Goal: Transaction & Acquisition: Purchase product/service

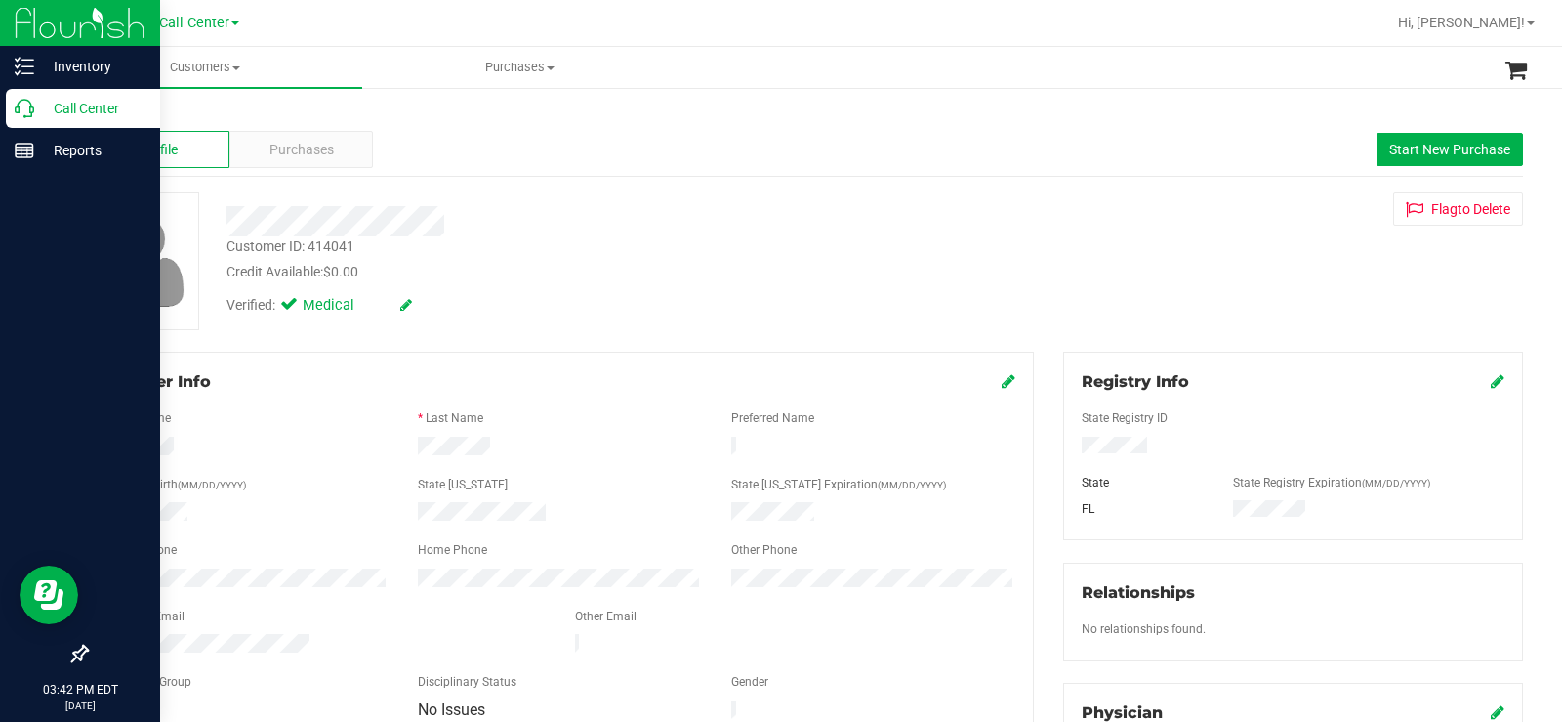
click at [39, 111] on p "Call Center" at bounding box center [92, 108] width 117 height 23
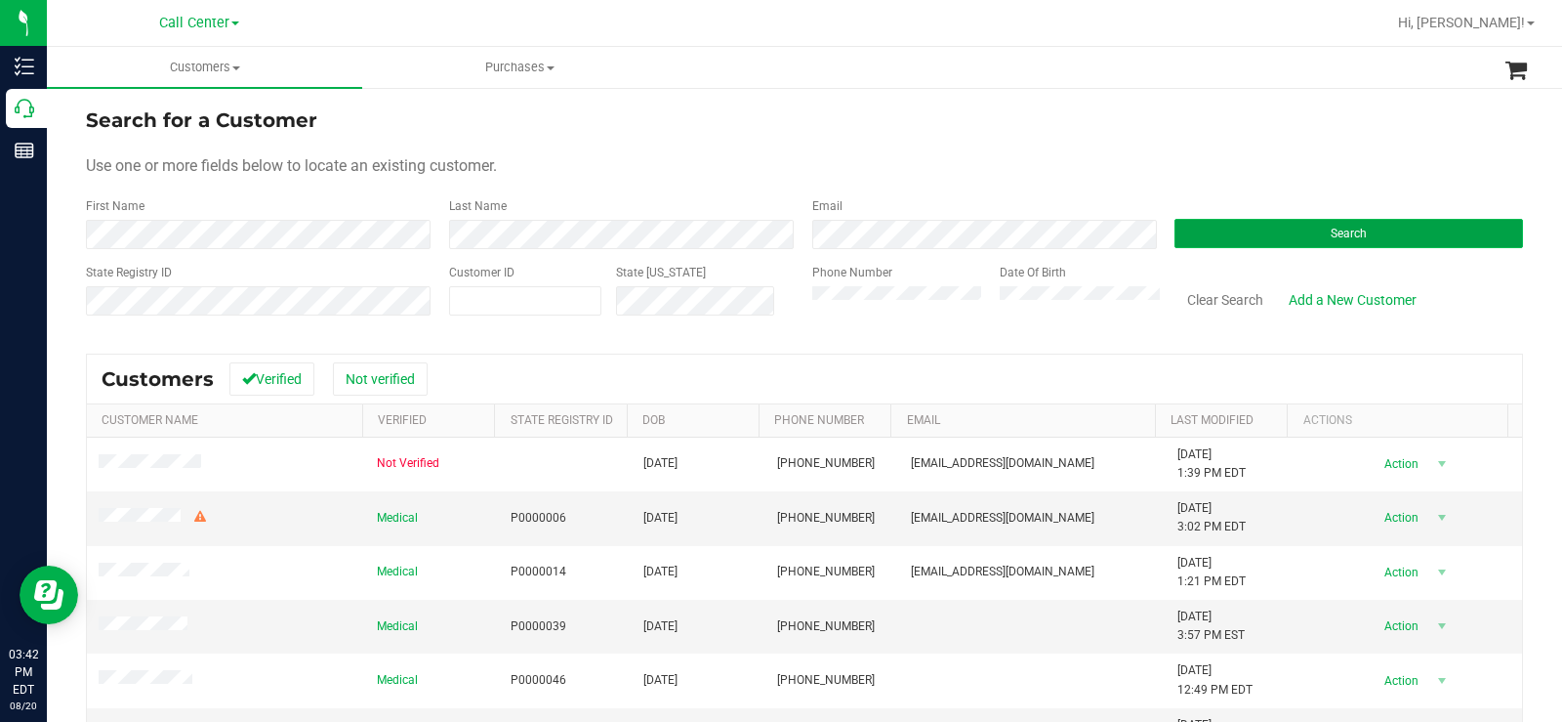
click at [1280, 236] on button "Search" at bounding box center [1349, 233] width 349 height 29
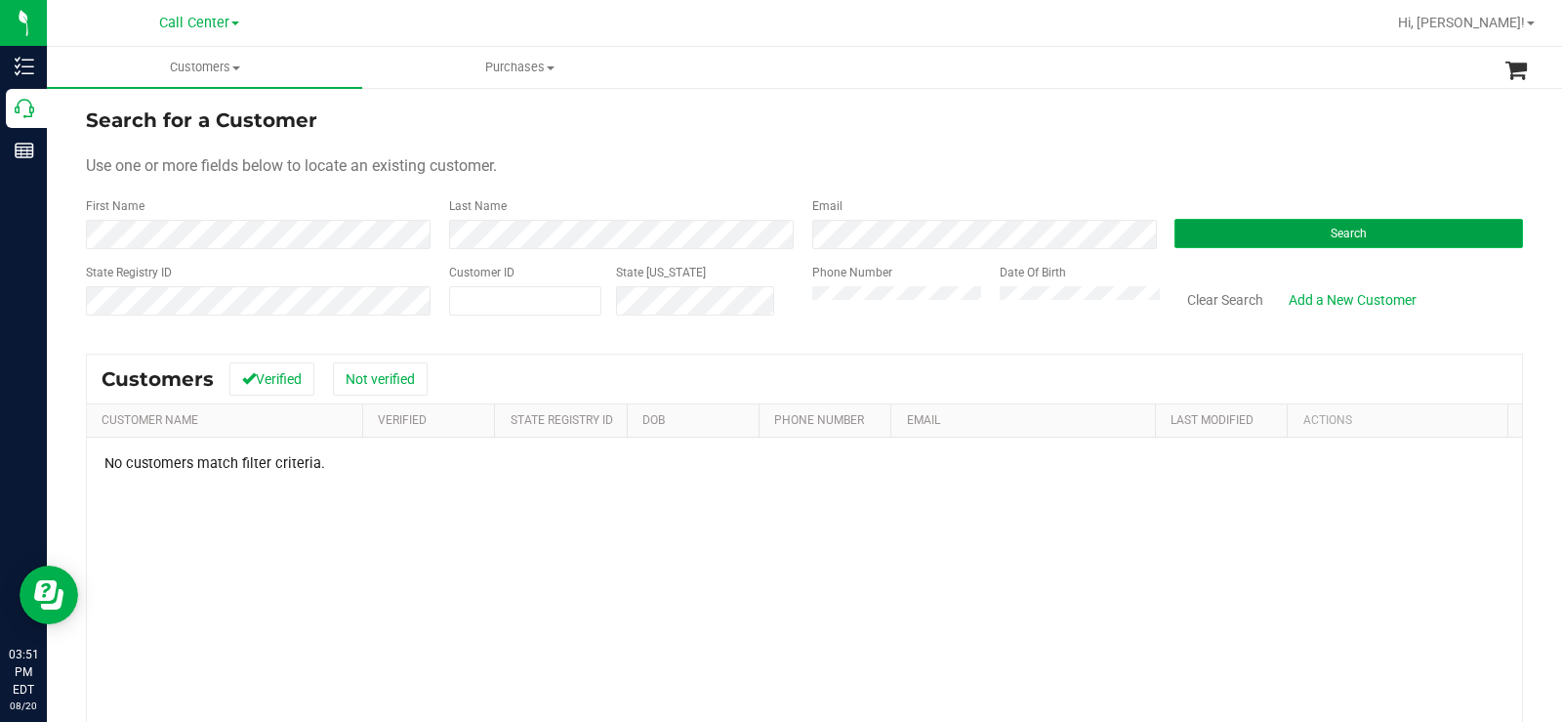
click at [1261, 233] on button "Search" at bounding box center [1349, 233] width 349 height 29
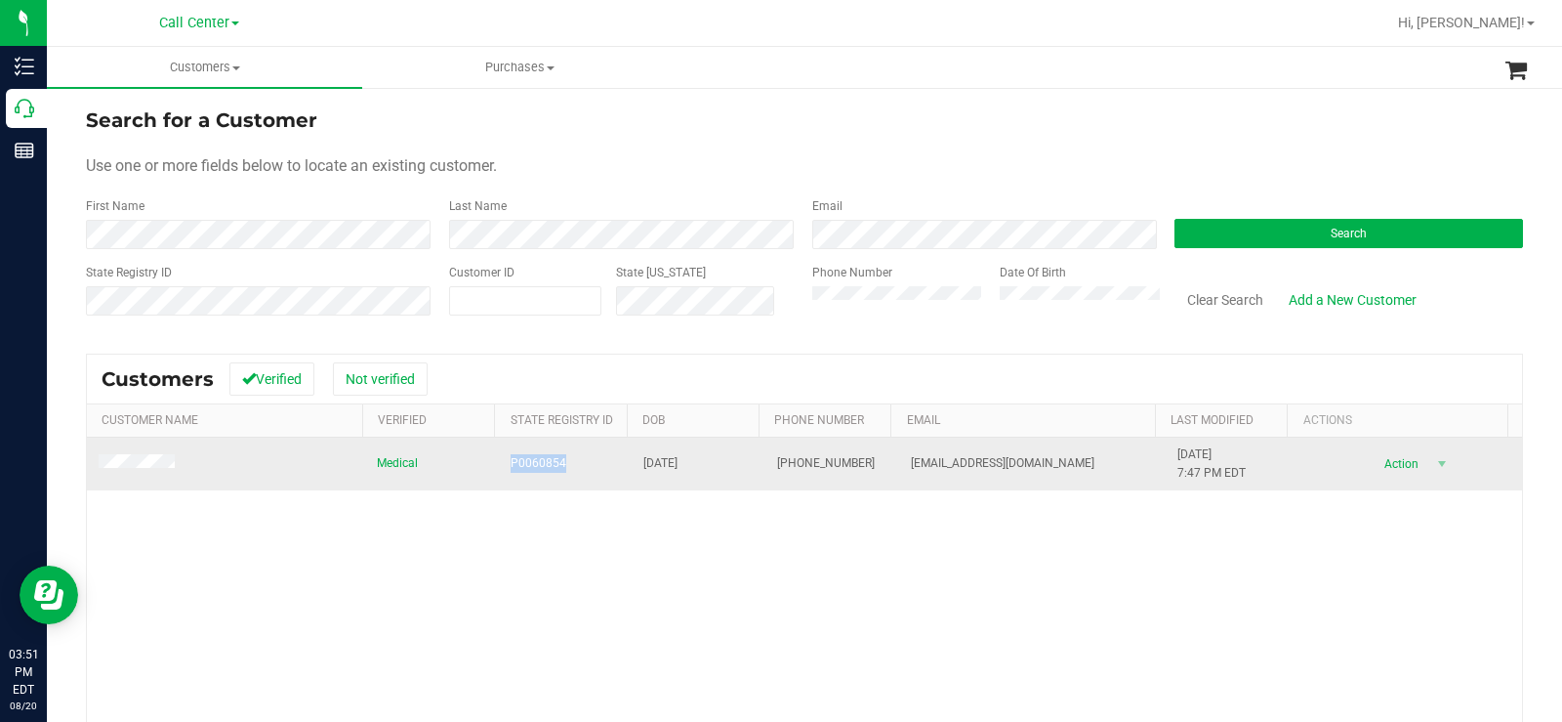
copy span "P0060854"
drag, startPoint x: 563, startPoint y: 467, endPoint x: 490, endPoint y: 464, distance: 73.3
click at [499, 464] on td "P0060854" at bounding box center [566, 463] width 134 height 53
click at [677, 468] on span "07/31/1986" at bounding box center [660, 463] width 34 height 19
drag, startPoint x: 706, startPoint y: 462, endPoint x: 615, endPoint y: 474, distance: 91.6
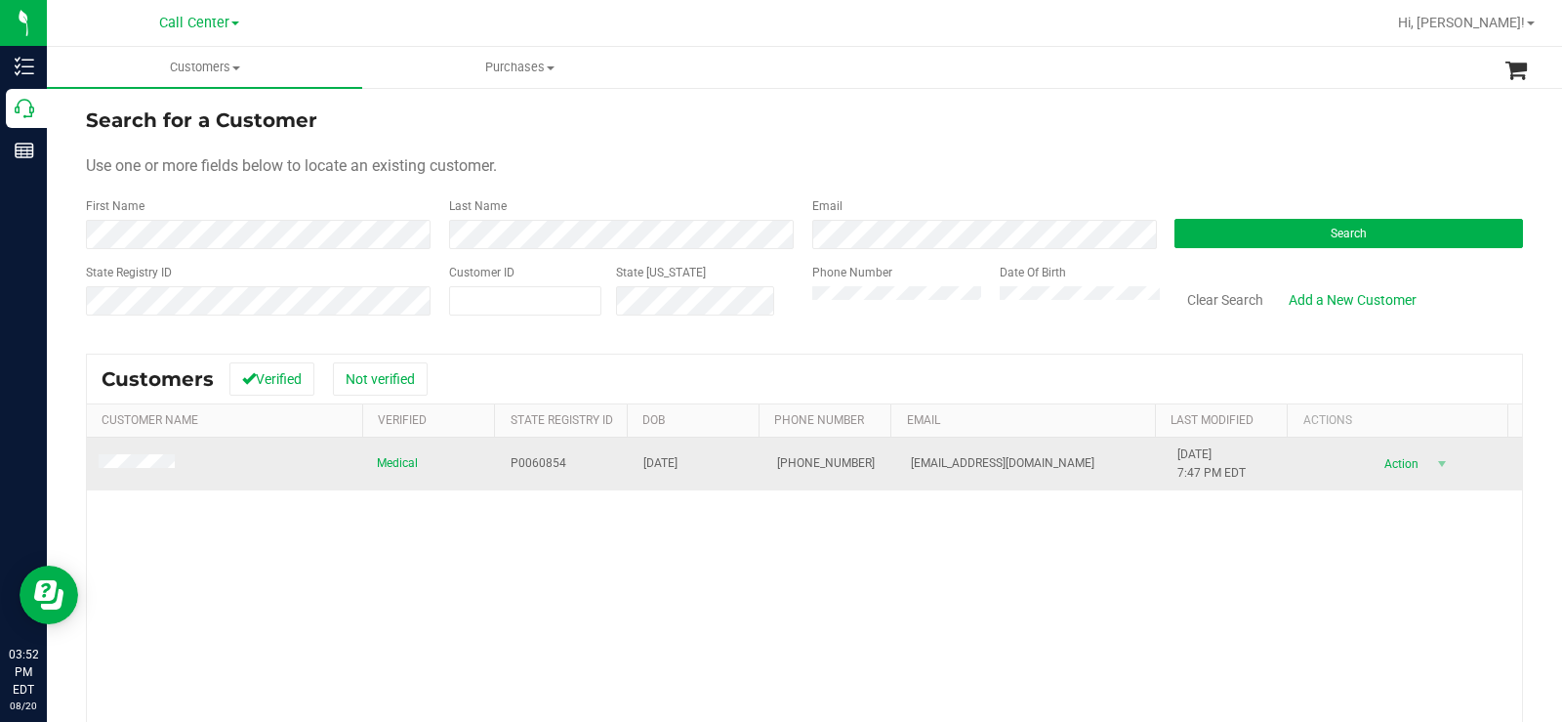
click at [615, 474] on tr "Medical P0060854 07/31/1986 (239) 223-5868 ryank239@gmail.com 7/13/2024 7:47 PM…" at bounding box center [804, 463] width 1435 height 53
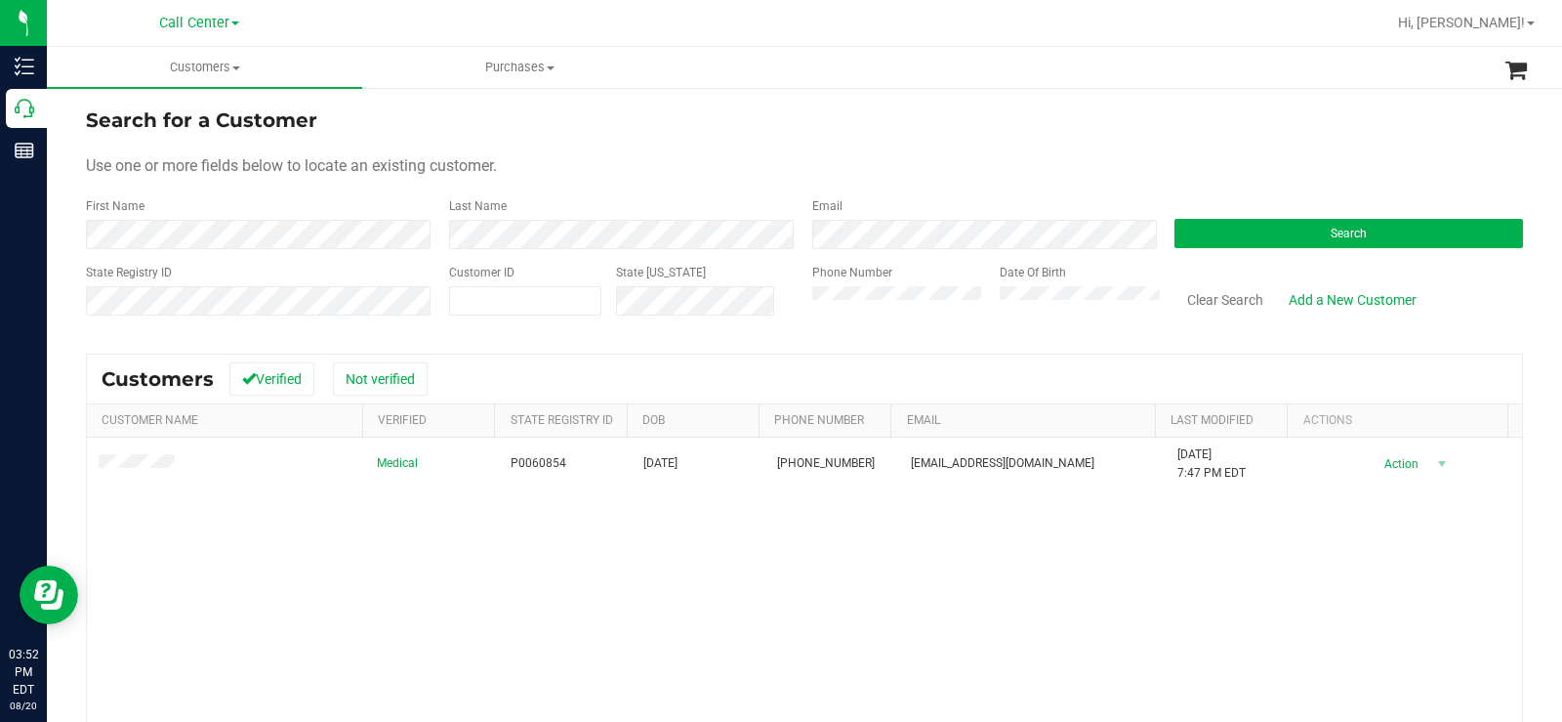
copy tr "07/31/1986"
click at [1224, 228] on button "Search" at bounding box center [1349, 233] width 349 height 29
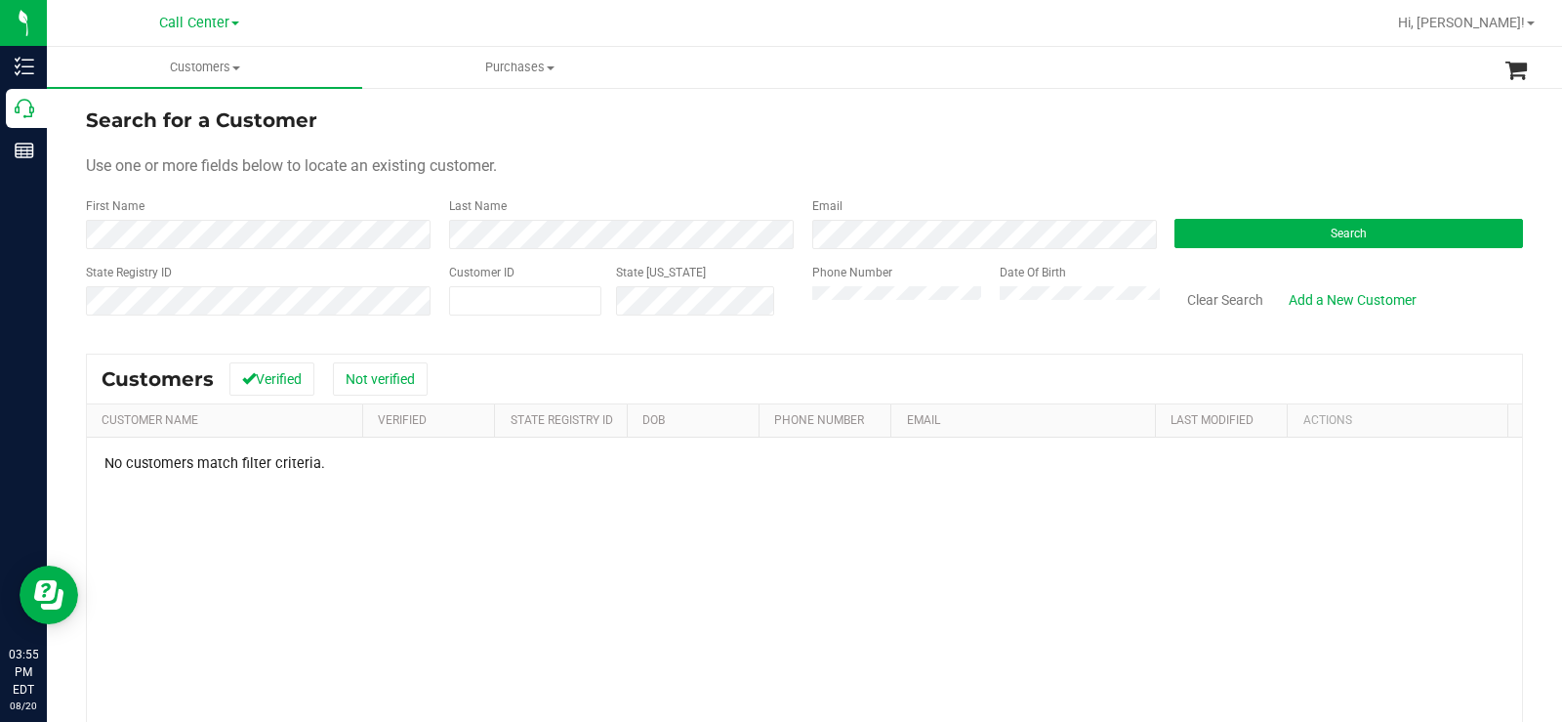
click at [641, 120] on div "Search for a Customer" at bounding box center [804, 119] width 1437 height 29
drag, startPoint x: 511, startPoint y: 182, endPoint x: 309, endPoint y: 214, distance: 204.7
click at [506, 186] on form "Search for a Customer Use one or more fields below to locate an existing custom…" at bounding box center [804, 218] width 1437 height 227
click at [283, 213] on div "First Name" at bounding box center [260, 223] width 349 height 52
click at [552, 165] on div "Use one or more fields below to locate an existing customer." at bounding box center [804, 165] width 1437 height 23
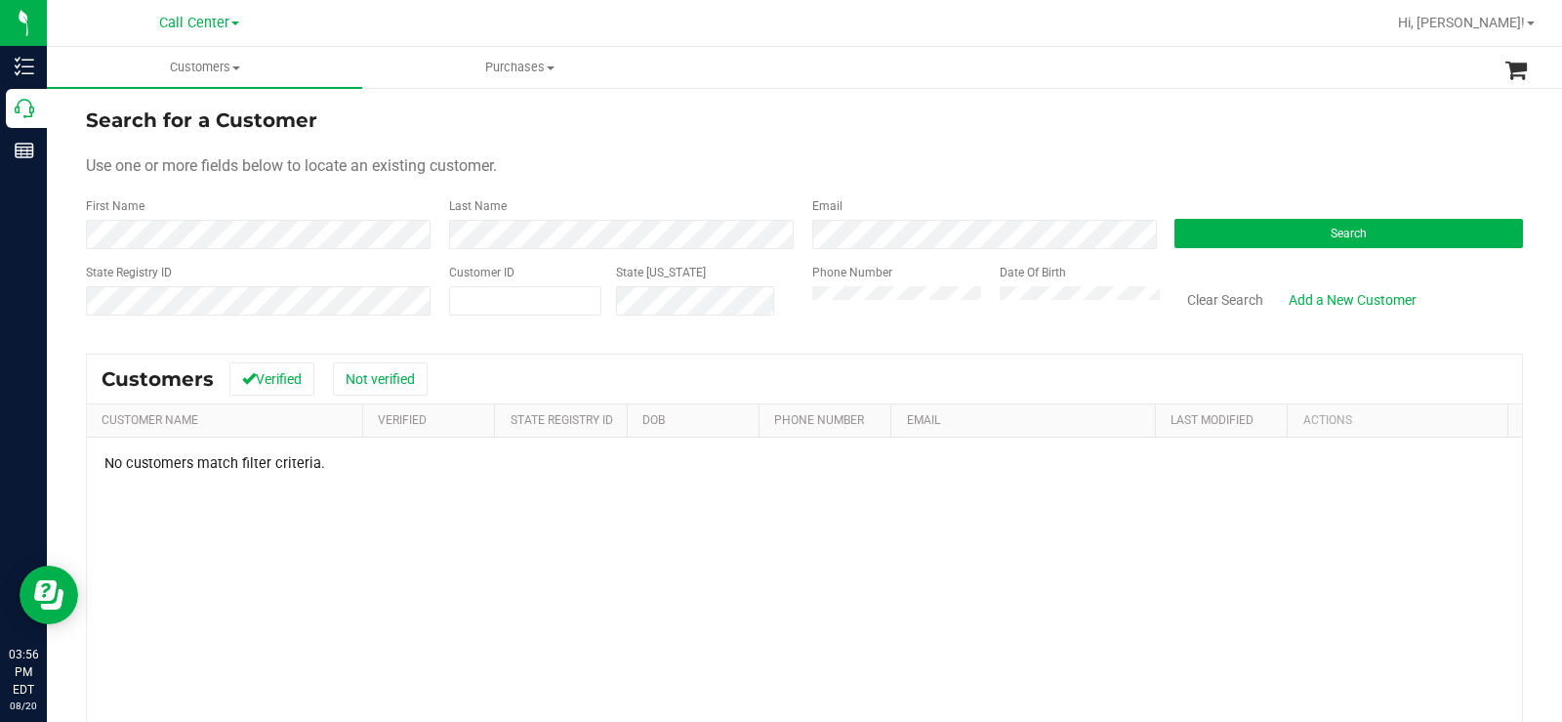
click at [1282, 214] on div "Search" at bounding box center [1341, 223] width 363 height 52
click at [1274, 235] on button "Search" at bounding box center [1349, 233] width 349 height 29
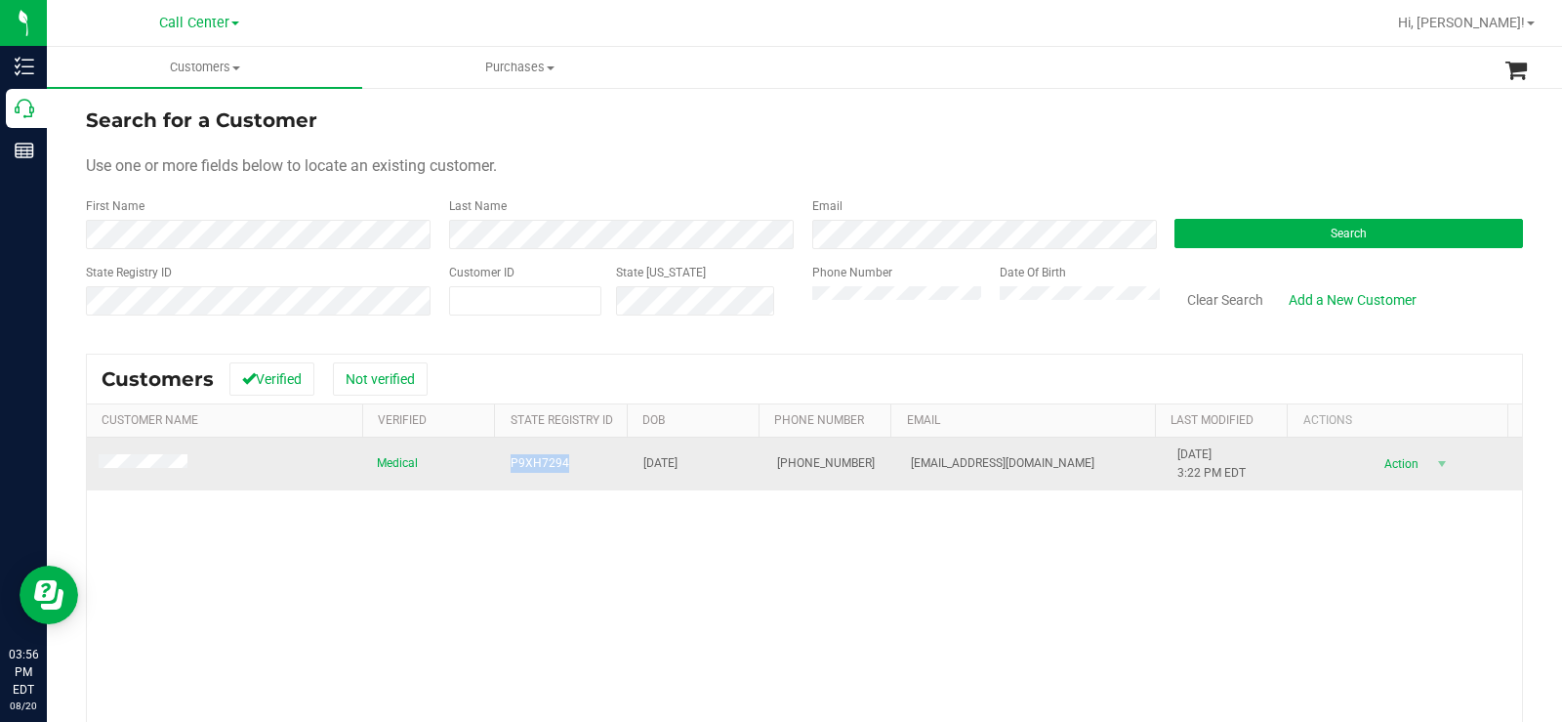
drag, startPoint x: 498, startPoint y: 460, endPoint x: 467, endPoint y: 461, distance: 31.3
click at [467, 461] on tr "Medical P9XH7294 03/05/1975 (718) 905-8941 ramishmondesir@yahoo.com 4/1/2025 3:…" at bounding box center [804, 463] width 1435 height 53
copy tr "P9XH7294"
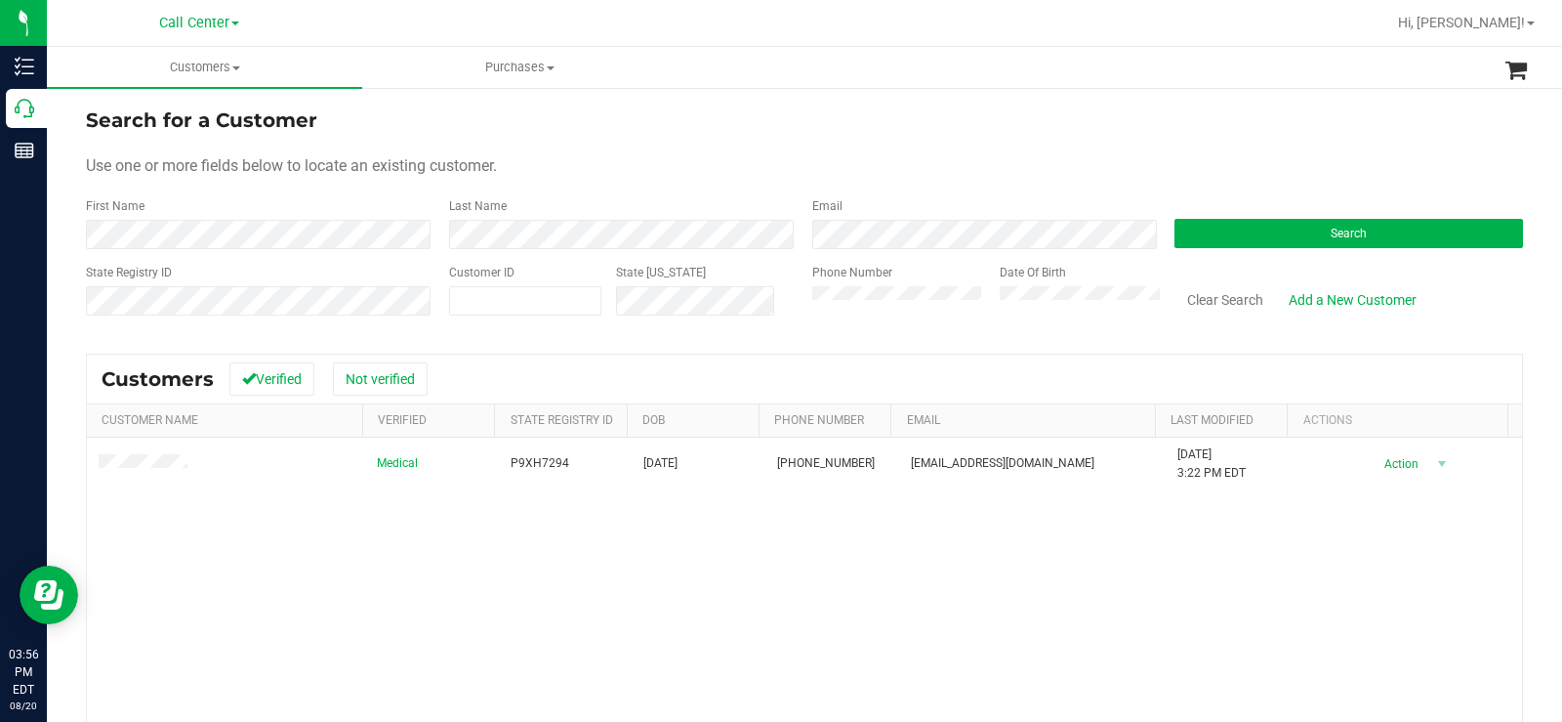
click at [728, 526] on div "Medical P9XH7294 03/05/1975 (718) 905-8941 ramishmondesir@yahoo.com 4/1/2025 3:…" at bounding box center [804, 664] width 1435 height 455
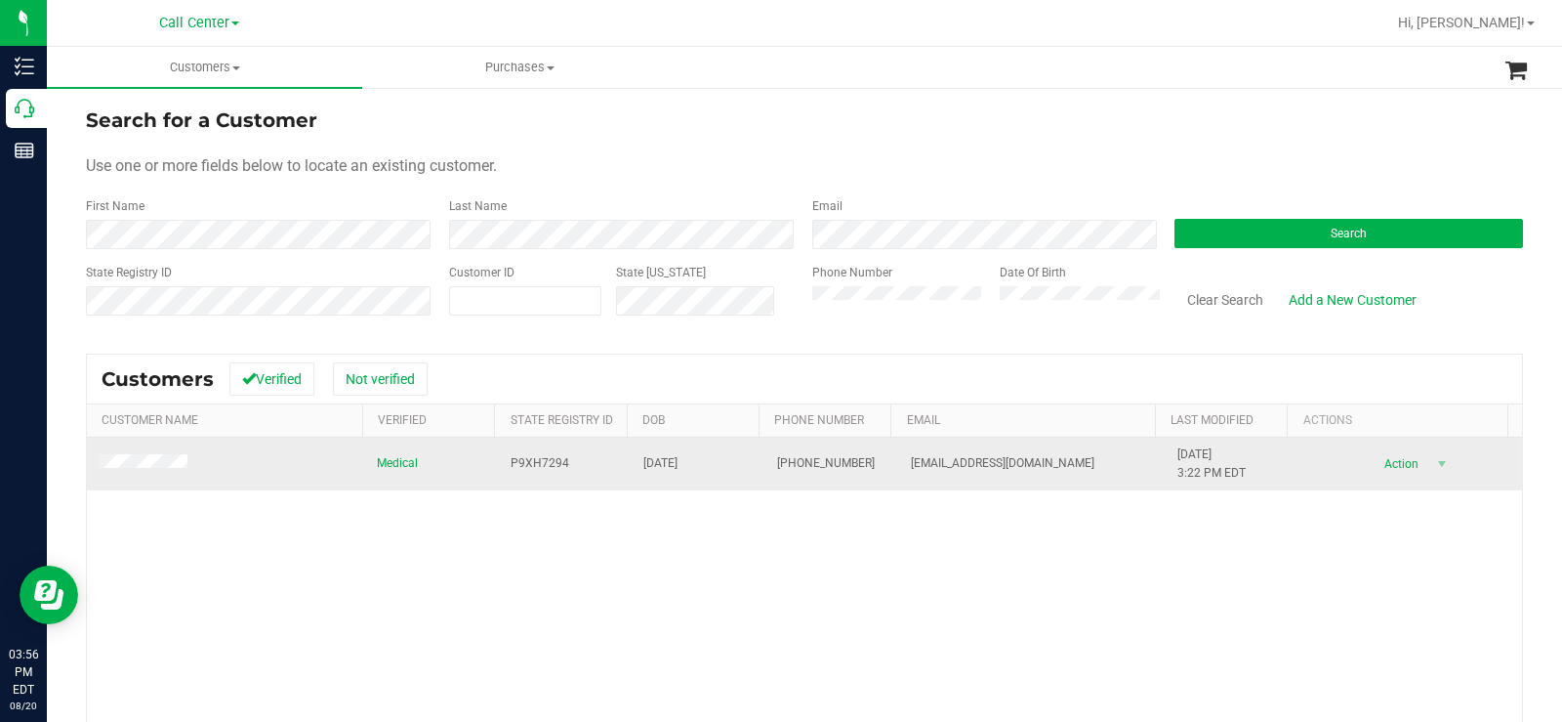
copy span "03/05/1975"
drag, startPoint x: 706, startPoint y: 454, endPoint x: 622, endPoint y: 465, distance: 84.7
click at [632, 465] on td "03/05/1975" at bounding box center [699, 463] width 134 height 53
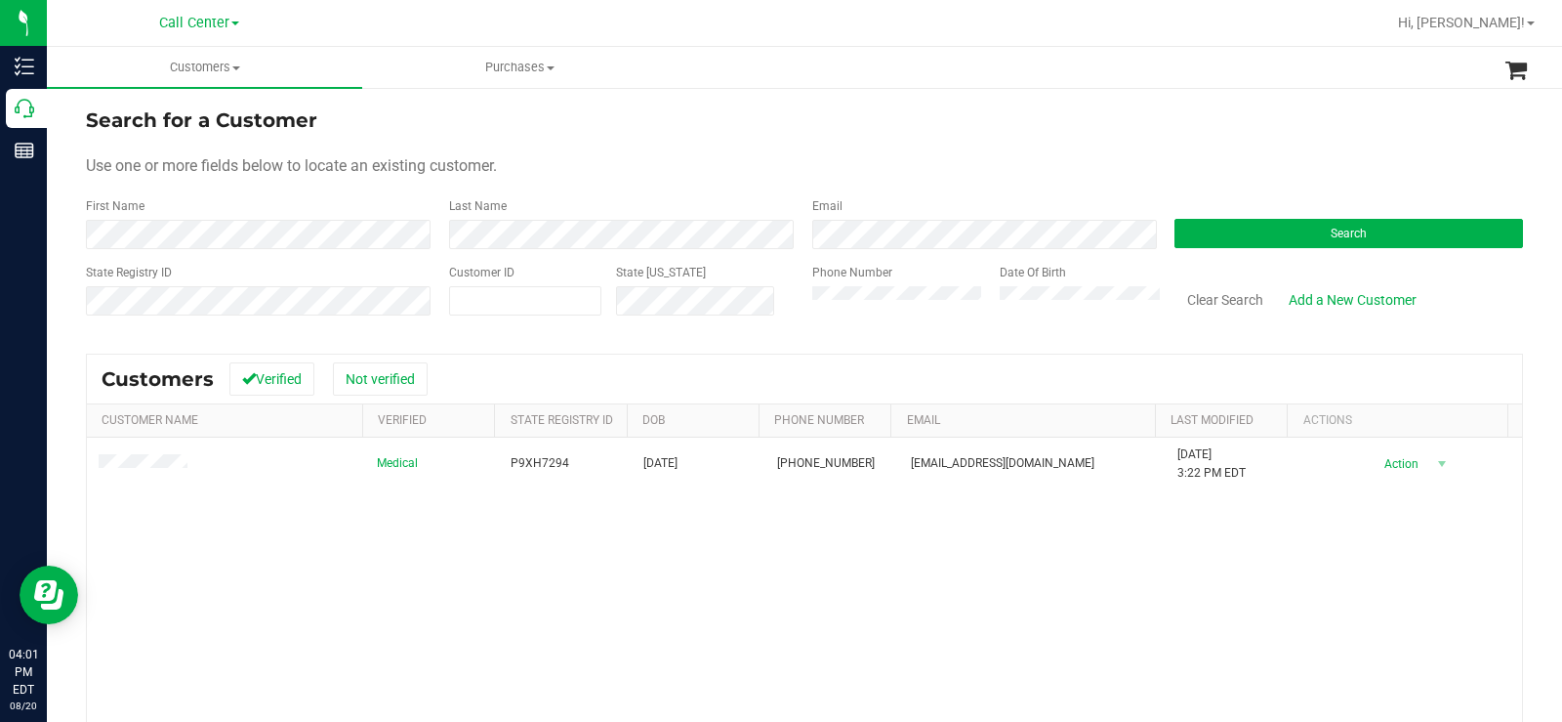
click at [1202, 252] on form "Search for a Customer Use one or more fields below to locate an existing custom…" at bounding box center [804, 218] width 1437 height 227
click at [1214, 236] on button "Search" at bounding box center [1349, 233] width 349 height 29
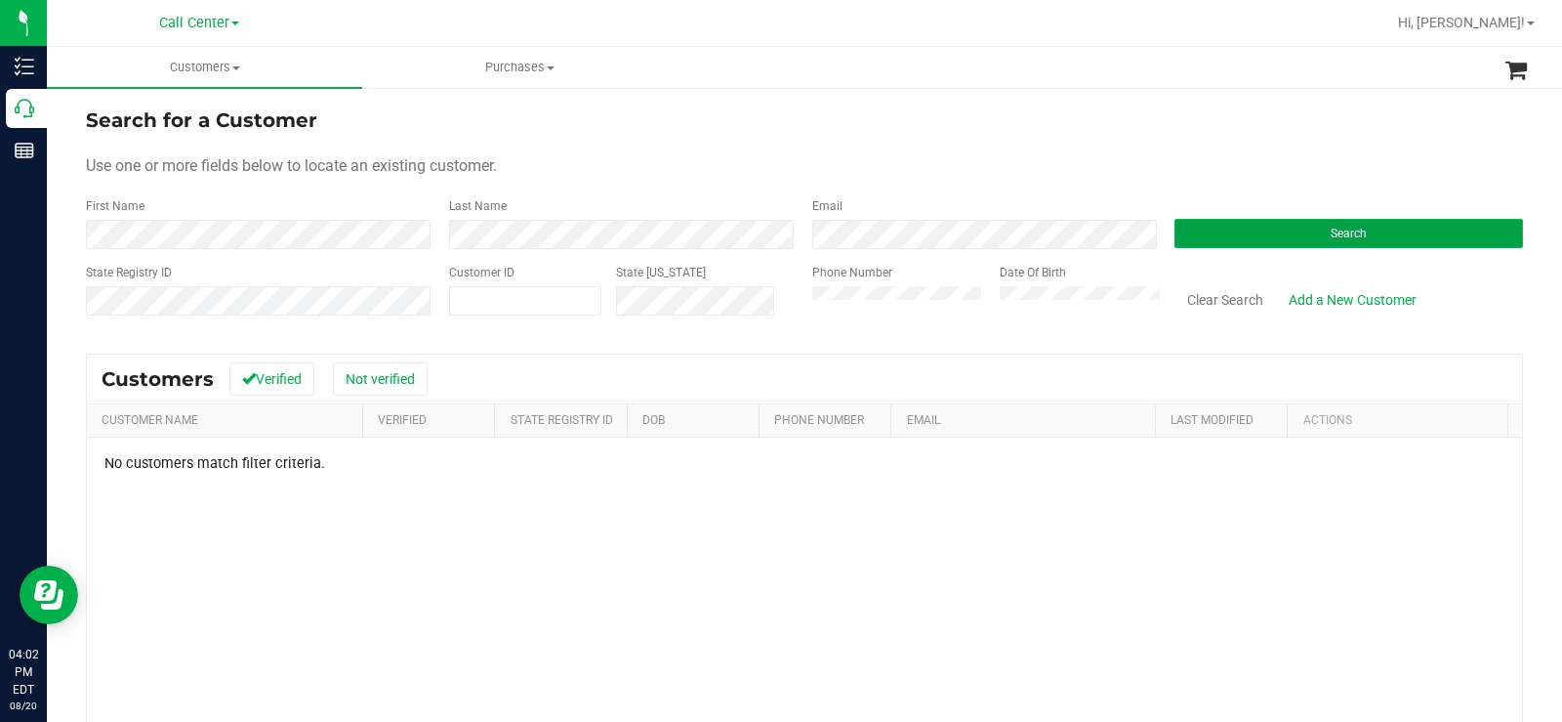
click at [1257, 239] on button "Search" at bounding box center [1349, 233] width 349 height 29
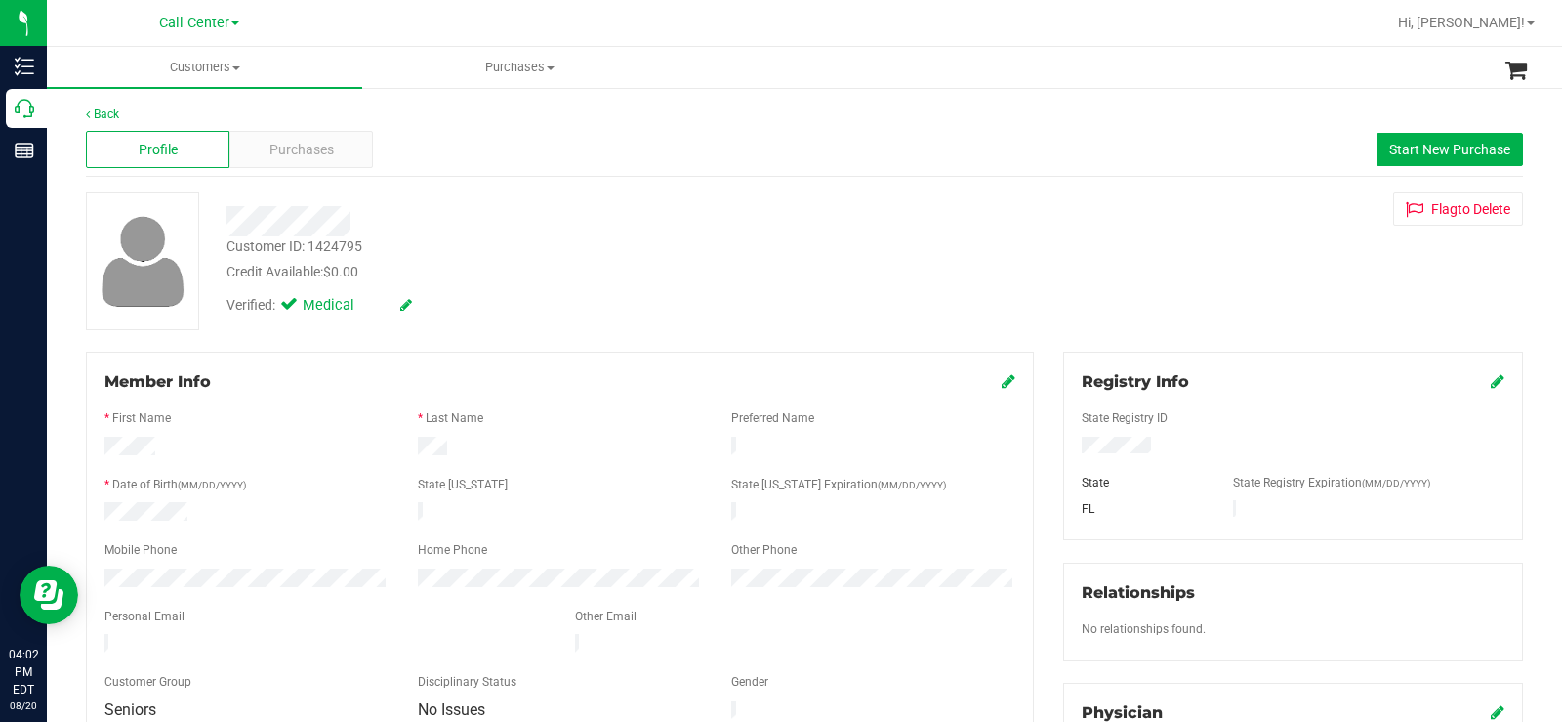
drag, startPoint x: 1157, startPoint y: 446, endPoint x: 1066, endPoint y: 447, distance: 90.8
click at [1067, 447] on div at bounding box center [1293, 446] width 452 height 21
copy form
drag, startPoint x: 223, startPoint y: 495, endPoint x: 188, endPoint y: 512, distance: 38.0
click at [188, 512] on form "Member Info * First Name * Last Name Preferred Name * Date of Birth (MM/DD/YYYY…" at bounding box center [559, 546] width 911 height 353
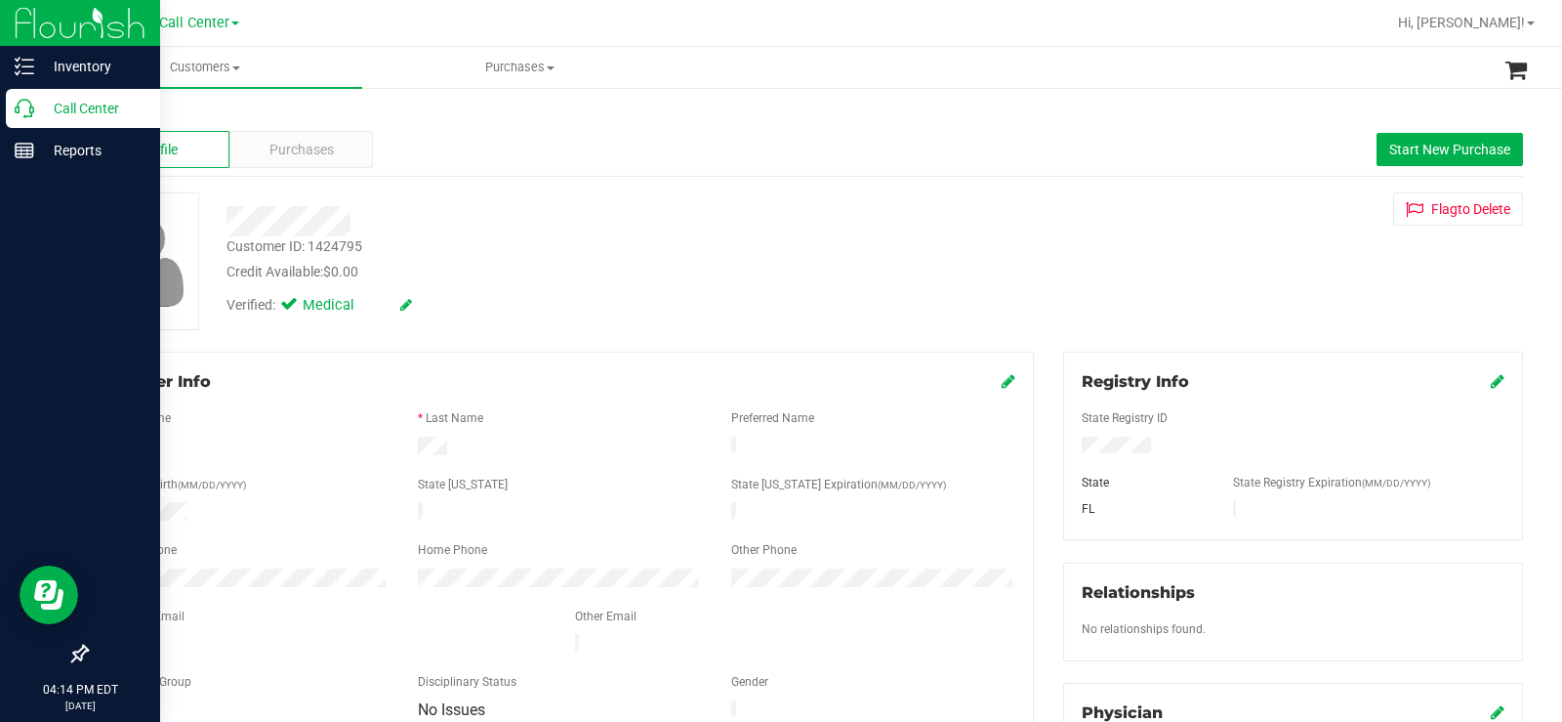
click at [46, 112] on p "Call Center" at bounding box center [92, 108] width 117 height 23
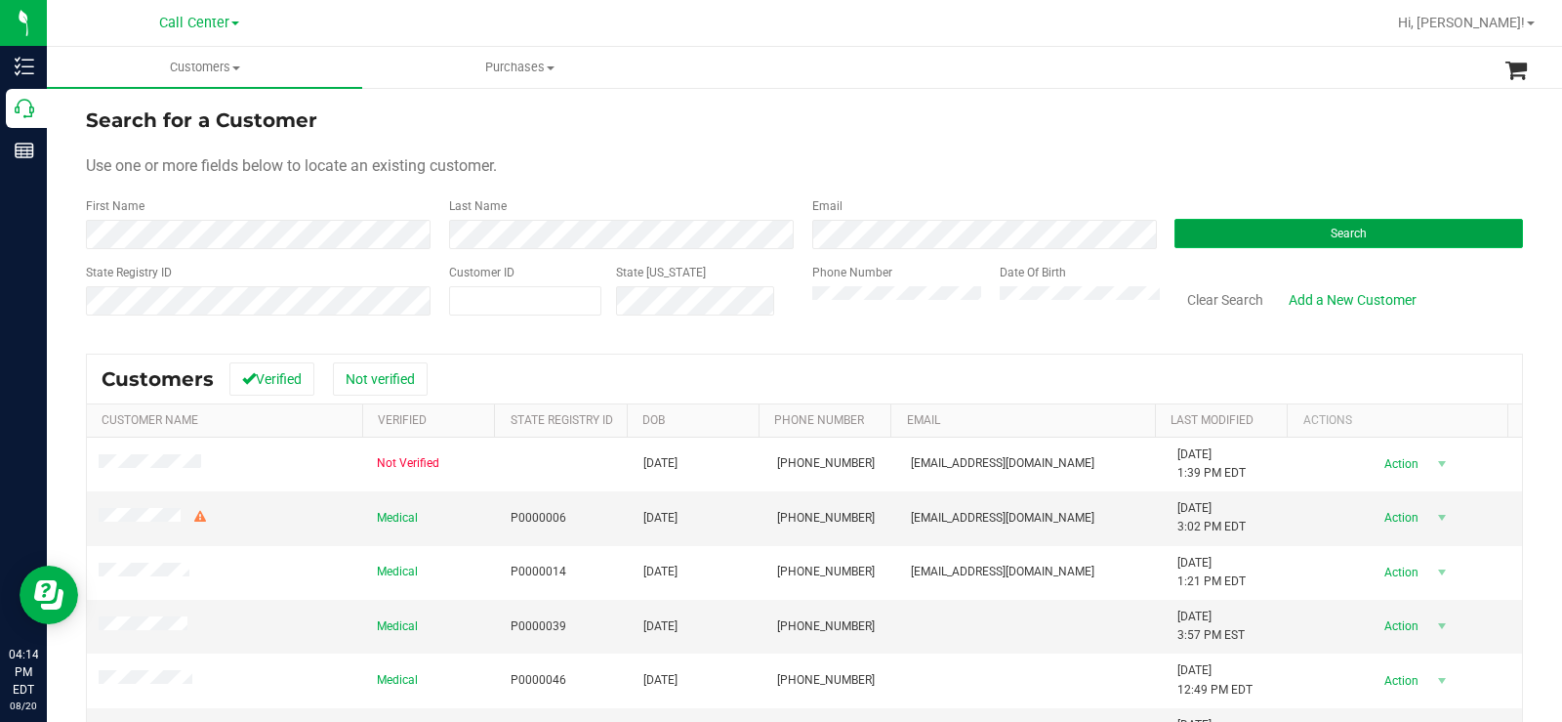
click at [1210, 237] on button "Search" at bounding box center [1349, 233] width 349 height 29
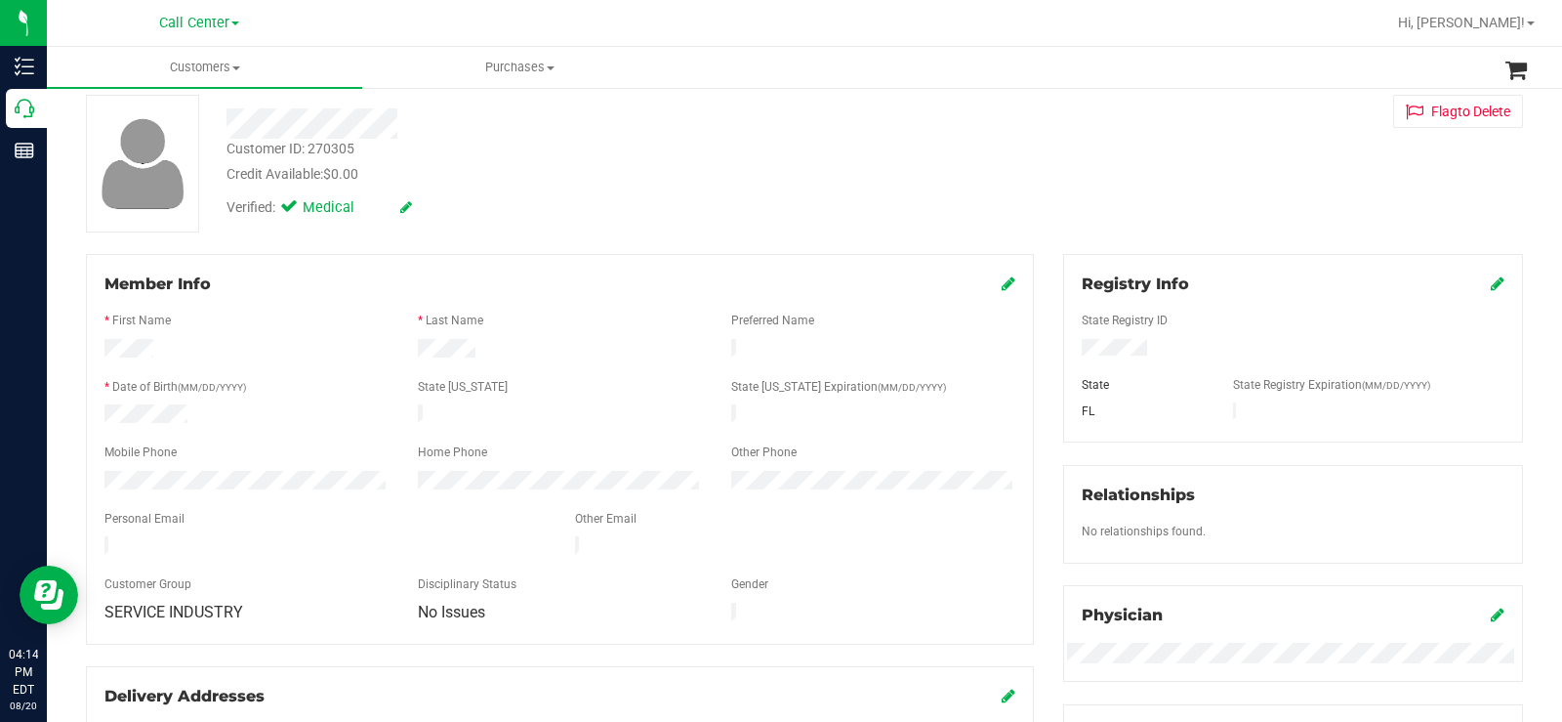
scroll to position [195, 0]
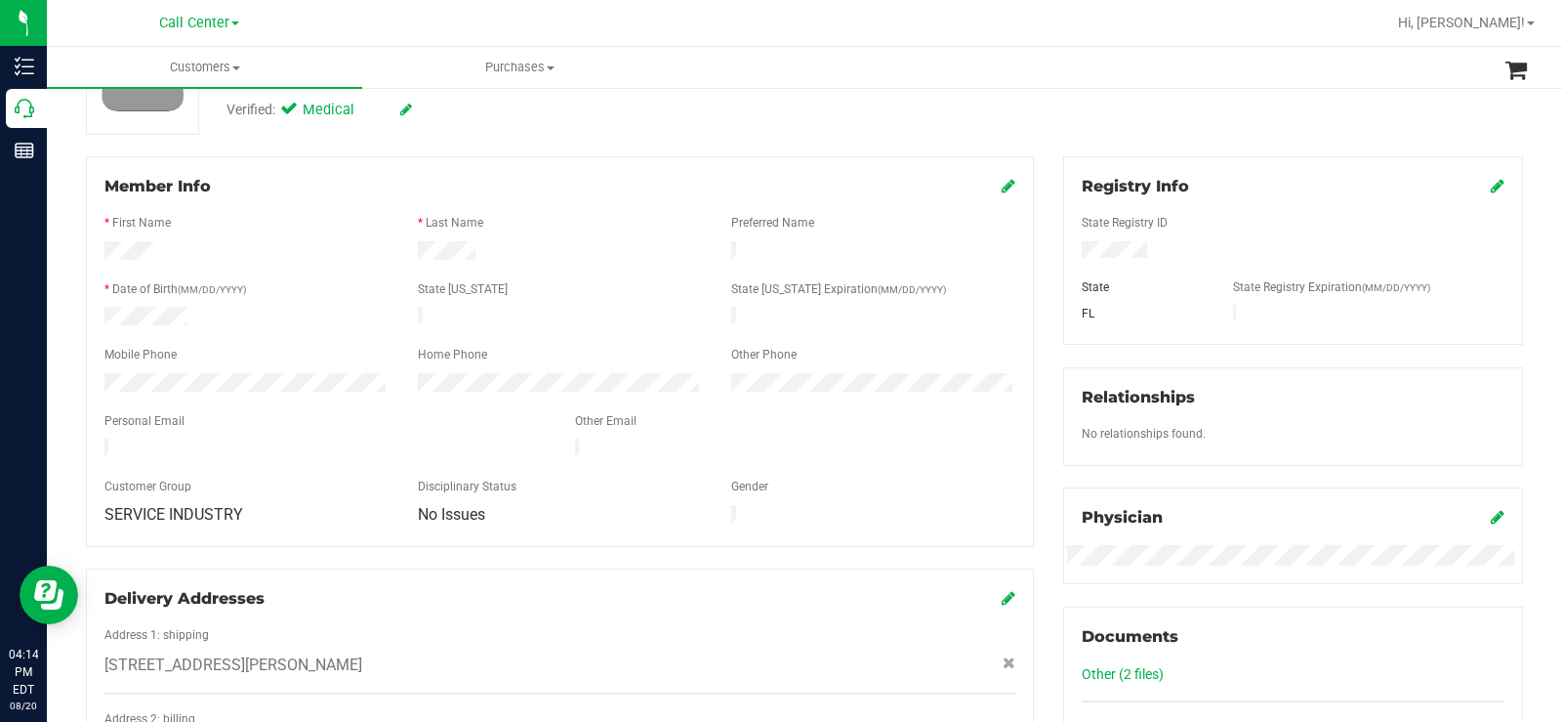
drag, startPoint x: 445, startPoint y: 501, endPoint x: 103, endPoint y: 494, distance: 342.8
click at [103, 505] on div "SERVICE INDUSTRY No Issues" at bounding box center [560, 516] width 940 height 23
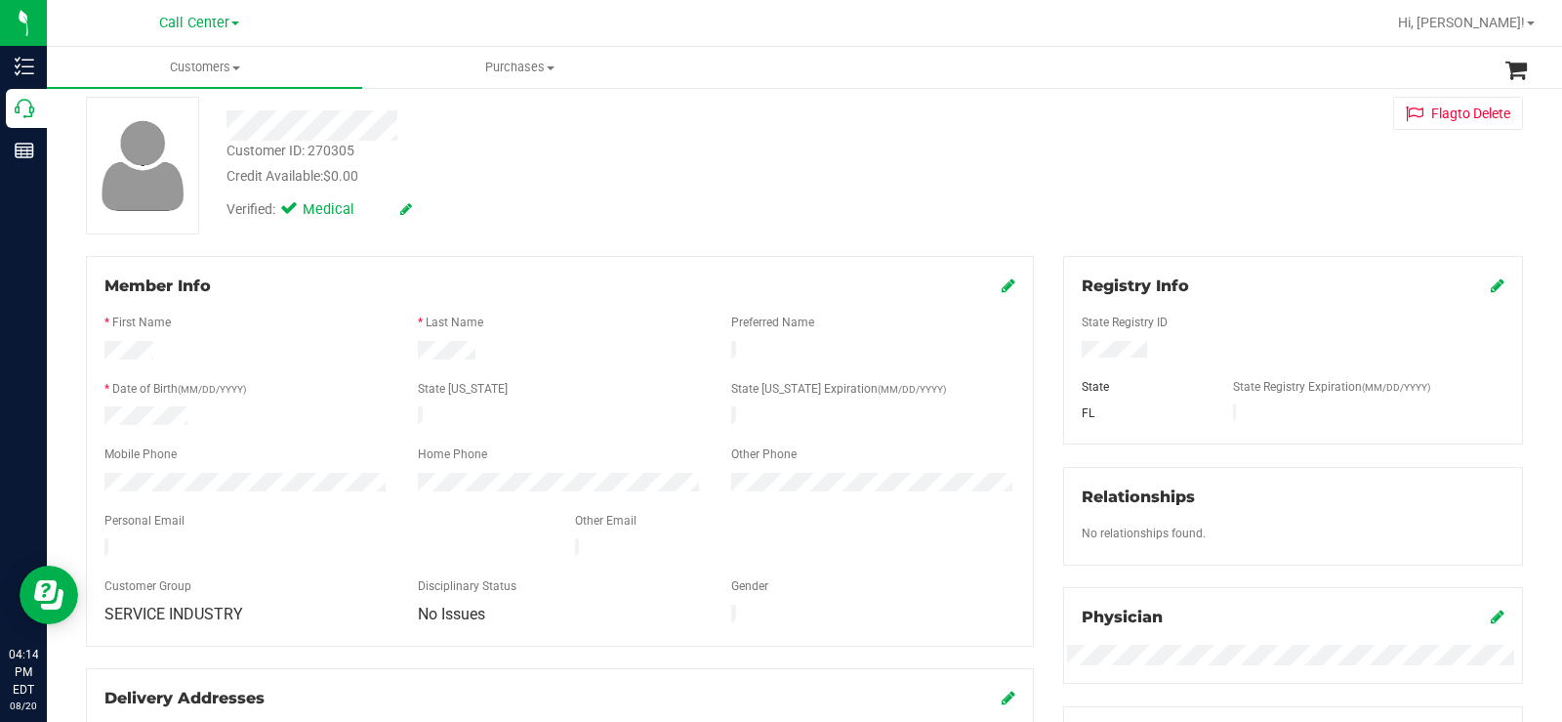
scroll to position [0, 0]
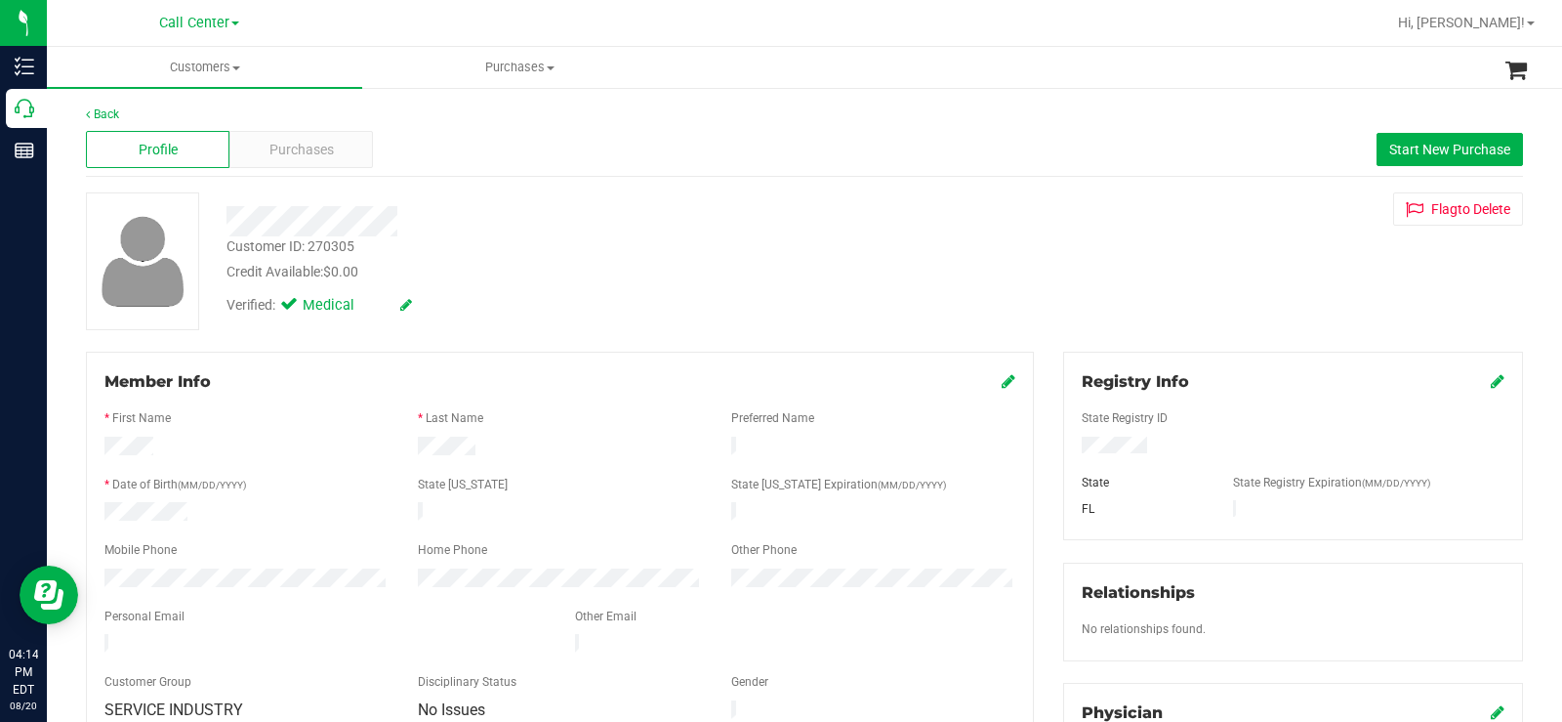
click at [609, 334] on div "Back Profile Purchases Start New Purchase Customer ID: 270305 Credit Available:…" at bounding box center [804, 729] width 1437 height 1248
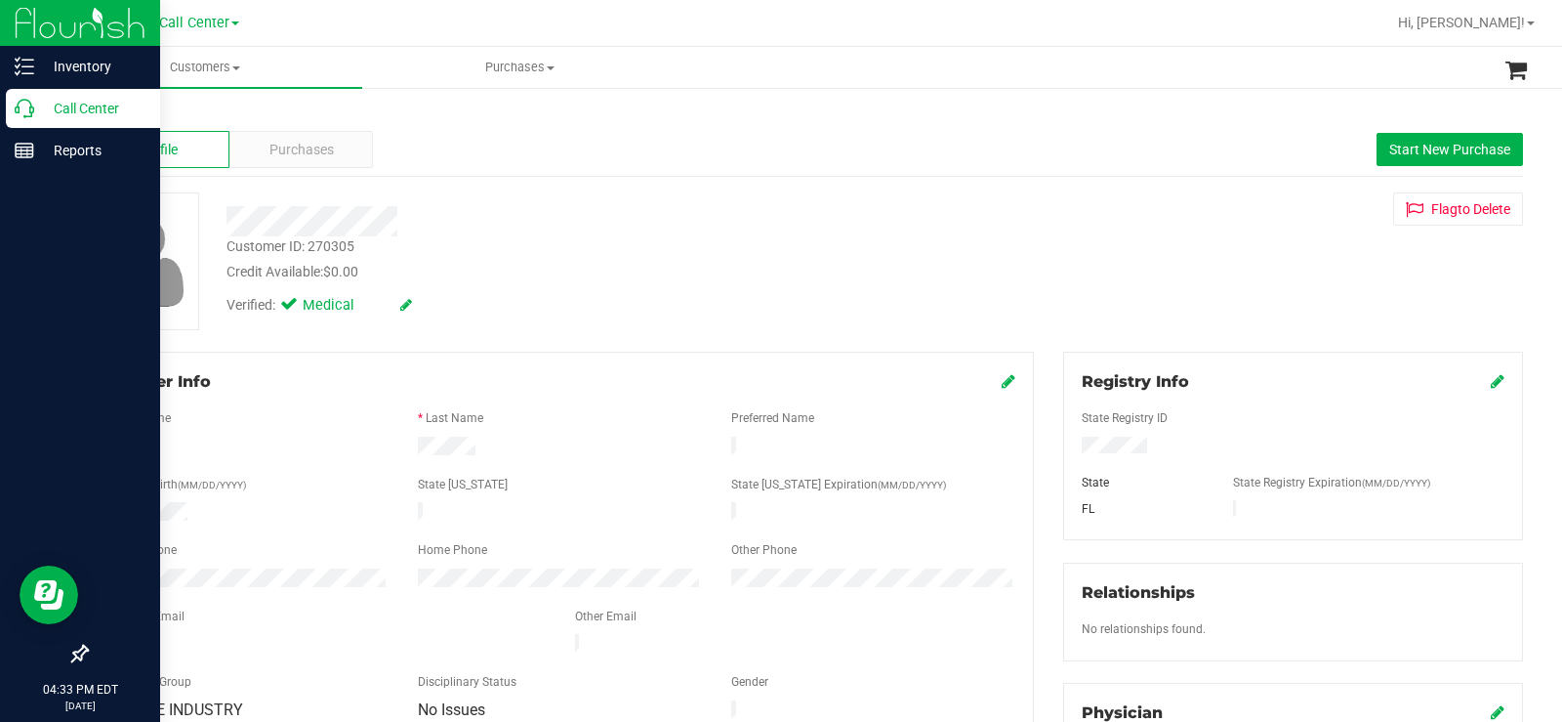
click at [30, 107] on icon at bounding box center [25, 109] width 20 height 20
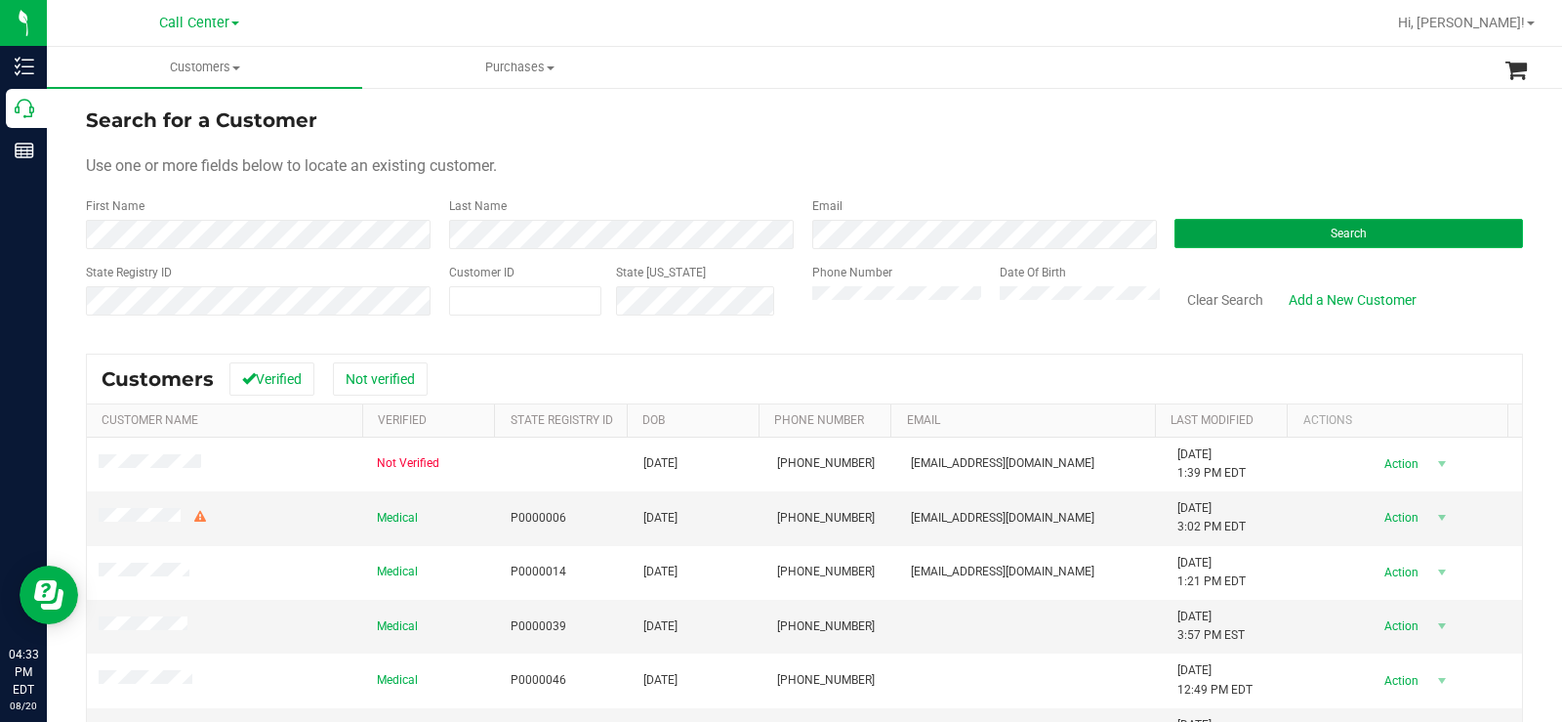
click at [1282, 240] on button "Search" at bounding box center [1349, 233] width 349 height 29
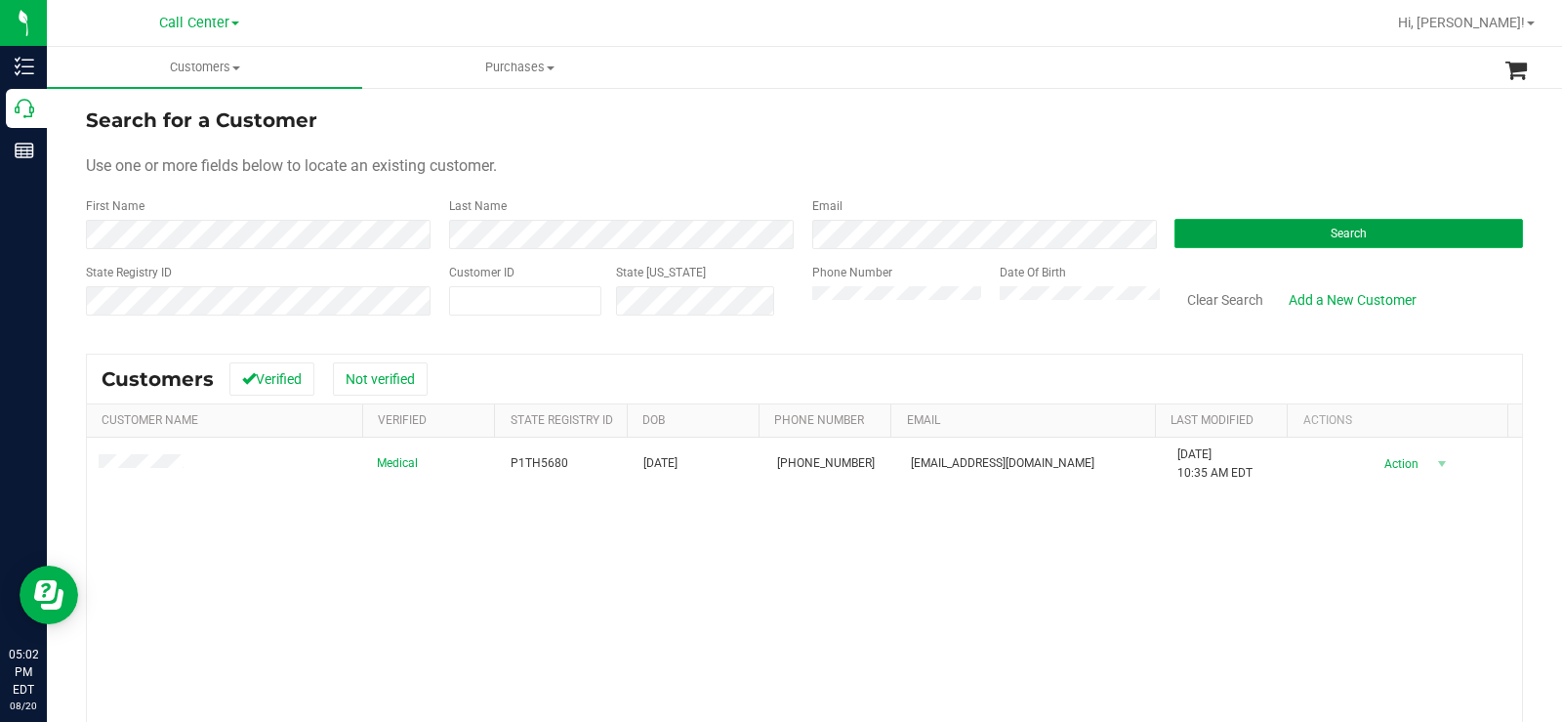
click at [1422, 229] on button "Search" at bounding box center [1349, 233] width 349 height 29
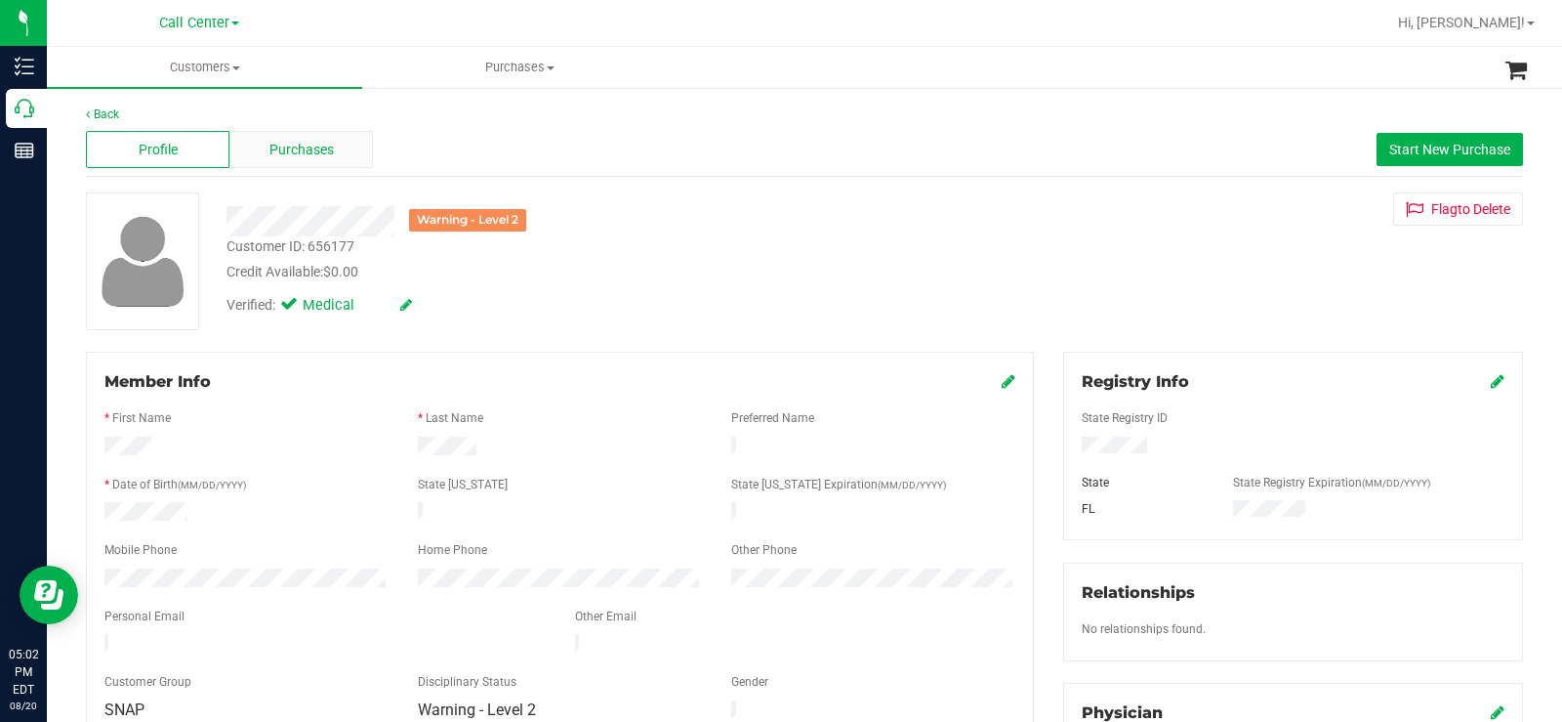
click at [331, 138] on div "Purchases" at bounding box center [301, 149] width 144 height 37
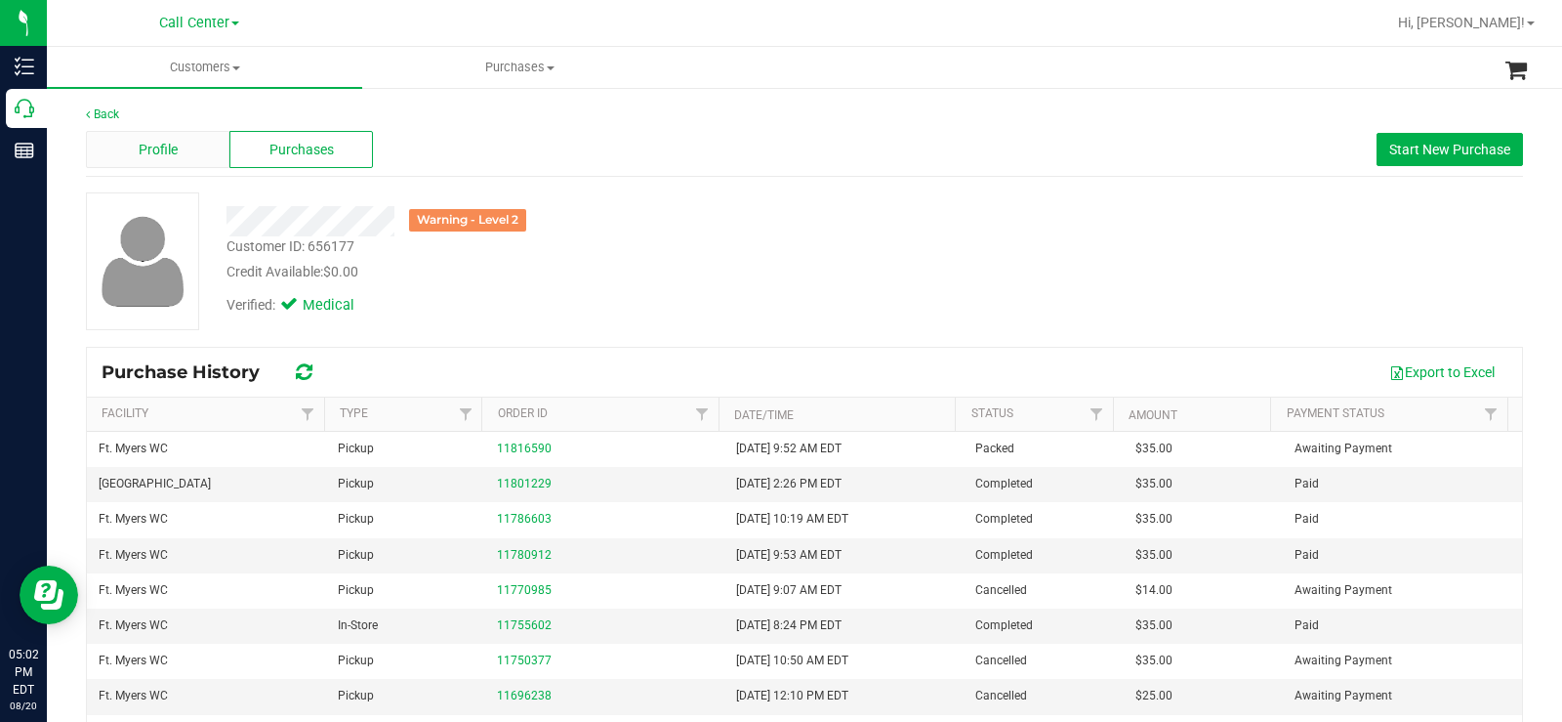
click at [192, 154] on div "Profile" at bounding box center [158, 149] width 144 height 37
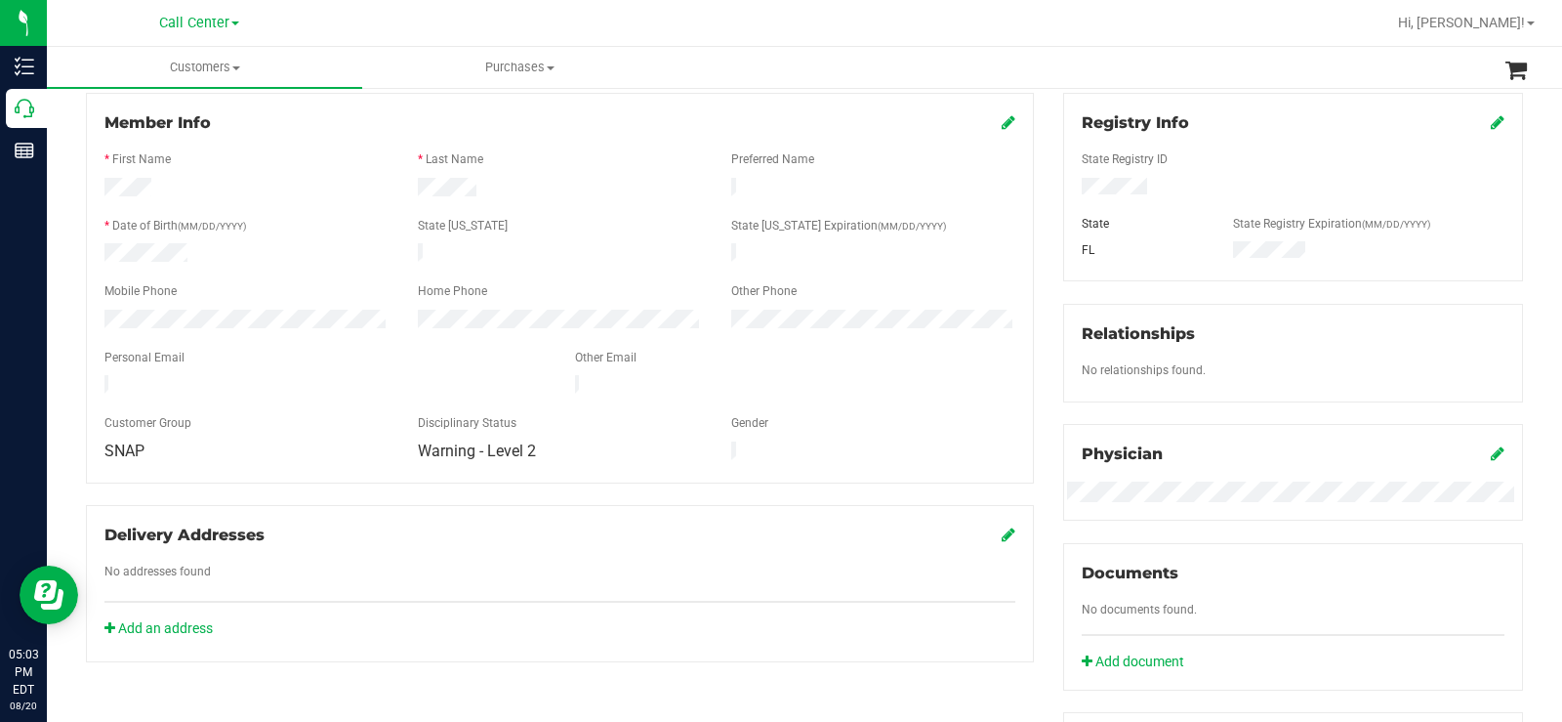
scroll to position [258, 0]
click at [113, 254] on div at bounding box center [246, 255] width 313 height 23
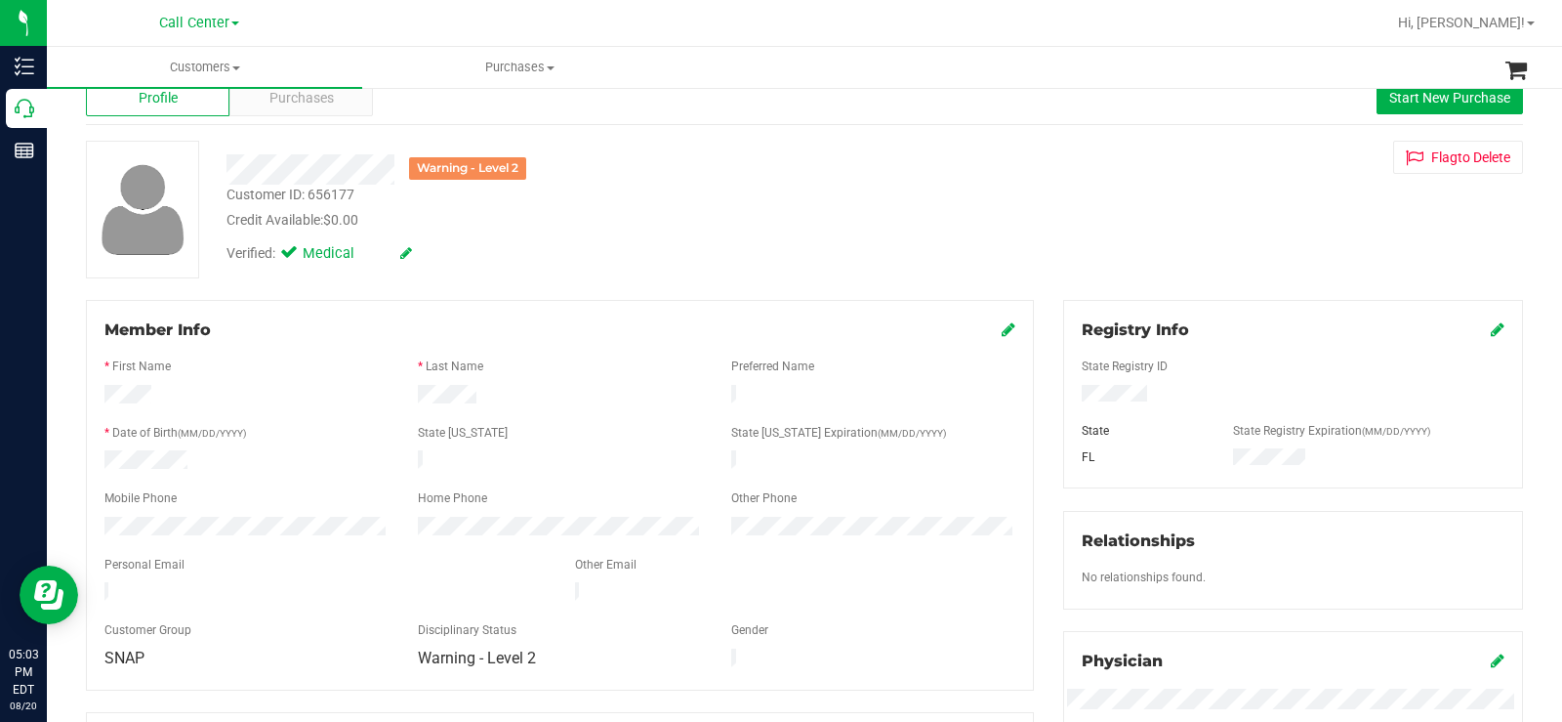
scroll to position [0, 0]
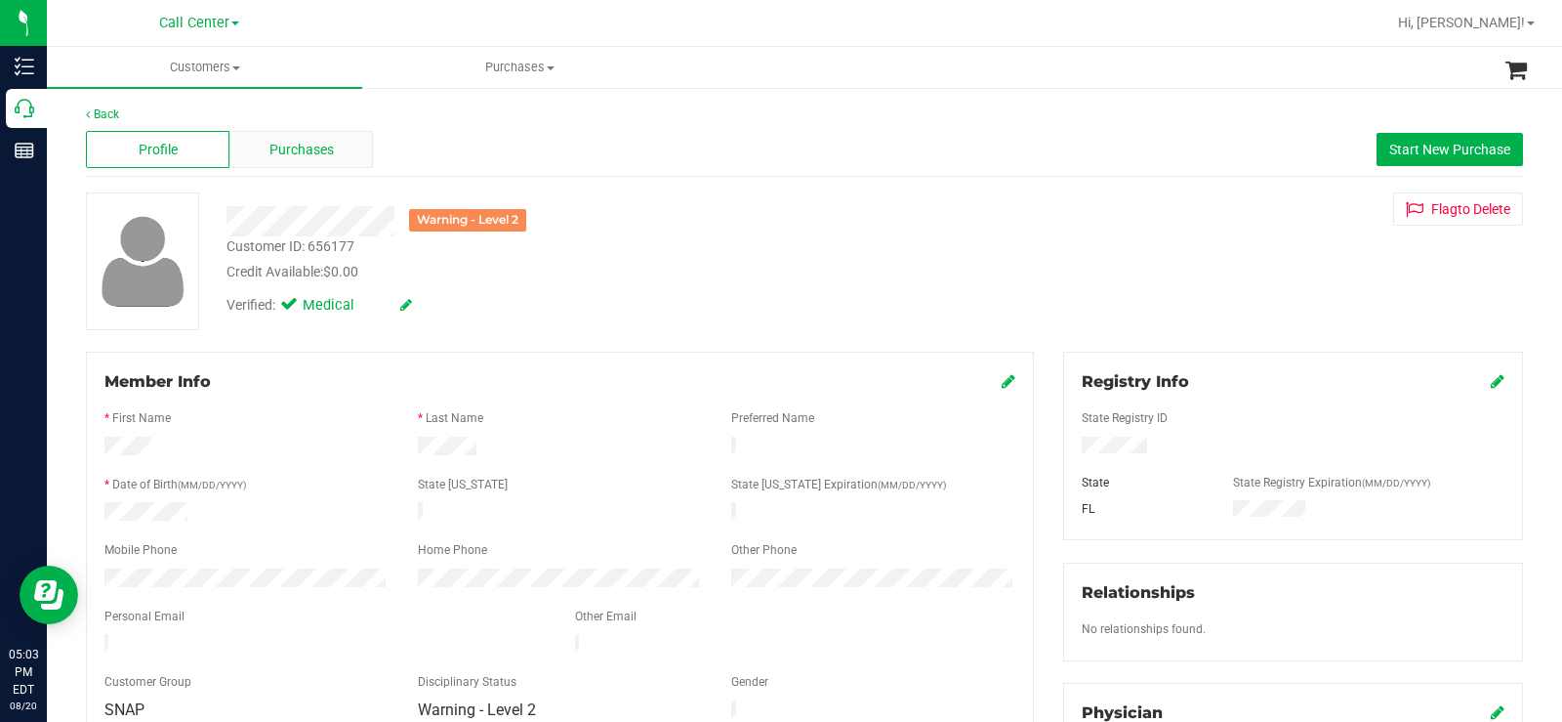
click at [339, 140] on div "Purchases" at bounding box center [301, 149] width 144 height 37
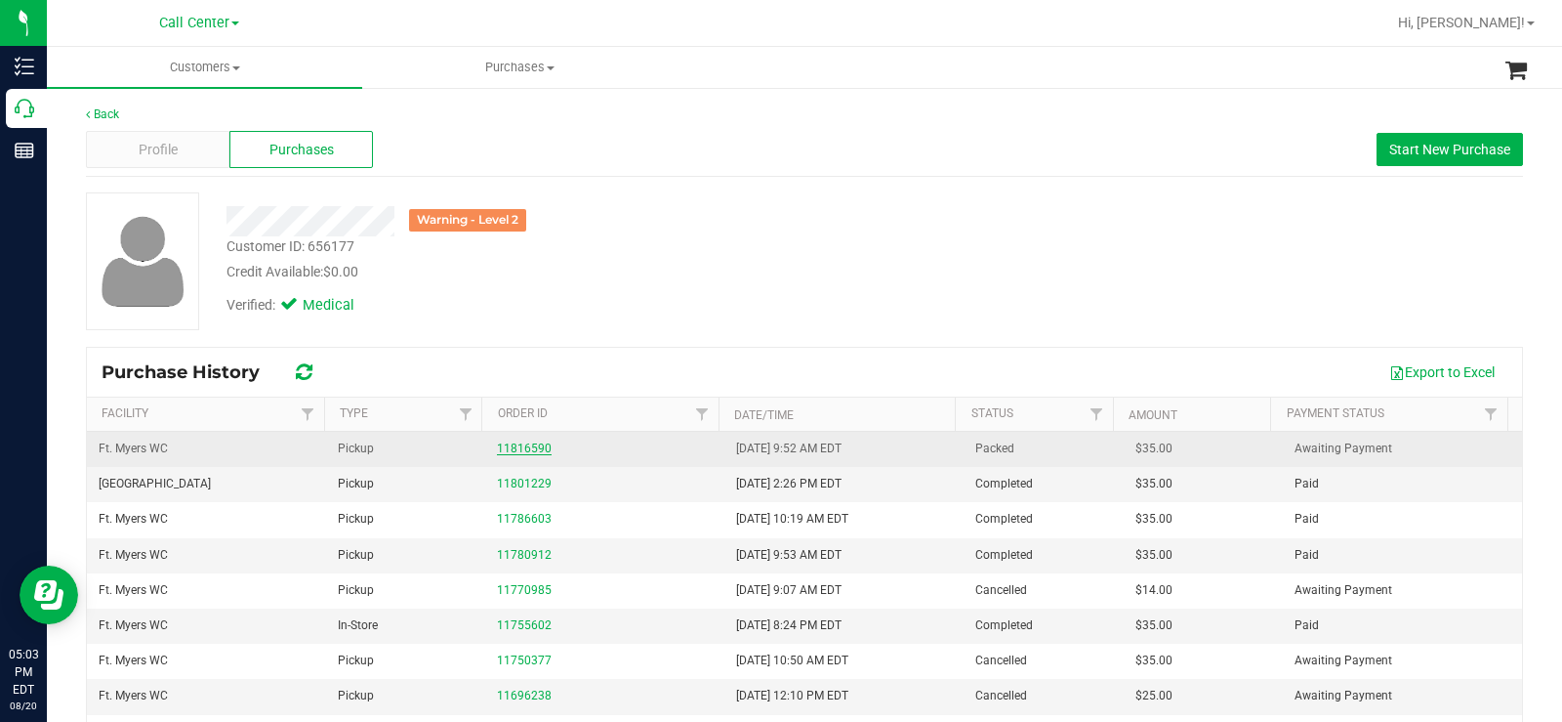
click at [515, 447] on link "11816590" at bounding box center [524, 448] width 55 height 14
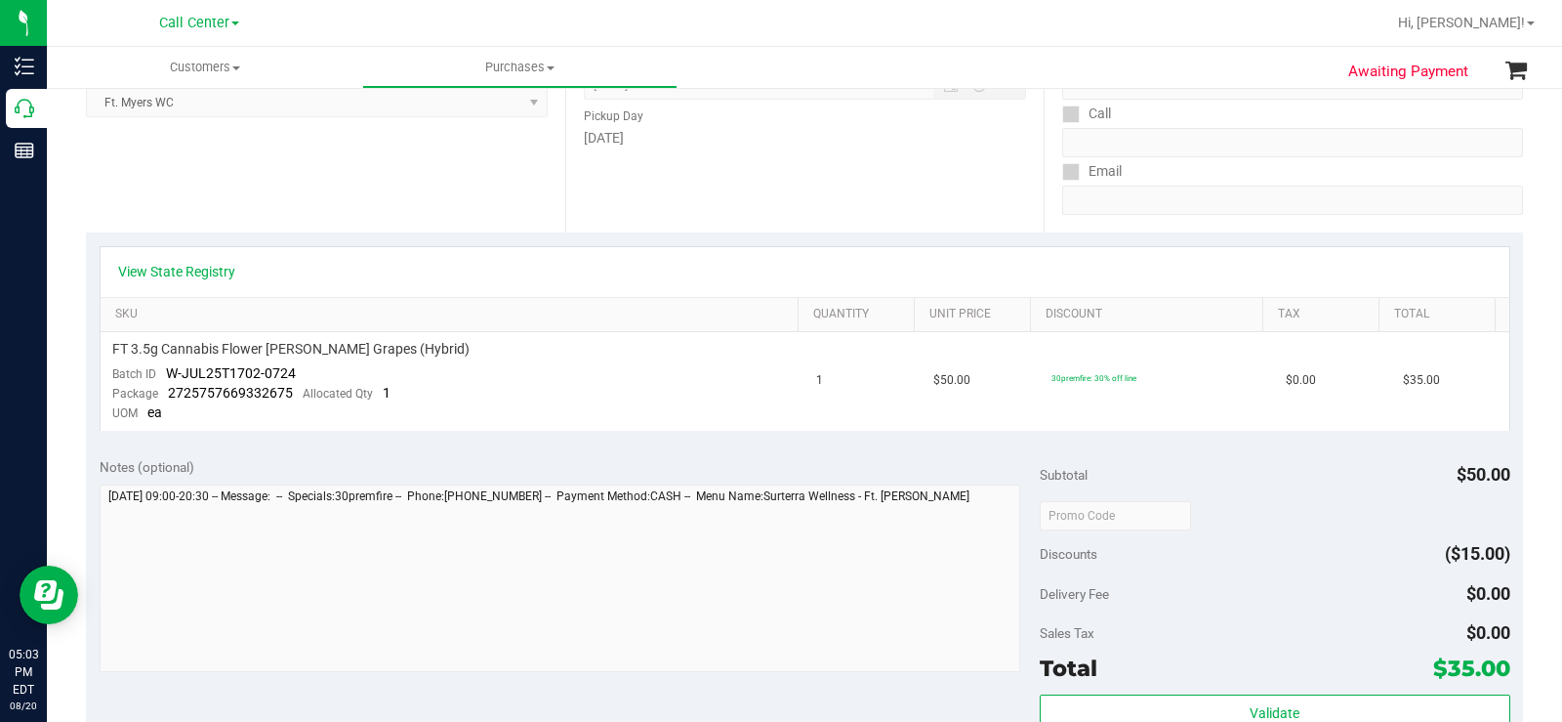
scroll to position [293, 0]
drag, startPoint x: 345, startPoint y: 353, endPoint x: 113, endPoint y: 351, distance: 231.4
click at [113, 351] on div "FT 3.5g Cannabis Flower Gaspar's Grapes (Hybrid)" at bounding box center [453, 350] width 682 height 19
click at [244, 297] on div "View State Registry" at bounding box center [805, 273] width 1409 height 50
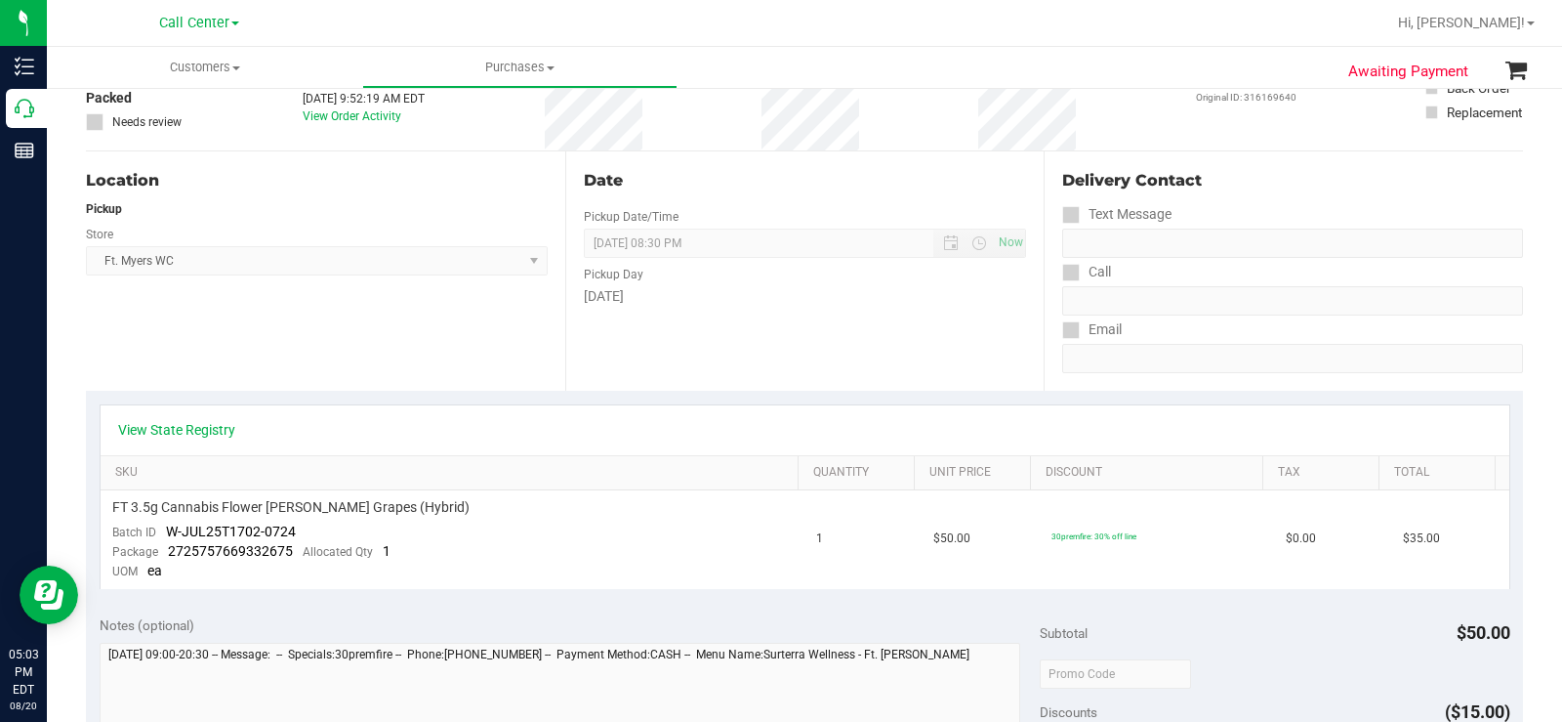
scroll to position [0, 0]
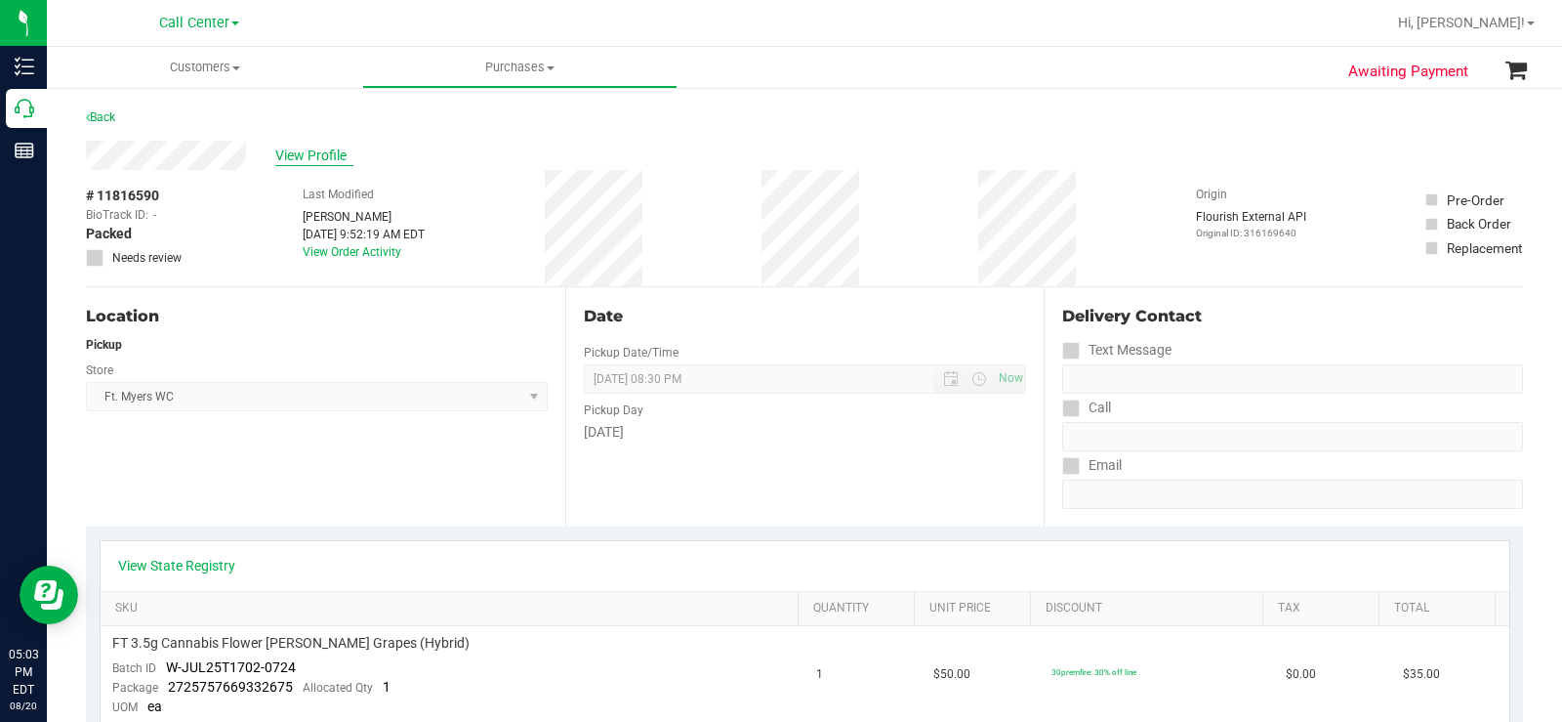
click at [324, 160] on span "View Profile" at bounding box center [314, 155] width 78 height 21
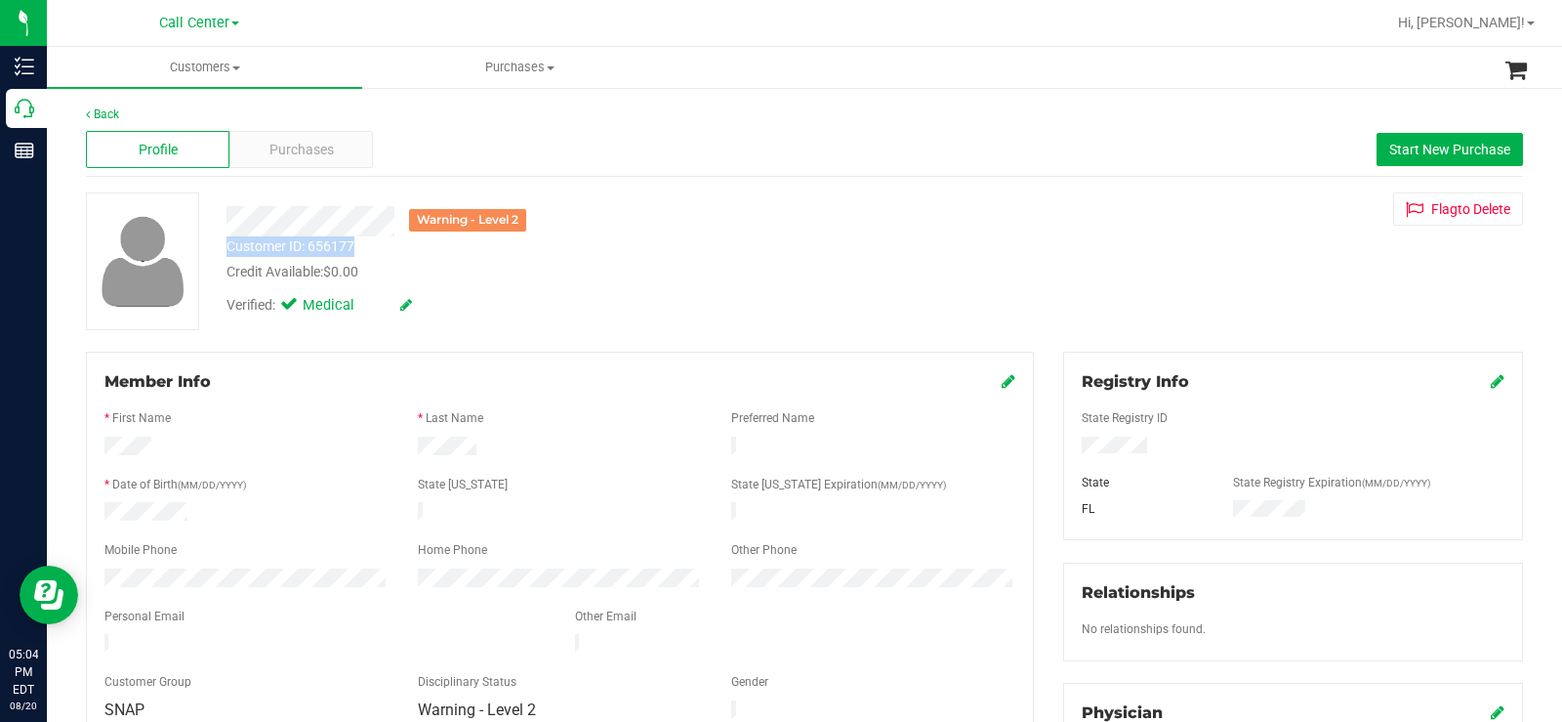
copy div "Customer ID: 656177"
drag, startPoint x: 362, startPoint y: 248, endPoint x: 209, endPoint y: 245, distance: 153.3
click at [227, 248] on div "Customer ID: 656177 Credit Available: $0.00" at bounding box center [578, 259] width 733 height 46
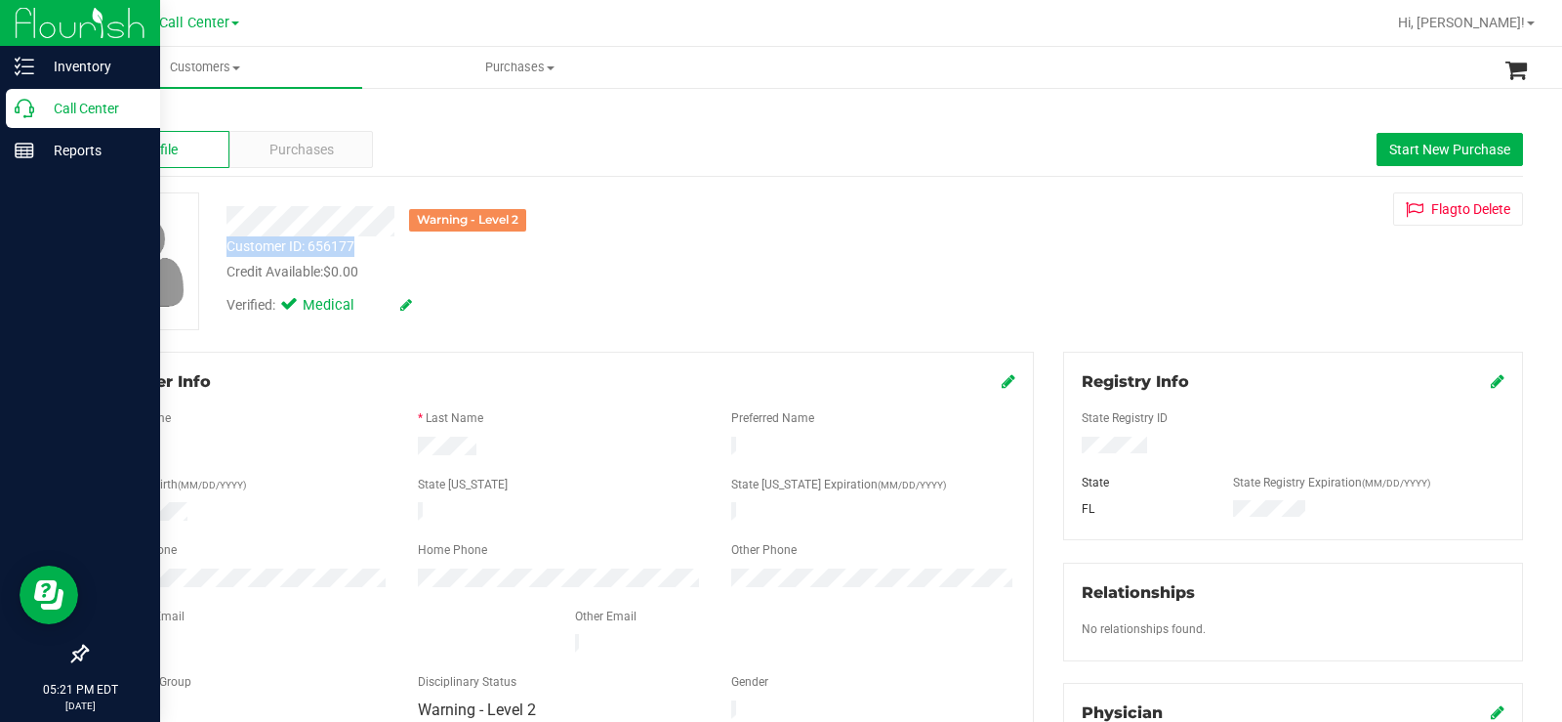
click at [30, 104] on icon at bounding box center [25, 109] width 20 height 20
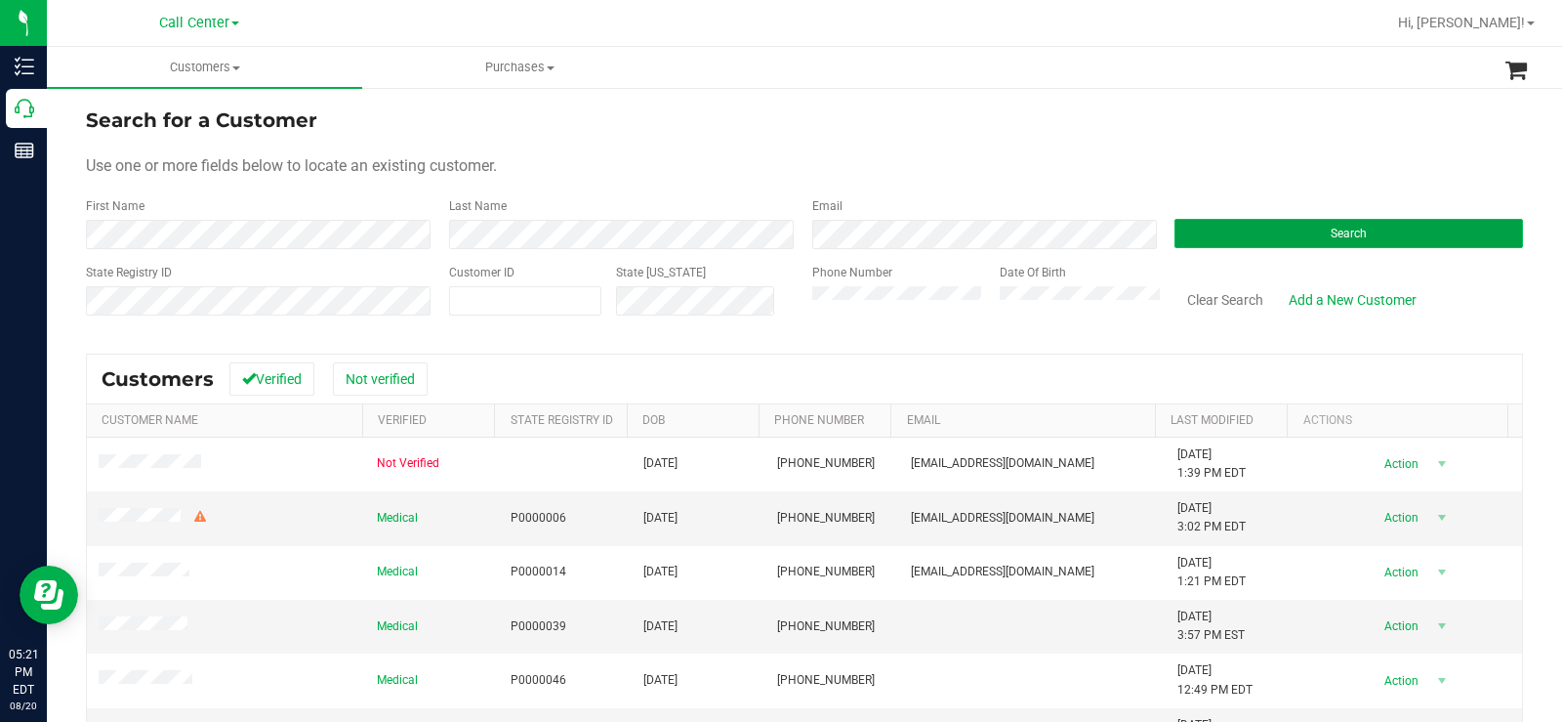
click at [1301, 237] on button "Search" at bounding box center [1349, 233] width 349 height 29
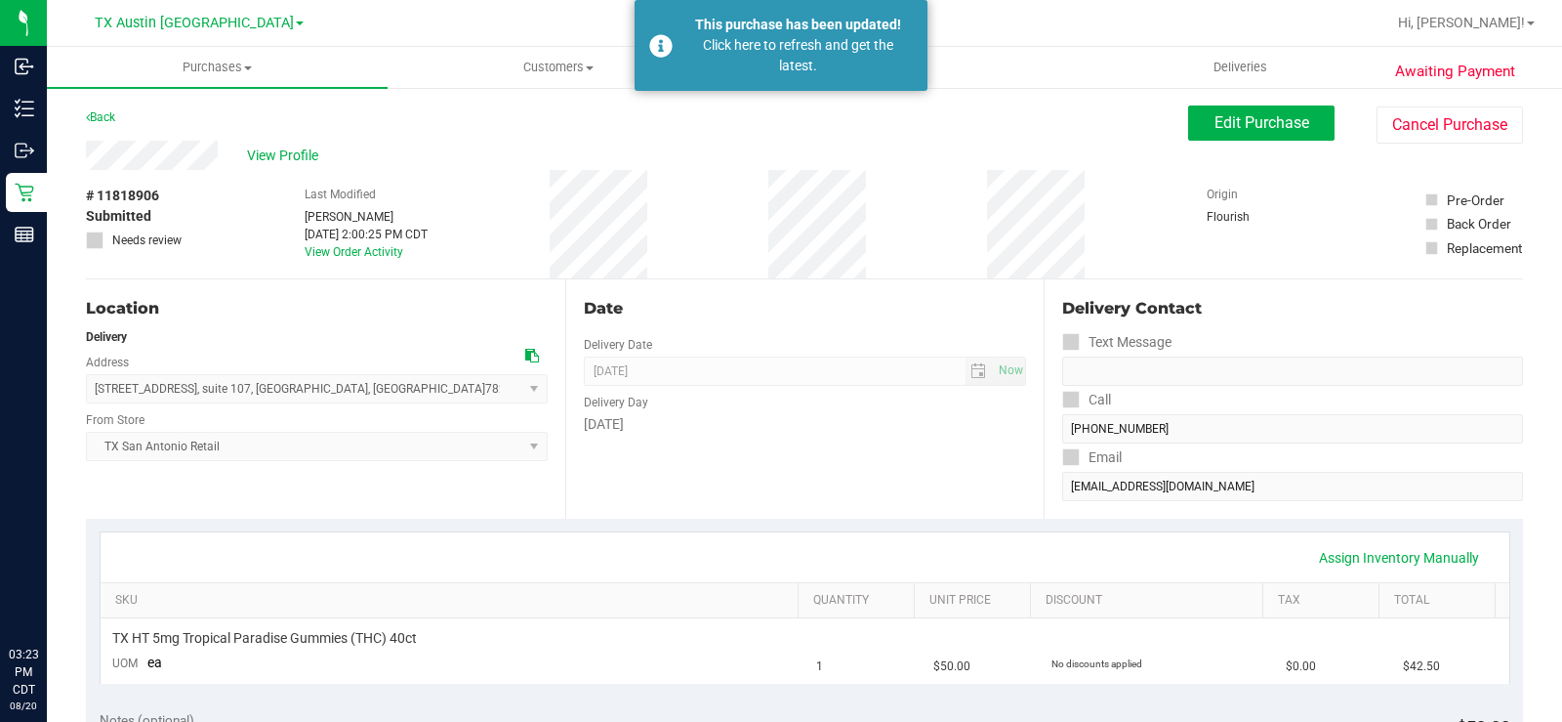
click at [564, 73] on span "Customers" at bounding box center [558, 68] width 339 height 18
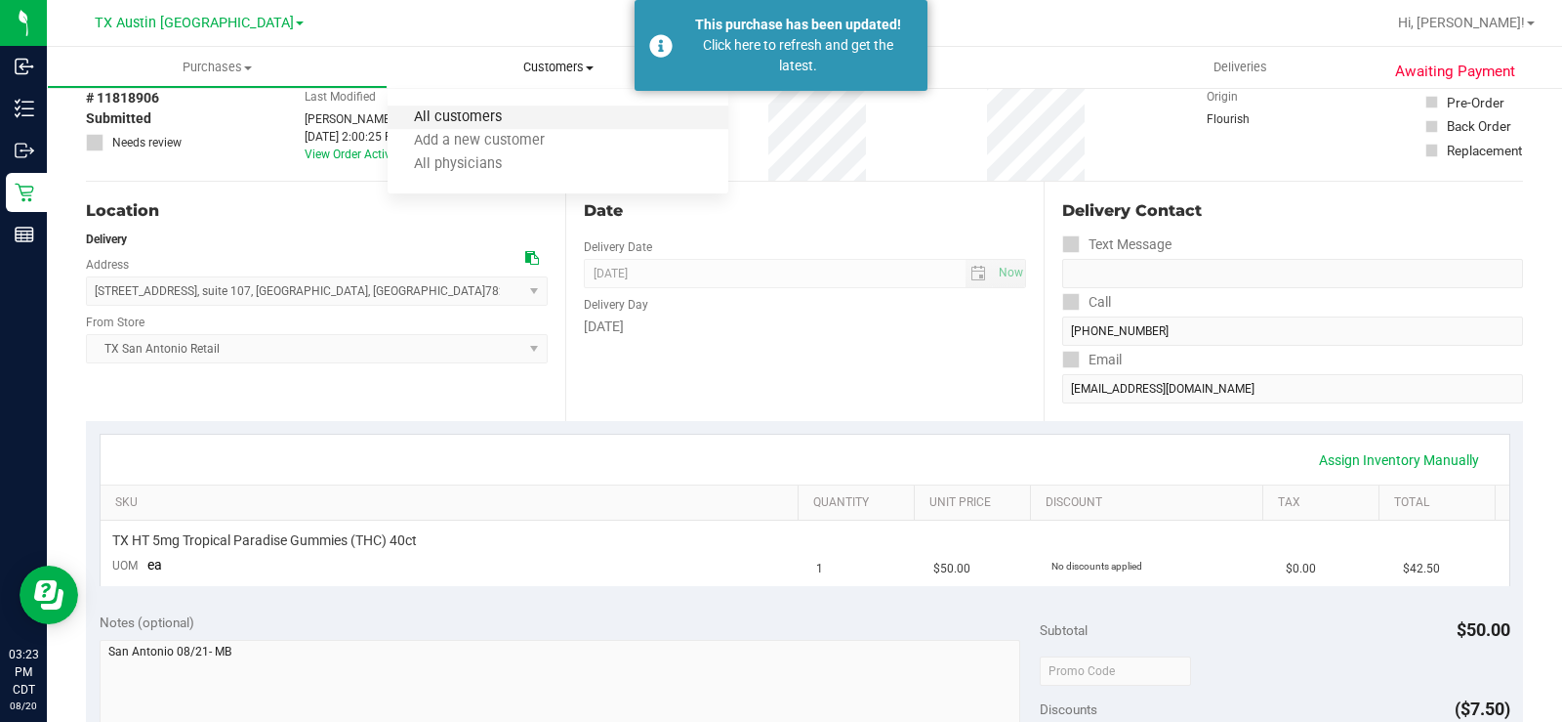
click at [473, 116] on span "All customers" at bounding box center [458, 117] width 141 height 17
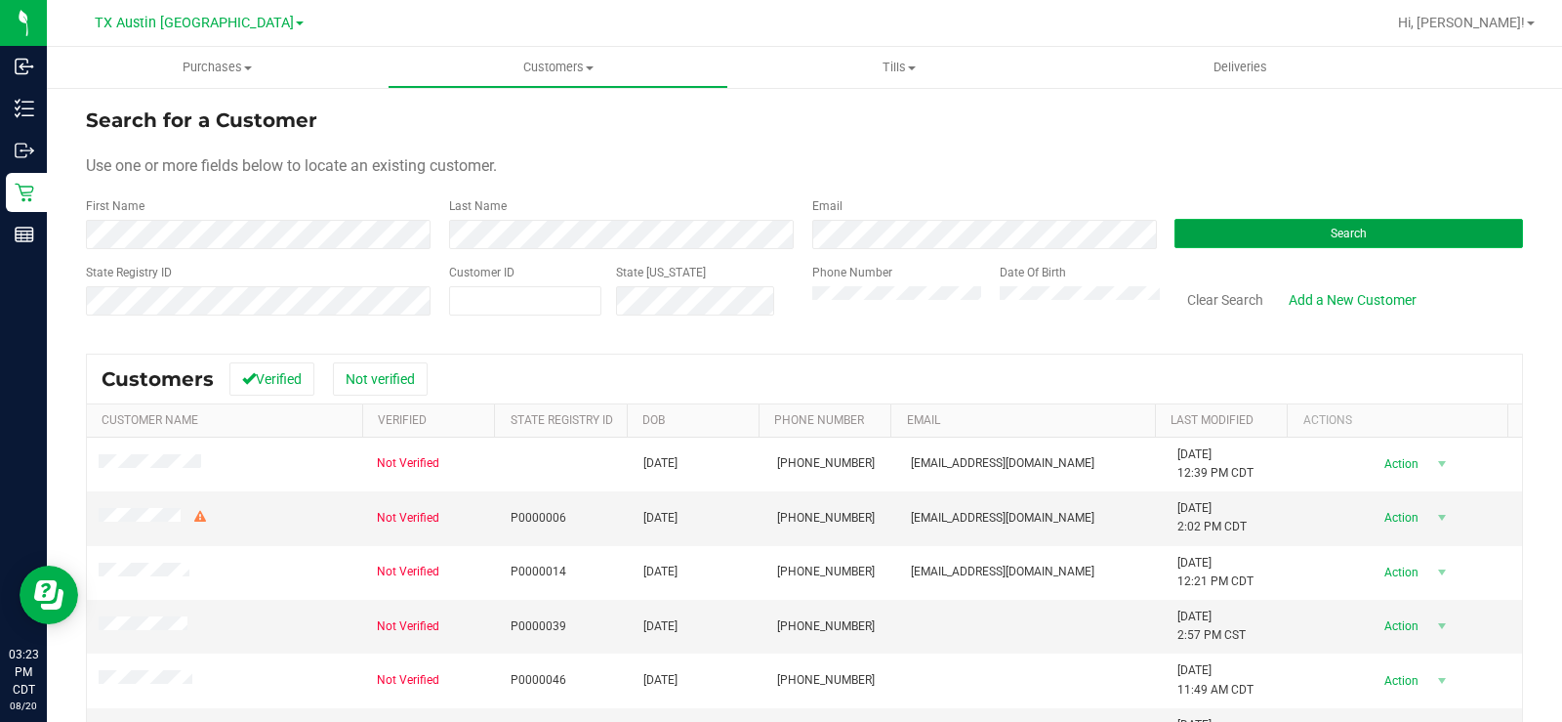
click at [1317, 237] on button "Search" at bounding box center [1349, 233] width 349 height 29
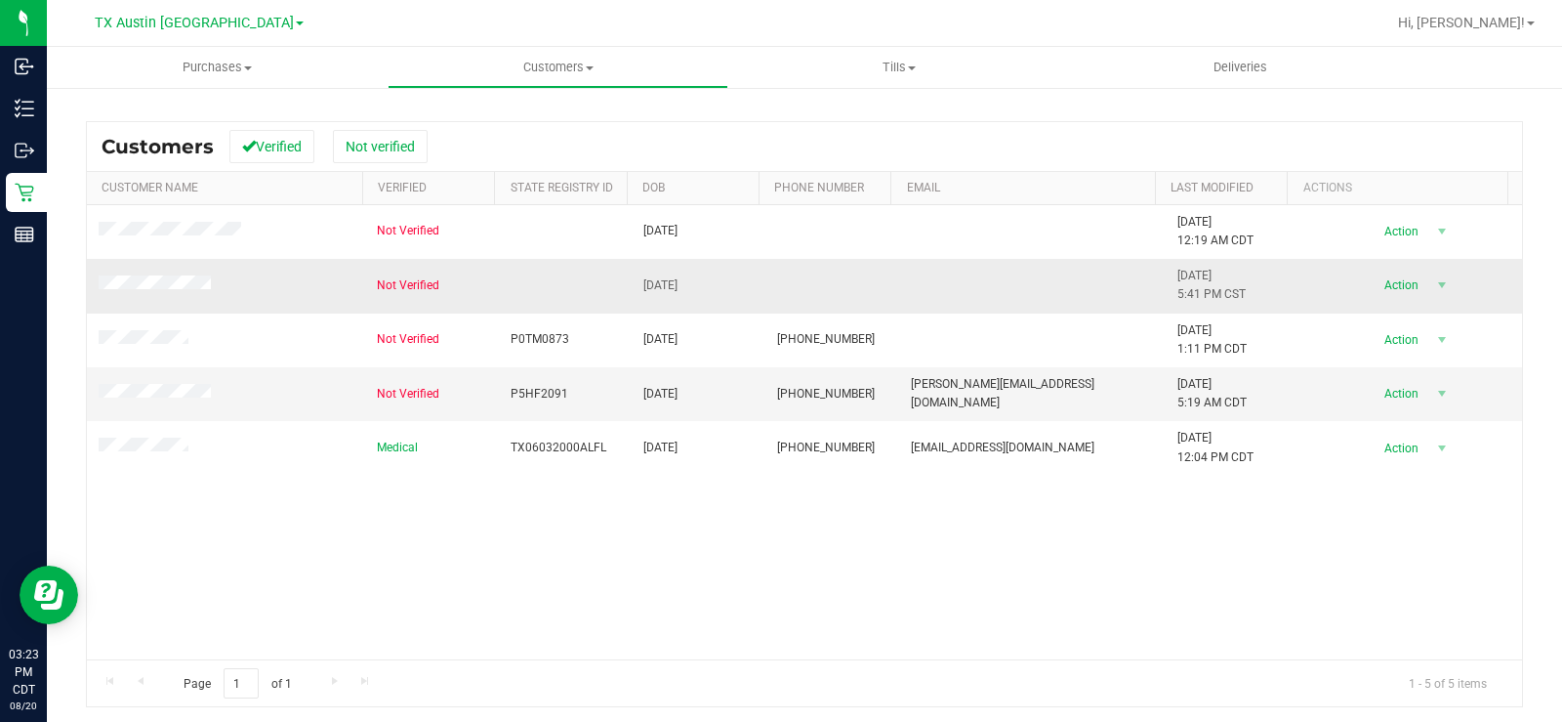
scroll to position [237, 0]
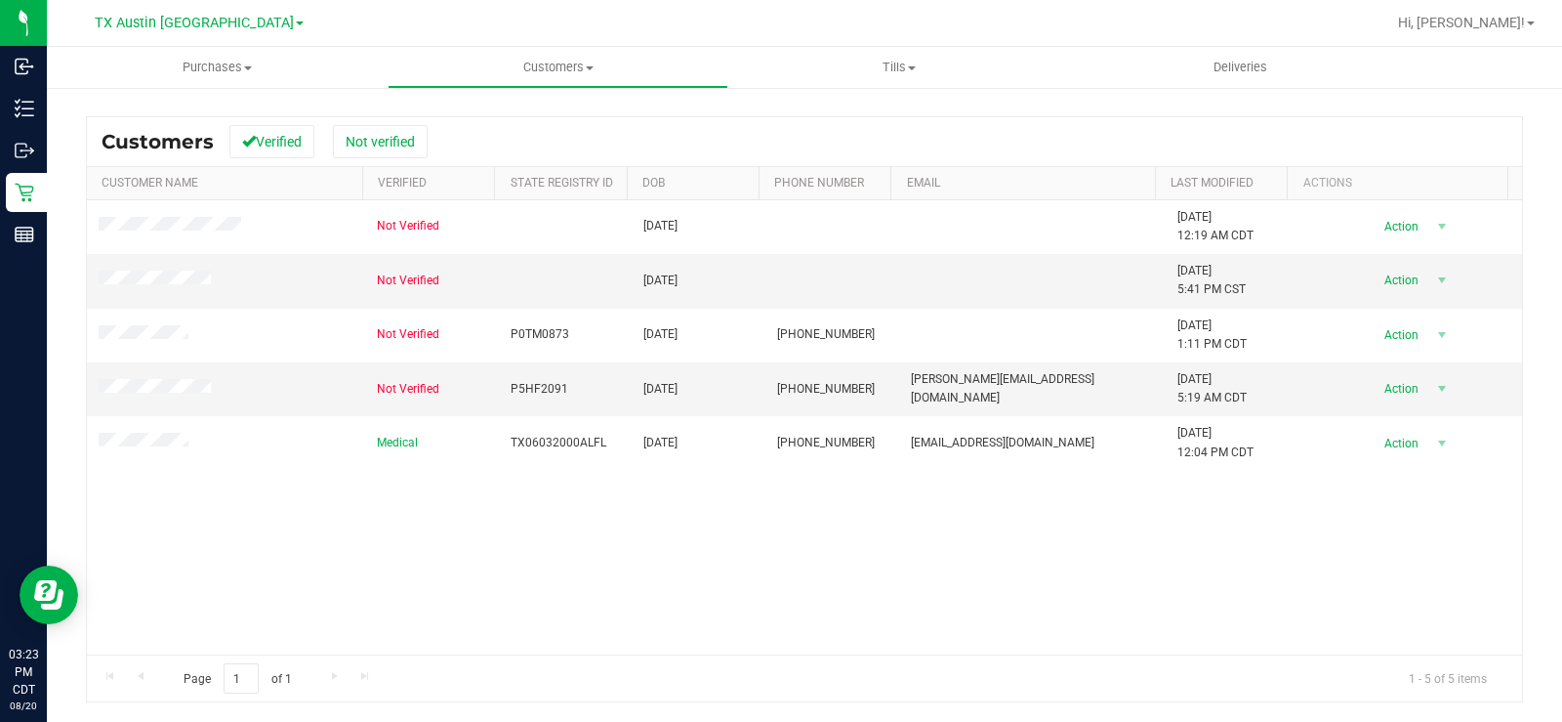
click at [447, 541] on div "Not Verified [DATE] [DATE] 12:19 AM CDT Delete Profile Action Action Add to que…" at bounding box center [804, 427] width 1435 height 455
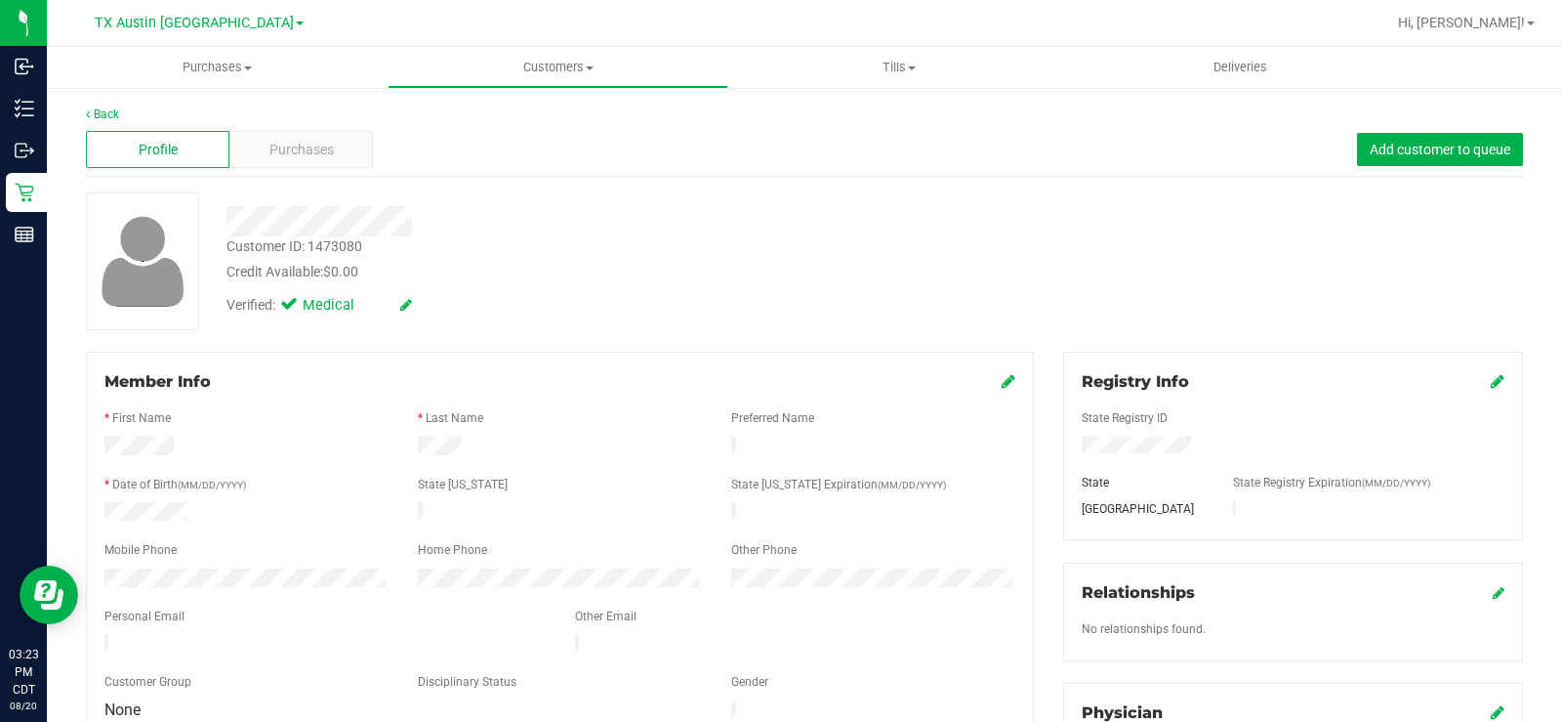
drag, startPoint x: 493, startPoint y: 454, endPoint x: 392, endPoint y: 443, distance: 102.1
click at [392, 443] on div at bounding box center [560, 447] width 940 height 23
click at [338, 133] on div "Purchases" at bounding box center [301, 149] width 144 height 37
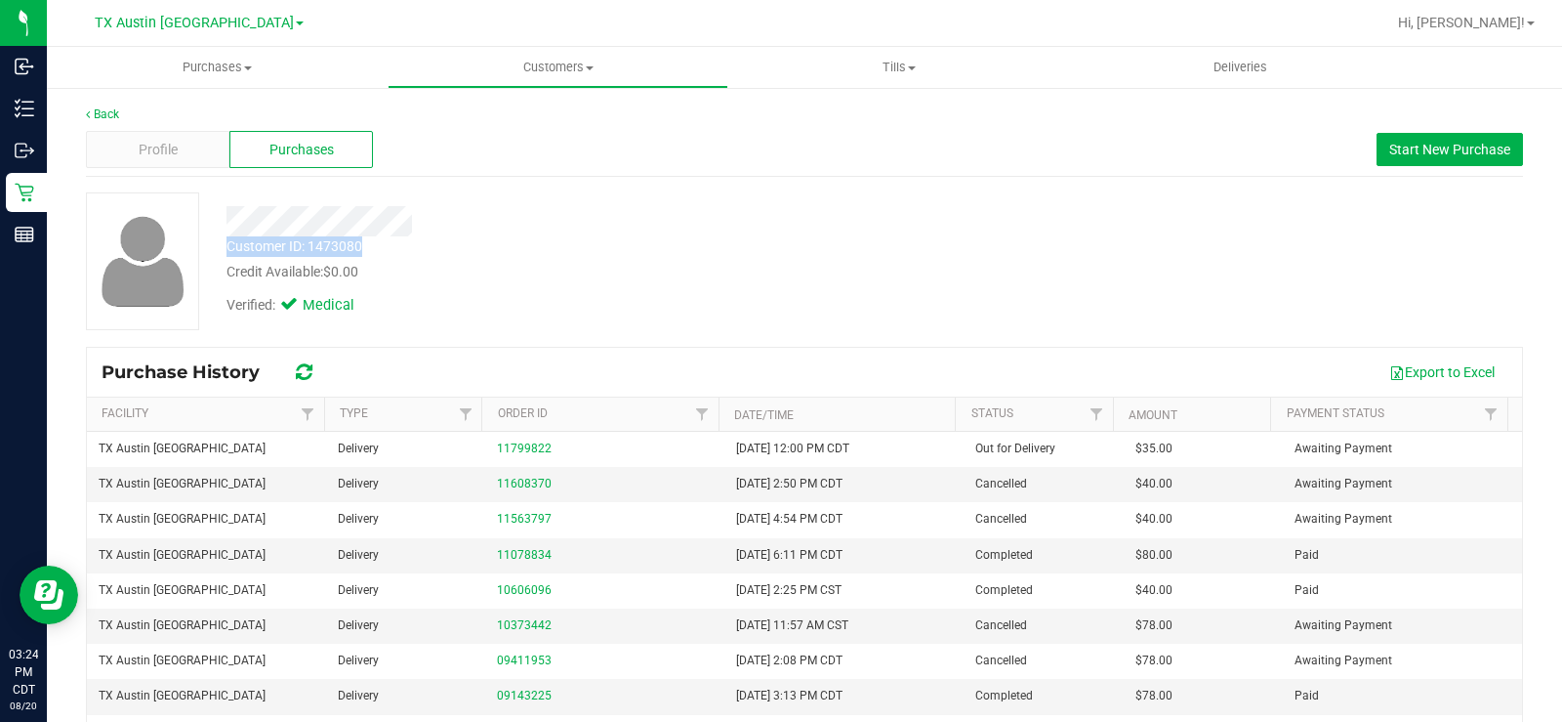
drag, startPoint x: 1196, startPoint y: 236, endPoint x: 1453, endPoint y: 191, distance: 260.7
click at [1215, 236] on div "Customer ID: 1473080 Credit Available: $0.00 Verified: Medical" at bounding box center [804, 261] width 1467 height 138
click at [1471, 158] on button "Start New Purchase" at bounding box center [1450, 149] width 146 height 33
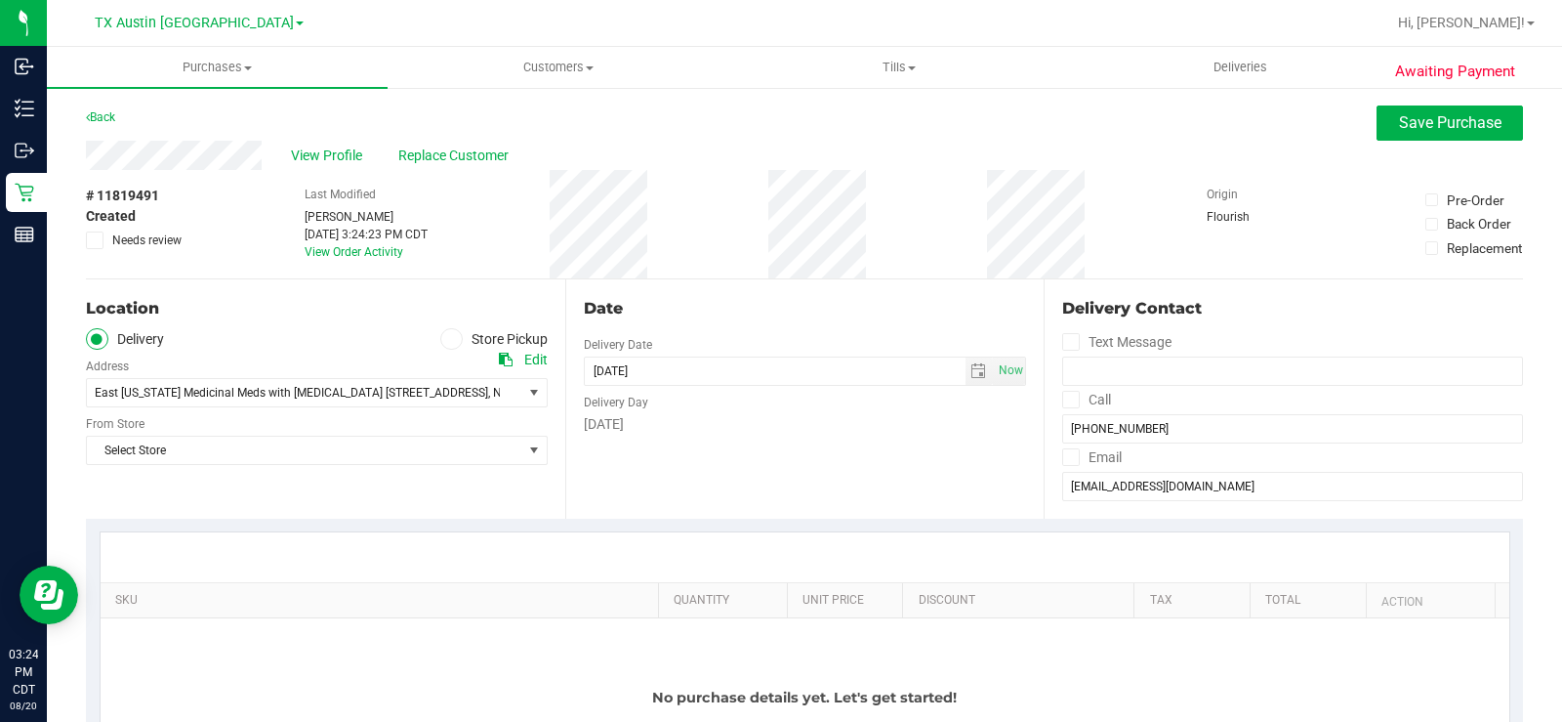
click at [103, 109] on div "Back" at bounding box center [100, 116] width 29 height 23
click at [101, 115] on link "Back" at bounding box center [100, 117] width 29 height 14
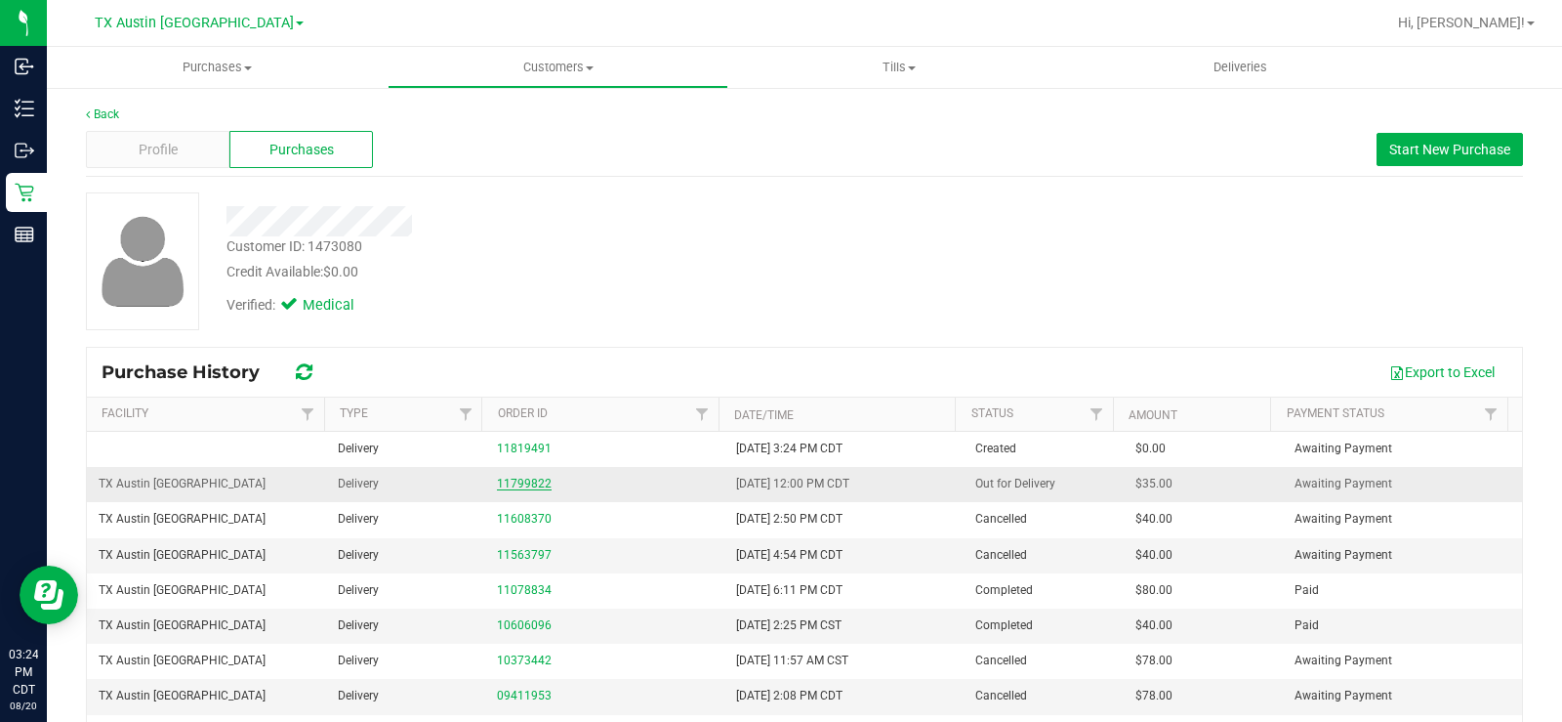
click at [516, 486] on link "11799822" at bounding box center [524, 483] width 55 height 14
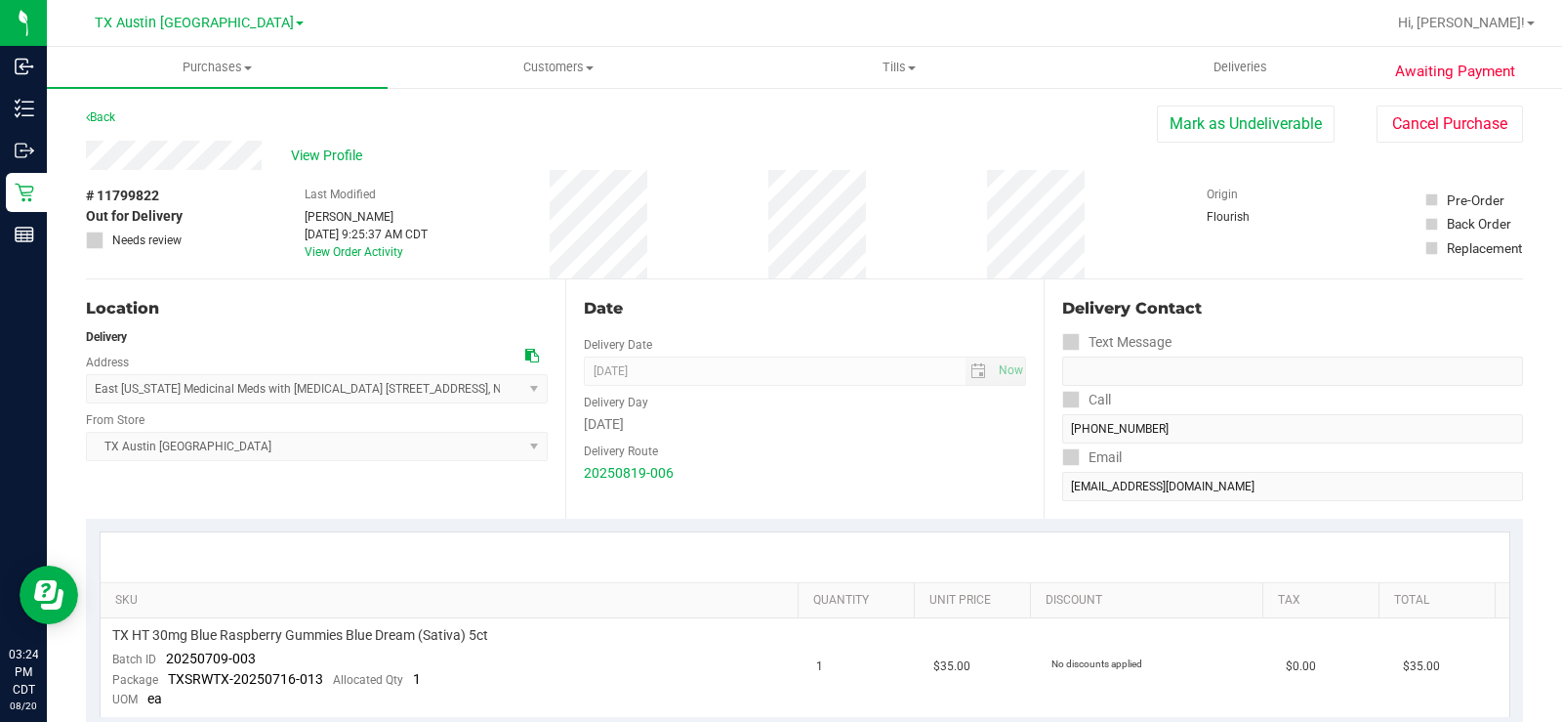
click at [94, 127] on div "Back" at bounding box center [100, 116] width 29 height 23
click at [101, 119] on link "Back" at bounding box center [100, 117] width 29 height 14
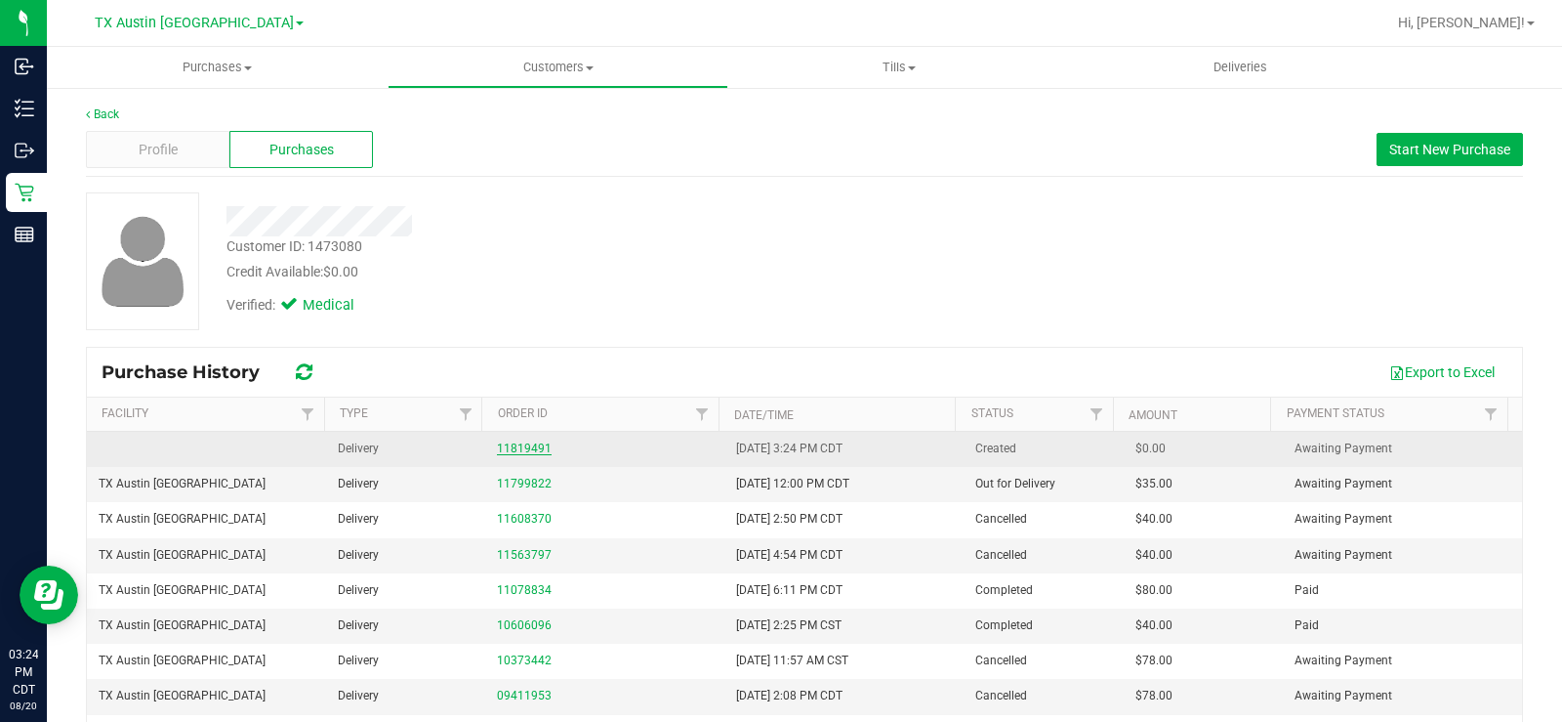
click at [520, 445] on link "11819491" at bounding box center [524, 448] width 55 height 14
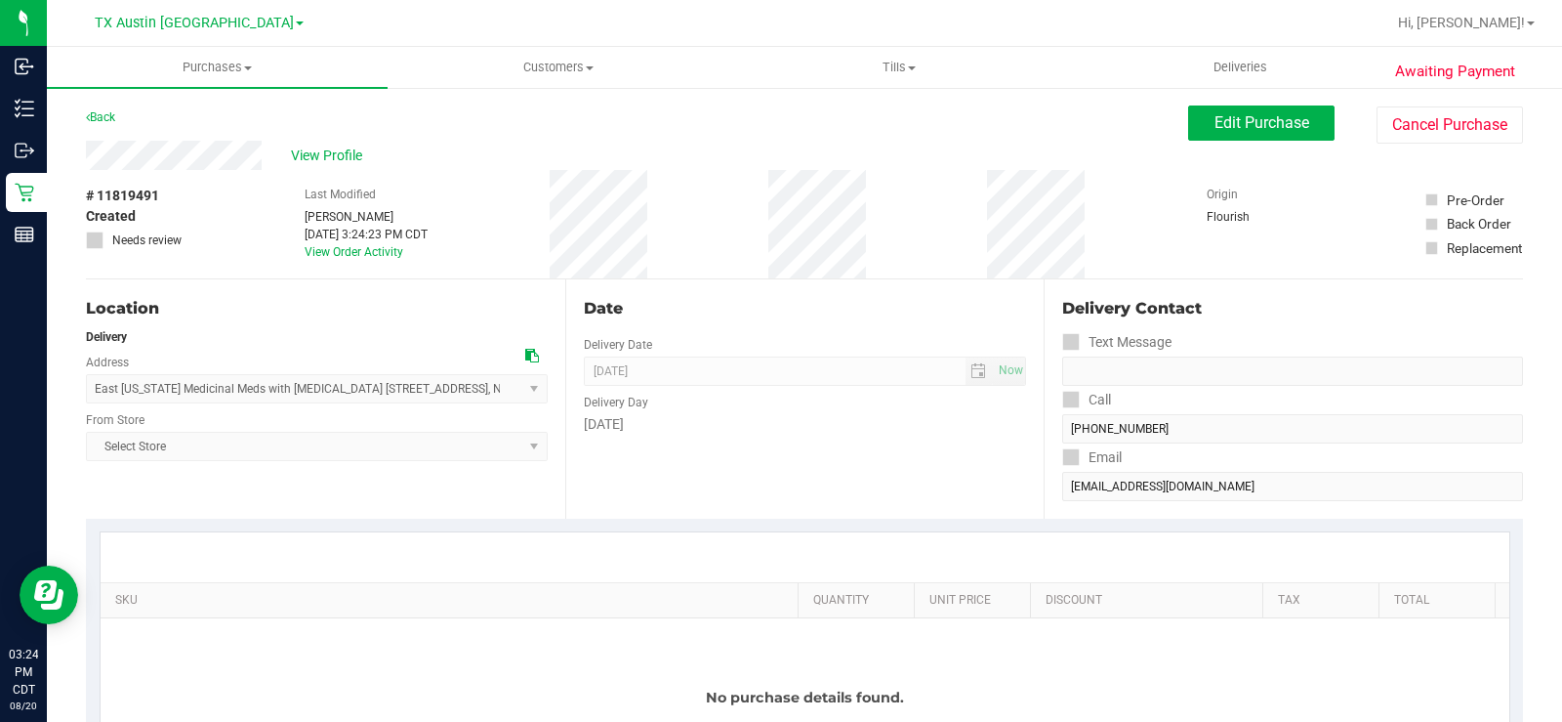
click at [474, 435] on span "Select Store Select Store [PERSON_NAME][GEOGRAPHIC_DATA] [GEOGRAPHIC_DATA][PERS…" at bounding box center [317, 446] width 462 height 29
drag, startPoint x: 1284, startPoint y: 119, endPoint x: 967, endPoint y: 218, distance: 332.3
click at [1283, 119] on span "Edit Purchase" at bounding box center [1262, 122] width 95 height 19
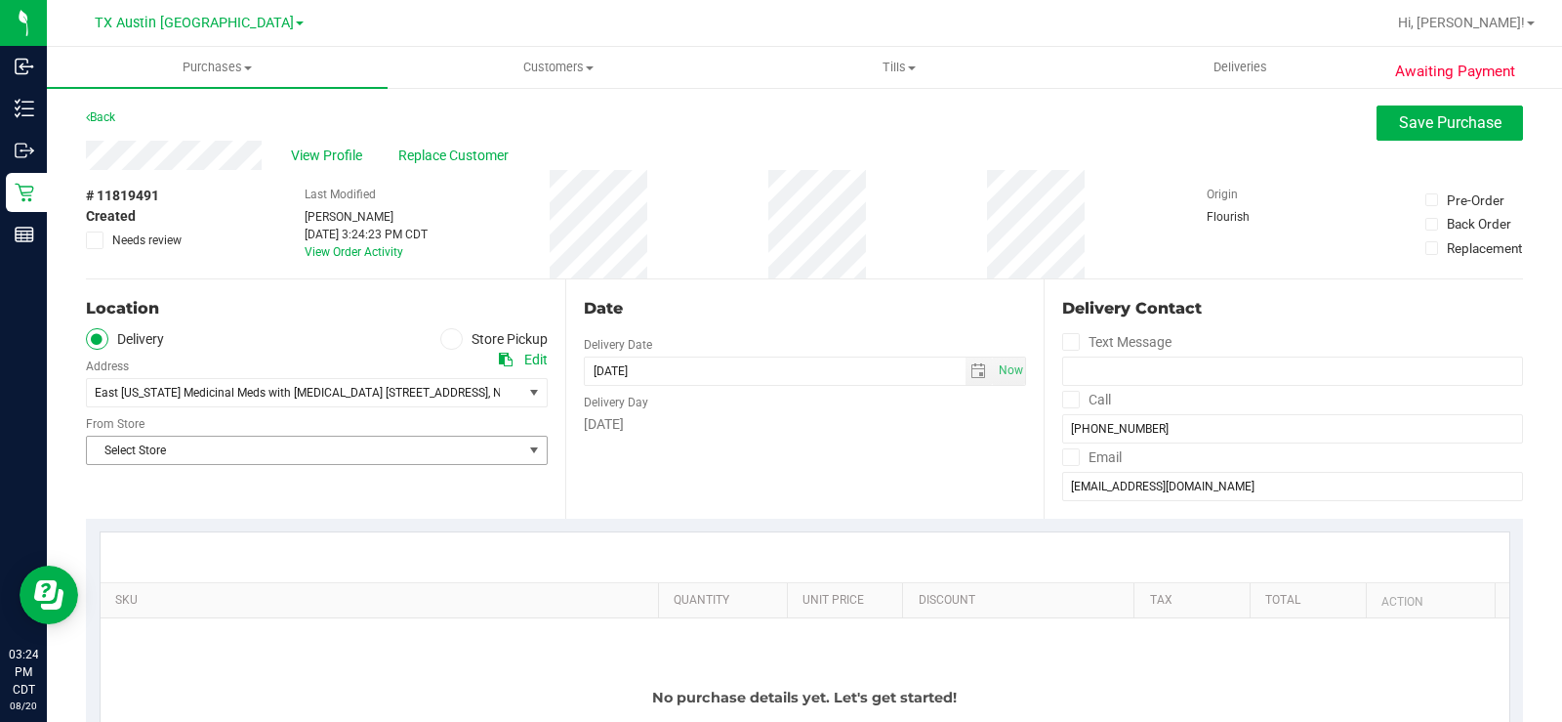
click at [535, 452] on span "select" at bounding box center [534, 450] width 16 height 16
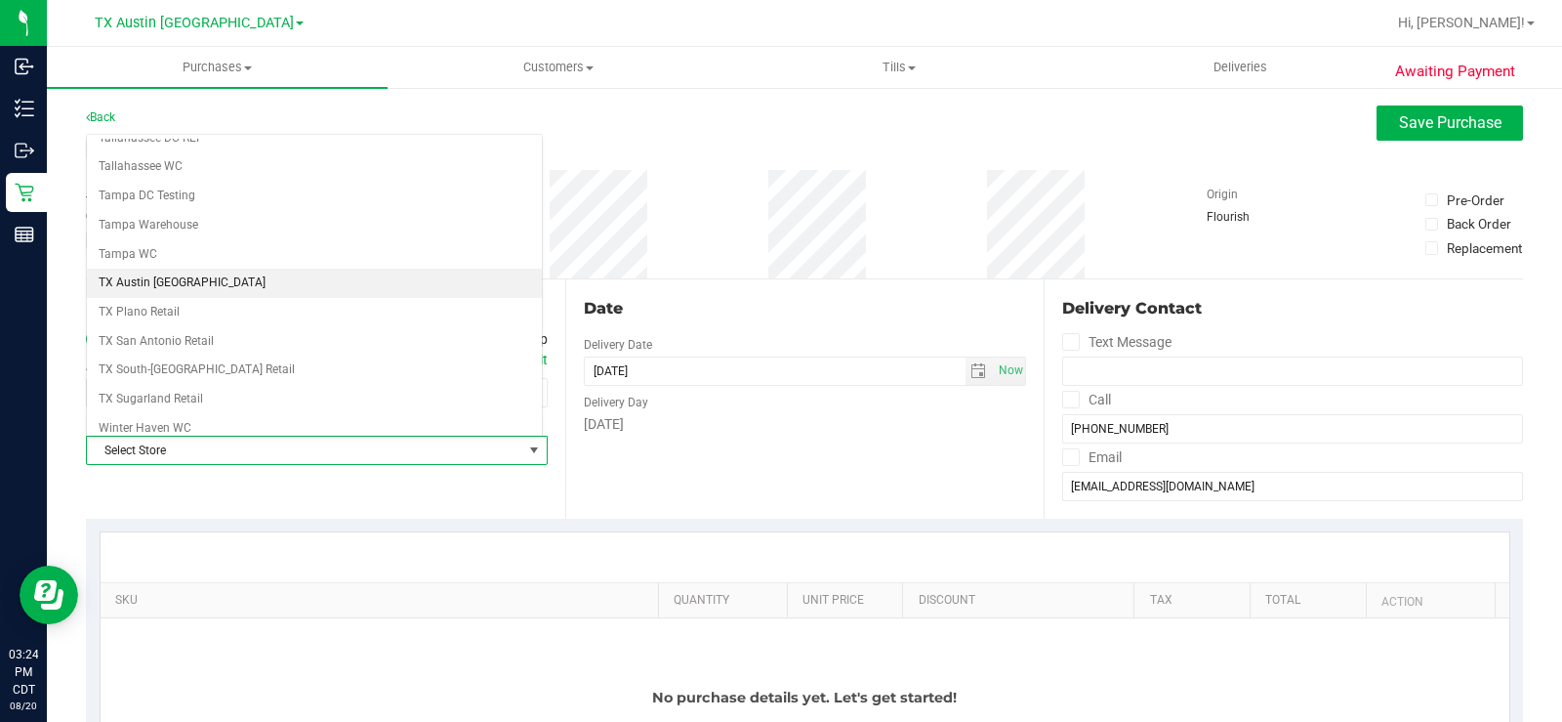
scroll to position [1419, 0]
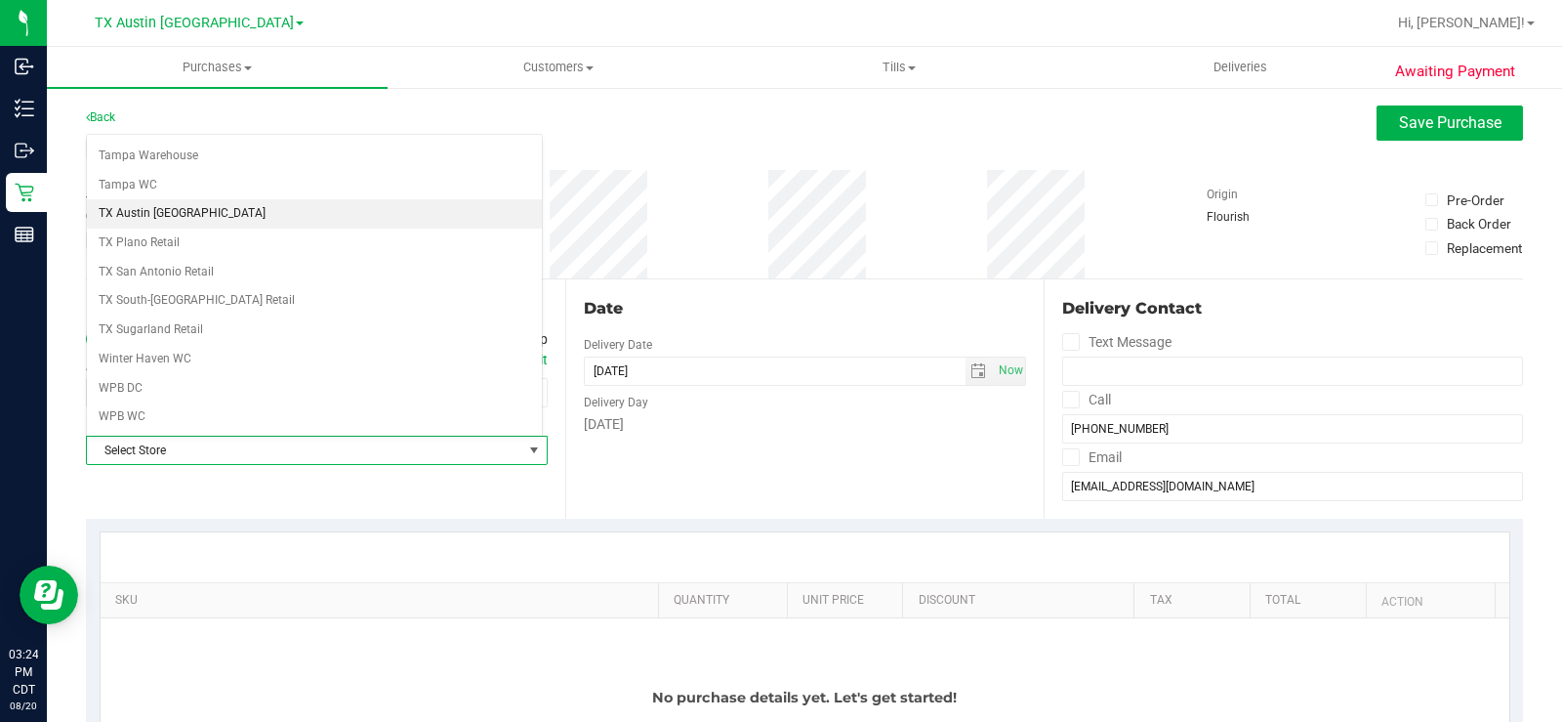
click at [219, 213] on li "TX Austin [GEOGRAPHIC_DATA]" at bounding box center [314, 213] width 455 height 29
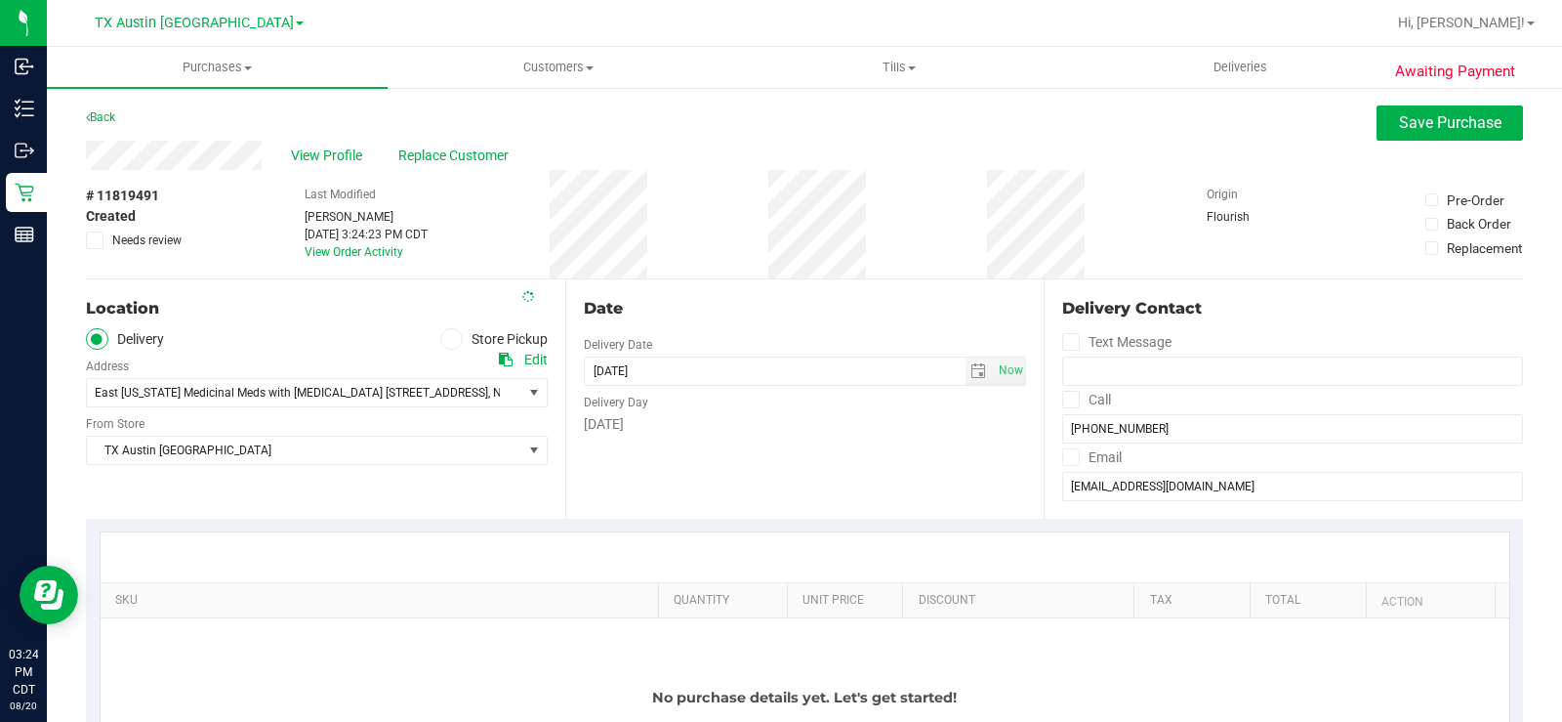
click at [723, 442] on div "Date Delivery Date 08/20/2025 Now 08/20/2025 03:24 PM Now Delivery Day Wednesday" at bounding box center [804, 398] width 479 height 239
click at [973, 367] on span "select" at bounding box center [979, 371] width 16 height 16
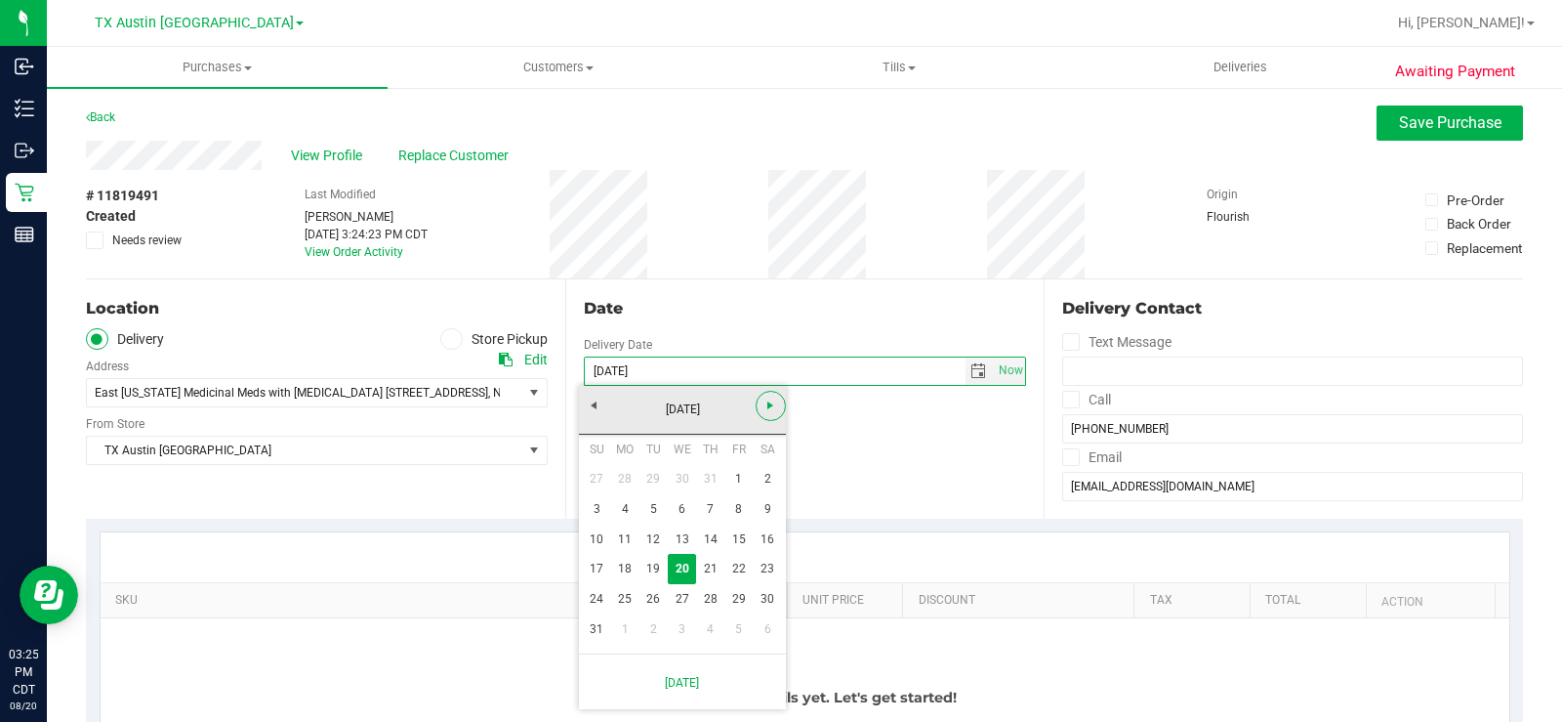
click at [774, 409] on span "Next" at bounding box center [771, 405] width 16 height 16
click at [679, 476] on link "3" at bounding box center [682, 479] width 28 height 30
type input "09/03/2025"
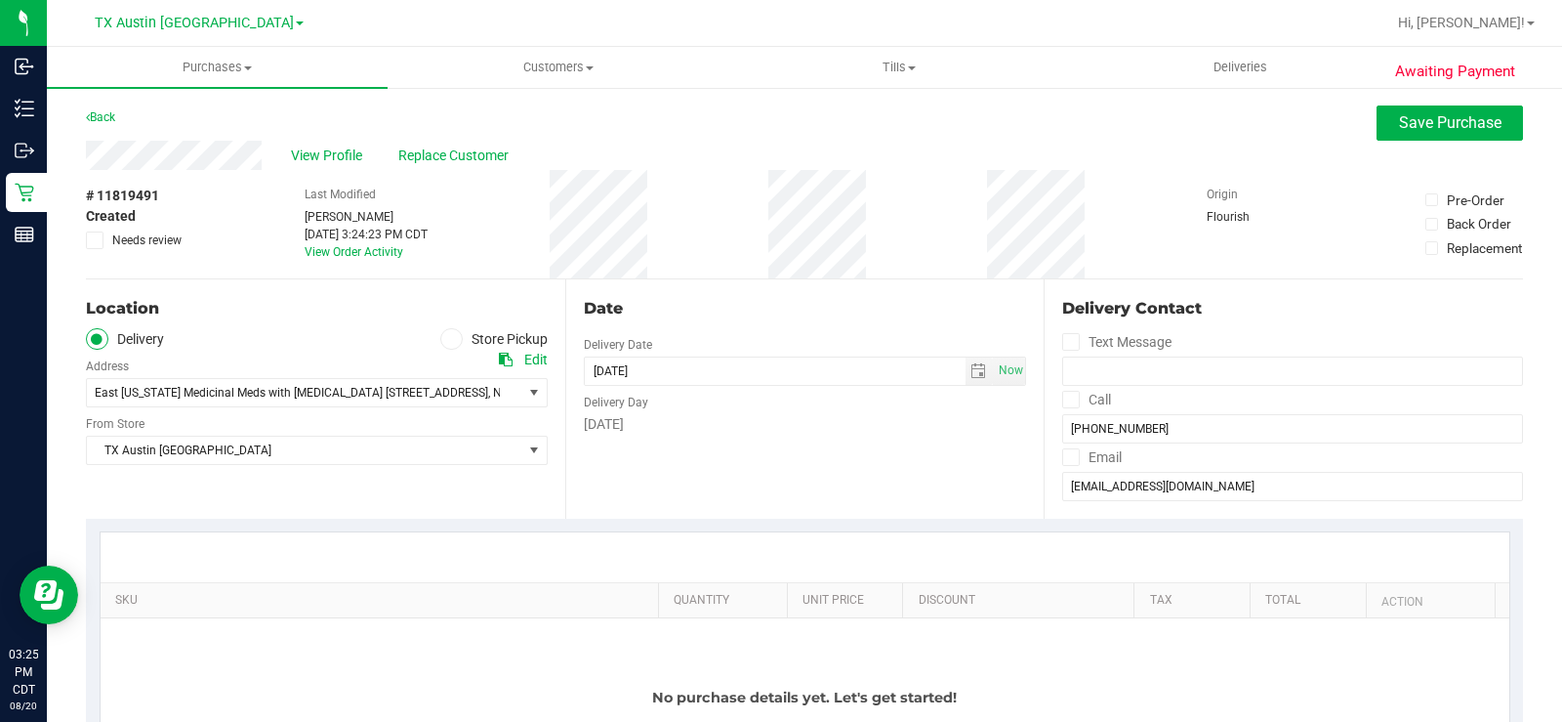
click at [921, 430] on div "Wednesday" at bounding box center [805, 424] width 443 height 21
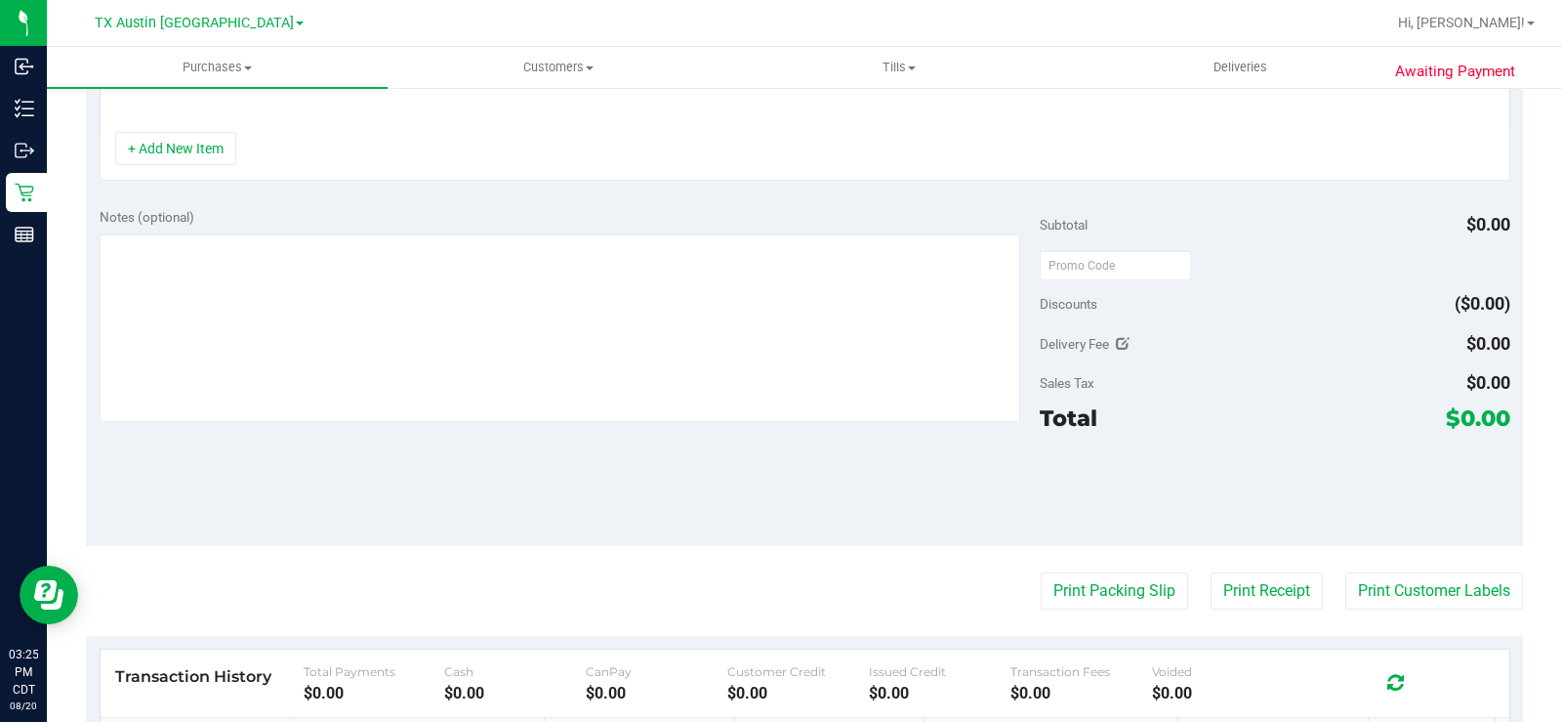
scroll to position [488, 0]
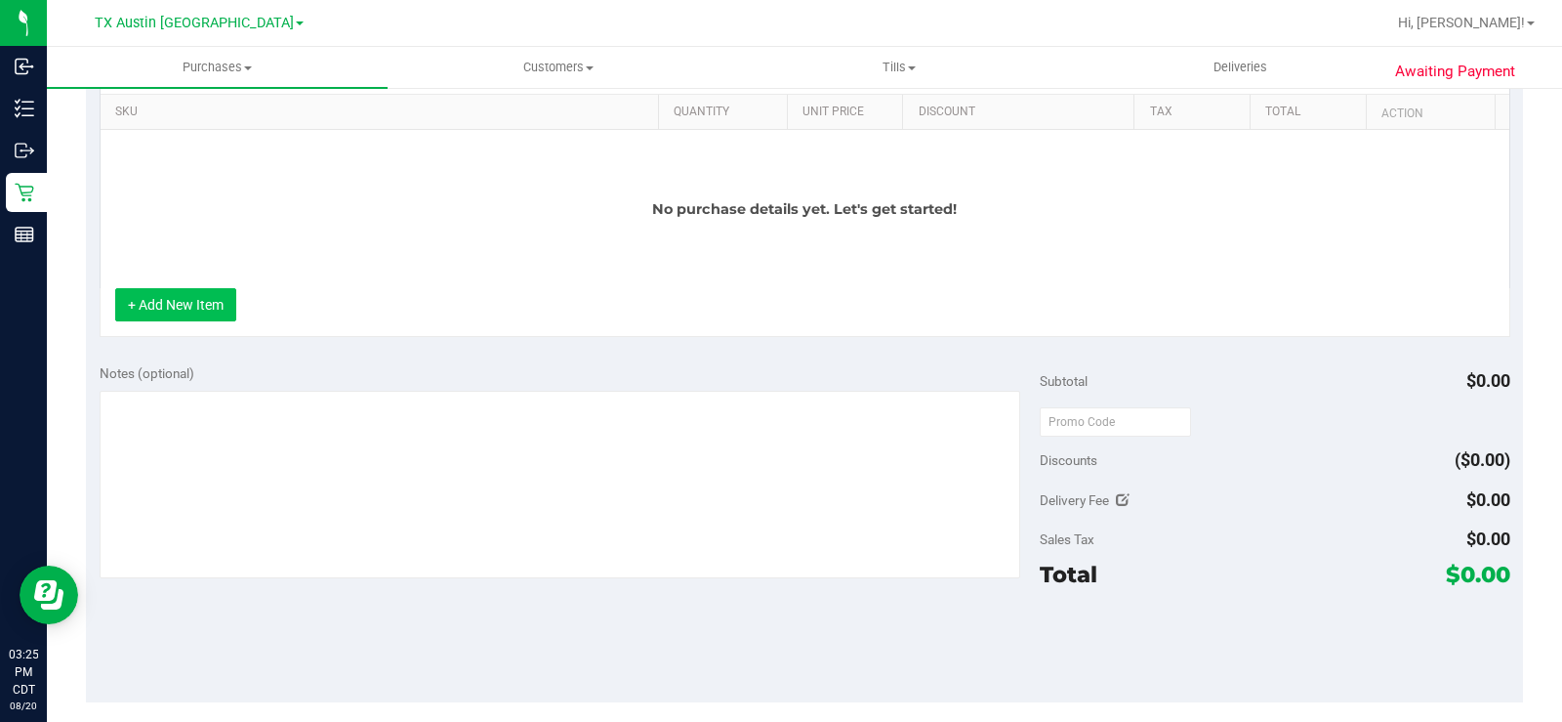
click at [210, 312] on button "+ Add New Item" at bounding box center [175, 304] width 121 height 33
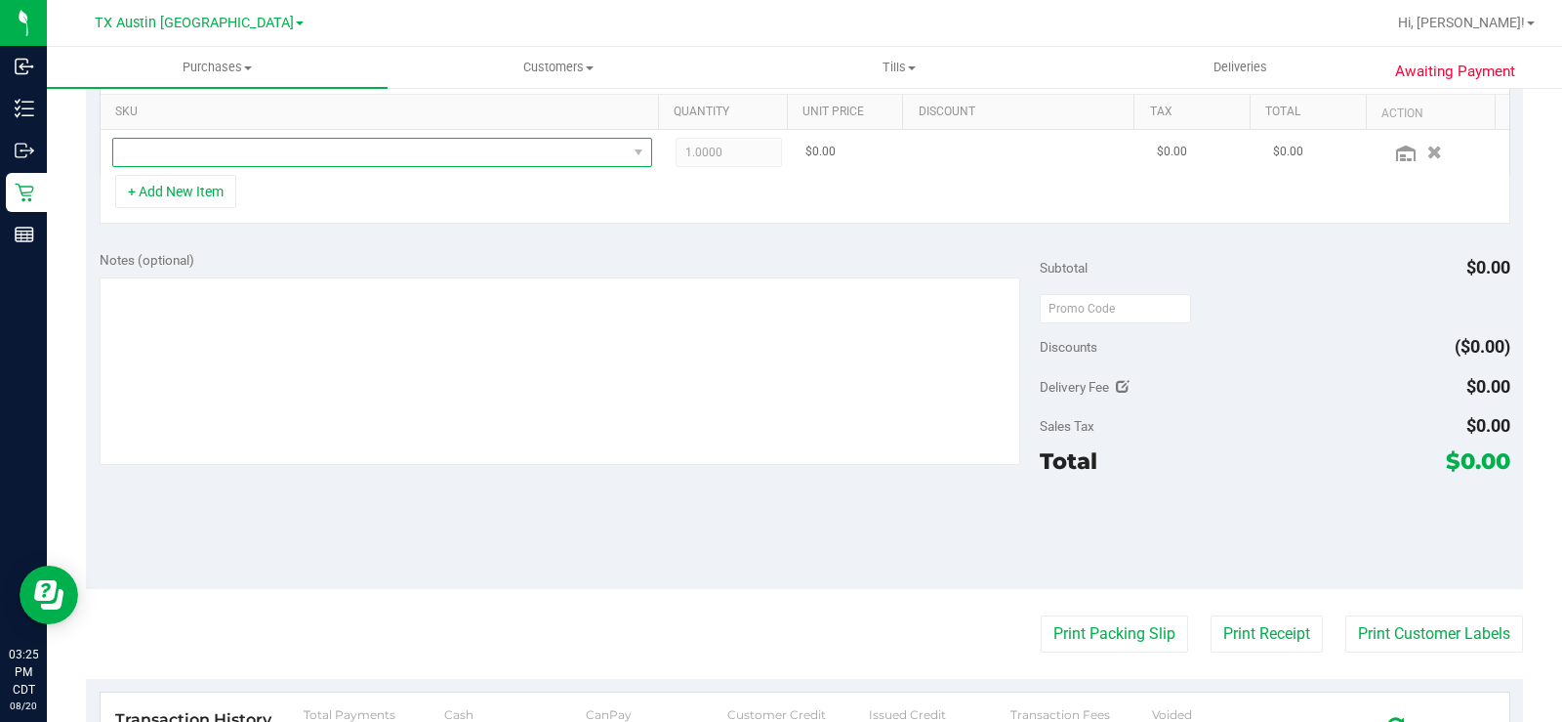
click at [312, 141] on span "NO DATA FOUND" at bounding box center [370, 152] width 514 height 27
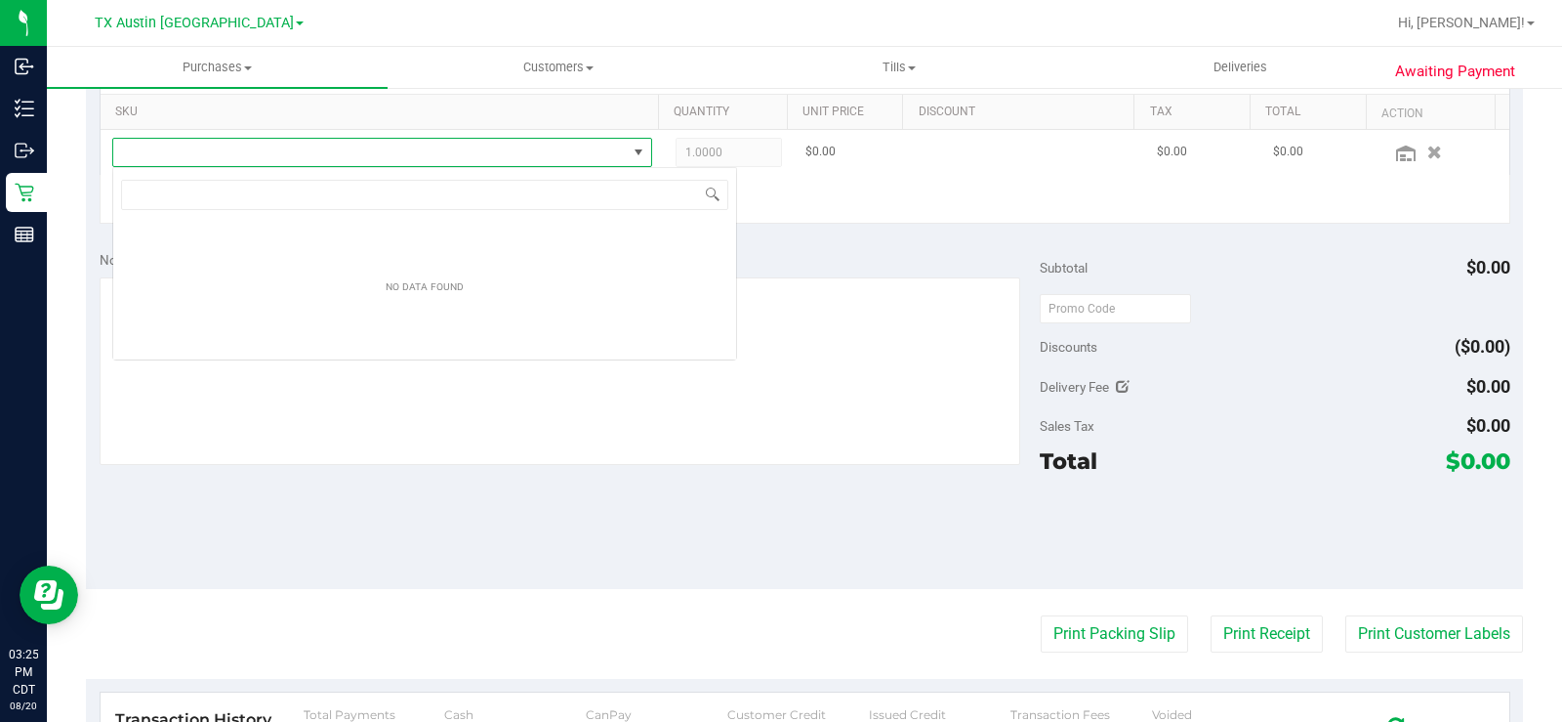
scroll to position [29, 529]
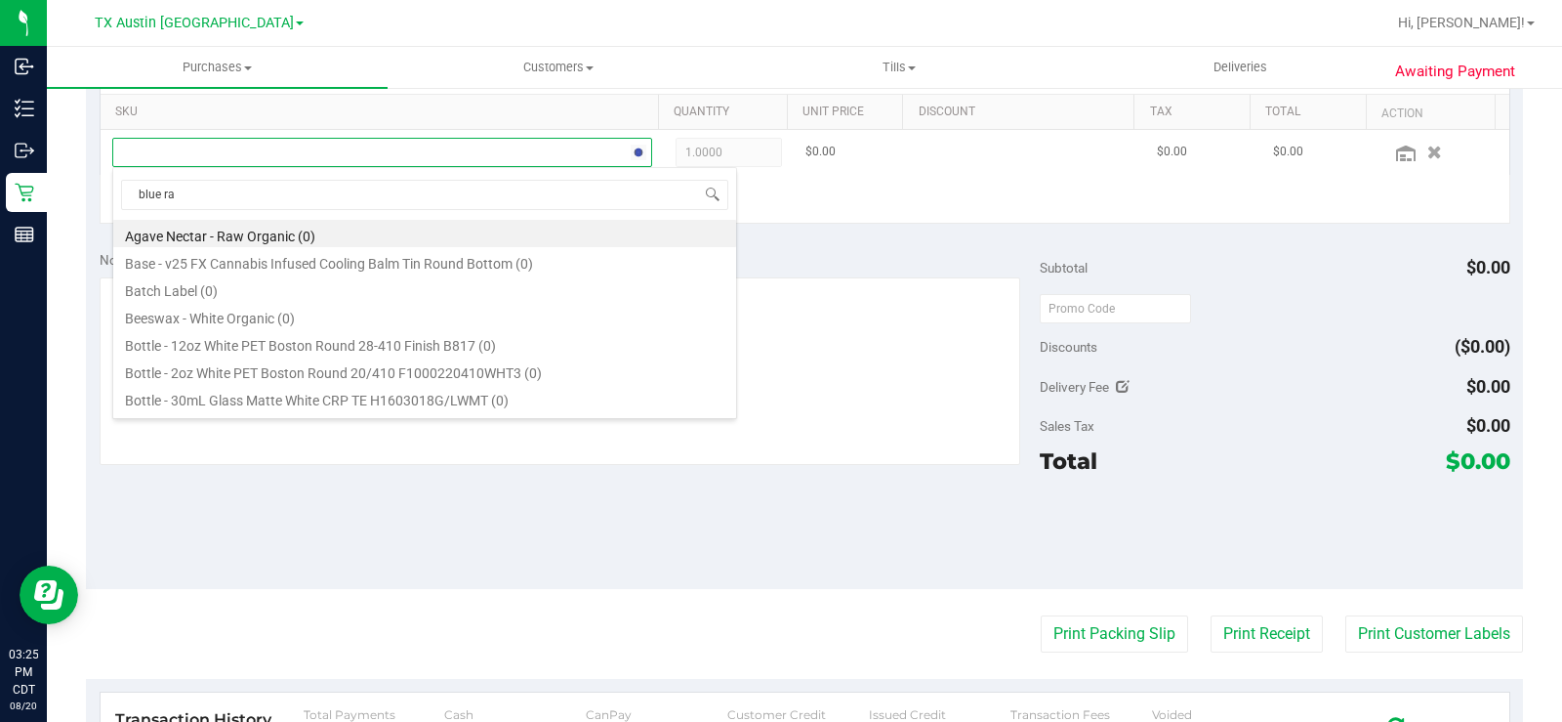
type input "blue ras"
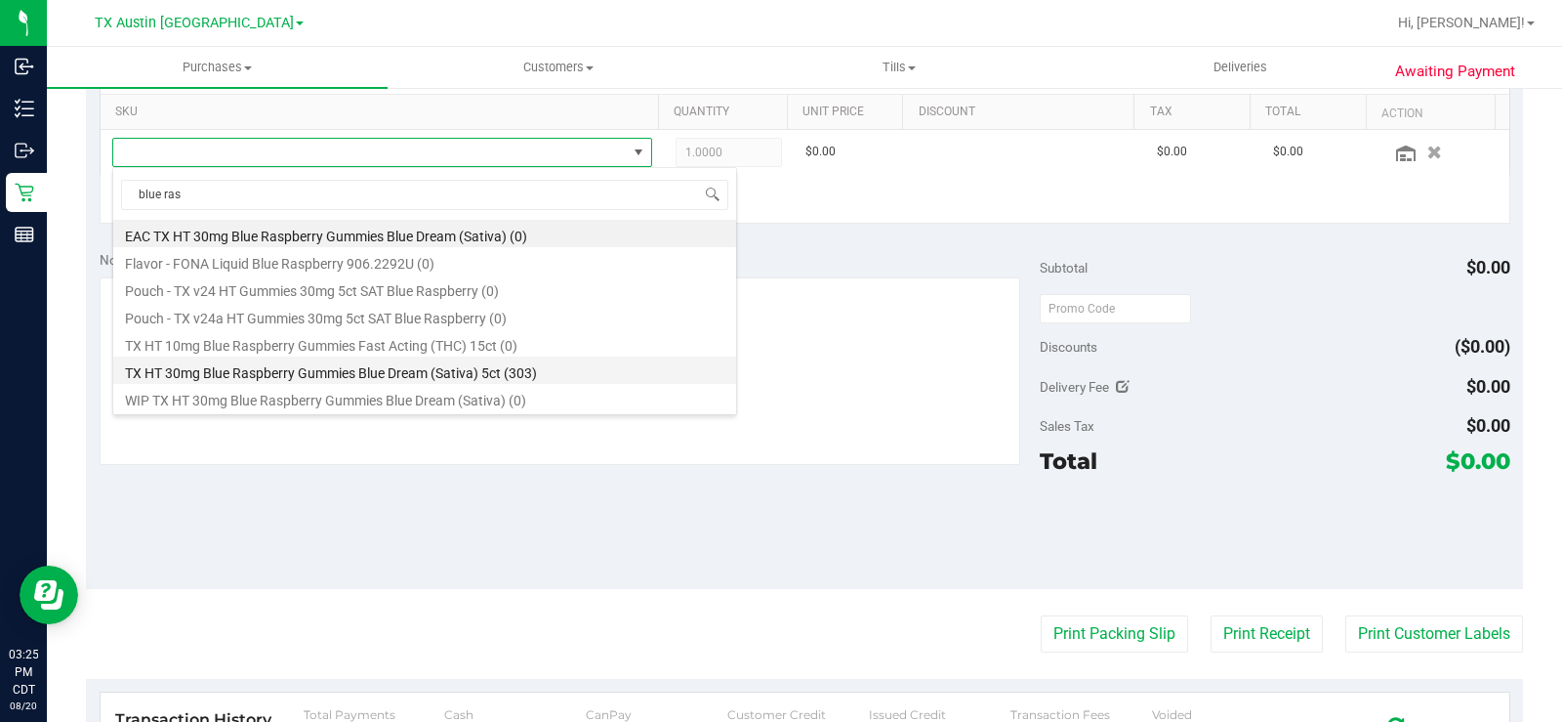
click at [321, 362] on li "TX HT 30mg Blue Raspberry Gummies Blue Dream (Sativa) 5ct (303)" at bounding box center [424, 369] width 623 height 27
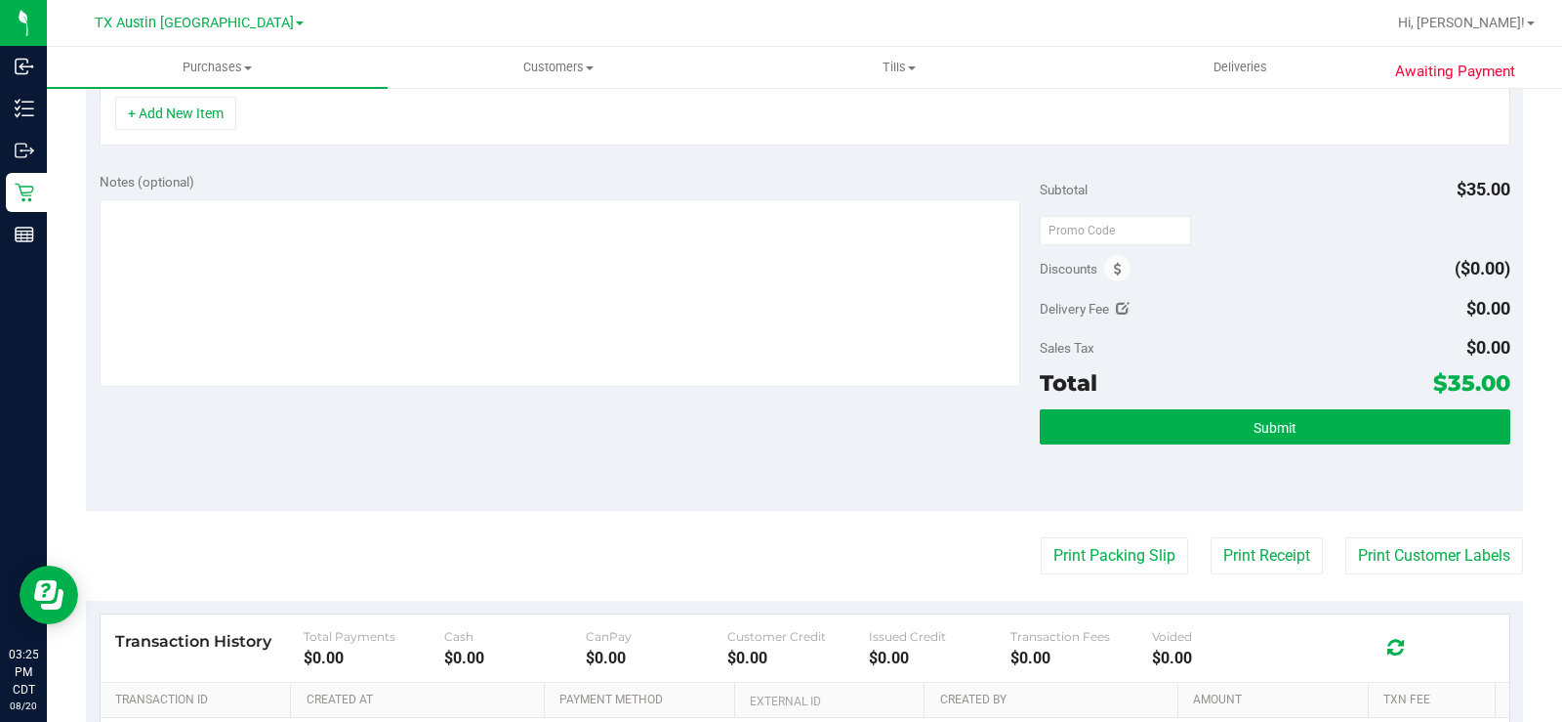
scroll to position [586, 0]
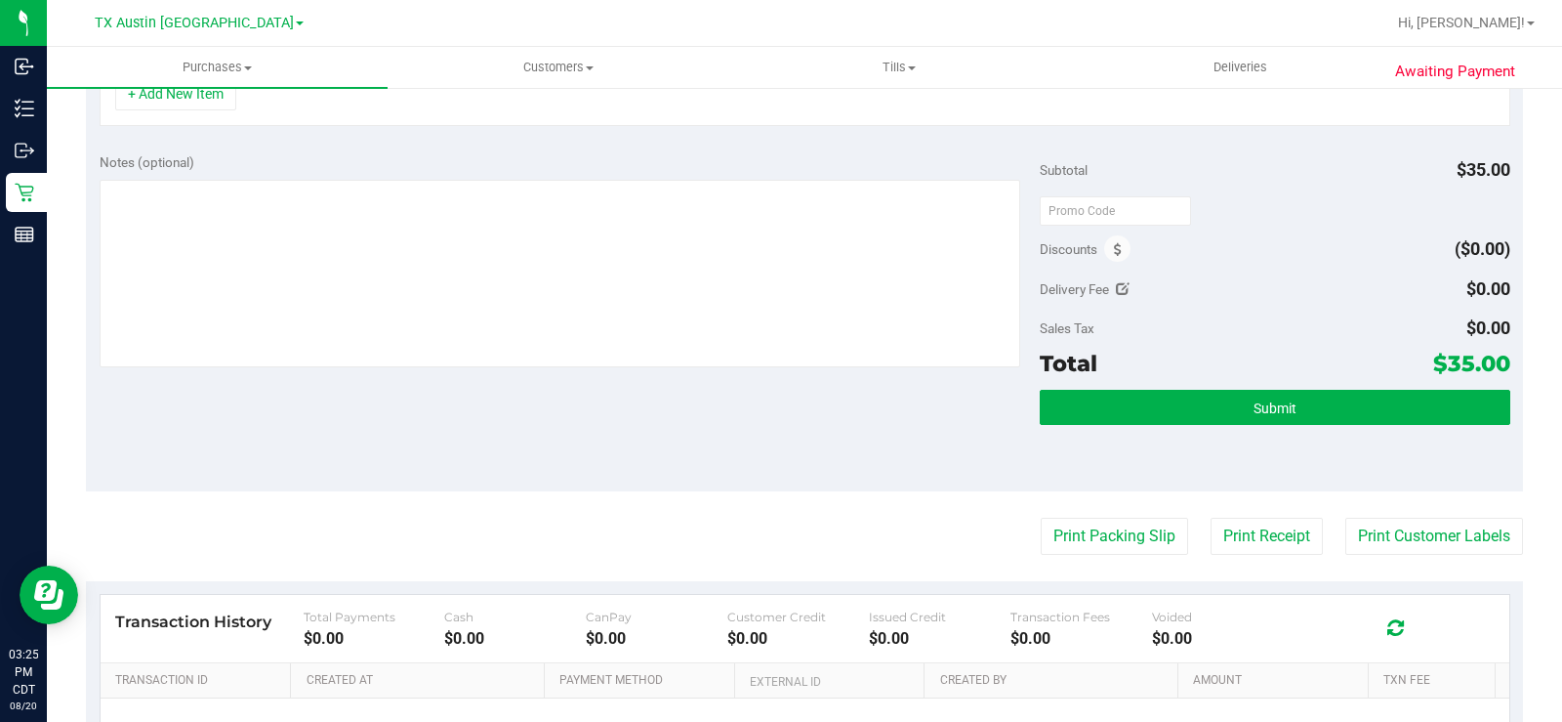
drag, startPoint x: 1515, startPoint y: 359, endPoint x: 1462, endPoint y: 367, distance: 54.3
click at [1462, 367] on div "Awaiting Payment Back Save Purchase View Profile Replace Customer # 11819491 Cr…" at bounding box center [804, 223] width 1515 height 1446
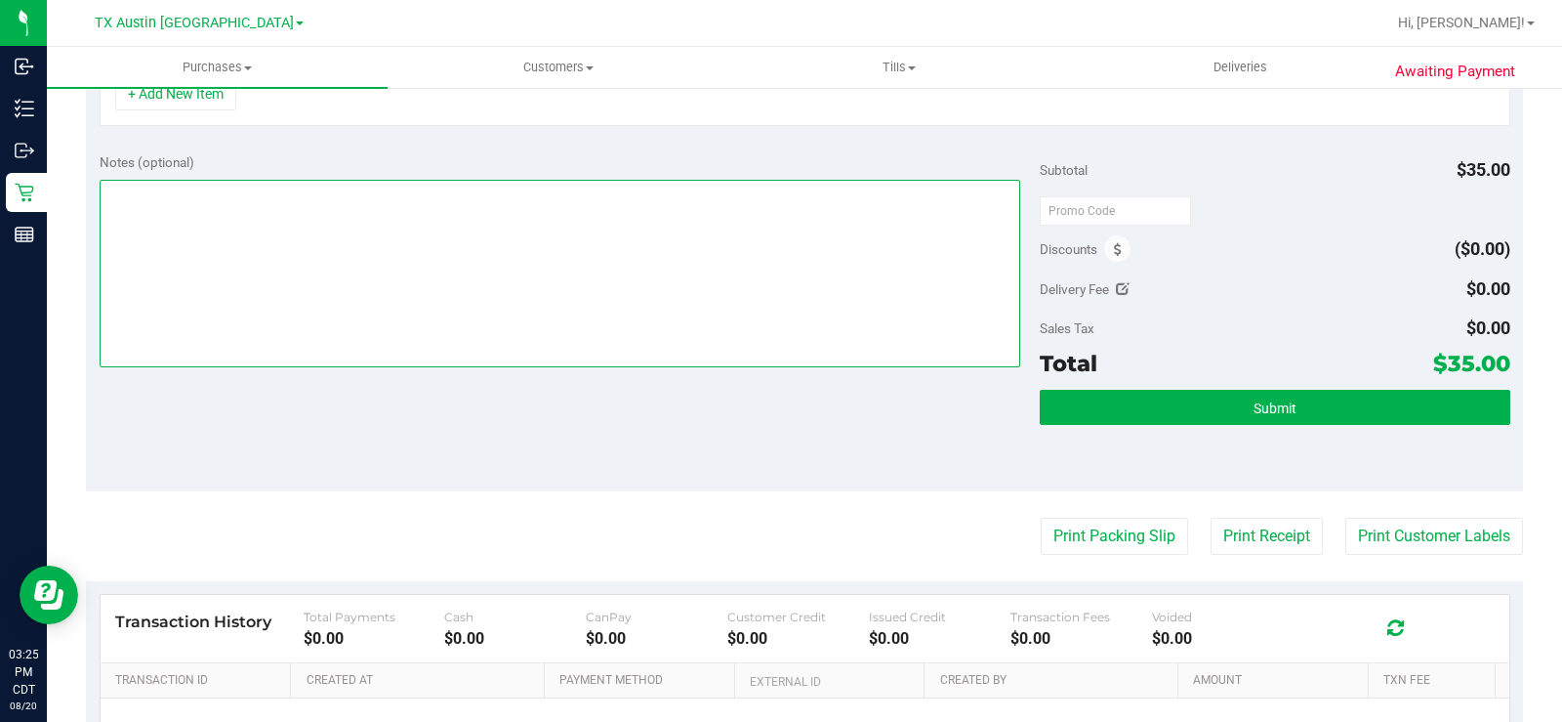
click at [446, 326] on textarea at bounding box center [560, 273] width 921 height 187
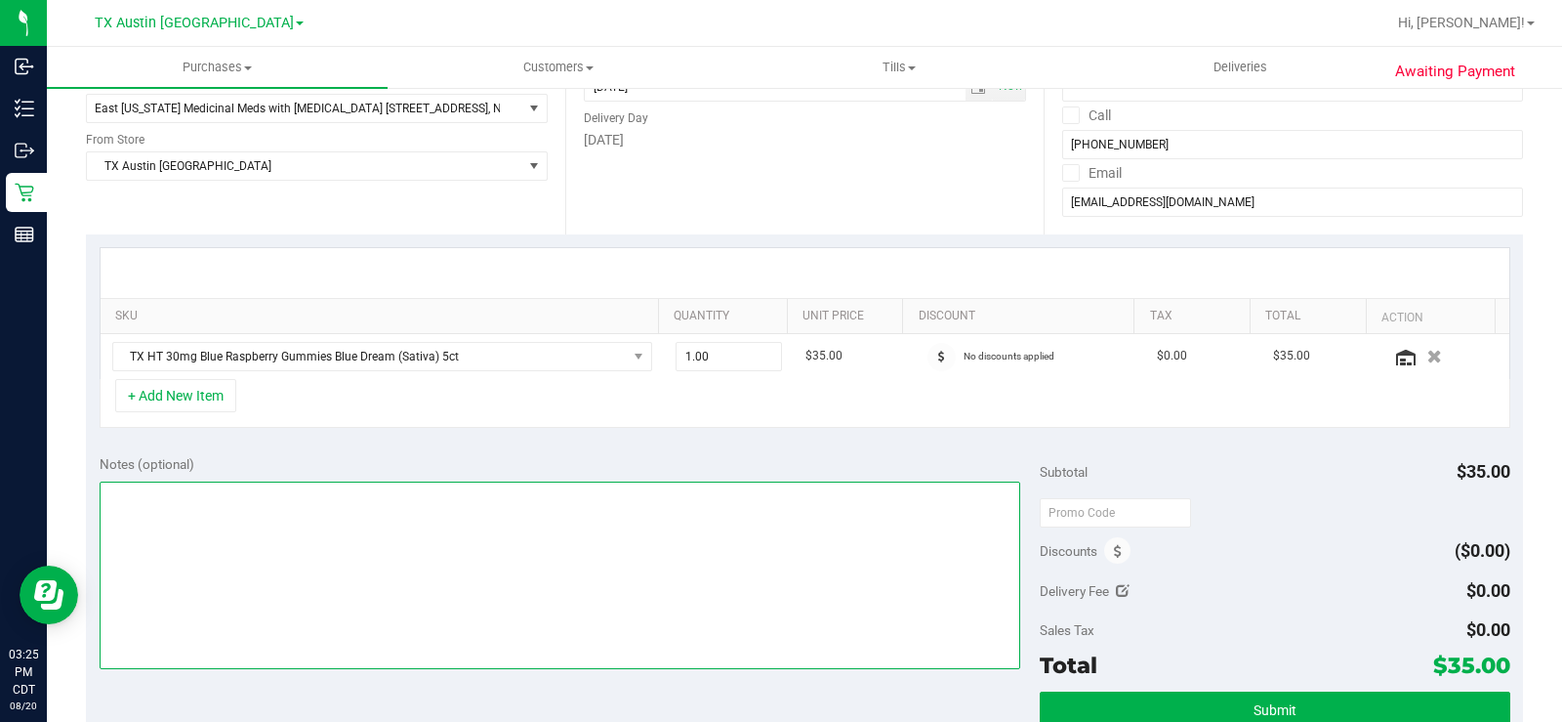
scroll to position [293, 0]
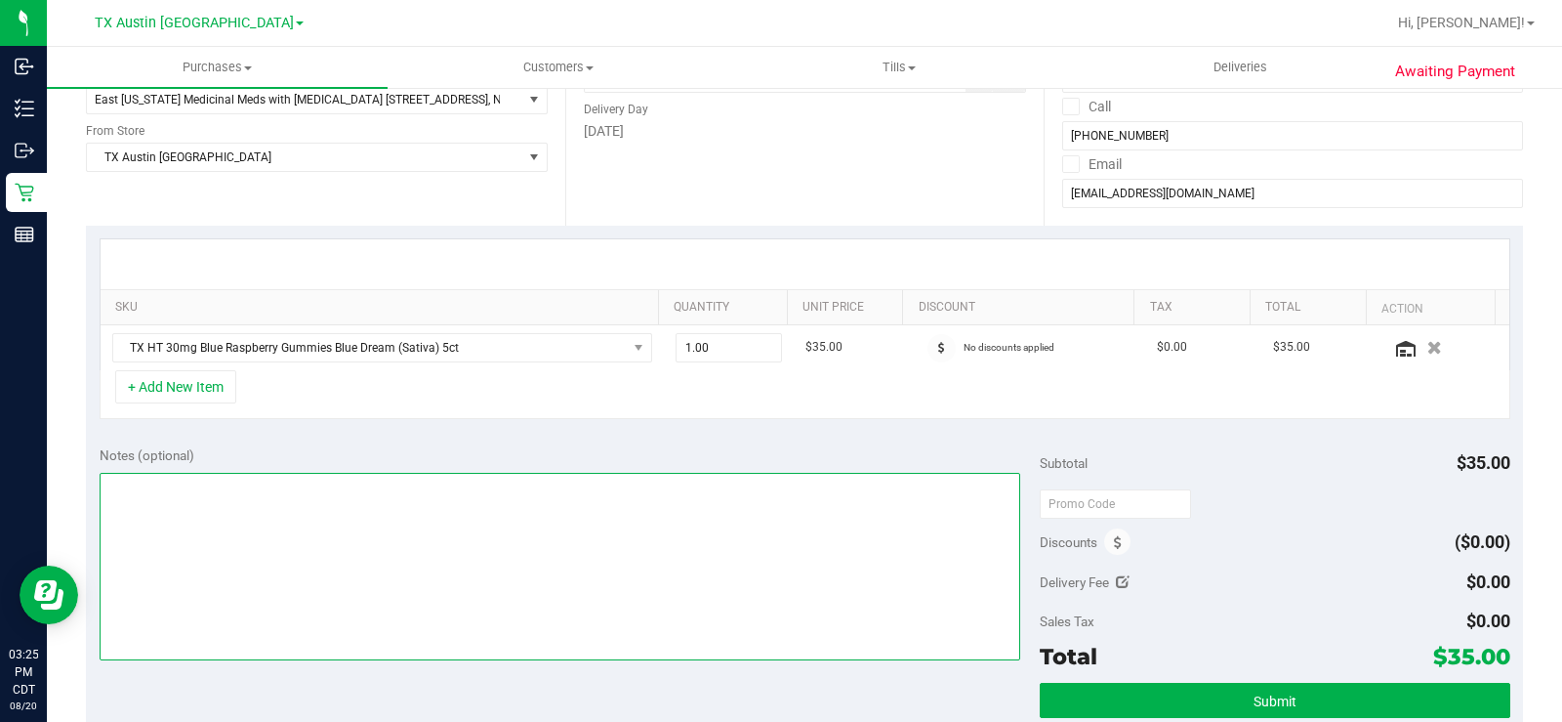
click at [372, 535] on textarea at bounding box center [560, 566] width 921 height 187
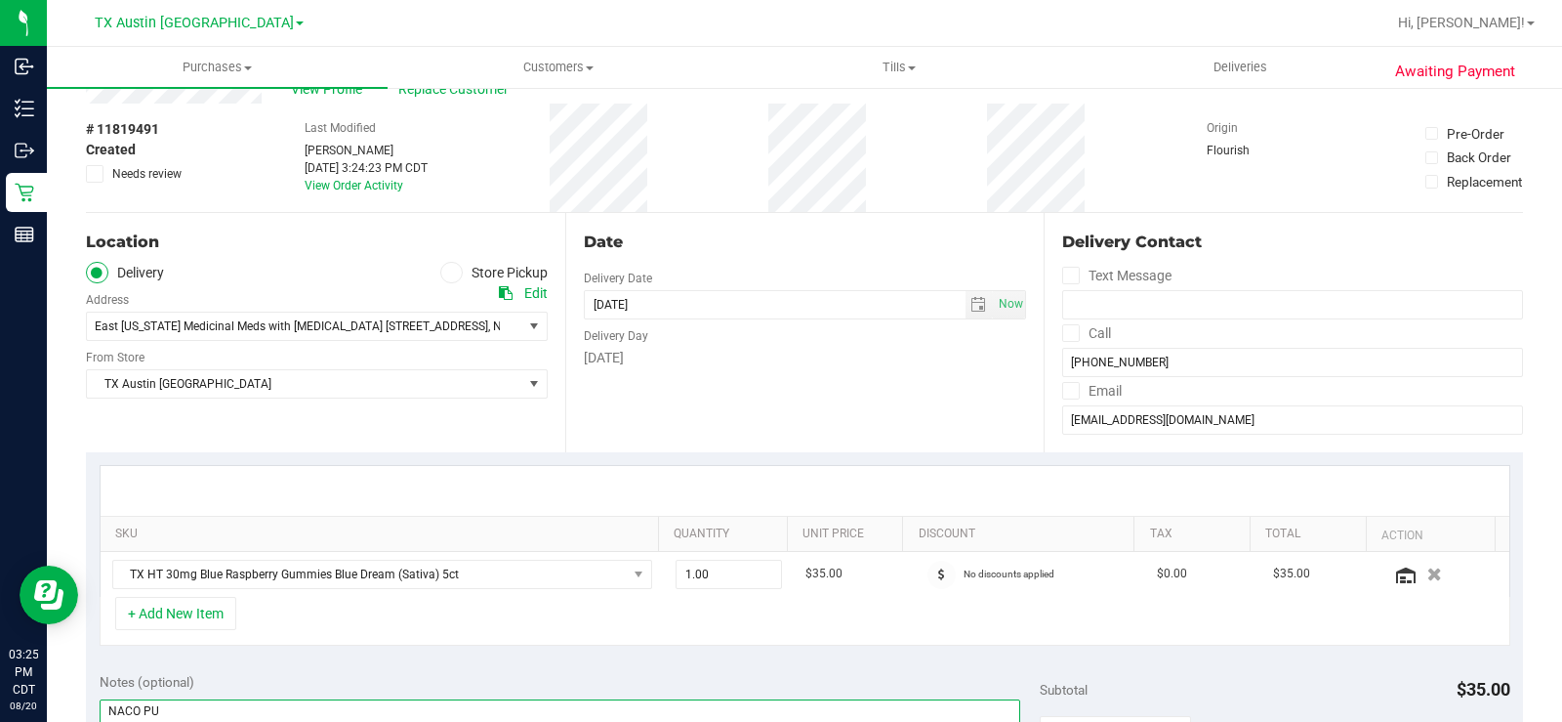
scroll to position [98, 0]
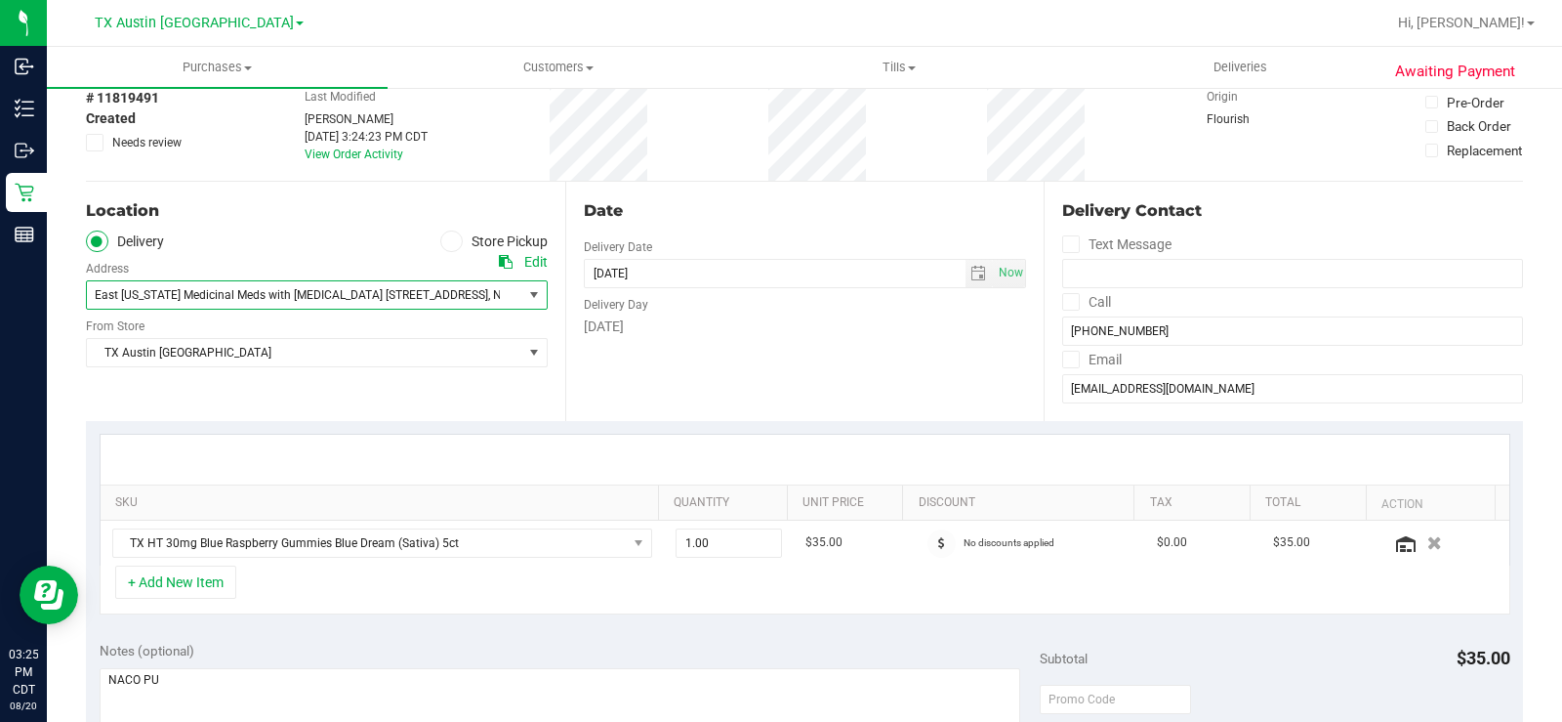
click at [526, 302] on span "select" at bounding box center [534, 295] width 16 height 16
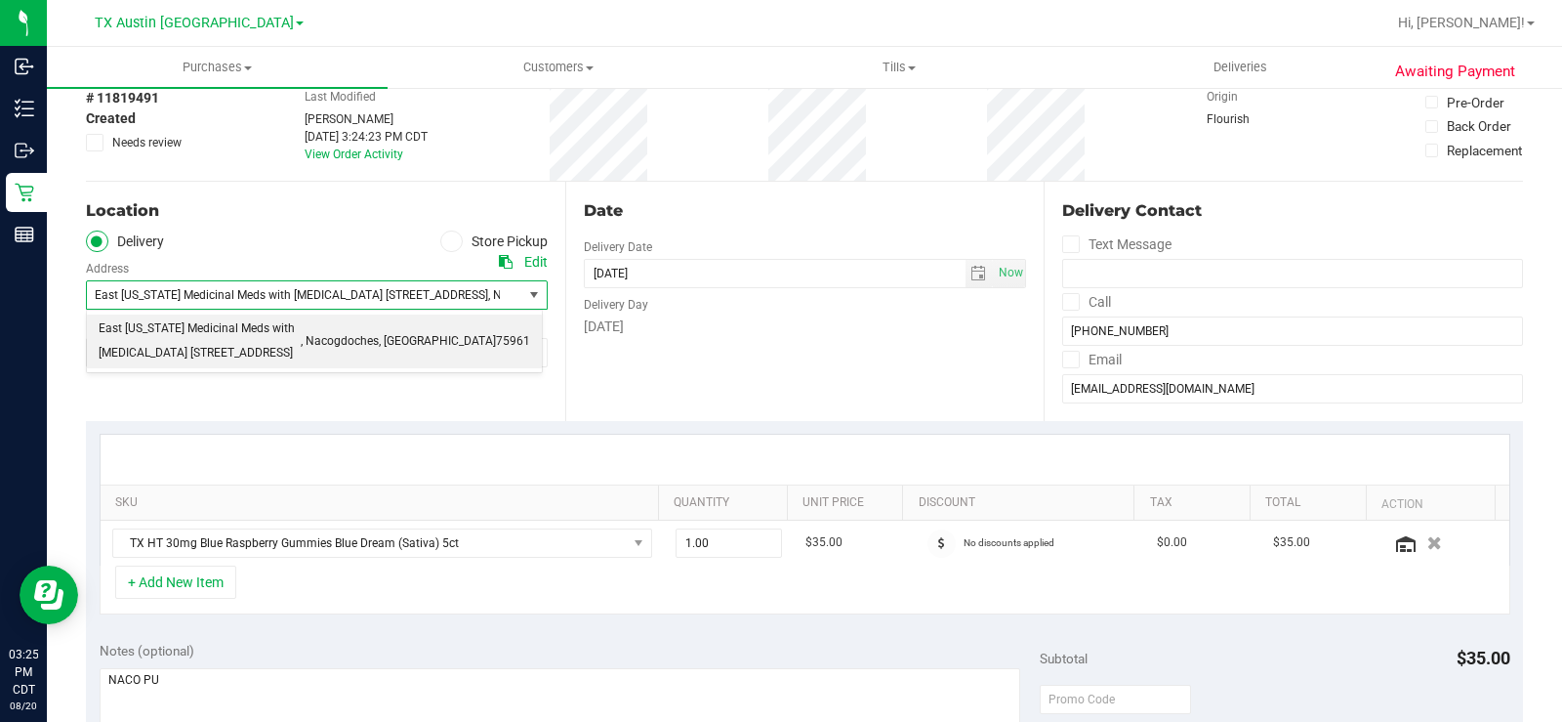
click at [745, 353] on div "Date Delivery Date 09/03/2025 Now 09/03/2025 08:00 AM Now Delivery Day Wednesday" at bounding box center [804, 301] width 479 height 239
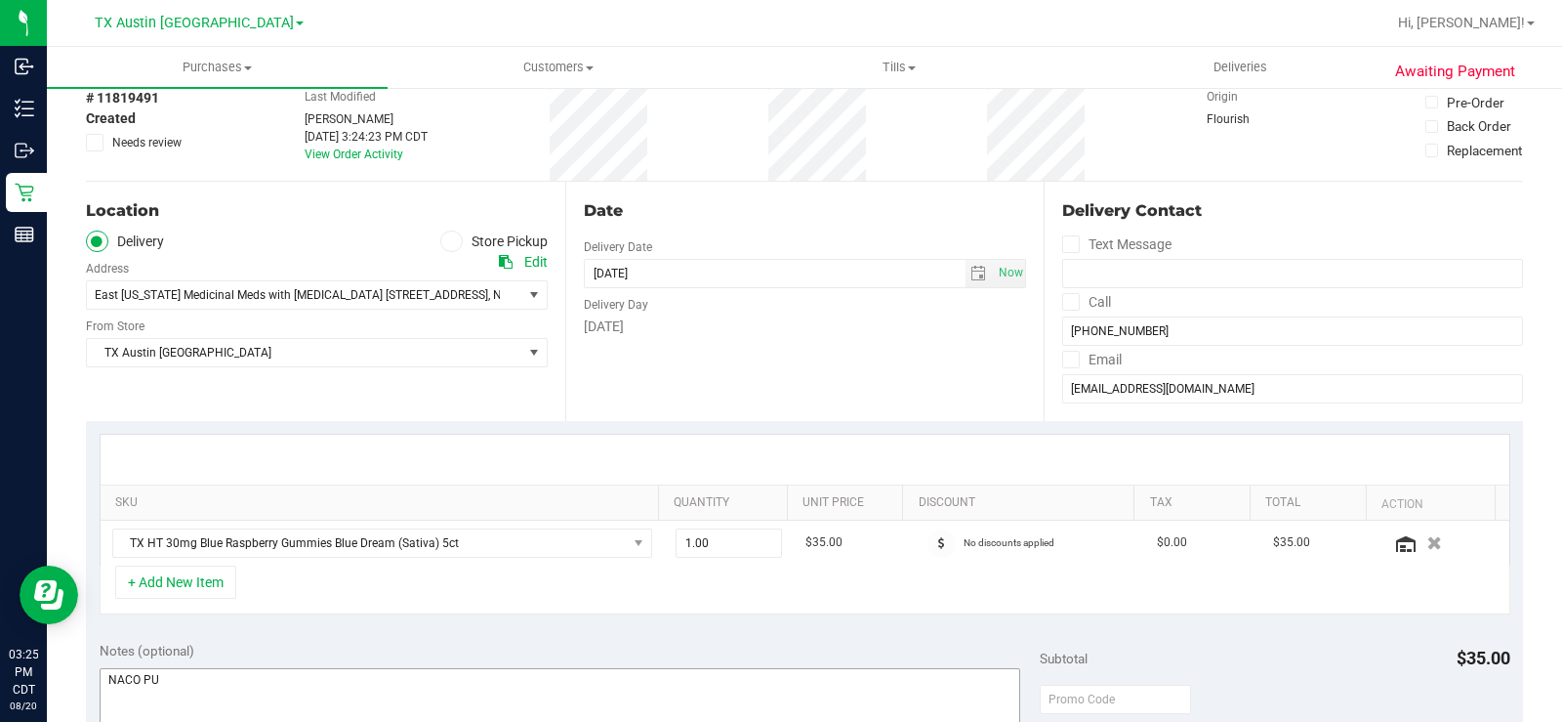
scroll to position [391, 0]
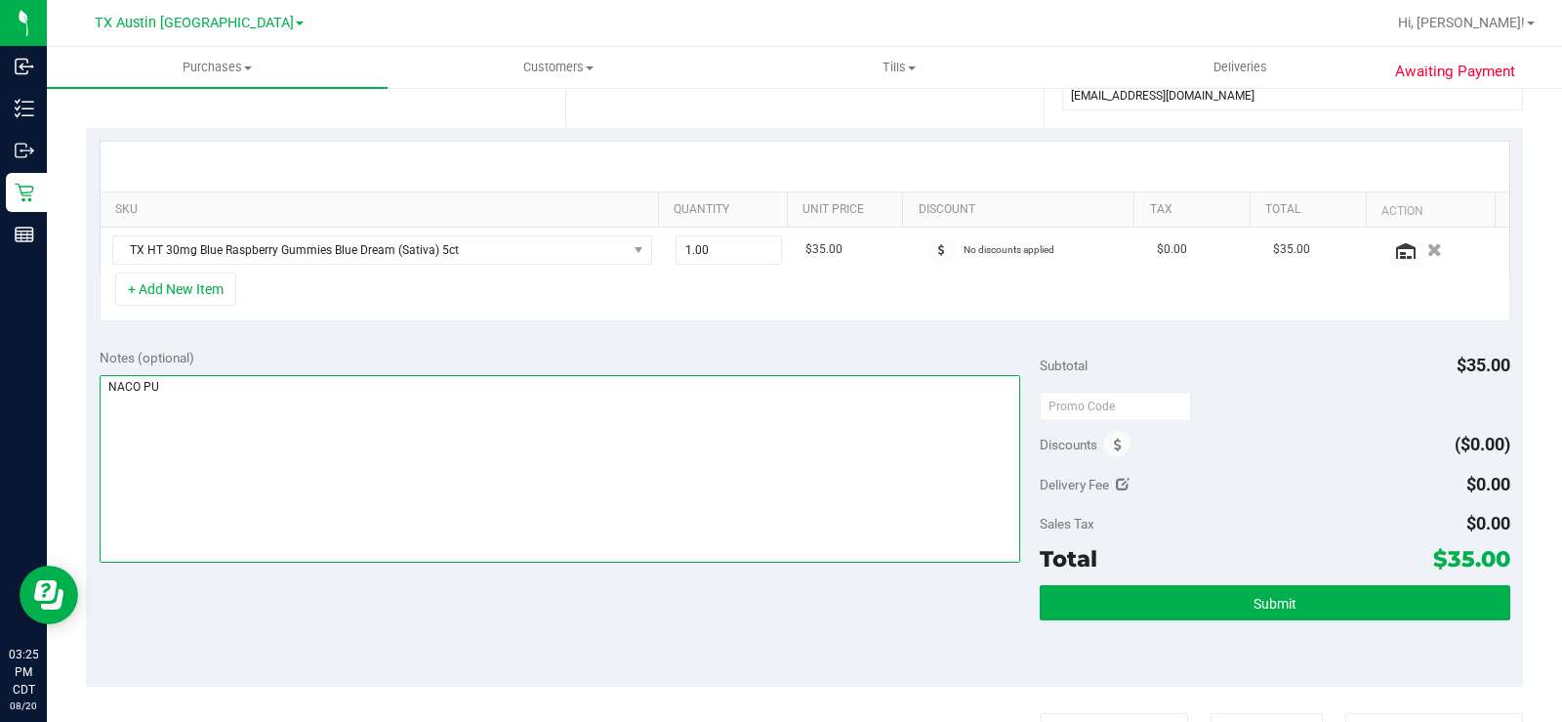
click at [274, 383] on textarea at bounding box center [560, 468] width 921 height 187
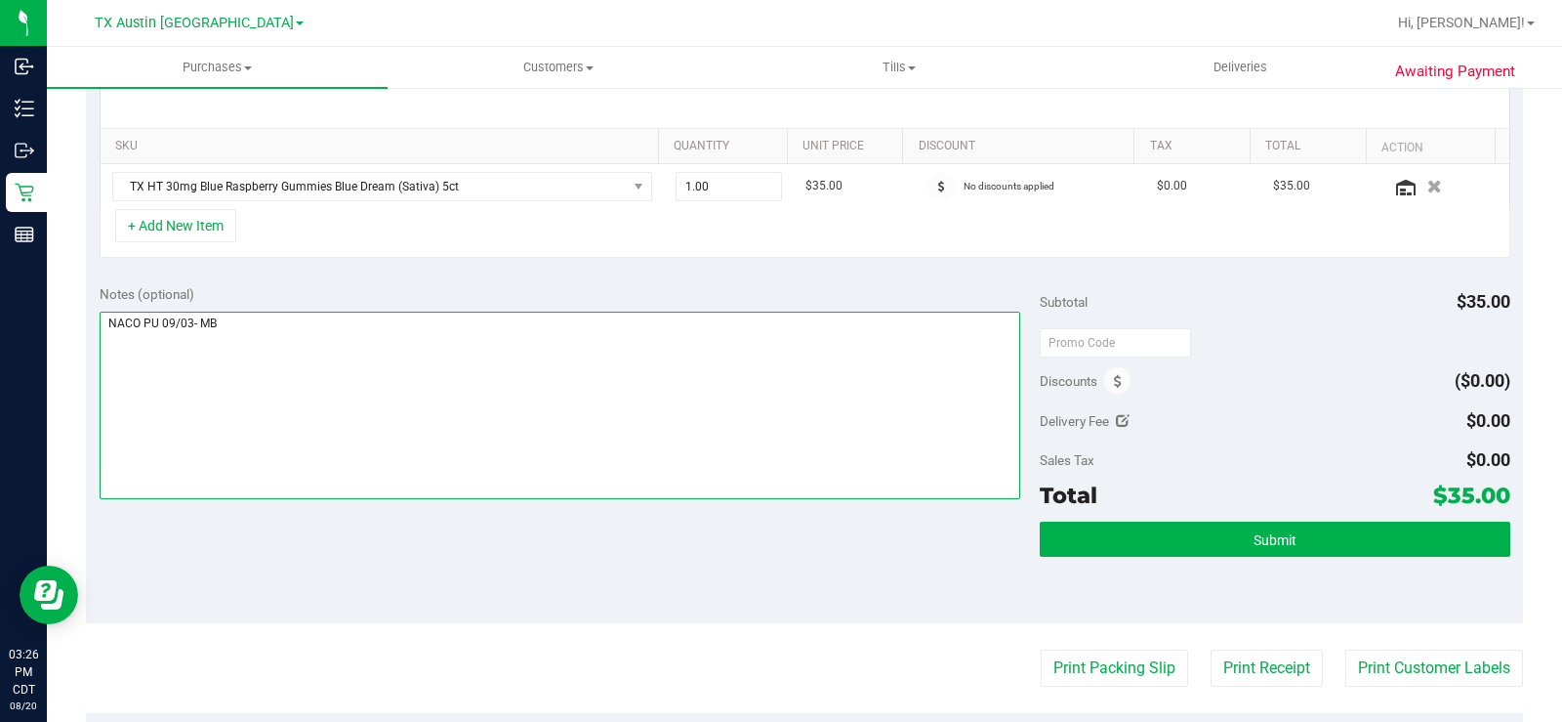
scroll to position [488, 0]
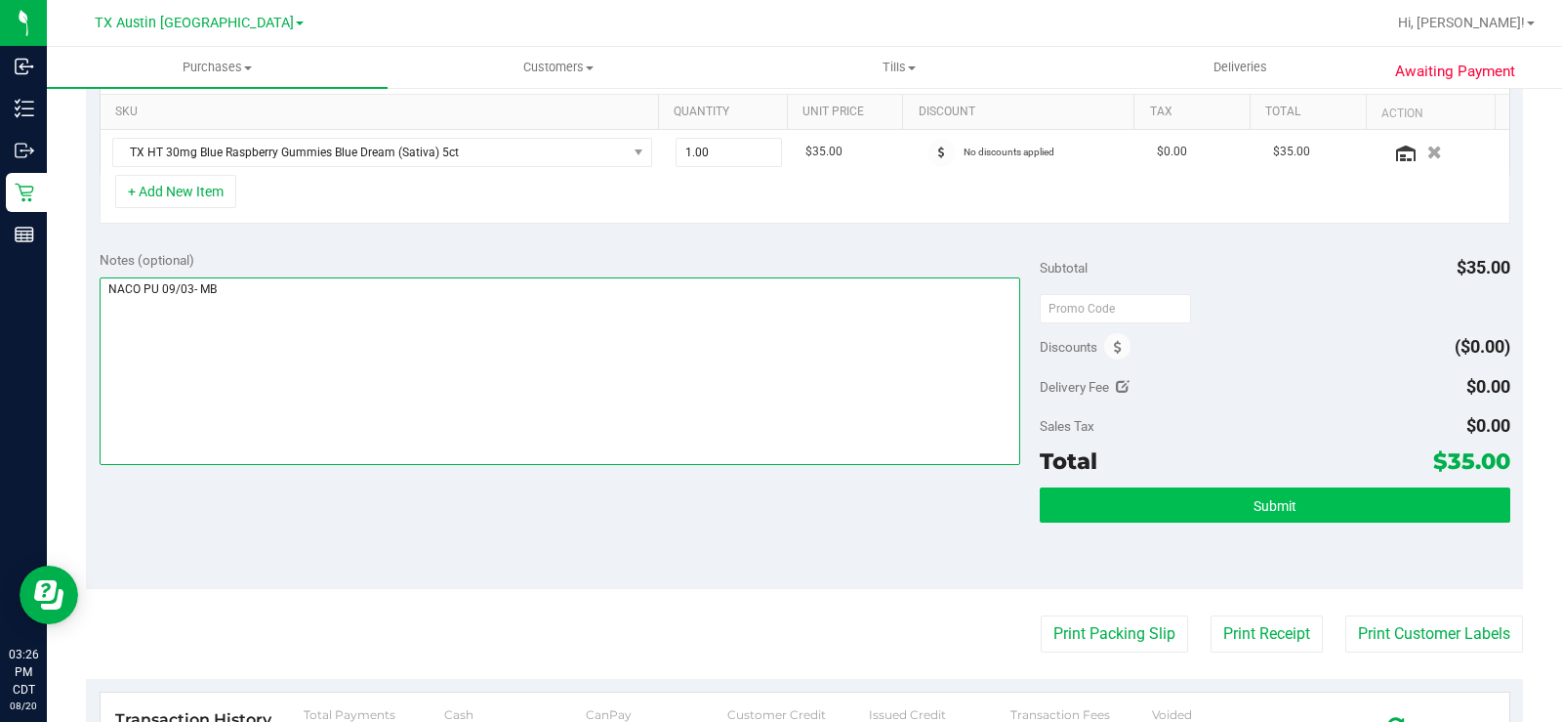
type textarea "NACO PU 09/03- MB"
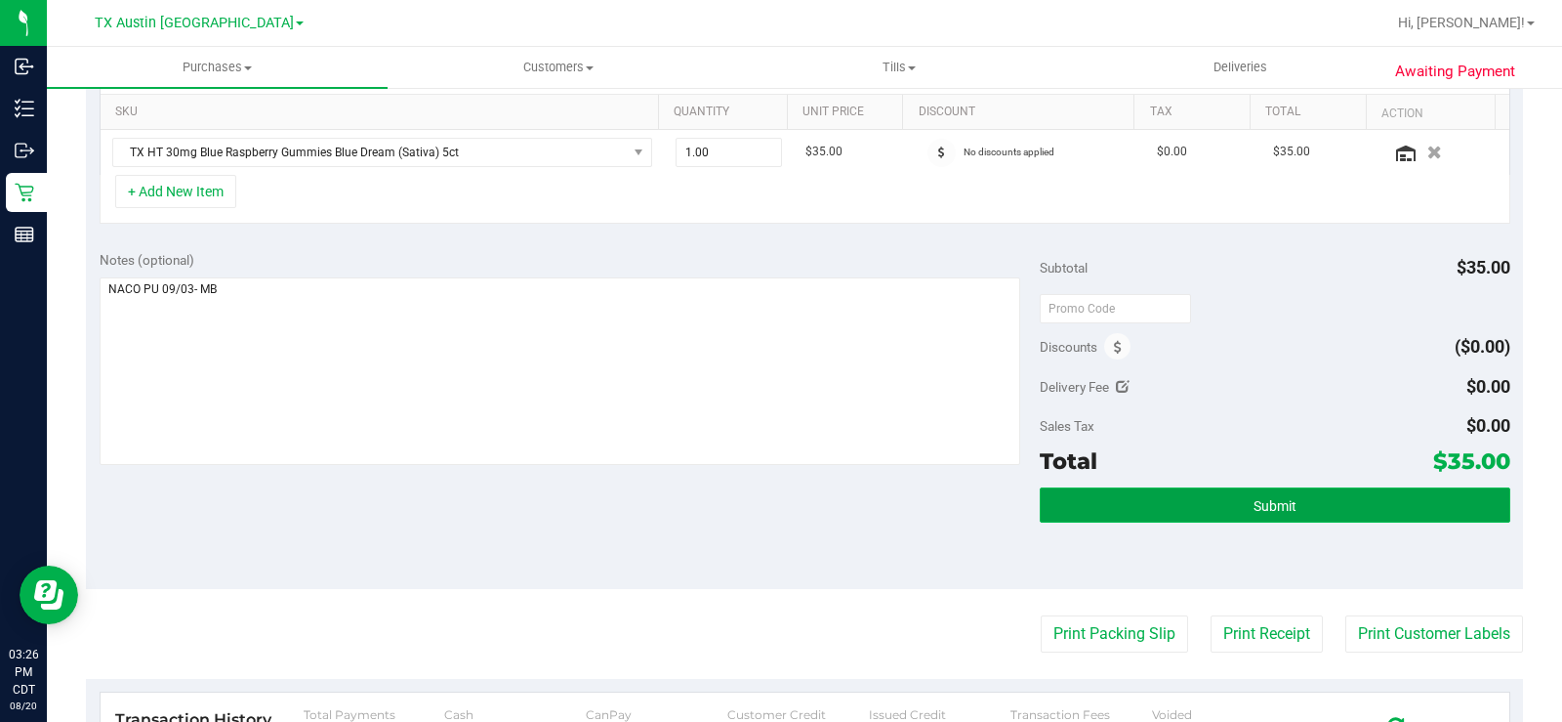
click at [1120, 498] on button "Submit" at bounding box center [1275, 504] width 471 height 35
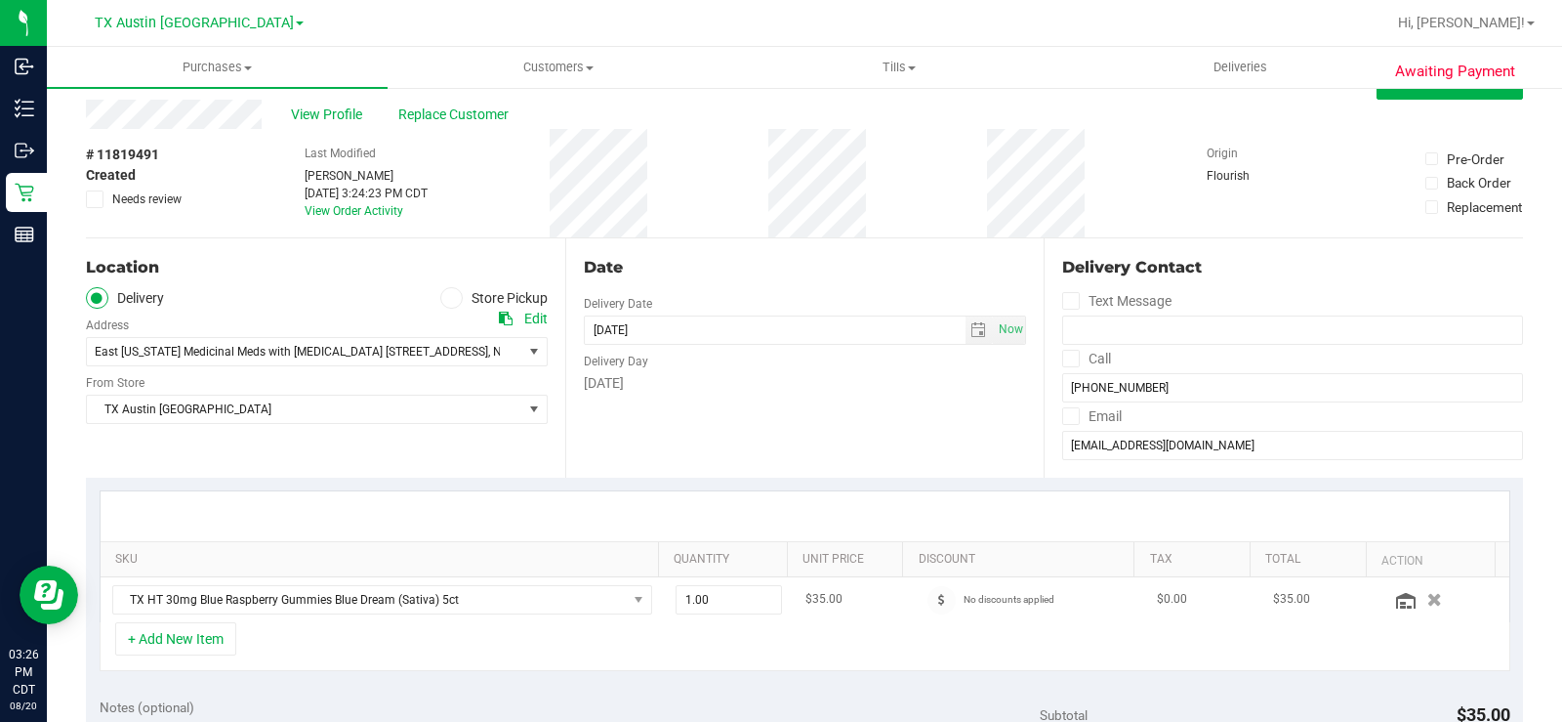
scroll to position [0, 0]
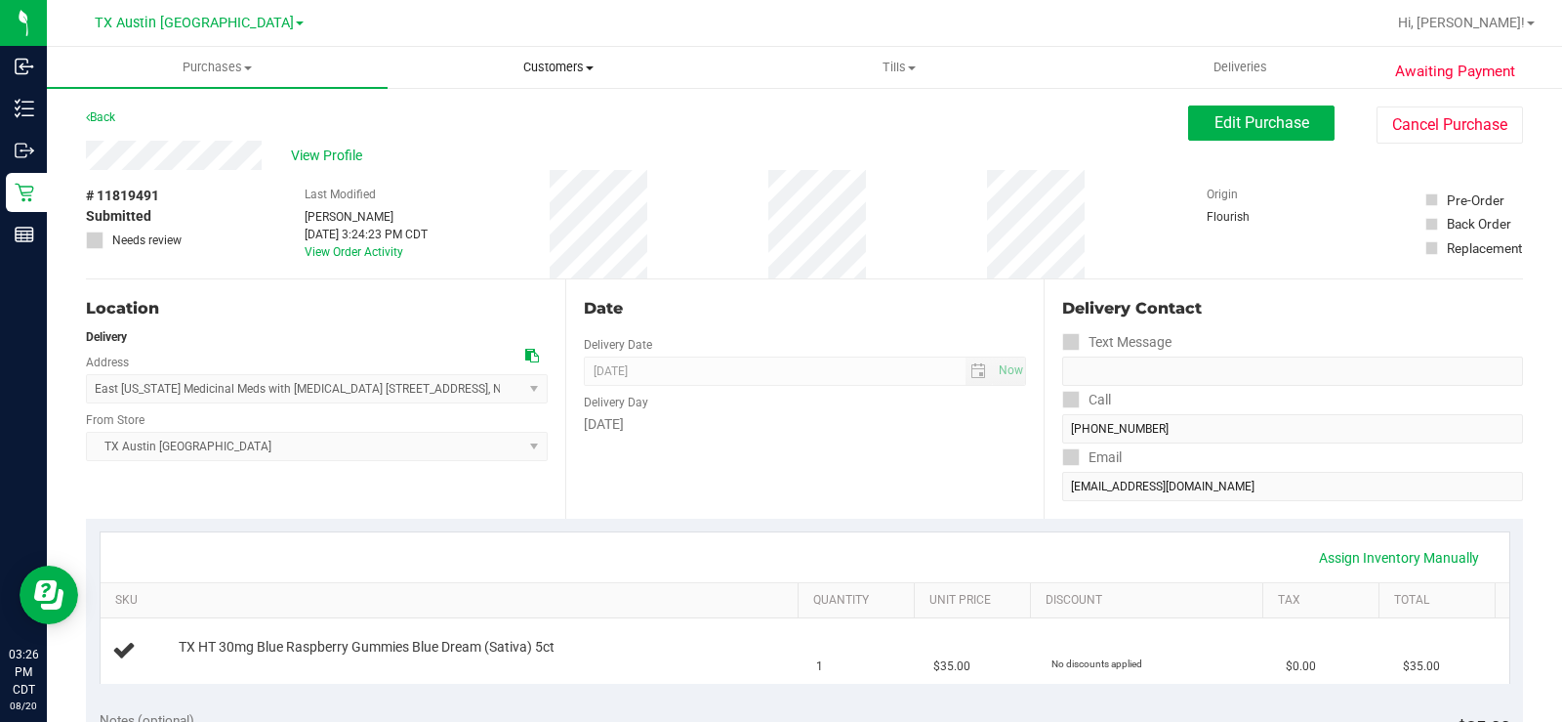
drag, startPoint x: 587, startPoint y: 67, endPoint x: 584, endPoint y: 106, distance: 39.2
click at [586, 70] on span "Customers" at bounding box center [558, 68] width 339 height 18
click at [582, 113] on li "All customers" at bounding box center [558, 117] width 341 height 23
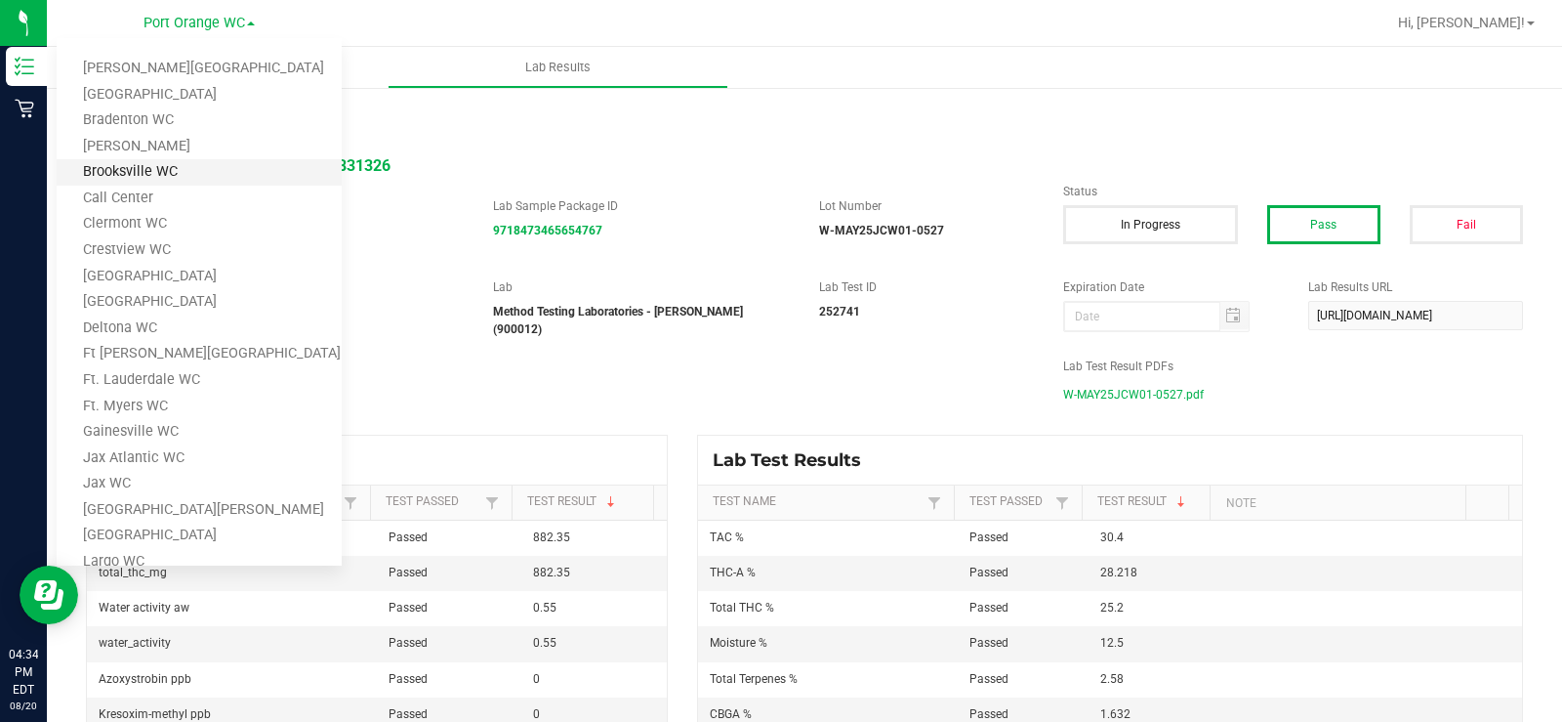
click at [172, 169] on link "Brooksville WC" at bounding box center [199, 172] width 285 height 26
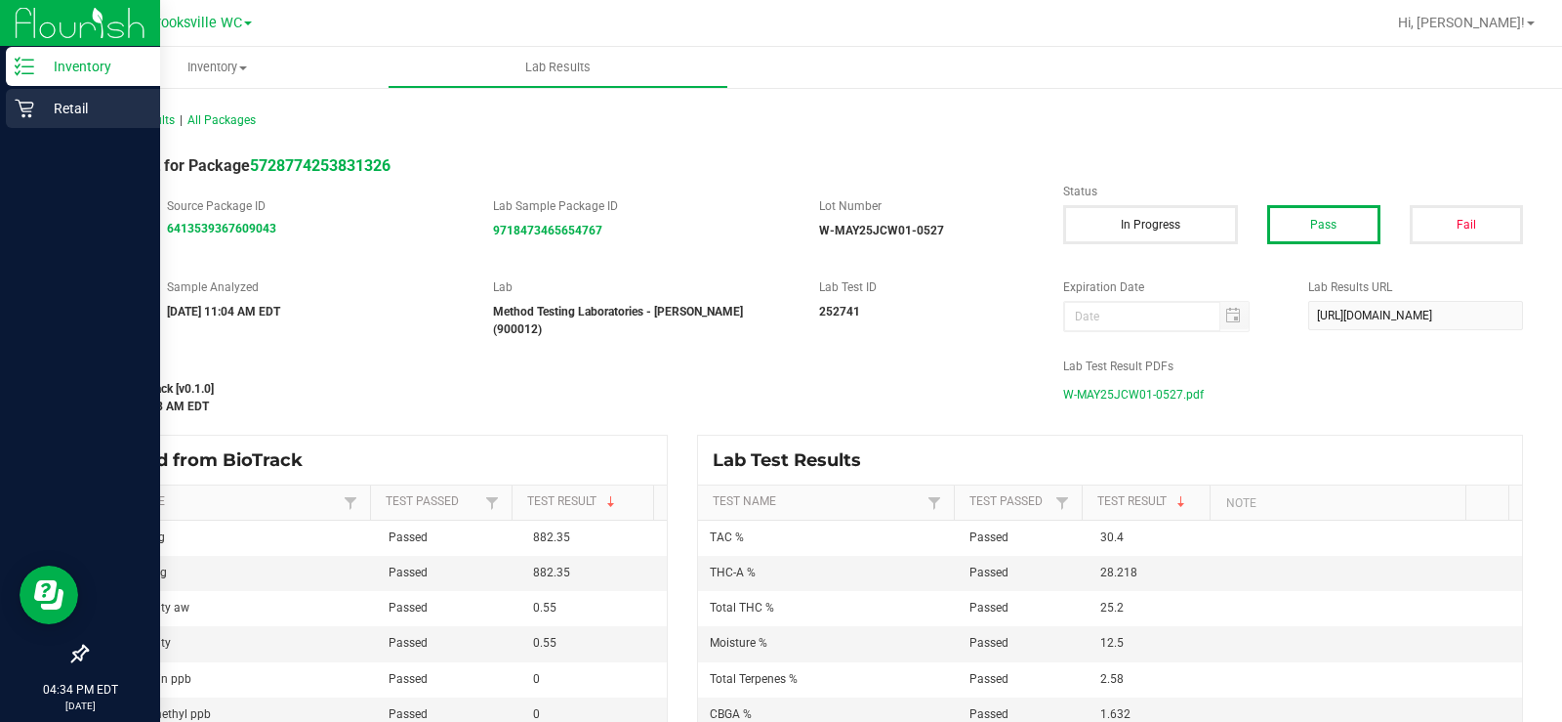
click at [46, 117] on p "Retail" at bounding box center [92, 108] width 117 height 23
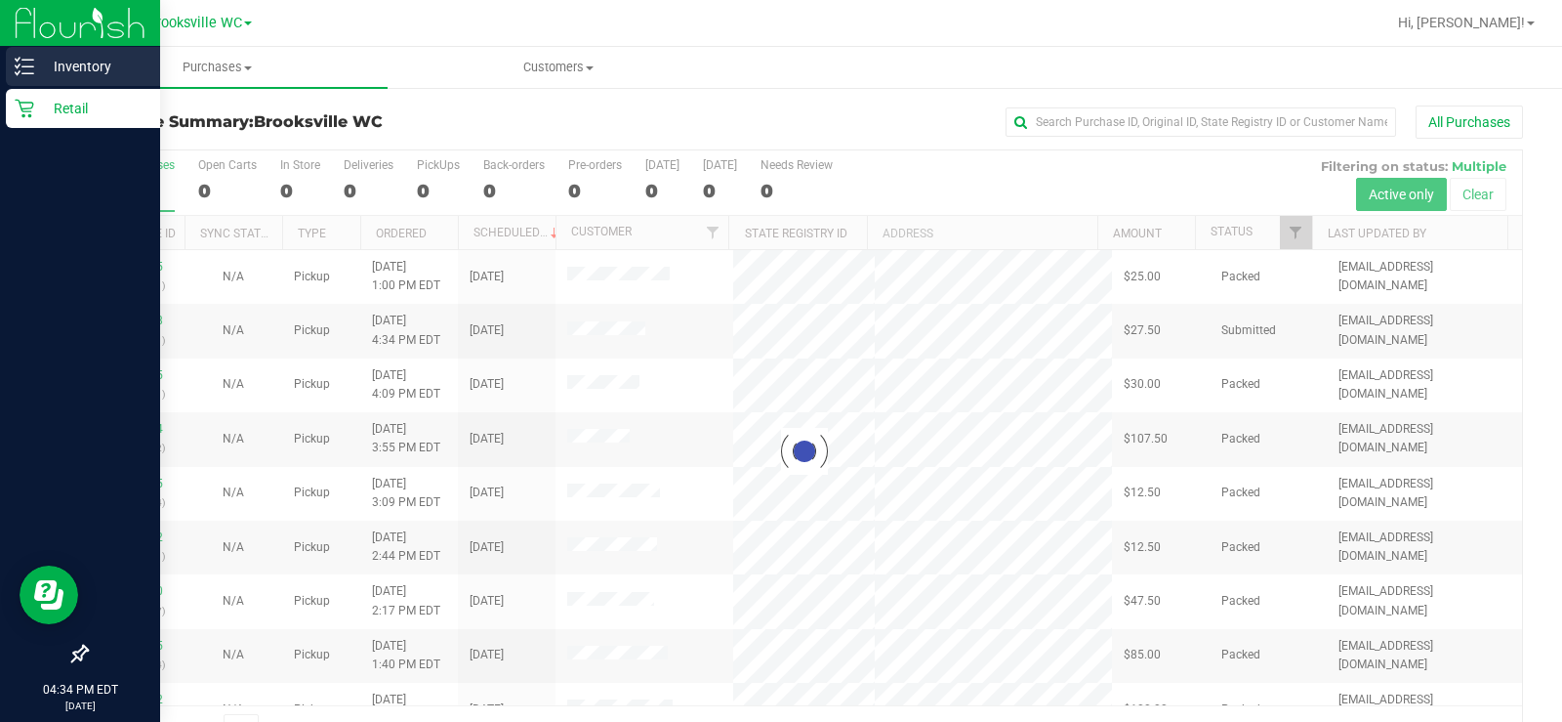
click at [41, 71] on p "Inventory" at bounding box center [92, 66] width 117 height 23
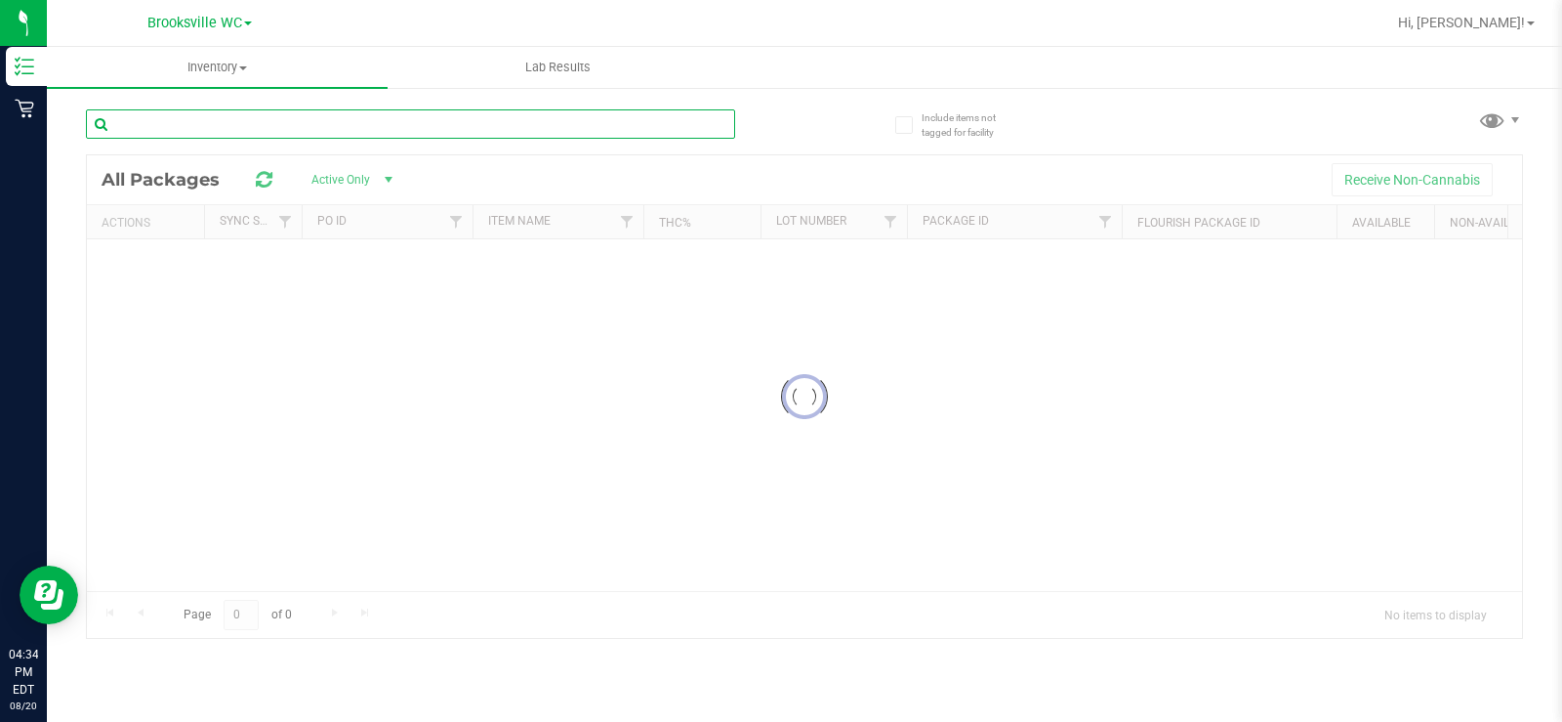
click at [431, 137] on input "text" at bounding box center [410, 123] width 649 height 29
type input "PBS"
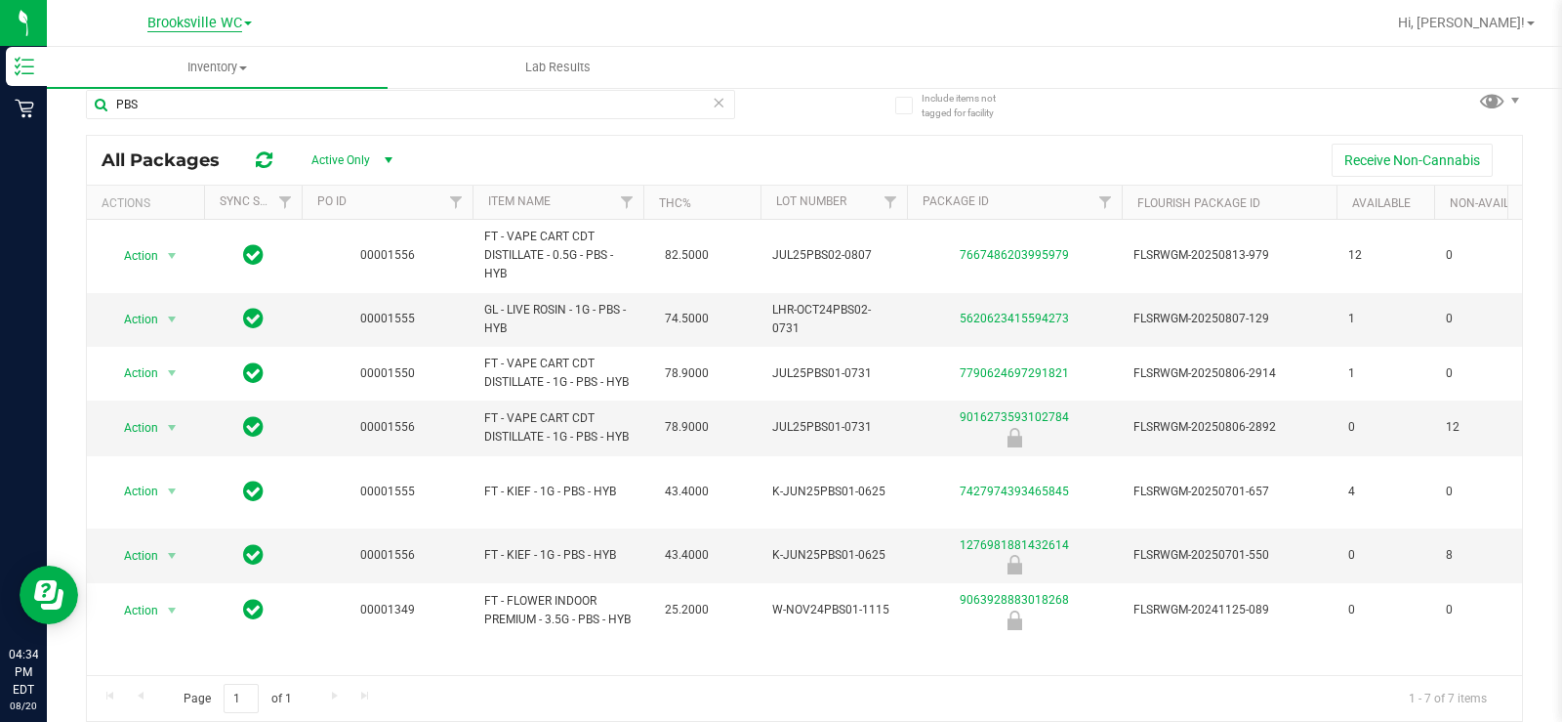
click at [218, 22] on span "Brooksville WC" at bounding box center [194, 24] width 95 height 18
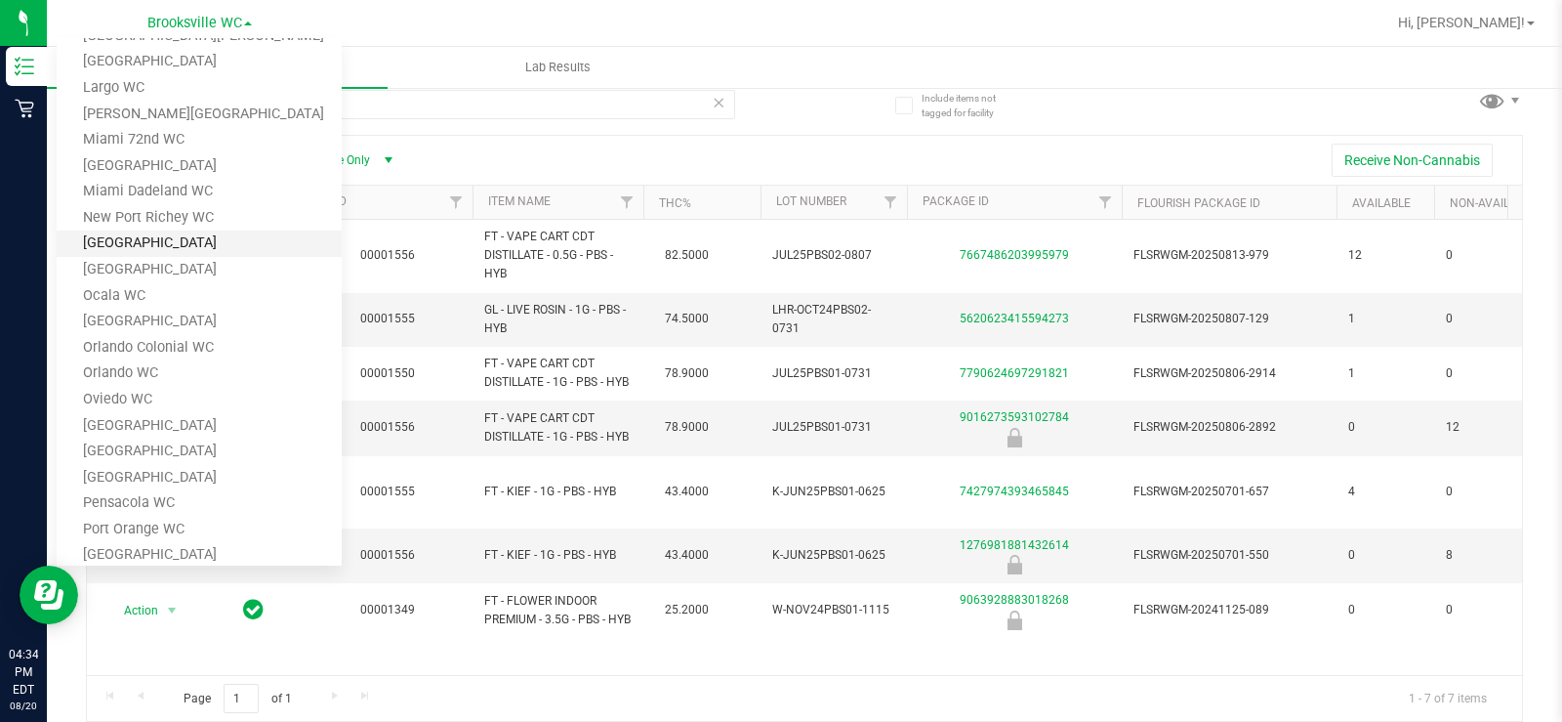
scroll to position [586, 0]
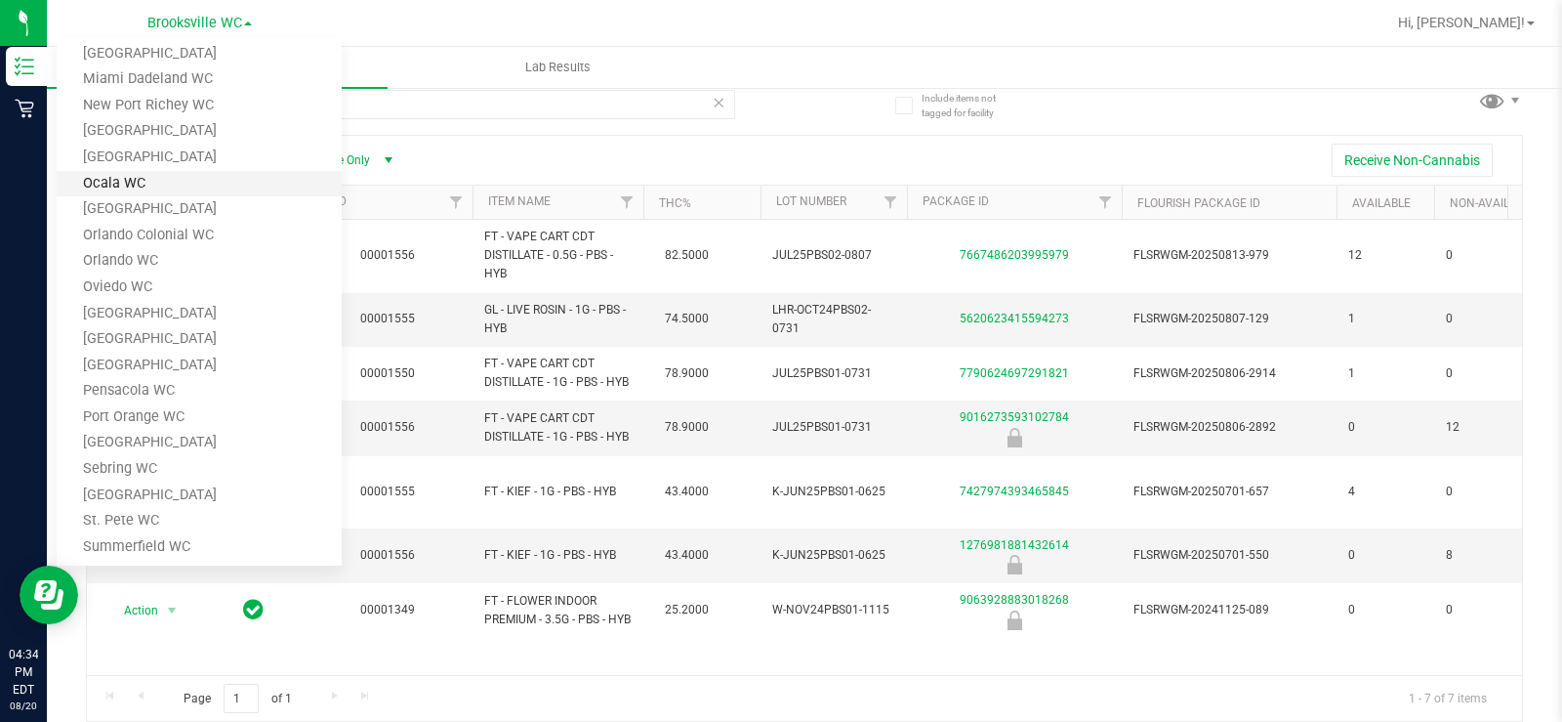
click at [173, 188] on link "Ocala WC" at bounding box center [199, 184] width 285 height 26
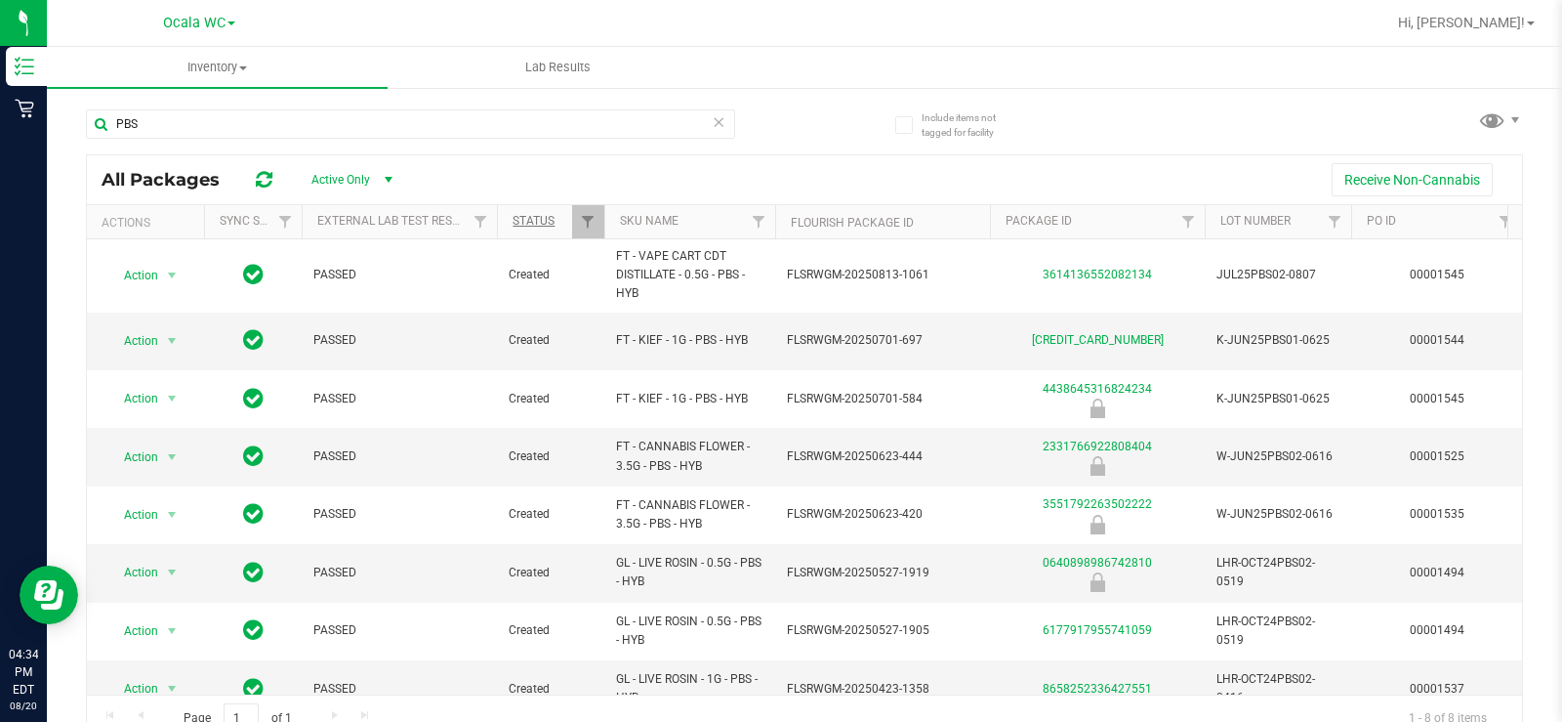
drag, startPoint x: 803, startPoint y: 172, endPoint x: 551, endPoint y: 227, distance: 257.8
click at [802, 172] on div "Receive Non-Cannabis" at bounding box center [962, 179] width 1092 height 33
click at [214, 29] on span "Ocala WC" at bounding box center [194, 24] width 62 height 18
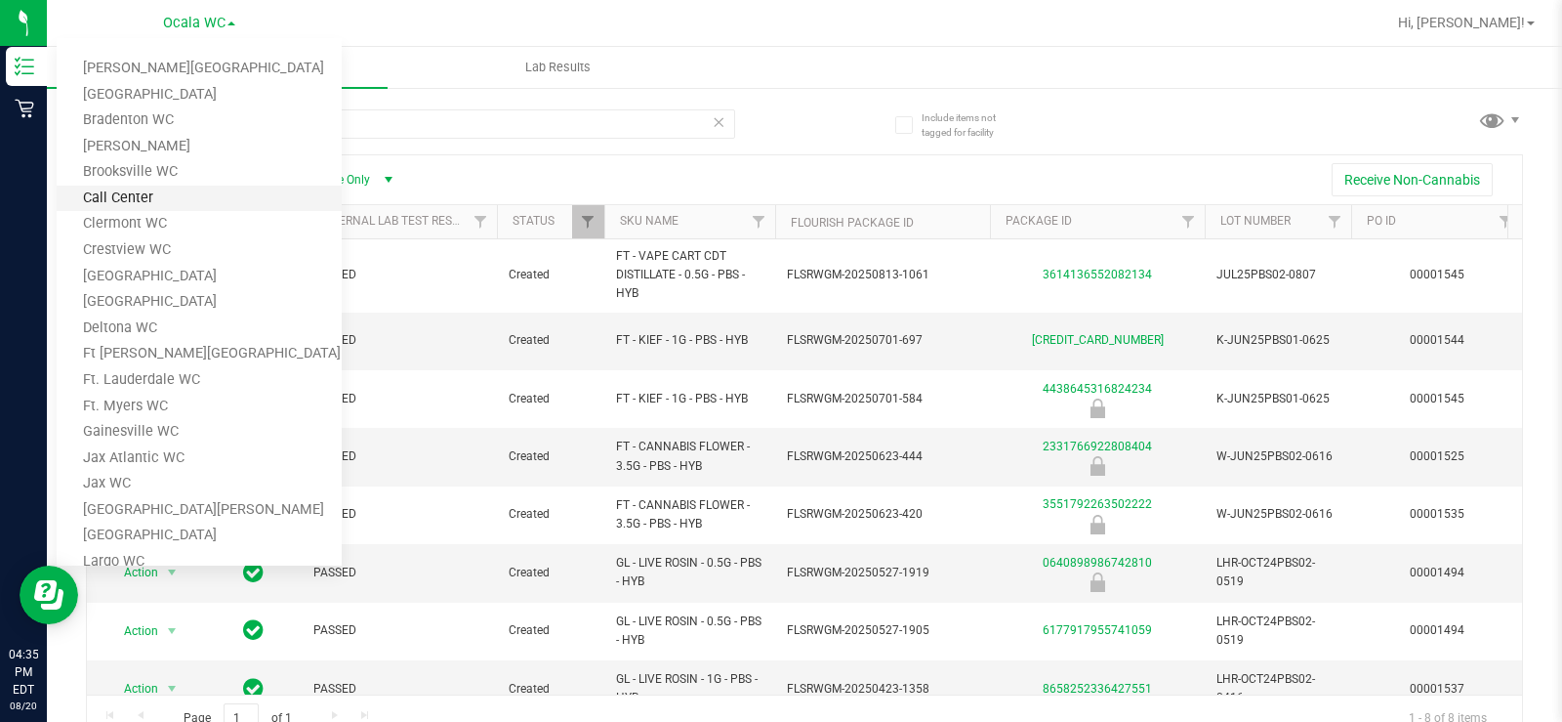
click at [190, 189] on link "Call Center" at bounding box center [199, 199] width 285 height 26
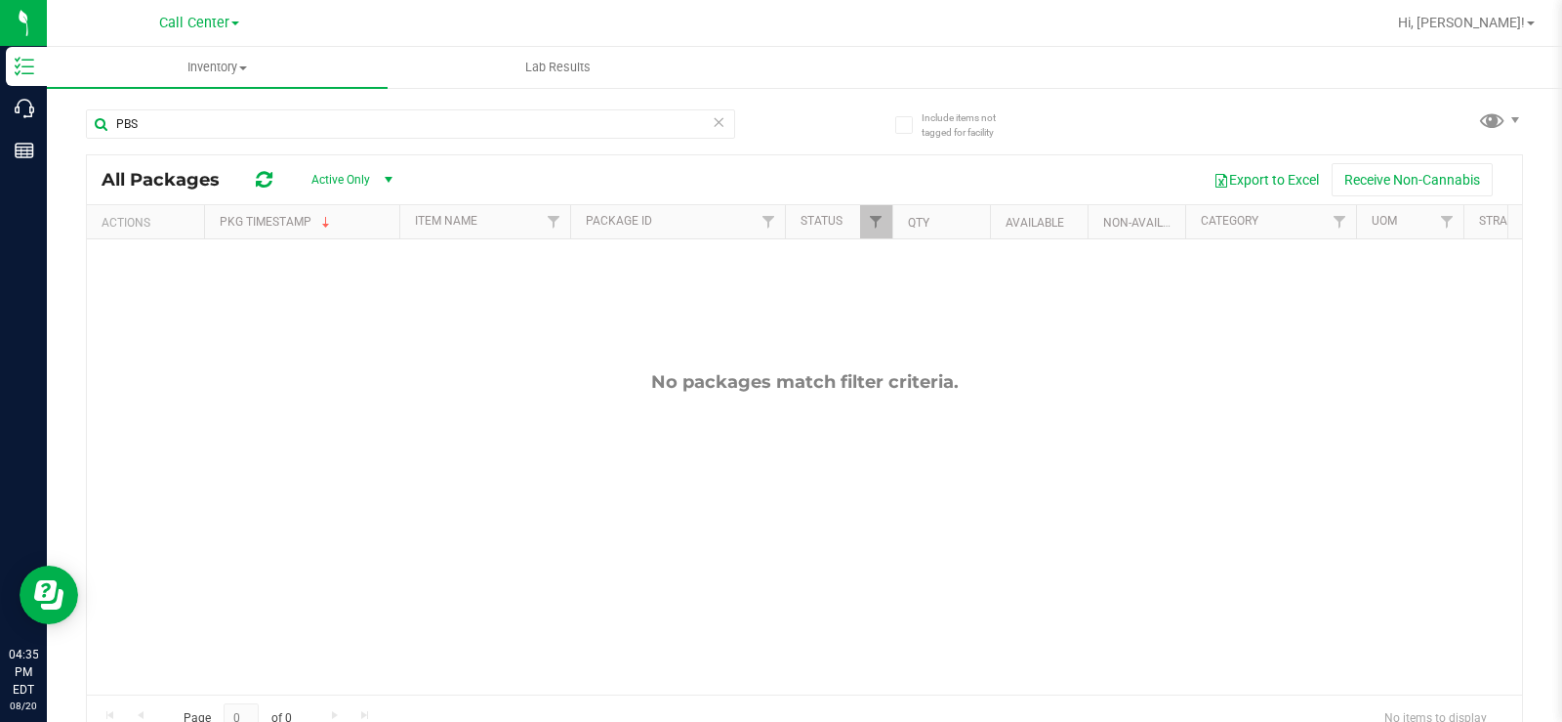
click at [504, 343] on div "No packages match filter criteria." at bounding box center [804, 532] width 1435 height 587
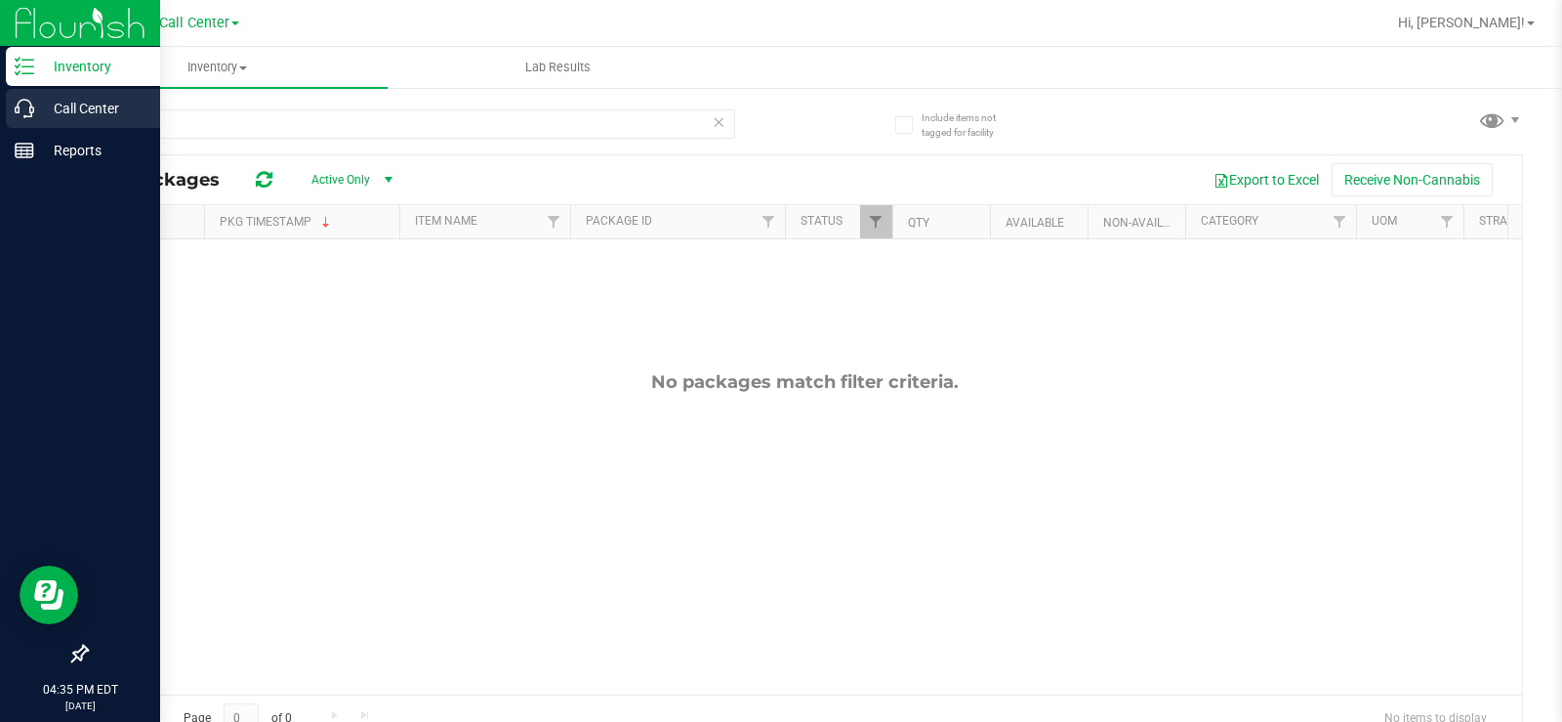
click at [29, 110] on icon at bounding box center [25, 109] width 20 height 20
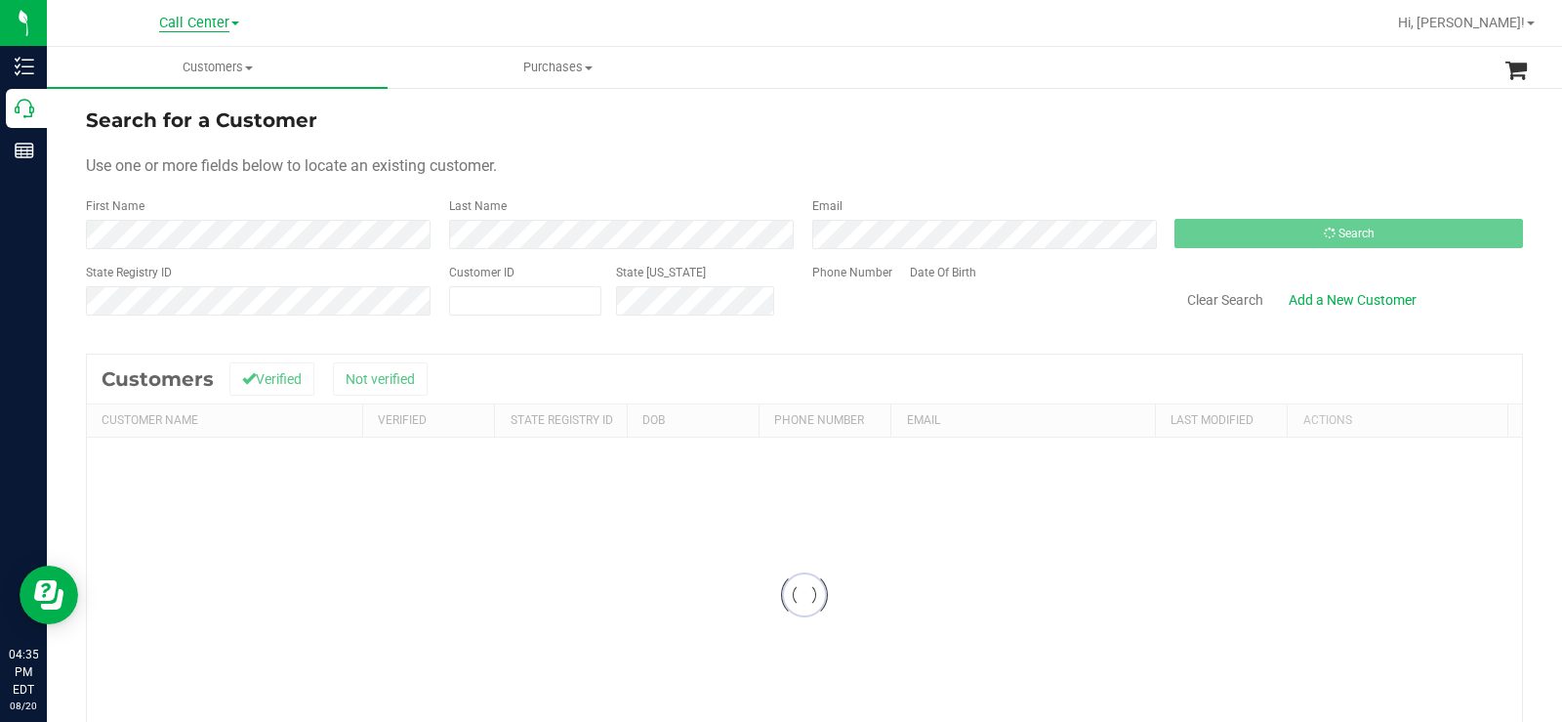
click at [210, 26] on span "Call Center" at bounding box center [194, 24] width 70 height 18
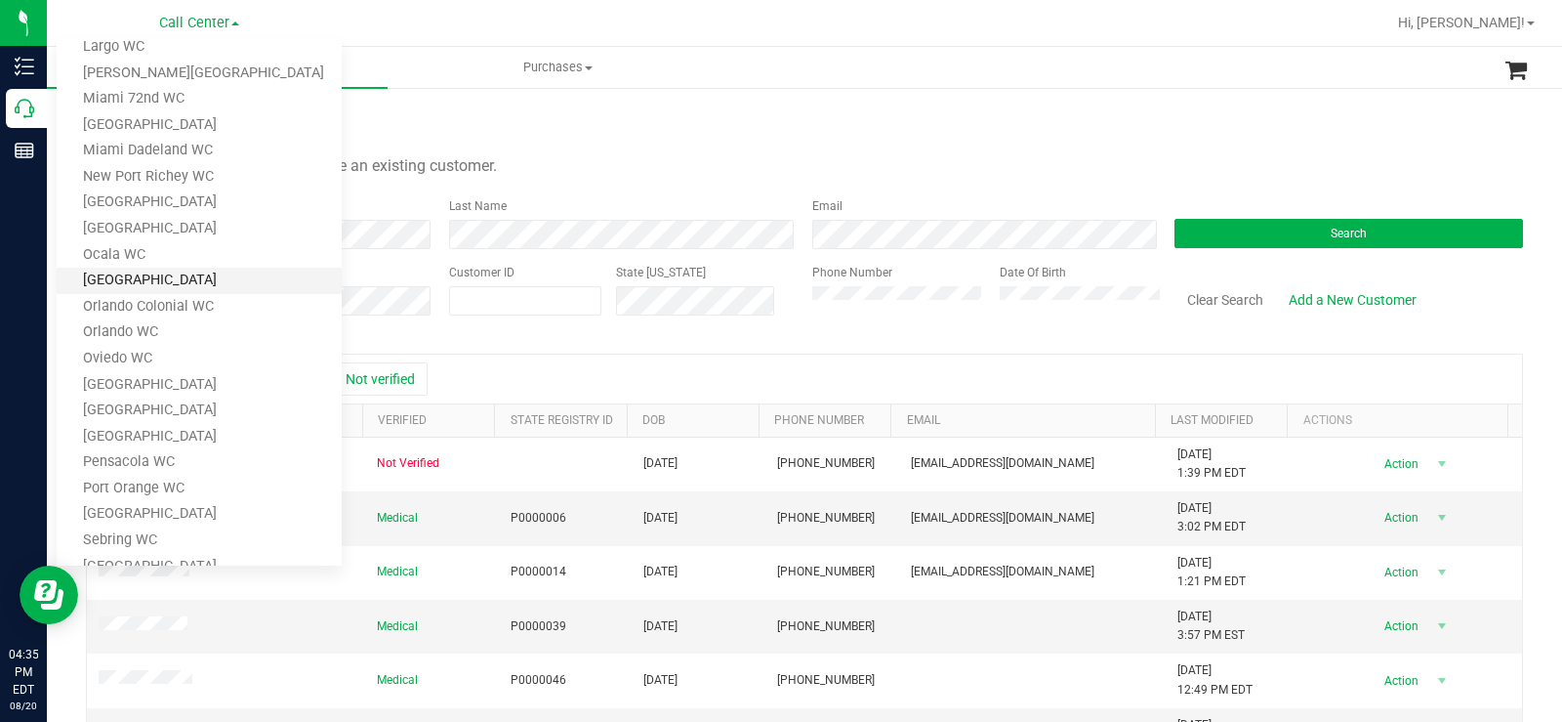
scroll to position [513, 0]
click at [168, 312] on link "Orlando Colonial WC" at bounding box center [199, 309] width 285 height 26
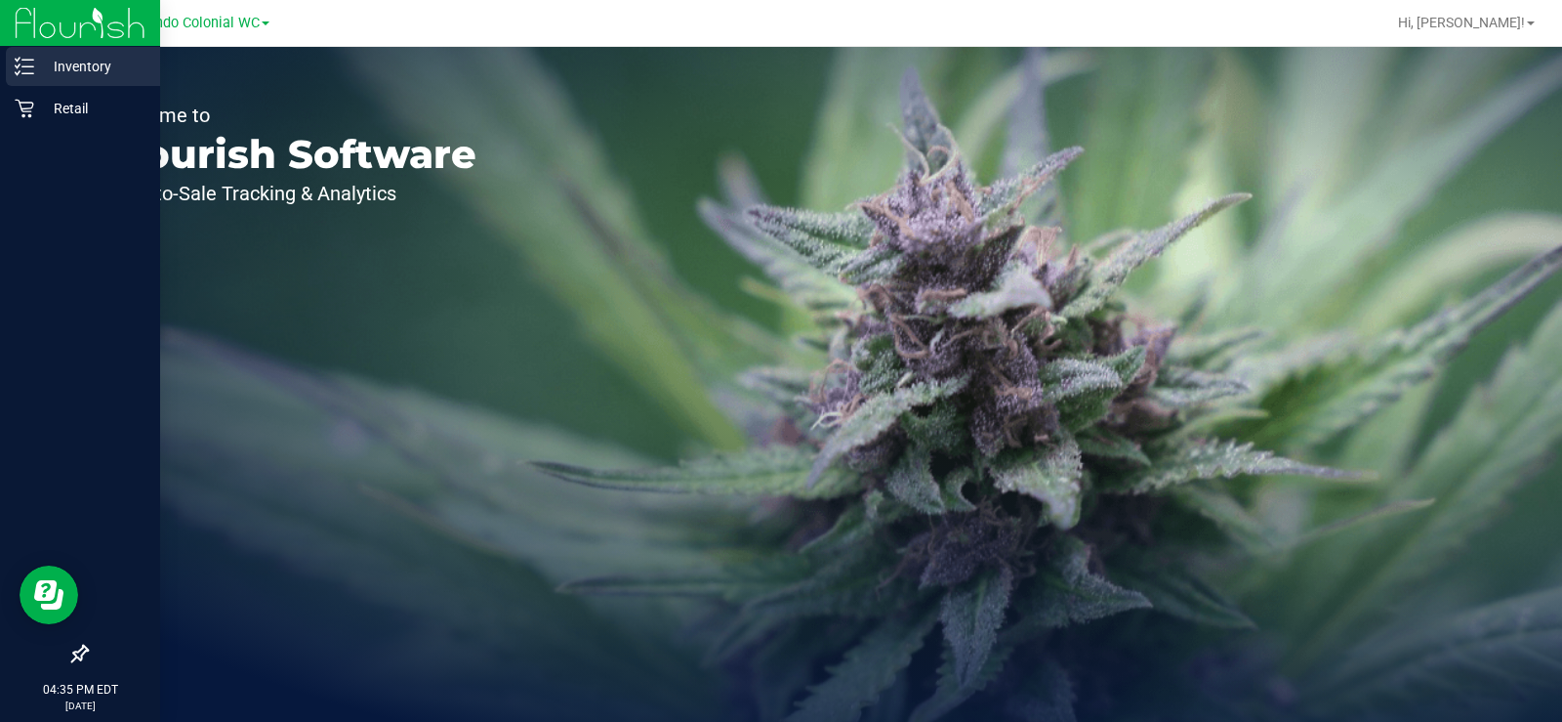
click at [36, 74] on p "Inventory" at bounding box center [92, 66] width 117 height 23
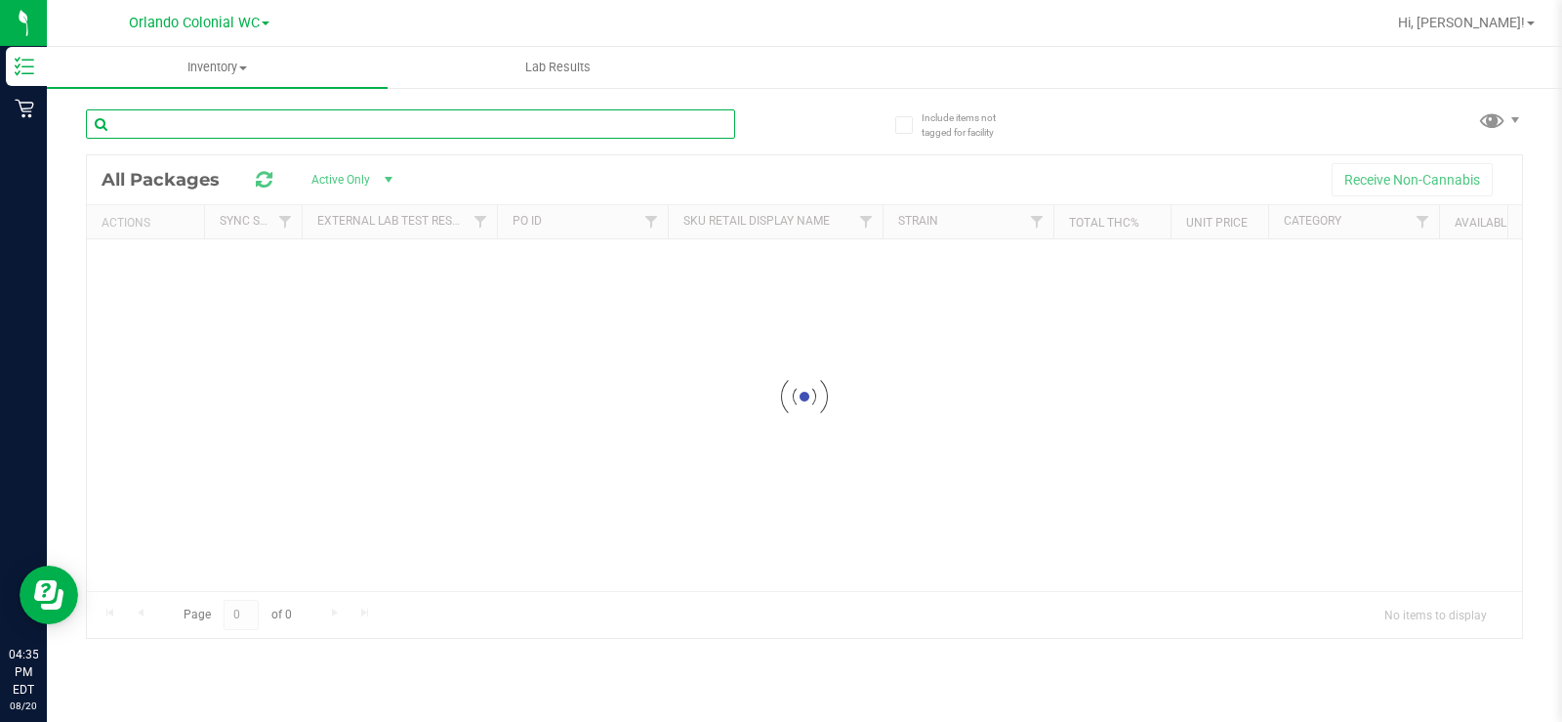
click at [194, 131] on div "Inventory All packages All inventory Waste log Lab Results Include items not ta…" at bounding box center [804, 384] width 1515 height 675
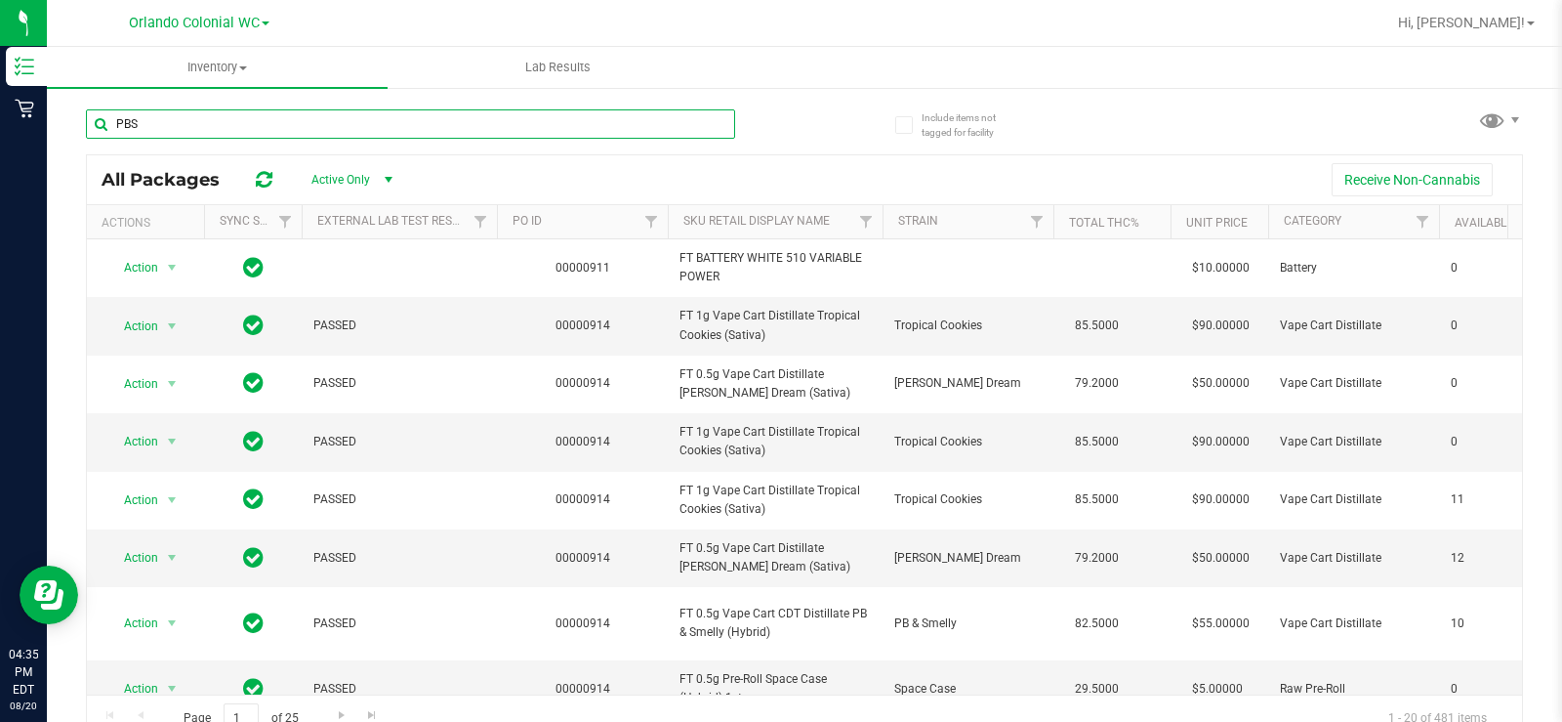
type input "PBS"
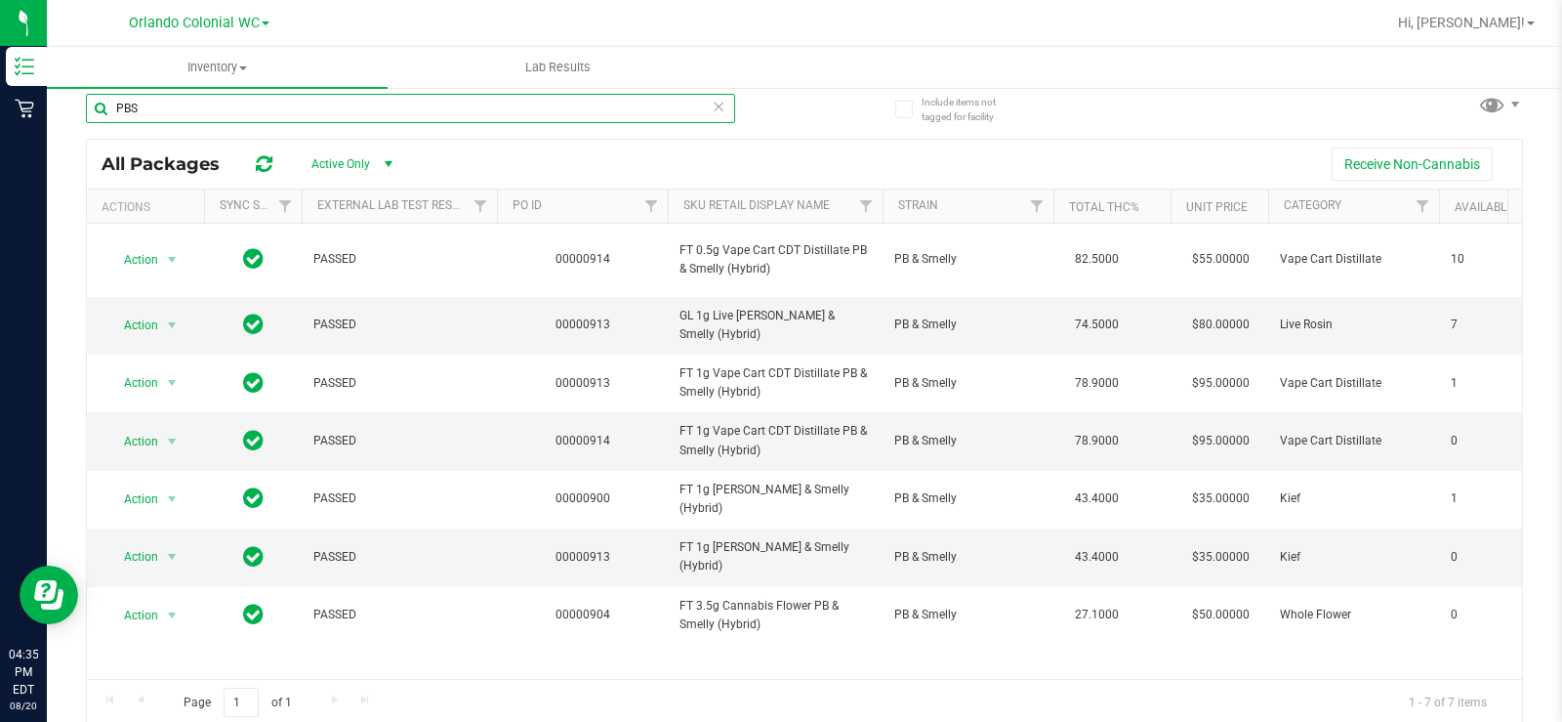
scroll to position [20, 0]
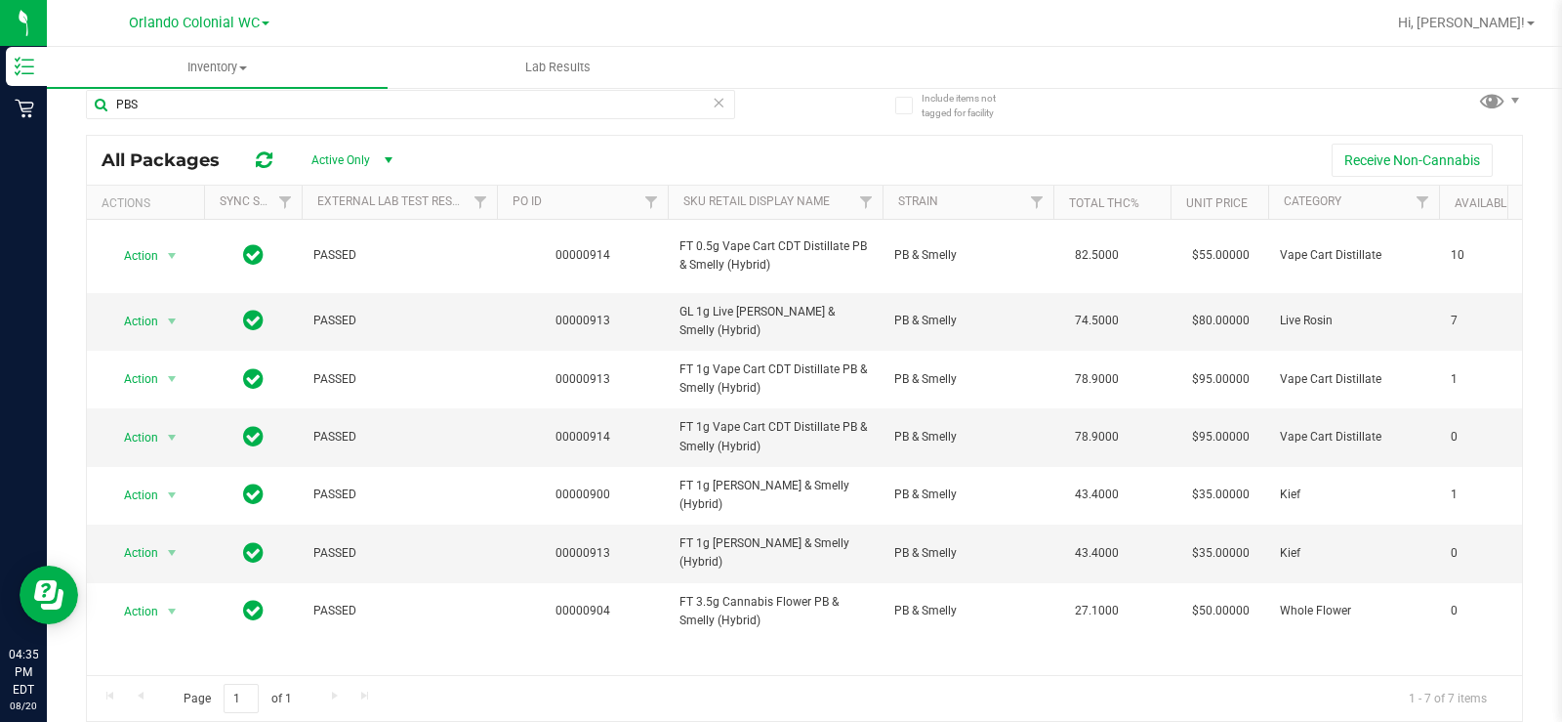
drag, startPoint x: 630, startPoint y: 674, endPoint x: 826, endPoint y: 677, distance: 196.3
click at [826, 677] on div "Page 1 of 1 1 - 7 of 7 items" at bounding box center [804, 698] width 1435 height 47
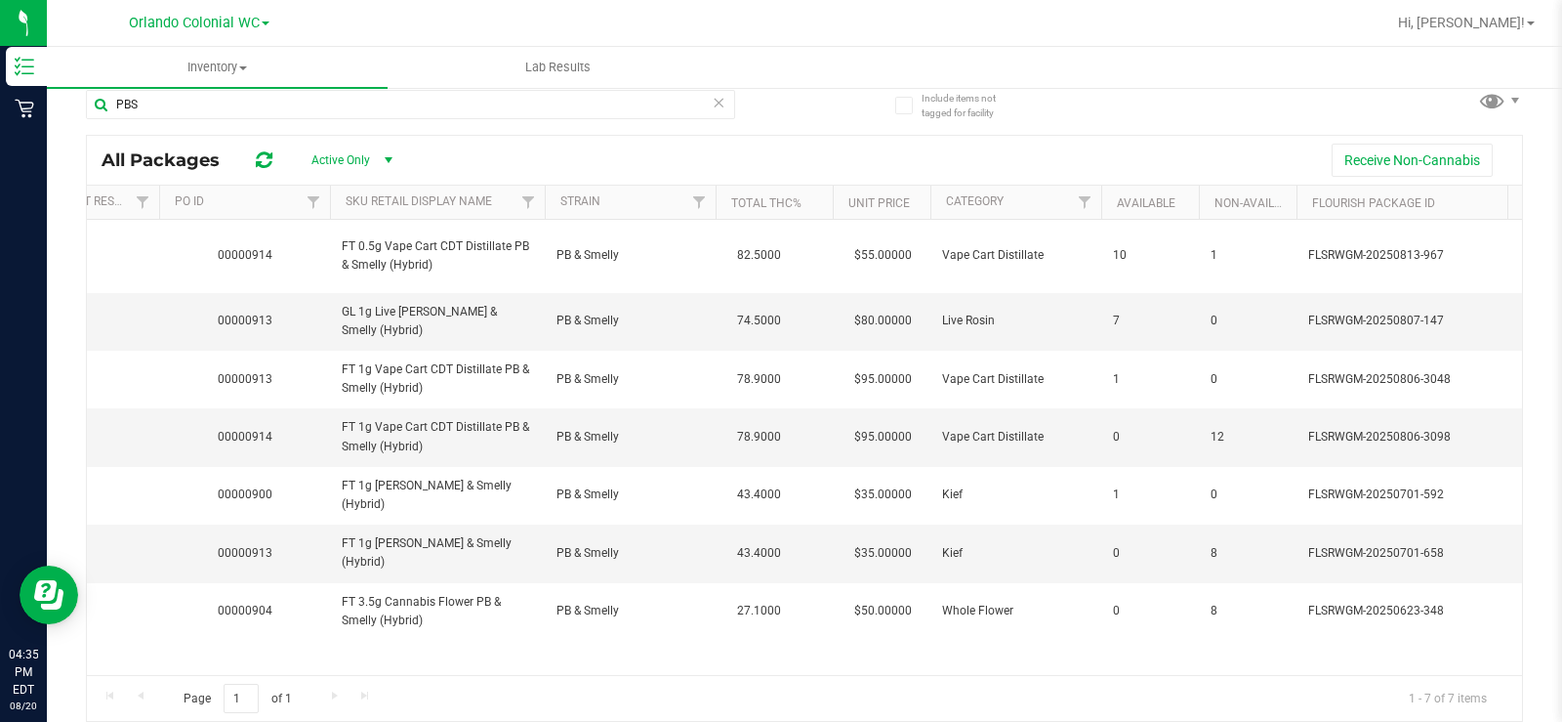
scroll to position [0, 0]
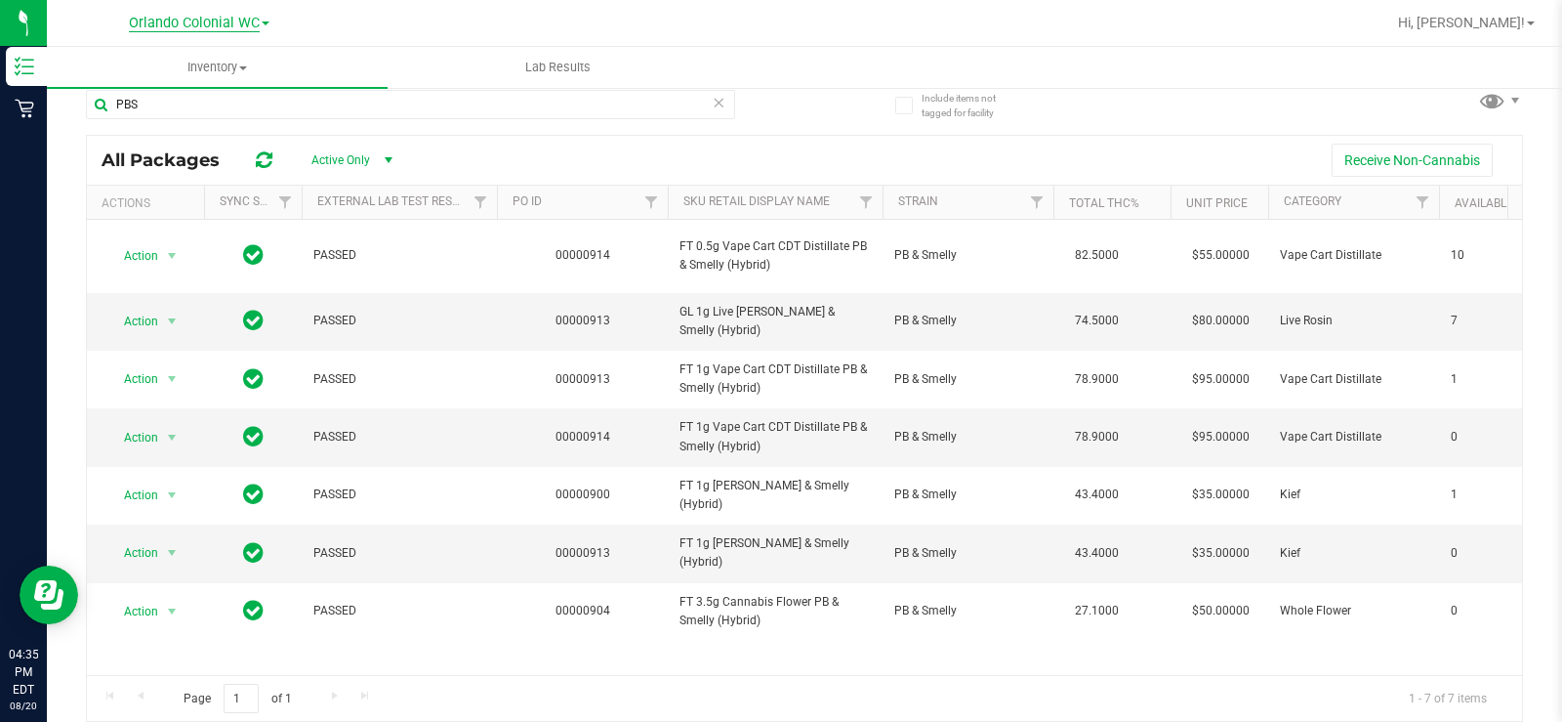
click at [230, 15] on span "Orlando Colonial WC" at bounding box center [194, 24] width 131 height 18
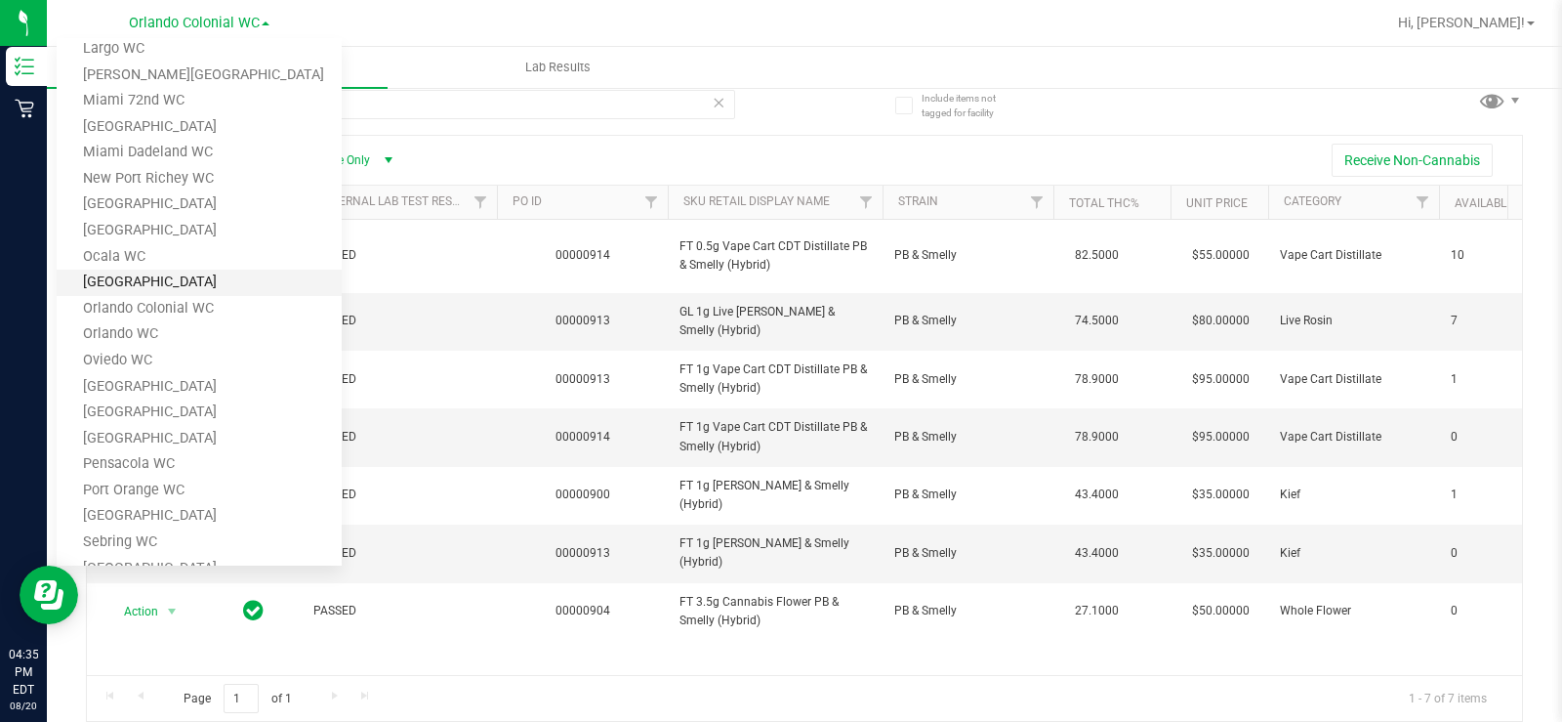
scroll to position [610, 0]
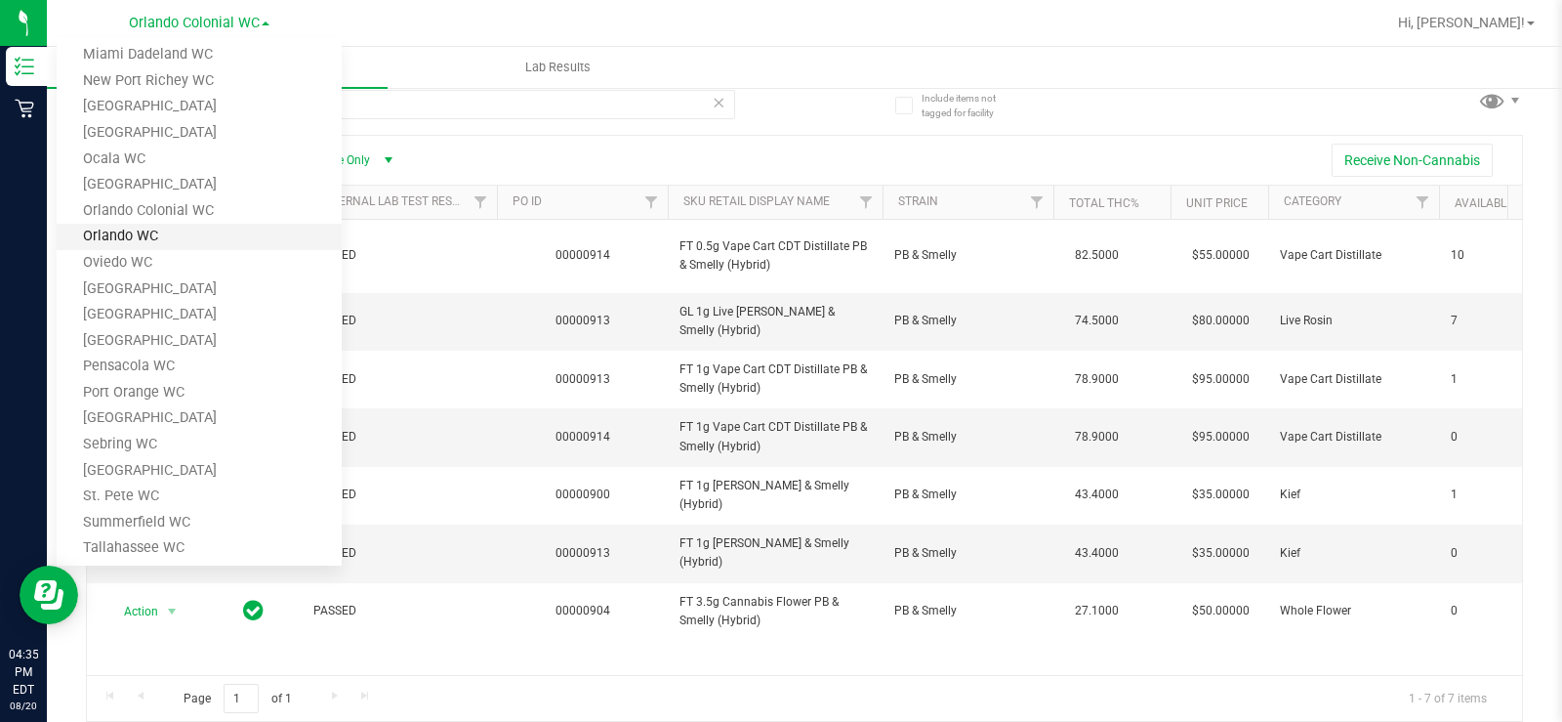
click at [173, 231] on link "Orlando WC" at bounding box center [199, 237] width 285 height 26
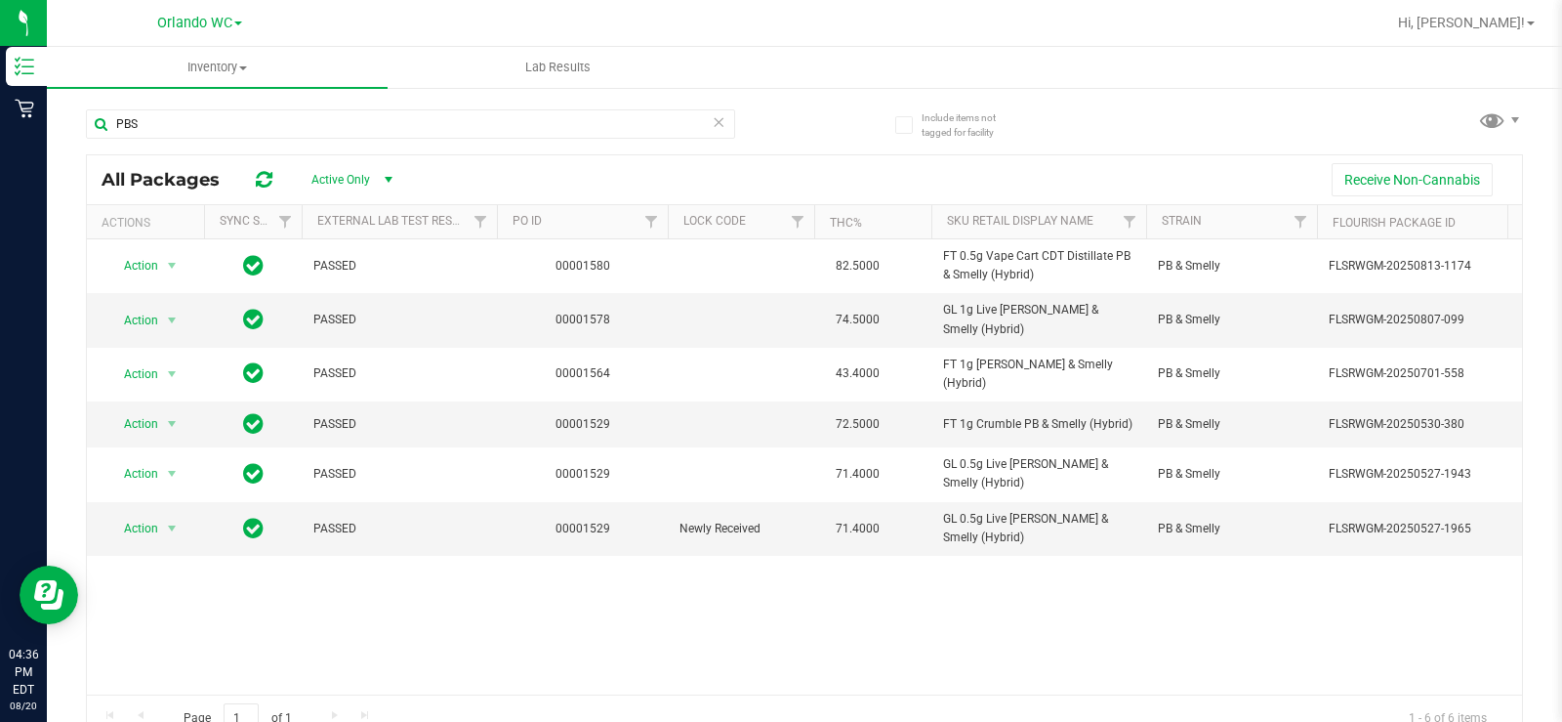
drag, startPoint x: 714, startPoint y: 673, endPoint x: 643, endPoint y: 670, distance: 70.4
click at [677, 673] on div "Action Action Global inventory Package audit log Print package label Print prod…" at bounding box center [804, 466] width 1435 height 455
click at [874, 630] on div "Action Action Global inventory Package audit log Print package label Print prod…" at bounding box center [804, 466] width 1435 height 455
drag, startPoint x: 748, startPoint y: 676, endPoint x: 401, endPoint y: 612, distance: 352.4
click at [434, 628] on div "Action Action Global inventory Package audit log Print package label Print prod…" at bounding box center [804, 466] width 1435 height 455
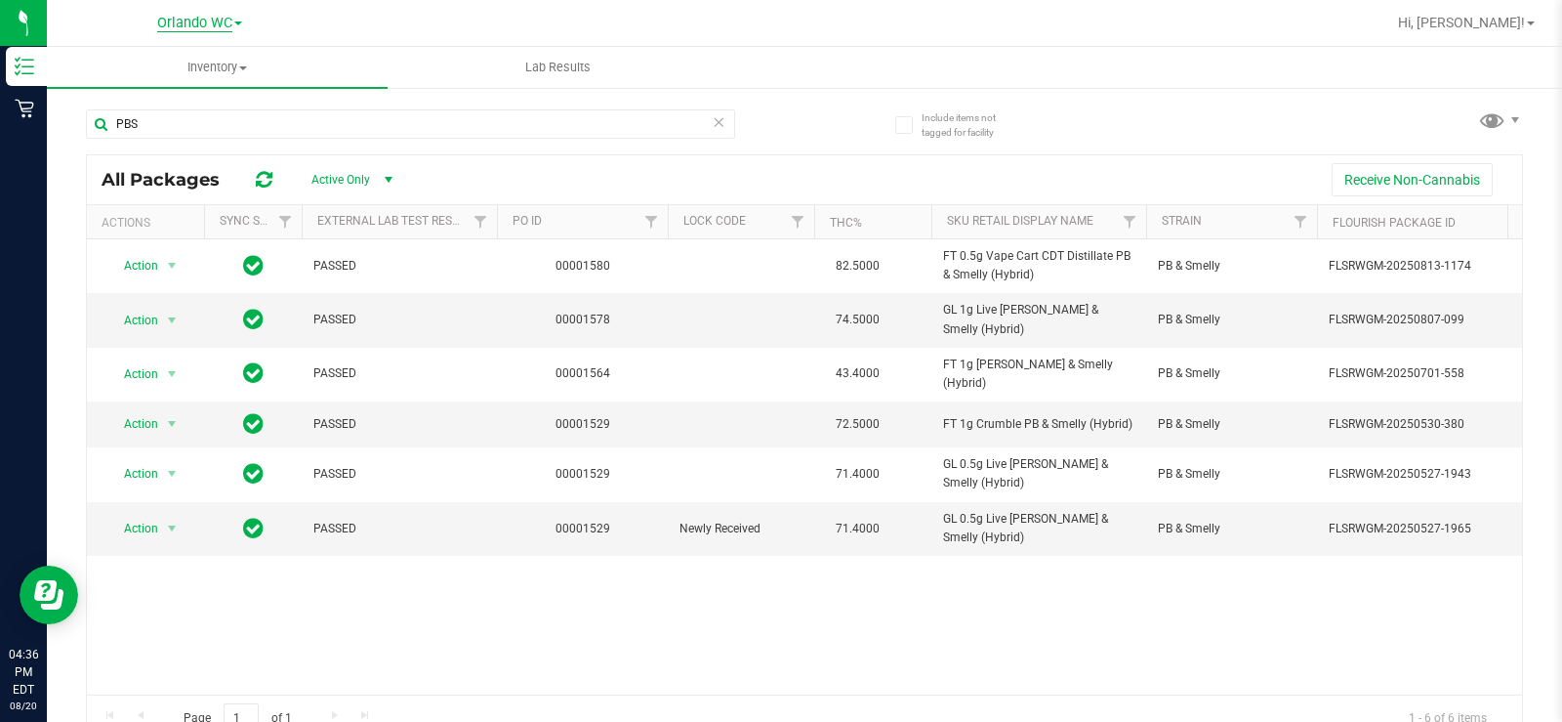
click at [210, 15] on span "Orlando WC" at bounding box center [194, 24] width 75 height 18
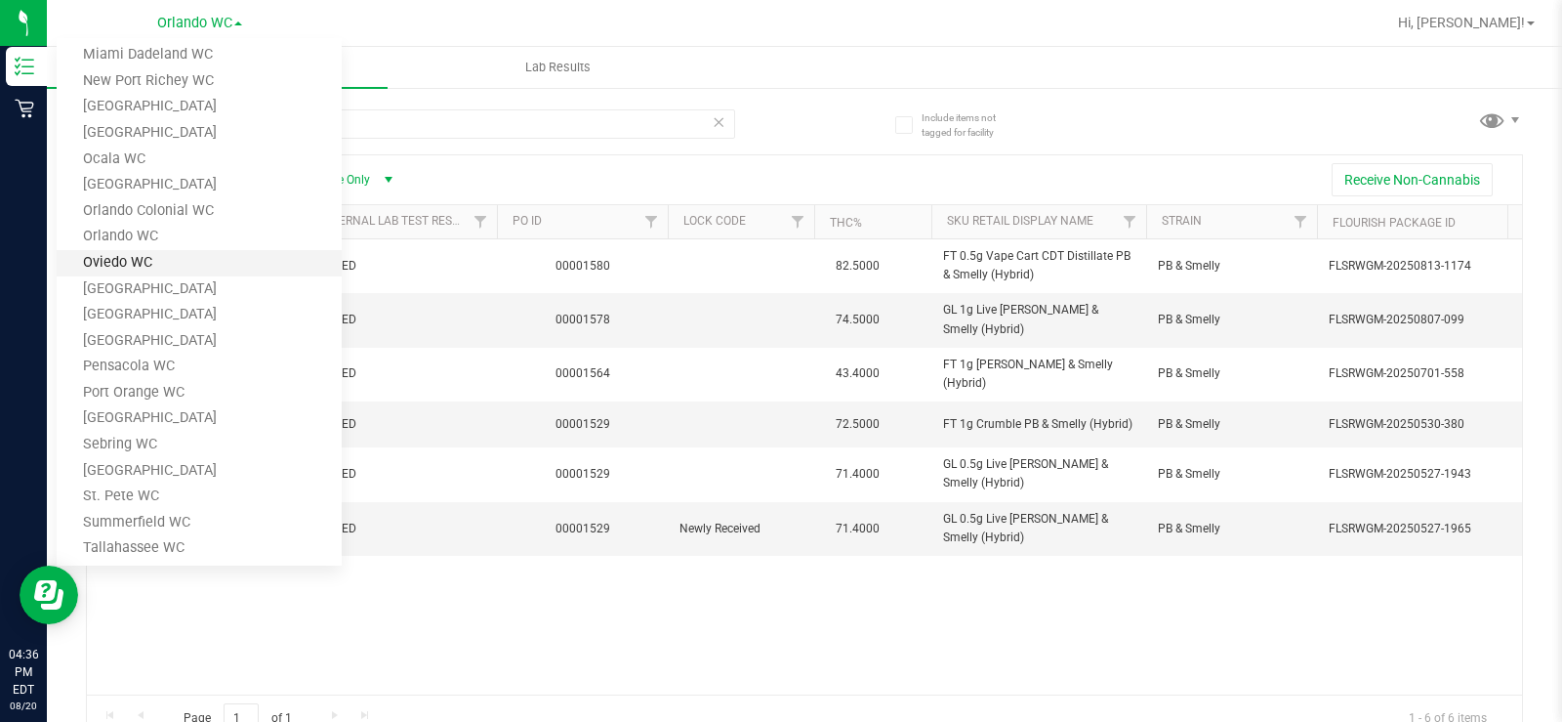
click at [172, 256] on link "Oviedo WC" at bounding box center [199, 263] width 285 height 26
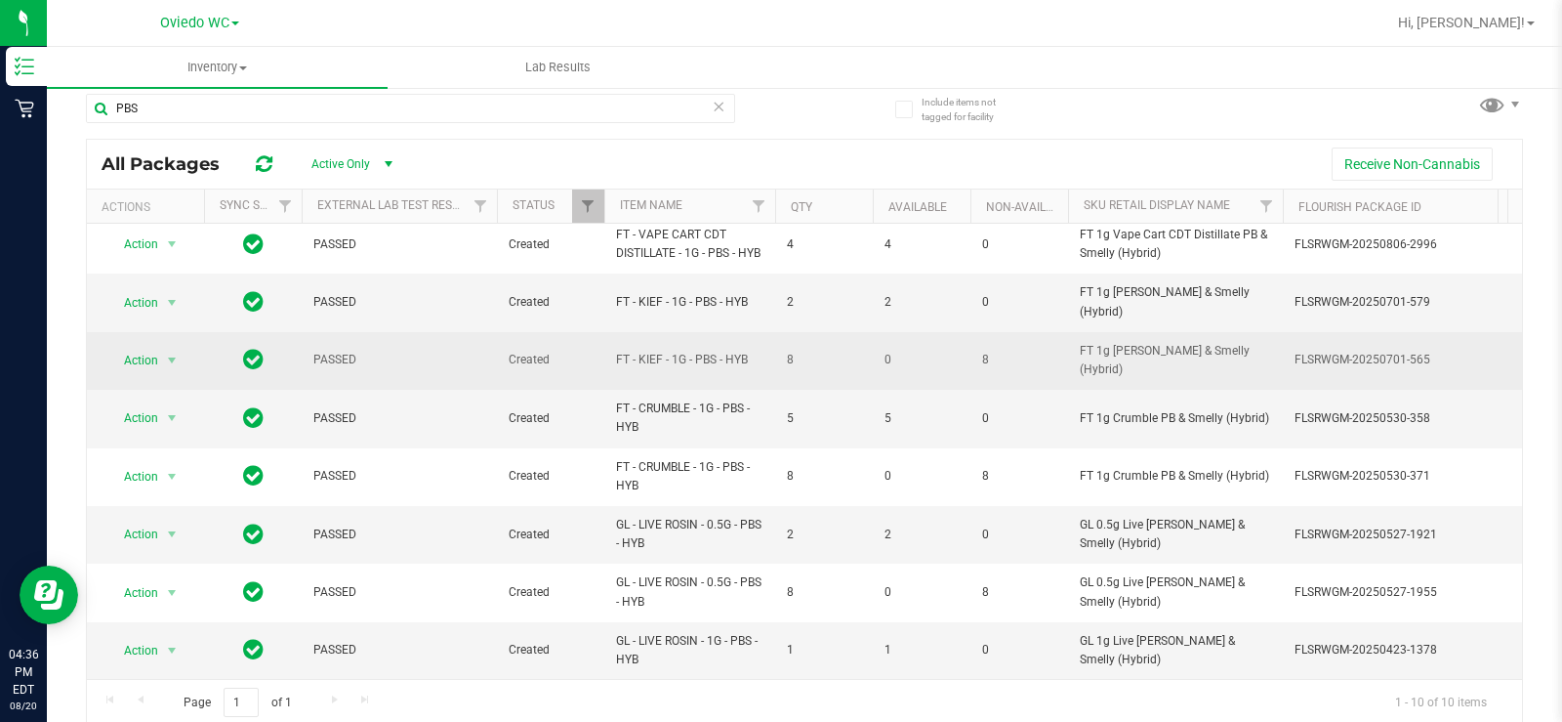
scroll to position [20, 0]
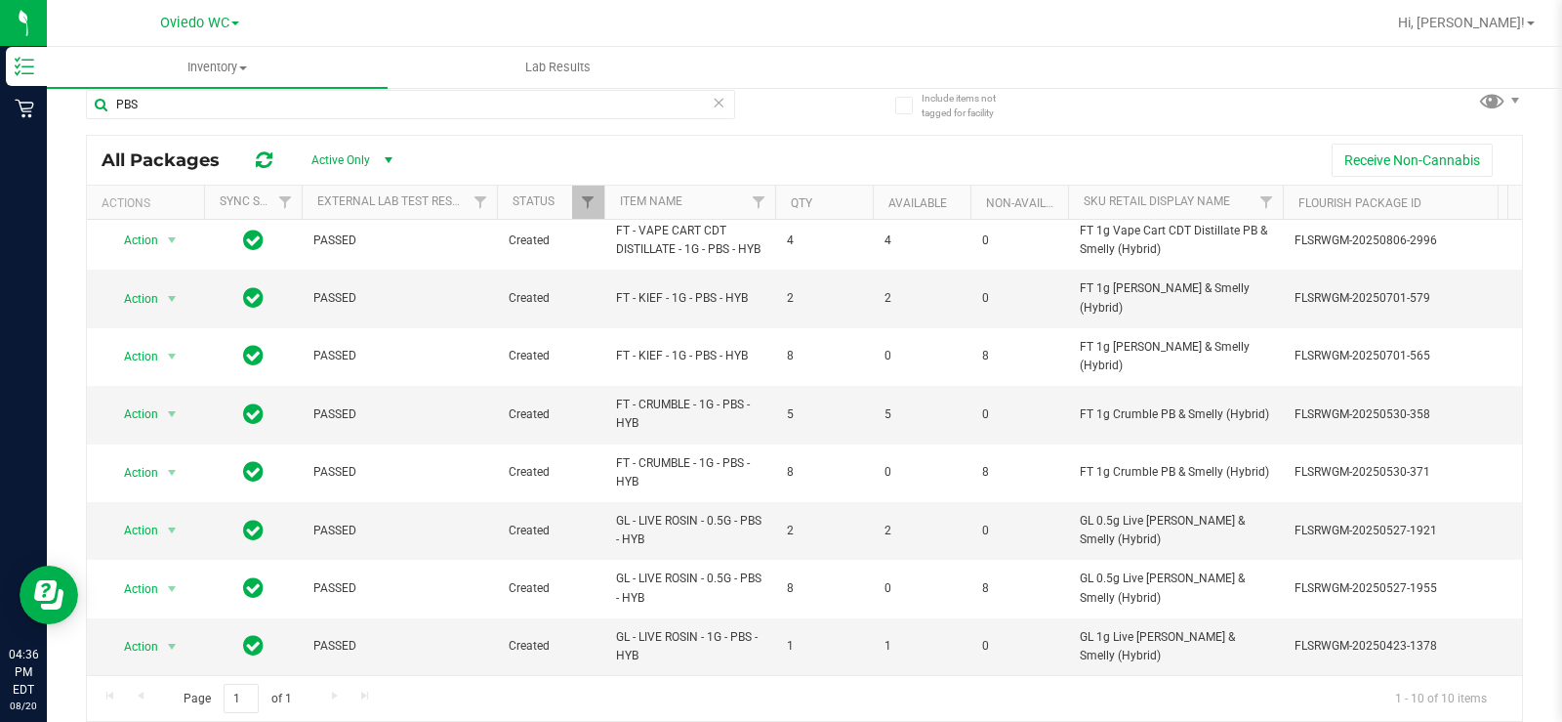
click at [202, 32] on div "Oviedo WC Bonita Springs WC Boynton Beach WC Bradenton WC Brandon WC Brooksvill…" at bounding box center [199, 22] width 79 height 23
click at [205, 27] on span "Oviedo WC" at bounding box center [194, 24] width 69 height 18
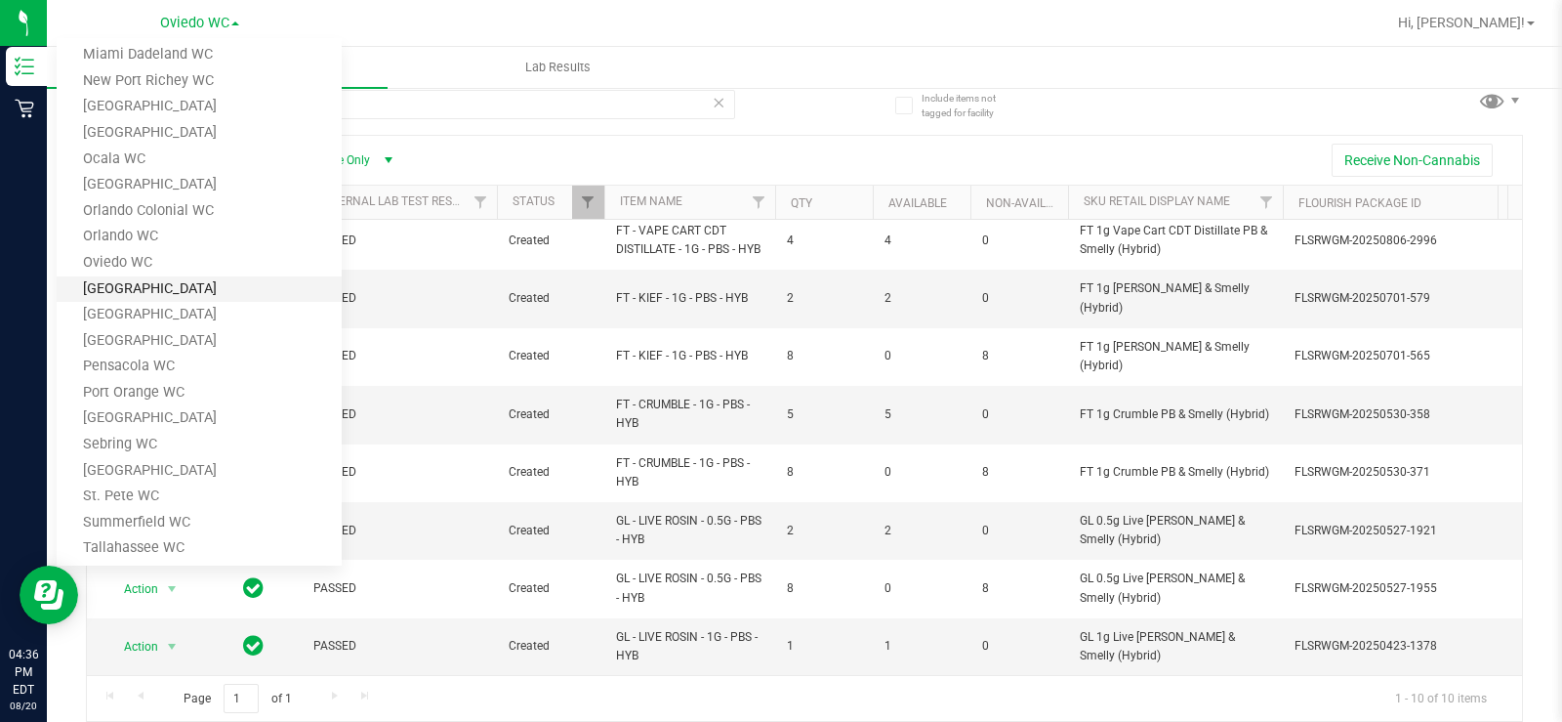
click at [194, 290] on link "[GEOGRAPHIC_DATA]" at bounding box center [199, 289] width 285 height 26
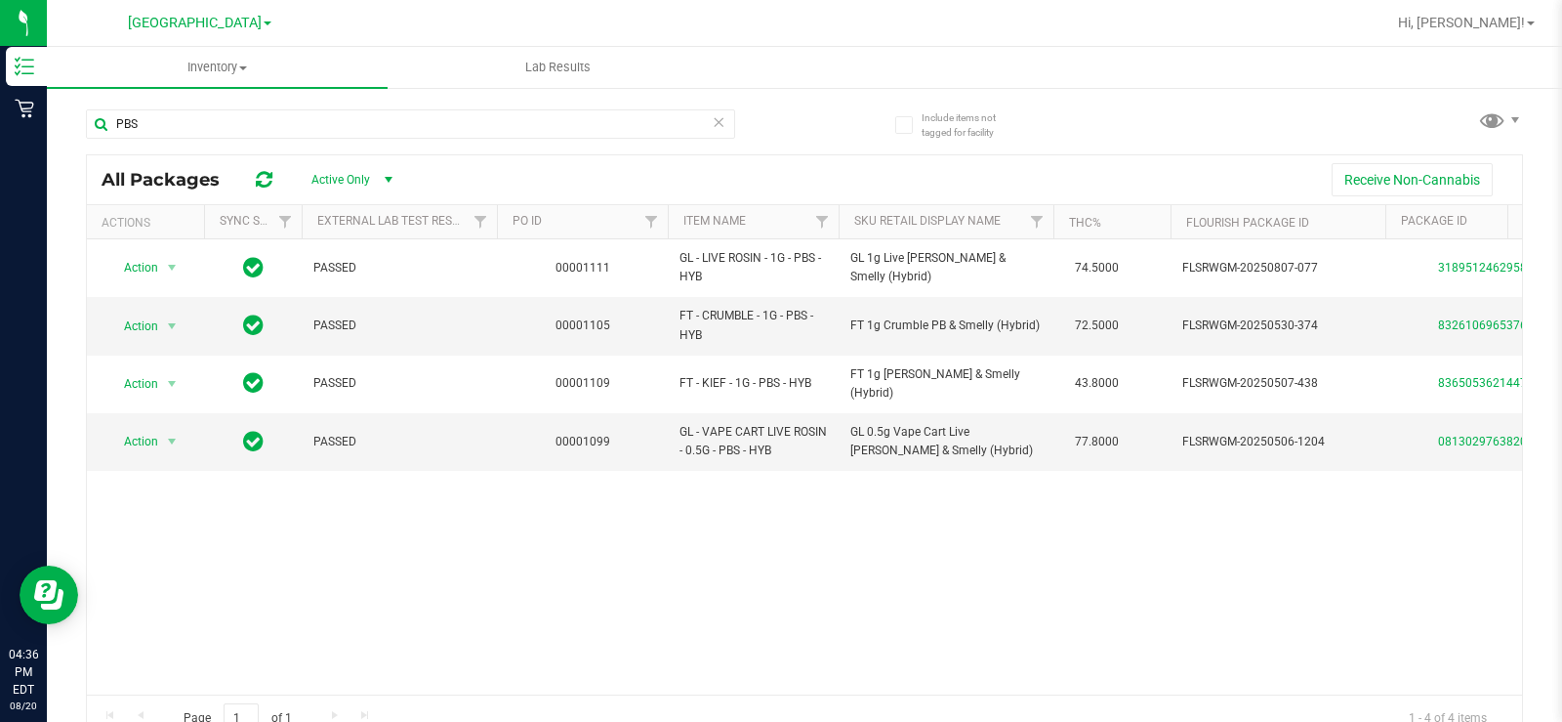
click at [221, 21] on span "[GEOGRAPHIC_DATA]" at bounding box center [195, 23] width 134 height 17
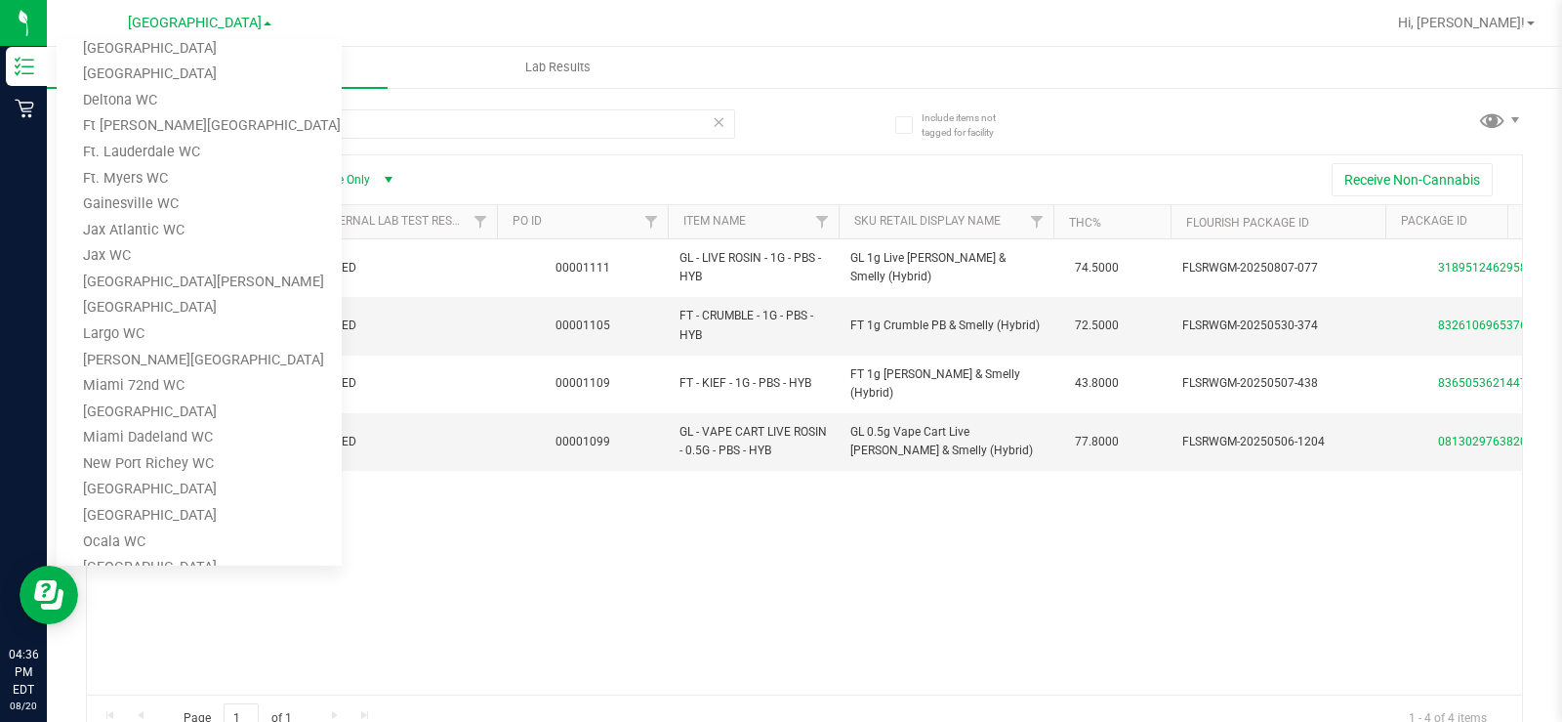
scroll to position [220, 0]
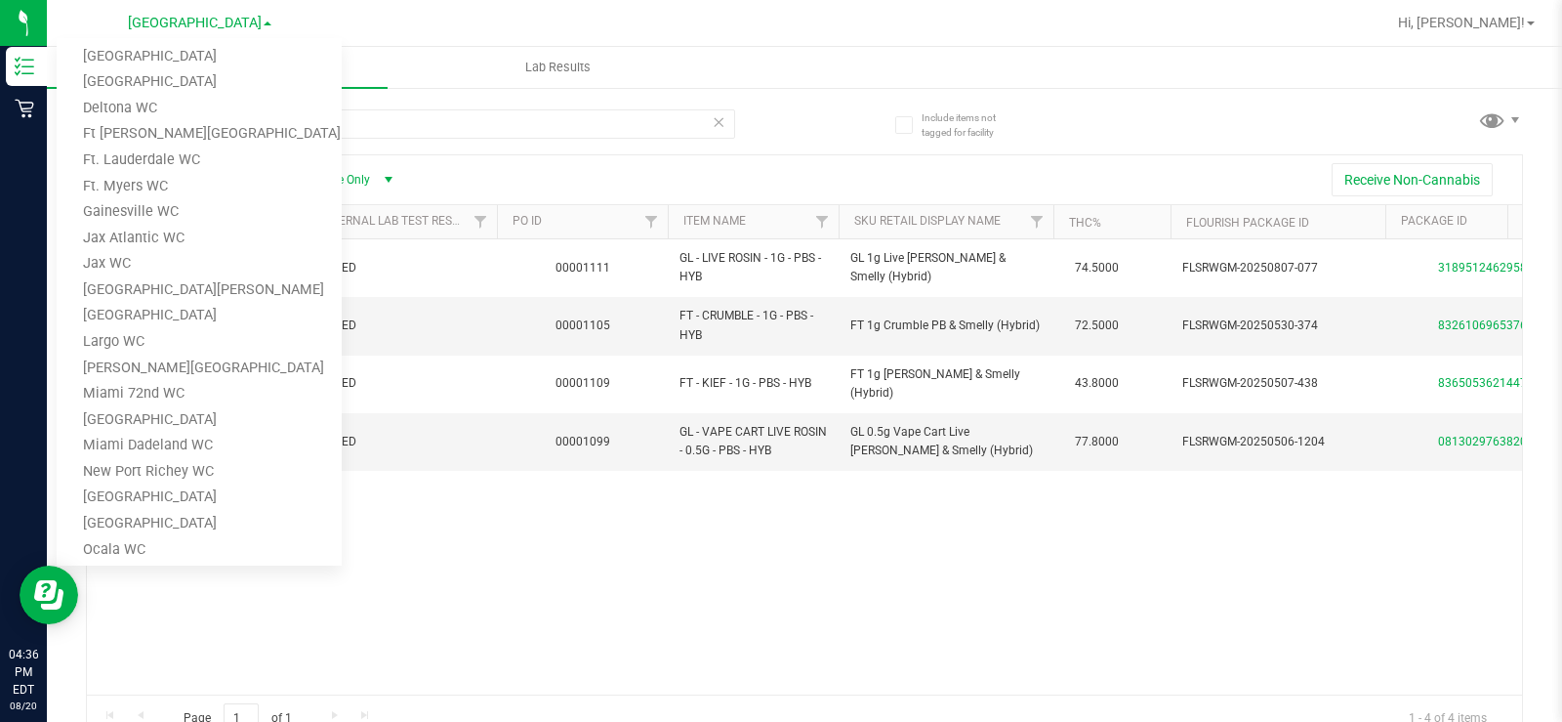
click at [179, 316] on link "[GEOGRAPHIC_DATA]" at bounding box center [199, 316] width 285 height 26
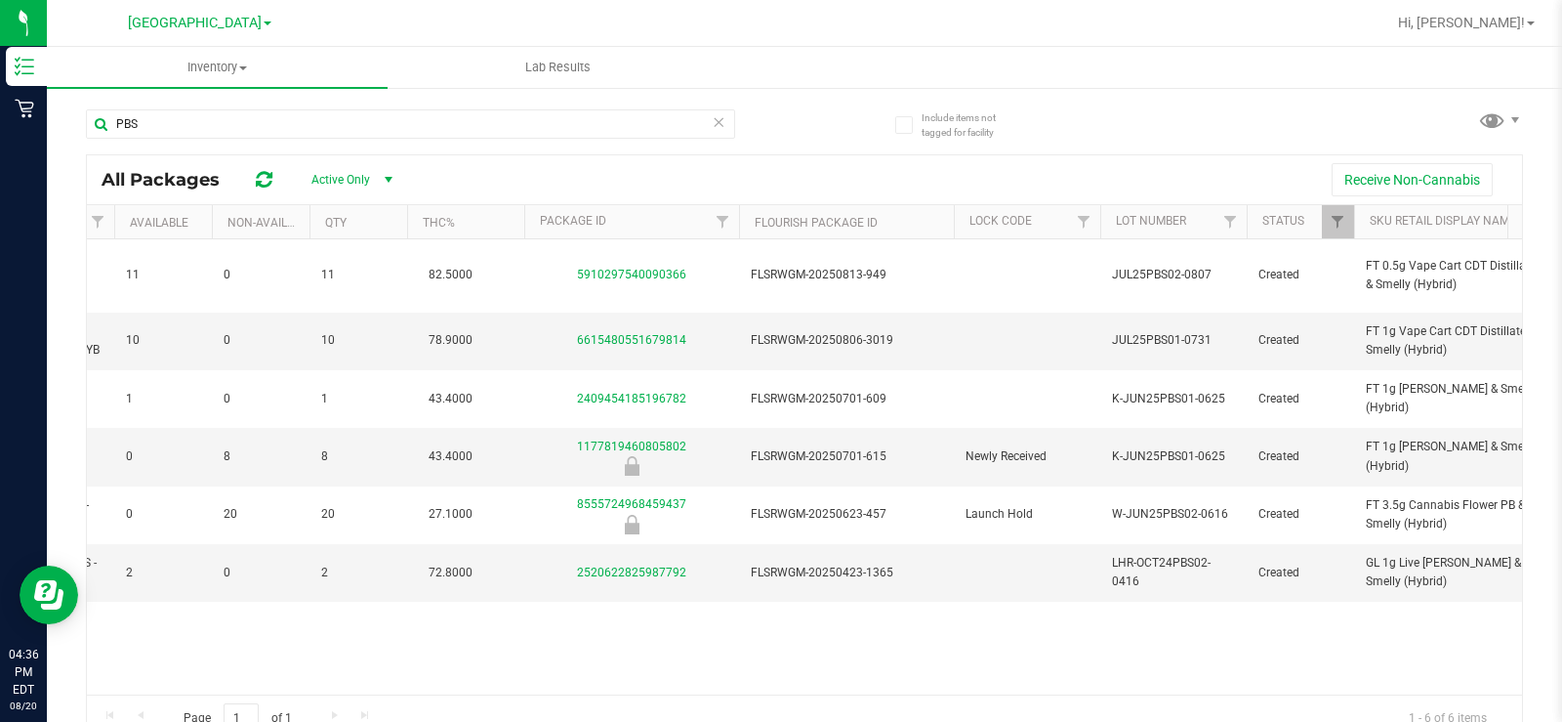
scroll to position [0, 587]
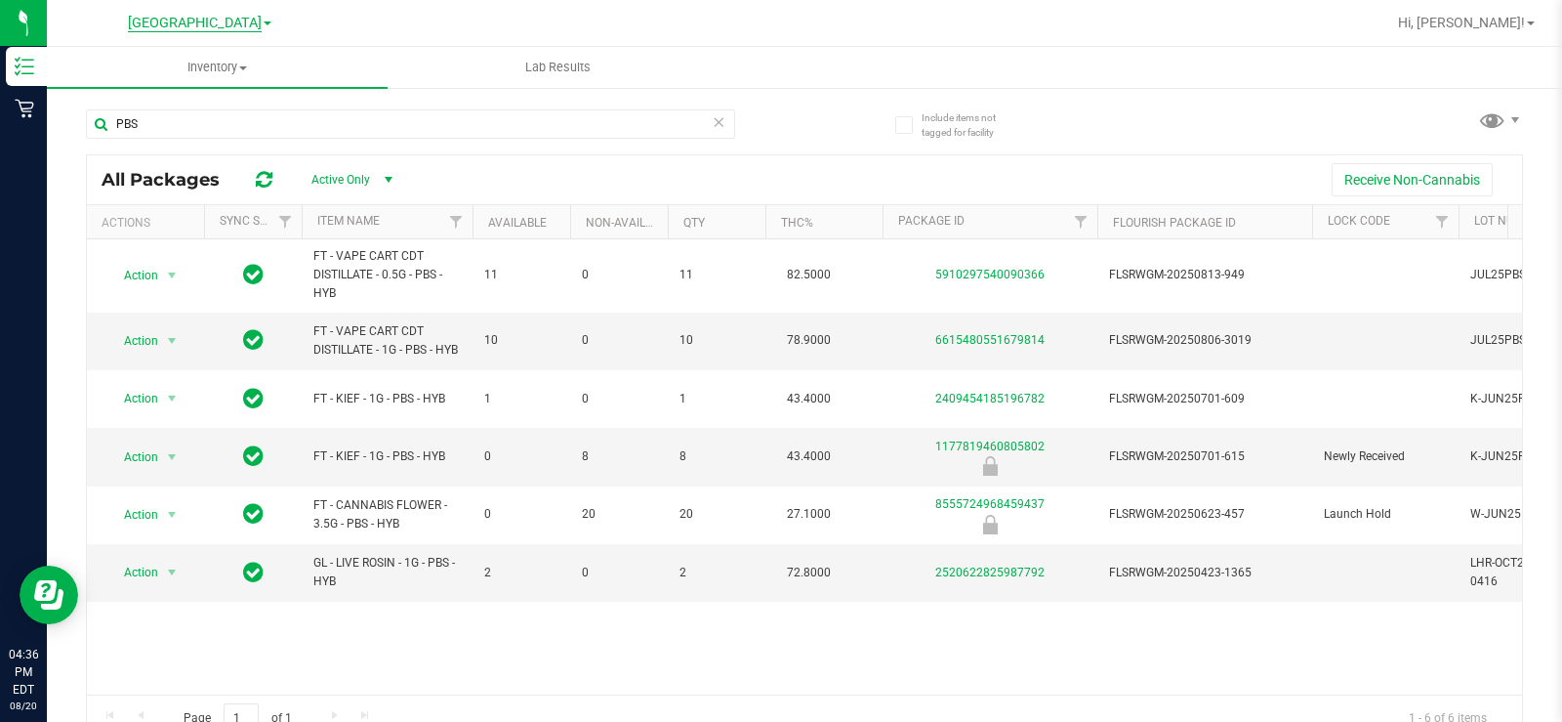
click at [204, 27] on span "[GEOGRAPHIC_DATA]" at bounding box center [195, 24] width 134 height 18
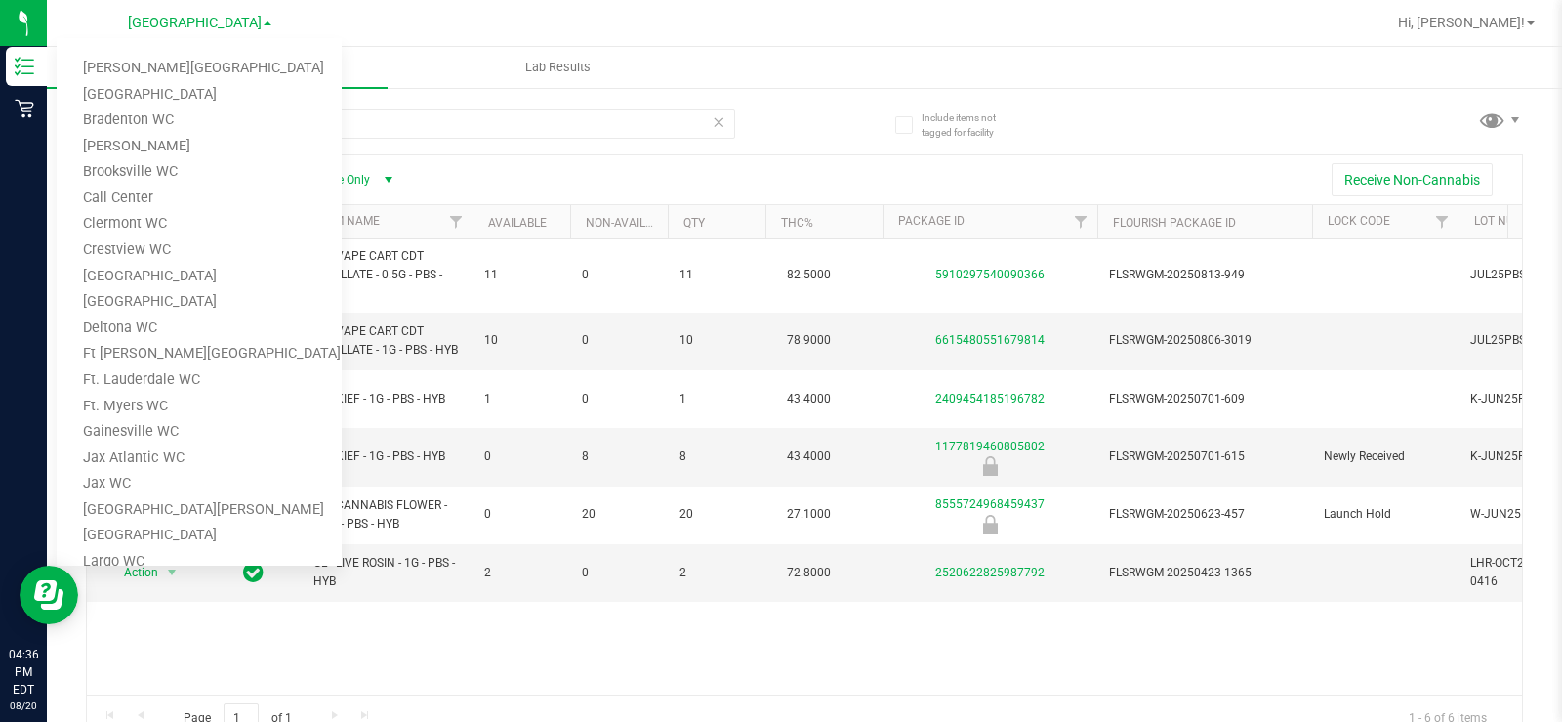
click at [795, 113] on div "PBS" at bounding box center [445, 123] width 719 height 62
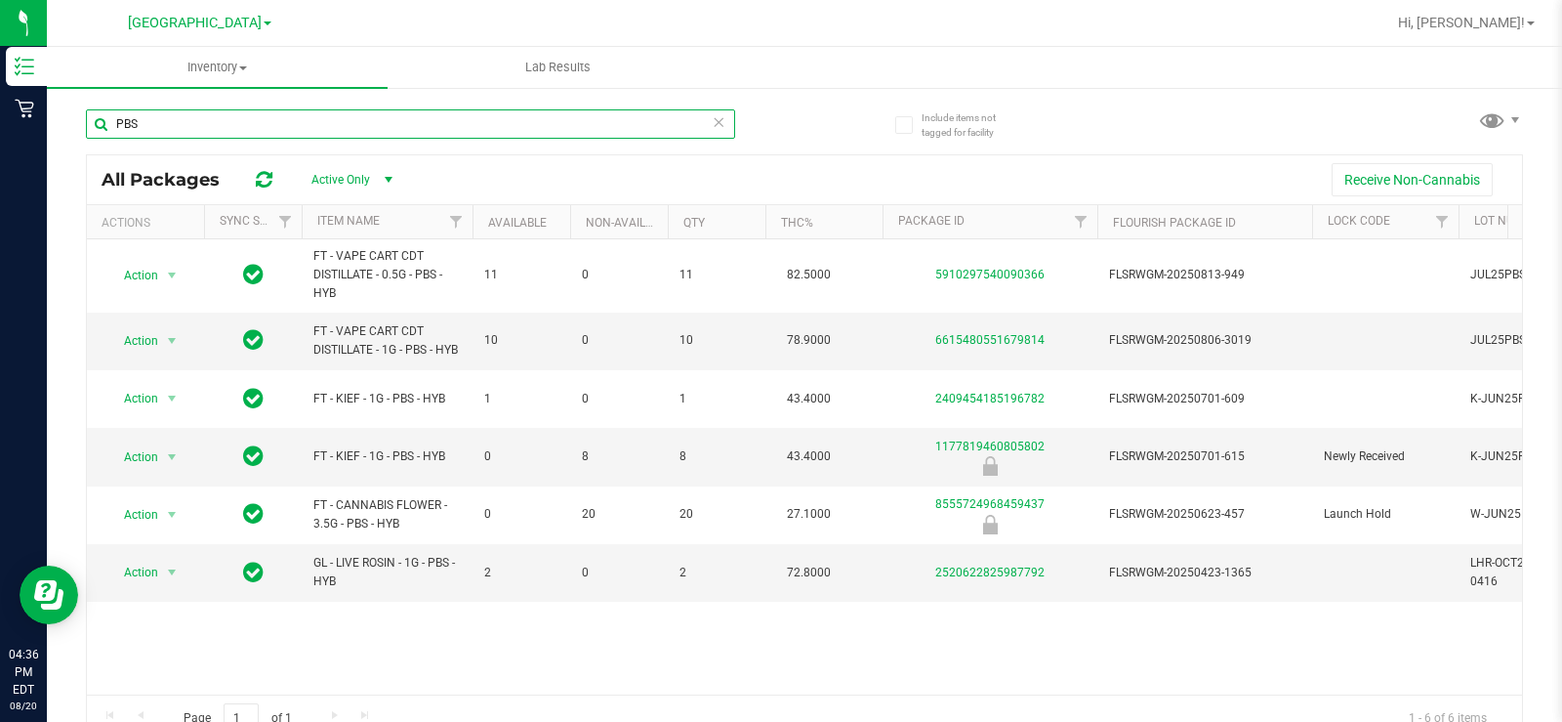
click at [210, 116] on input "PBS" at bounding box center [410, 123] width 649 height 29
type input "P"
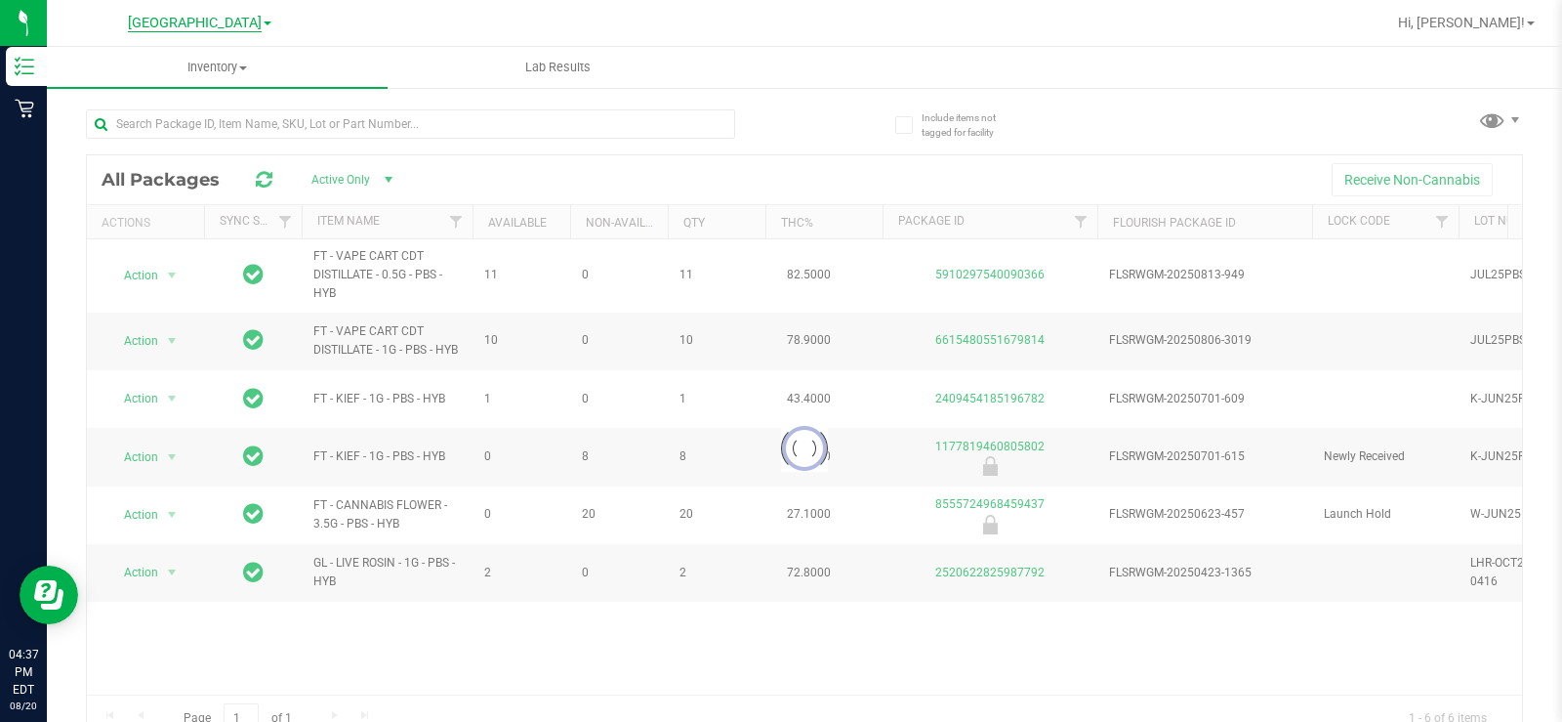
click at [177, 20] on span "[GEOGRAPHIC_DATA]" at bounding box center [195, 24] width 134 height 18
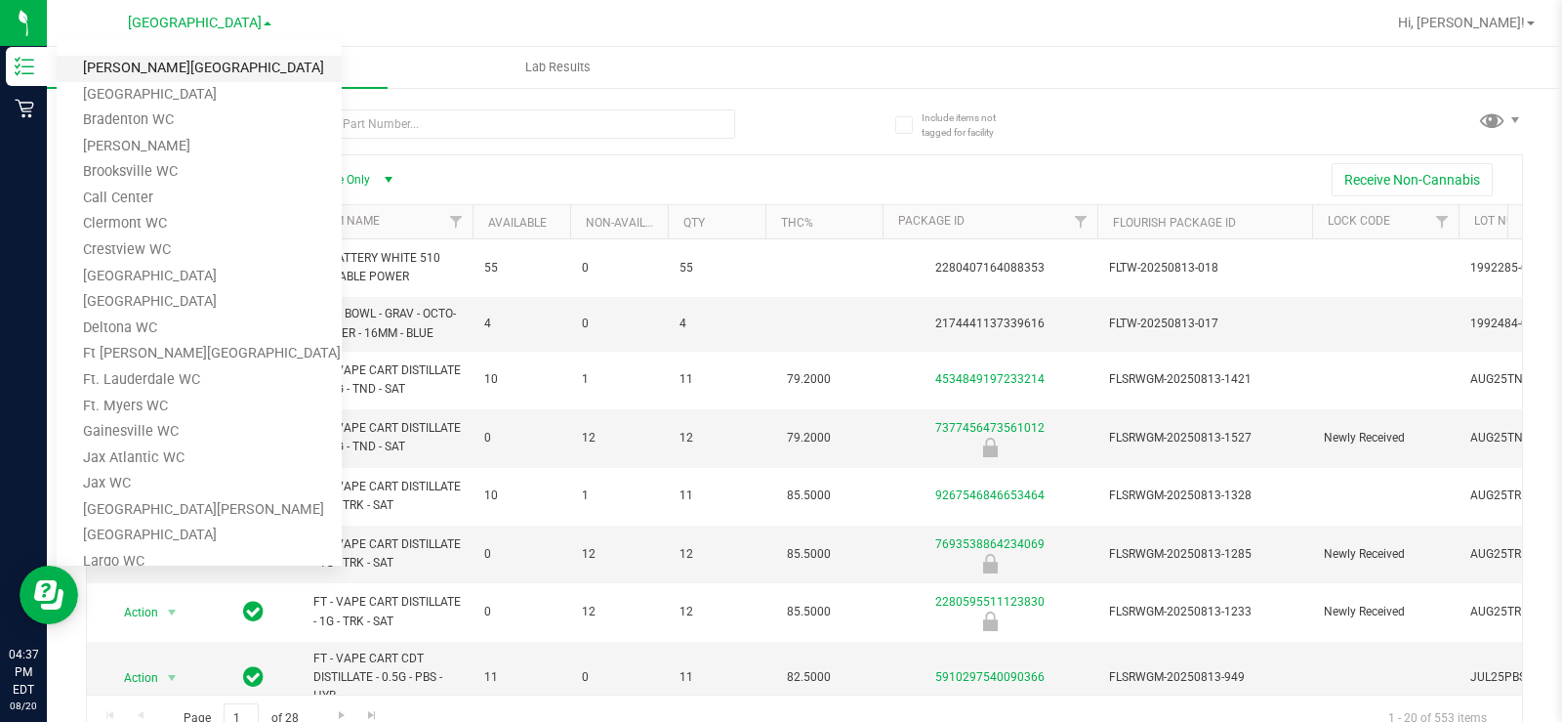
click at [187, 71] on link "[PERSON_NAME][GEOGRAPHIC_DATA]" at bounding box center [199, 69] width 285 height 26
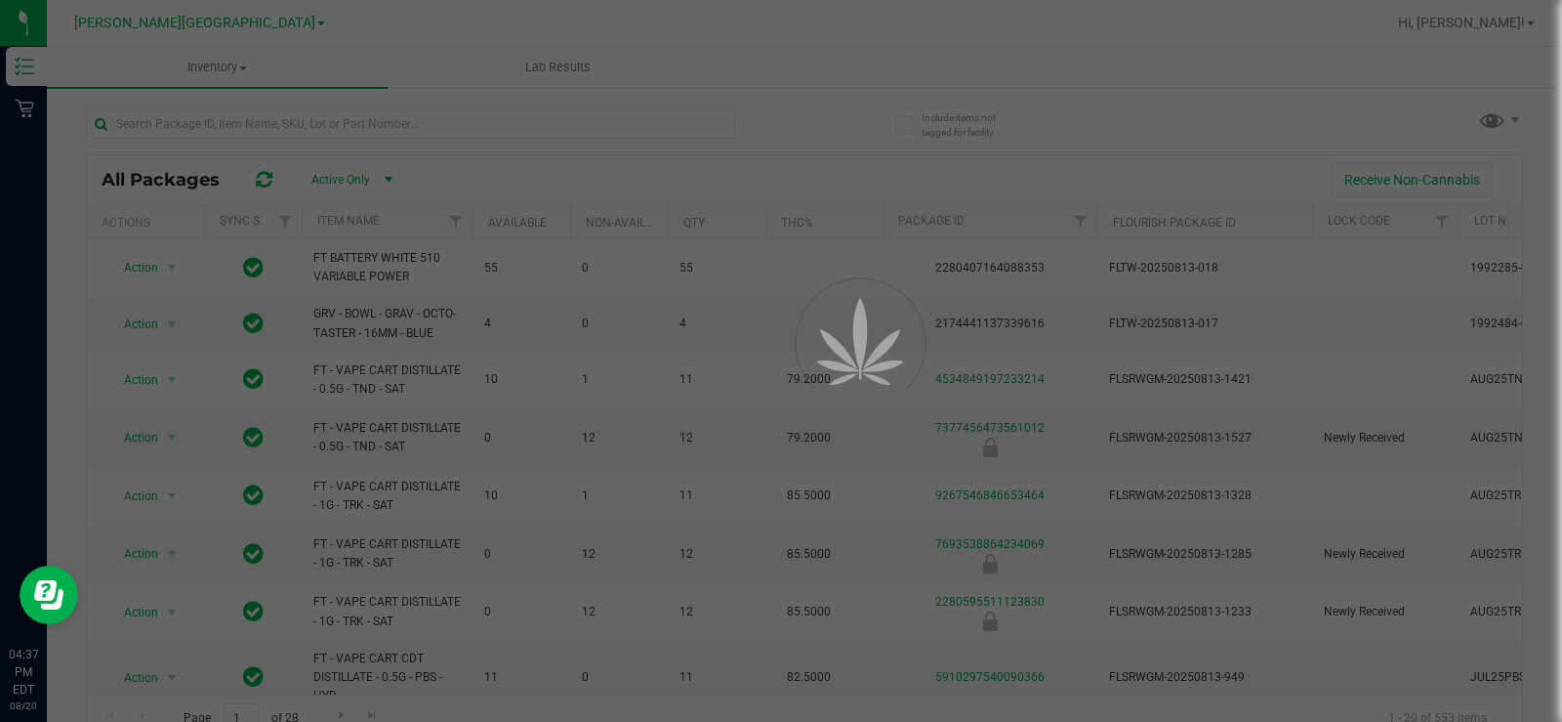
click at [198, 128] on div at bounding box center [781, 361] width 1562 height 722
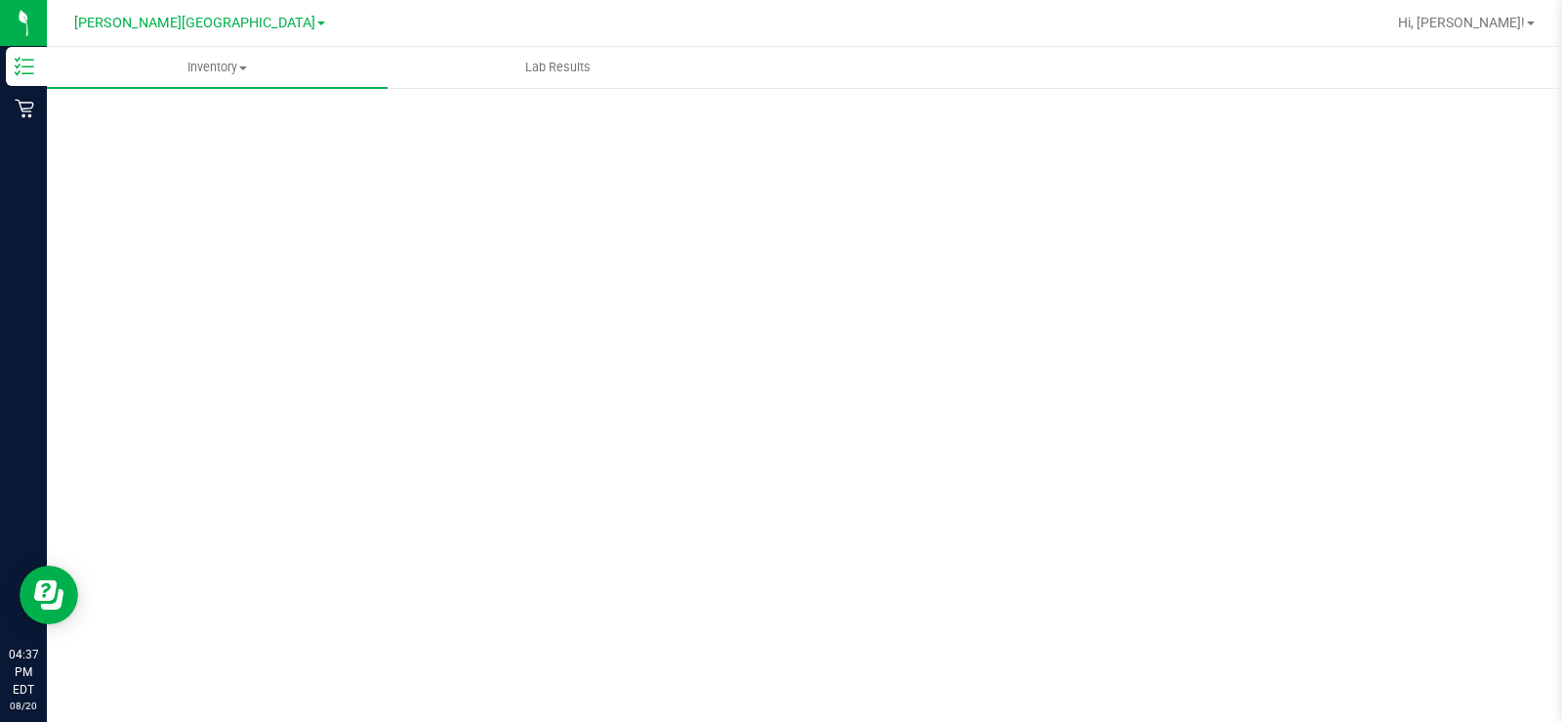
click at [198, 128] on div "Scan Packages 0" at bounding box center [804, 390] width 1437 height 571
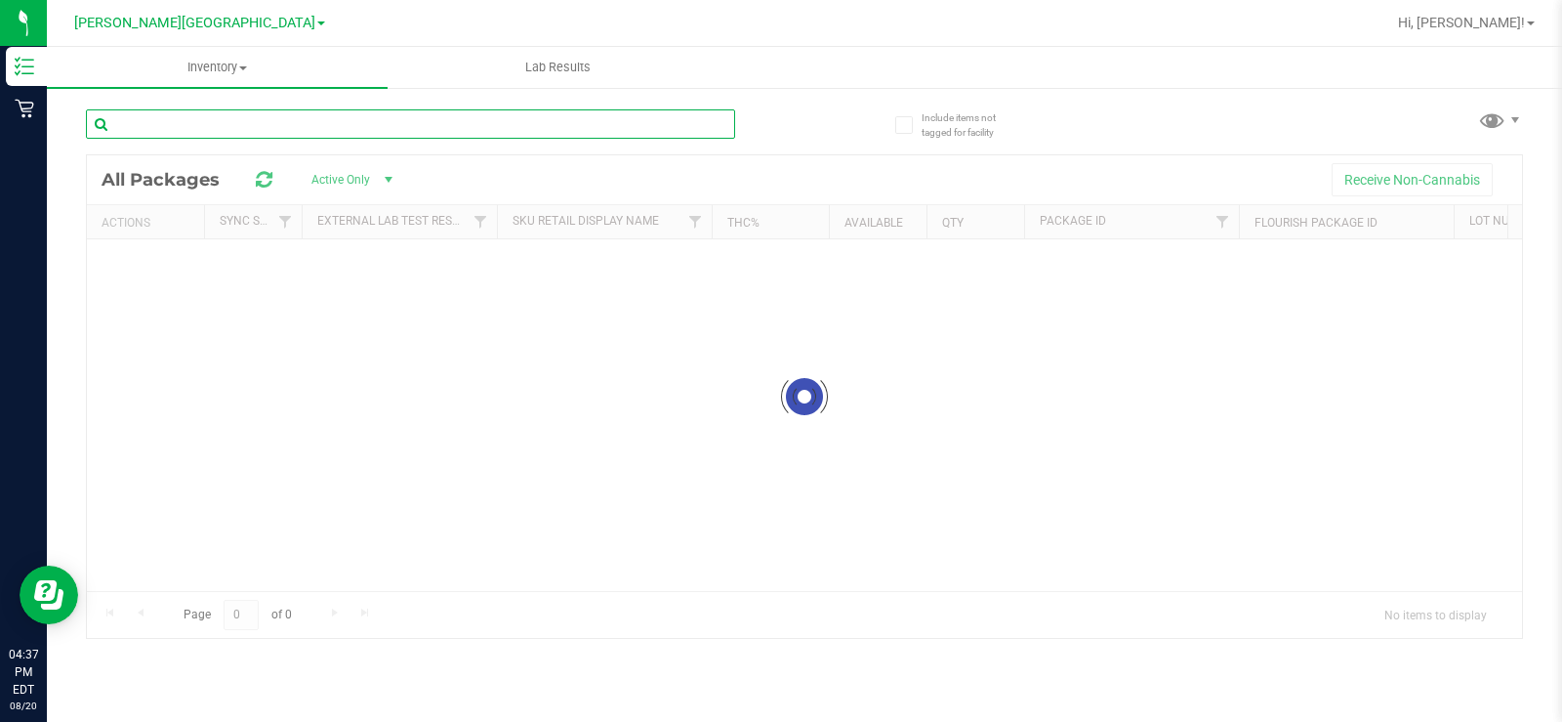
click at [198, 128] on input "text" at bounding box center [410, 123] width 649 height 29
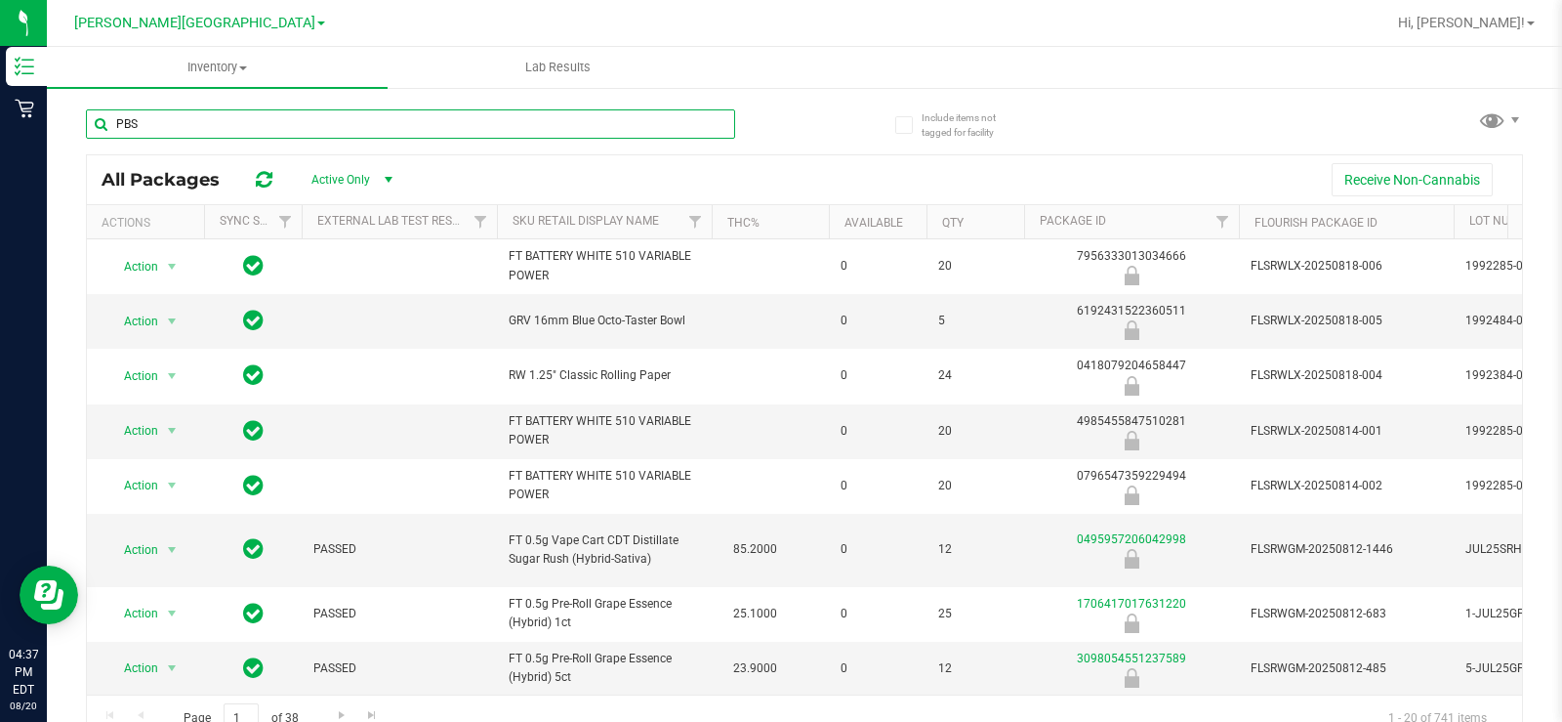
type input "PBS"
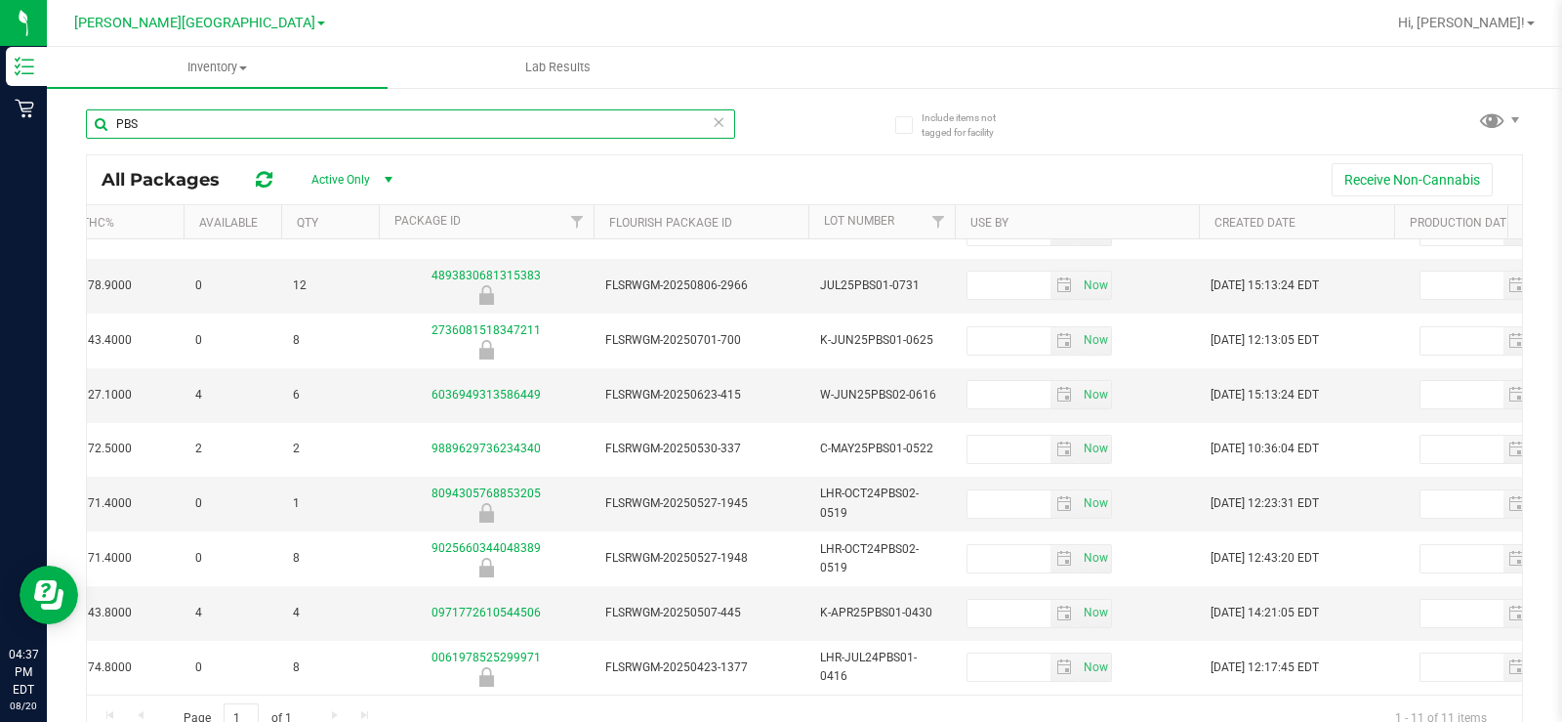
scroll to position [151, 628]
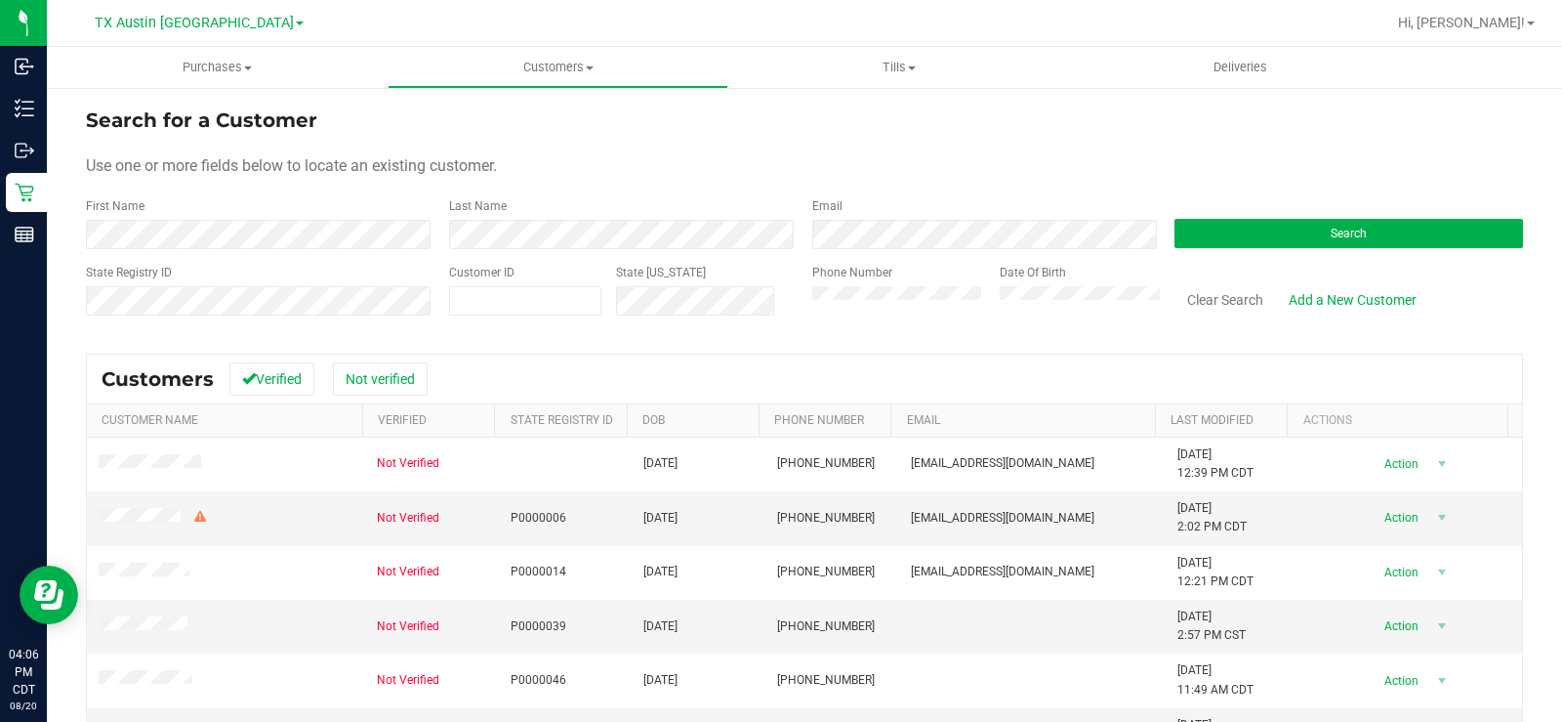
drag, startPoint x: 723, startPoint y: 151, endPoint x: 997, endPoint y: 189, distance: 276.0
click at [762, 155] on form "Search for a Customer Use one or more fields below to locate an existing custom…" at bounding box center [804, 218] width 1437 height 227
drag, startPoint x: 1238, startPoint y: 234, endPoint x: 1216, endPoint y: 239, distance: 23.0
click at [1236, 237] on button "Search" at bounding box center [1349, 233] width 349 height 29
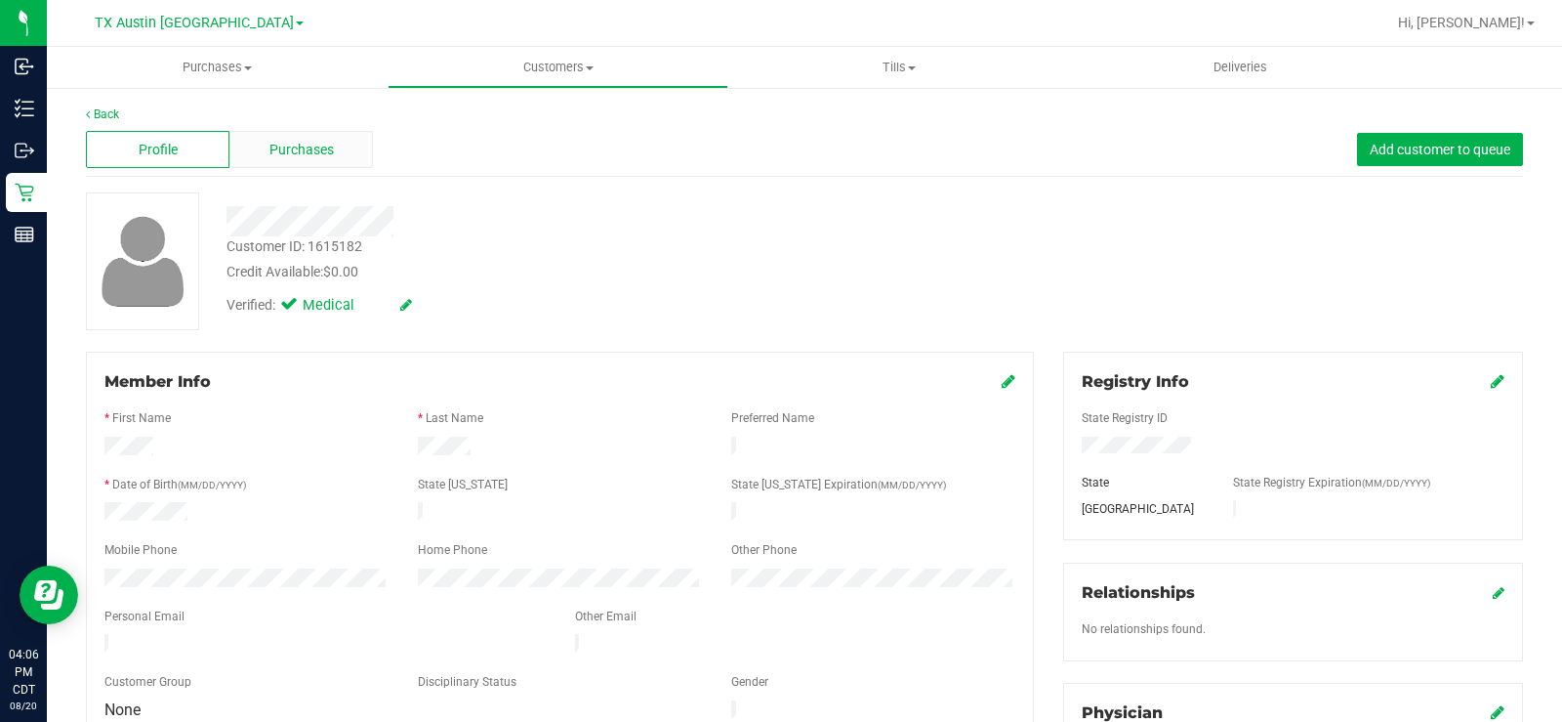
click at [319, 153] on span "Purchases" at bounding box center [301, 150] width 64 height 21
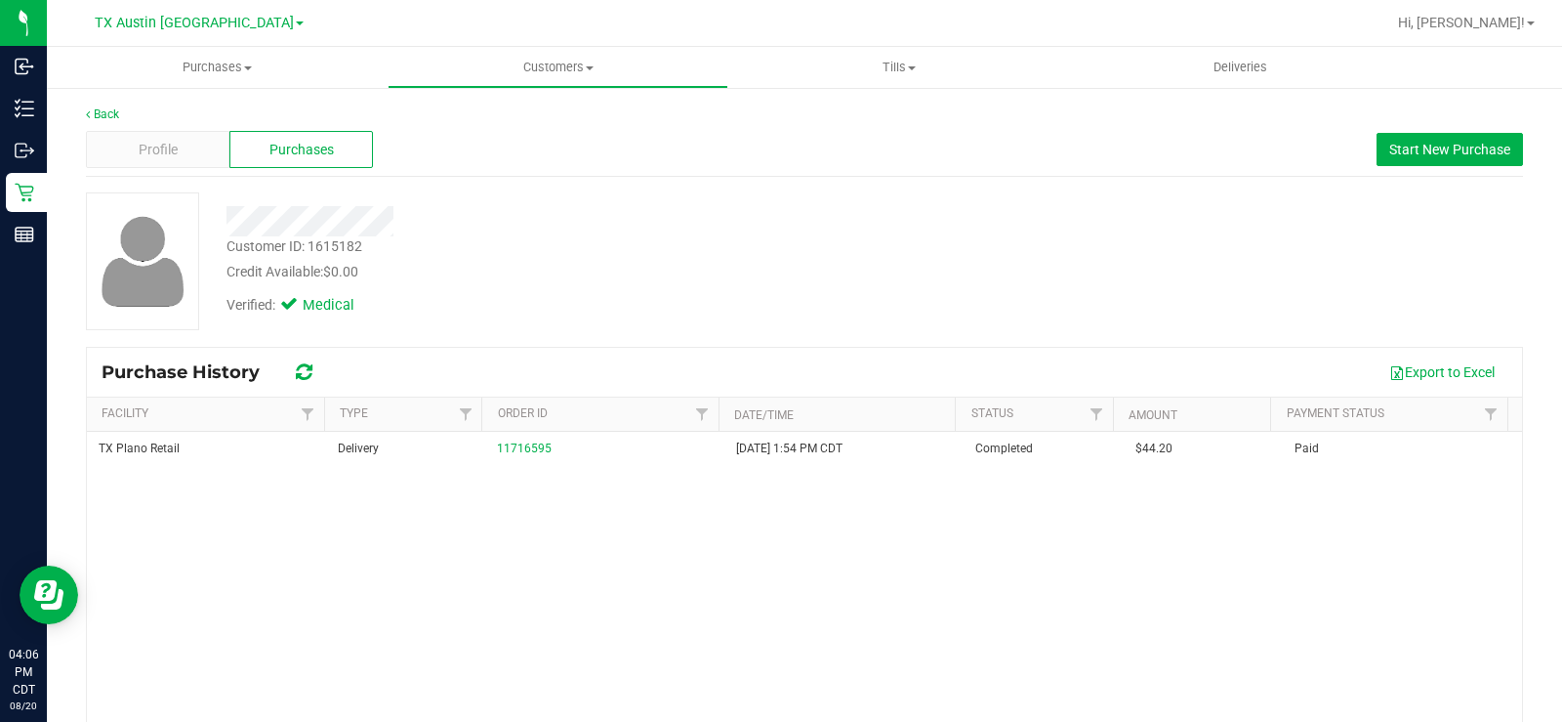
click at [833, 201] on div at bounding box center [578, 214] width 733 height 44
click at [846, 225] on div at bounding box center [578, 221] width 733 height 30
click at [1426, 143] on span "Start New Purchase" at bounding box center [1449, 150] width 121 height 16
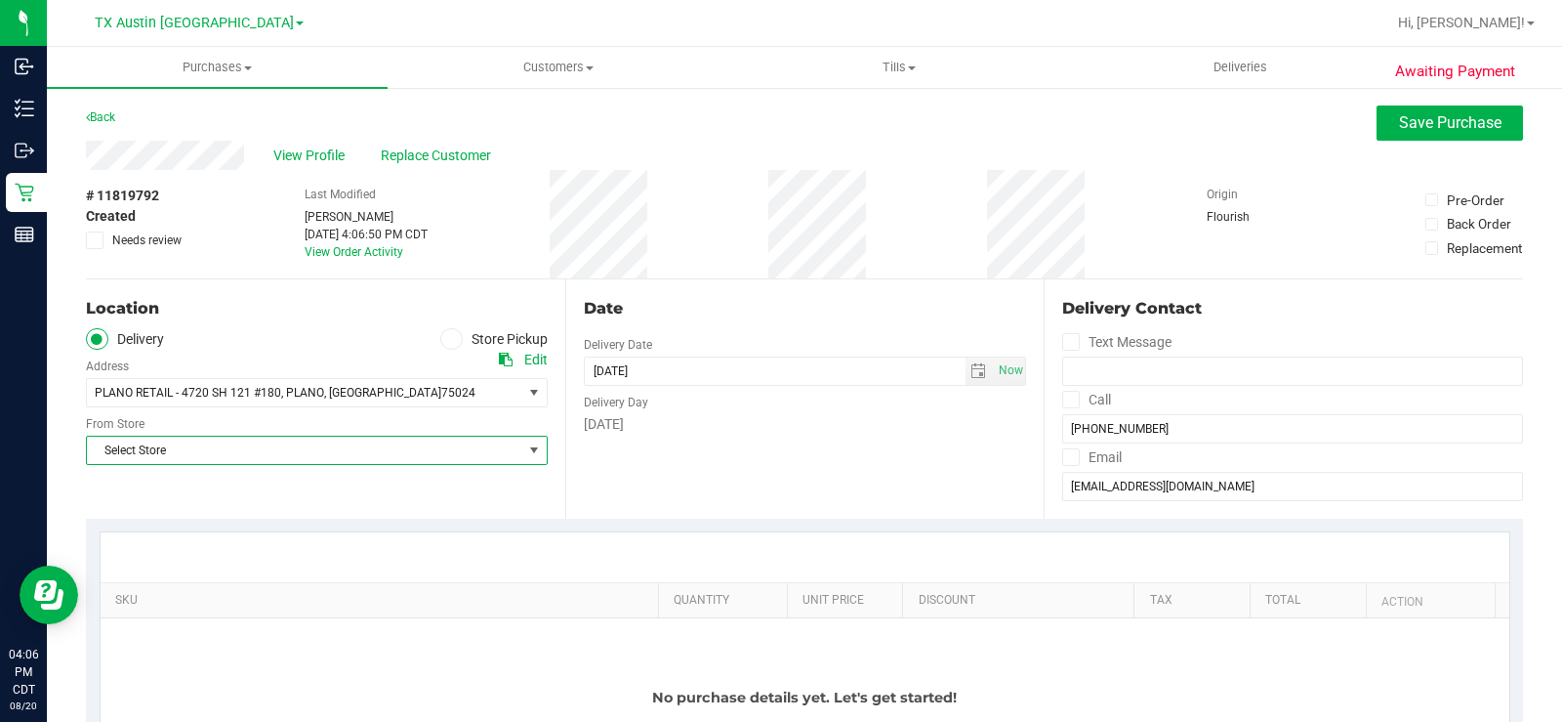
click at [500, 453] on span "Select Store" at bounding box center [304, 449] width 435 height 27
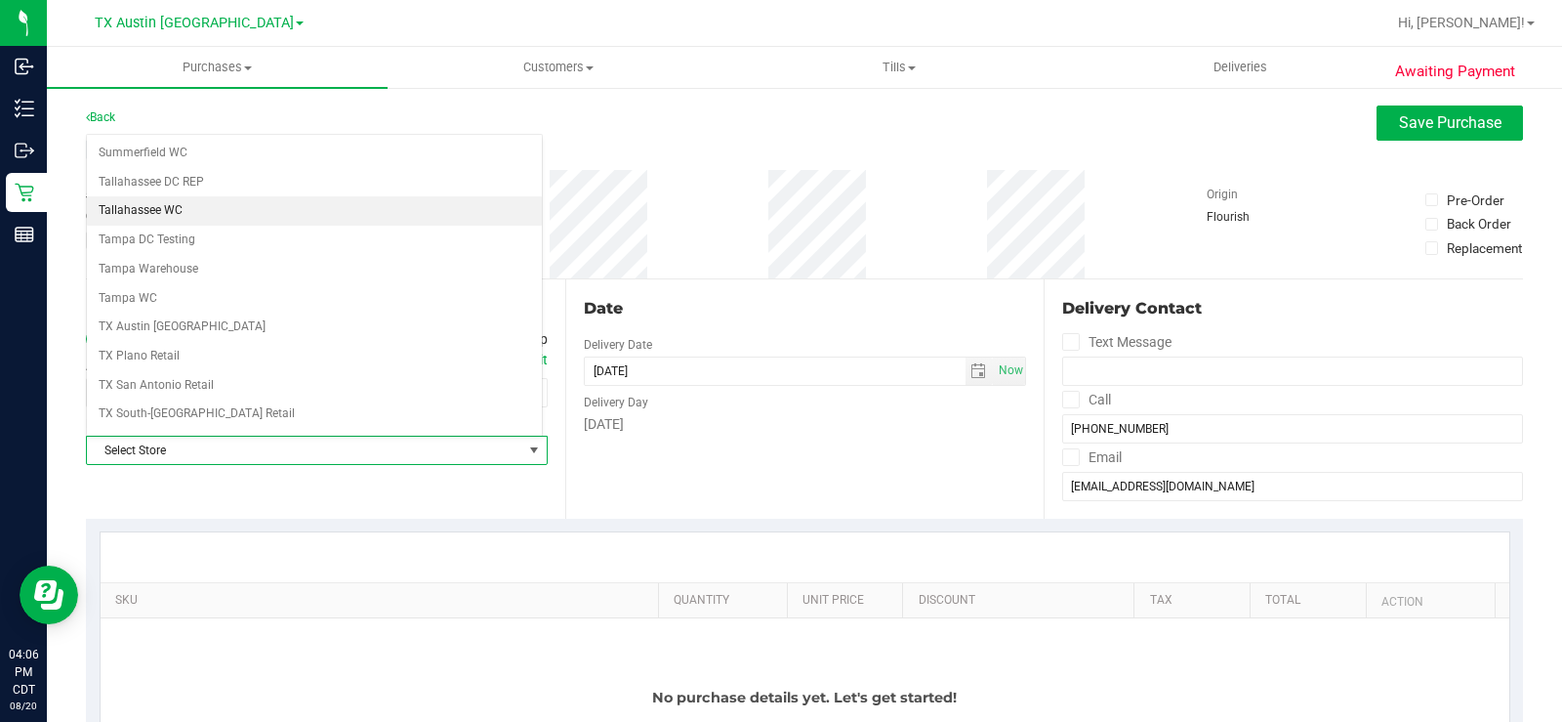
scroll to position [1419, 0]
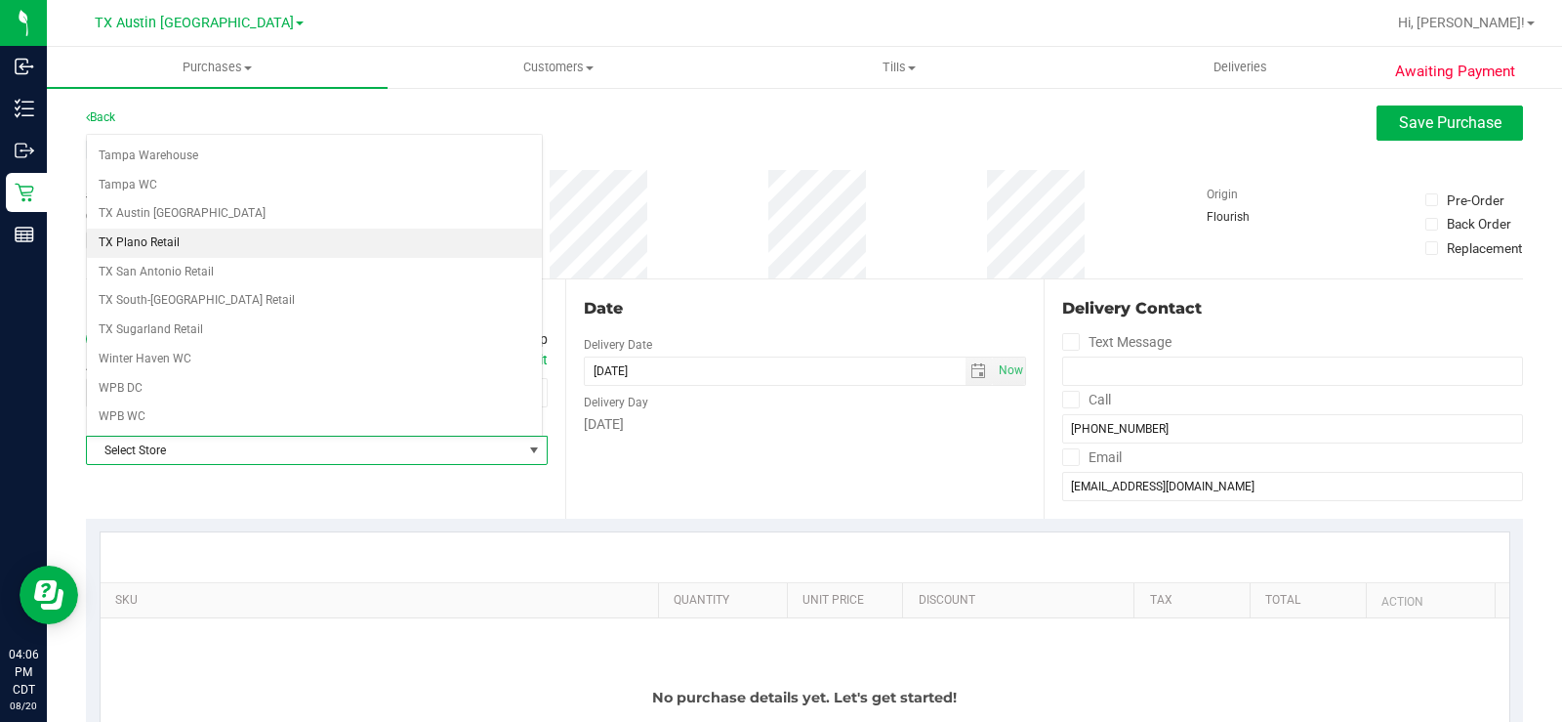
click at [228, 248] on li "TX Plano Retail" at bounding box center [314, 242] width 455 height 29
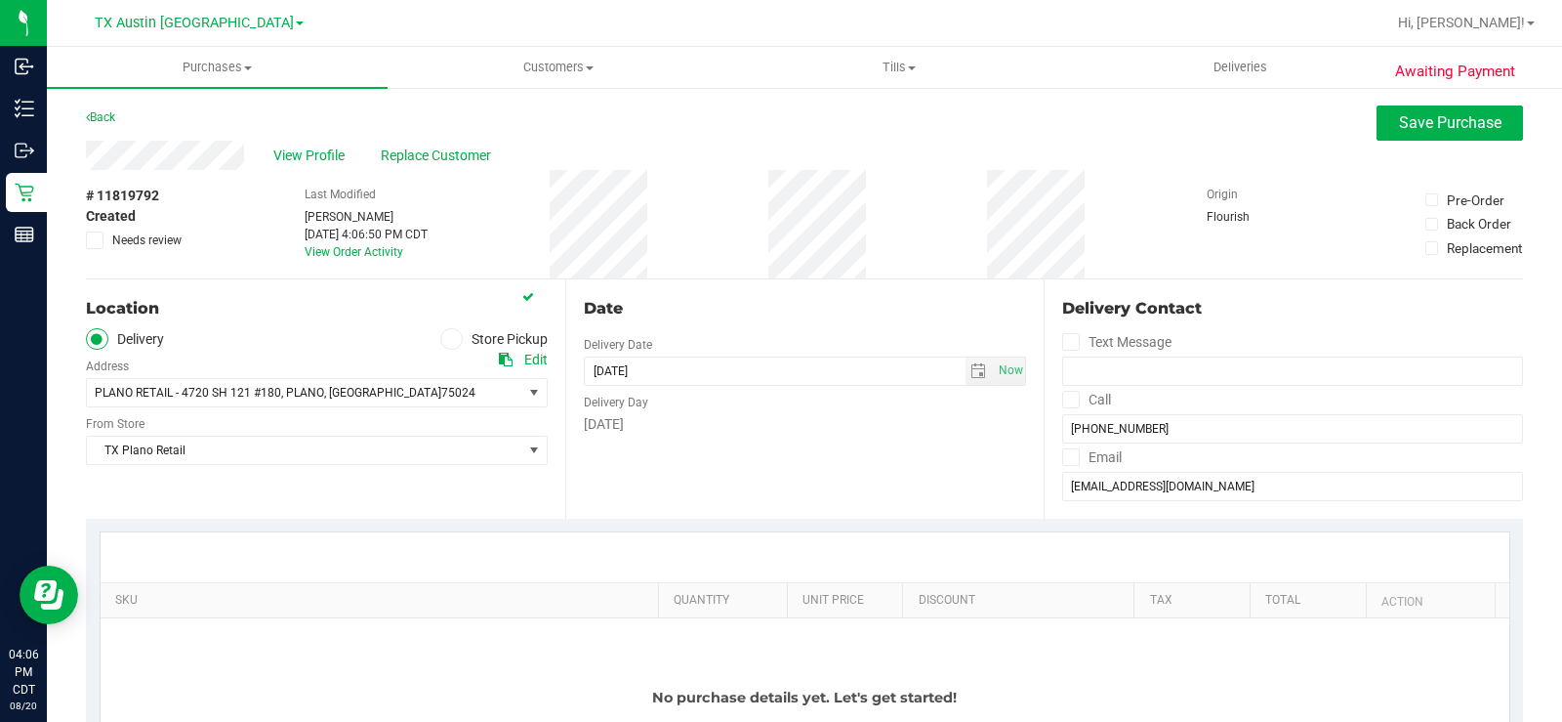
click at [712, 475] on div "Date Delivery Date 08/20/2025 Now 08/20/2025 04:06 PM Now Delivery Day Wednesday" at bounding box center [804, 398] width 479 height 239
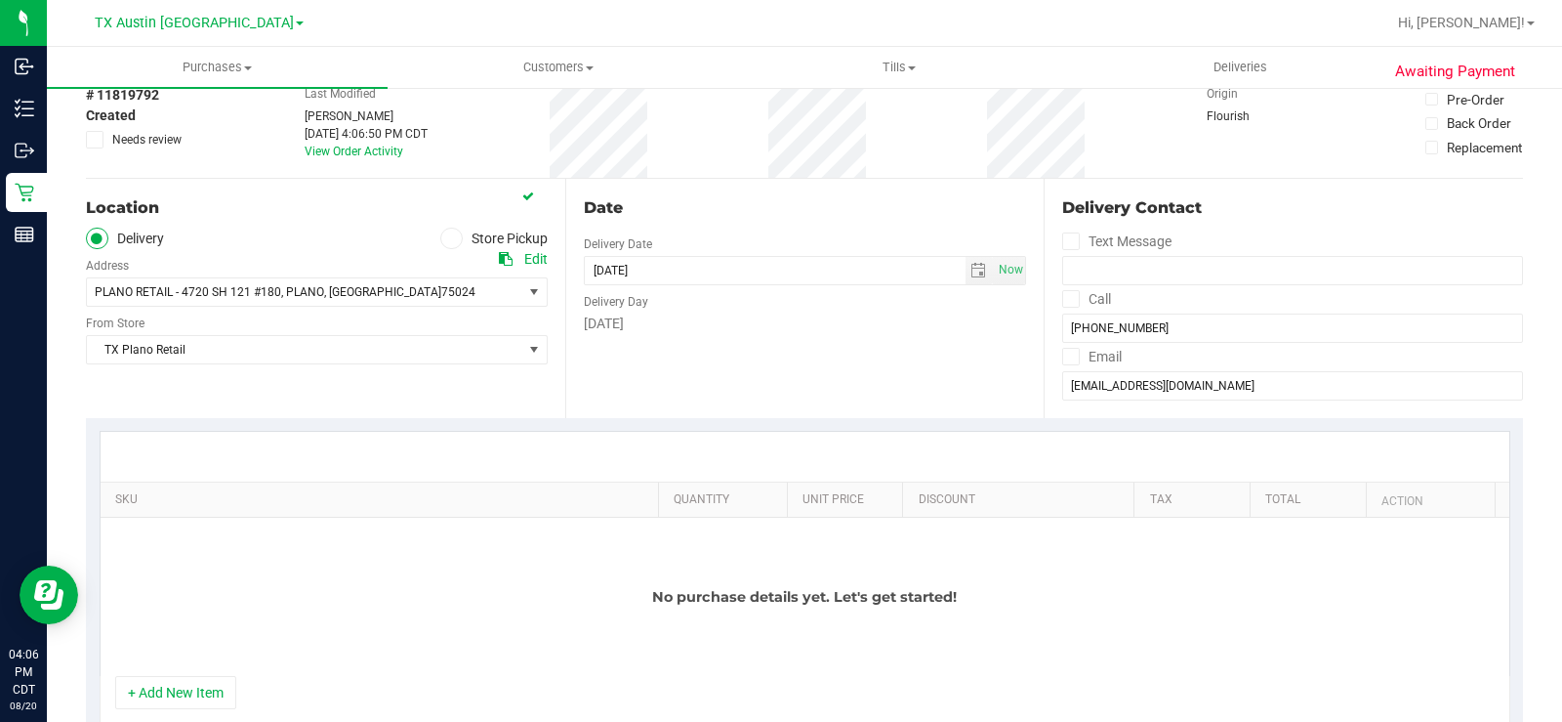
scroll to position [195, 0]
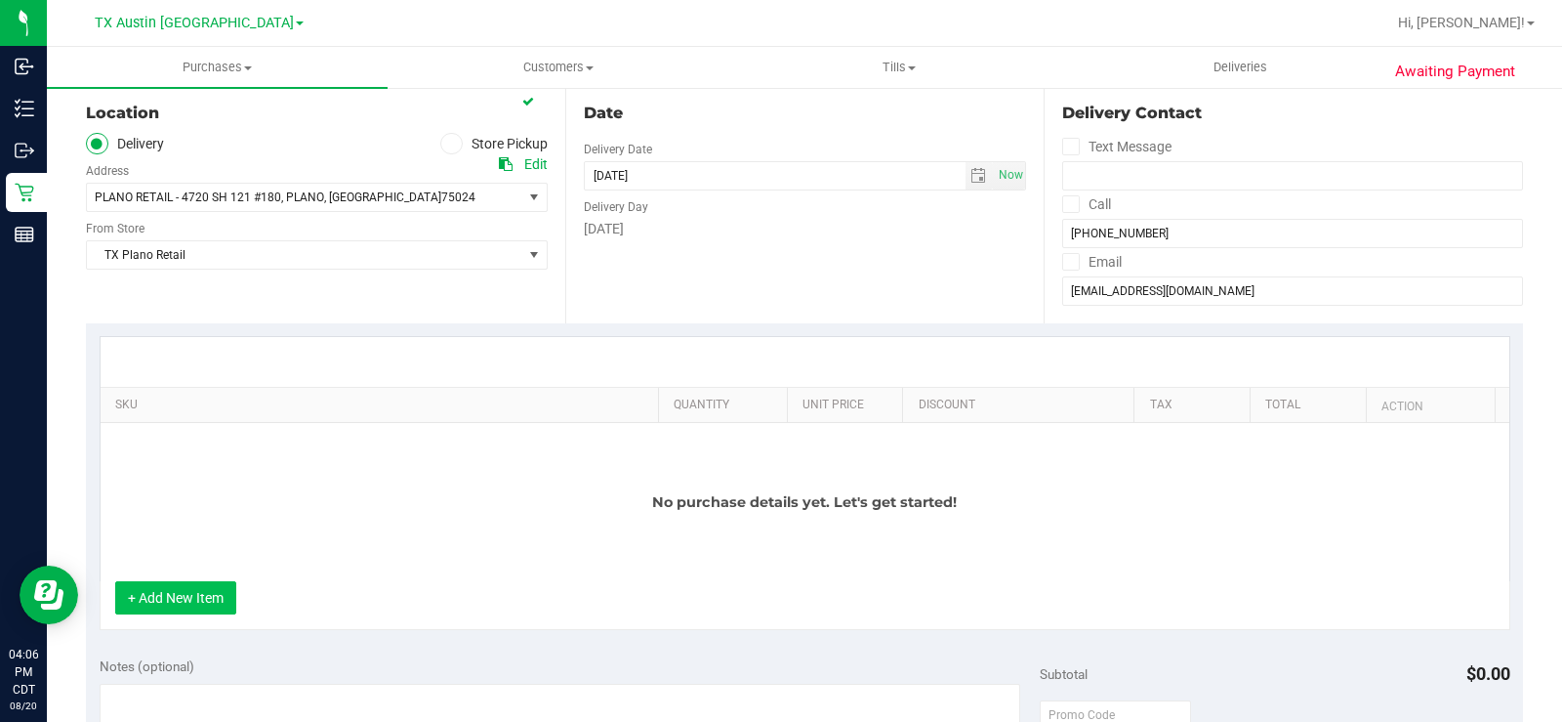
click at [158, 587] on button "+ Add New Item" at bounding box center [175, 597] width 121 height 33
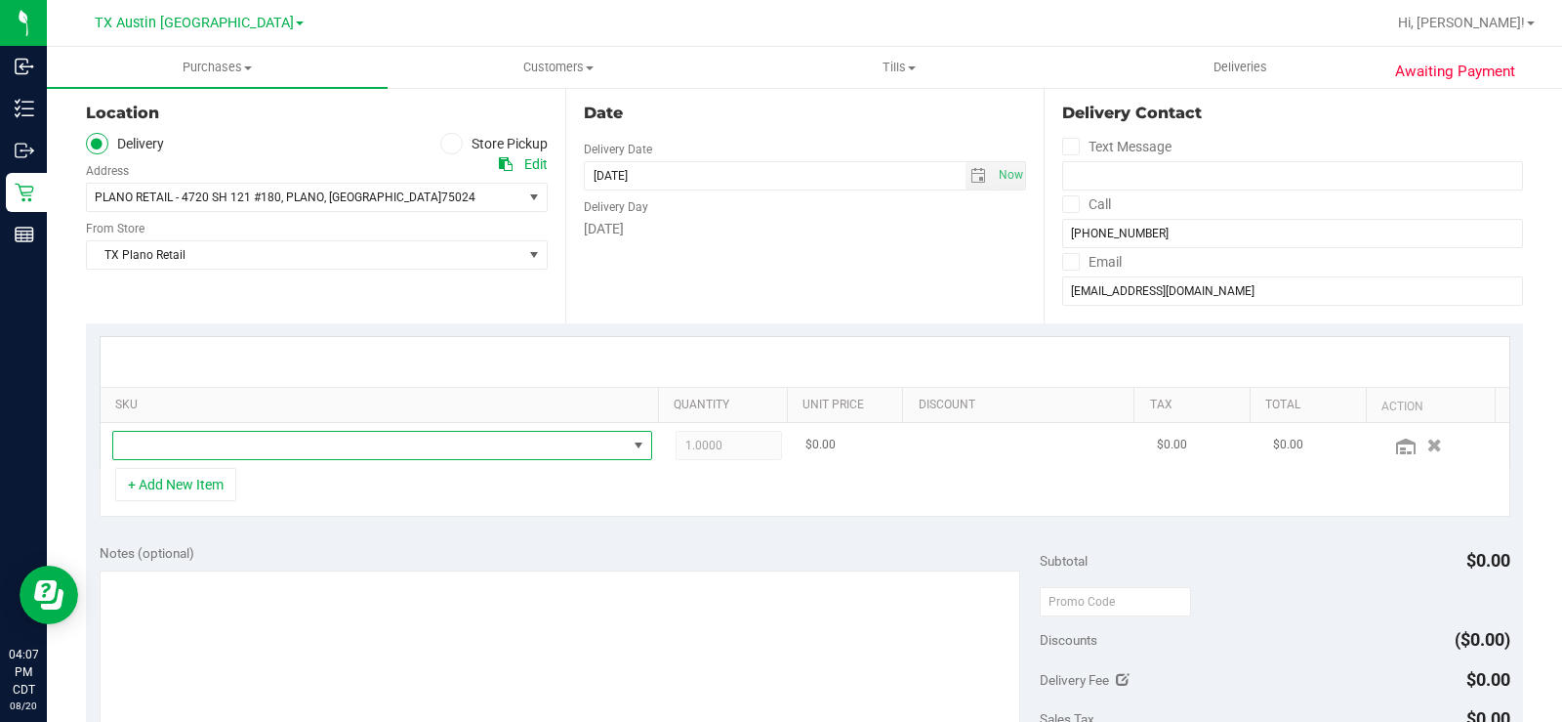
click at [319, 441] on span "NO DATA FOUND" at bounding box center [370, 445] width 514 height 27
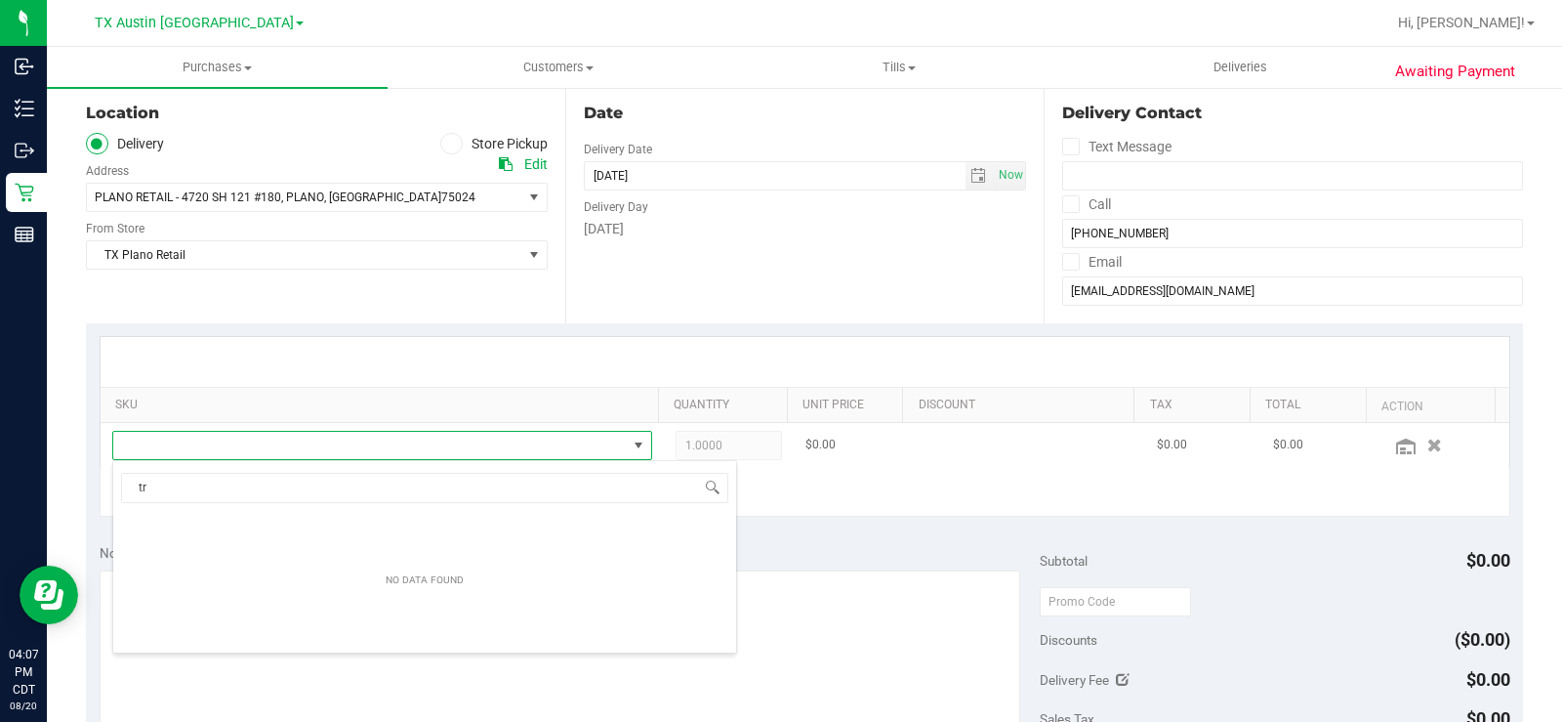
scroll to position [29, 522]
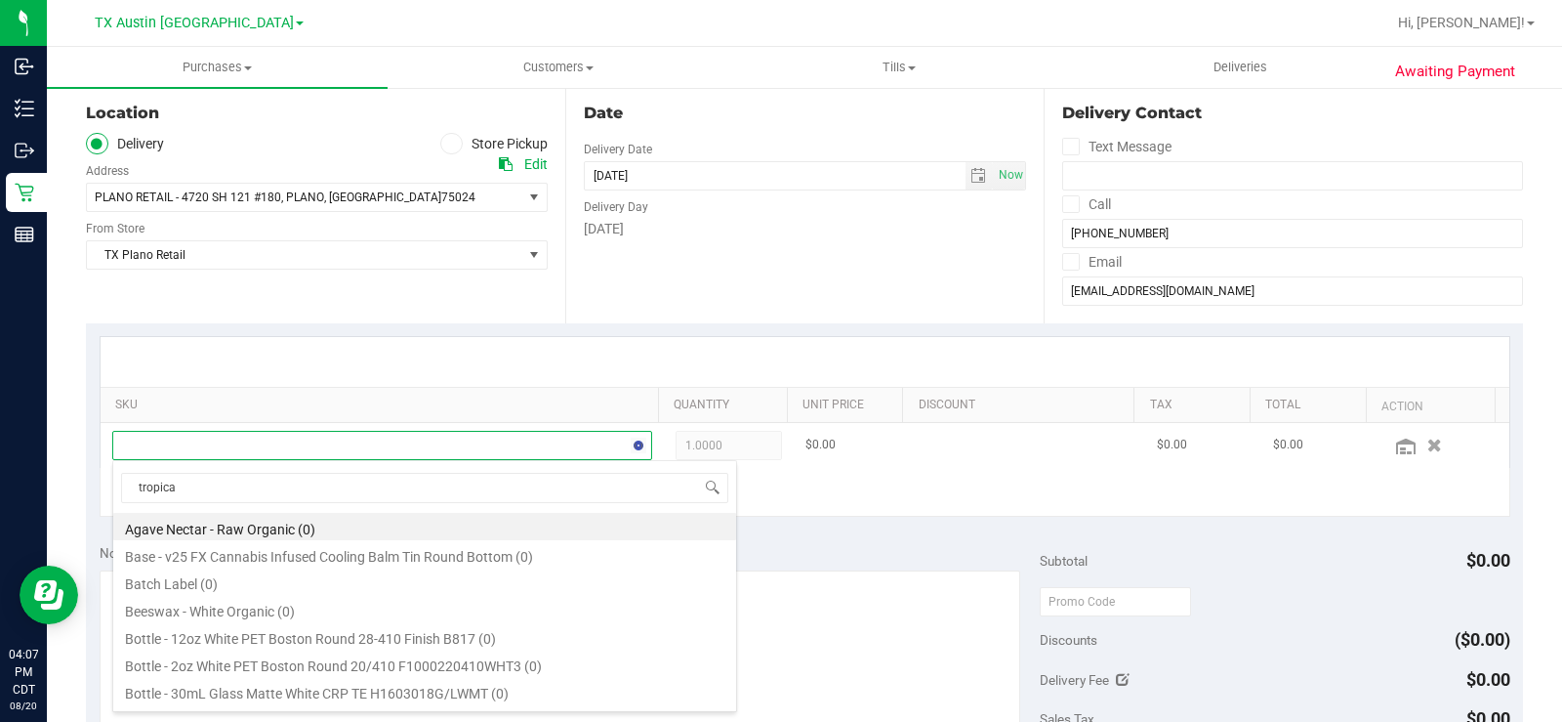
type input "tropical"
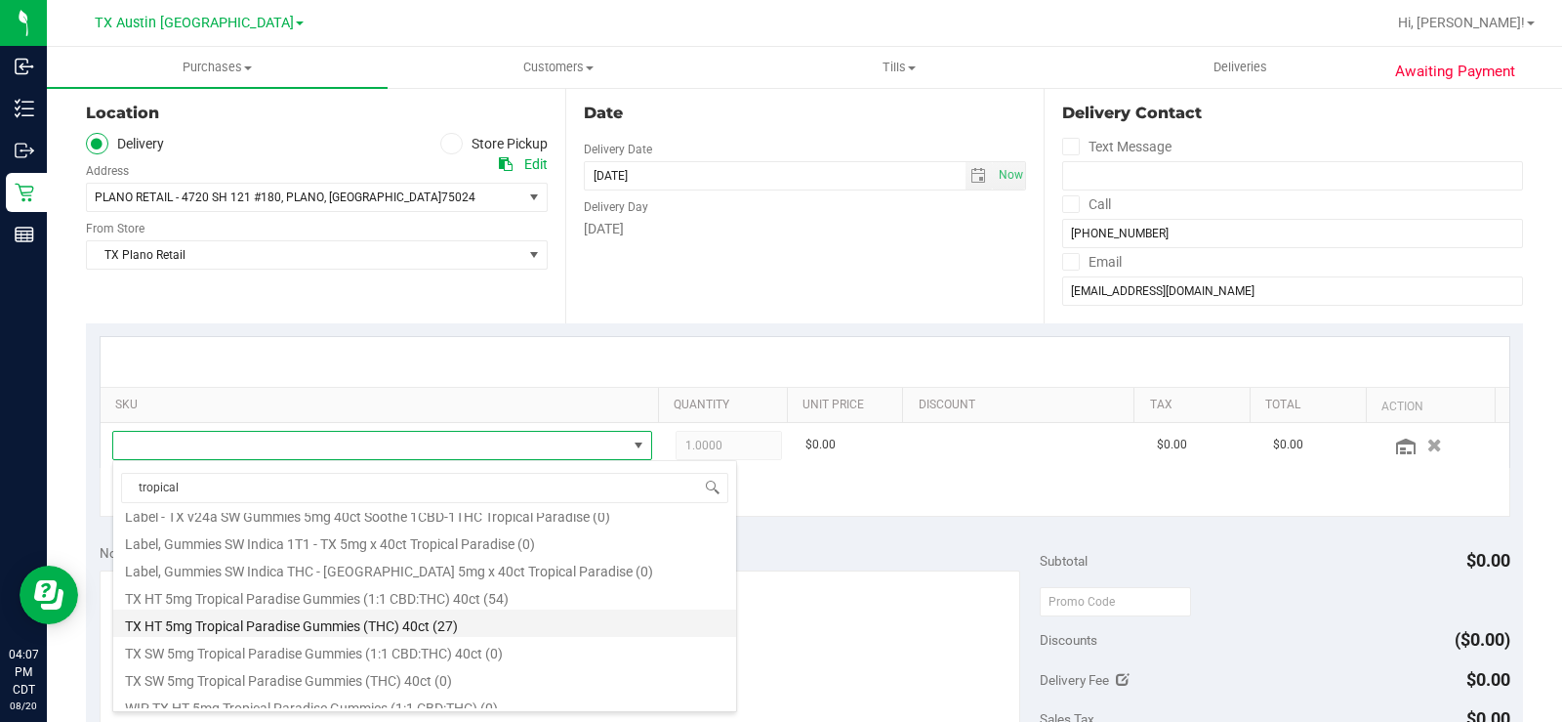
scroll to position [293, 0]
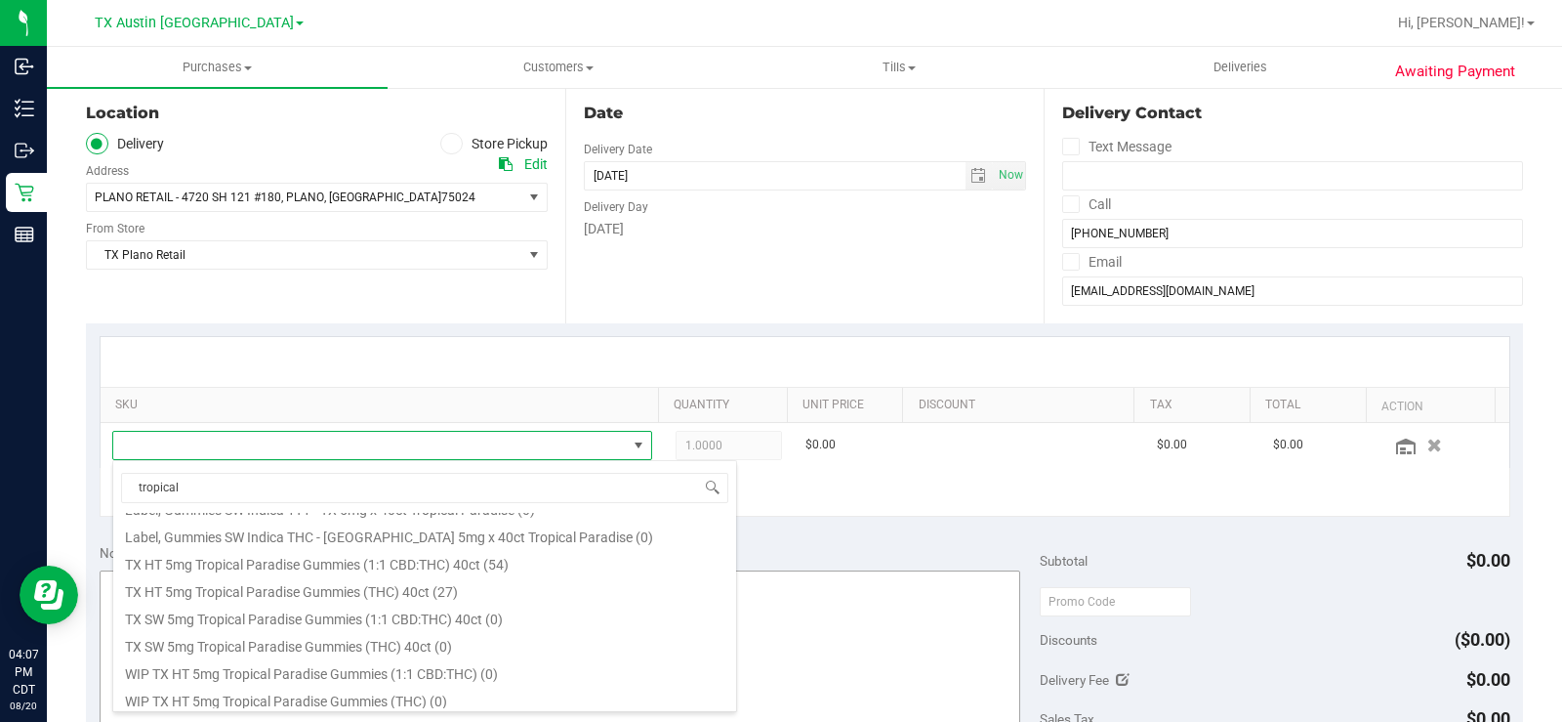
click at [478, 593] on li "TX HT 5mg Tropical Paradise Gummies (THC) 40ct (27)" at bounding box center [424, 588] width 623 height 27
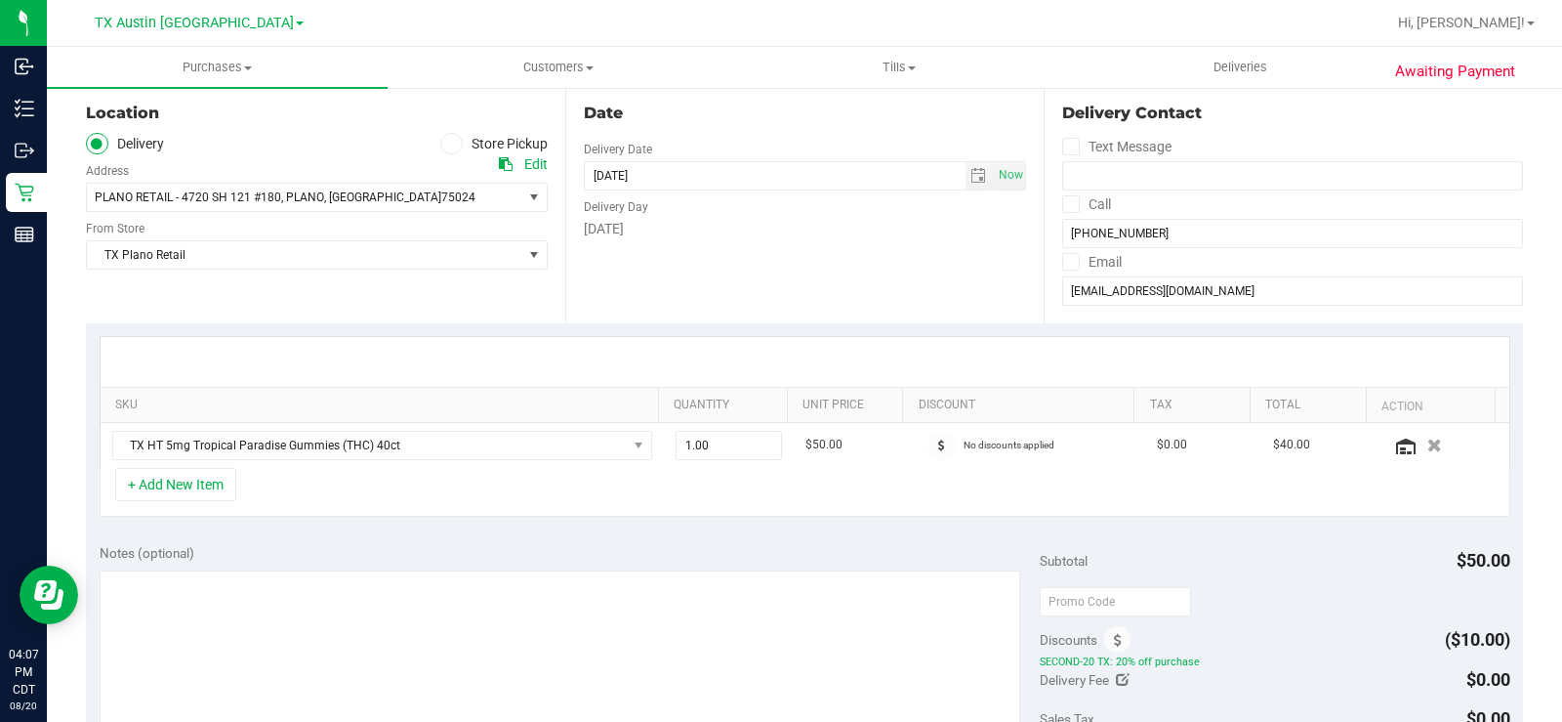
click at [738, 489] on div "+ Add New Item" at bounding box center [805, 492] width 1411 height 49
click at [187, 488] on button "+ Add New Item" at bounding box center [175, 484] width 121 height 33
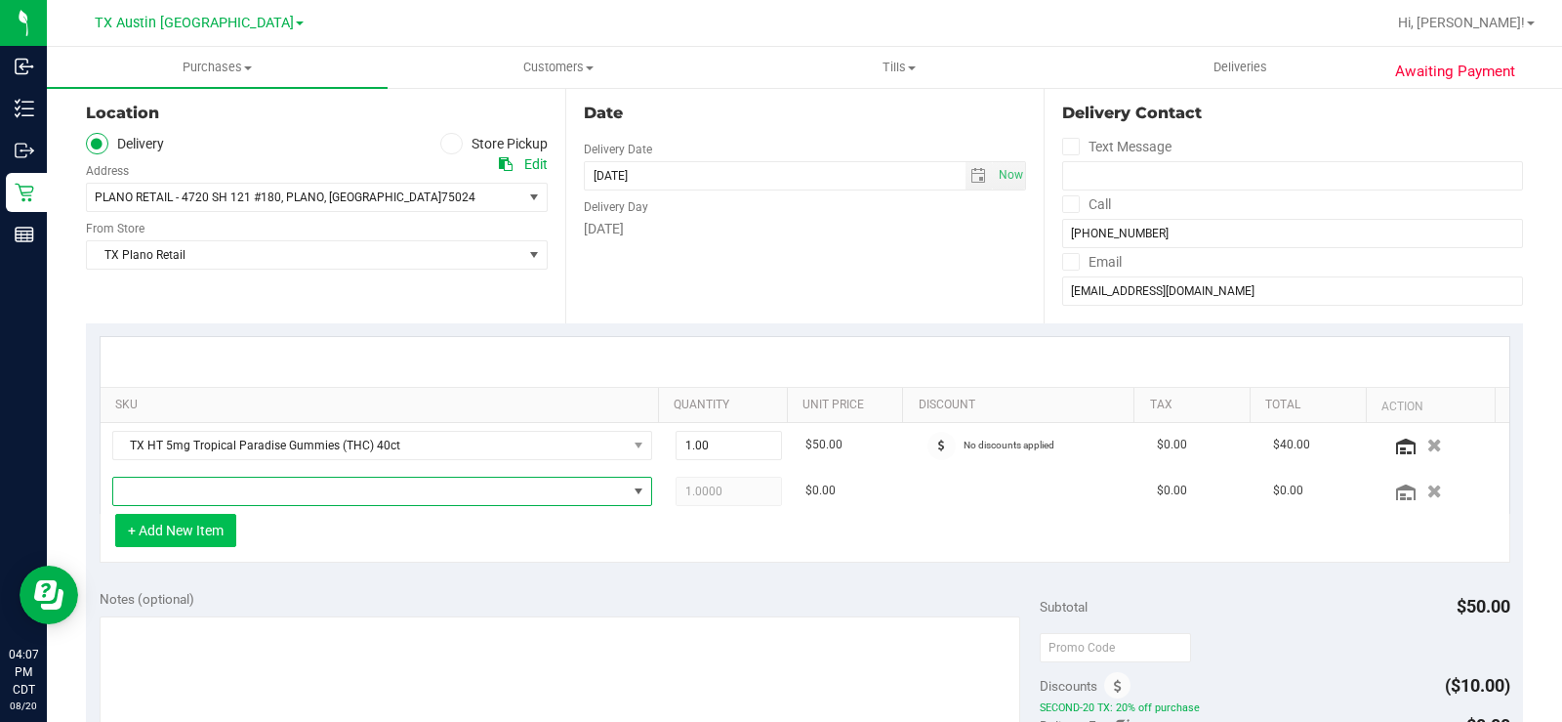
click at [199, 485] on span "NO DATA FOUND" at bounding box center [370, 490] width 514 height 27
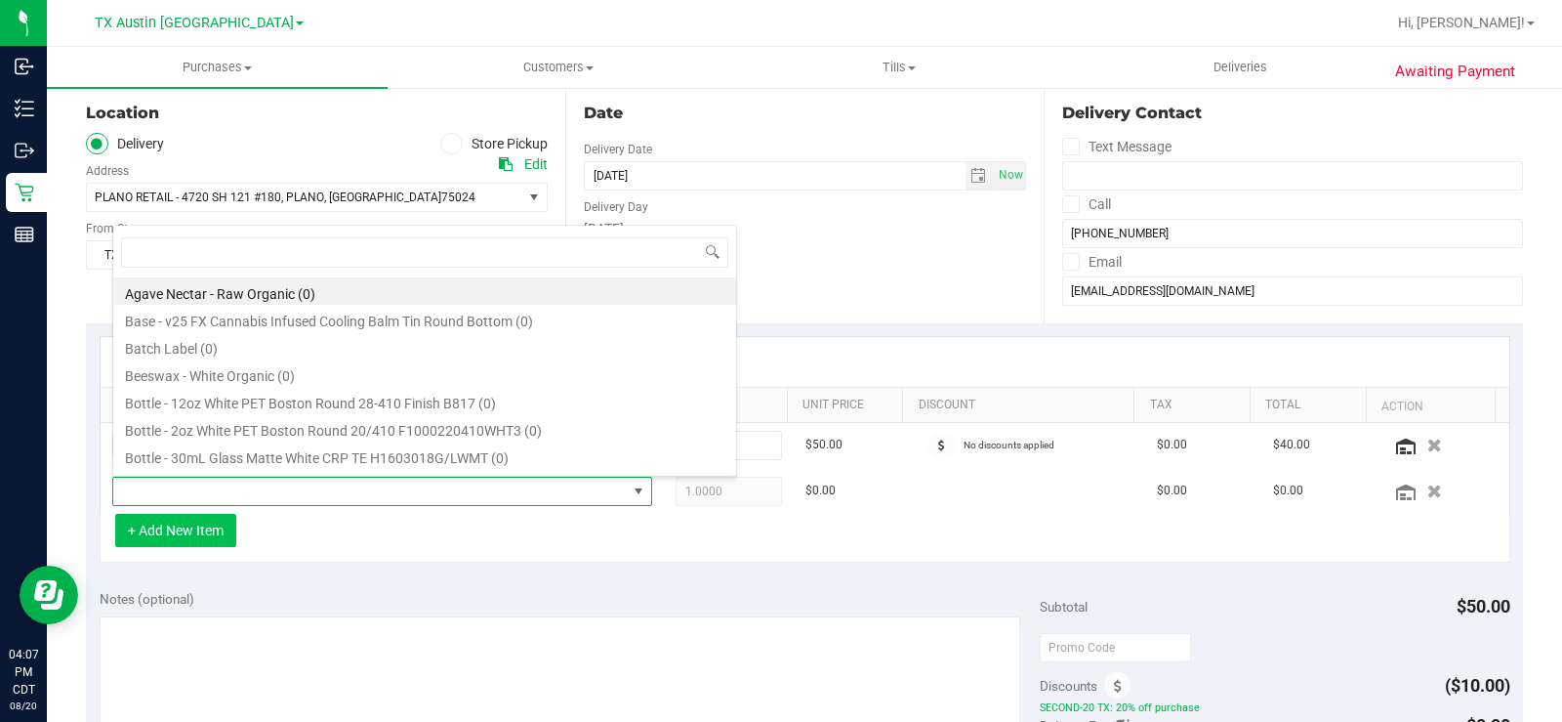
scroll to position [29, 522]
type input "texas orange"
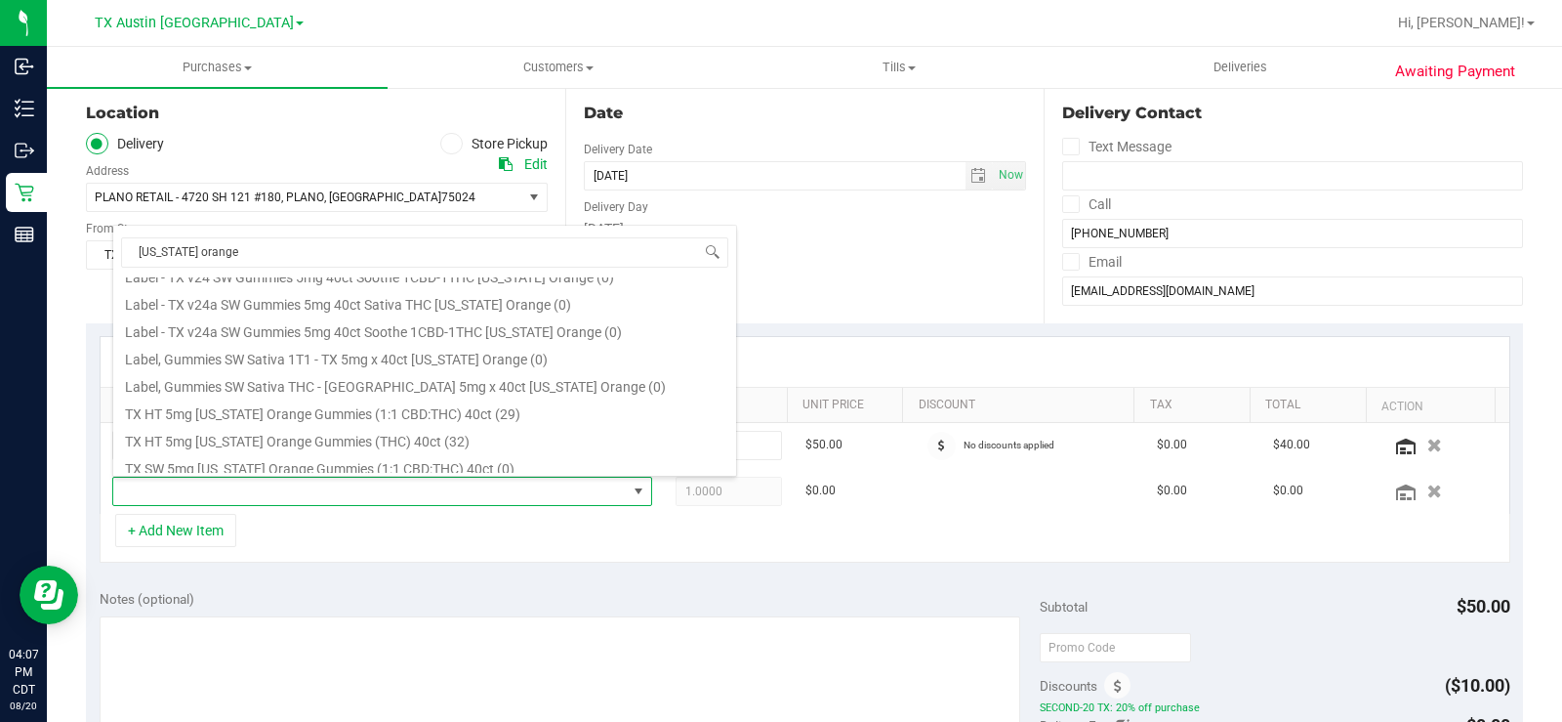
scroll to position [195, 0]
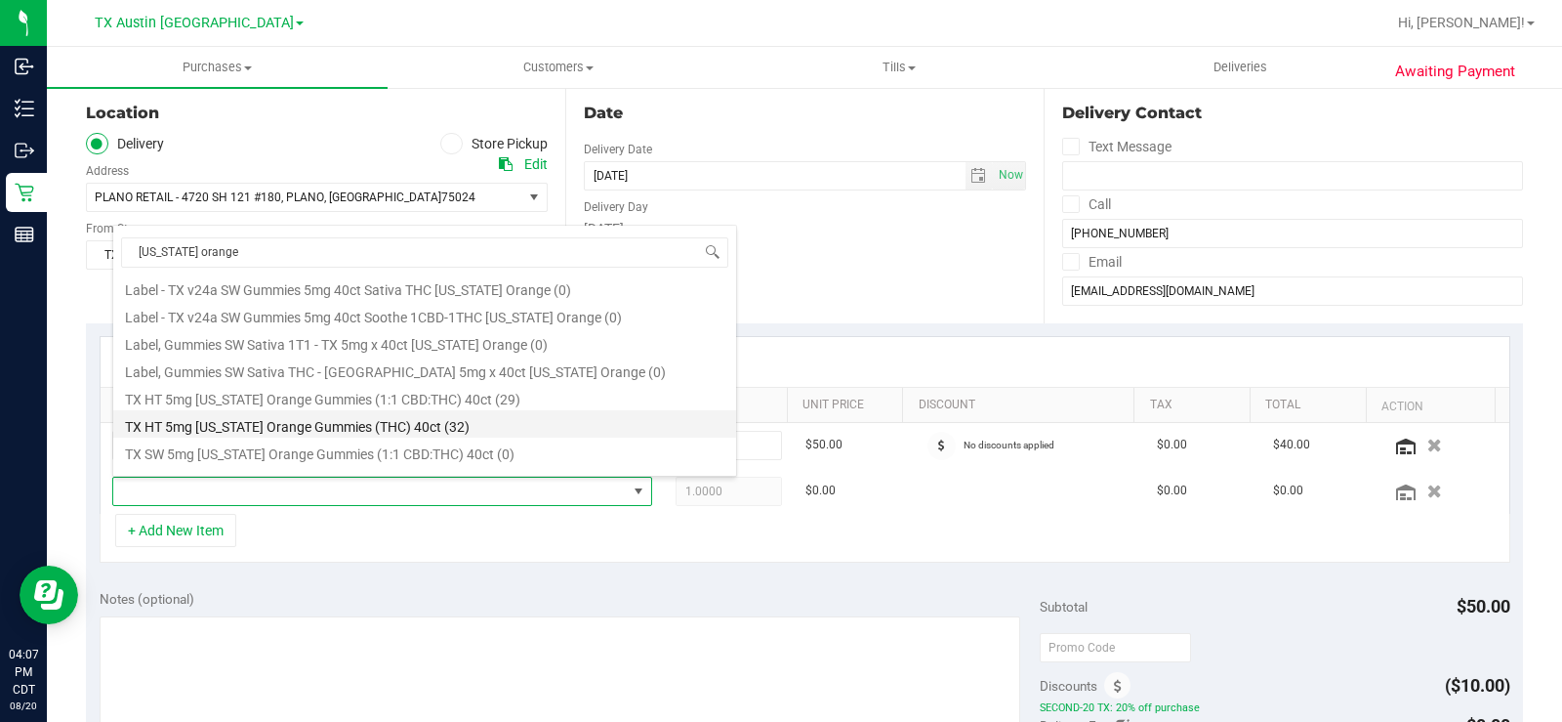
click at [413, 428] on li "TX HT 5mg Texas Orange Gummies (THC) 40ct (32)" at bounding box center [424, 423] width 623 height 27
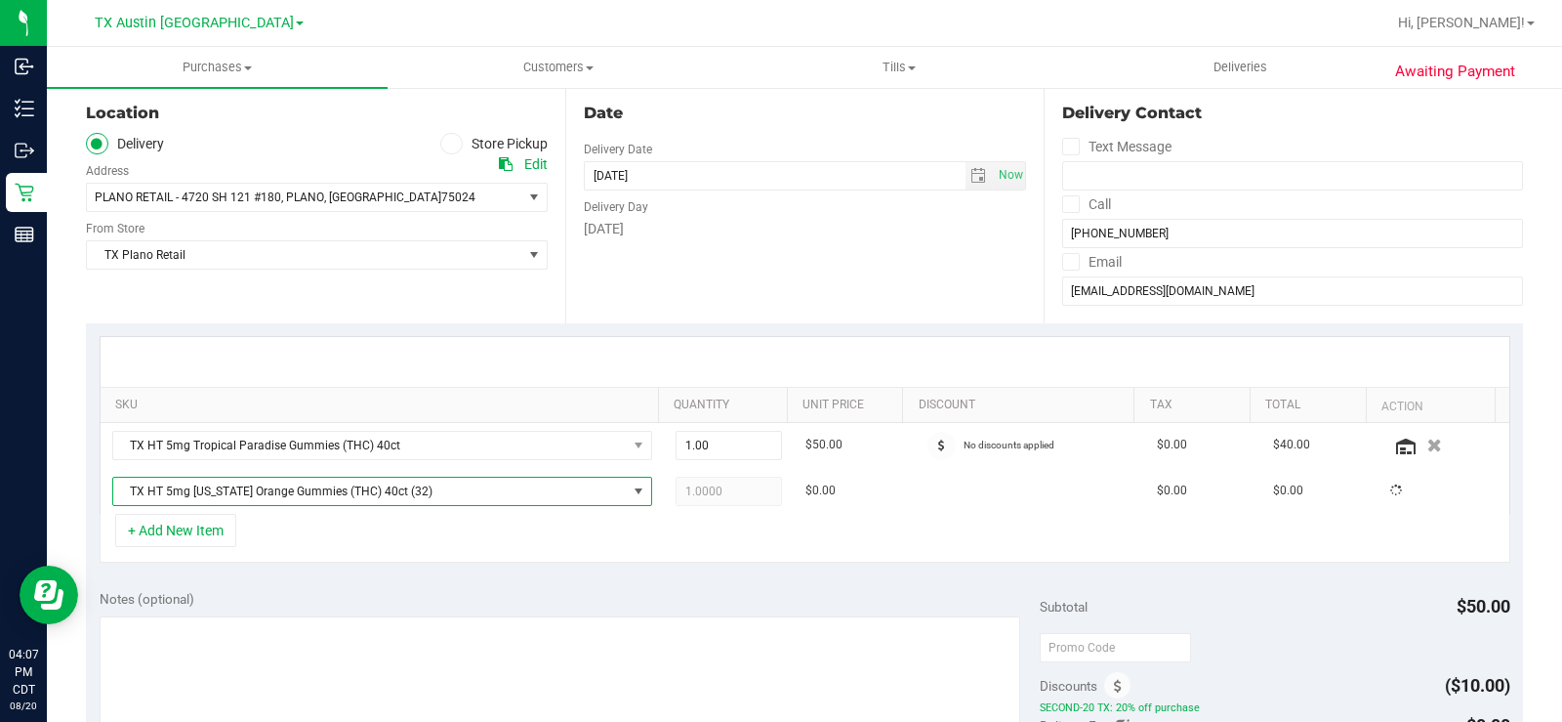
click at [563, 544] on div "+ Add New Item" at bounding box center [805, 538] width 1411 height 49
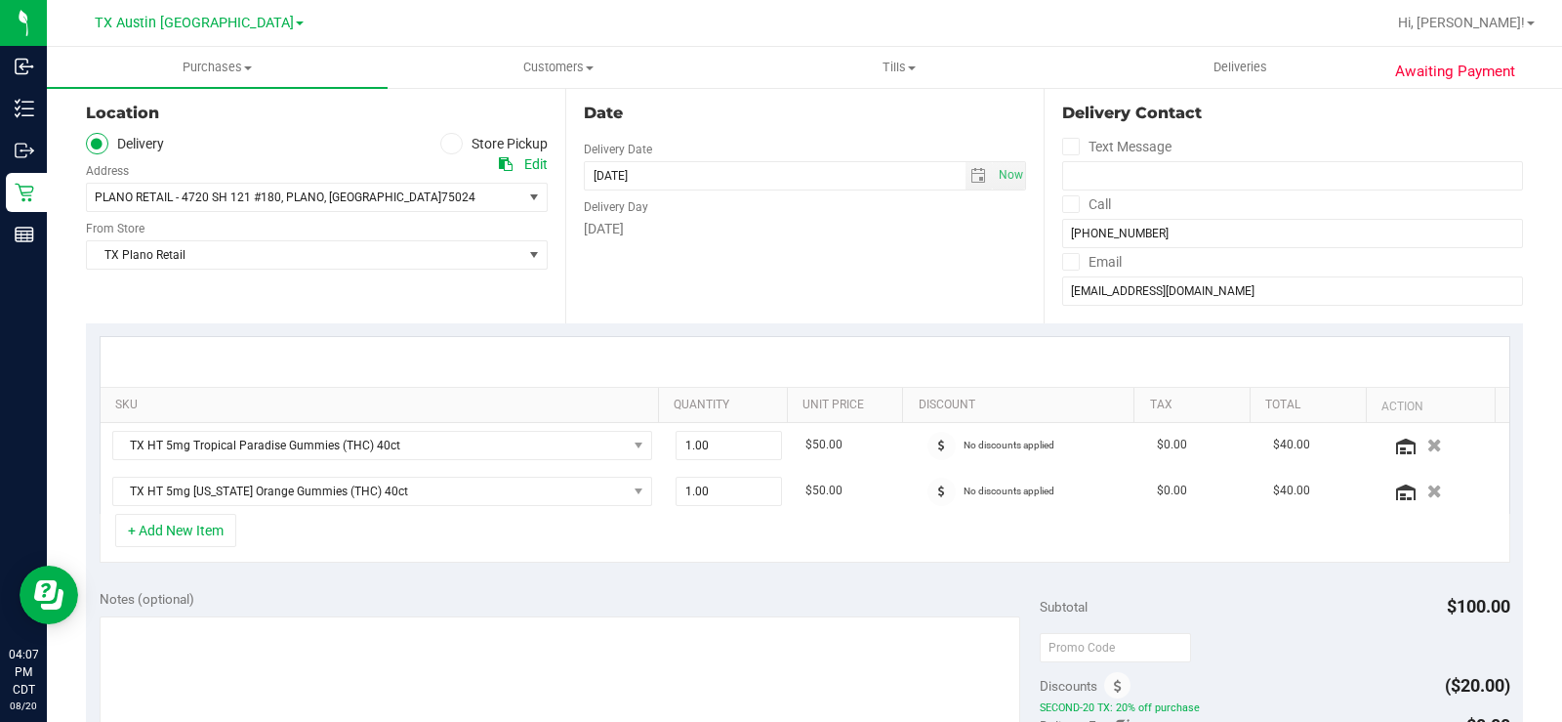
click at [737, 531] on div "+ Add New Item" at bounding box center [805, 538] width 1411 height 49
click at [208, 543] on button "+ Add New Item" at bounding box center [175, 530] width 121 height 33
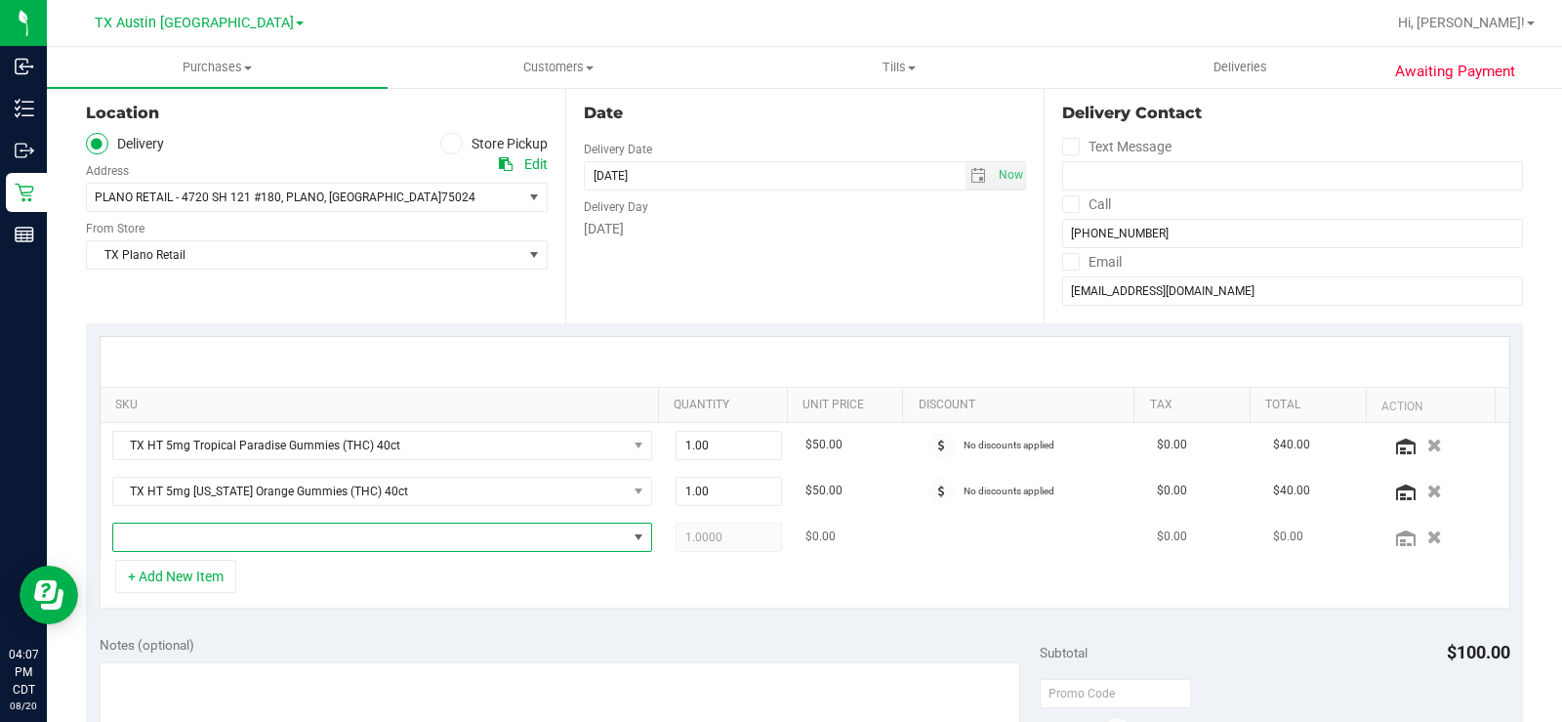
click at [273, 535] on span "NO DATA FOUND" at bounding box center [370, 536] width 514 height 27
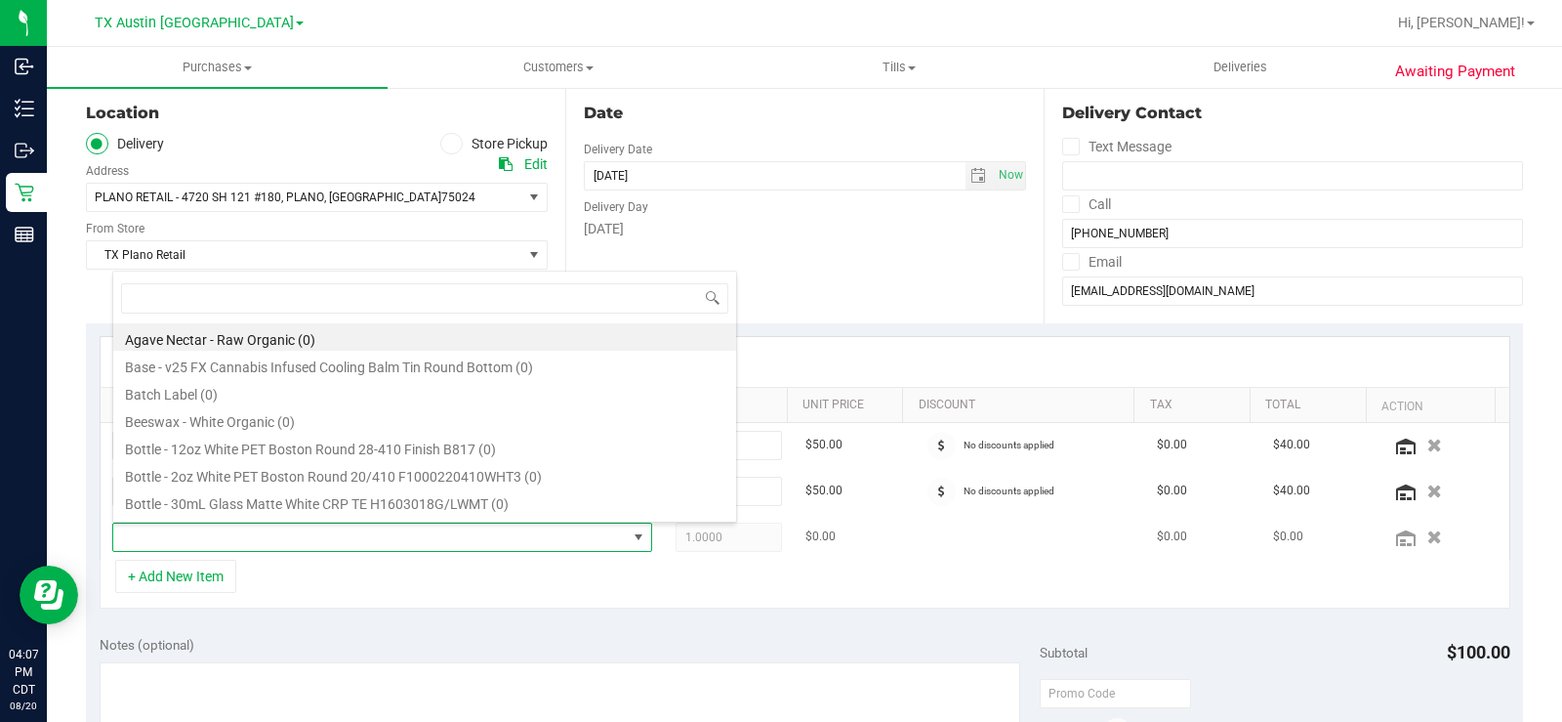
scroll to position [29, 522]
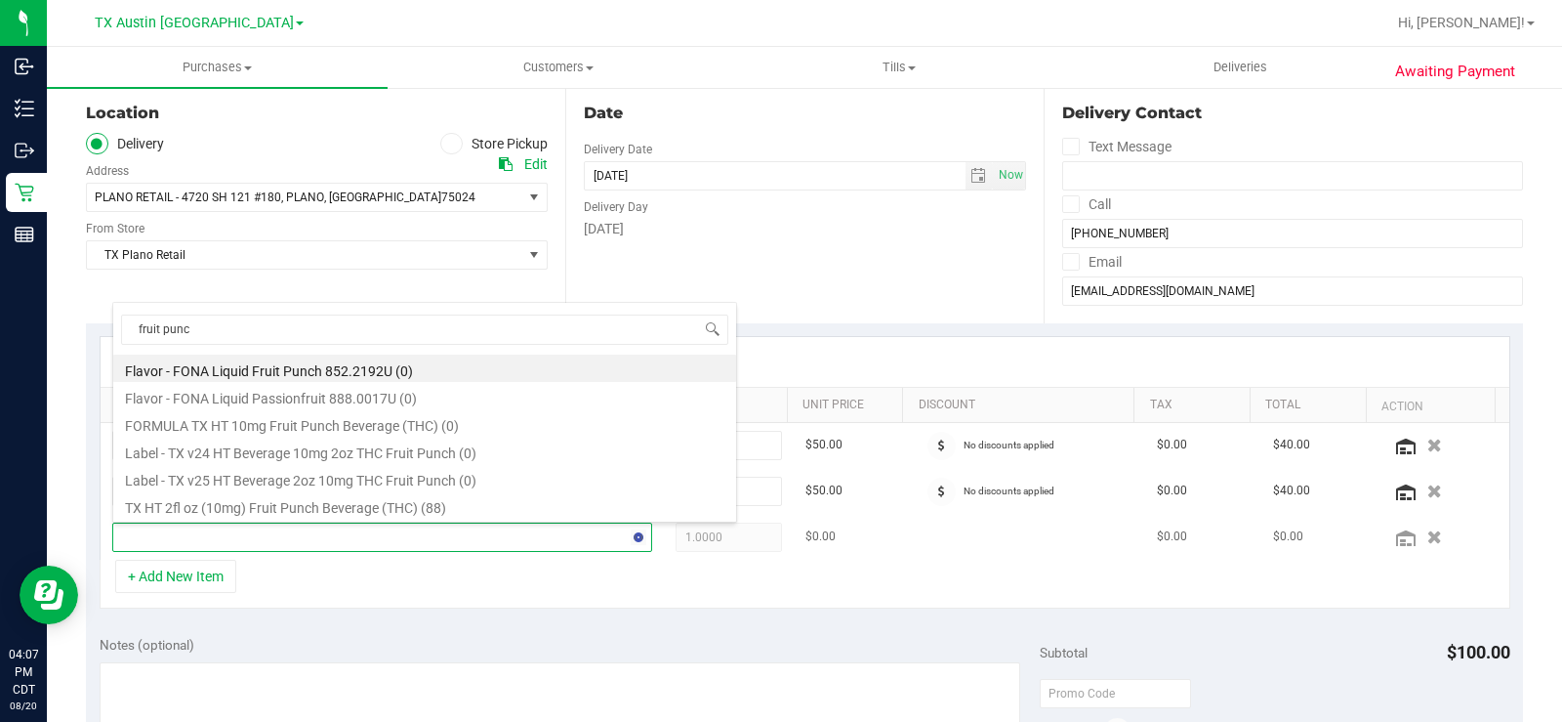
type input "fruit punch"
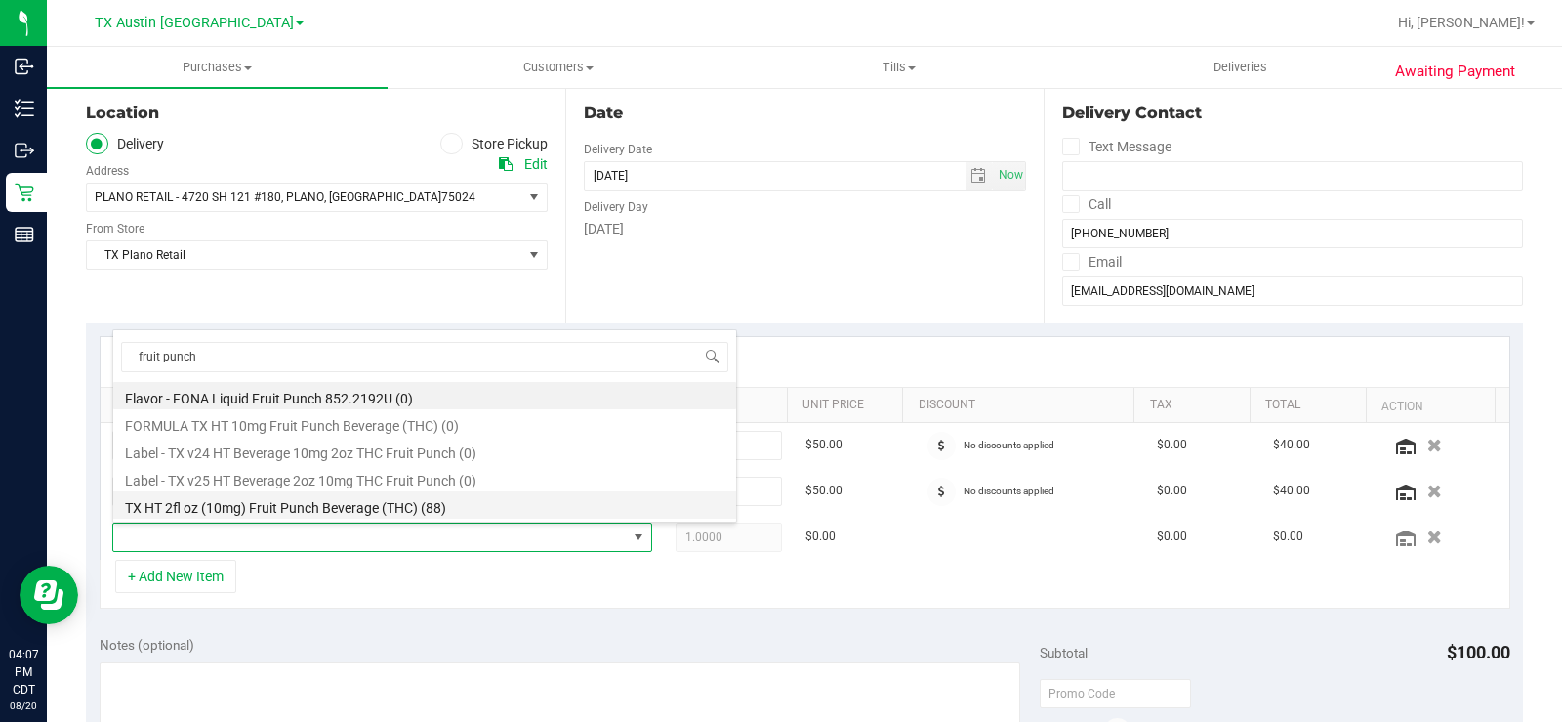
click at [431, 502] on li "TX HT 2fl oz (10mg) Fruit Punch Beverage (THC) (88)" at bounding box center [424, 504] width 623 height 27
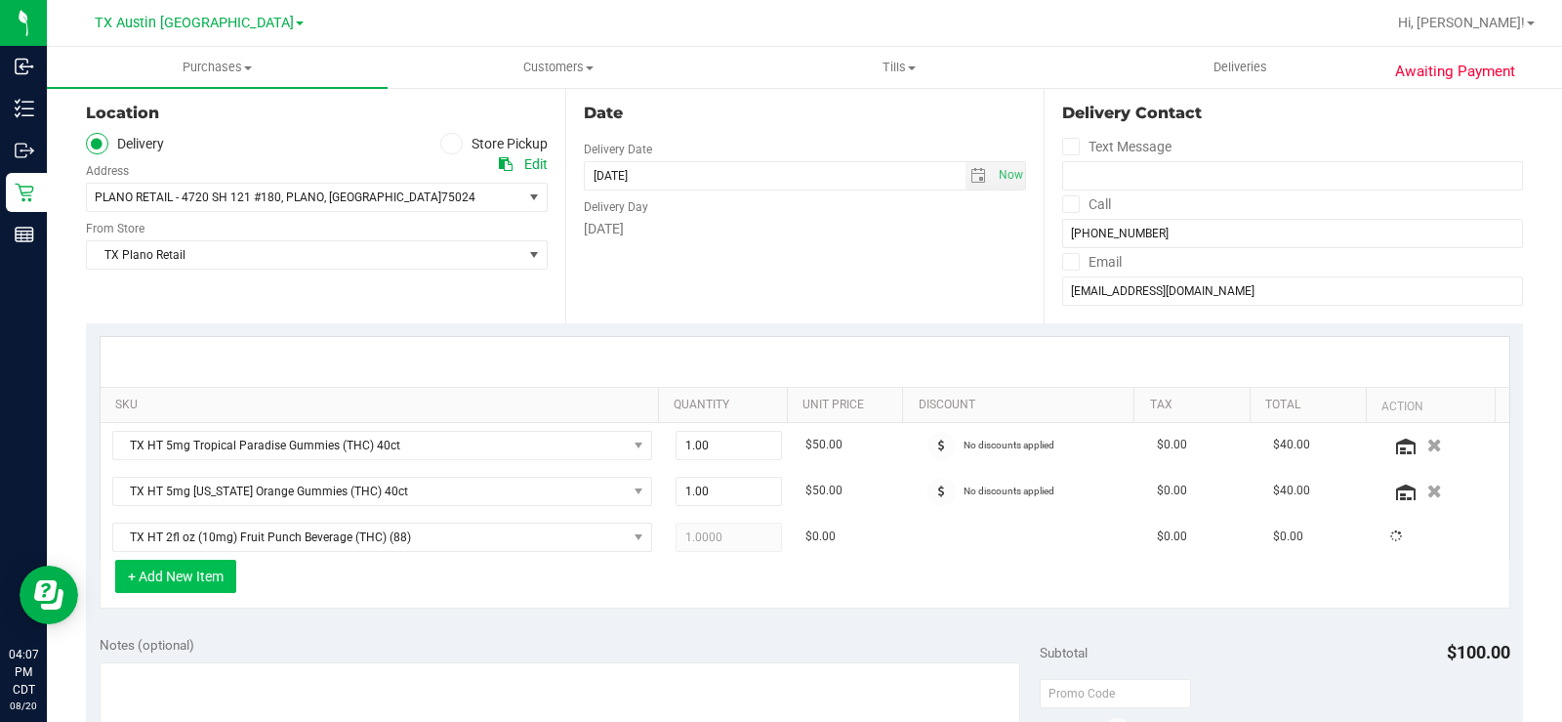
click at [148, 588] on button "+ Add New Item" at bounding box center [175, 575] width 121 height 33
click at [254, 580] on div "+ Add New Item" at bounding box center [805, 583] width 1411 height 49
click at [164, 588] on button "+ Add New Item" at bounding box center [175, 575] width 121 height 33
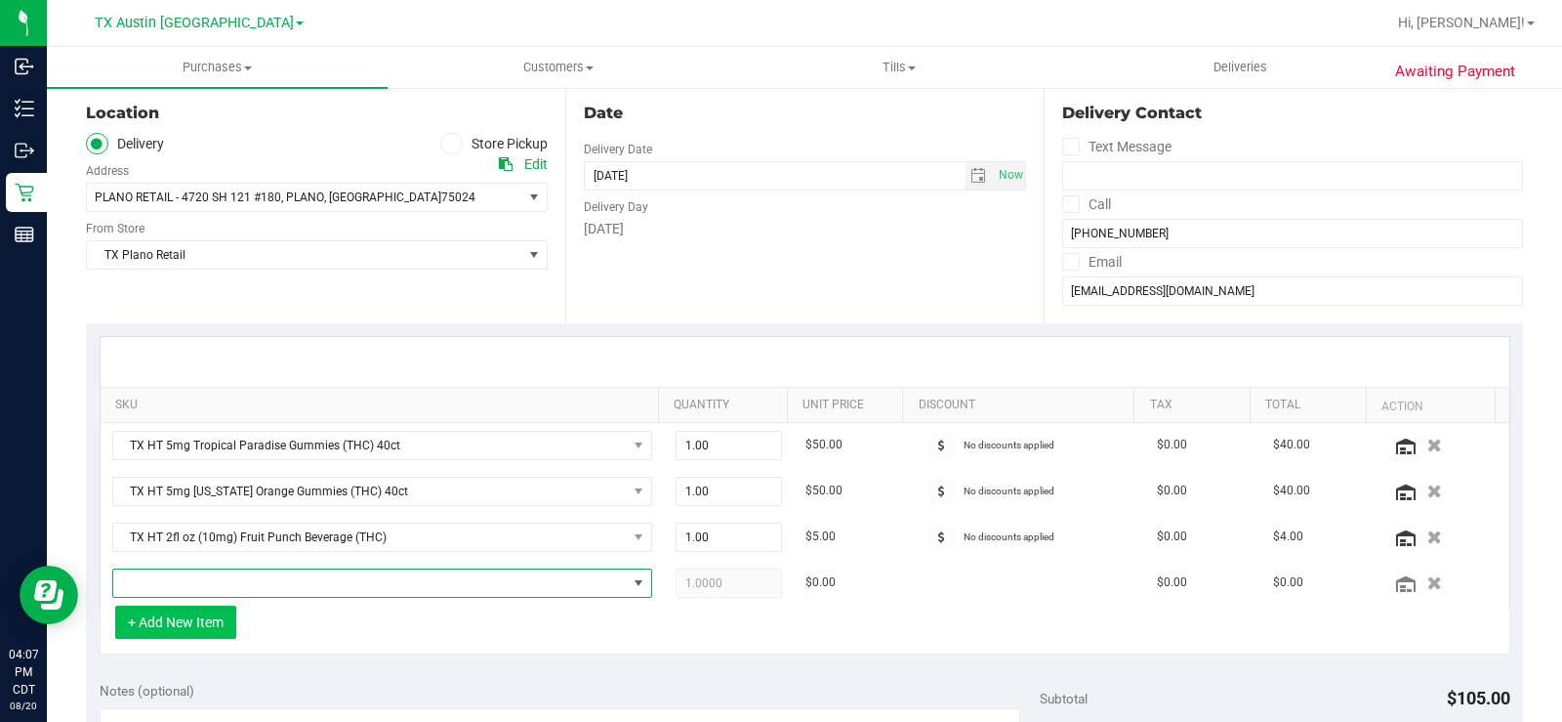
click at [209, 573] on span "NO DATA FOUND" at bounding box center [370, 582] width 514 height 27
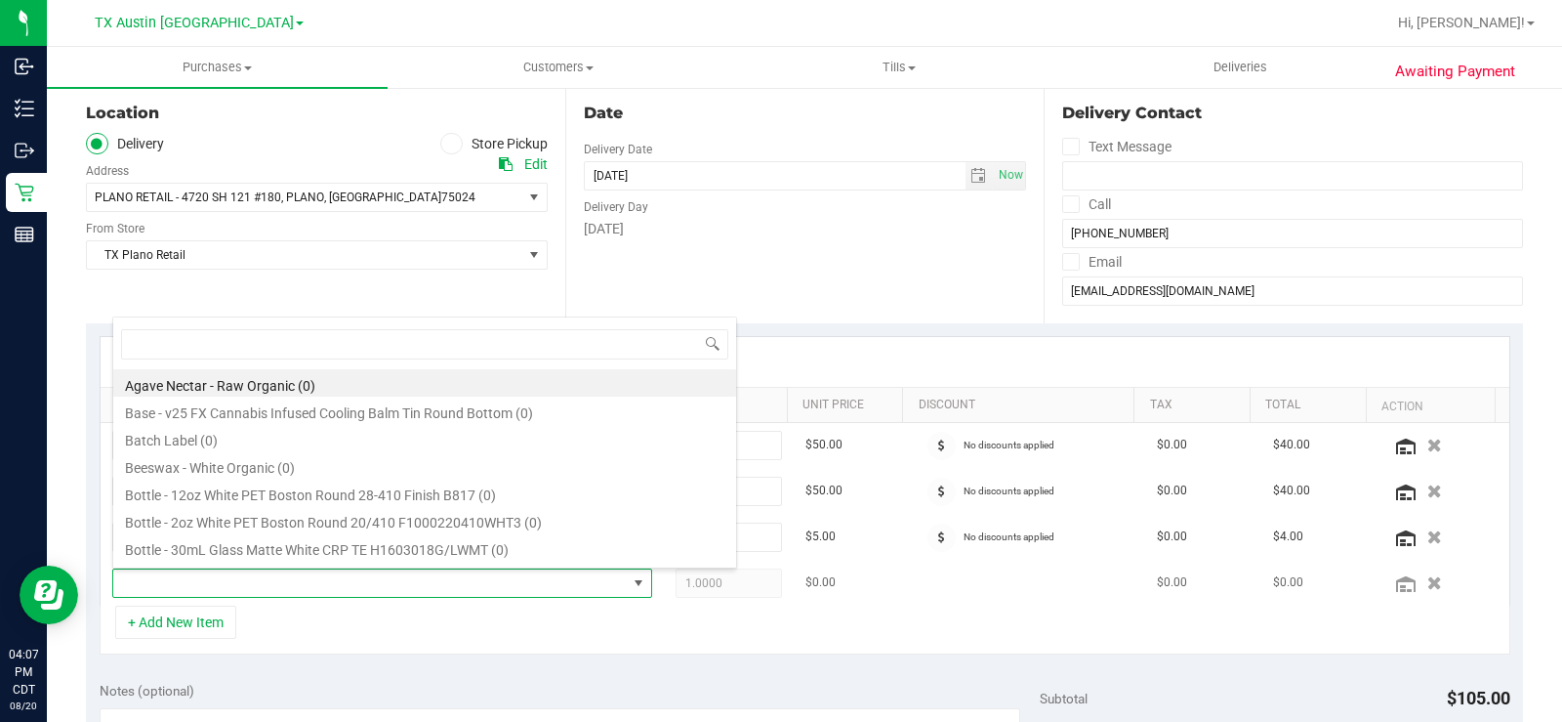
type input "e"
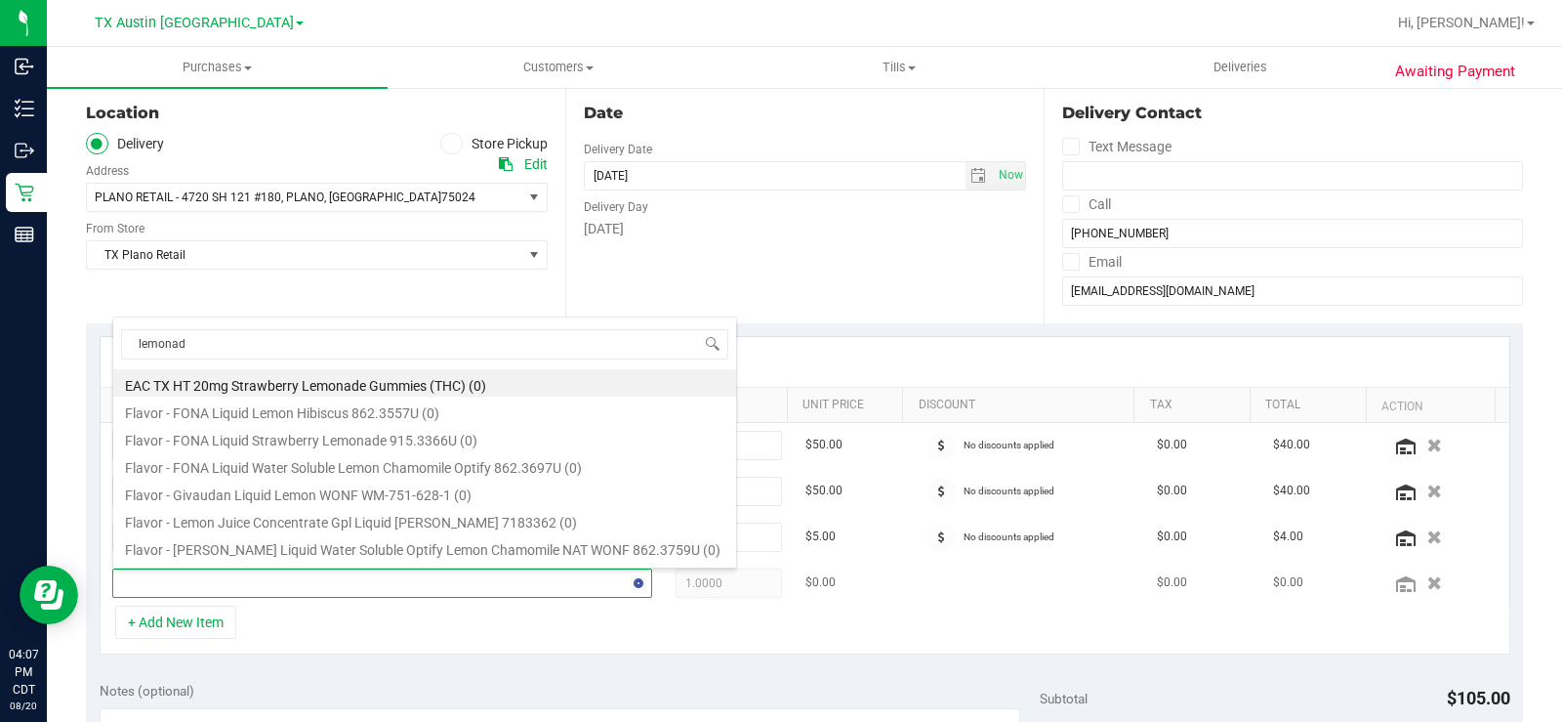
type input "lemonade"
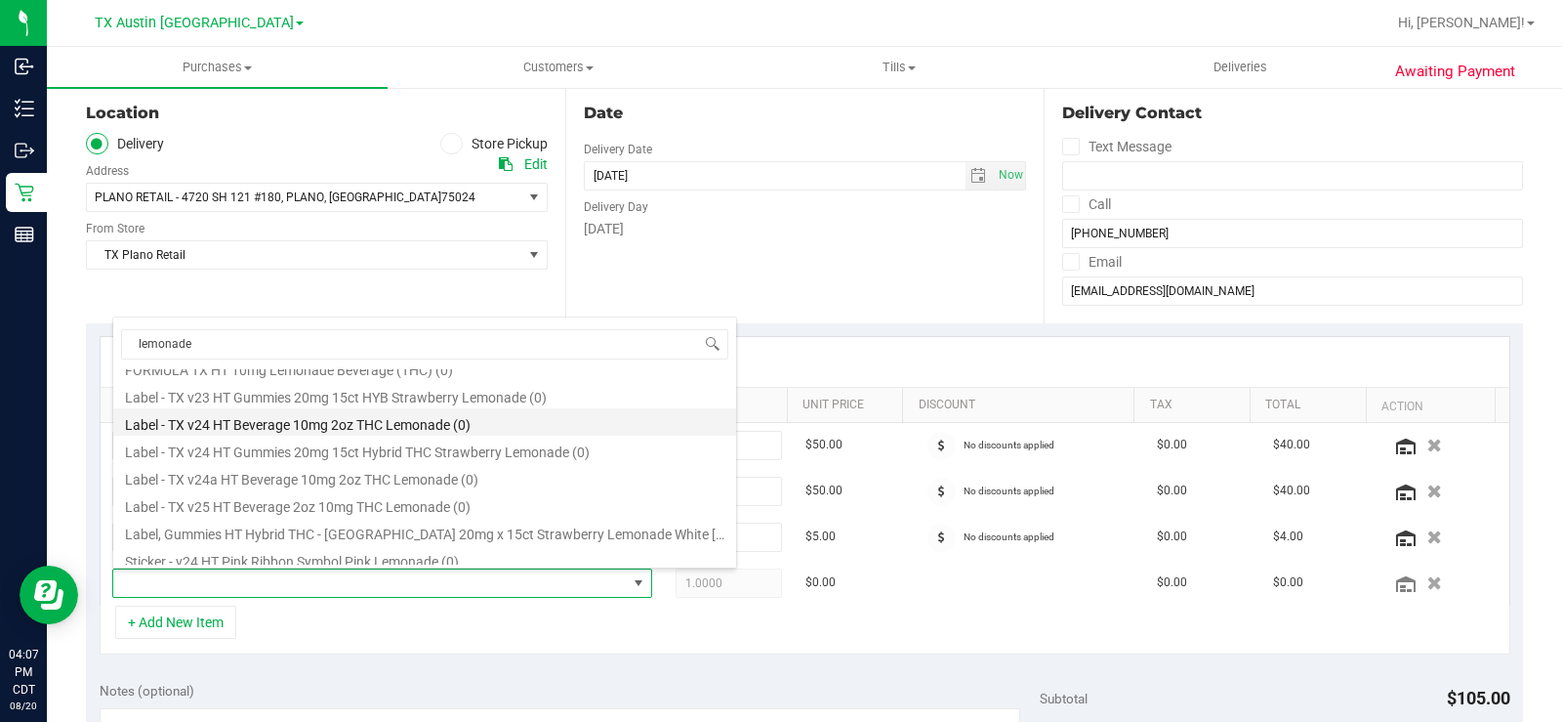
scroll to position [195, 0]
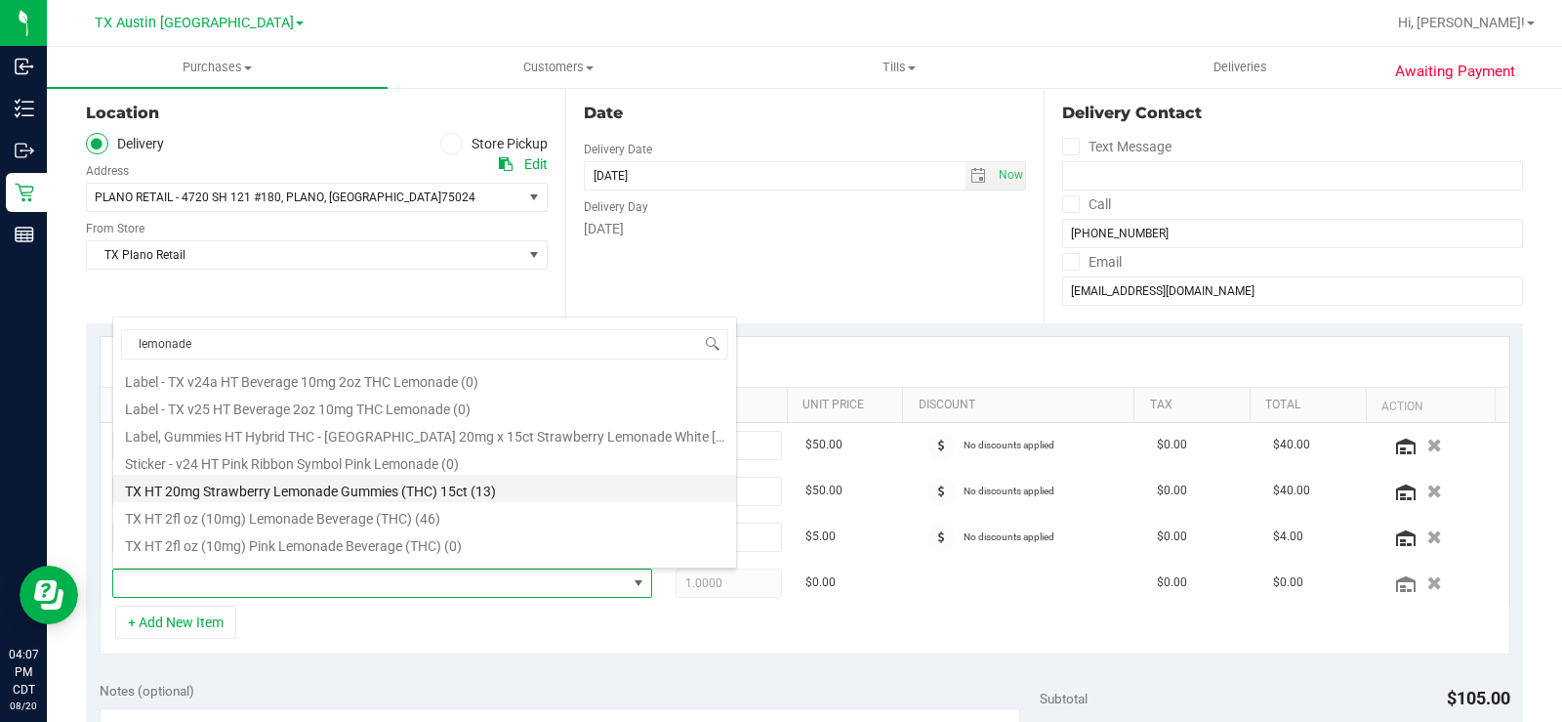
click at [498, 490] on li "TX HT 20mg Strawberry Lemonade Gummies (THC) 15ct (13)" at bounding box center [424, 488] width 623 height 27
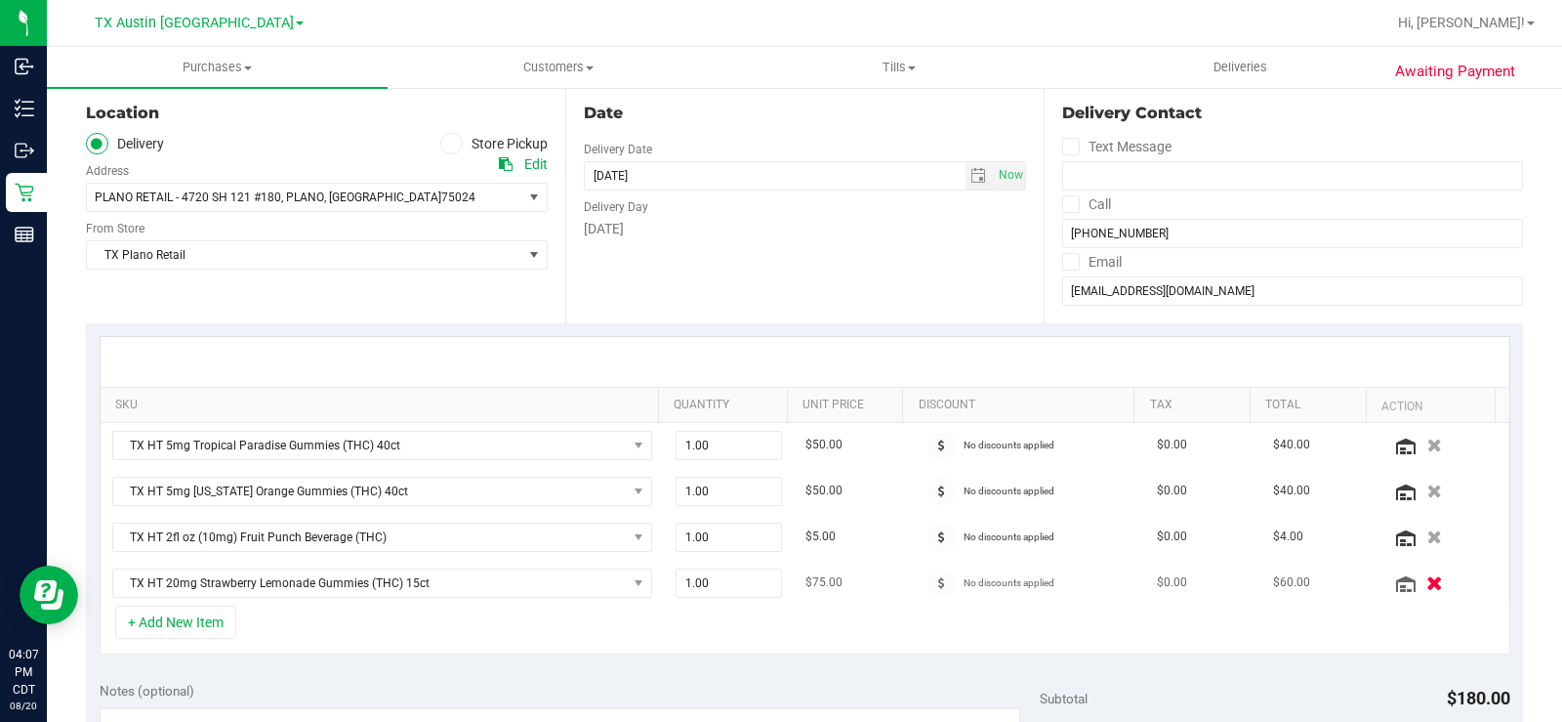
click at [1427, 585] on icon "button" at bounding box center [1435, 582] width 17 height 15
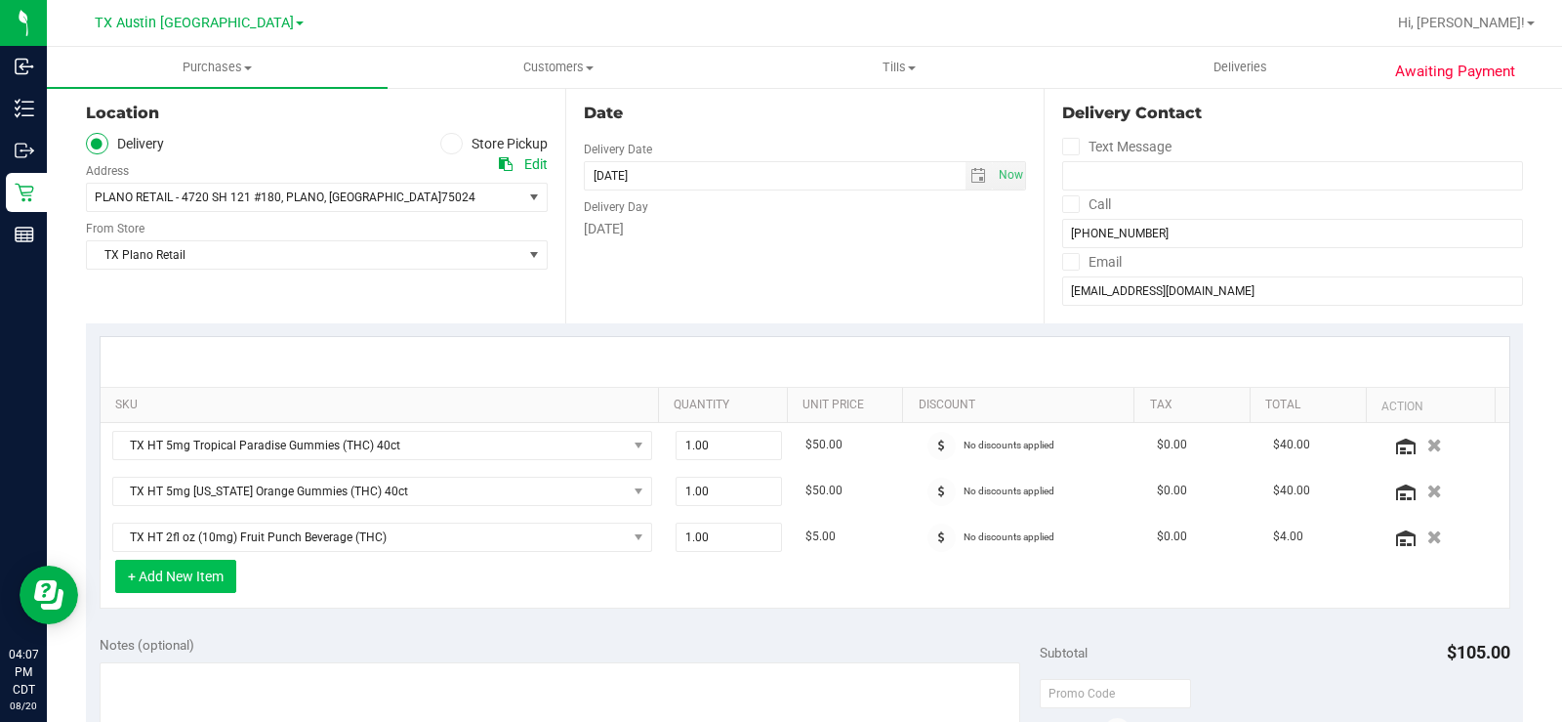
click at [181, 572] on button "+ Add New Item" at bounding box center [175, 575] width 121 height 33
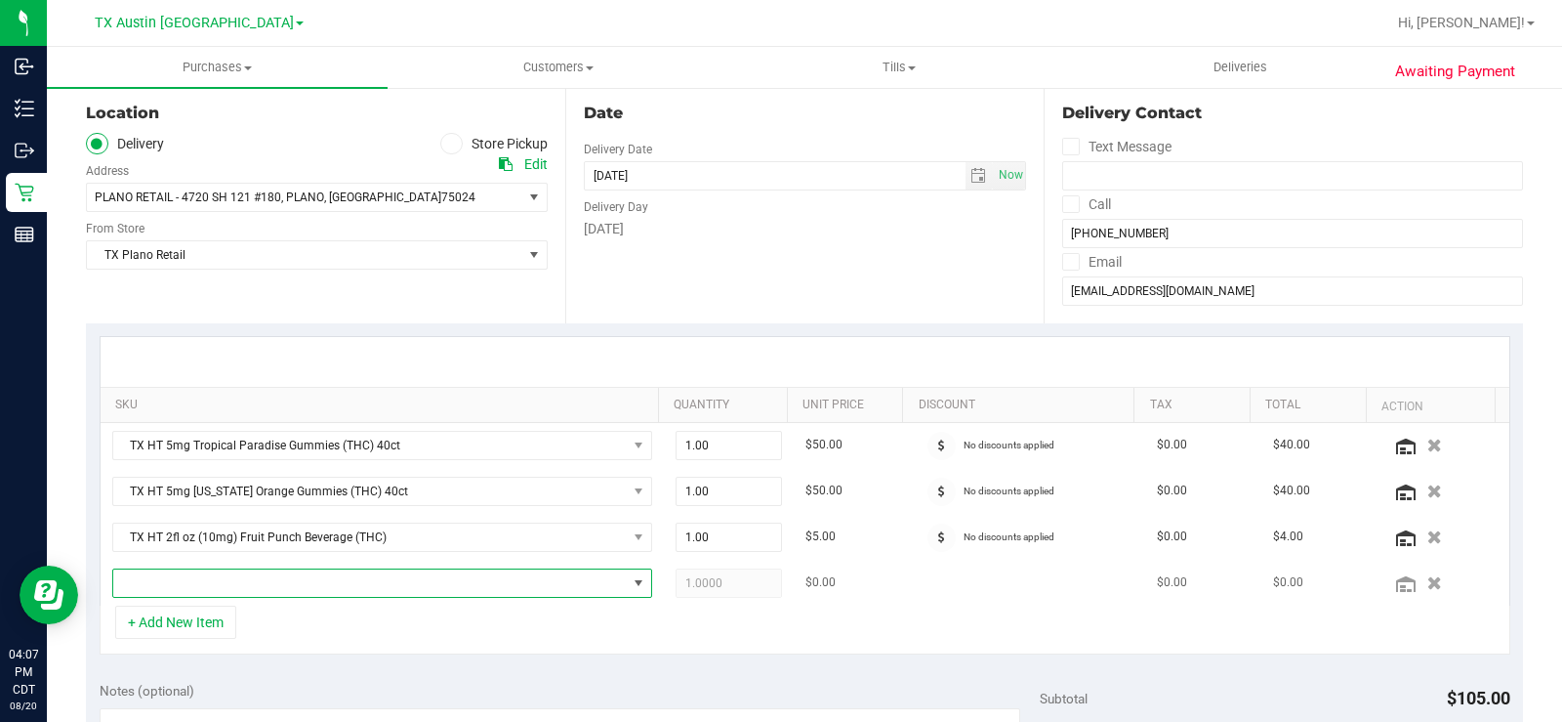
click at [209, 572] on span "NO DATA FOUND" at bounding box center [370, 582] width 514 height 27
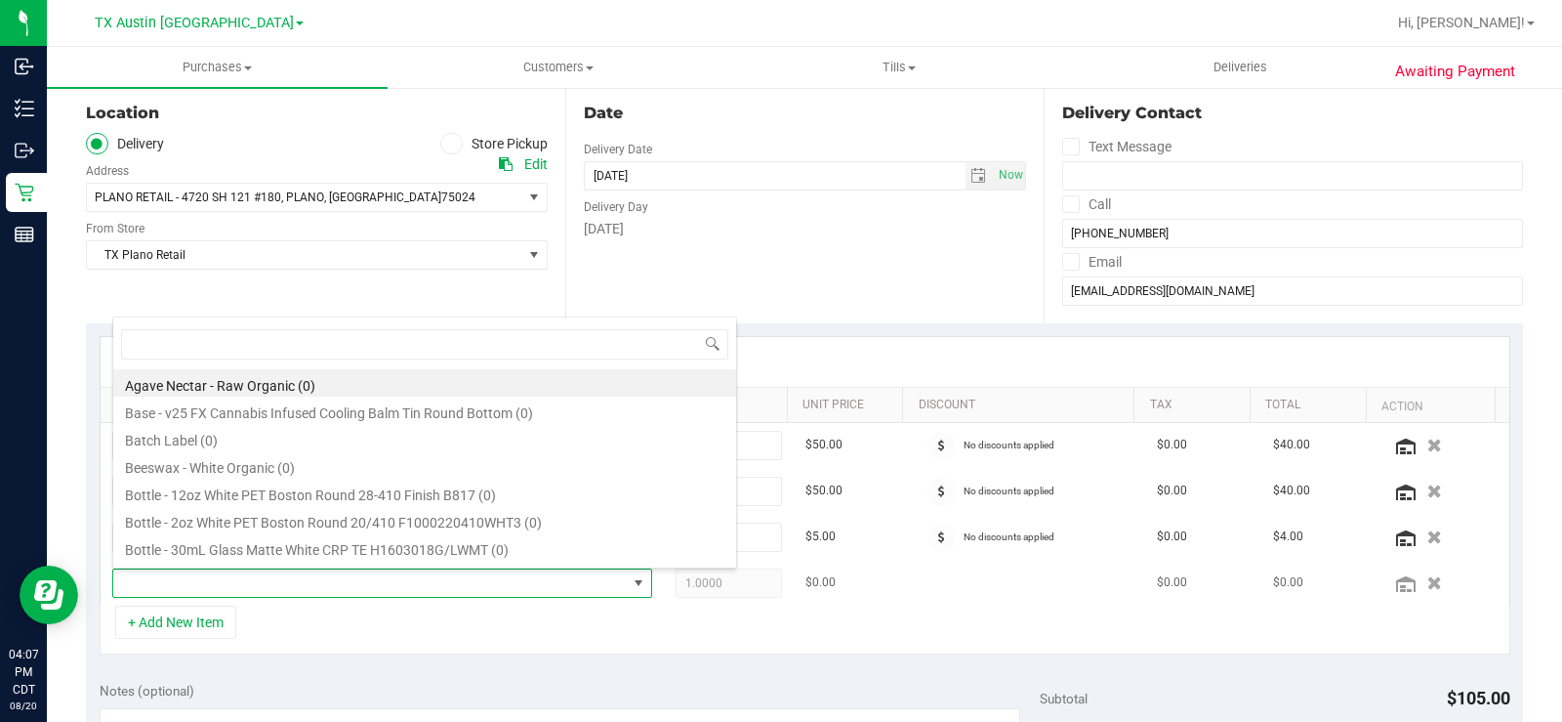
scroll to position [29, 522]
type input "bev"
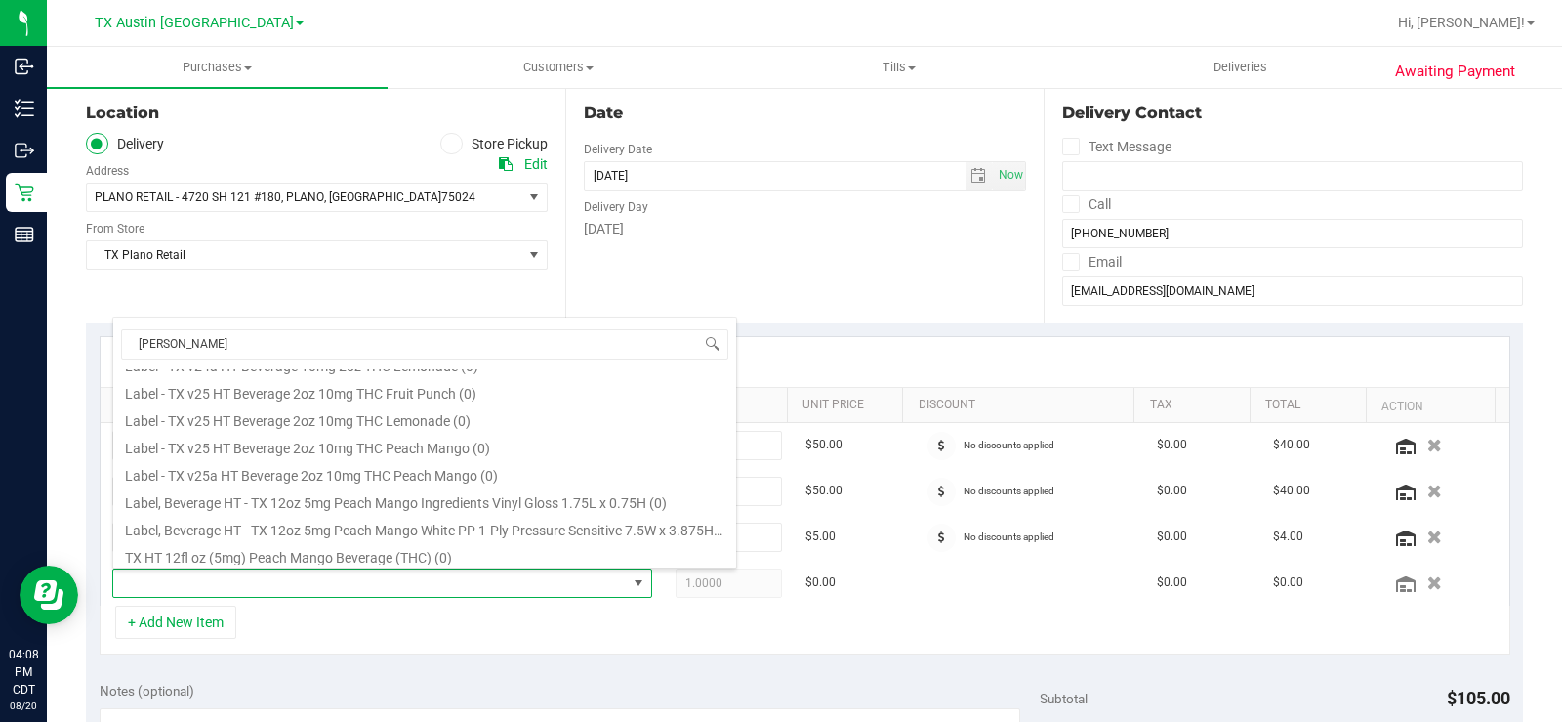
scroll to position [391, 0]
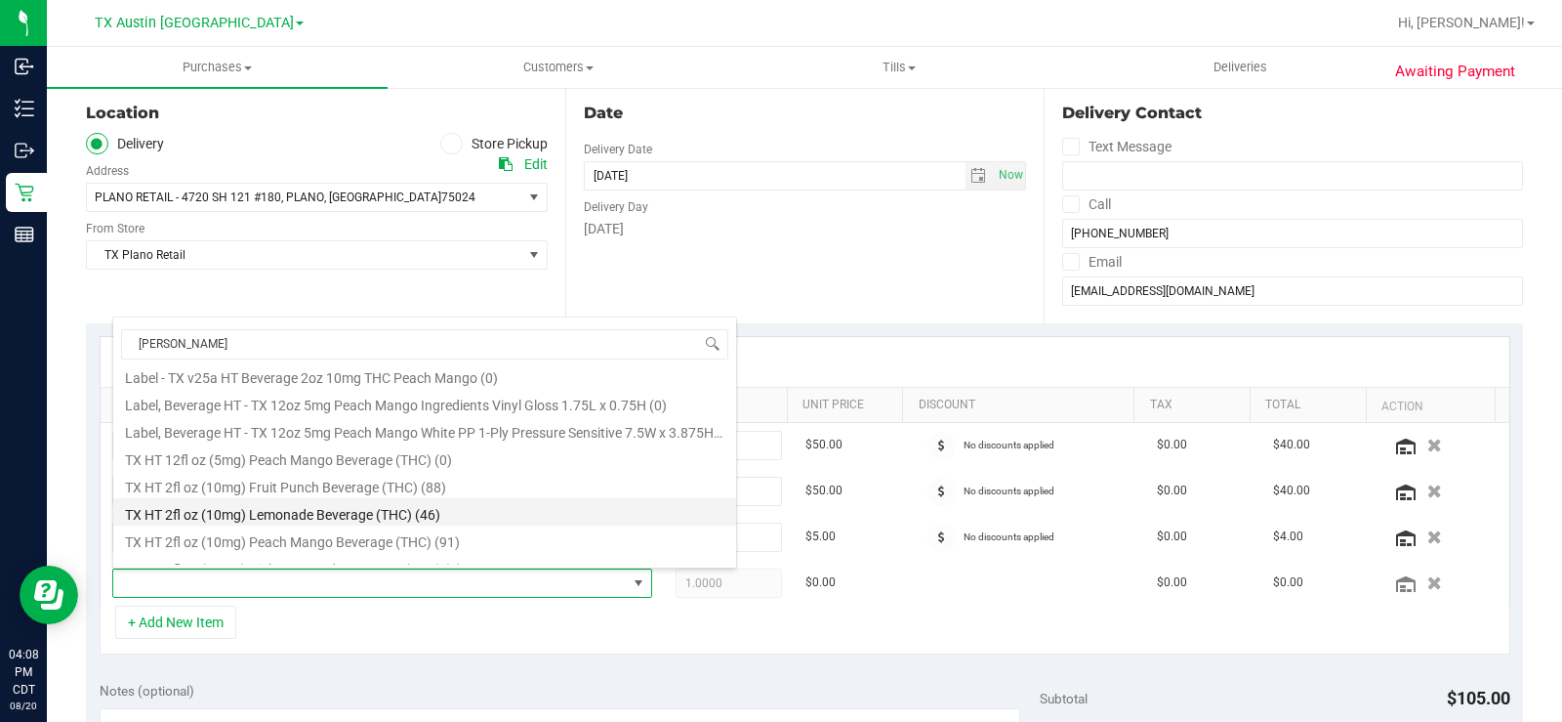
click at [474, 514] on li "TX HT 2fl oz (10mg) Lemonade Beverage (THC) (46)" at bounding box center [424, 511] width 623 height 27
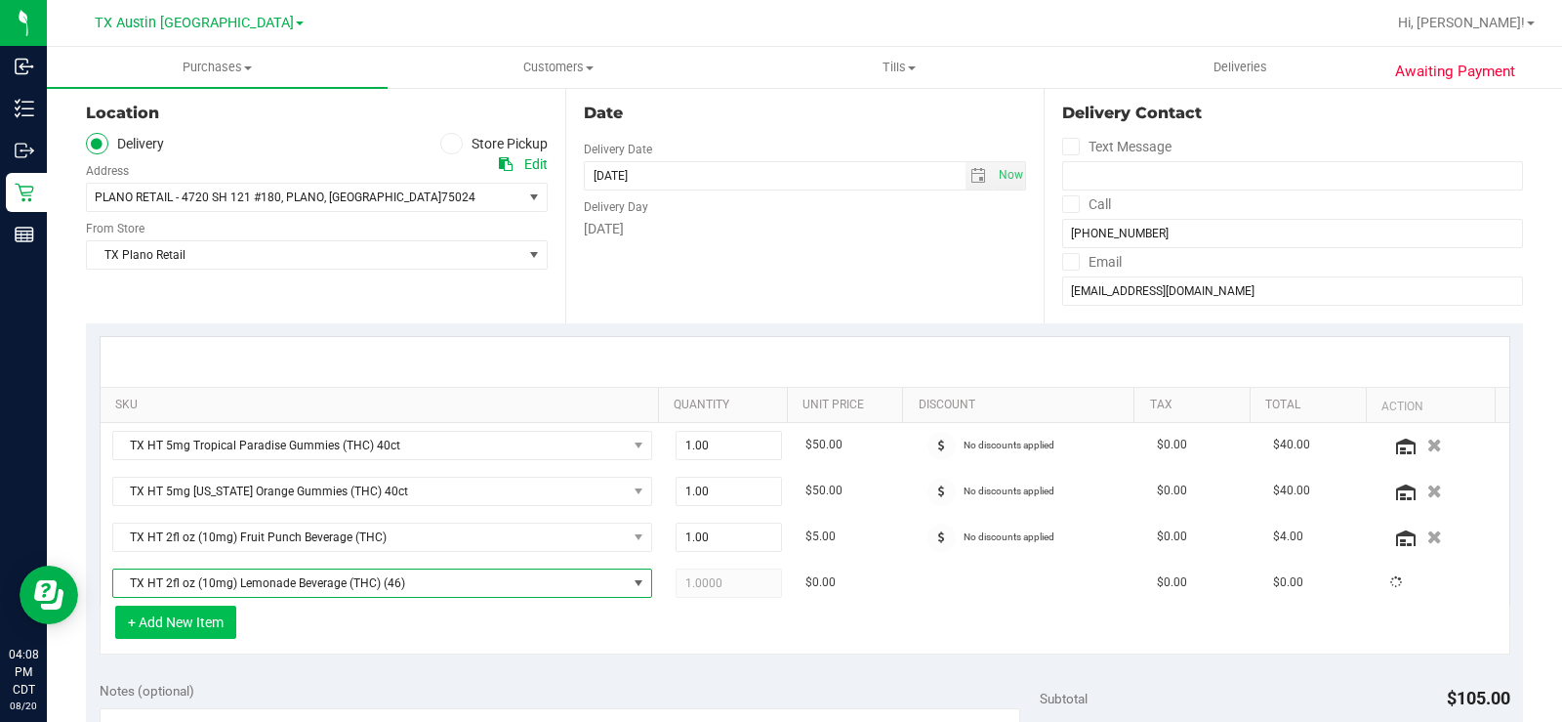
click at [182, 616] on button "+ Add New Item" at bounding box center [175, 621] width 121 height 33
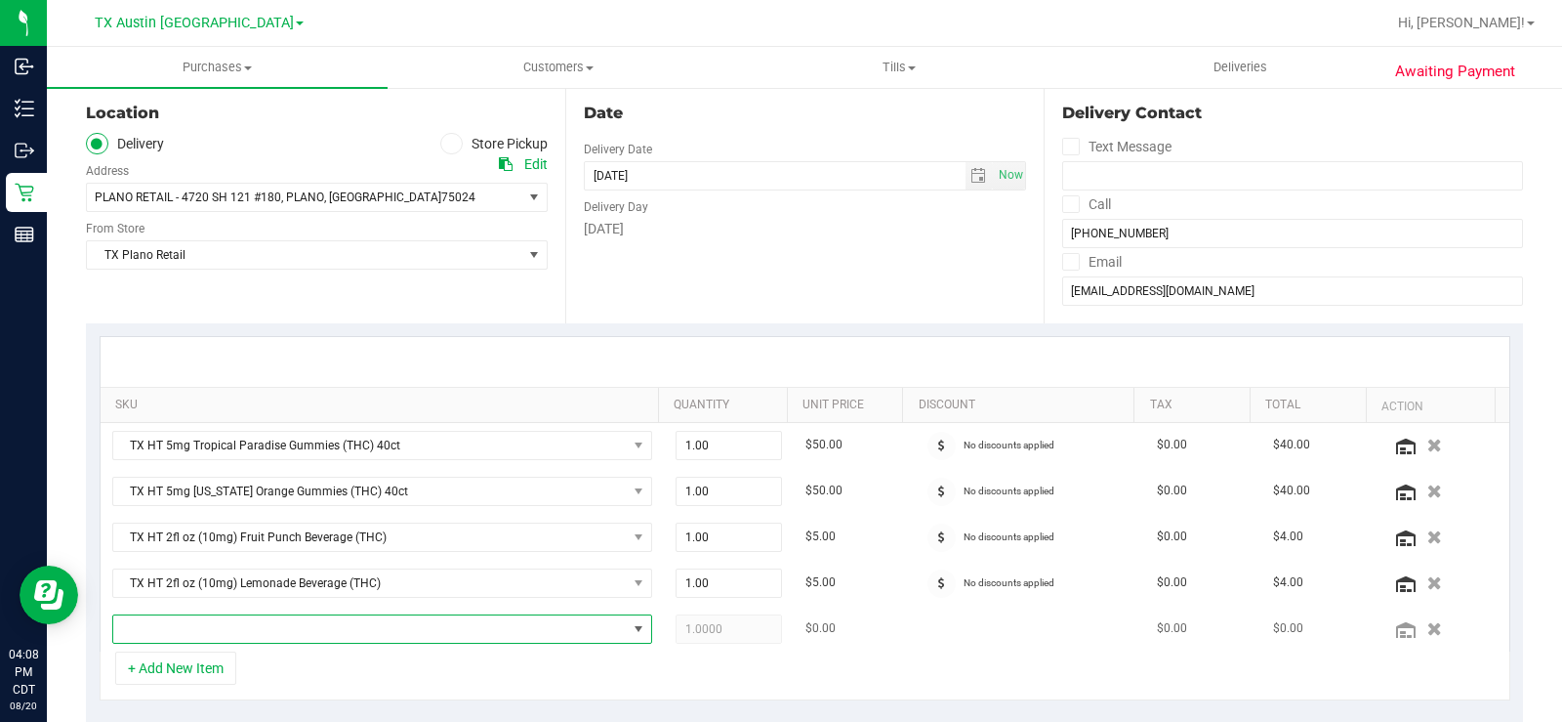
click at [204, 624] on span "NO DATA FOUND" at bounding box center [370, 628] width 514 height 27
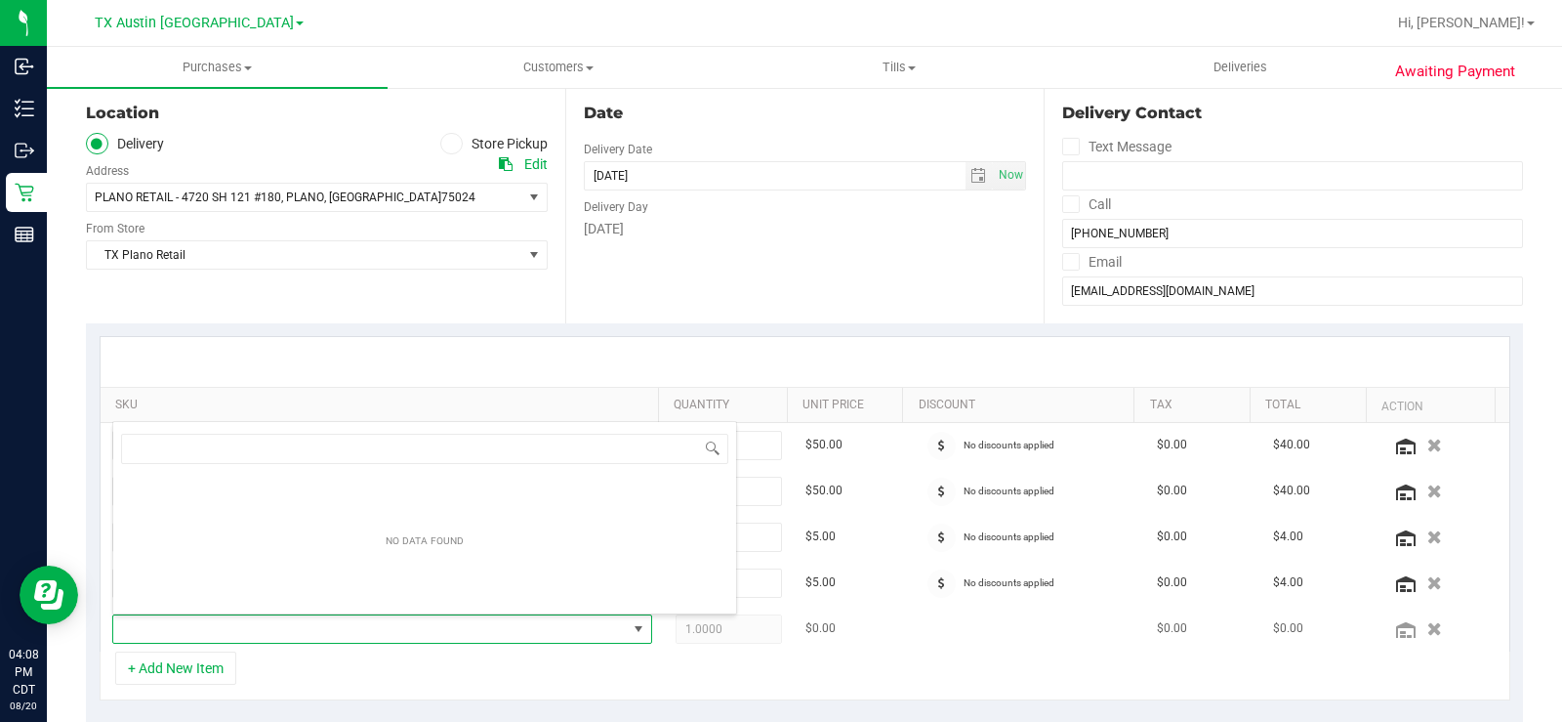
scroll to position [29, 522]
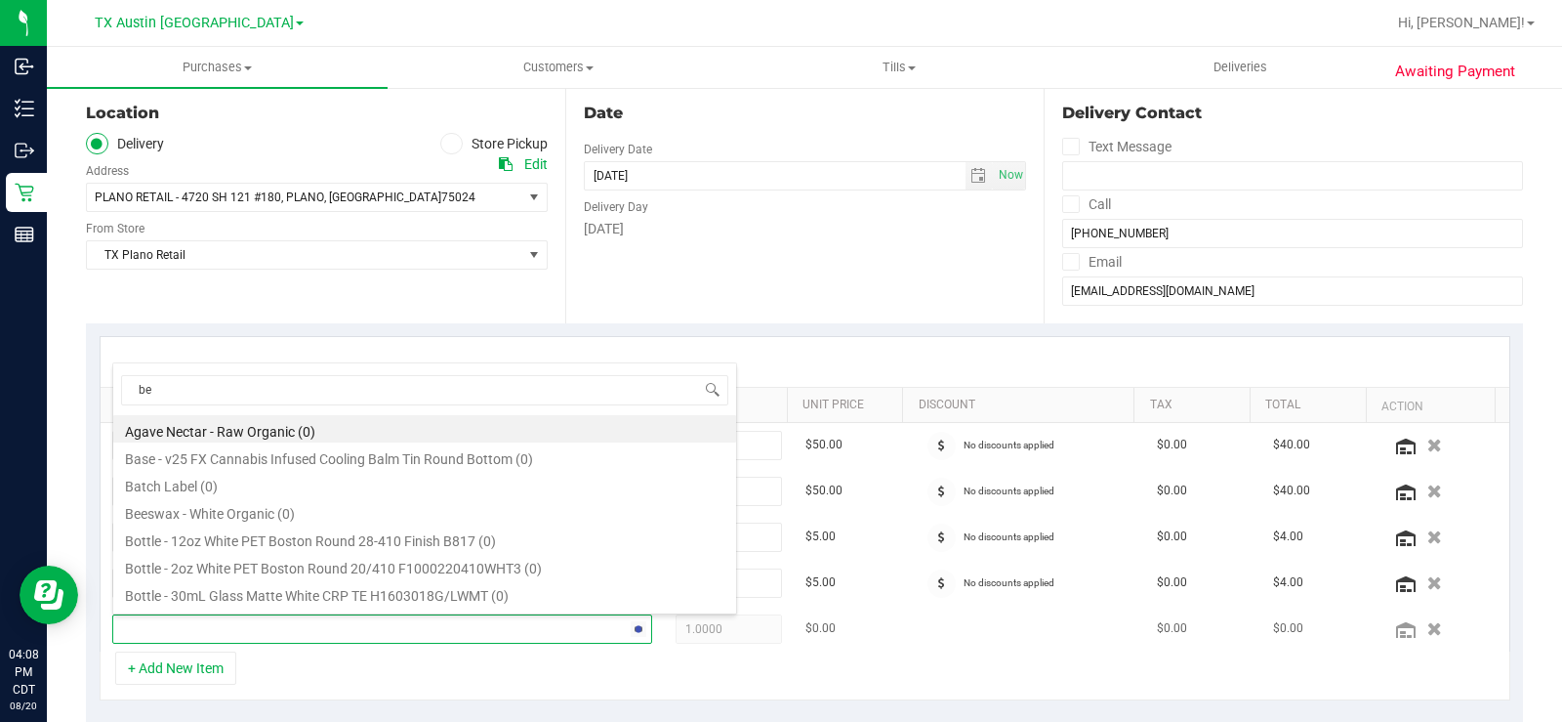
type input "bev"
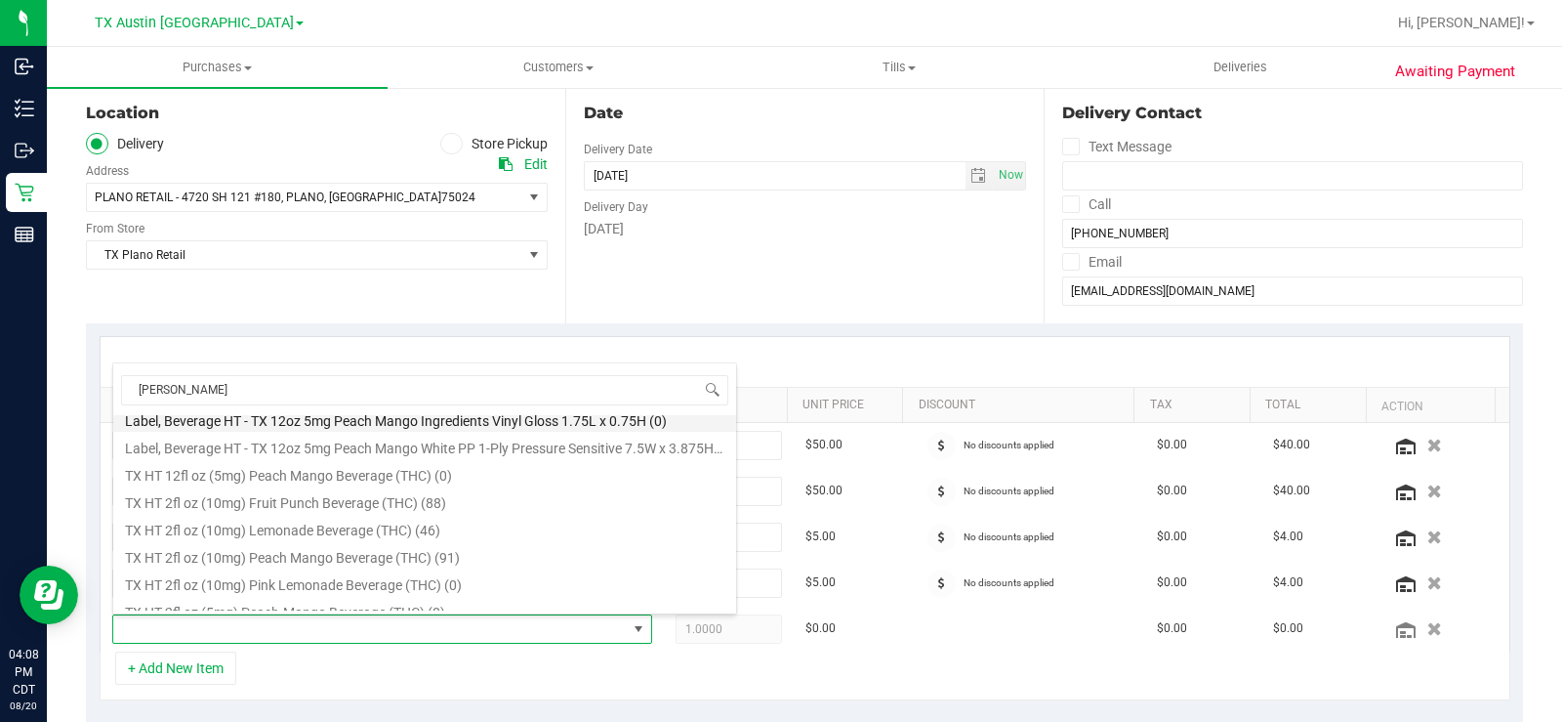
scroll to position [434, 0]
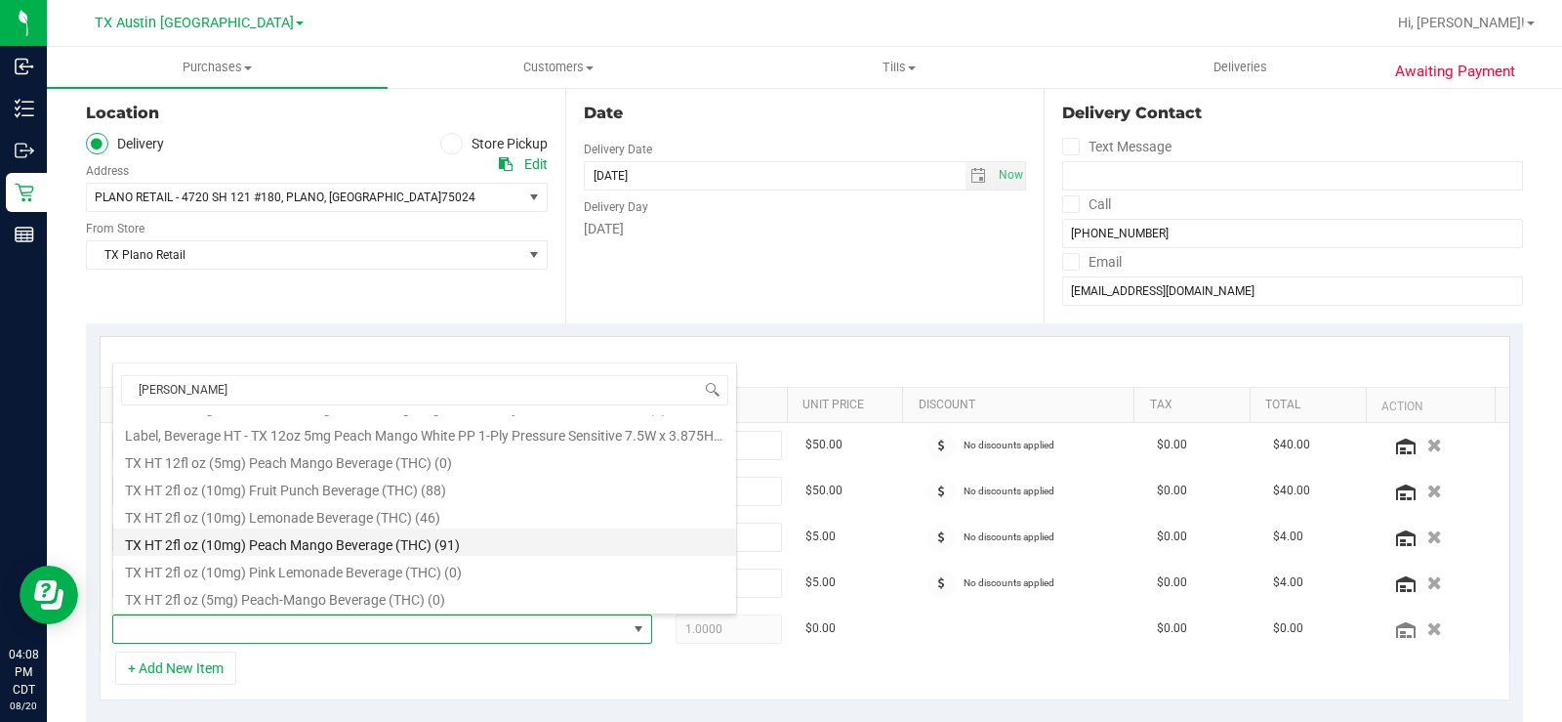
click at [382, 547] on li "TX HT 2fl oz (10mg) Peach Mango Beverage (THC) (91)" at bounding box center [424, 541] width 623 height 27
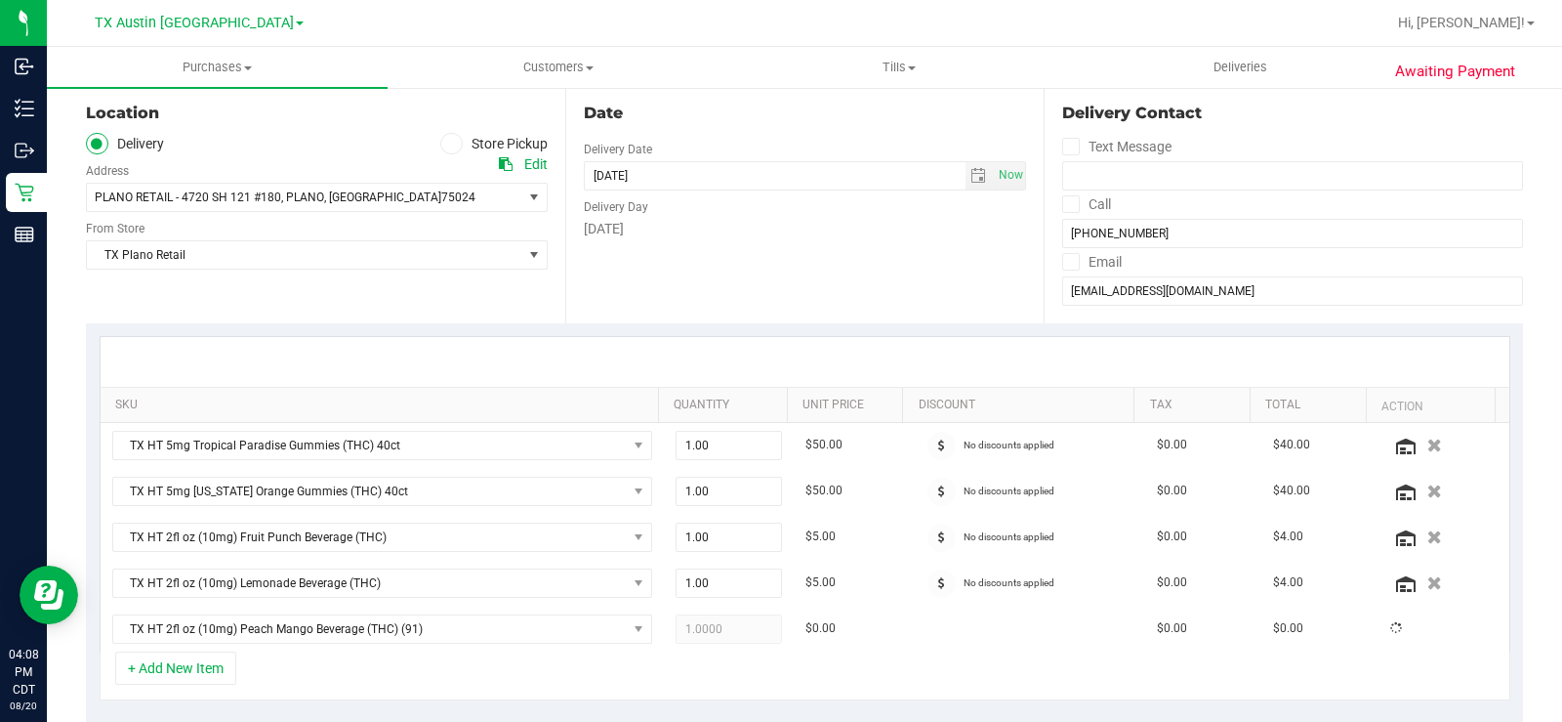
click at [827, 661] on div "+ Add New Item" at bounding box center [805, 675] width 1411 height 49
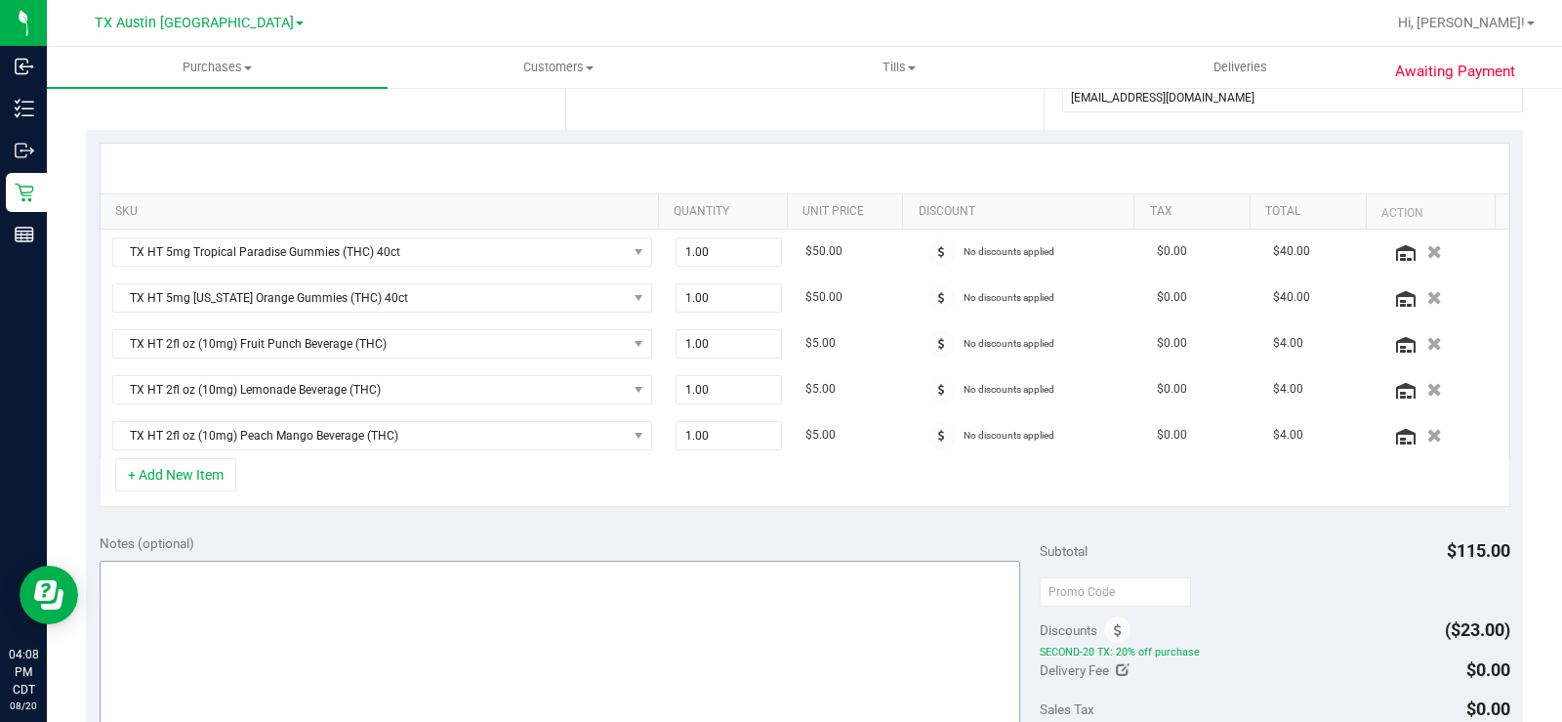
scroll to position [391, 0]
click at [668, 521] on div "Notes (optional) Subtotal $115.00 Discounts ($23.00) SECOND-20 TX: 20% off purc…" at bounding box center [804, 693] width 1437 height 351
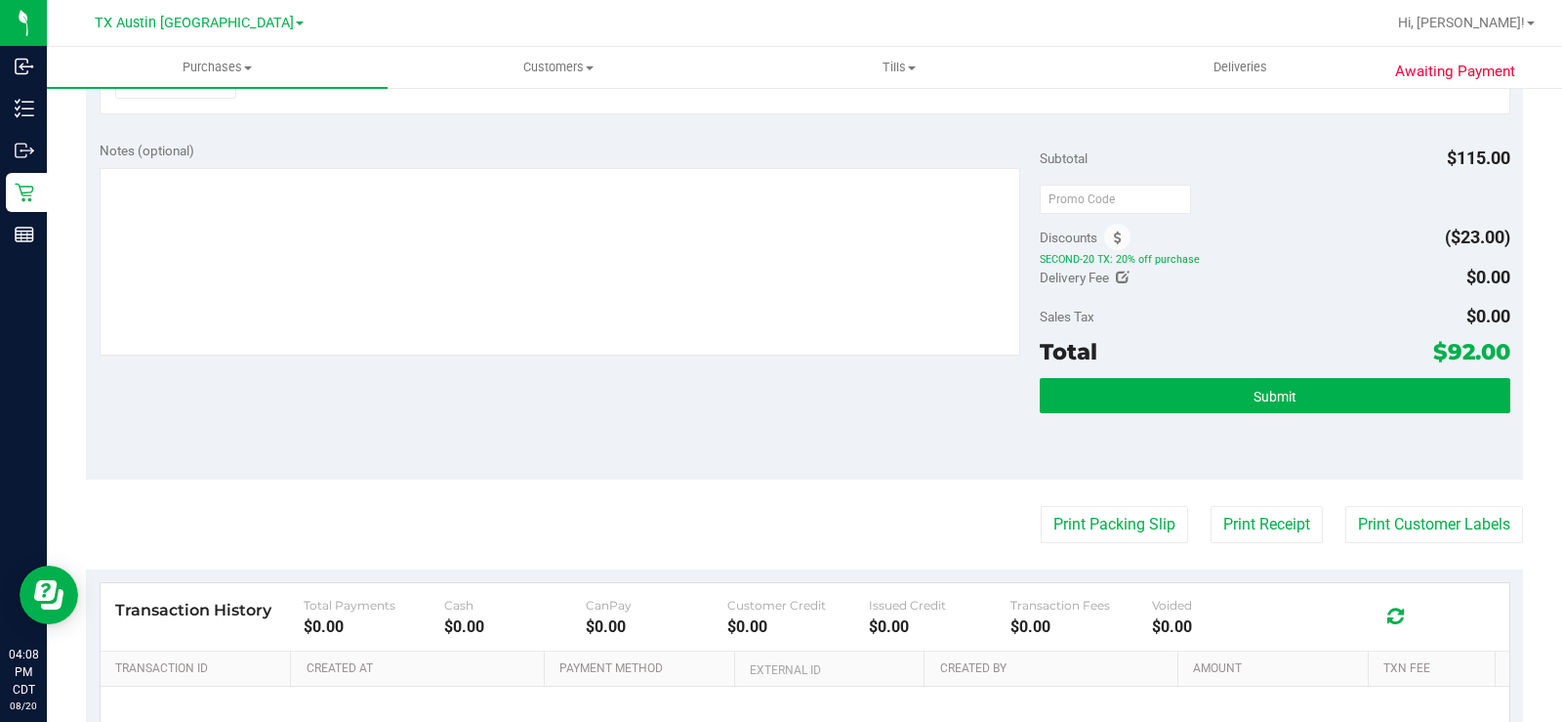
drag, startPoint x: 1214, startPoint y: 264, endPoint x: 1015, endPoint y: 266, distance: 198.2
click at [1015, 266] on div "Notes (optional) Subtotal $115.00 Discounts ($23.00) SECOND-20 TX: 20% off purc…" at bounding box center [804, 303] width 1437 height 351
click at [1467, 333] on div "$0.00" at bounding box center [1489, 316] width 44 height 35
drag, startPoint x: 1416, startPoint y: 346, endPoint x: 1499, endPoint y: 349, distance: 83.0
click at [1499, 349] on div "Notes (optional) Subtotal $115.00 Discounts ($23.00) SECOND-20 TX: 20% off purc…" at bounding box center [804, 303] width 1437 height 351
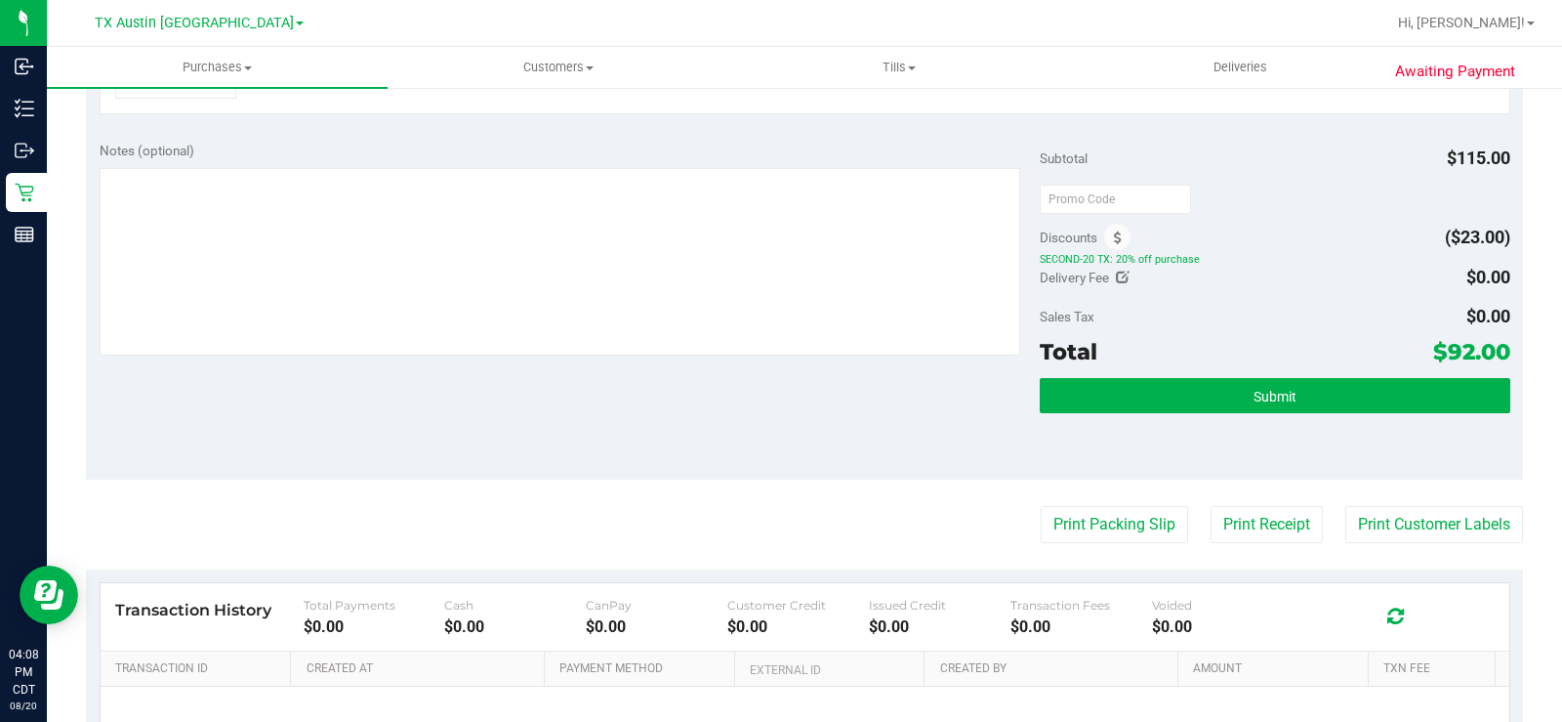
drag, startPoint x: 1506, startPoint y: 350, endPoint x: 1508, endPoint y: 361, distance: 11.9
click at [1508, 361] on div "Notes (optional) Subtotal $115.00 Discounts ($23.00) SECOND-20 TX: 20% off purc…" at bounding box center [804, 303] width 1437 height 351
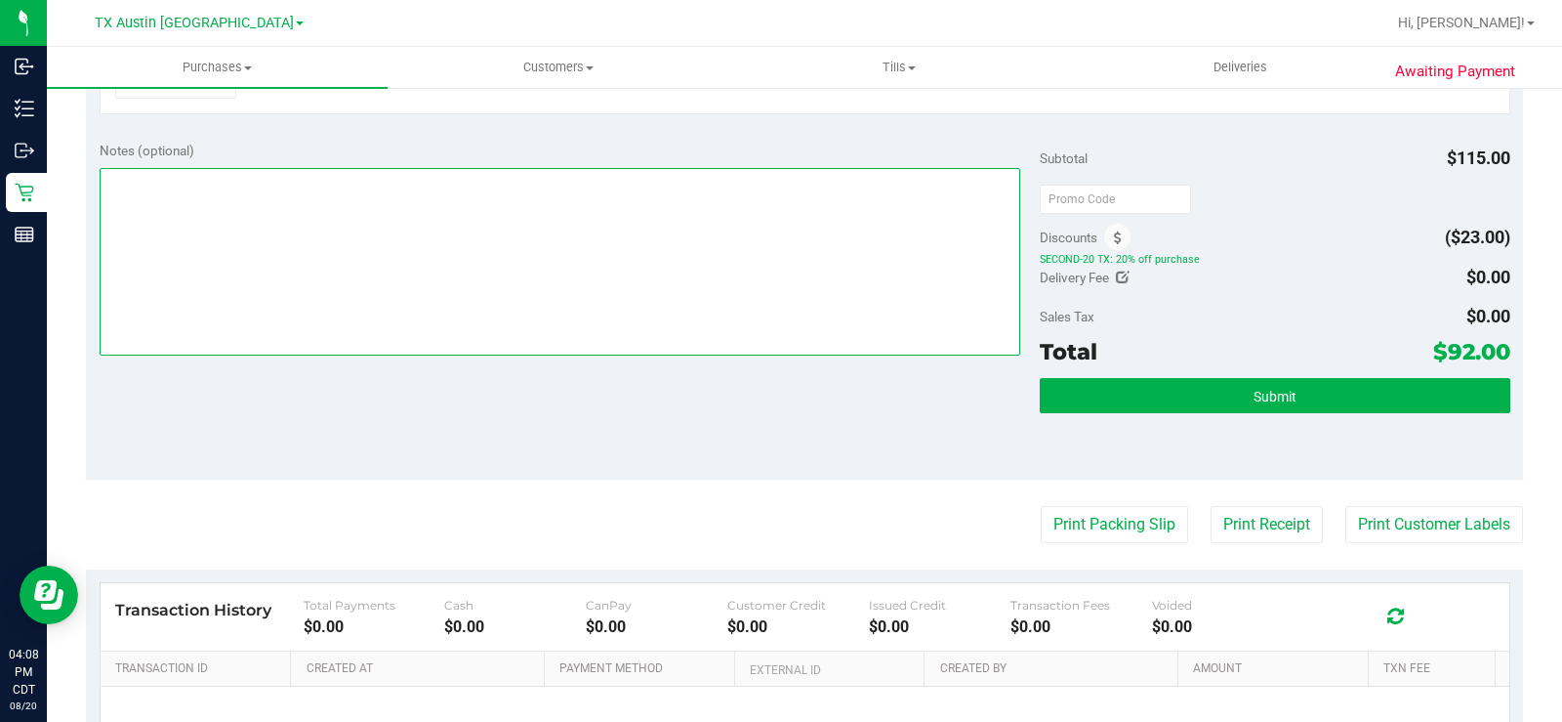
click at [636, 334] on textarea at bounding box center [560, 261] width 921 height 187
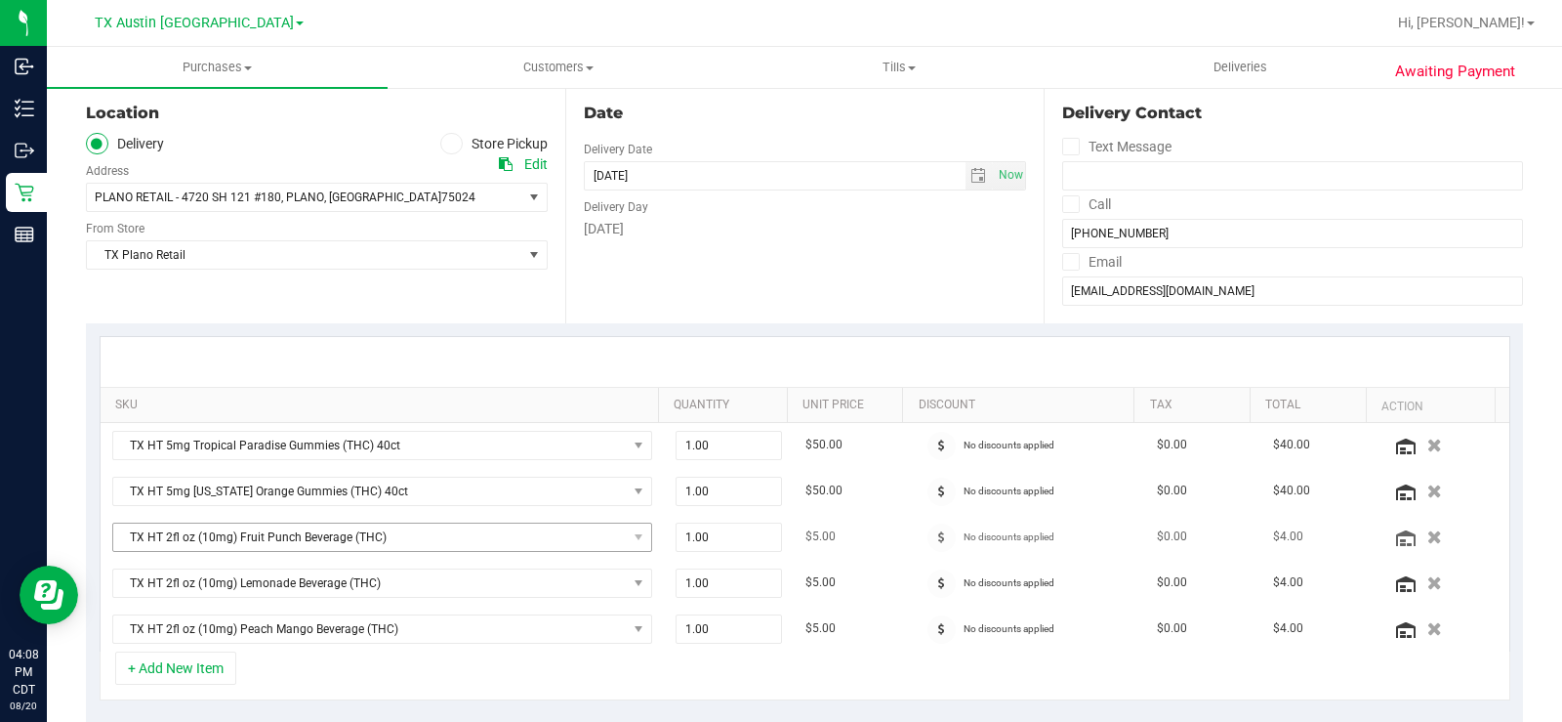
scroll to position [391, 0]
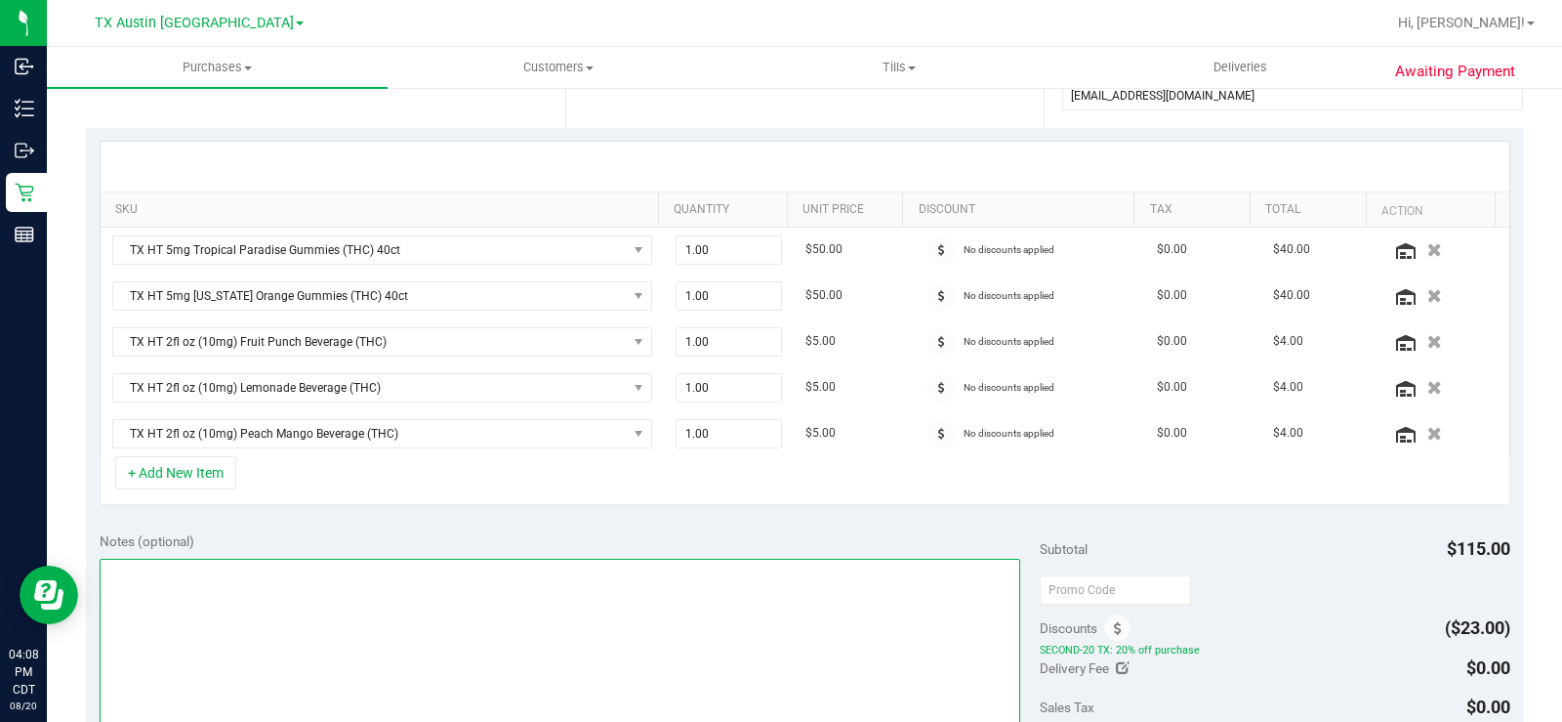
click at [296, 611] on textarea at bounding box center [560, 651] width 921 height 187
click at [347, 615] on textarea at bounding box center [560, 651] width 921 height 187
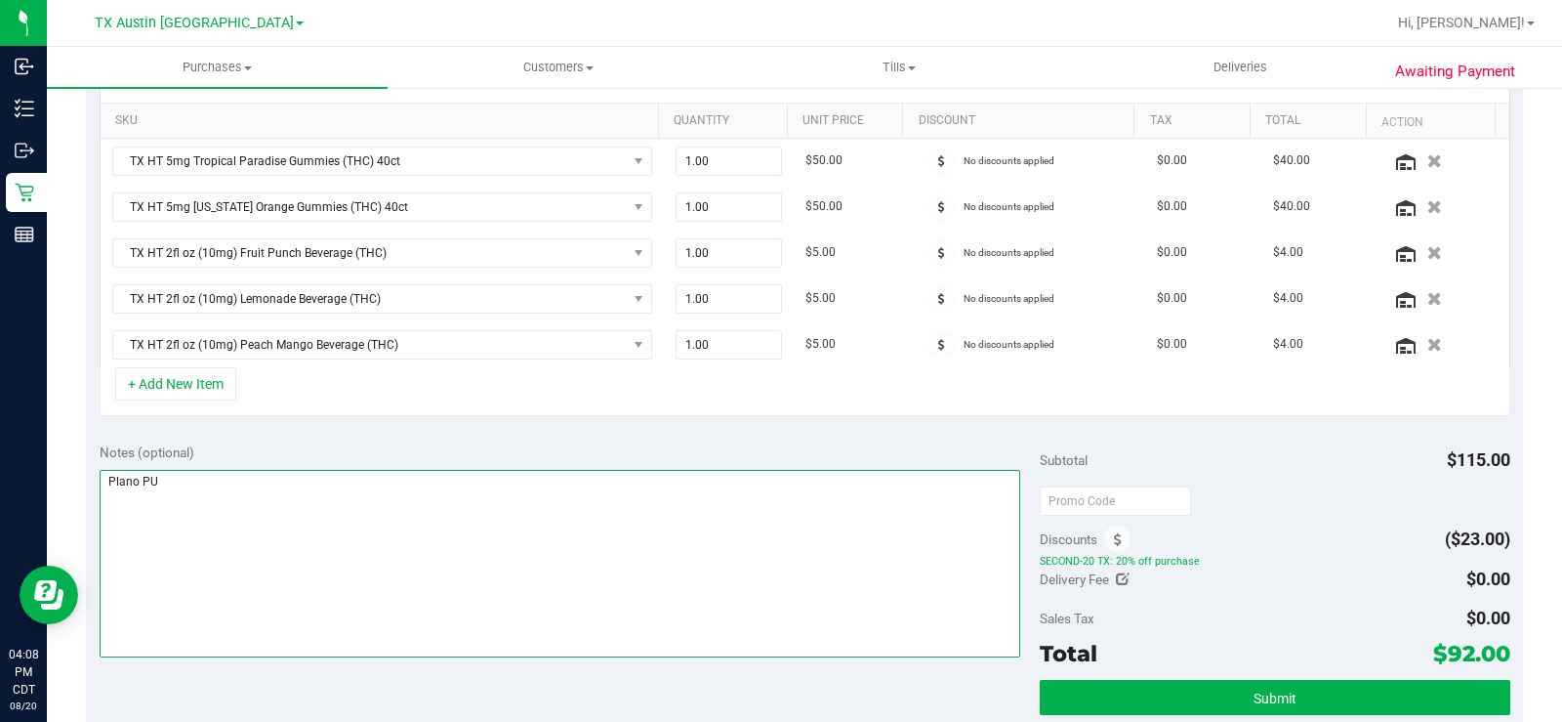
scroll to position [488, 0]
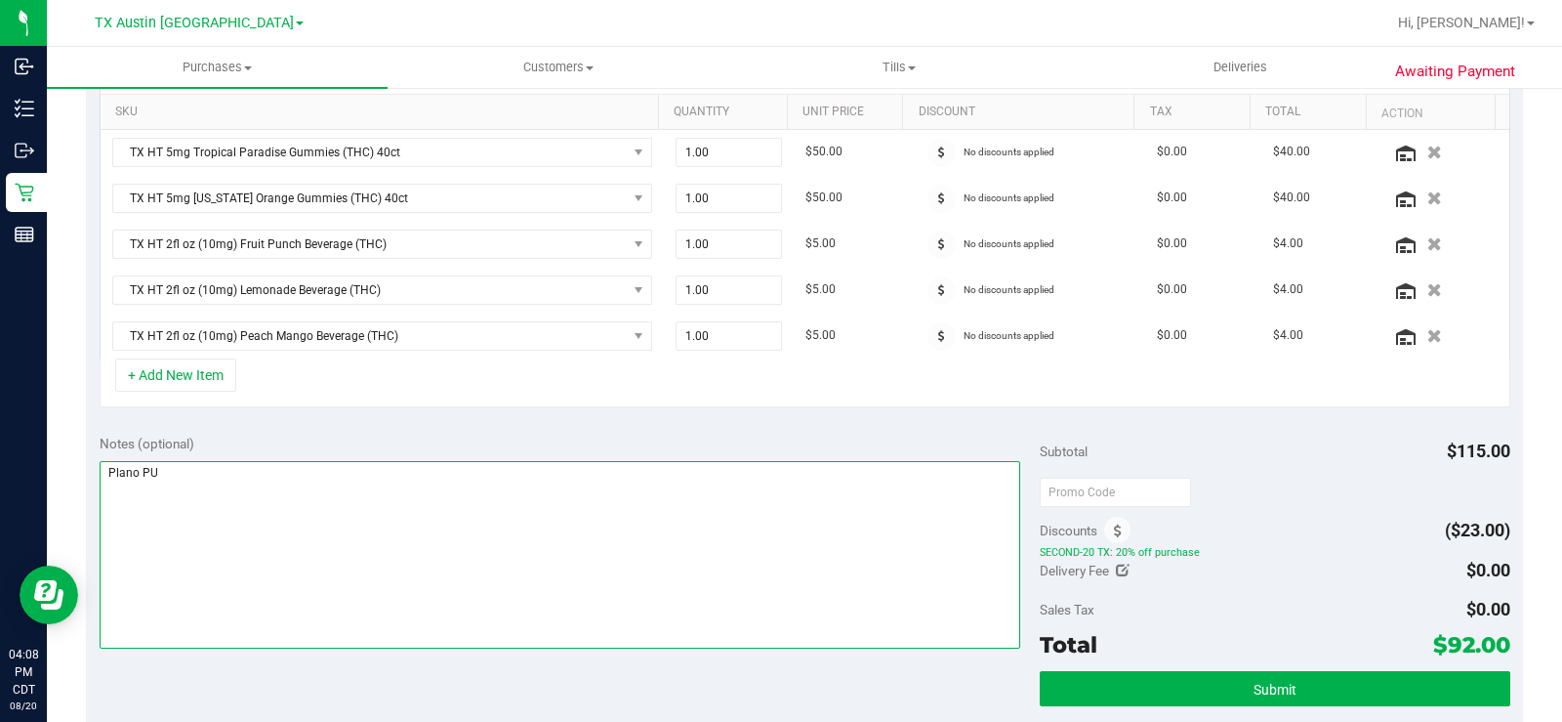
click at [418, 557] on textarea at bounding box center [560, 554] width 921 height 187
type textarea "Plano PU"
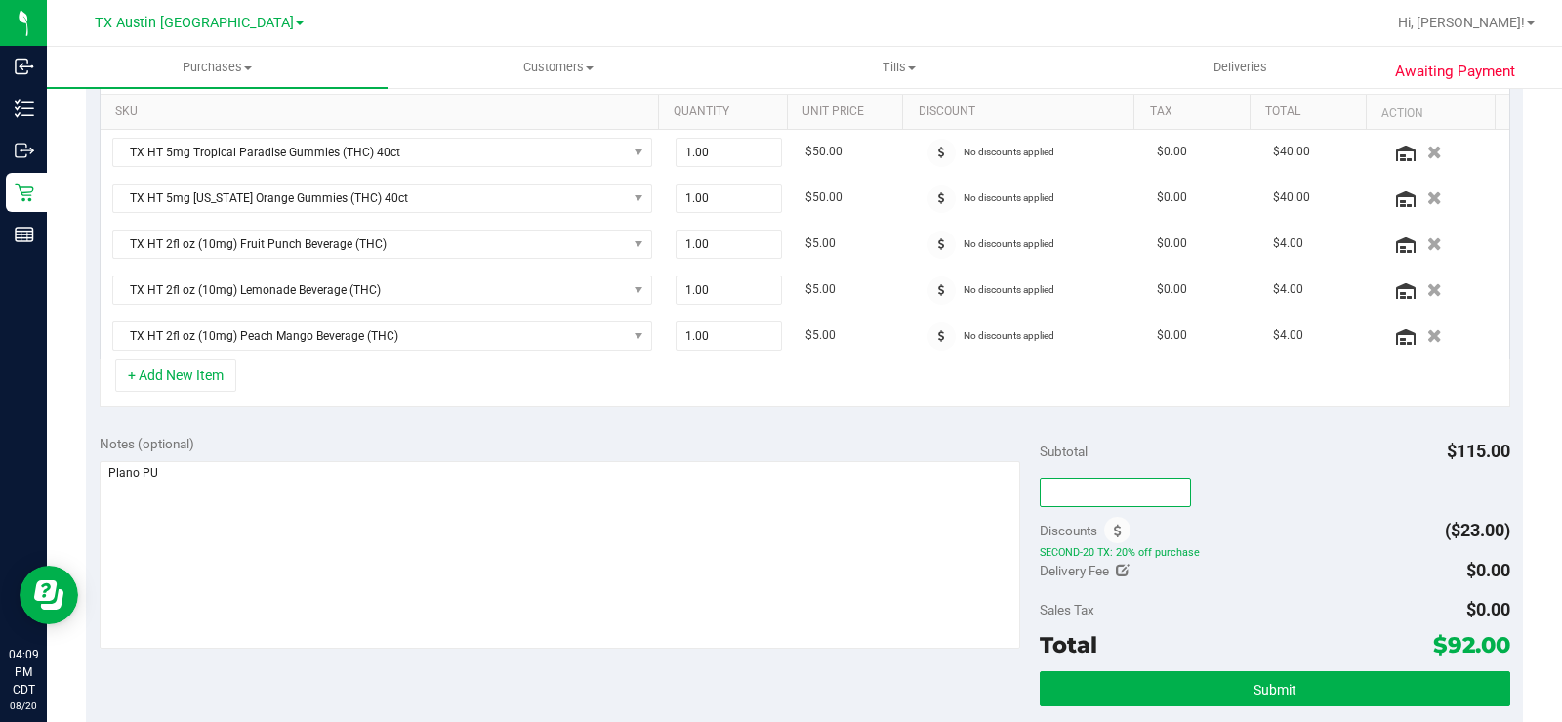
click at [1103, 486] on input "text" at bounding box center [1115, 491] width 151 height 29
paste input "HAPPYDAY25"
type input "HAPPYDAY25"
click at [1229, 455] on div "Subtotal $115.00" at bounding box center [1275, 451] width 471 height 35
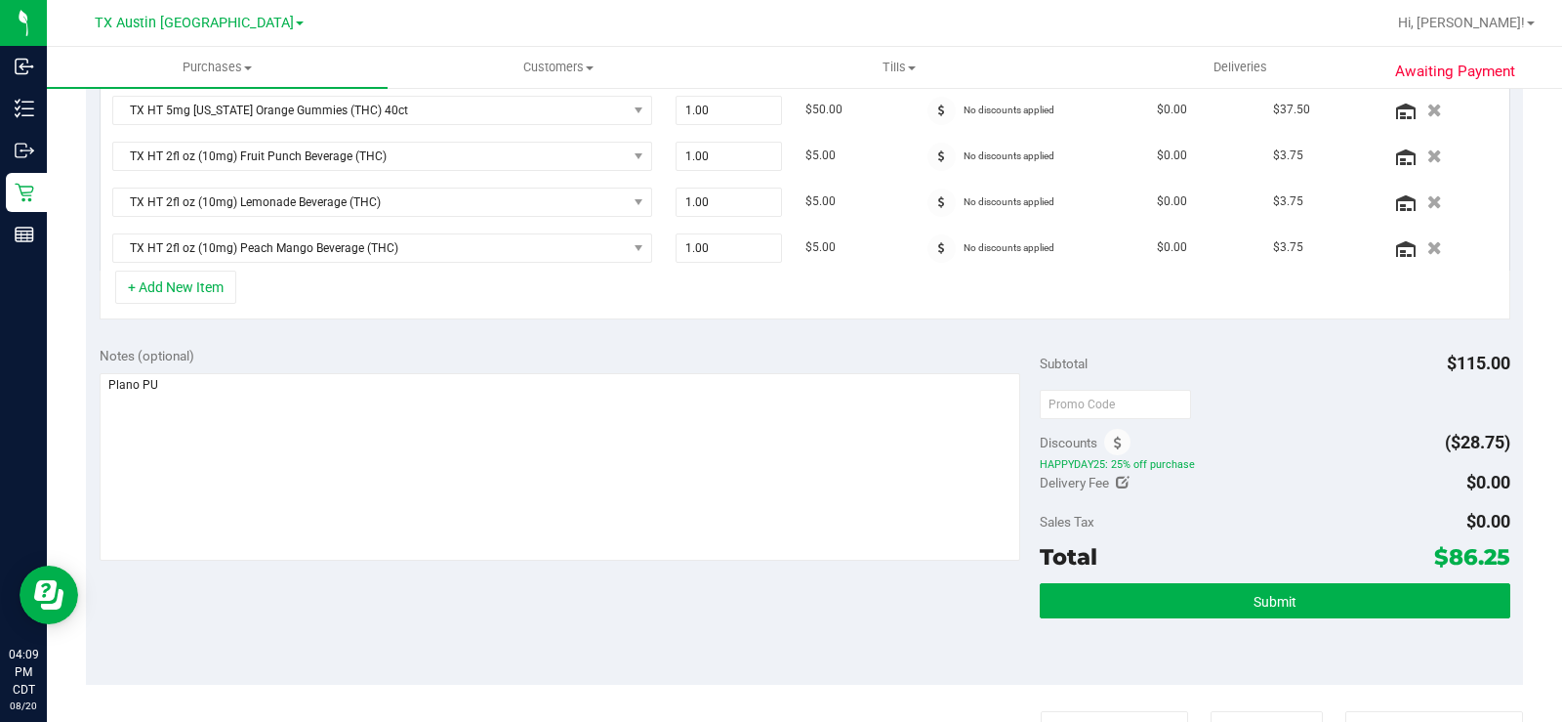
scroll to position [683, 0]
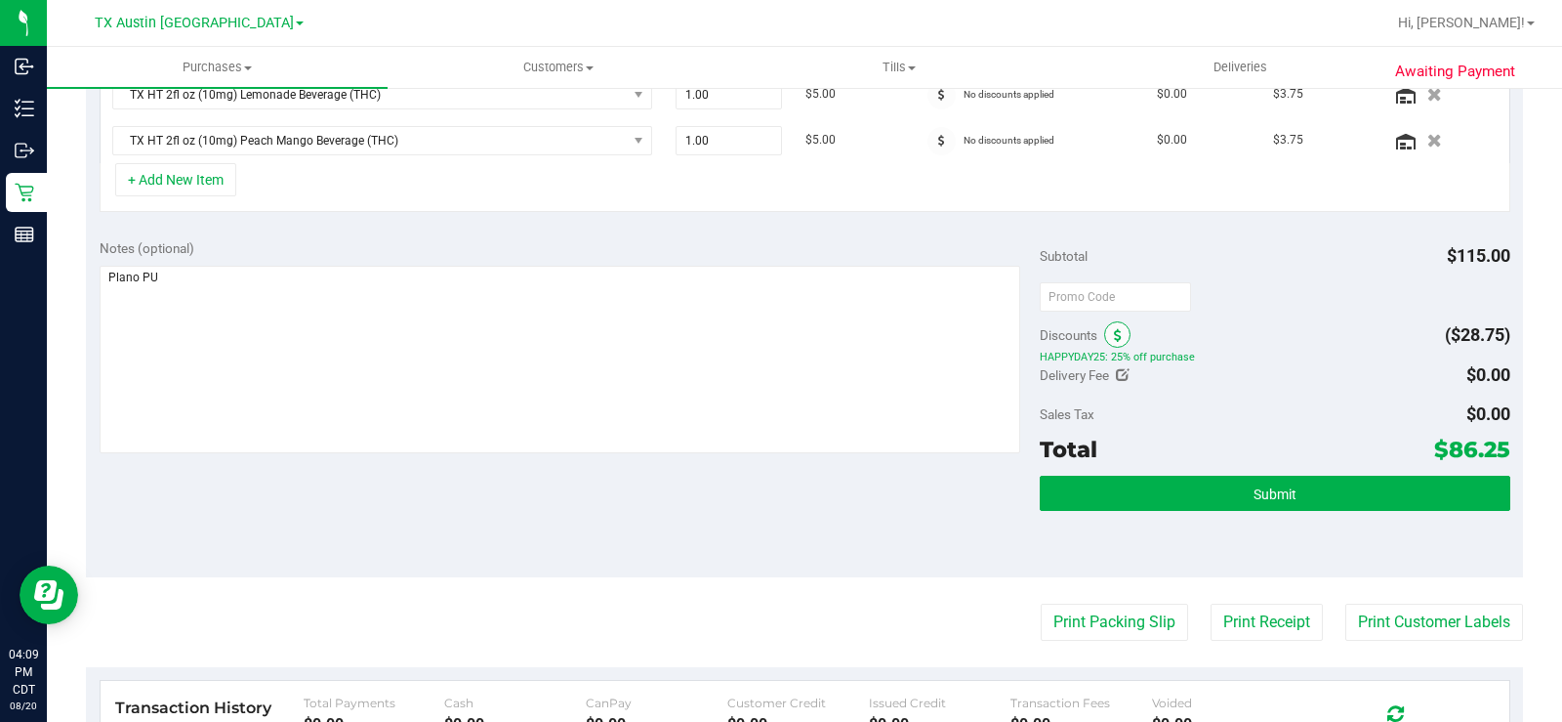
click at [1114, 334] on icon at bounding box center [1118, 336] width 8 height 14
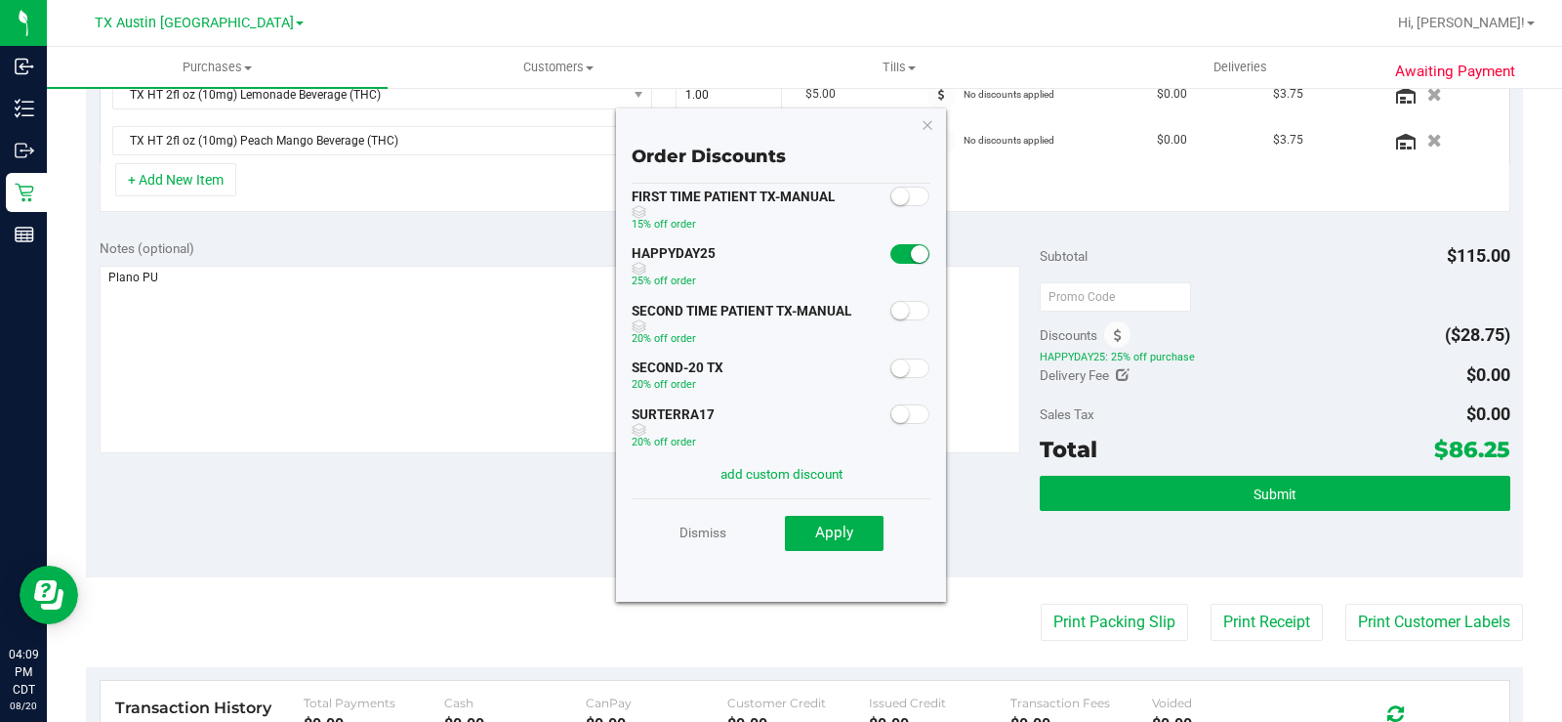
scroll to position [0, 0]
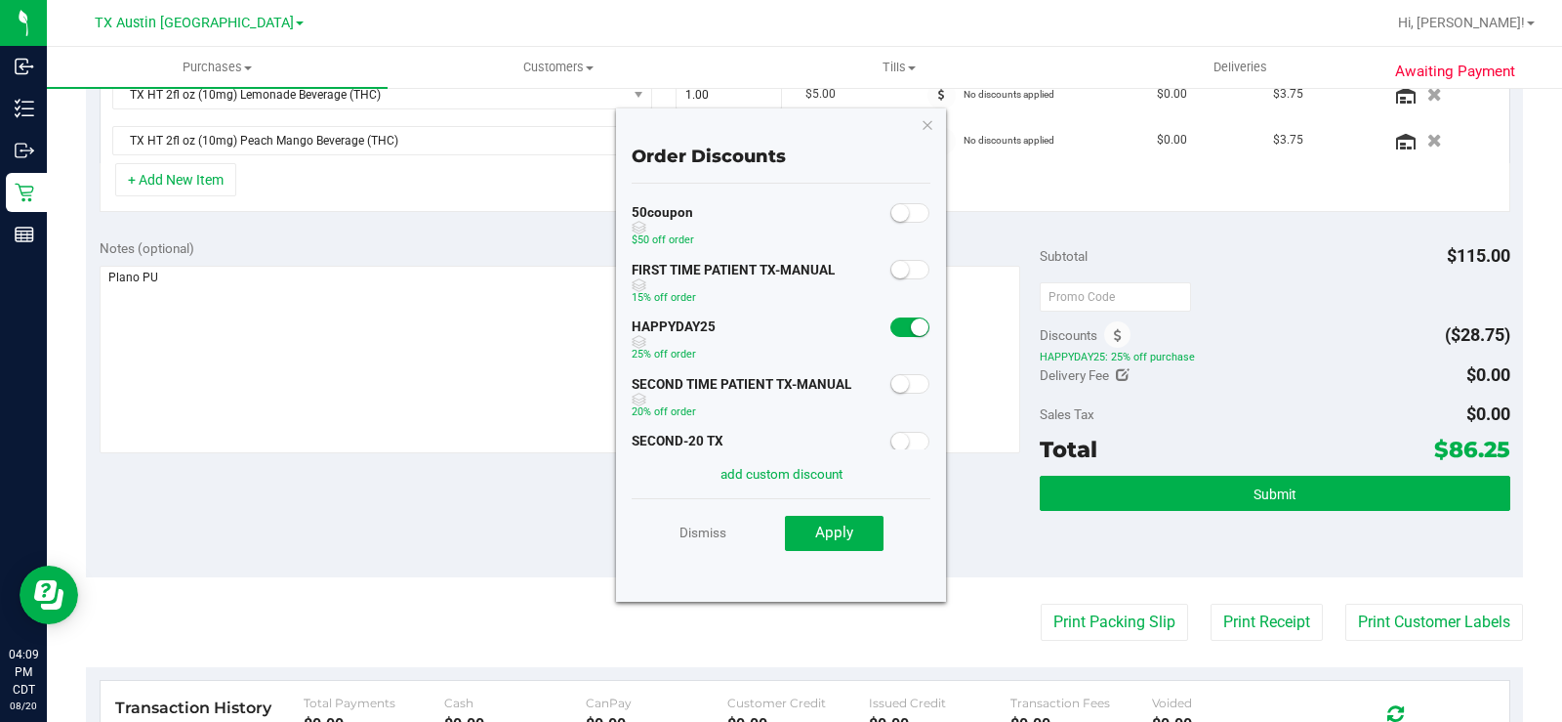
click at [891, 382] on small at bounding box center [900, 384] width 18 height 18
click at [871, 526] on button "Apply" at bounding box center [834, 533] width 99 height 35
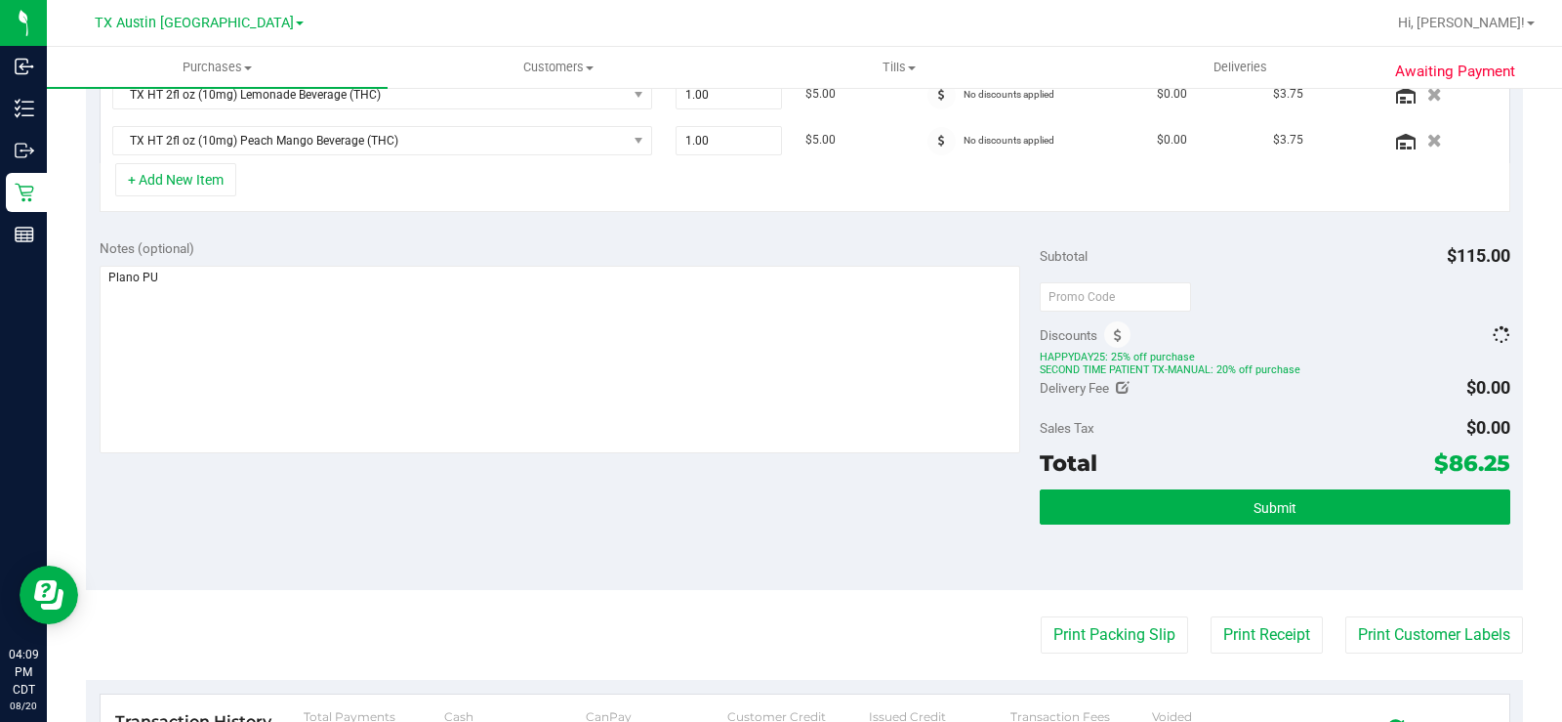
scroll to position [653, 0]
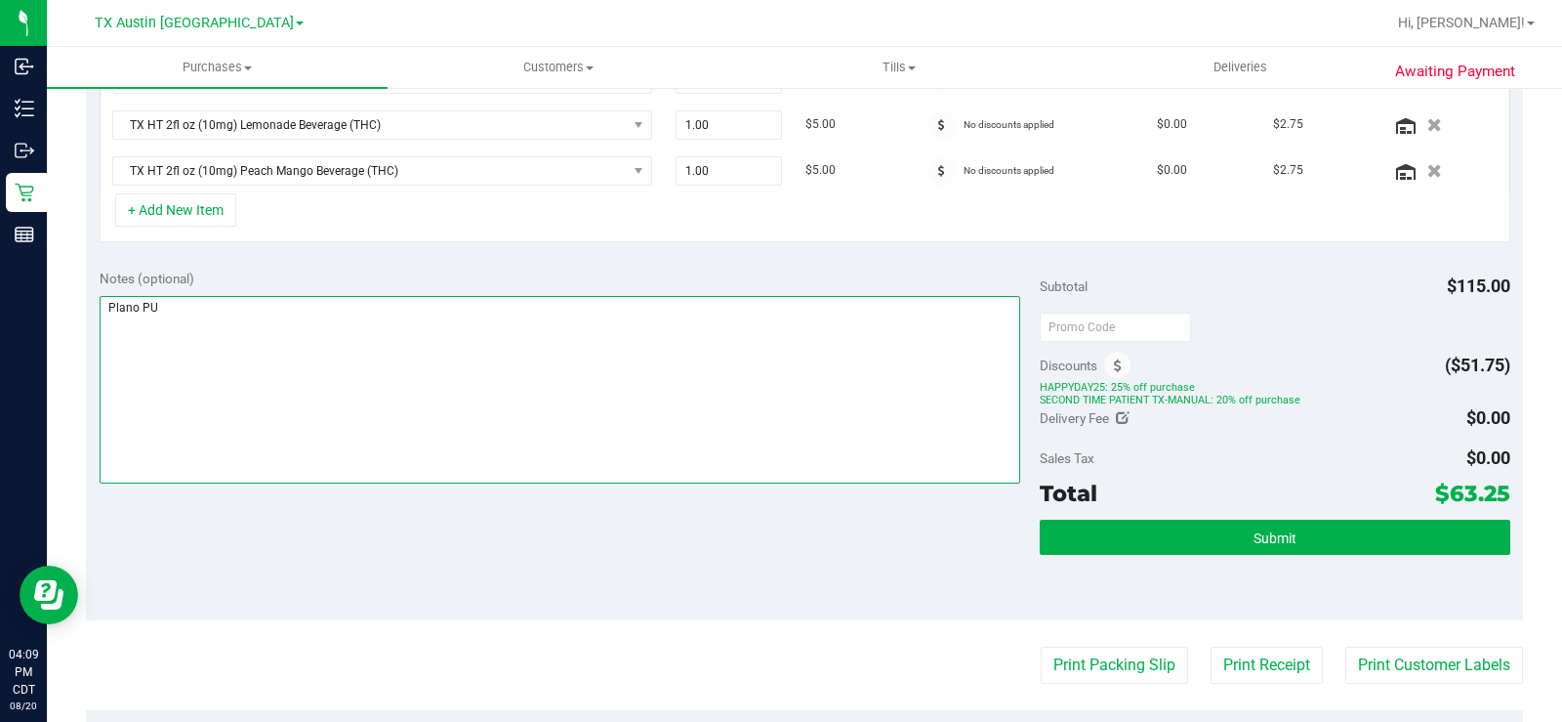
click at [767, 392] on textarea at bounding box center [560, 389] width 921 height 187
click at [762, 384] on textarea at bounding box center [560, 389] width 921 height 187
click at [691, 329] on textarea at bounding box center [560, 389] width 921 height 187
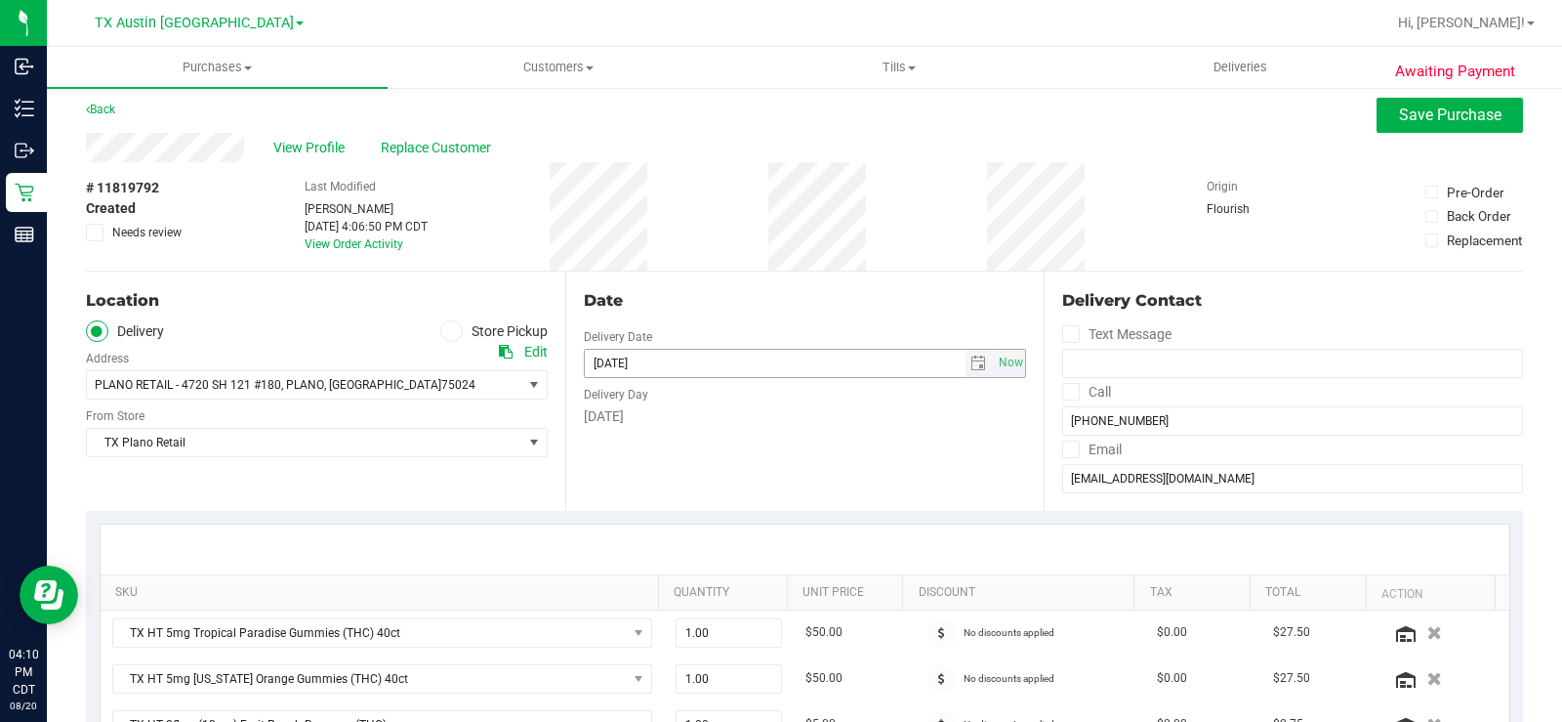
scroll to position [0, 0]
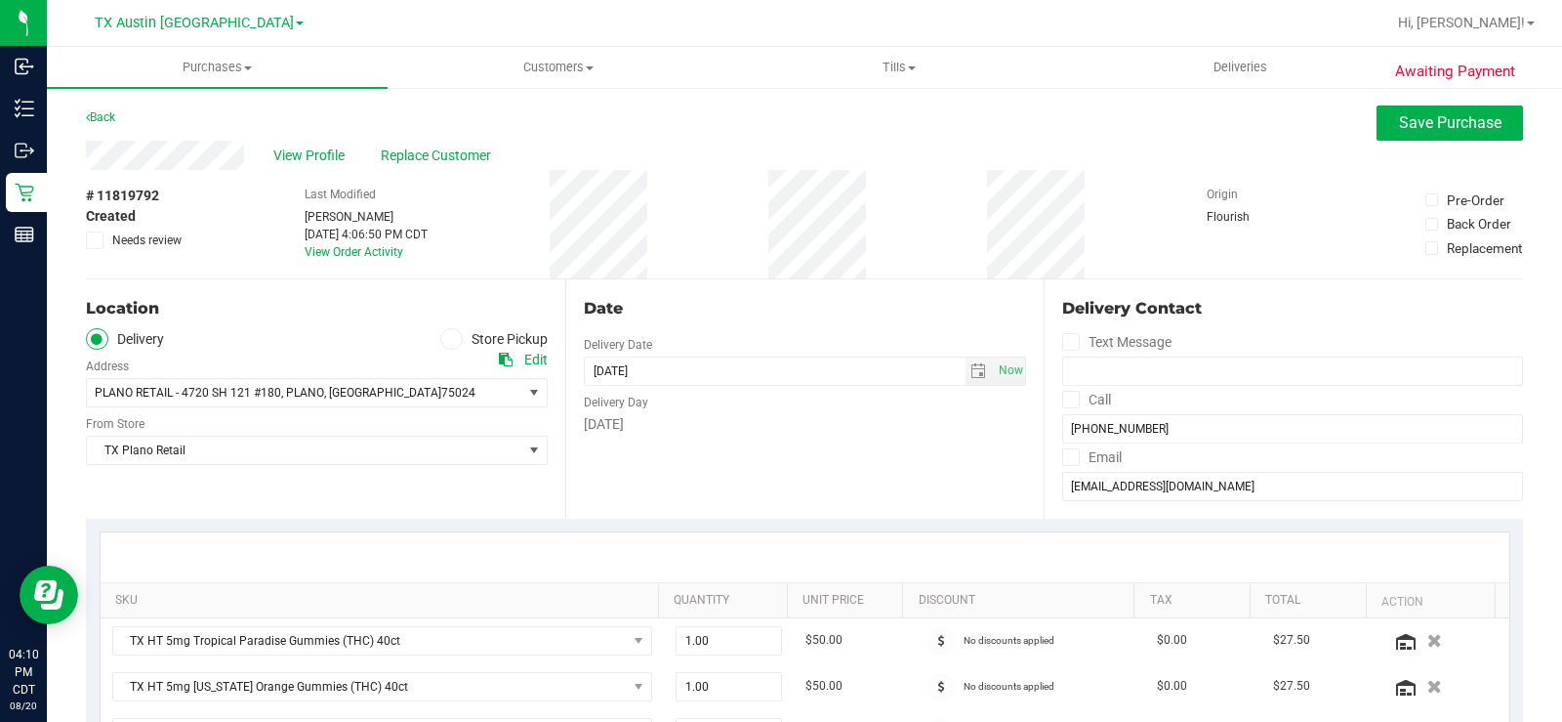
click at [931, 537] on div at bounding box center [805, 557] width 1409 height 50
click at [971, 364] on span "select" at bounding box center [979, 371] width 16 height 16
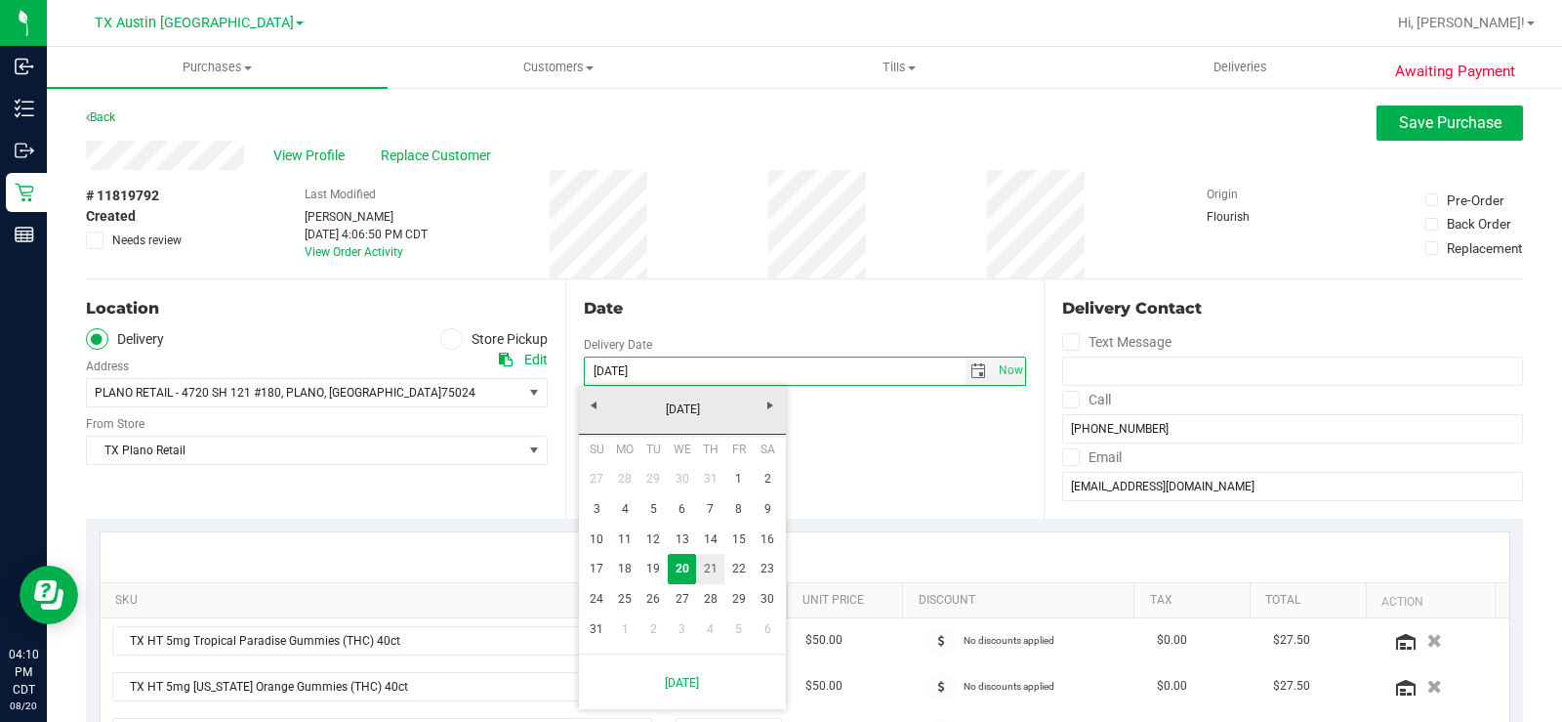
click at [718, 576] on link "21" at bounding box center [710, 569] width 28 height 30
type input "[DATE]"
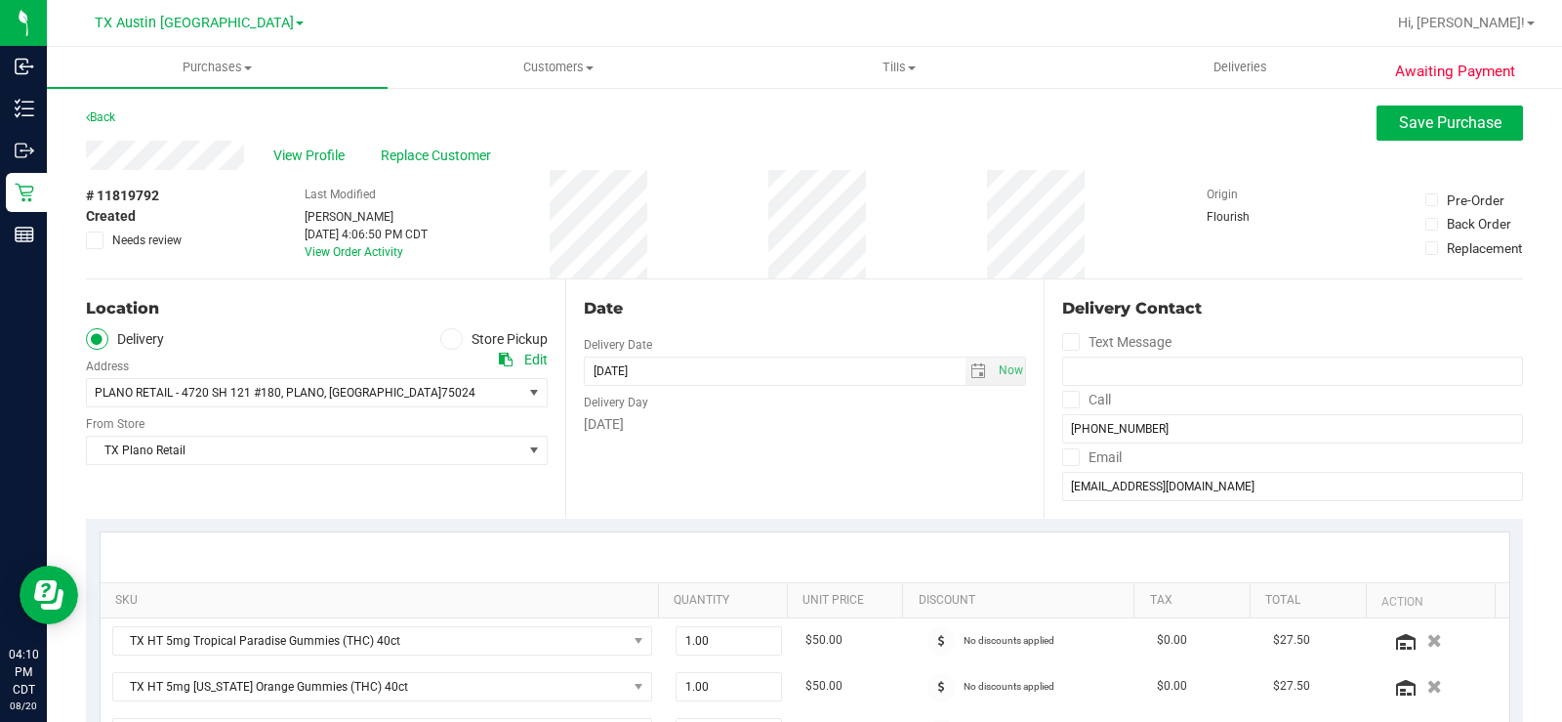
click at [886, 476] on div "Date Delivery Date 08/21/2025 Now 08/21/2025 08:00 AM Now Delivery Day Thursday" at bounding box center [804, 398] width 479 height 239
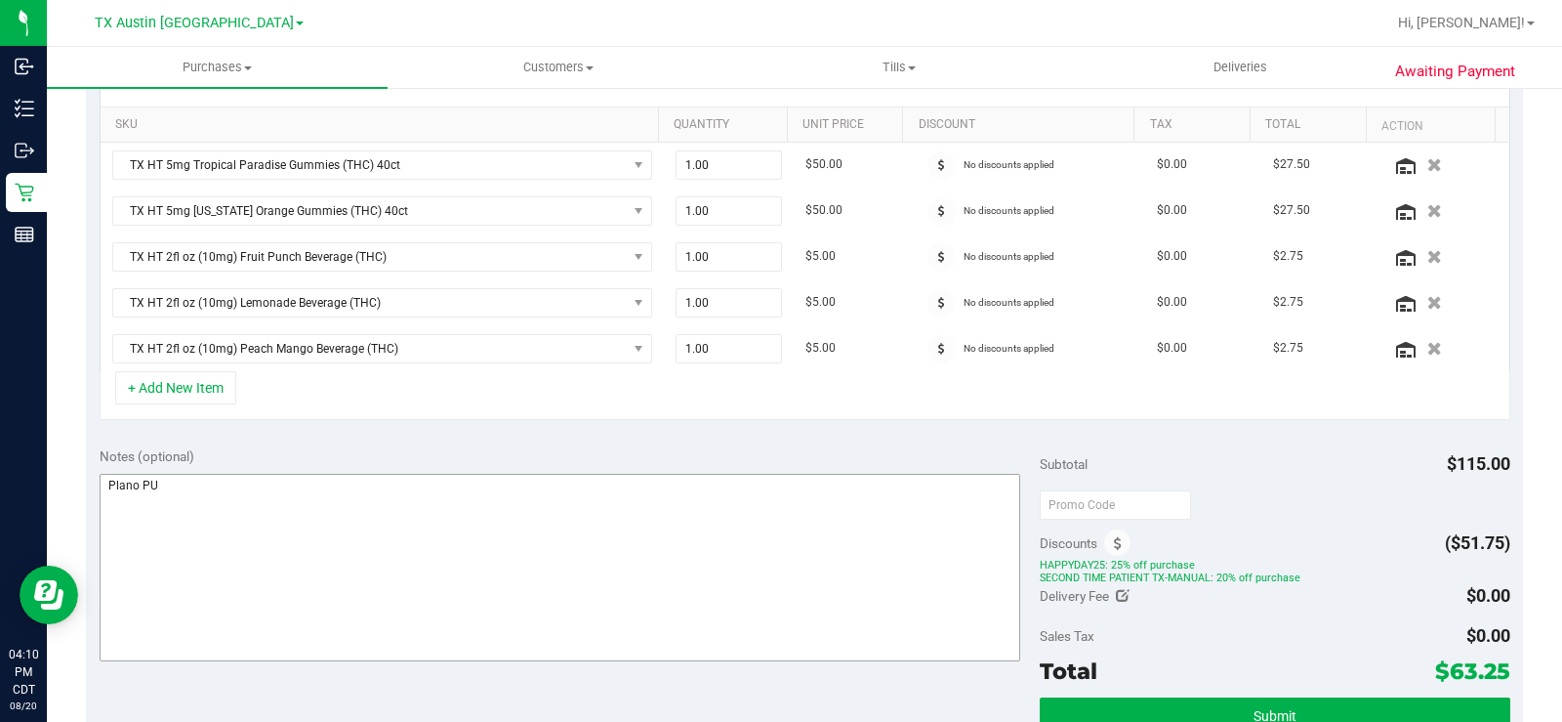
scroll to position [488, 0]
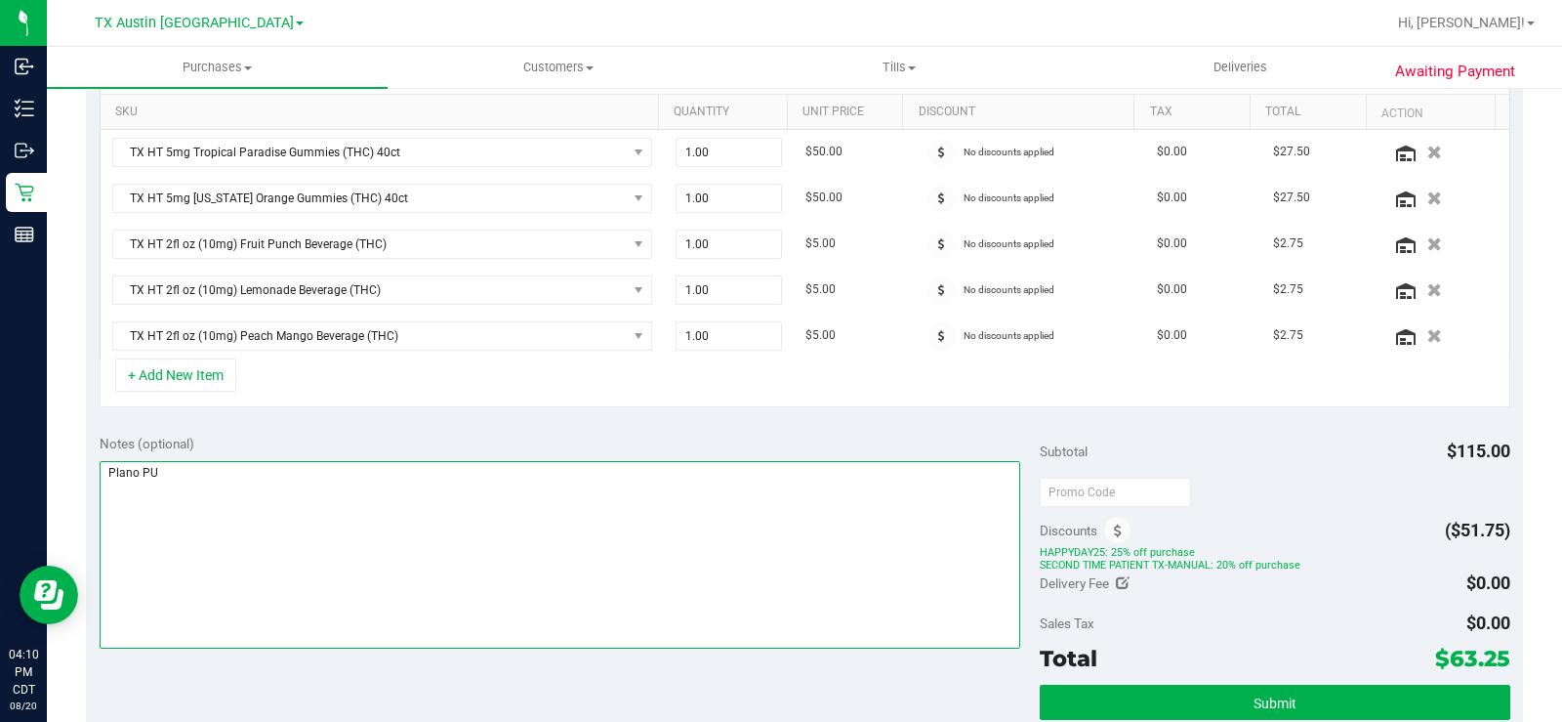
click at [234, 500] on textarea at bounding box center [560, 554] width 921 height 187
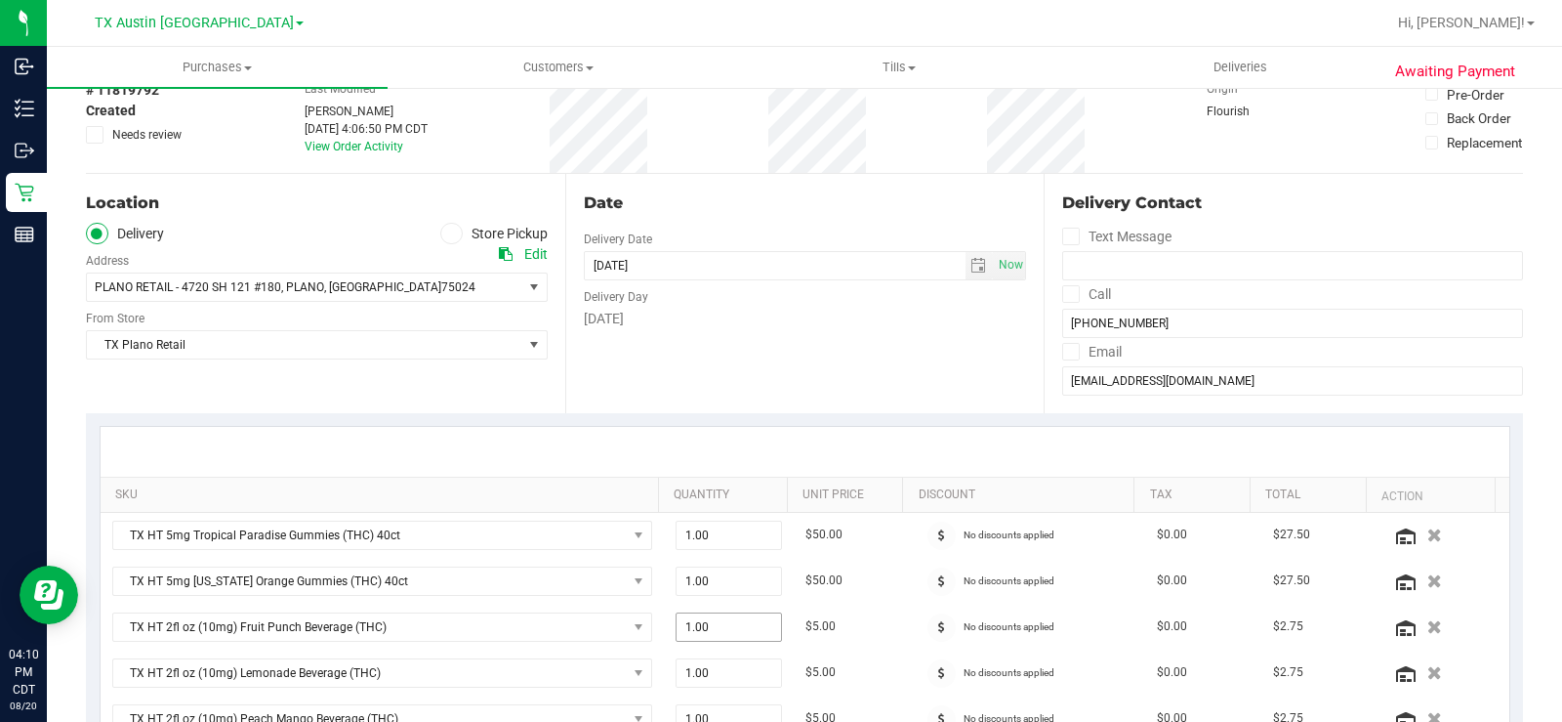
scroll to position [0, 0]
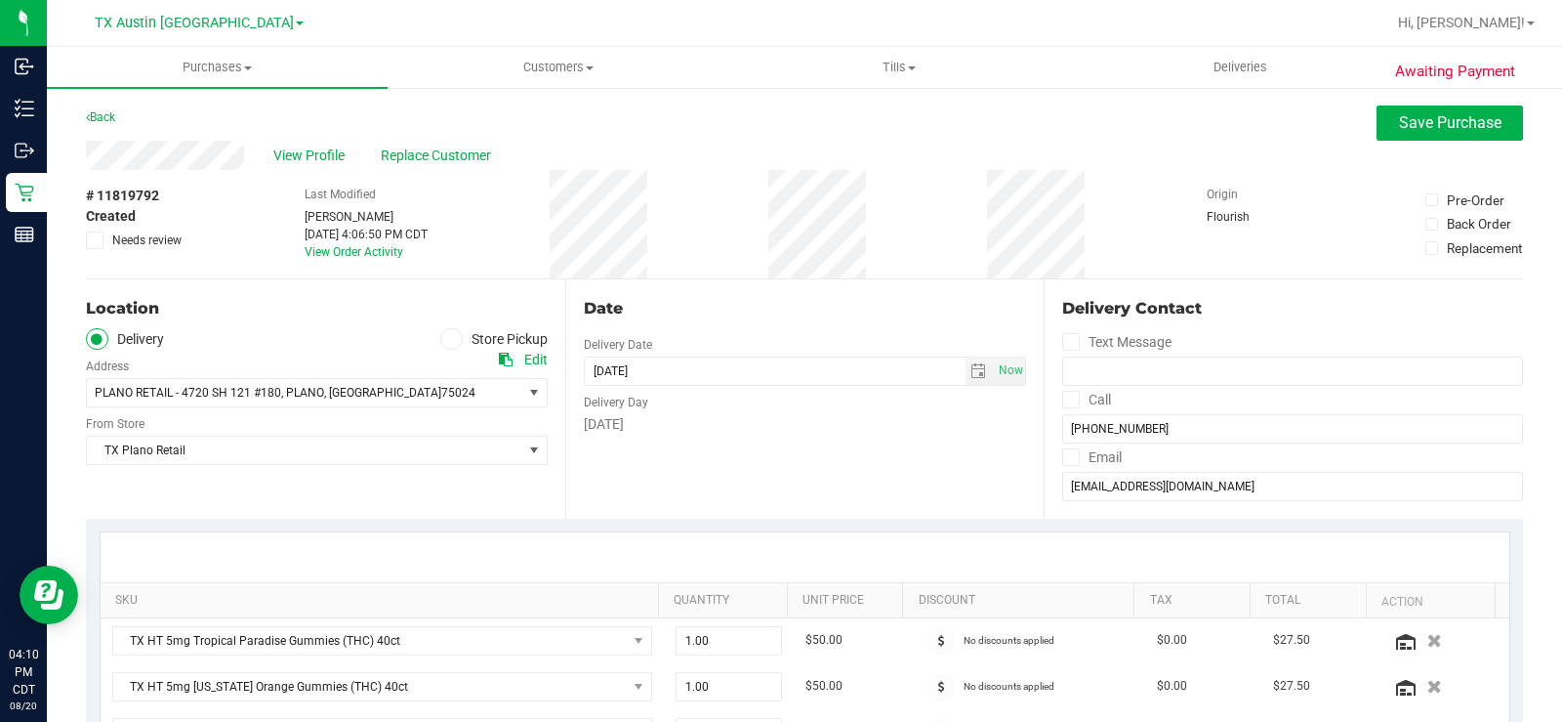
type textarea "Plano PU 08/21- MB"
click at [804, 470] on div "Date Delivery Date 08/21/2025 Now 08/21/2025 08:00 AM Now Delivery Day Thursday" at bounding box center [804, 398] width 479 height 239
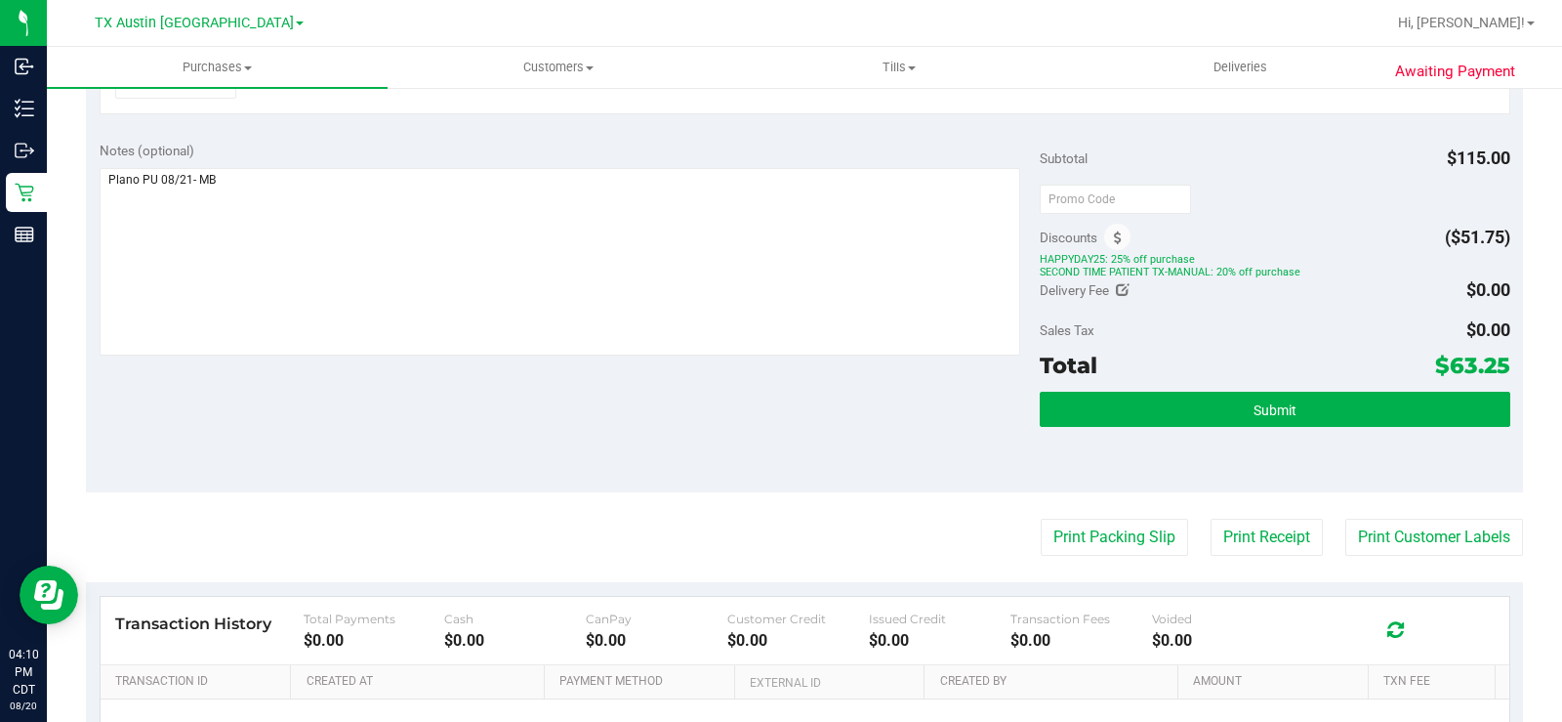
drag, startPoint x: 808, startPoint y: 434, endPoint x: 1113, endPoint y: 454, distance: 305.3
click at [816, 441] on div "Notes (optional) Subtotal $115.00 Discounts ($51.75) HAPPYDAY25: 25% off purcha…" at bounding box center [804, 310] width 1437 height 365
click at [1160, 426] on button "Submit" at bounding box center [1275, 409] width 471 height 35
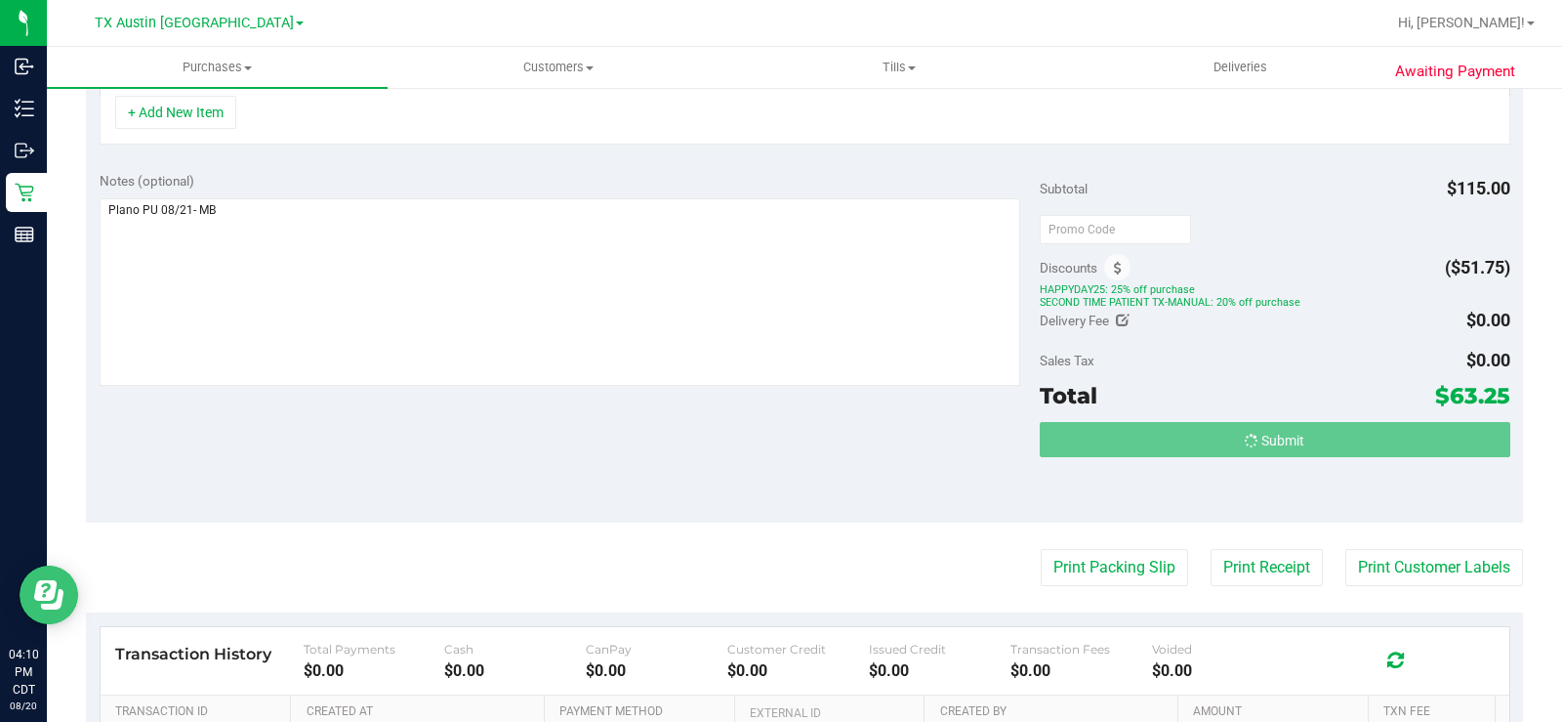
scroll to position [721, 0]
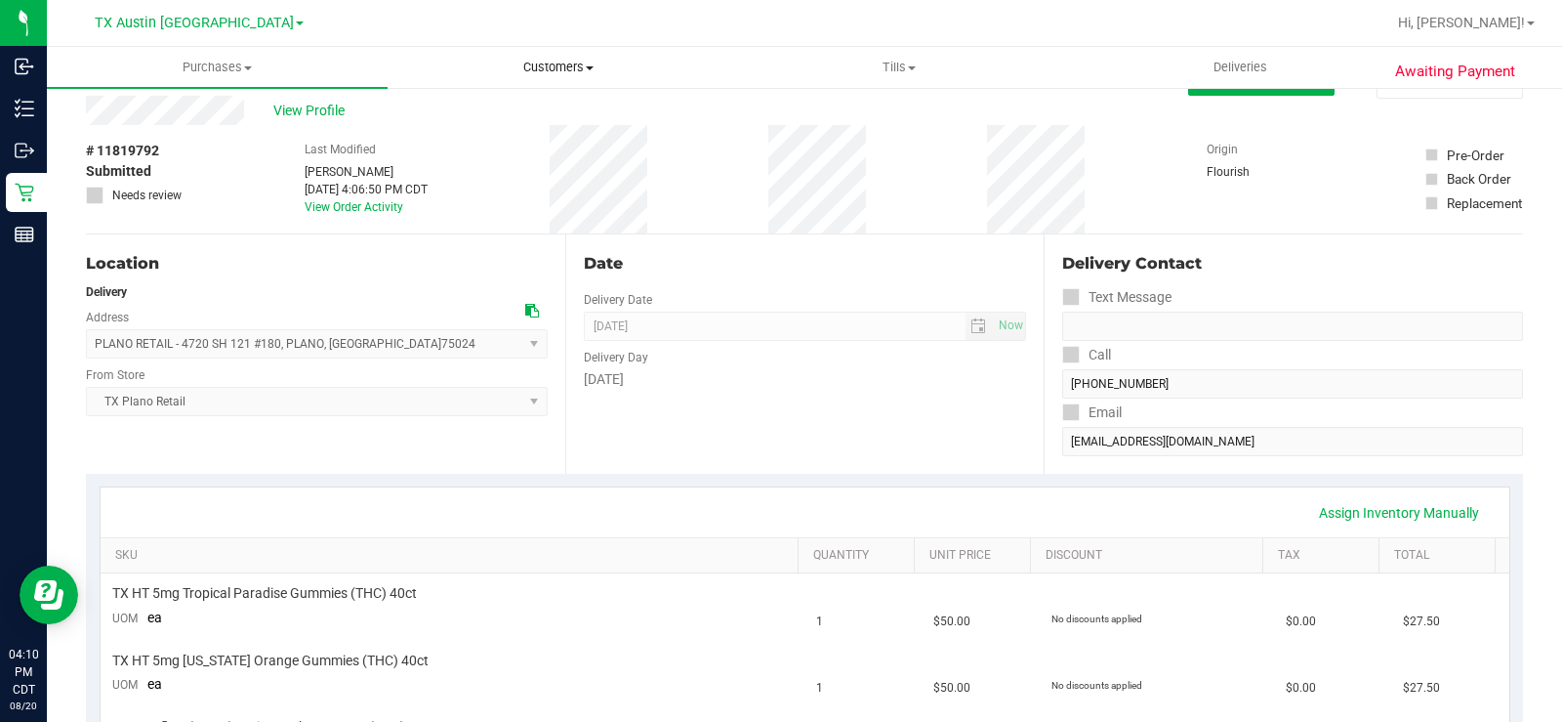
scroll to position [37, 0]
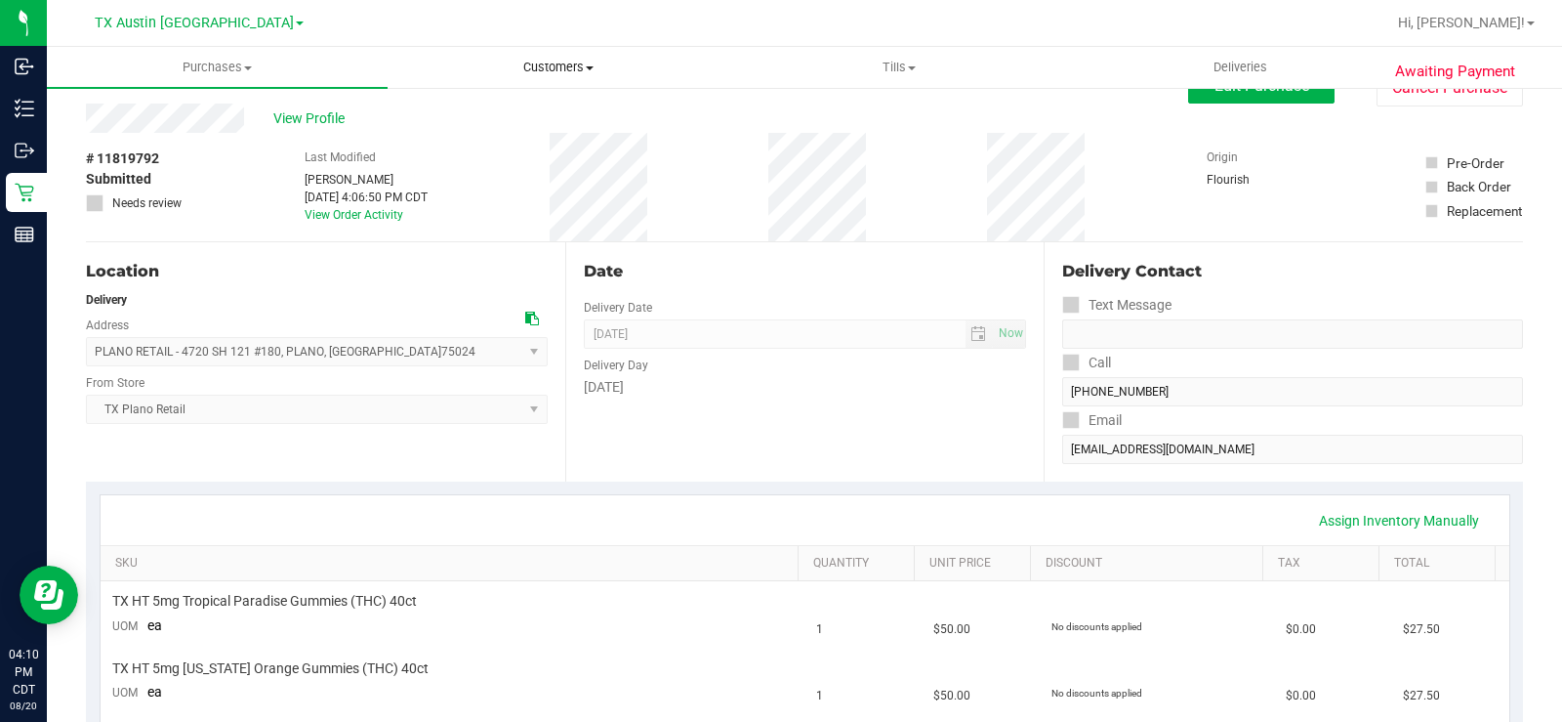
click at [541, 72] on span "Customers" at bounding box center [558, 68] width 339 height 18
click at [515, 111] on span "All customers" at bounding box center [458, 117] width 141 height 17
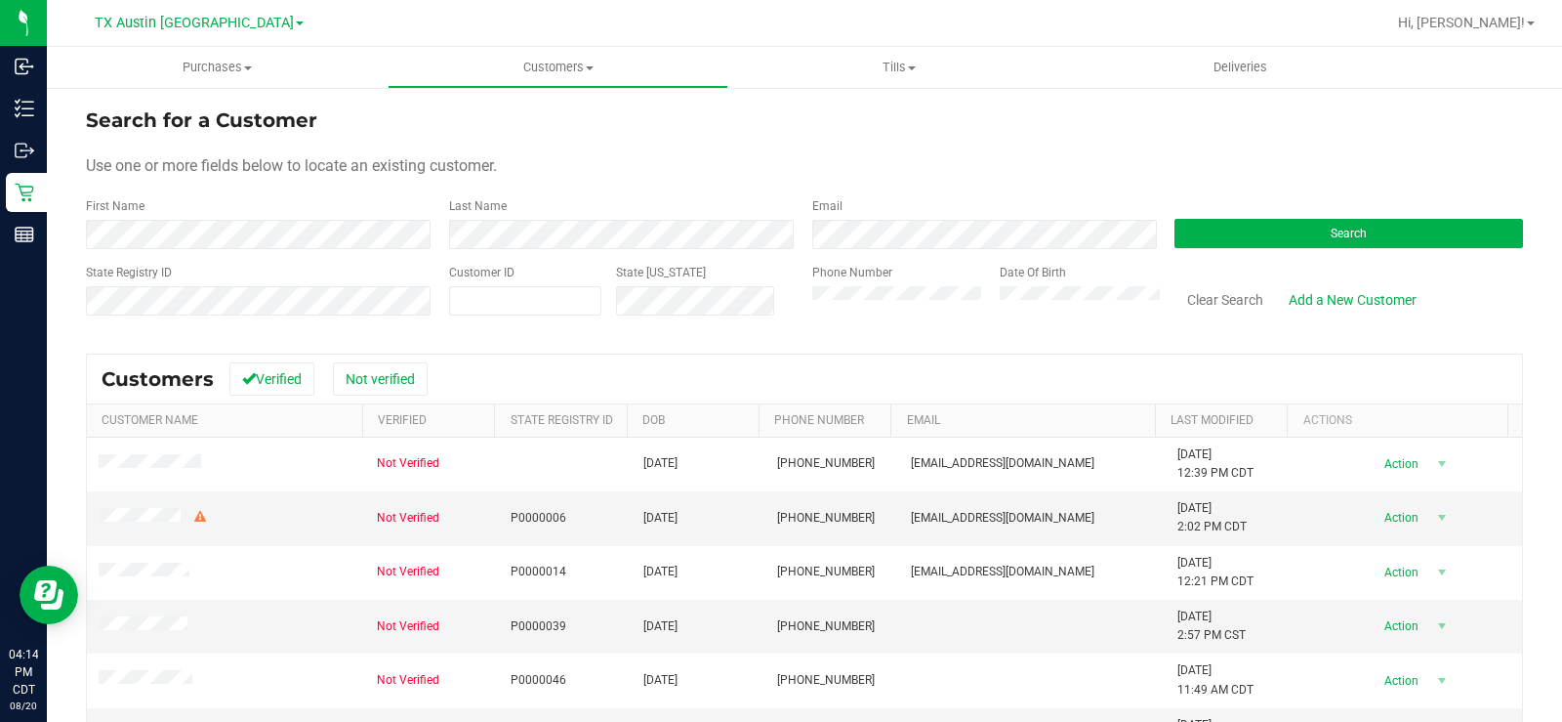
click at [275, 216] on div "First Name" at bounding box center [260, 223] width 349 height 52
click at [138, 251] on form "Search for a Customer Use one or more fields below to locate an existing custom…" at bounding box center [804, 218] width 1437 height 227
click at [1188, 218] on div "Search" at bounding box center [1341, 223] width 363 height 52
click at [1194, 225] on button "Search" at bounding box center [1349, 233] width 349 height 29
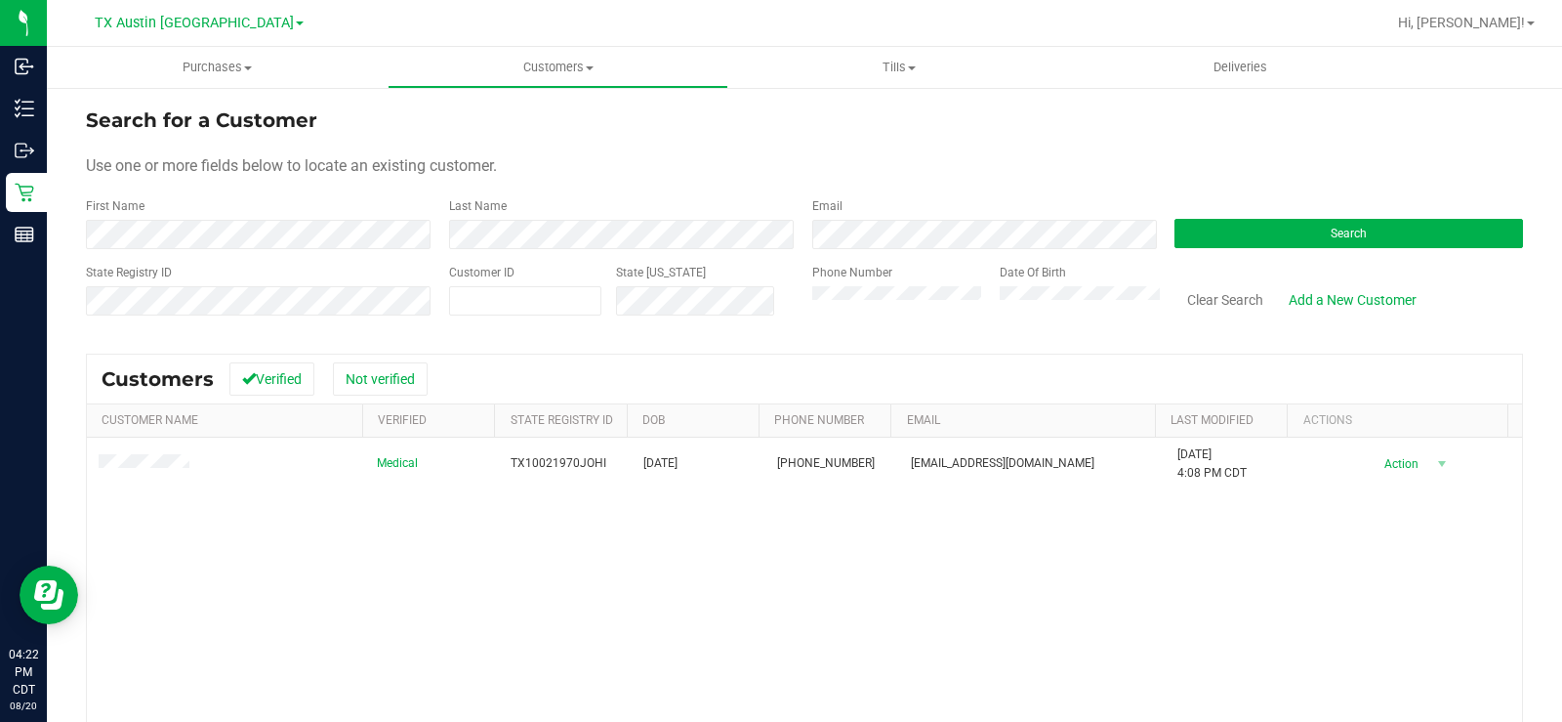
click at [346, 219] on div "First Name" at bounding box center [260, 223] width 349 height 52
click at [348, 231] on div "First Name" at bounding box center [260, 223] width 349 height 52
click at [534, 340] on div "Search for a Customer Use one or more fields below to locate an existing custom…" at bounding box center [804, 522] width 1437 height 834
click at [928, 366] on div "Customers Verified Not verified" at bounding box center [804, 378] width 1435 height 49
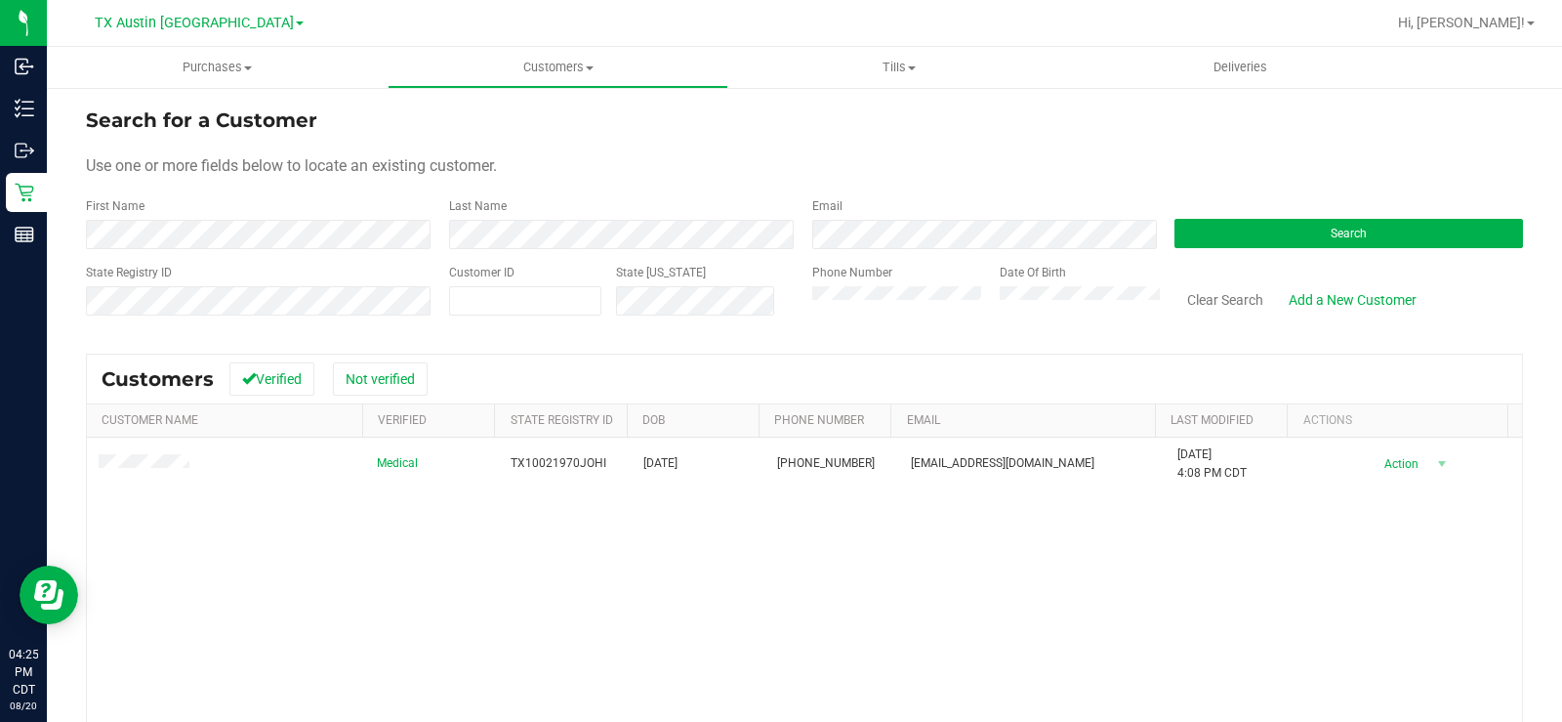
click at [1131, 555] on div "Medical TX10021970JOHI 10/02/1970 (903) 407-1574 josephhighfield@gmail.com 3/22…" at bounding box center [804, 664] width 1435 height 455
click at [1066, 568] on div "Medical TX10021970JOHI 10/02/1970 (903) 407-1574 josephhighfield@gmail.com 3/22…" at bounding box center [804, 664] width 1435 height 455
drag, startPoint x: 642, startPoint y: 186, endPoint x: 910, endPoint y: 204, distance: 268.1
click at [685, 190] on form "Search for a Customer Use one or more fields below to locate an existing custom…" at bounding box center [804, 218] width 1437 height 227
click at [1346, 242] on button "Search" at bounding box center [1349, 233] width 349 height 29
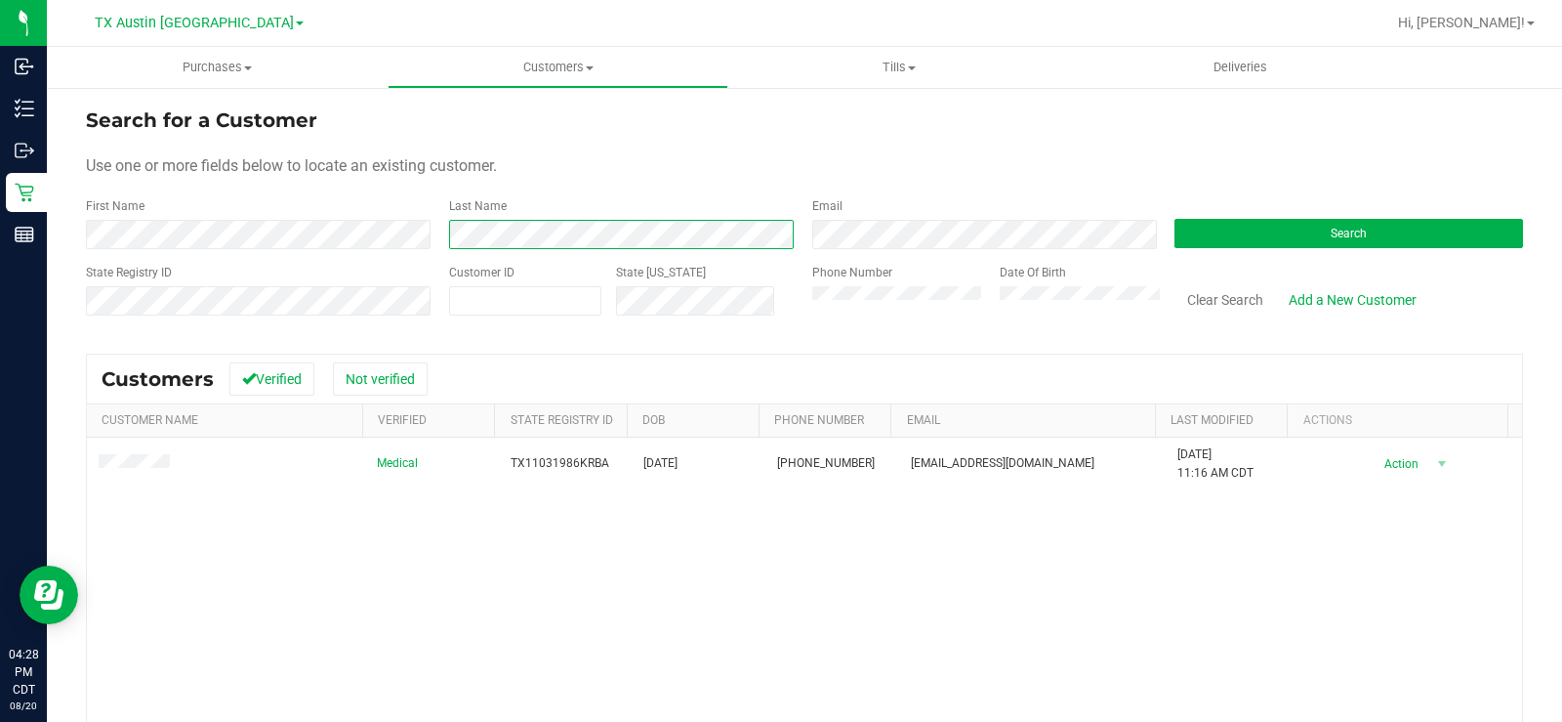
click at [439, 241] on div "Last Name" at bounding box center [615, 223] width 363 height 52
click at [686, 144] on form "Search for a Customer Use one or more fields below to locate an existing custom…" at bounding box center [804, 218] width 1437 height 227
click at [571, 157] on div "Use one or more fields below to locate an existing customer." at bounding box center [804, 165] width 1437 height 23
click at [440, 240] on div "Last Name" at bounding box center [615, 223] width 363 height 52
click at [673, 354] on div "Customers Verified Not verified" at bounding box center [804, 378] width 1435 height 49
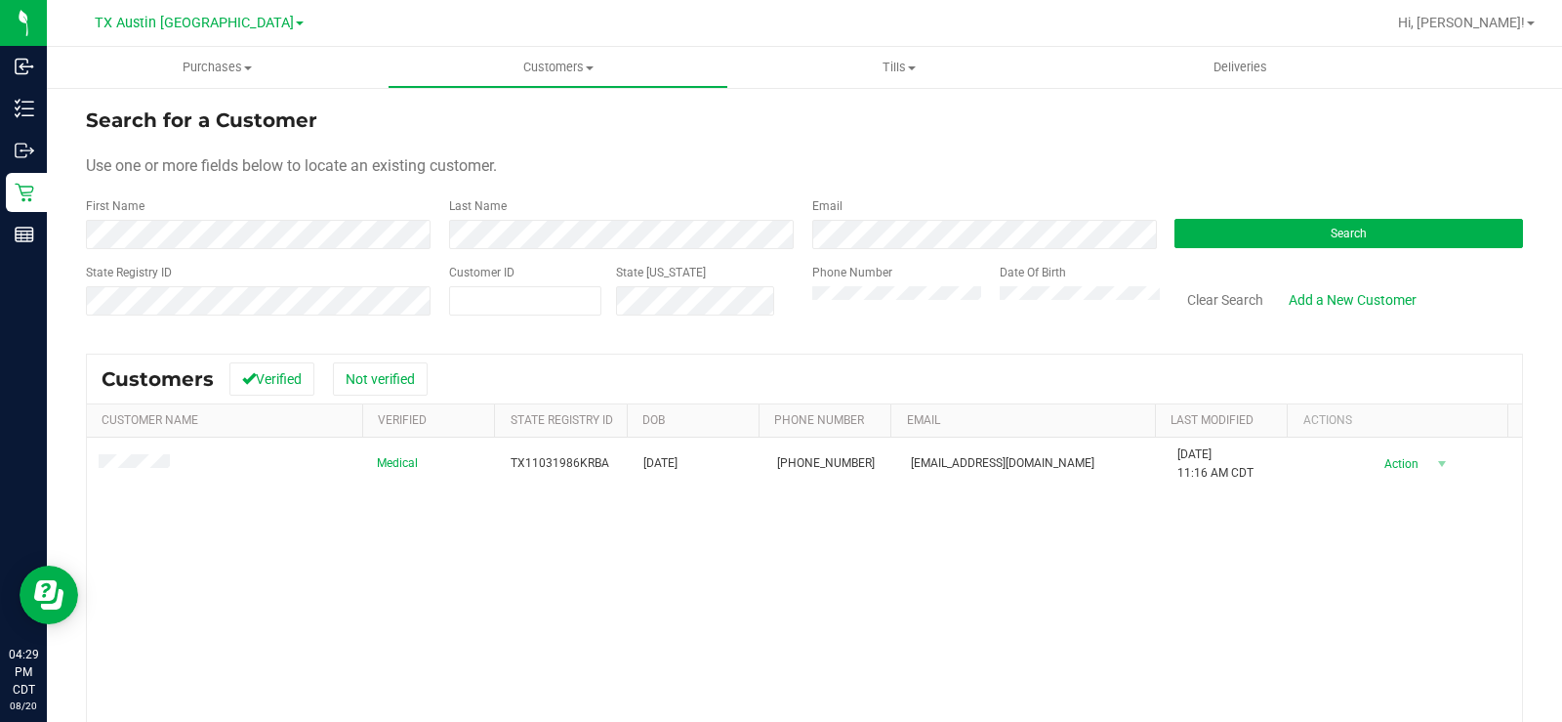
click at [1053, 530] on div "Medical TX11031986KRBA 11/03/1986 (682) 359-8486 witchlife86@gmail.com 6/28/202…" at bounding box center [804, 664] width 1435 height 455
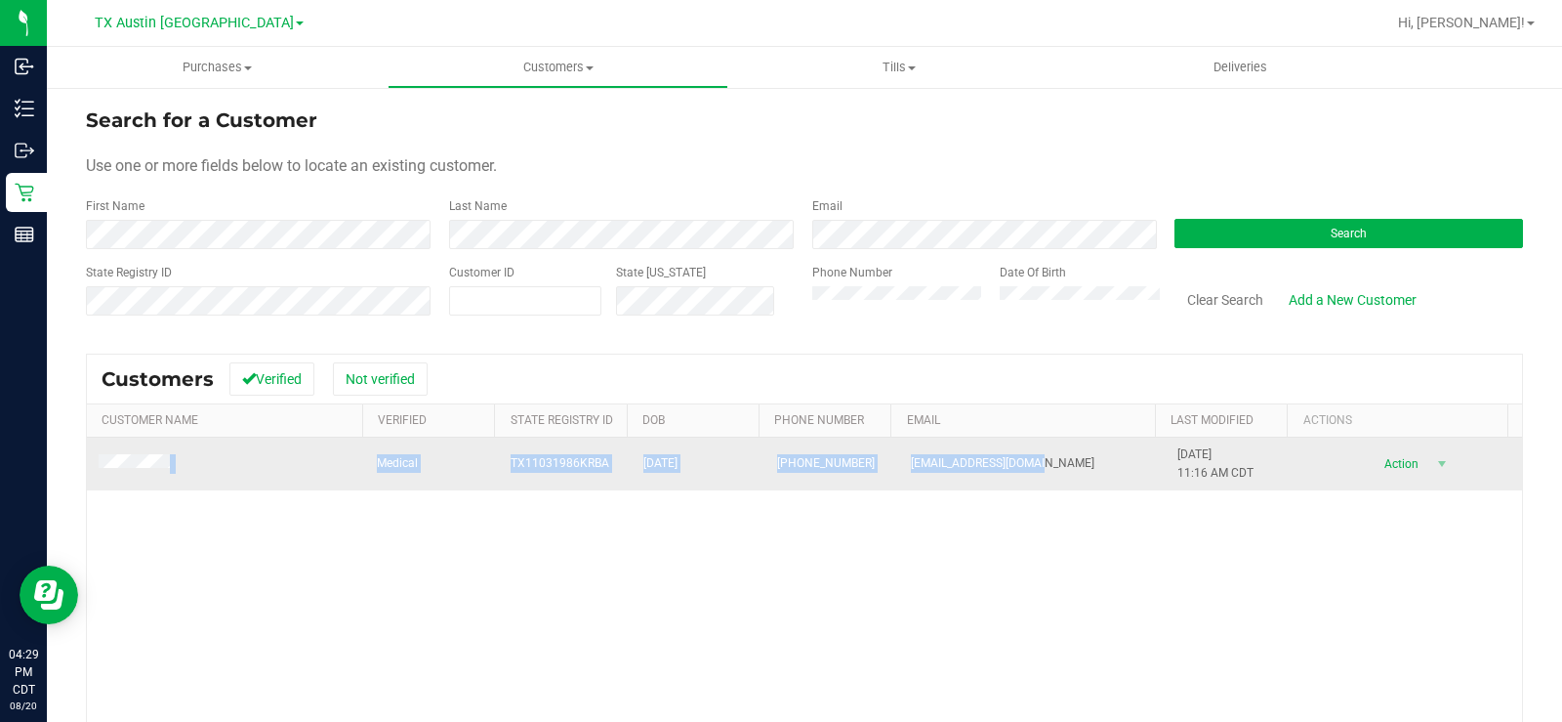
drag, startPoint x: 1047, startPoint y: 457, endPoint x: 96, endPoint y: 458, distance: 951.0
click at [96, 458] on tr "Medical TX11031986KRBA 11/03/1986 (682) 359-8486 witchlife86@gmail.com 6/28/202…" at bounding box center [804, 463] width 1435 height 53
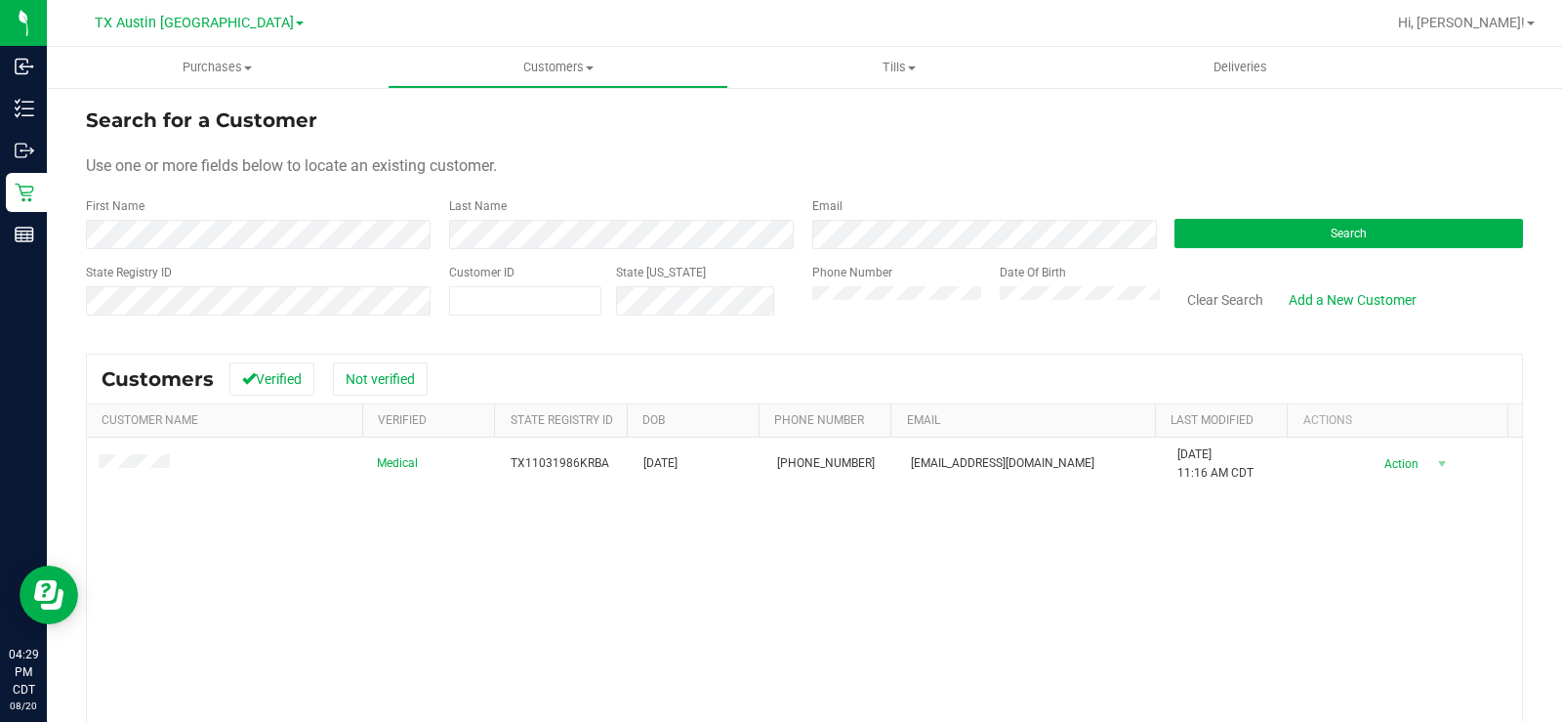
click at [369, 558] on div "Medical TX11031986KRBA 11/03/1986 (682) 359-8486 witchlife86@gmail.com 6/28/202…" at bounding box center [804, 664] width 1435 height 455
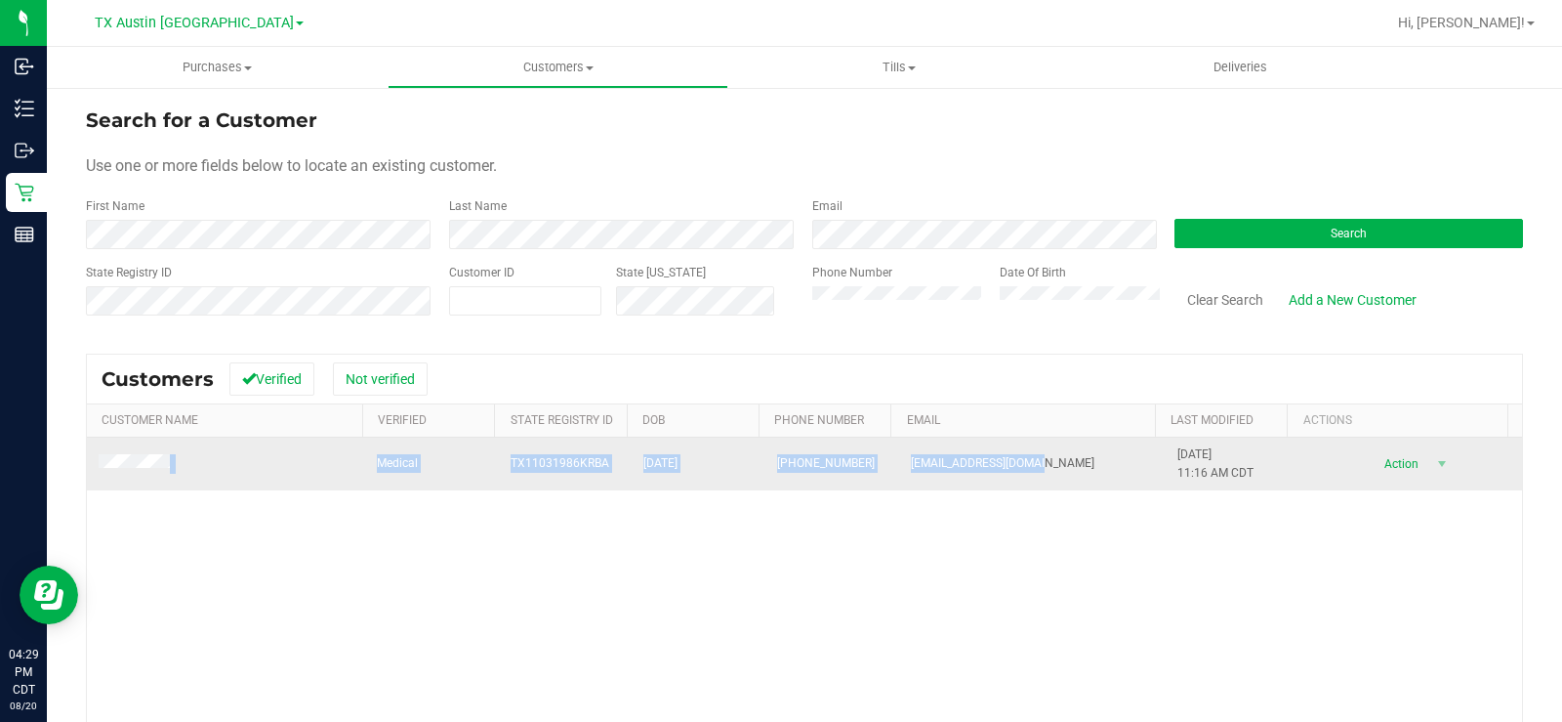
drag, startPoint x: 1037, startPoint y: 466, endPoint x: 93, endPoint y: 465, distance: 944.2
click at [93, 465] on tr "Medical TX11031986KRBA 11/03/1986 (682) 359-8486 witchlife86@gmail.com 6/28/202…" at bounding box center [804, 463] width 1435 height 53
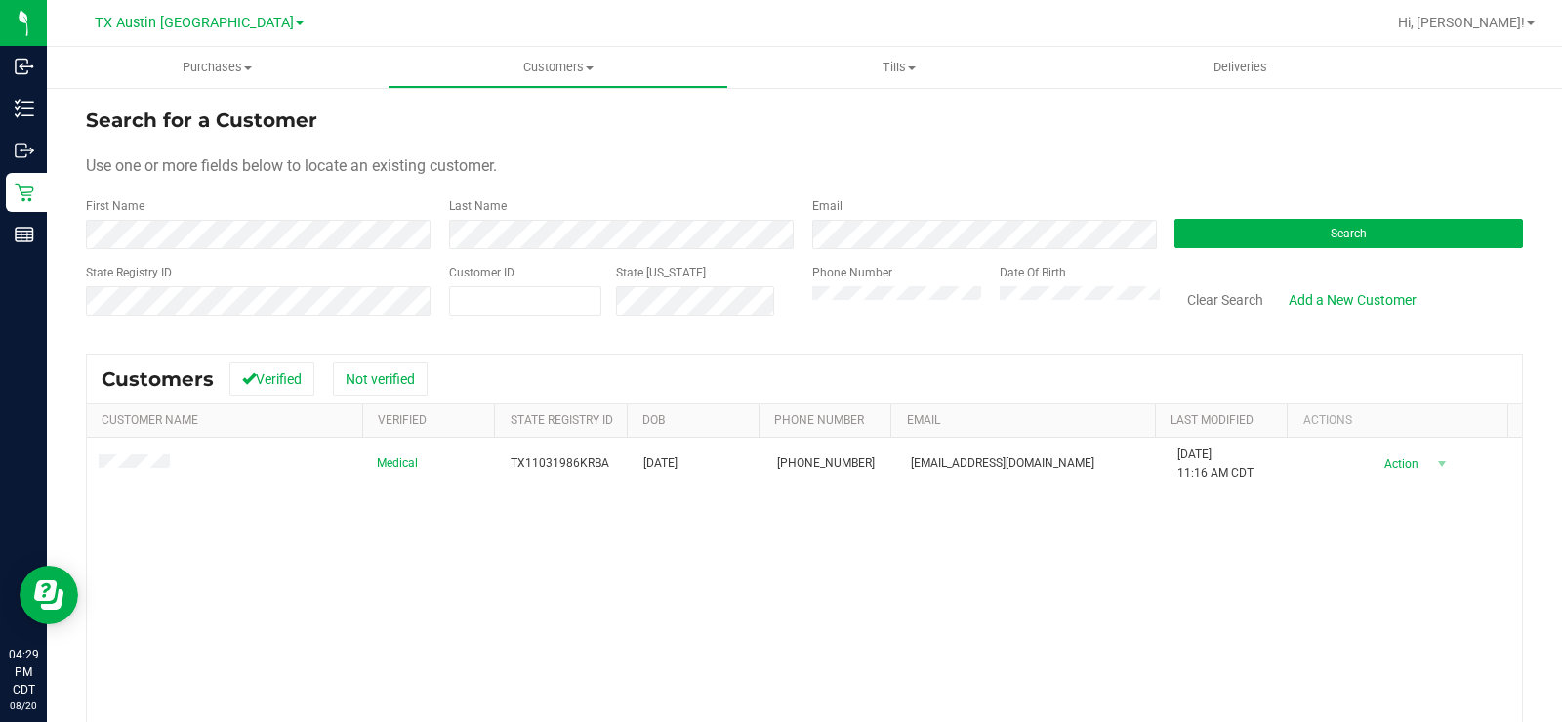
click at [328, 590] on div "Medical TX11031986KRBA 11/03/1986 (682) 359-8486 witchlife86@gmail.com 6/28/202…" at bounding box center [804, 664] width 1435 height 455
drag, startPoint x: 1034, startPoint y: 466, endPoint x: 286, endPoint y: 558, distance: 753.5
click at [56, 482] on div "Search for a Customer Use one or more fields below to locate an existing custom…" at bounding box center [804, 522] width 1515 height 873
click at [383, 572] on div "Medical TX11031986KRBA 11/03/1986 (682) 359-8486 witchlife86@gmail.com 6/28/202…" at bounding box center [804, 664] width 1435 height 455
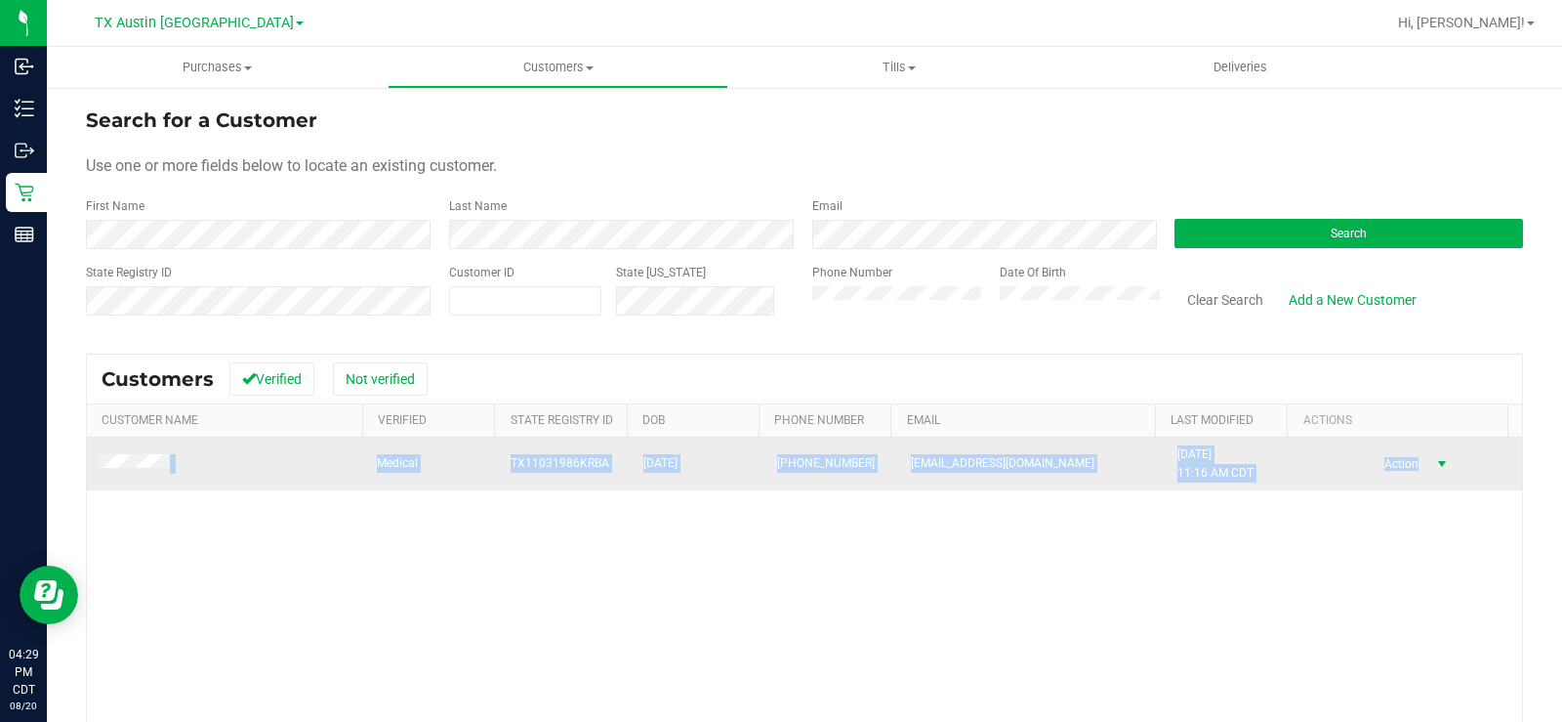
drag, startPoint x: 94, startPoint y: 458, endPoint x: 1427, endPoint y: 467, distance: 1333.8
click at [1427, 467] on tr "Medical TX11031986KRBA 11/03/1986 (682) 359-8486 witchlife86@gmail.com 6/28/202…" at bounding box center [804, 463] width 1435 height 53
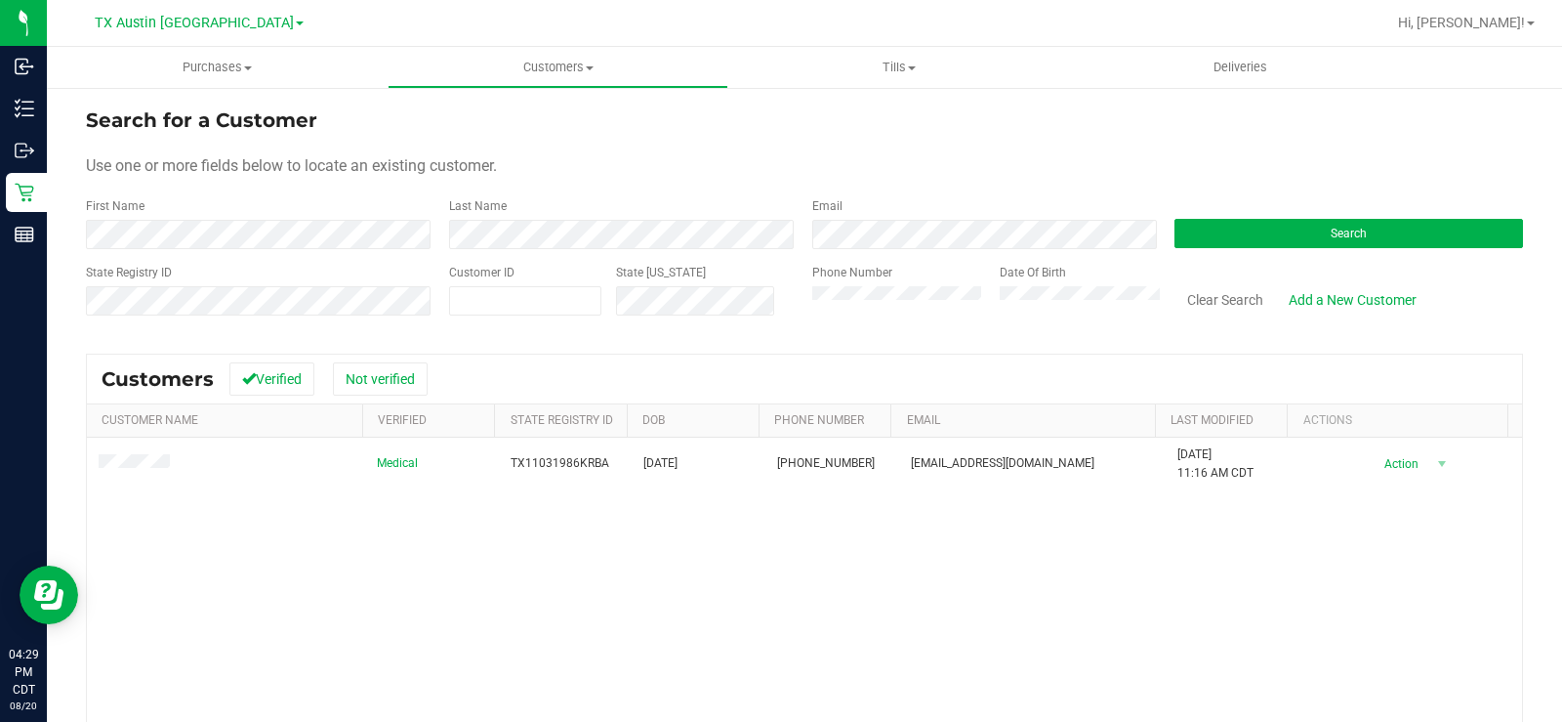
click at [634, 576] on div "Medical TX11031986KRBA 11/03/1986 (682) 359-8486 witchlife86@gmail.com 6/28/202…" at bounding box center [804, 664] width 1435 height 455
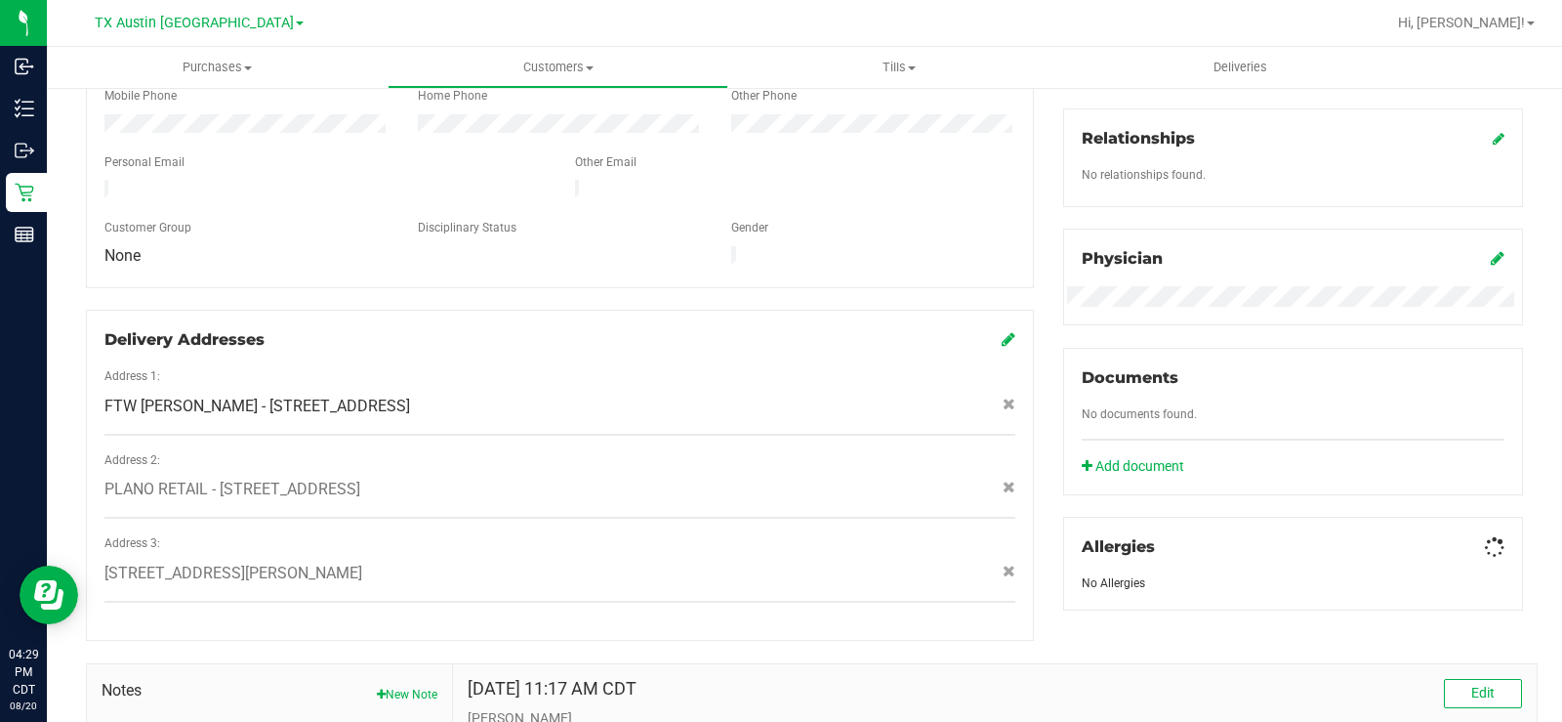
scroll to position [488, 0]
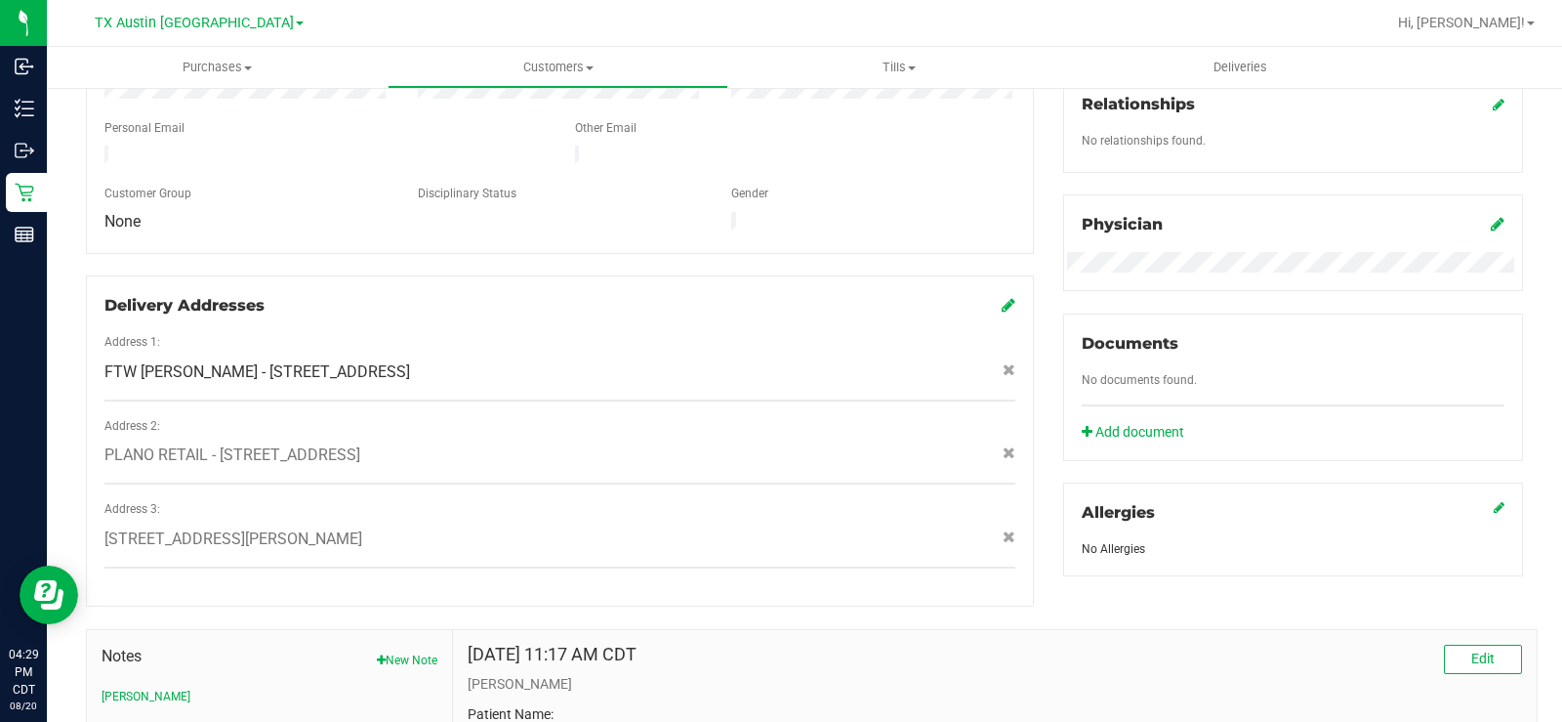
drag, startPoint x: 391, startPoint y: 516, endPoint x: 351, endPoint y: 520, distance: 40.3
click at [351, 527] on div "324 pilgrim Rd , Alvarado , TX 76009" at bounding box center [560, 538] width 940 height 23
copy span "324 pilgrim Rd , Alvarado , TX 76009"
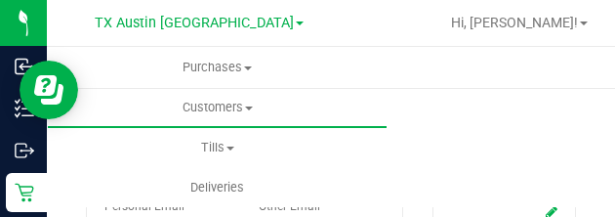
click at [464, 94] on div "Purchases Summary of purchases Fulfillment All purchases Customers All customer…" at bounding box center [354, 127] width 615 height 160
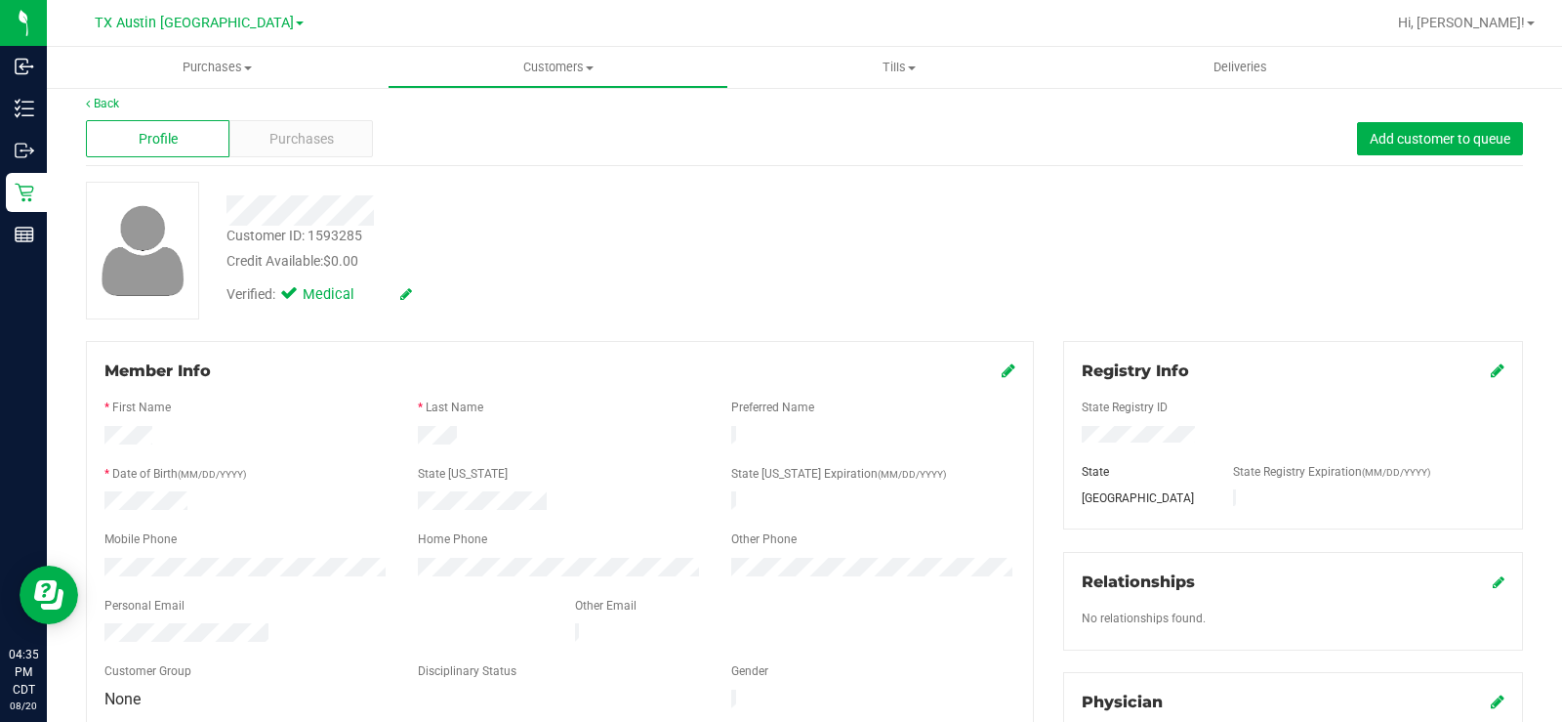
scroll to position [0, 0]
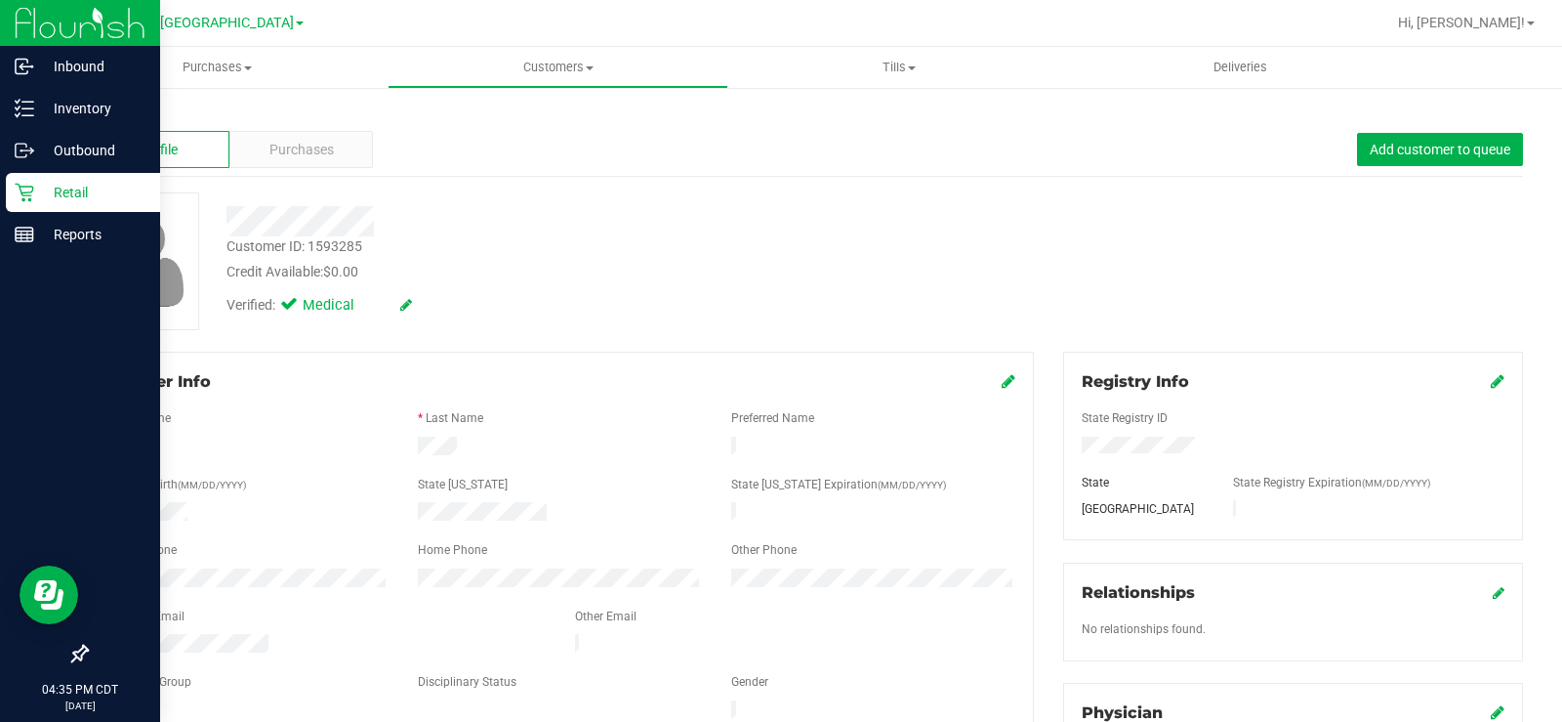
drag, startPoint x: 38, startPoint y: 200, endPoint x: 51, endPoint y: 200, distance: 12.7
click at [38, 200] on p "Retail" at bounding box center [92, 192] width 117 height 23
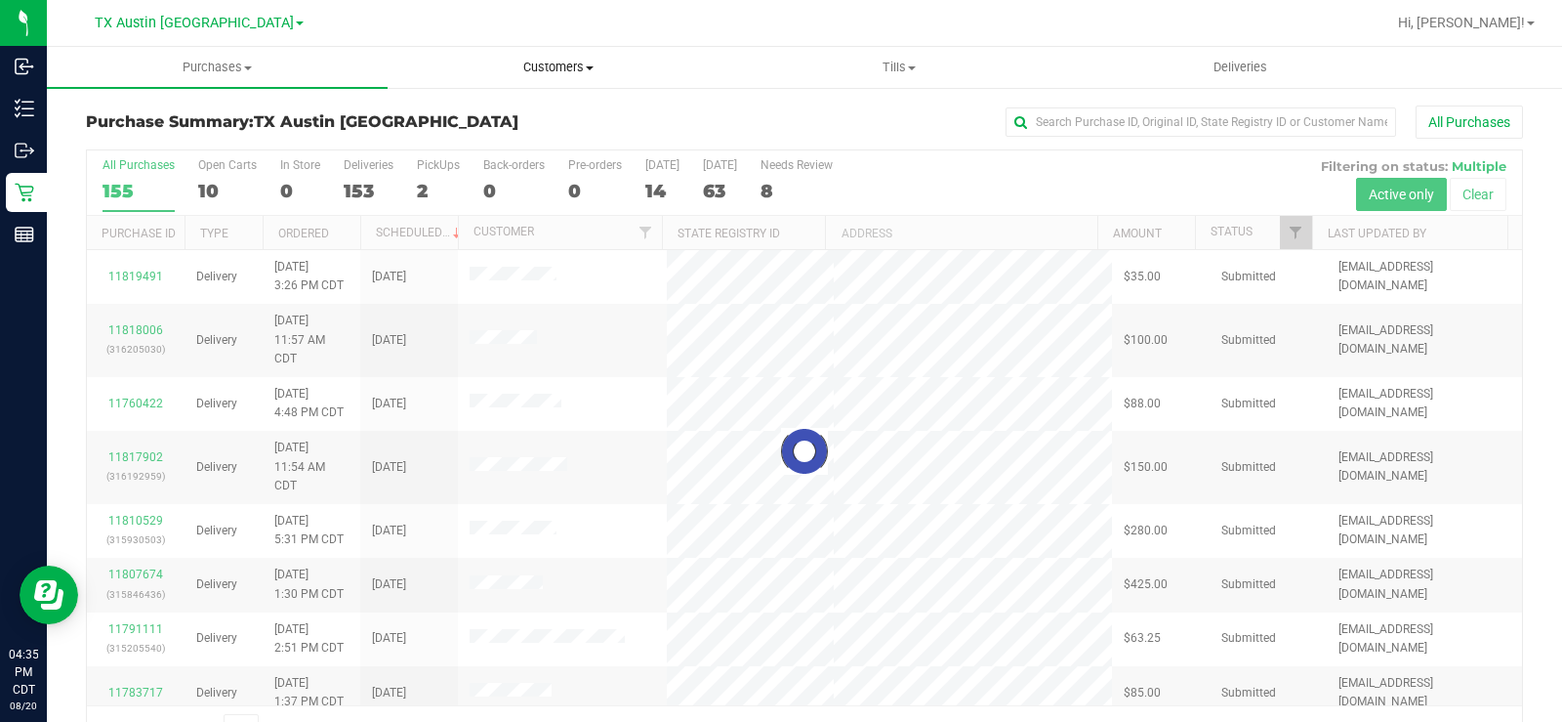
click at [557, 63] on span "Customers" at bounding box center [558, 68] width 339 height 18
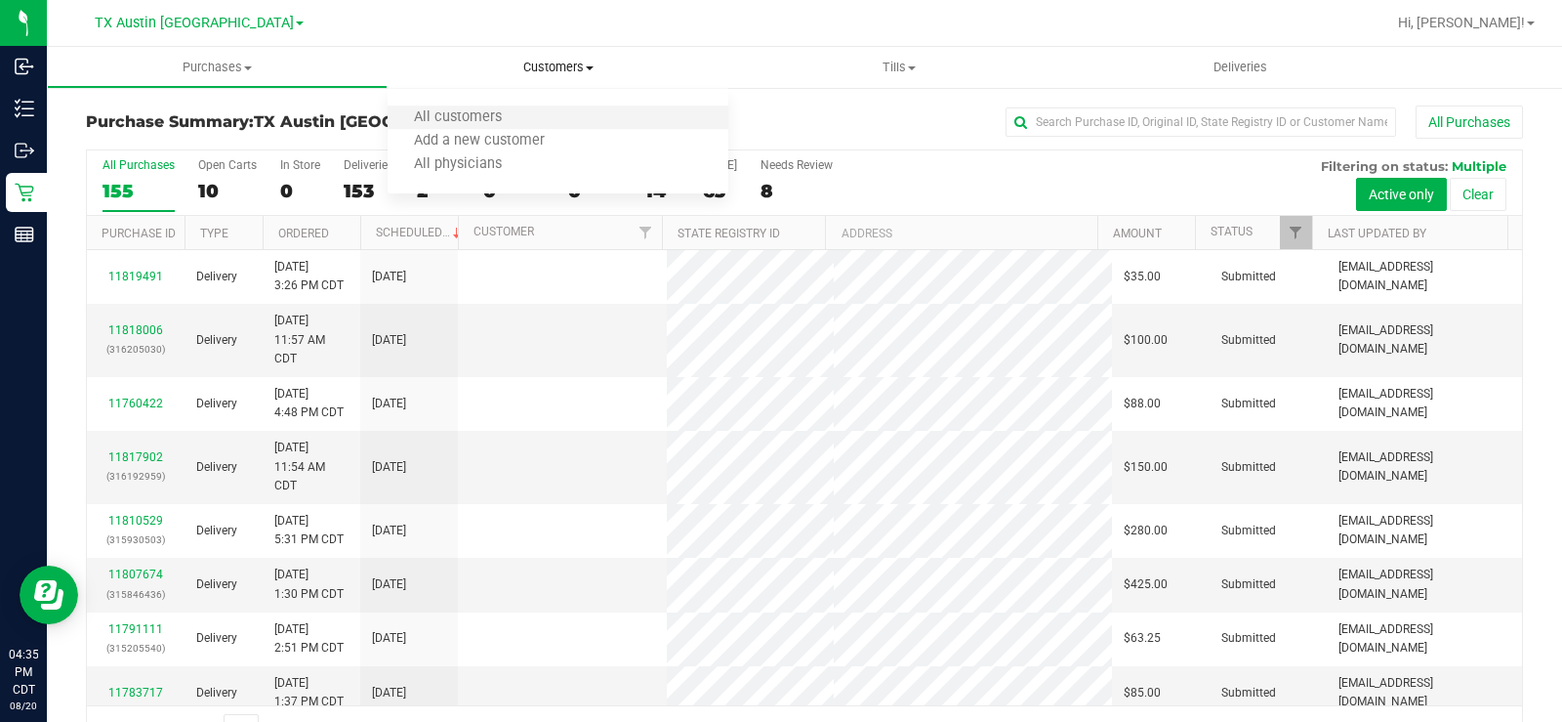
click at [527, 109] on li "All customers" at bounding box center [558, 117] width 341 height 23
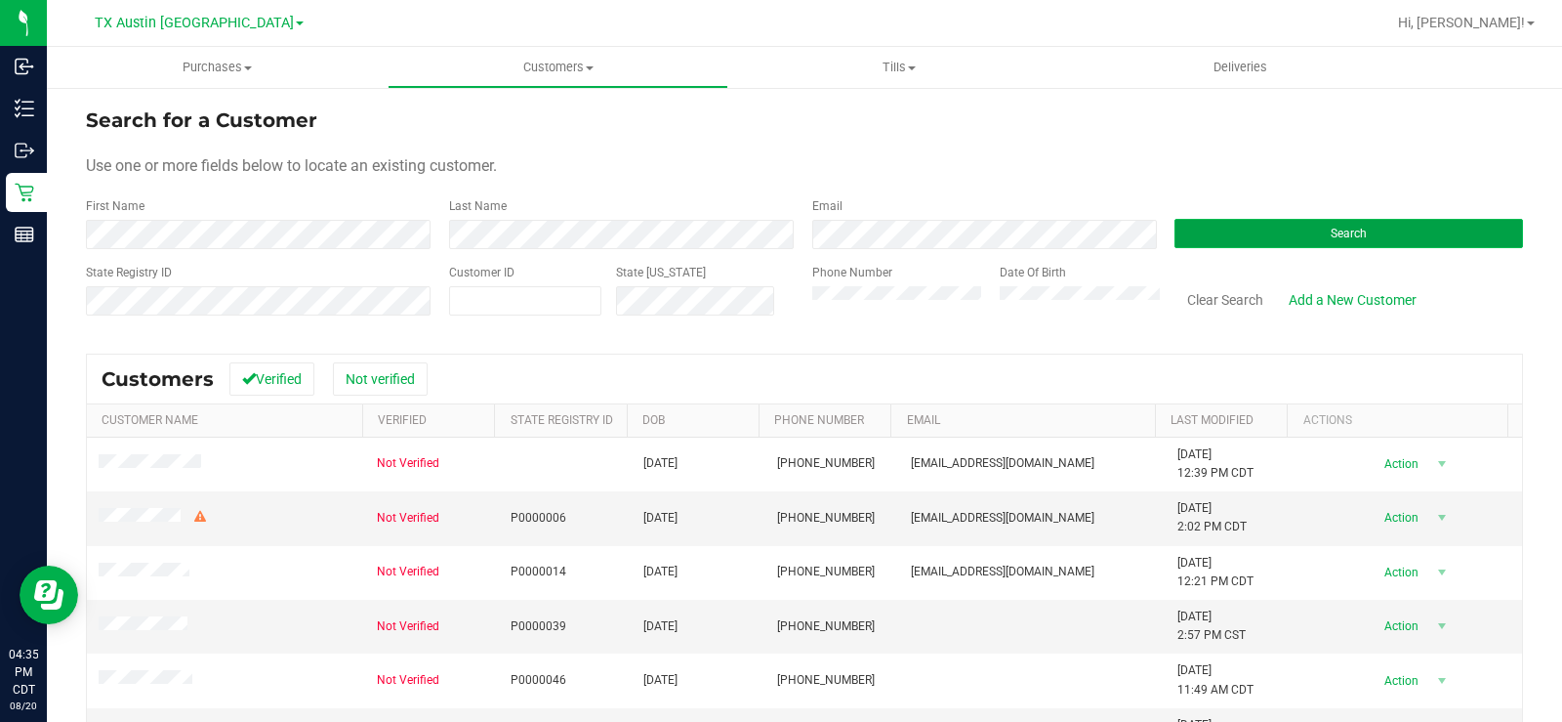
click at [1260, 227] on button "Search" at bounding box center [1349, 233] width 349 height 29
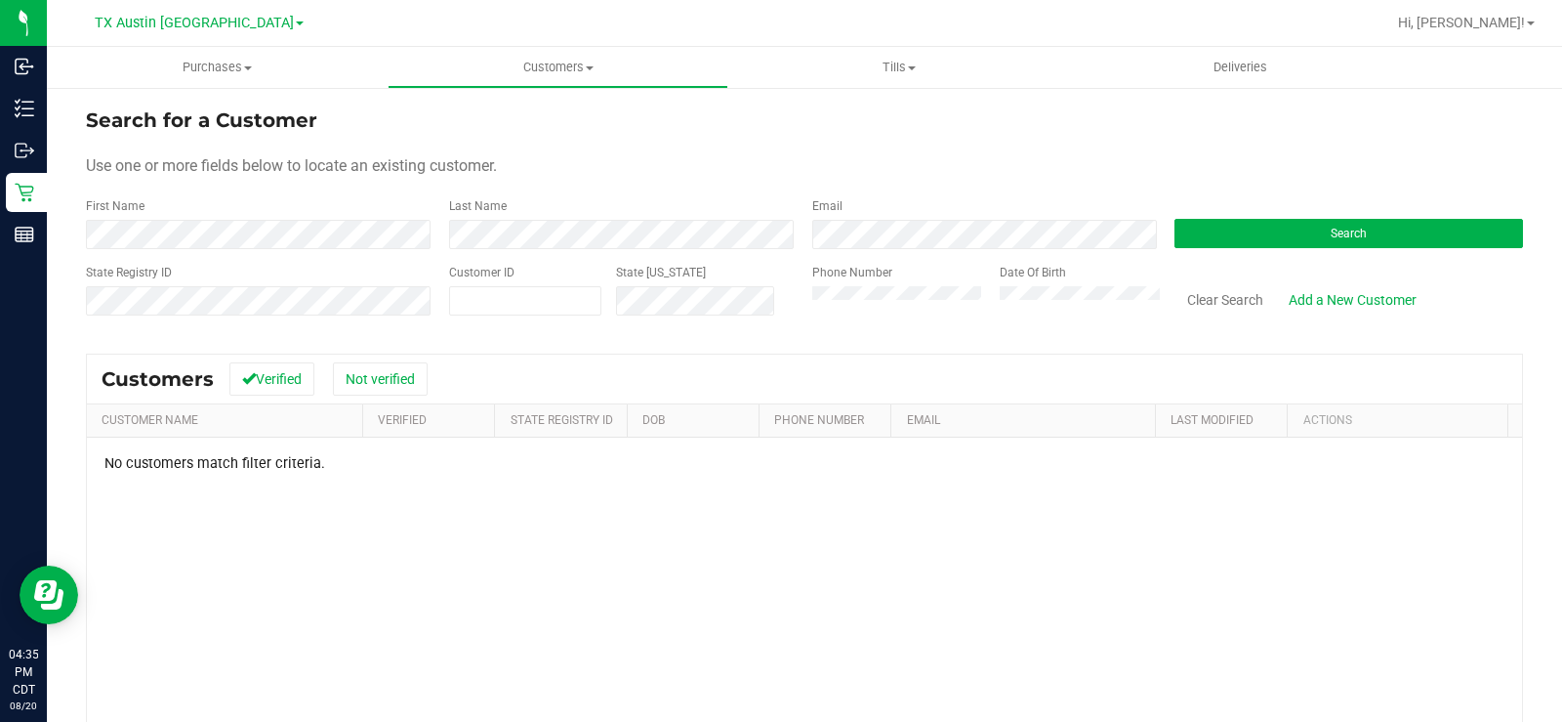
click at [784, 306] on div "State Registry ID Customer ID State ID Phone Number Date Of Birth Clear Search …" at bounding box center [804, 298] width 1437 height 69
click at [645, 180] on form "Search for a Customer Use one or more fields below to locate an existing custom…" at bounding box center [804, 218] width 1437 height 227
drag, startPoint x: 630, startPoint y: 173, endPoint x: 608, endPoint y: 174, distance: 21.5
click at [631, 174] on div "Use one or more fields below to locate an existing customer." at bounding box center [804, 165] width 1437 height 23
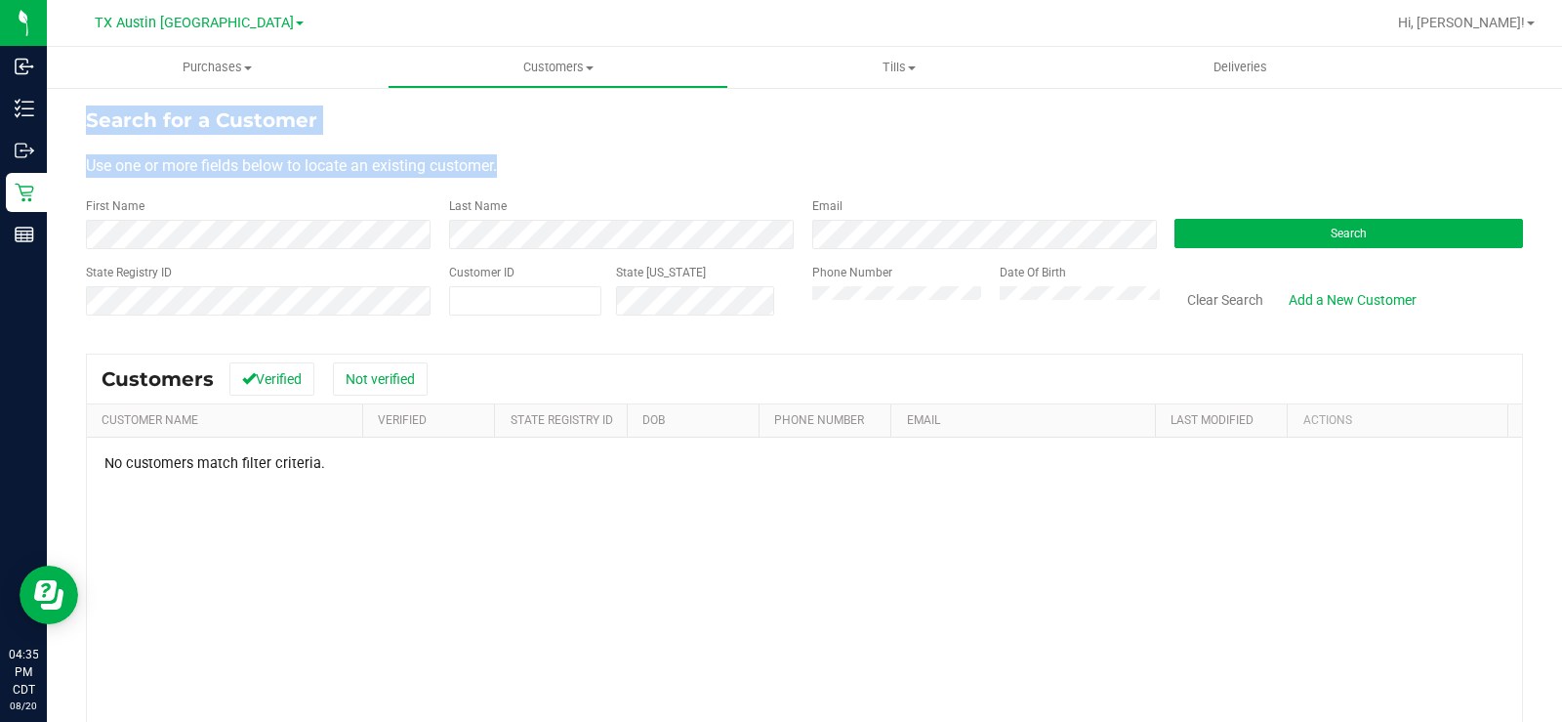
drag, startPoint x: 566, startPoint y: 170, endPoint x: 105, endPoint y: 124, distance: 463.1
click at [91, 124] on form "Search for a Customer Use one or more fields below to locate an existing custom…" at bounding box center [804, 218] width 1437 height 227
click at [497, 162] on span "Use one or more fields below to locate an existing customer." at bounding box center [291, 165] width 411 height 19
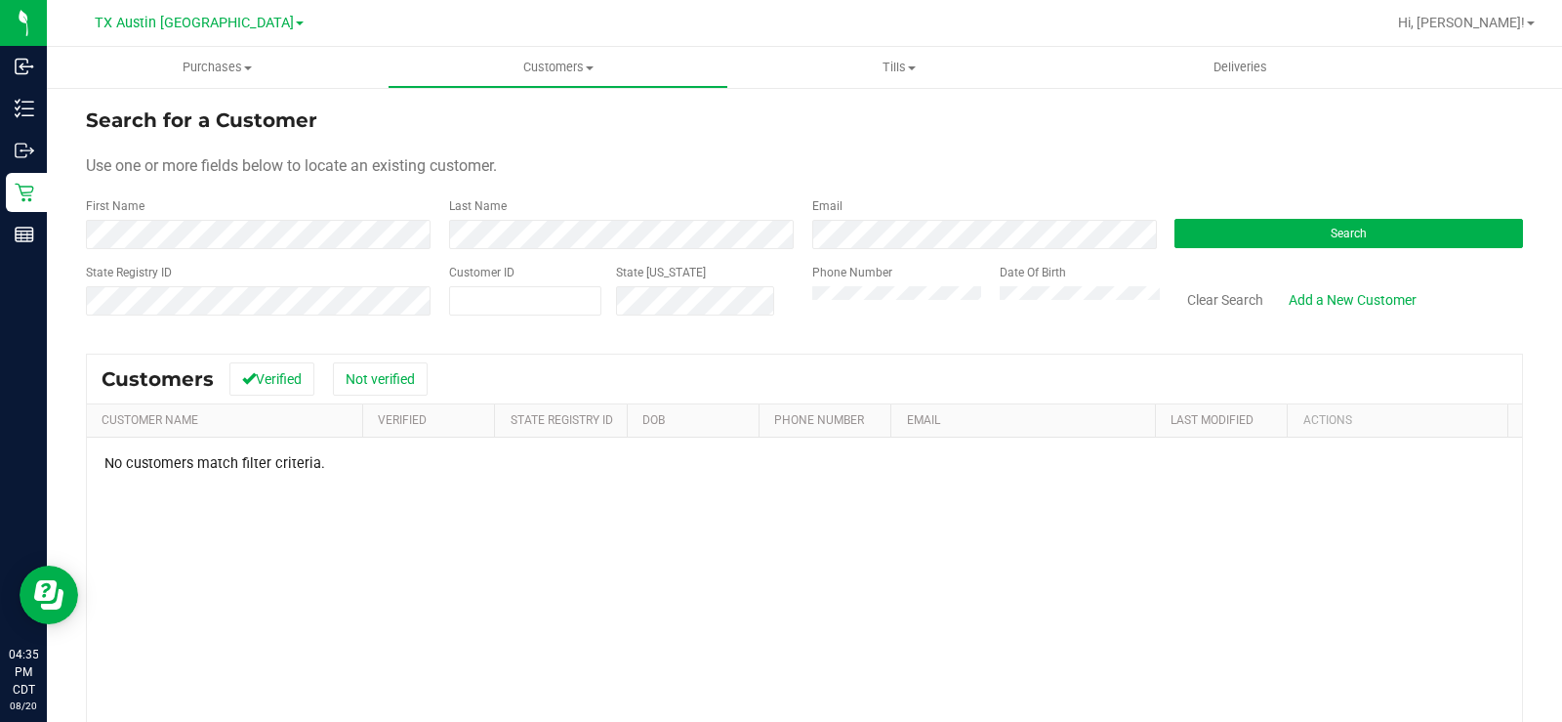
click at [552, 167] on div "Use one or more fields below to locate an existing customer." at bounding box center [804, 165] width 1437 height 23
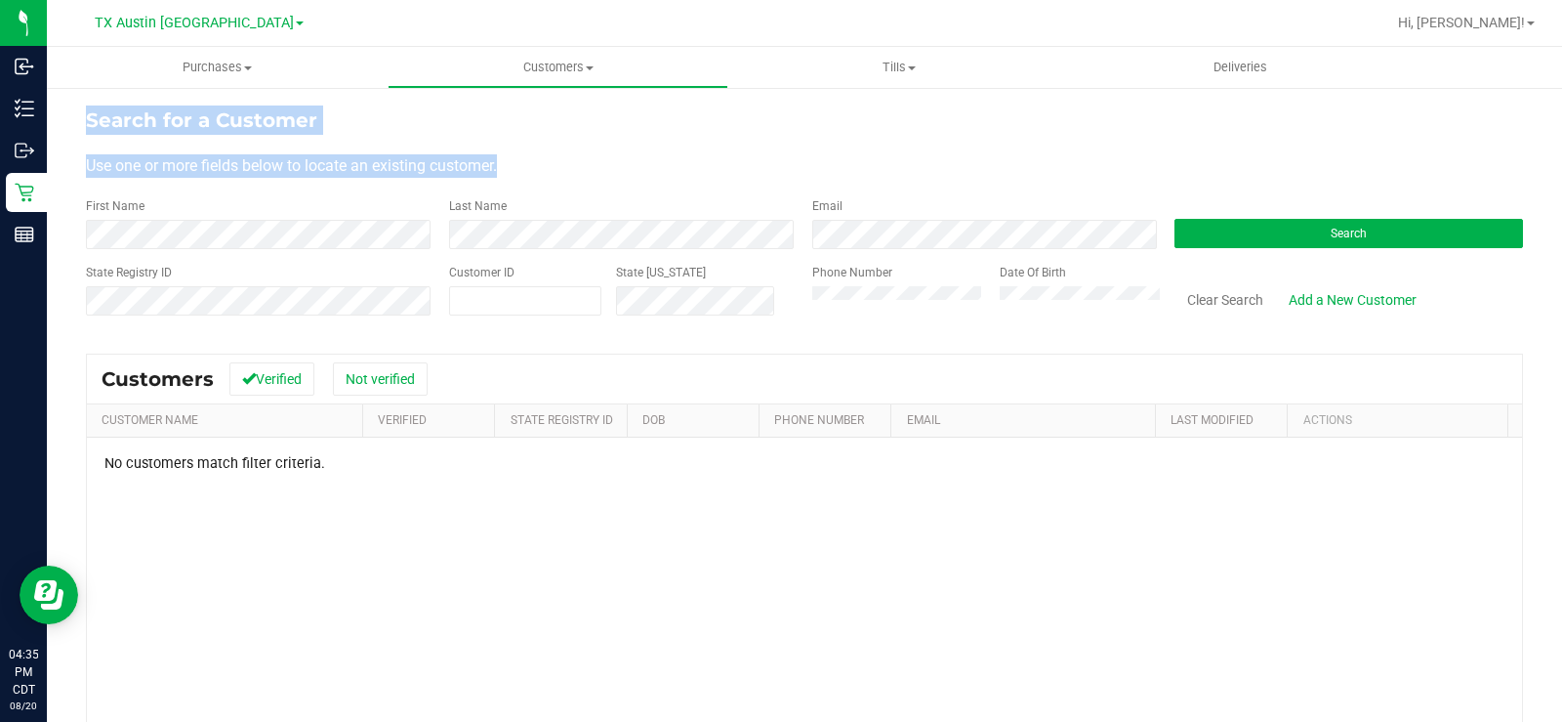
drag, startPoint x: 542, startPoint y: 166, endPoint x: 87, endPoint y: 119, distance: 457.4
click at [87, 119] on form "Search for a Customer Use one or more fields below to locate an existing custom…" at bounding box center [804, 218] width 1437 height 227
click at [555, 160] on div "Use one or more fields below to locate an existing customer." at bounding box center [804, 165] width 1437 height 23
drag, startPoint x: 524, startPoint y: 170, endPoint x: 82, endPoint y: 116, distance: 445.5
click at [82, 116] on div "Search for a Customer Use one or more fields below to locate an existing custom…" at bounding box center [804, 522] width 1515 height 873
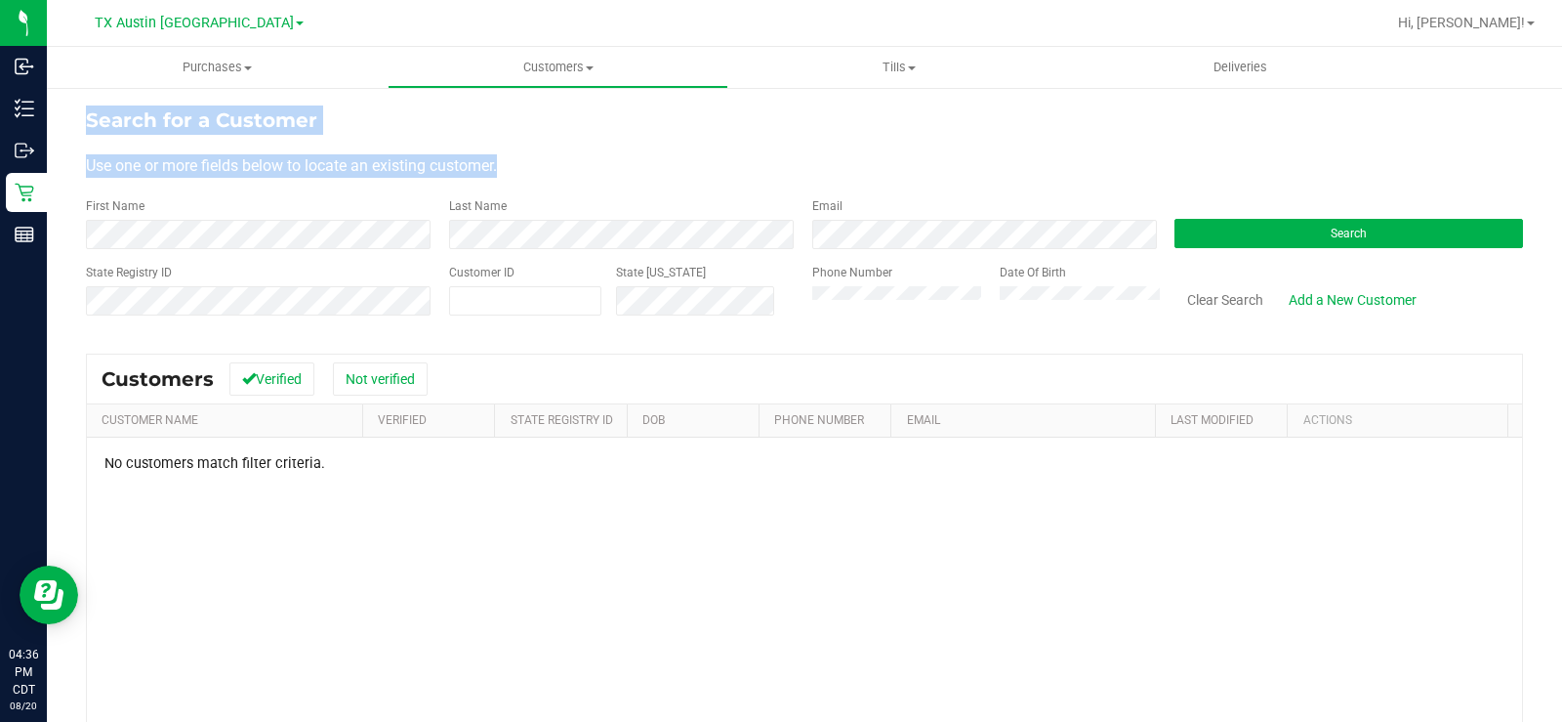
click at [682, 167] on div "Use one or more fields below to locate an existing customer." at bounding box center [804, 165] width 1437 height 23
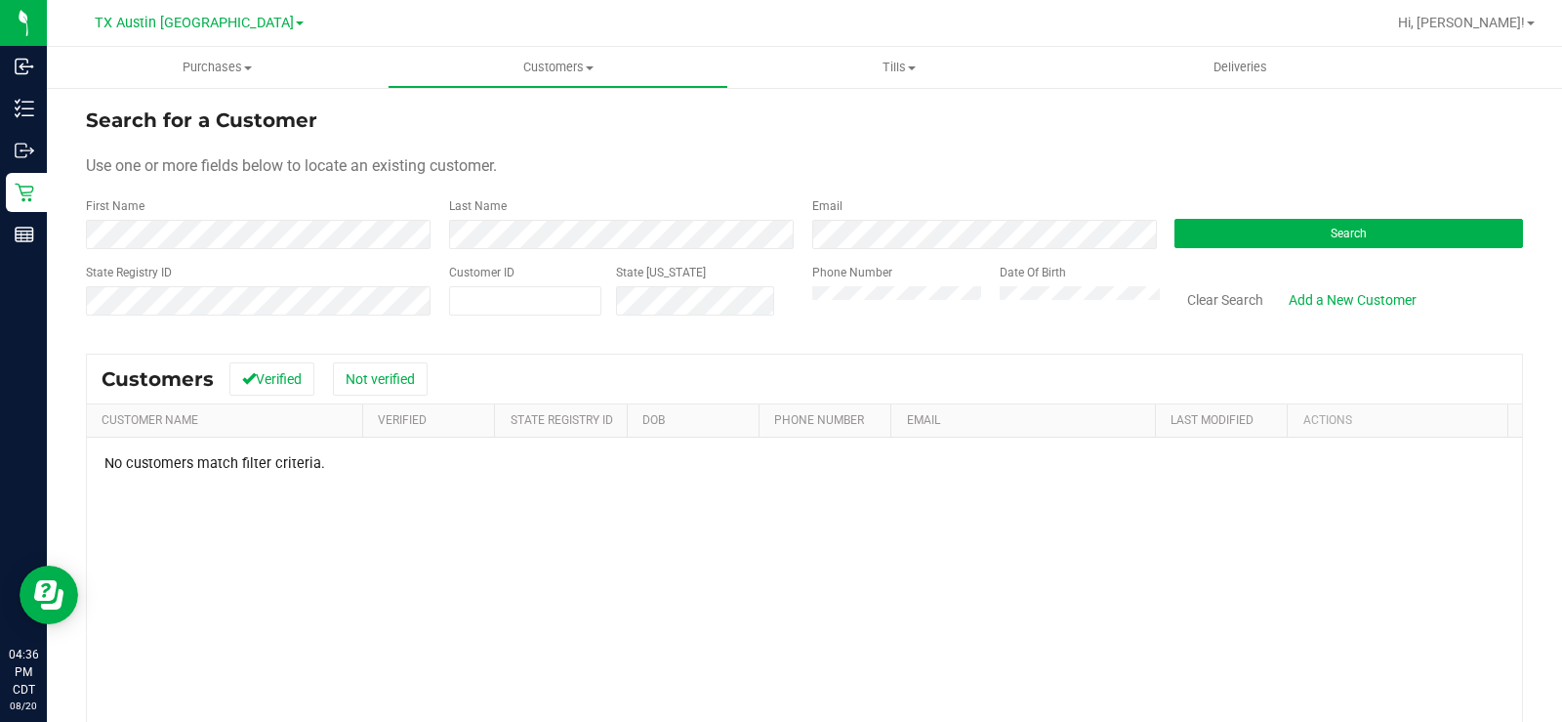
click at [682, 167] on div "Use one or more fields below to locate an existing customer." at bounding box center [804, 165] width 1437 height 23
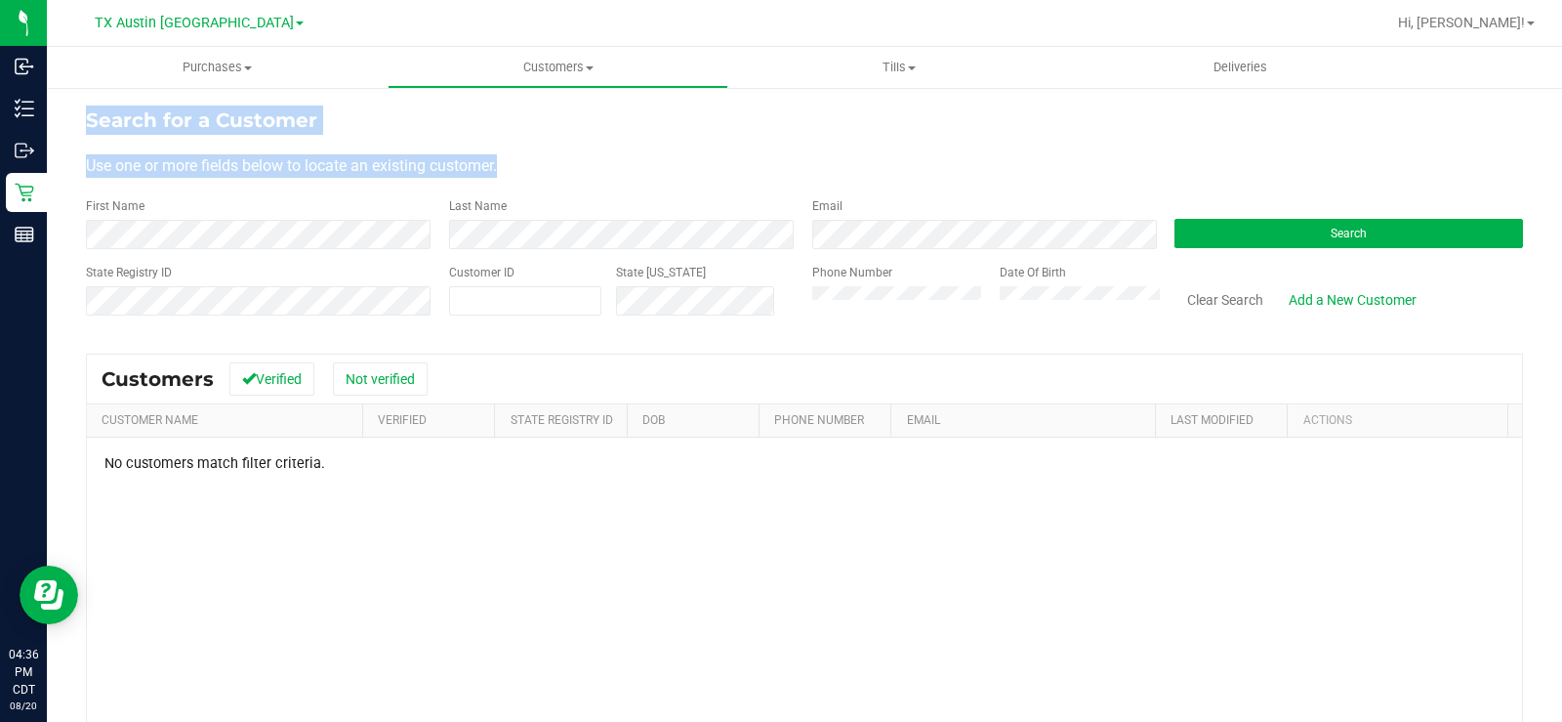
drag, startPoint x: 515, startPoint y: 173, endPoint x: 74, endPoint y: 121, distance: 443.4
click at [74, 121] on div "Search for a Customer Use one or more fields below to locate an existing custom…" at bounding box center [804, 522] width 1515 height 873
click at [650, 145] on form "Search for a Customer Use one or more fields below to locate an existing custom…" at bounding box center [804, 218] width 1437 height 227
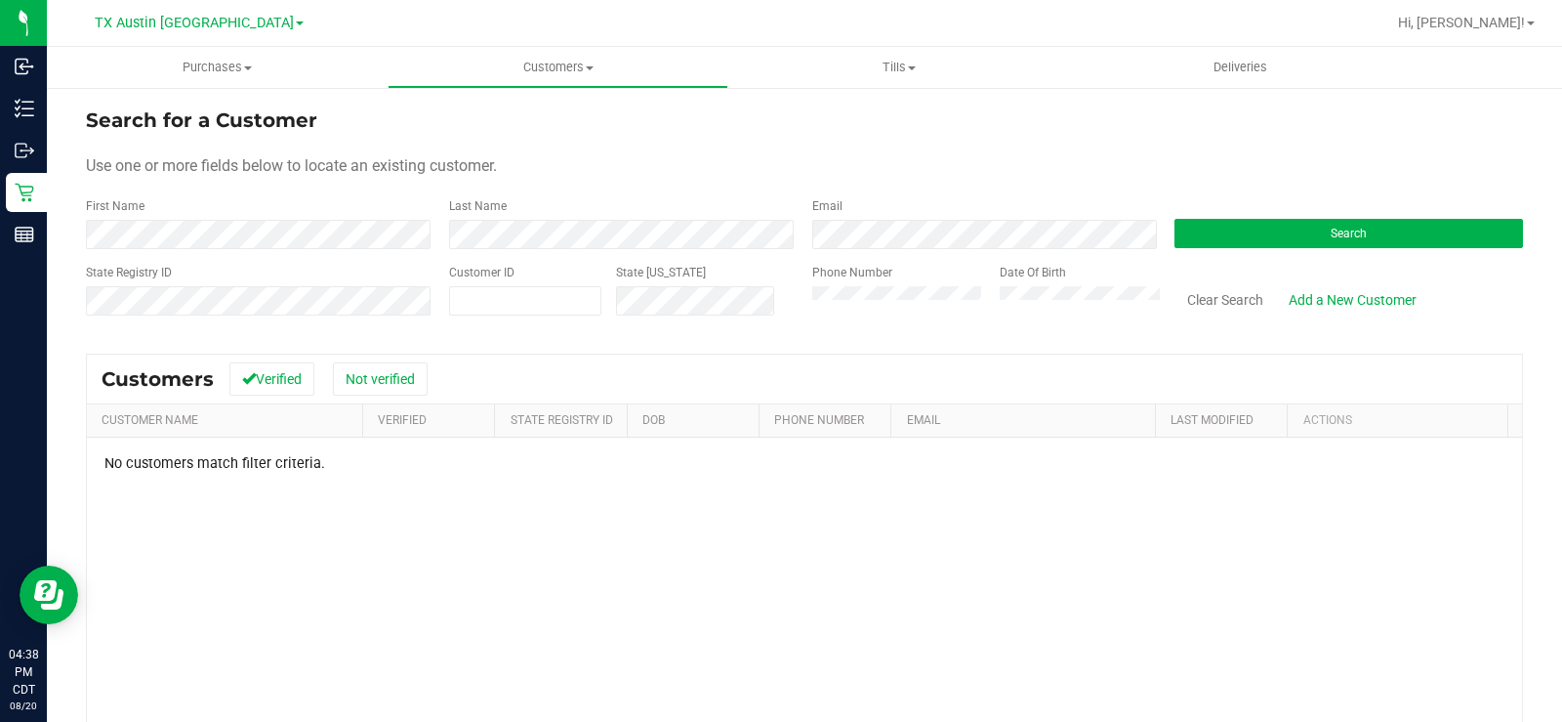
click at [589, 256] on form "Search for a Customer Use one or more fields below to locate an existing custom…" at bounding box center [804, 218] width 1437 height 227
drag, startPoint x: 729, startPoint y: 197, endPoint x: 888, endPoint y: 203, distance: 159.3
click at [736, 197] on div "Last Name" at bounding box center [615, 223] width 363 height 52
click at [1383, 228] on button "Search" at bounding box center [1349, 233] width 349 height 29
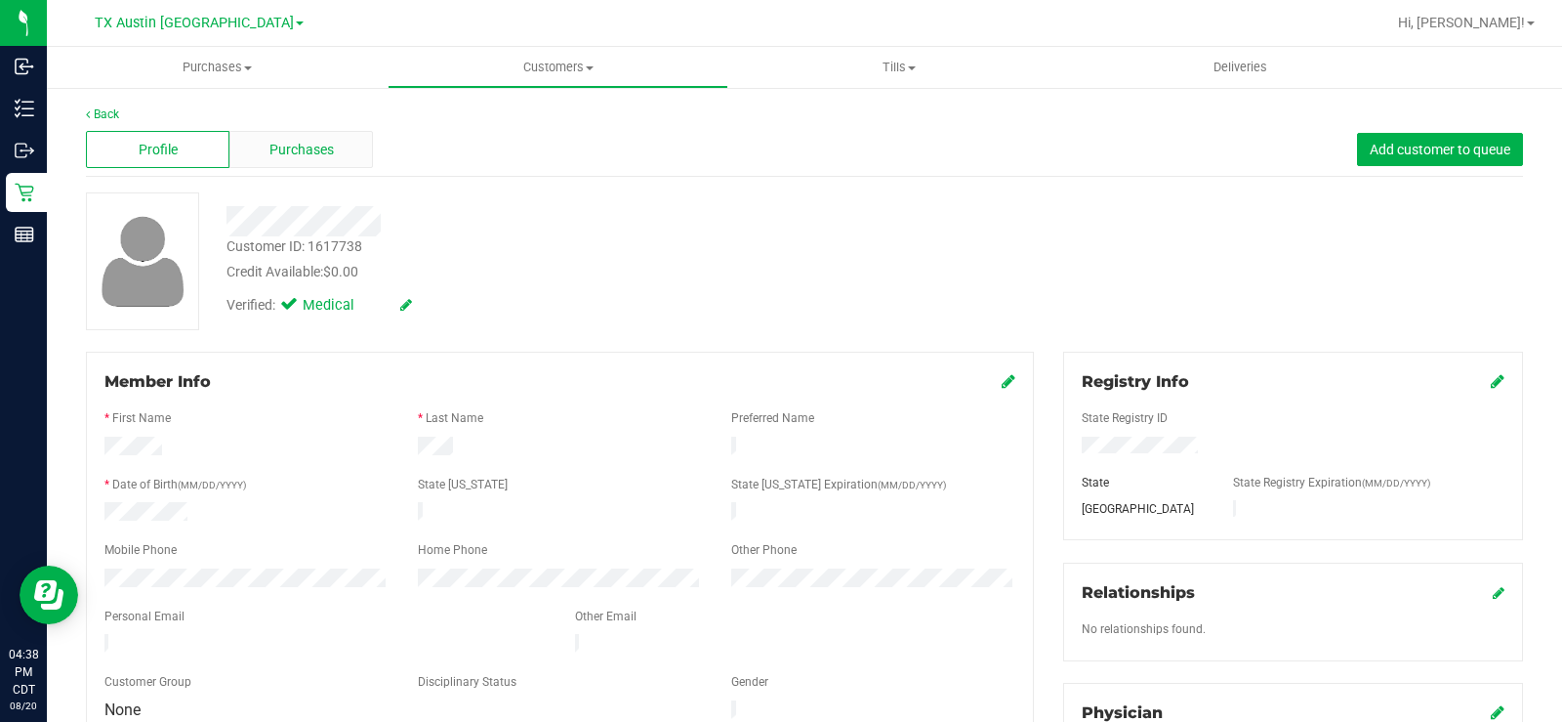
click at [333, 153] on div "Purchases" at bounding box center [301, 149] width 144 height 37
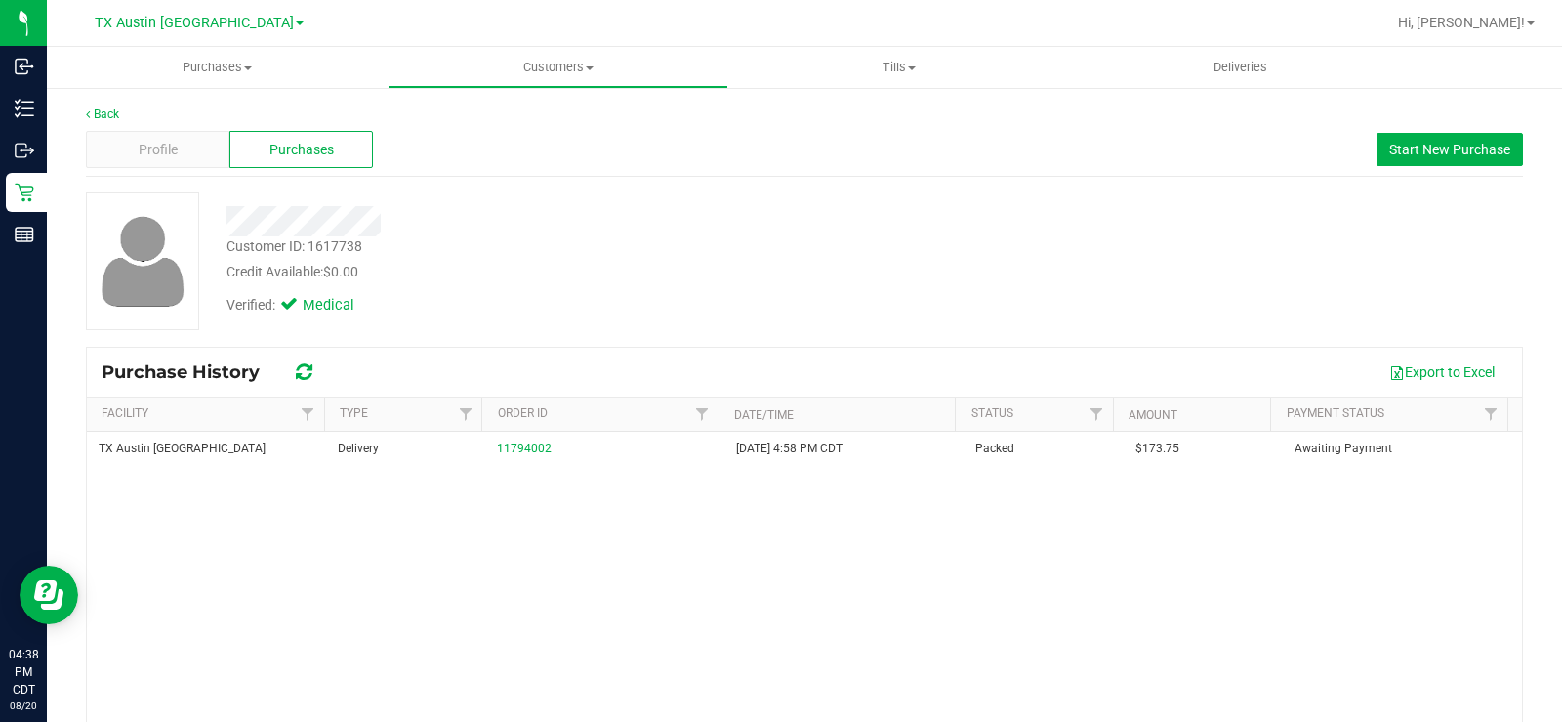
click at [733, 298] on div "Verified: Medical" at bounding box center [578, 303] width 733 height 43
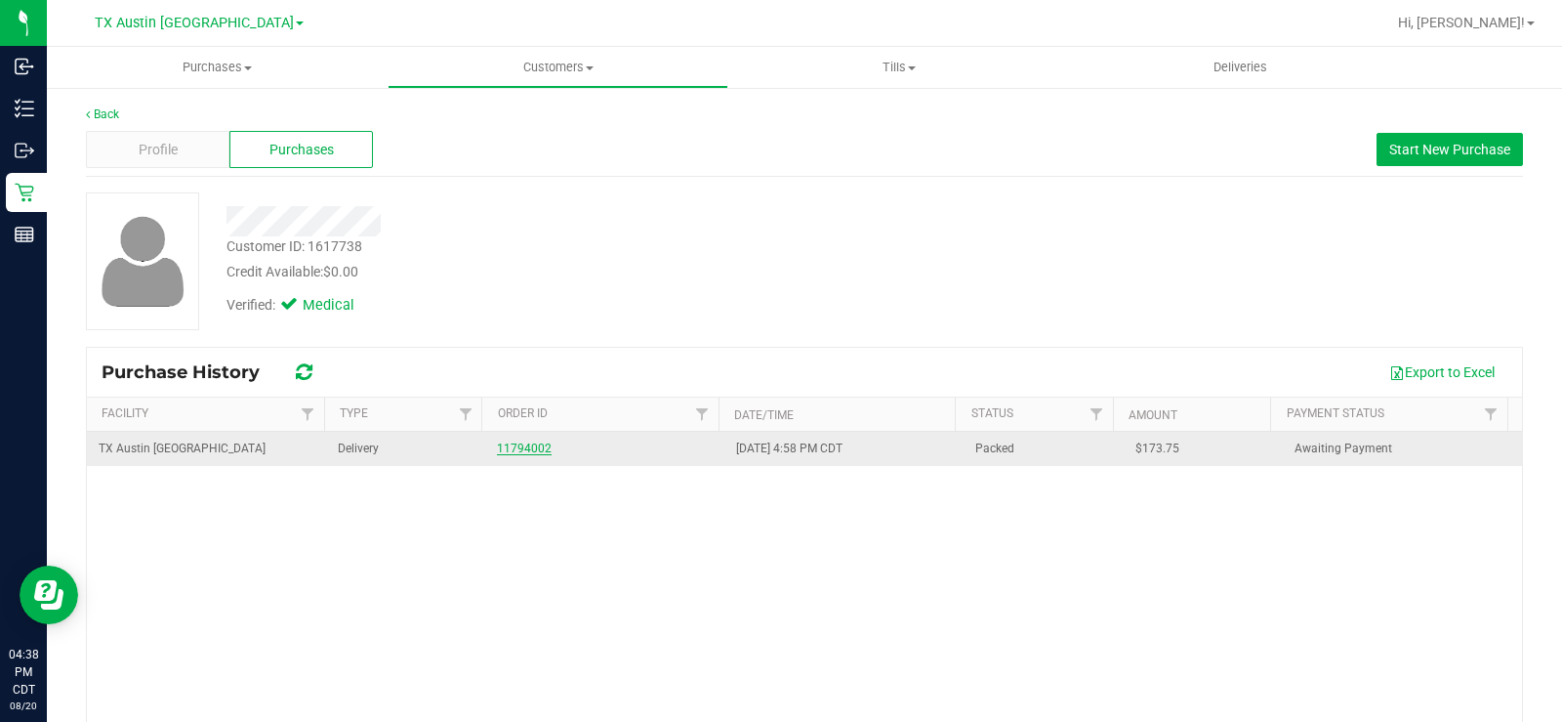
click at [523, 449] on link "11794002" at bounding box center [524, 448] width 55 height 14
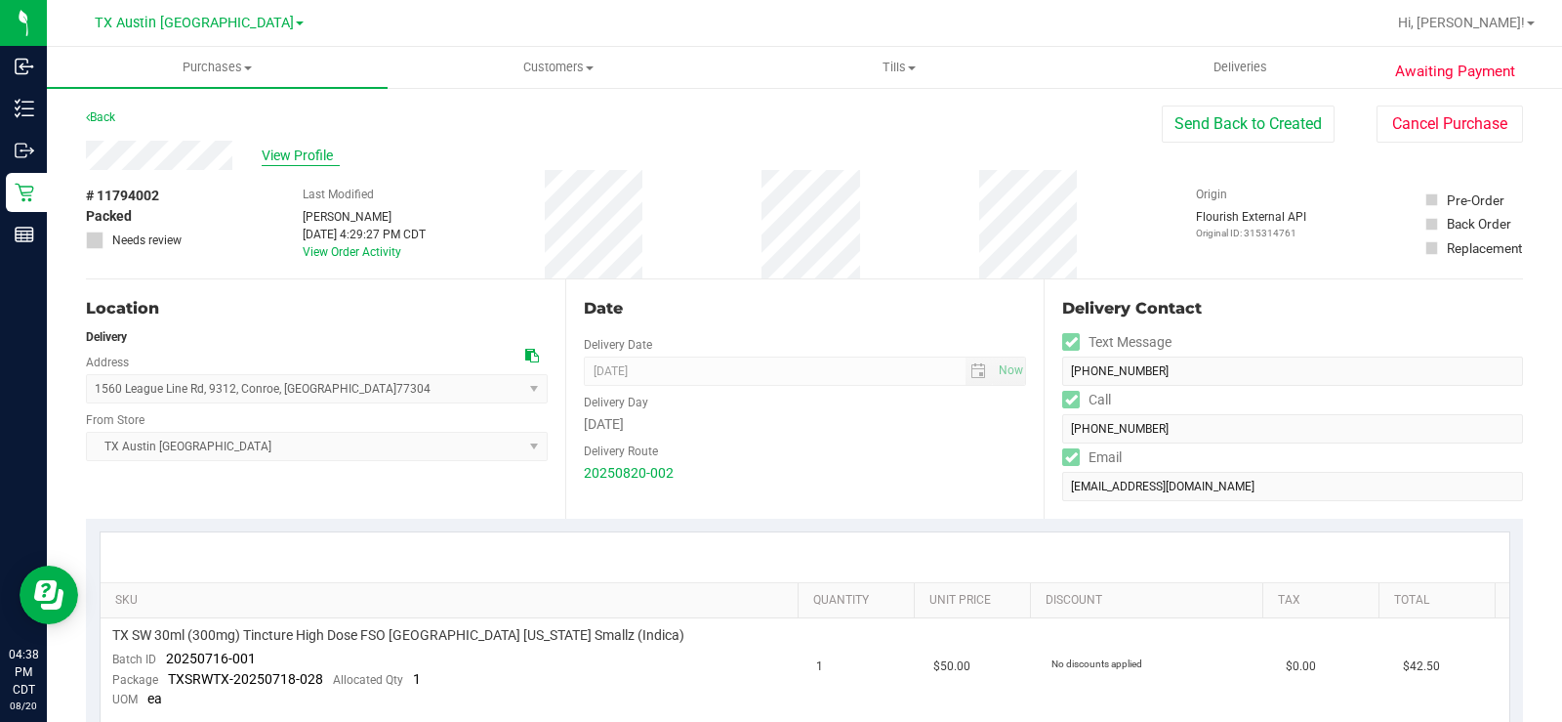
click at [313, 153] on span "View Profile" at bounding box center [301, 155] width 78 height 21
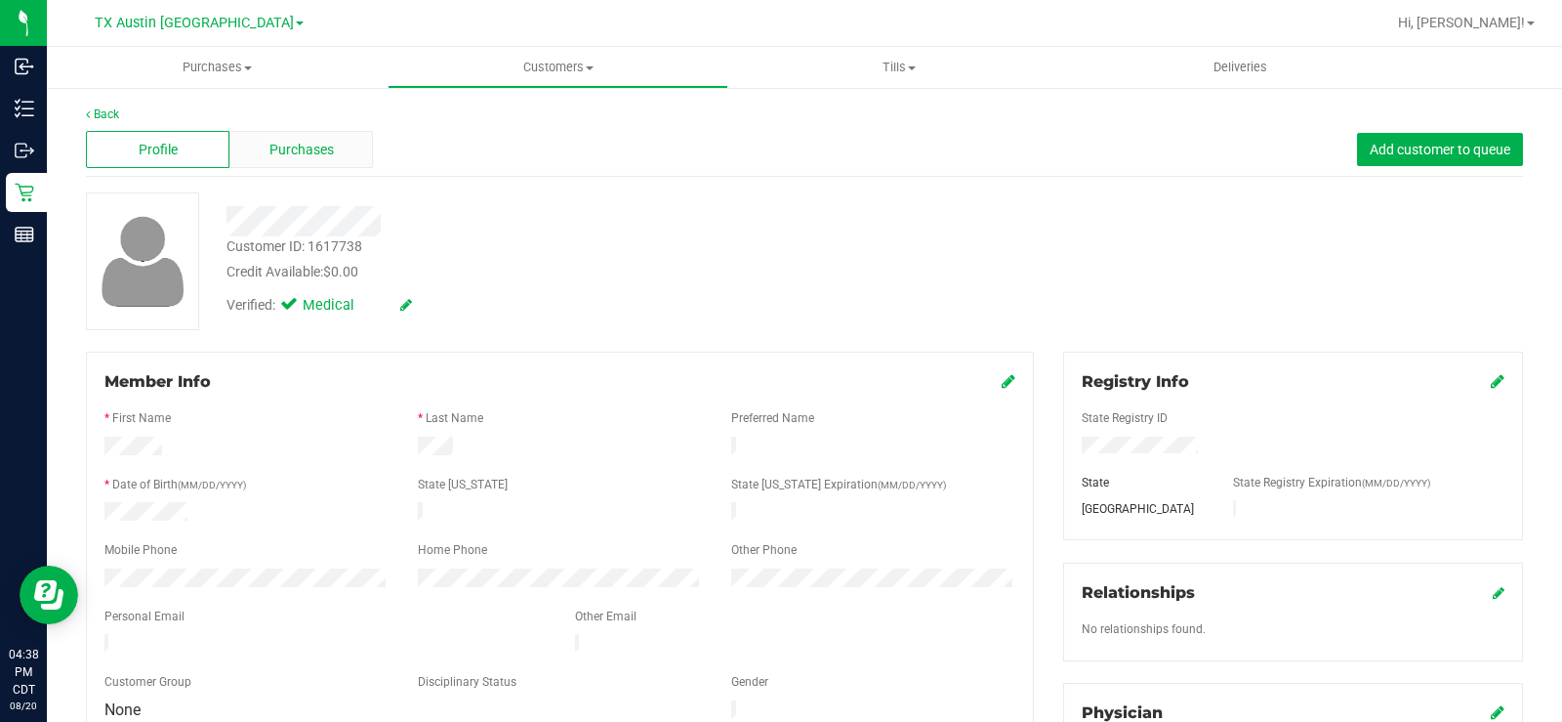
click at [299, 153] on span "Purchases" at bounding box center [301, 150] width 64 height 21
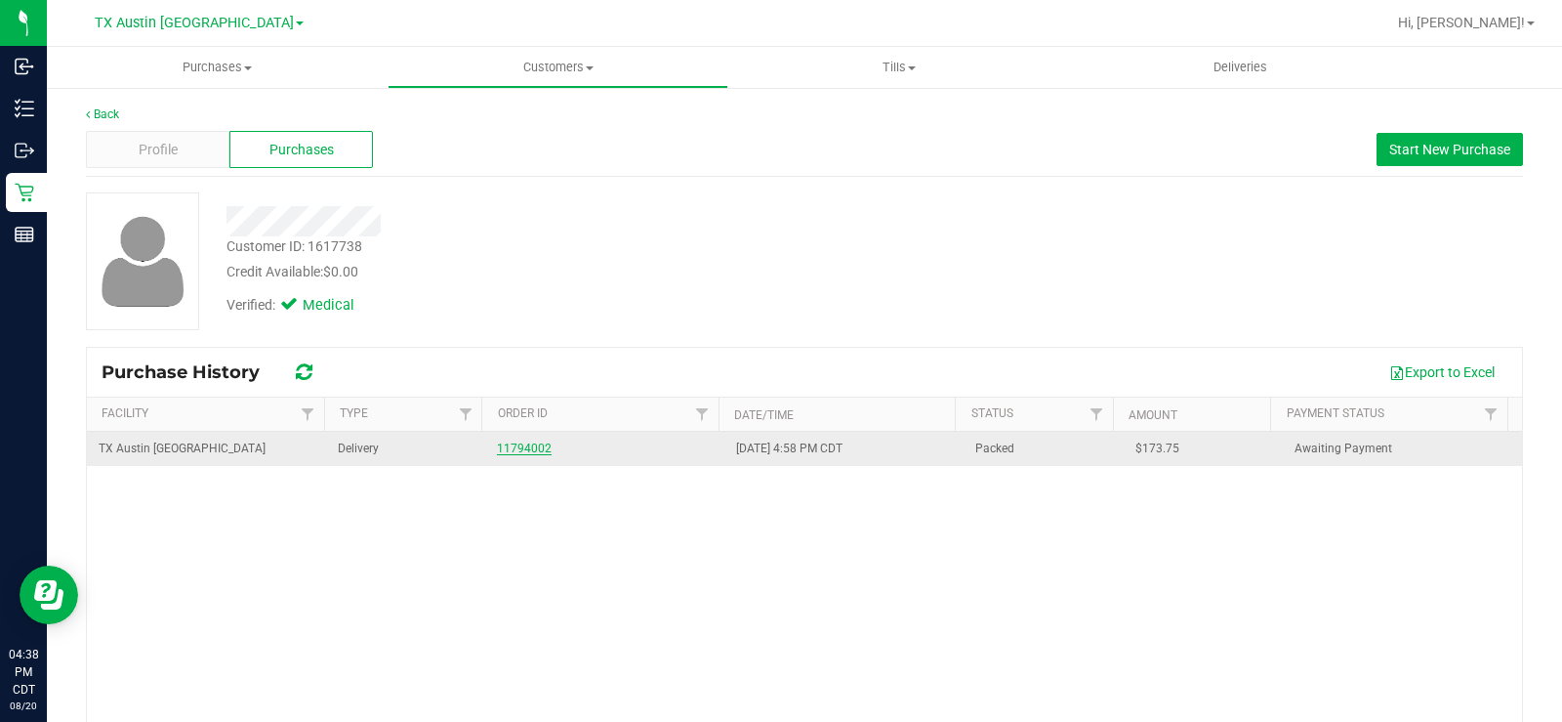
click at [497, 448] on link "11794002" at bounding box center [524, 448] width 55 height 14
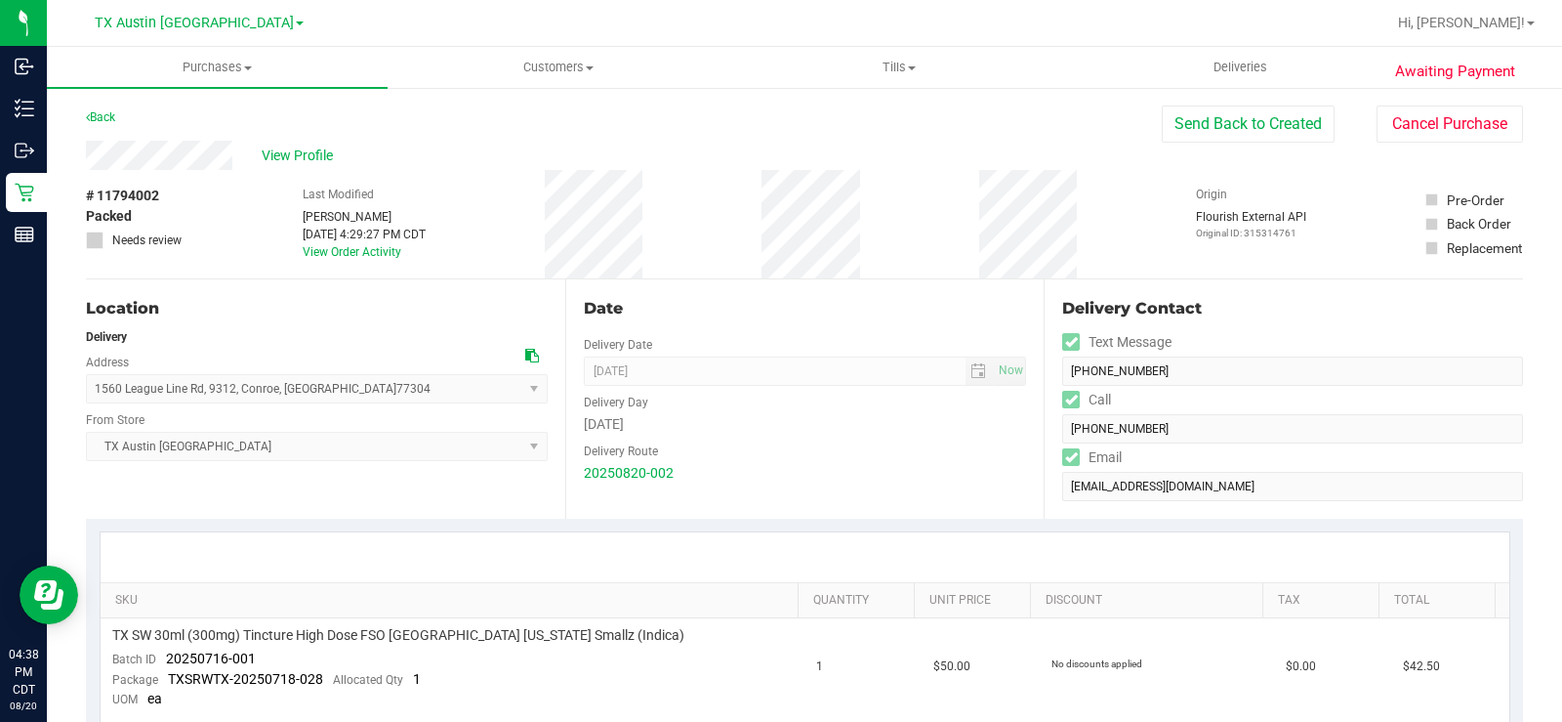
click at [828, 446] on div "Delivery Route" at bounding box center [805, 448] width 443 height 28
click at [308, 156] on span "View Profile" at bounding box center [301, 155] width 78 height 21
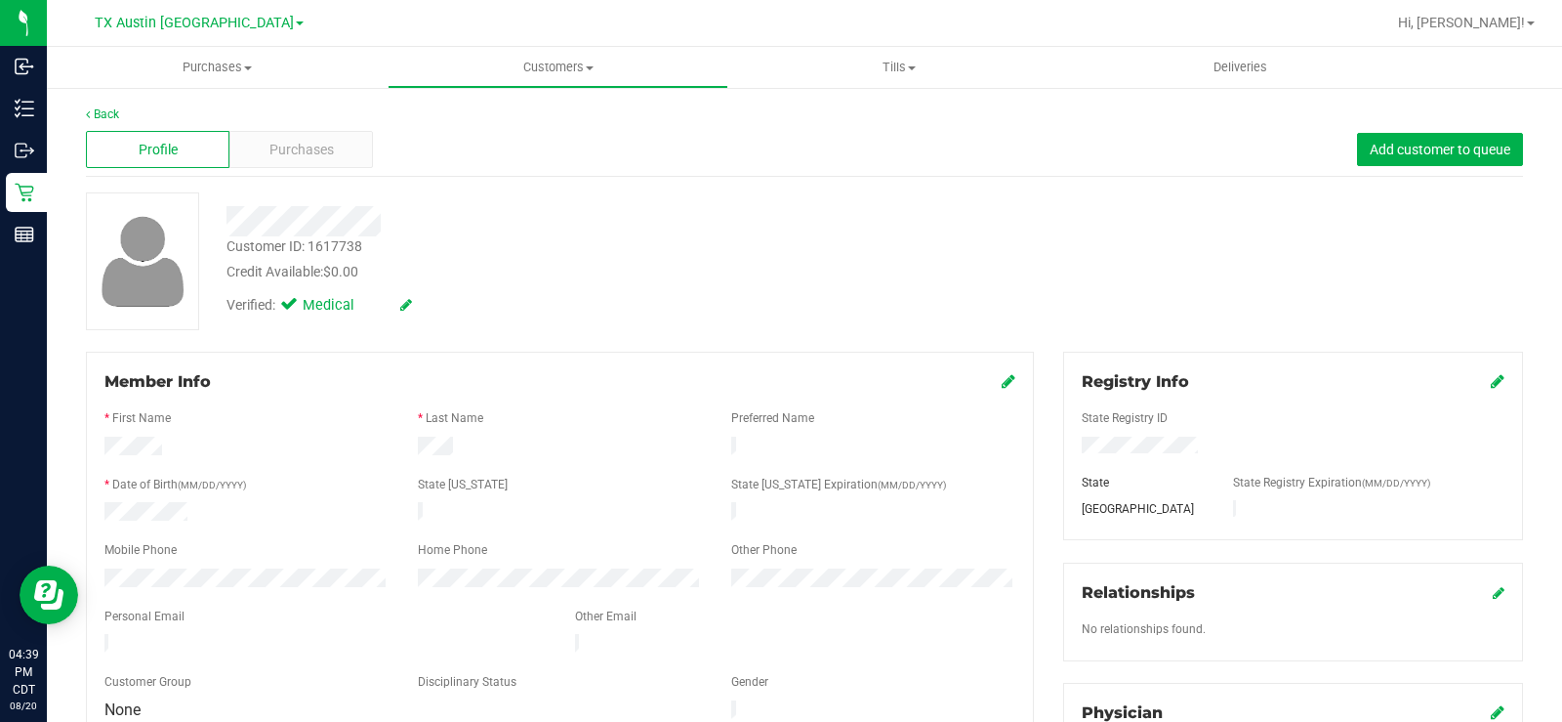
scroll to position [293, 0]
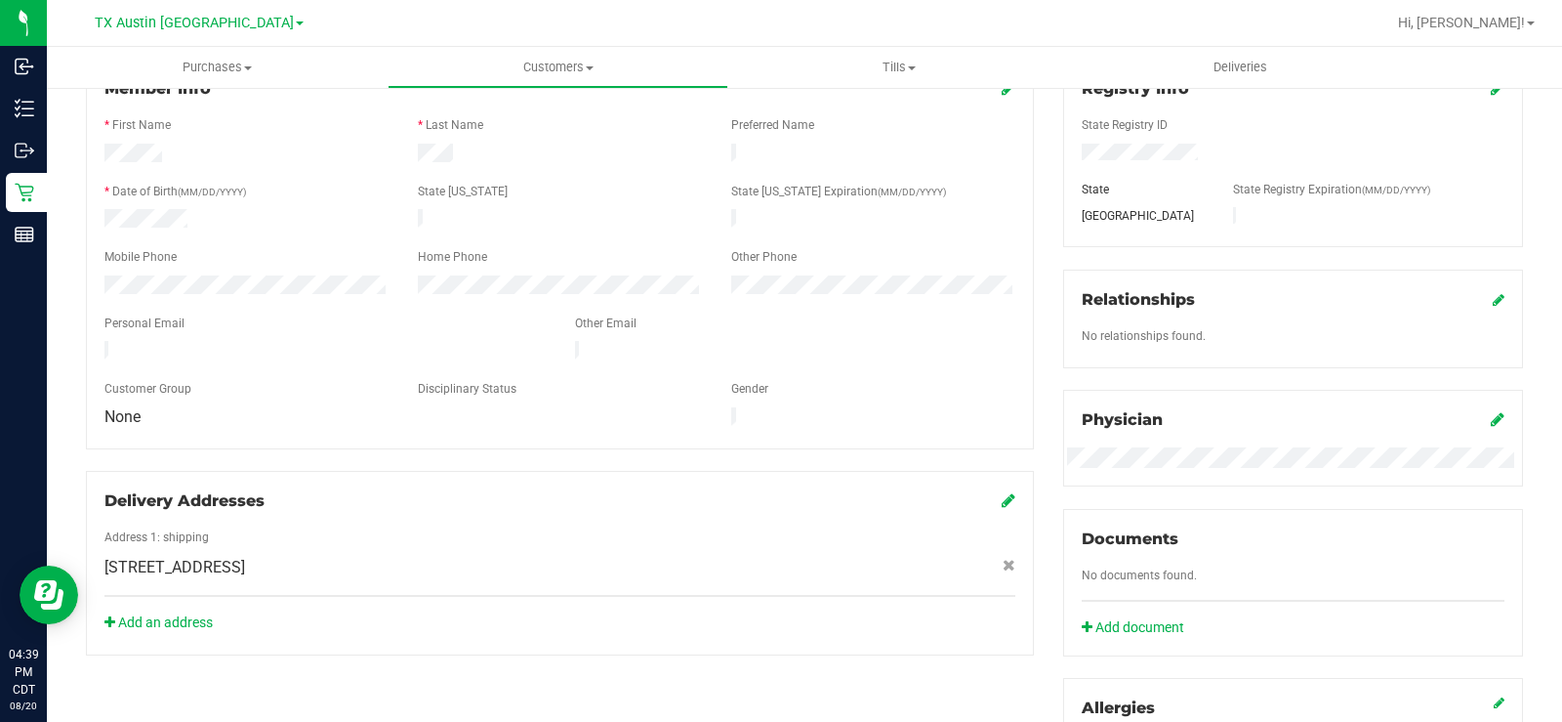
drag, startPoint x: 319, startPoint y: 342, endPoint x: 100, endPoint y: 332, distance: 219.9
click at [100, 341] on div at bounding box center [325, 352] width 471 height 23
click at [570, 67] on span "Customers" at bounding box center [558, 68] width 339 height 18
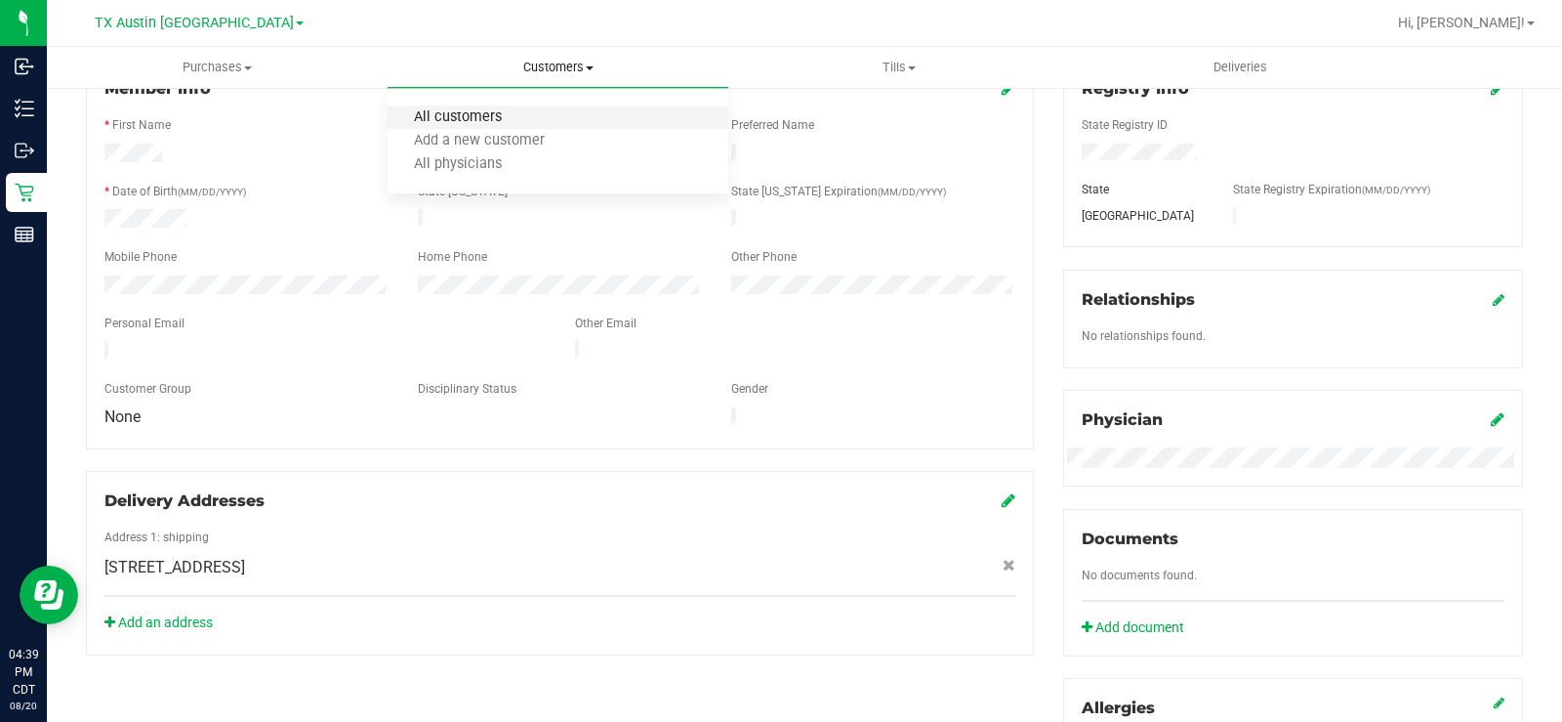
click at [499, 114] on span "All customers" at bounding box center [458, 117] width 141 height 17
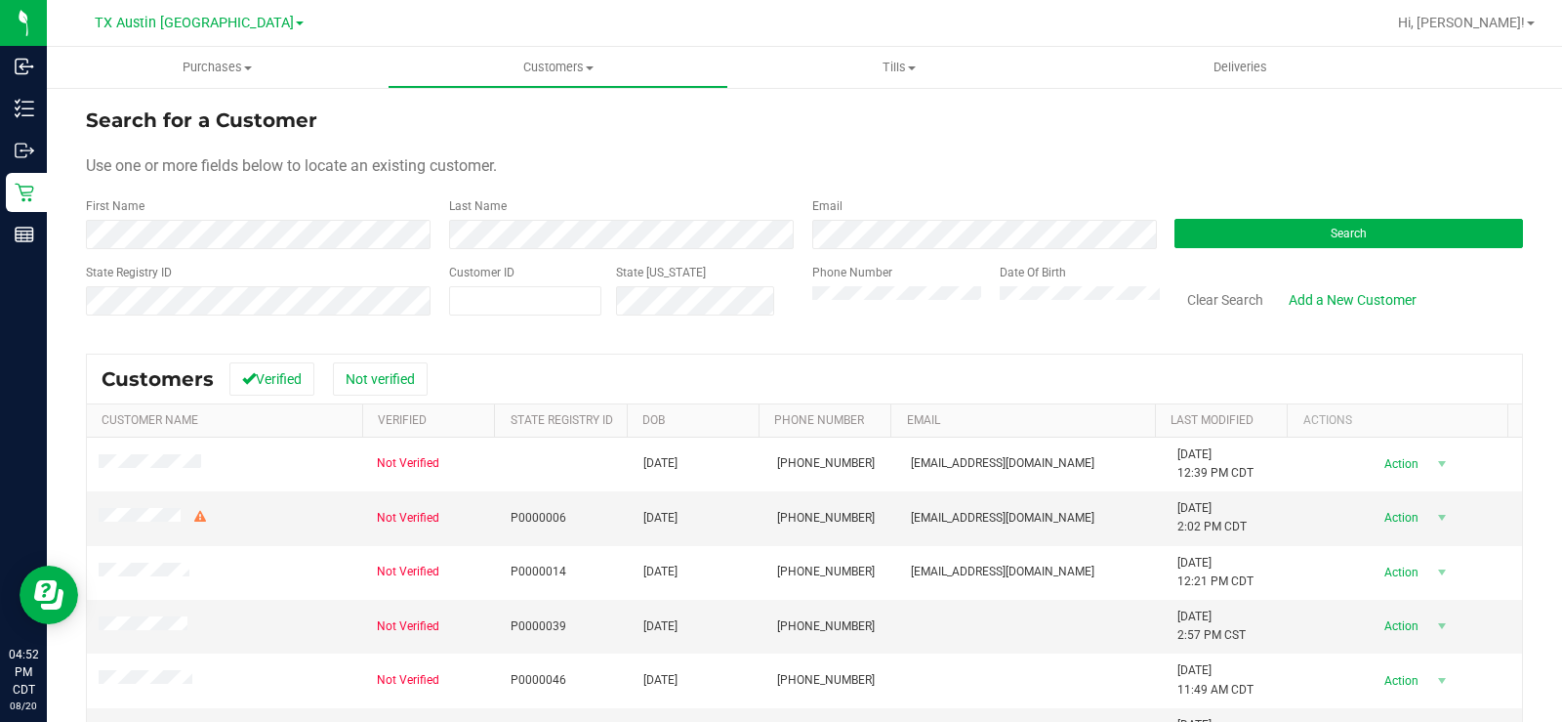
click at [855, 152] on form "Search for a Customer Use one or more fields below to locate an existing custom…" at bounding box center [804, 218] width 1437 height 227
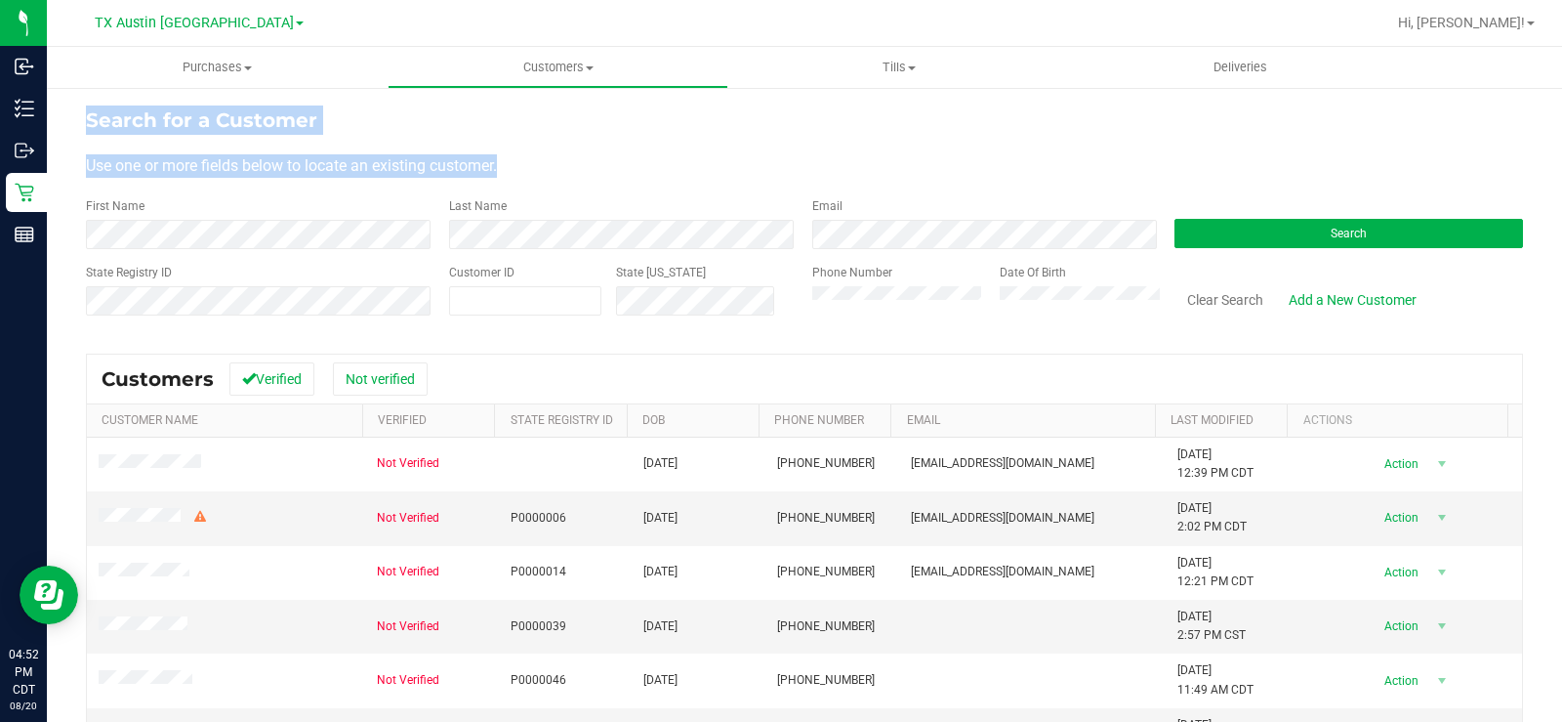
drag, startPoint x: 526, startPoint y: 166, endPoint x: 83, endPoint y: 116, distance: 446.1
click at [83, 116] on div "Search for a Customer Use one or more fields below to locate an existing custom…" at bounding box center [804, 522] width 1515 height 873
click at [664, 157] on div "Use one or more fields below to locate an existing customer." at bounding box center [804, 165] width 1437 height 23
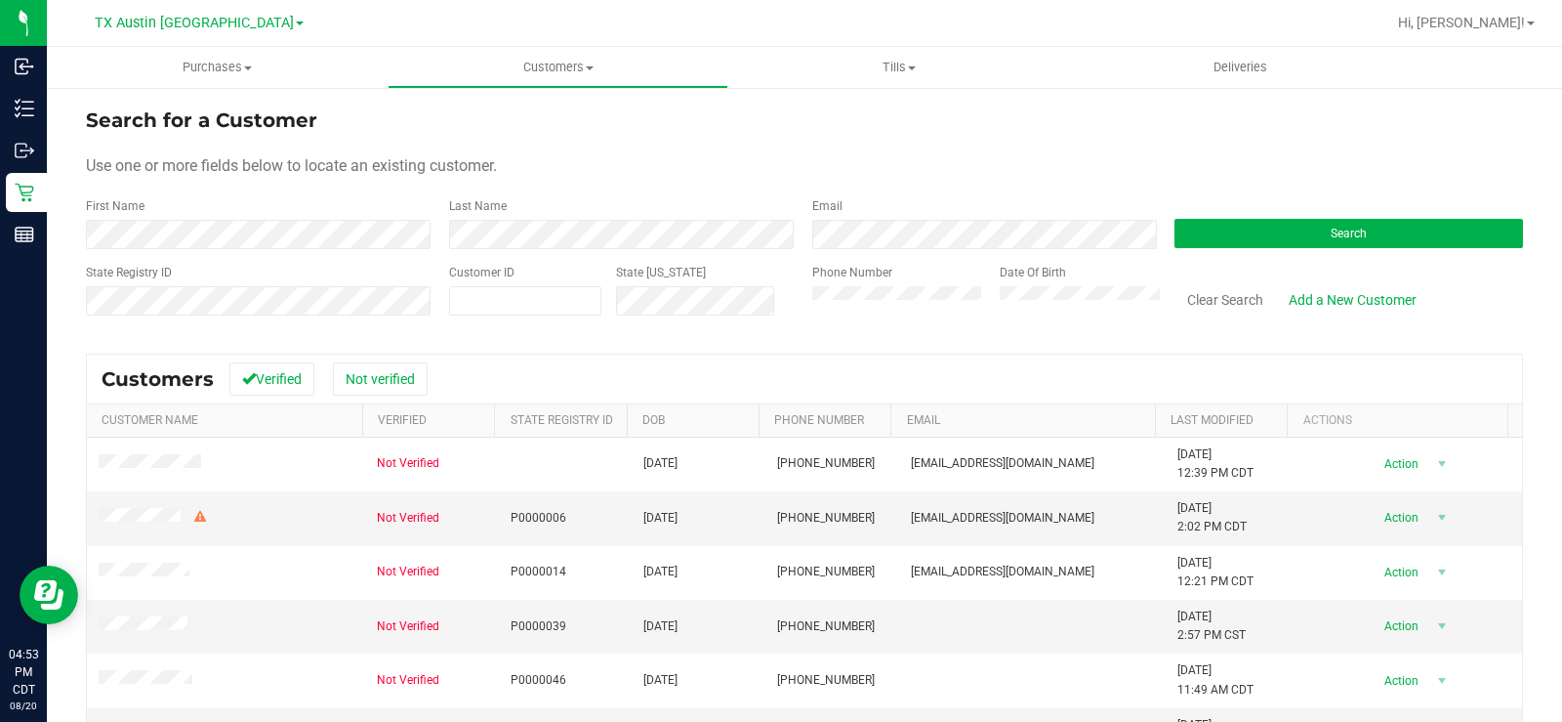
click at [1232, 207] on div "Search" at bounding box center [1341, 223] width 363 height 52
click at [1306, 295] on link "Add a New Customer" at bounding box center [1352, 299] width 153 height 33
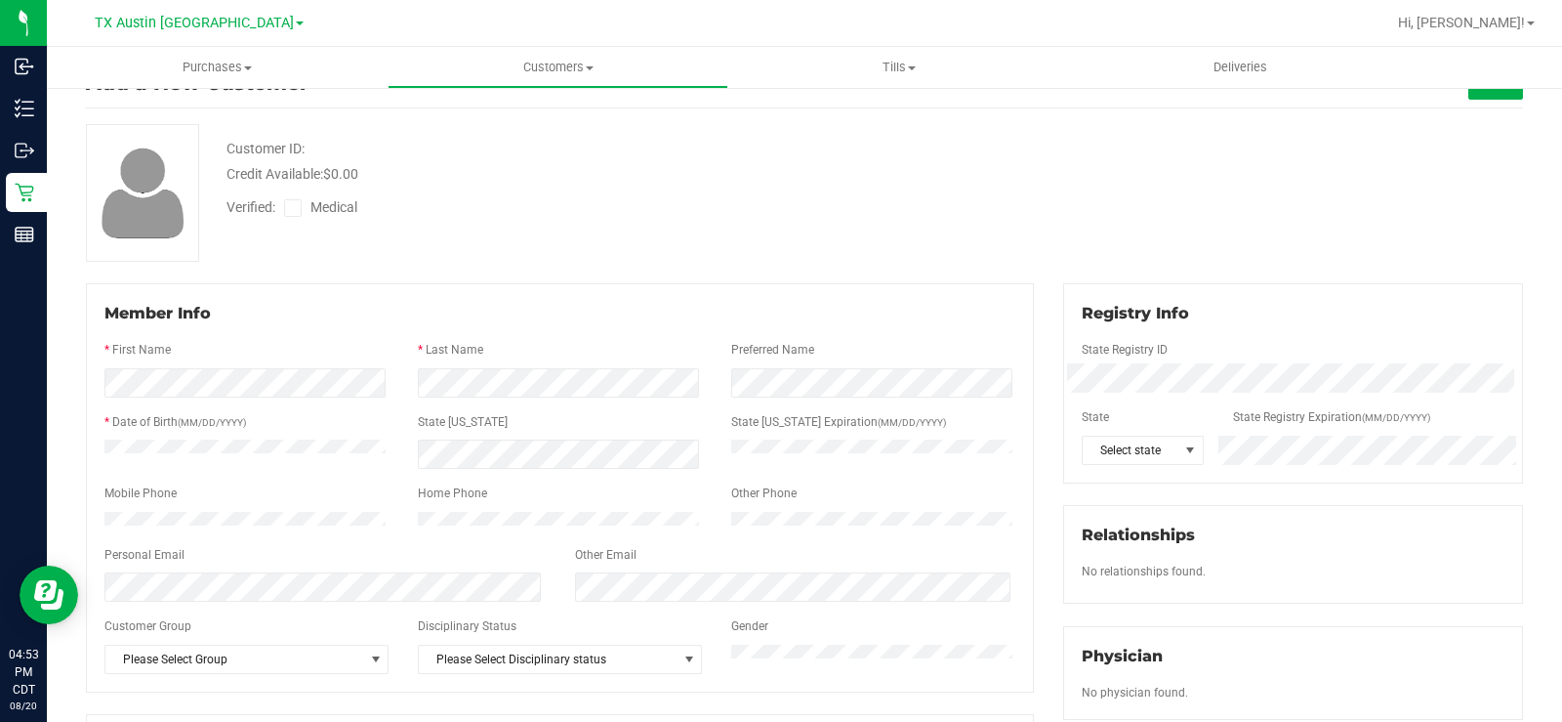
scroll to position [98, 0]
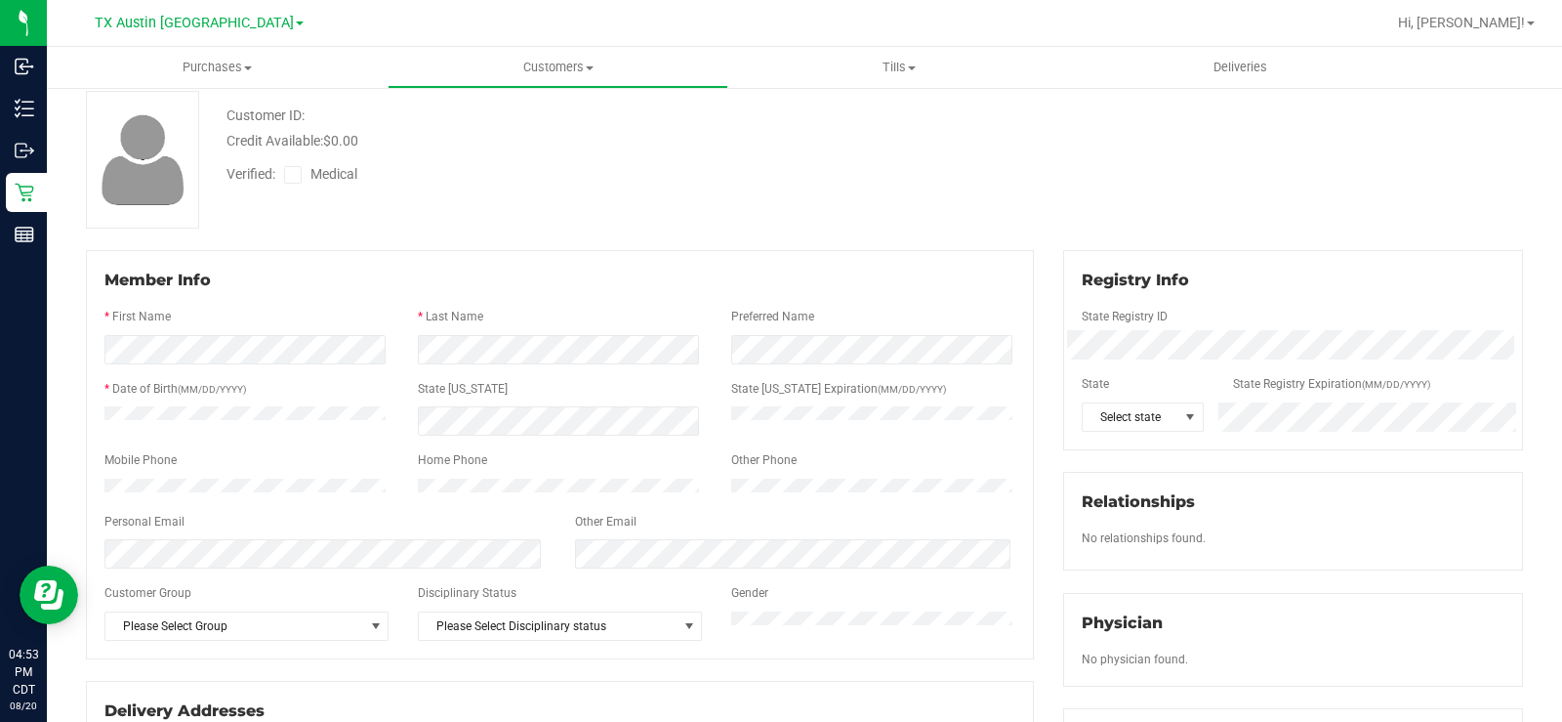
click at [223, 404] on div at bounding box center [559, 404] width 911 height 5
drag, startPoint x: 405, startPoint y: 501, endPoint x: 353, endPoint y: 459, distance: 66.6
click at [405, 497] on div at bounding box center [559, 487] width 313 height 19
click at [283, 535] on div "Personal Email" at bounding box center [325, 524] width 471 height 22
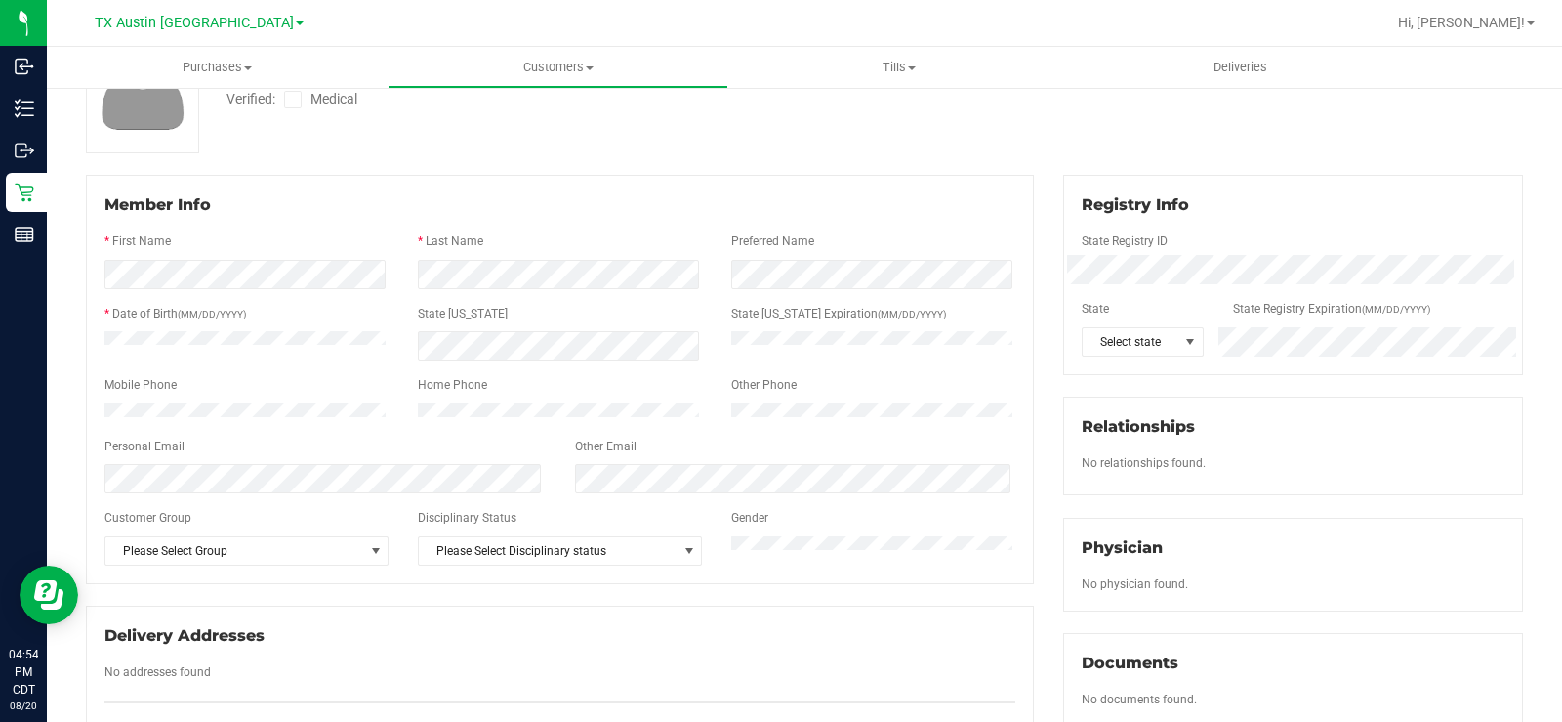
scroll to position [195, 0]
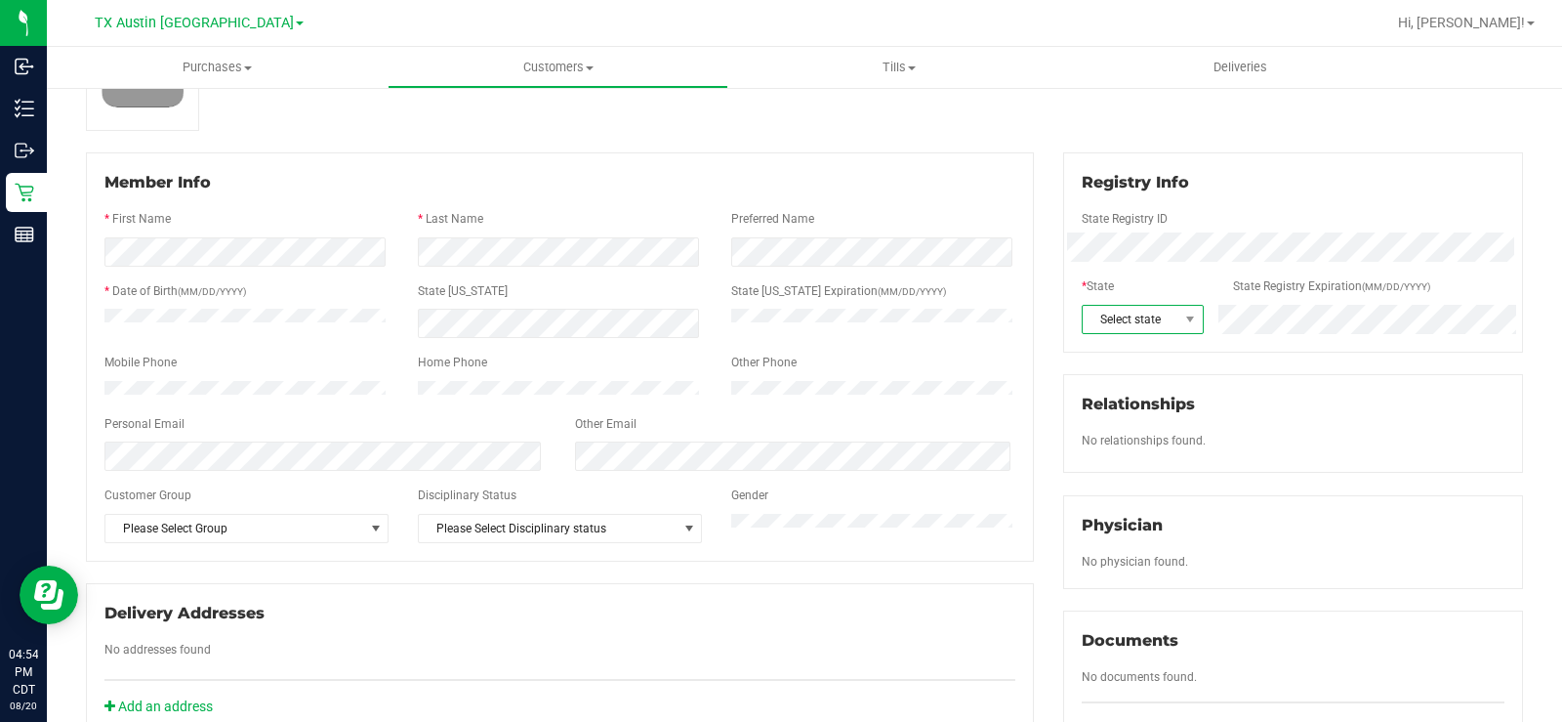
click at [1126, 319] on span "Select state" at bounding box center [1130, 319] width 95 height 27
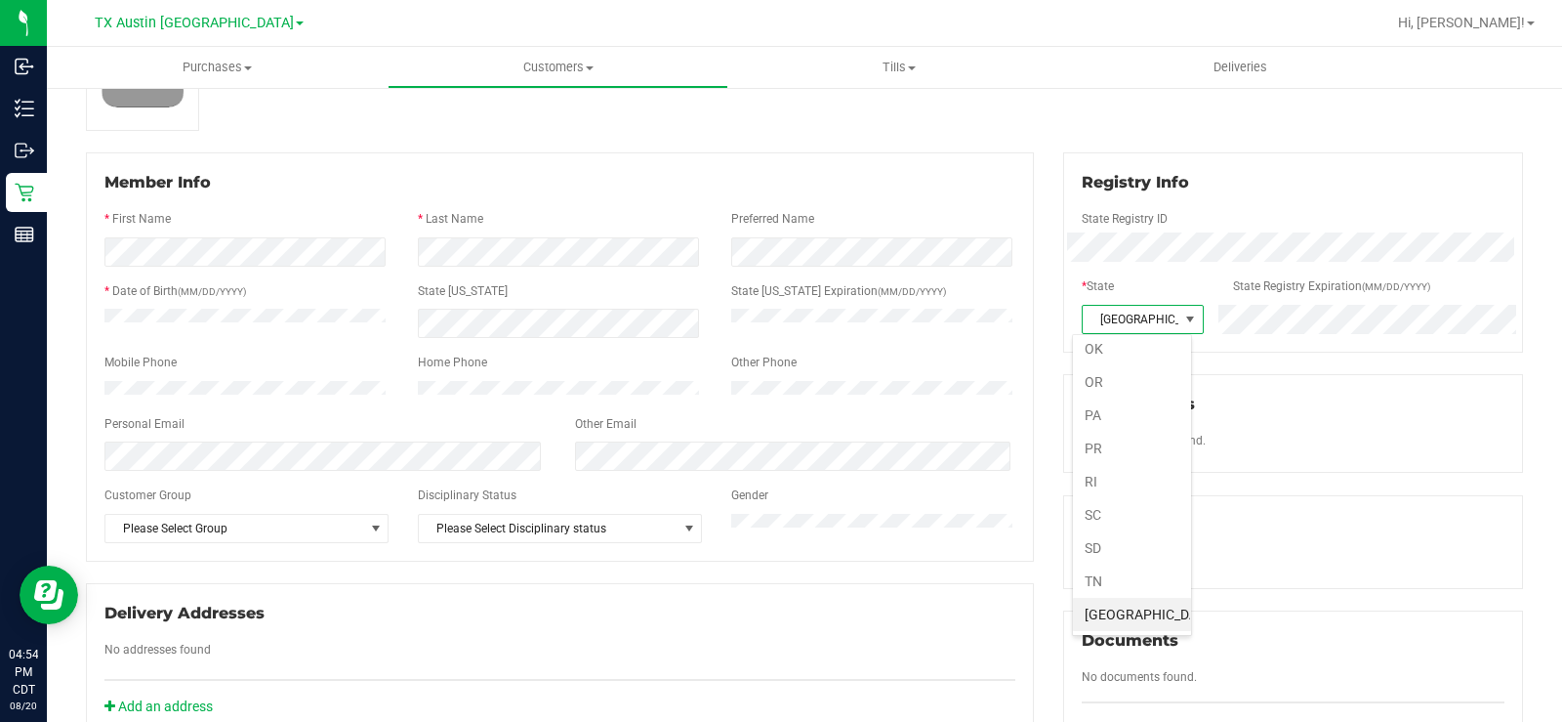
click at [1126, 319] on span "TX" at bounding box center [1130, 319] width 95 height 27
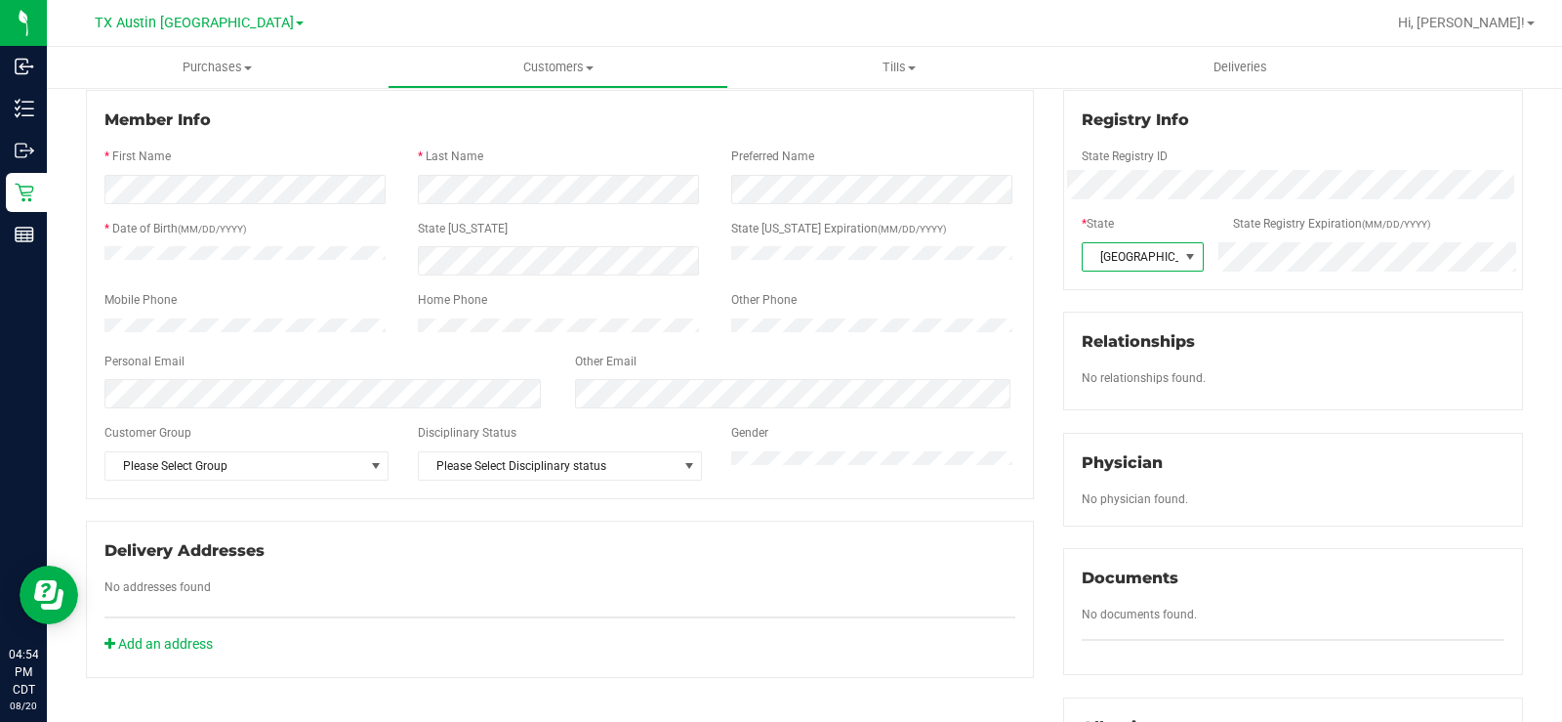
scroll to position [293, 0]
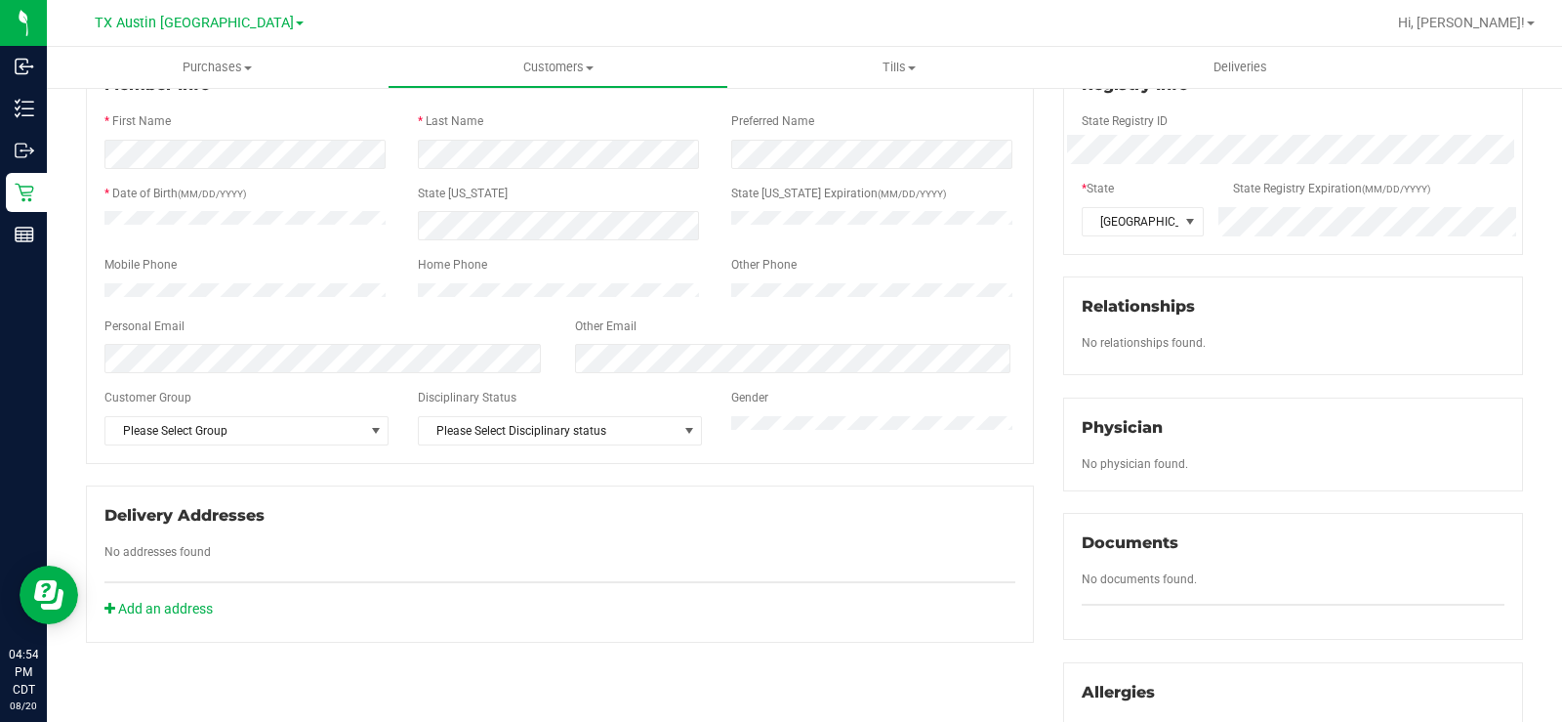
click at [327, 411] on div "Customer Group" at bounding box center [246, 400] width 313 height 22
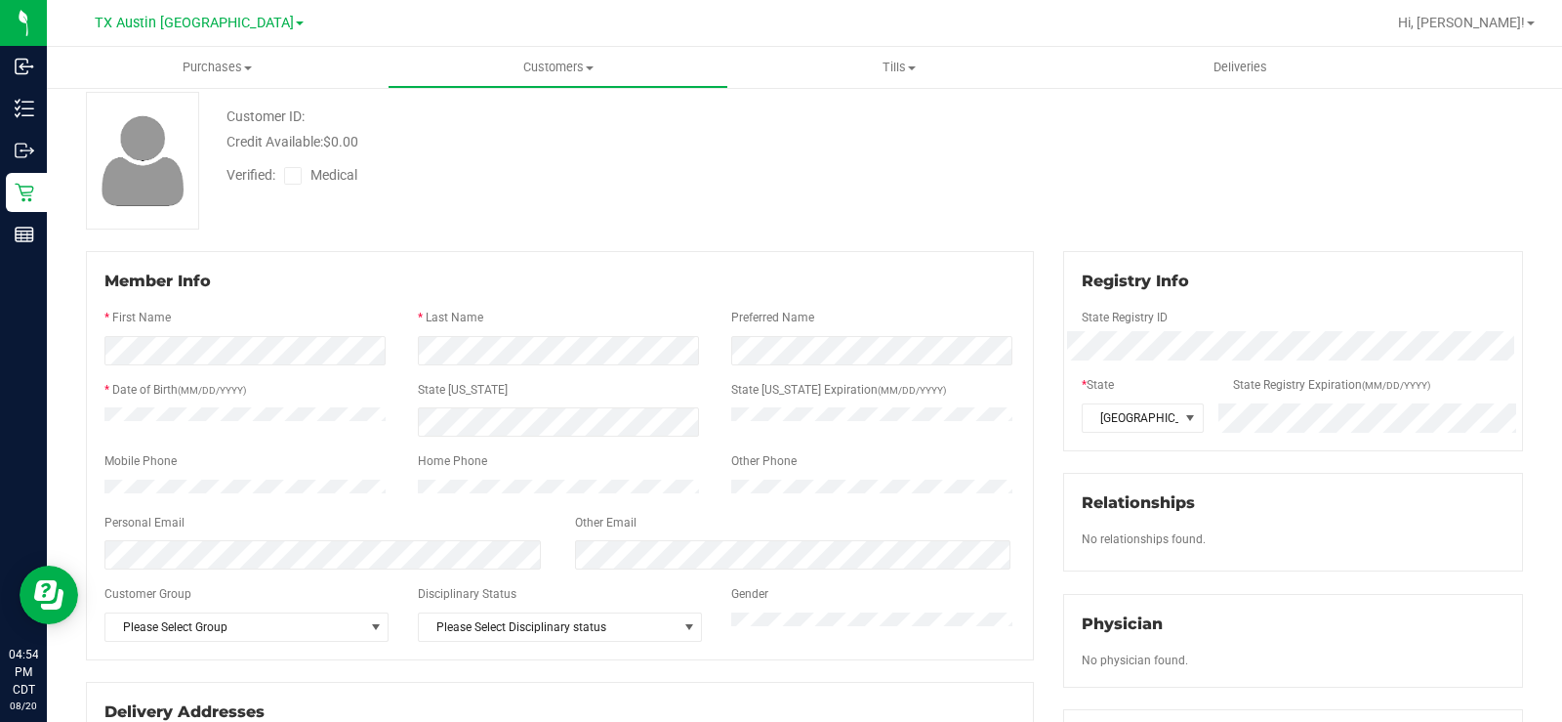
scroll to position [0, 0]
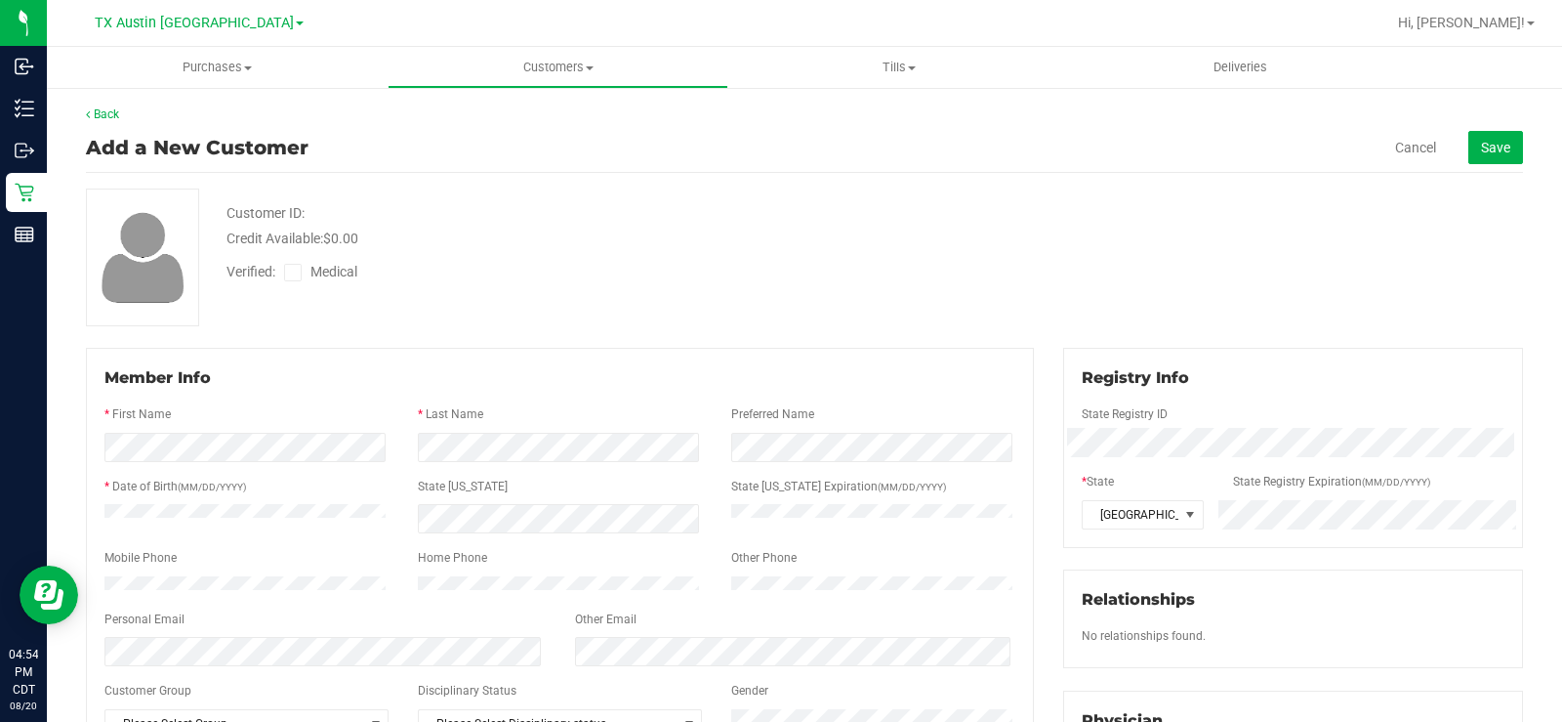
click at [281, 266] on span "Verified:" at bounding box center [256, 272] width 58 height 21
click at [290, 272] on icon at bounding box center [293, 272] width 13 height 0
click at [0, 0] on input "Medical" at bounding box center [0, 0] width 0 height 0
click at [1492, 152] on span "Save" at bounding box center [1495, 148] width 29 height 16
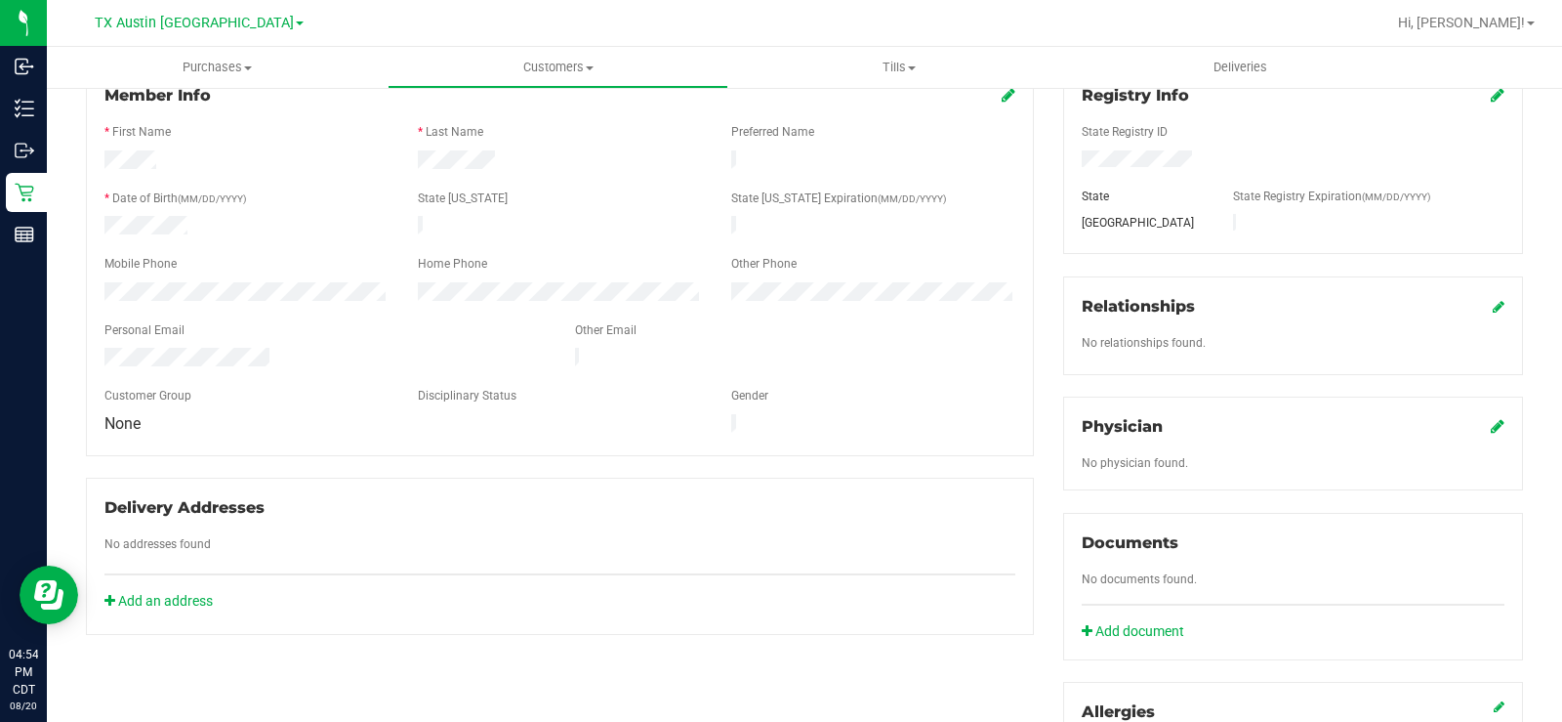
scroll to position [391, 0]
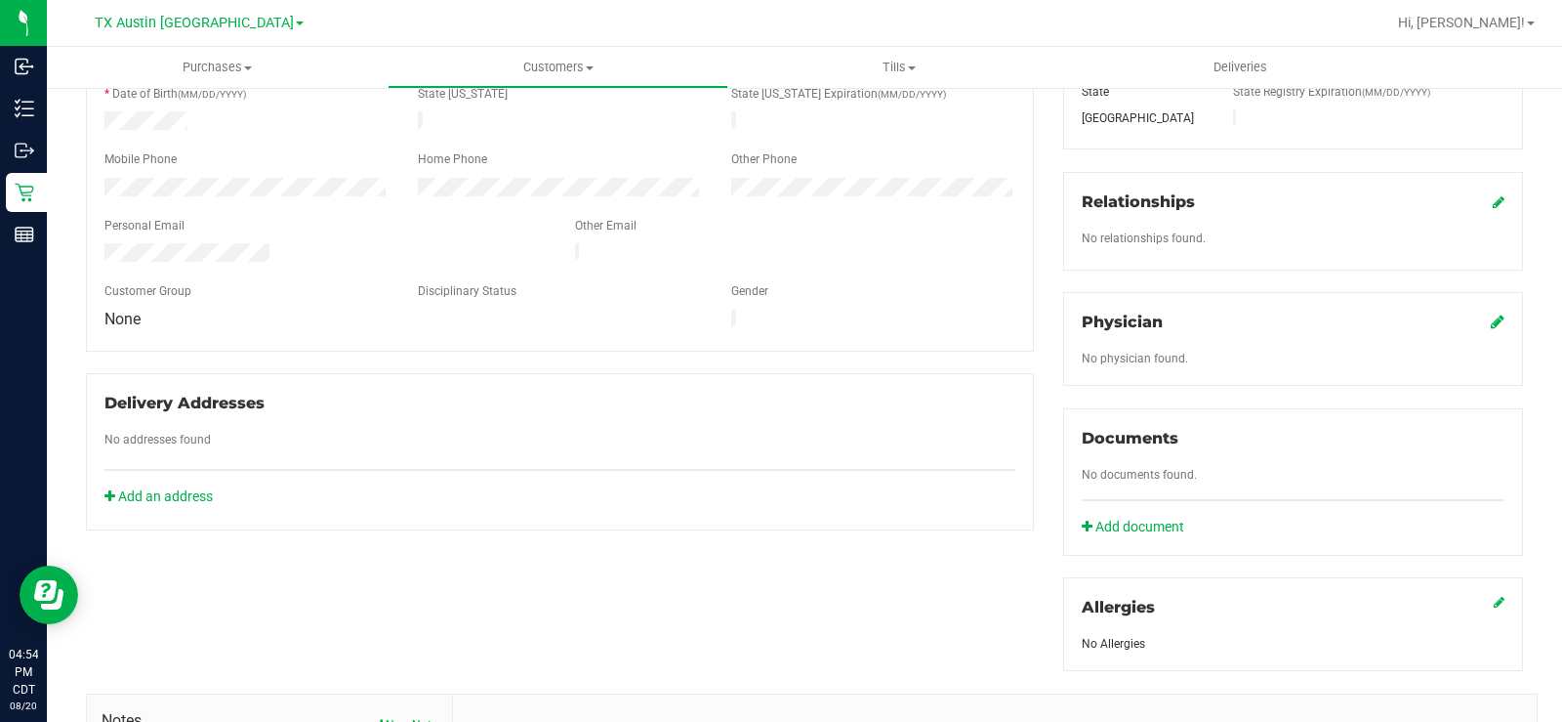
click at [1491, 319] on icon at bounding box center [1498, 321] width 14 height 16
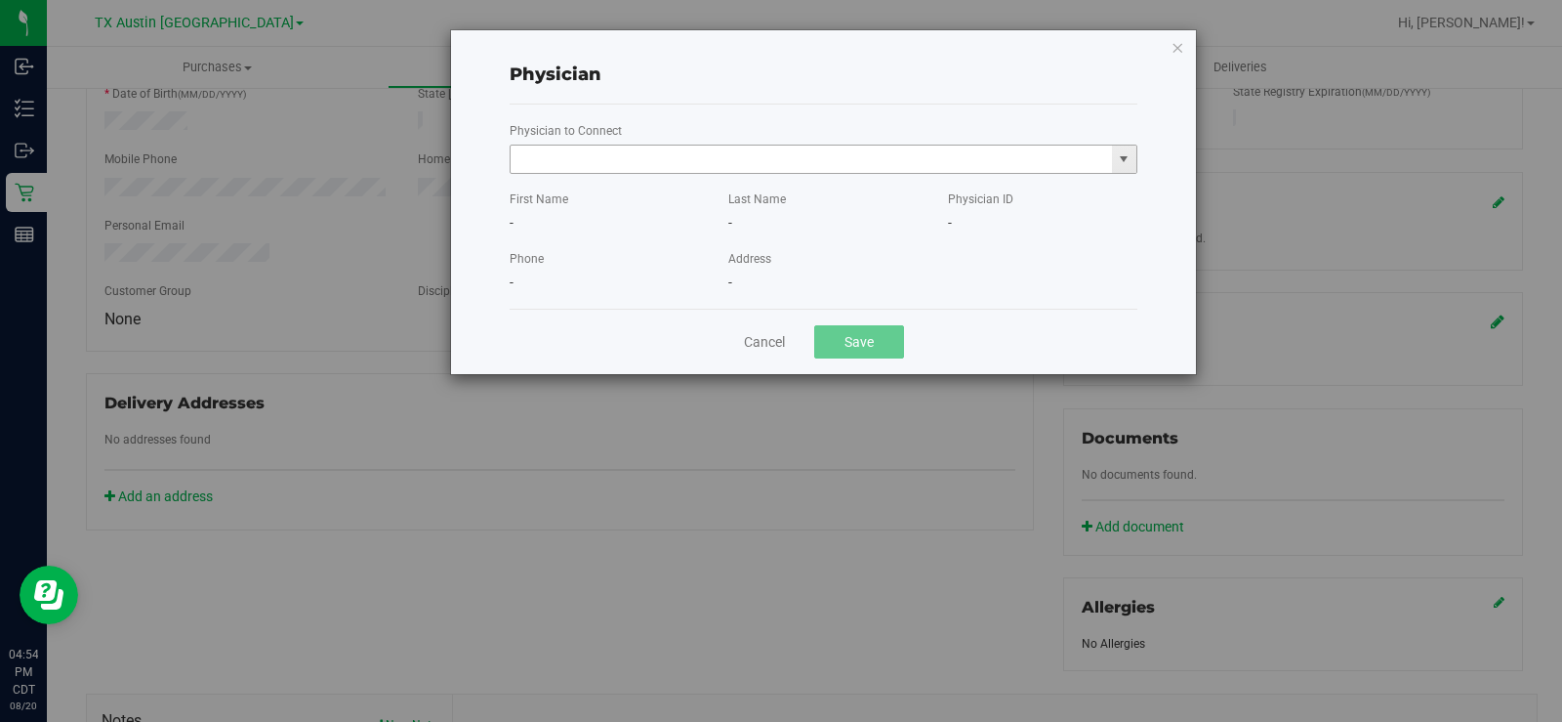
click at [889, 154] on input "text" at bounding box center [811, 158] width 601 height 27
paste input "Brandon"
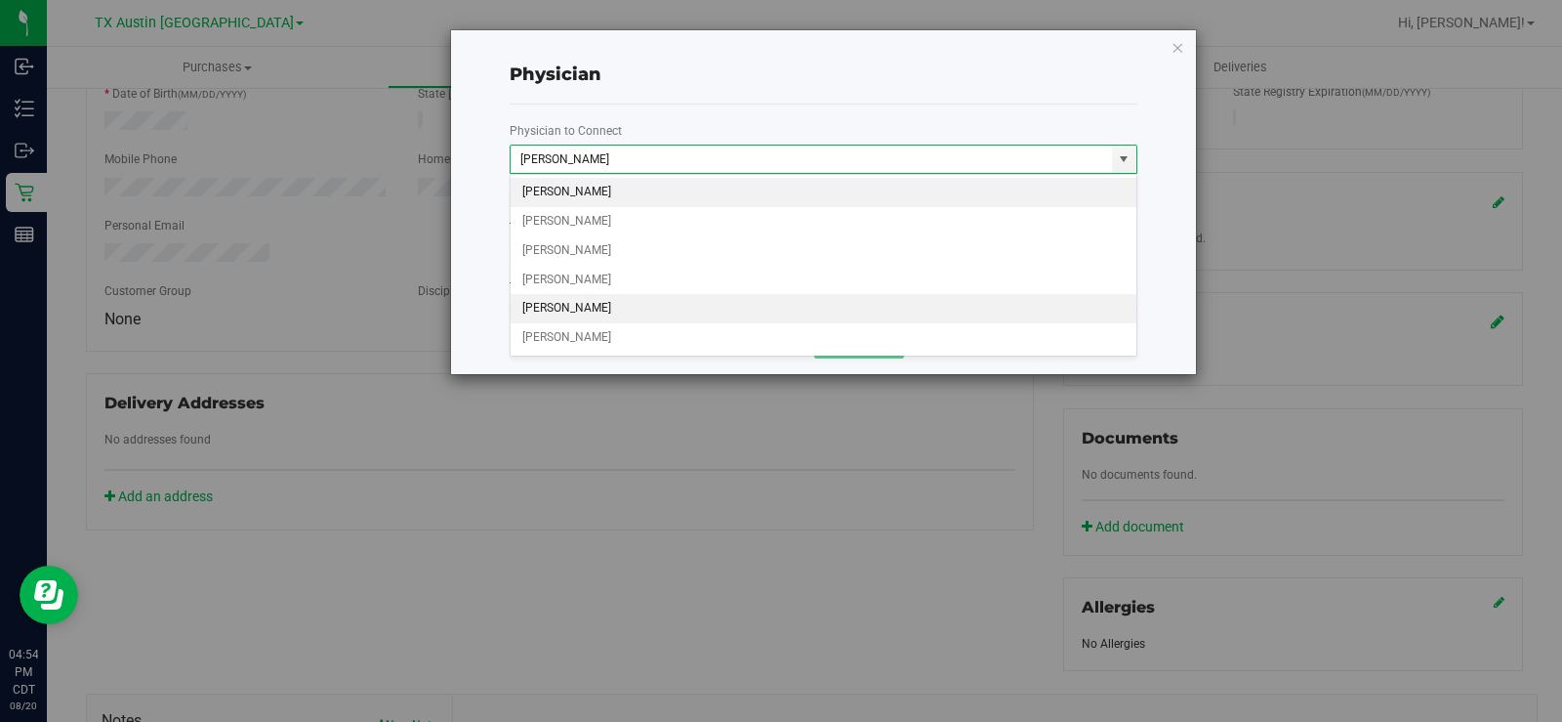
click at [617, 308] on li "Cassandra Brandon" at bounding box center [824, 308] width 626 height 29
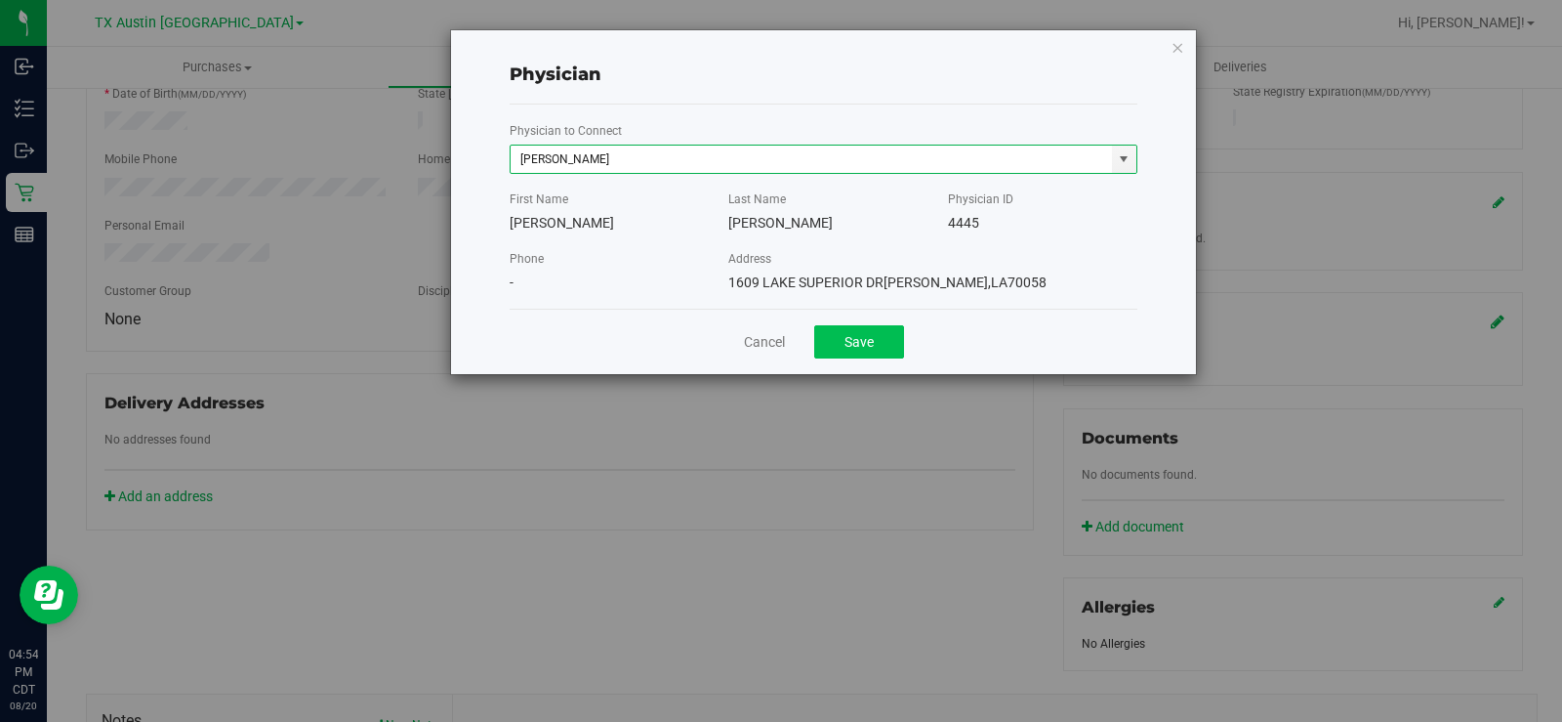
type input "Cassandra Brandon"
click at [868, 343] on button "Save" at bounding box center [859, 341] width 90 height 33
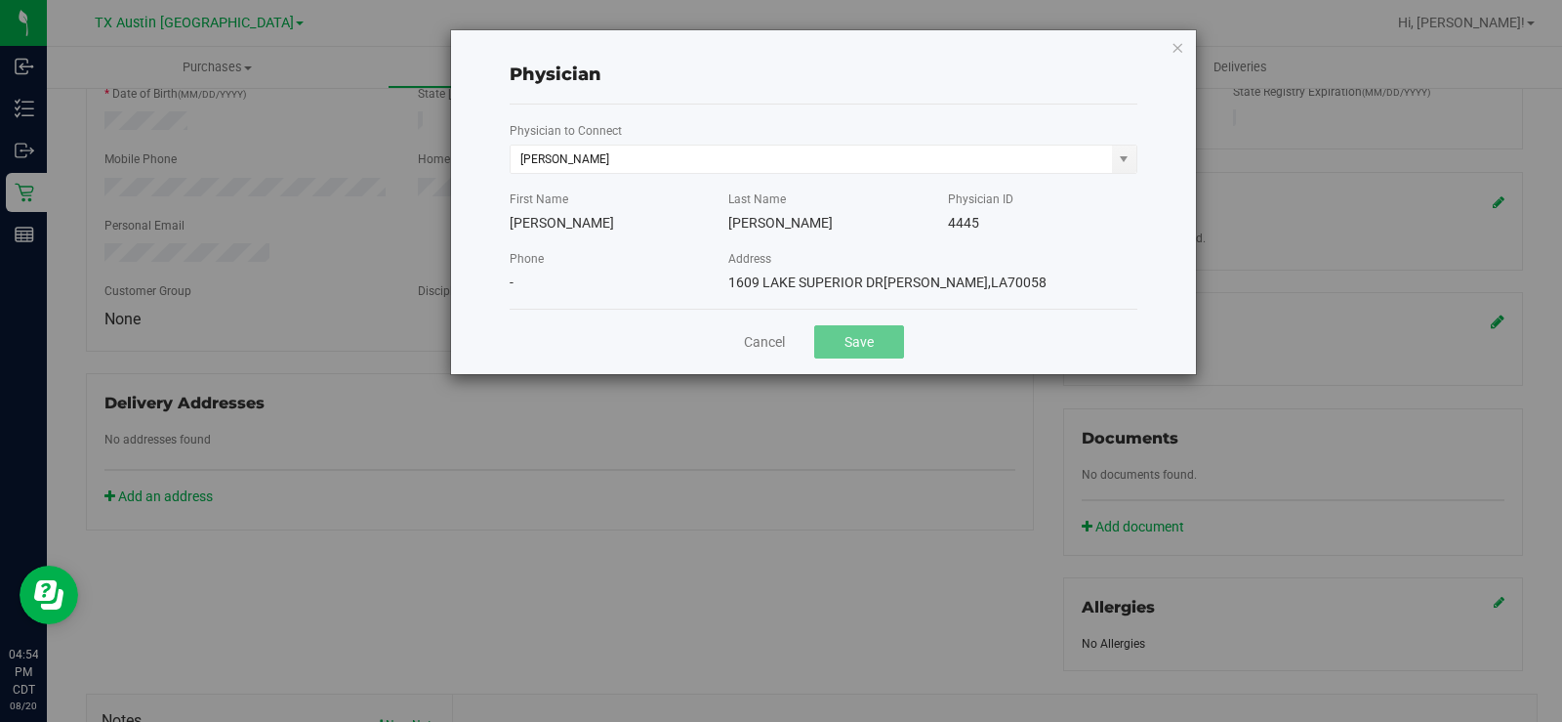
click at [603, 415] on div at bounding box center [559, 423] width 911 height 16
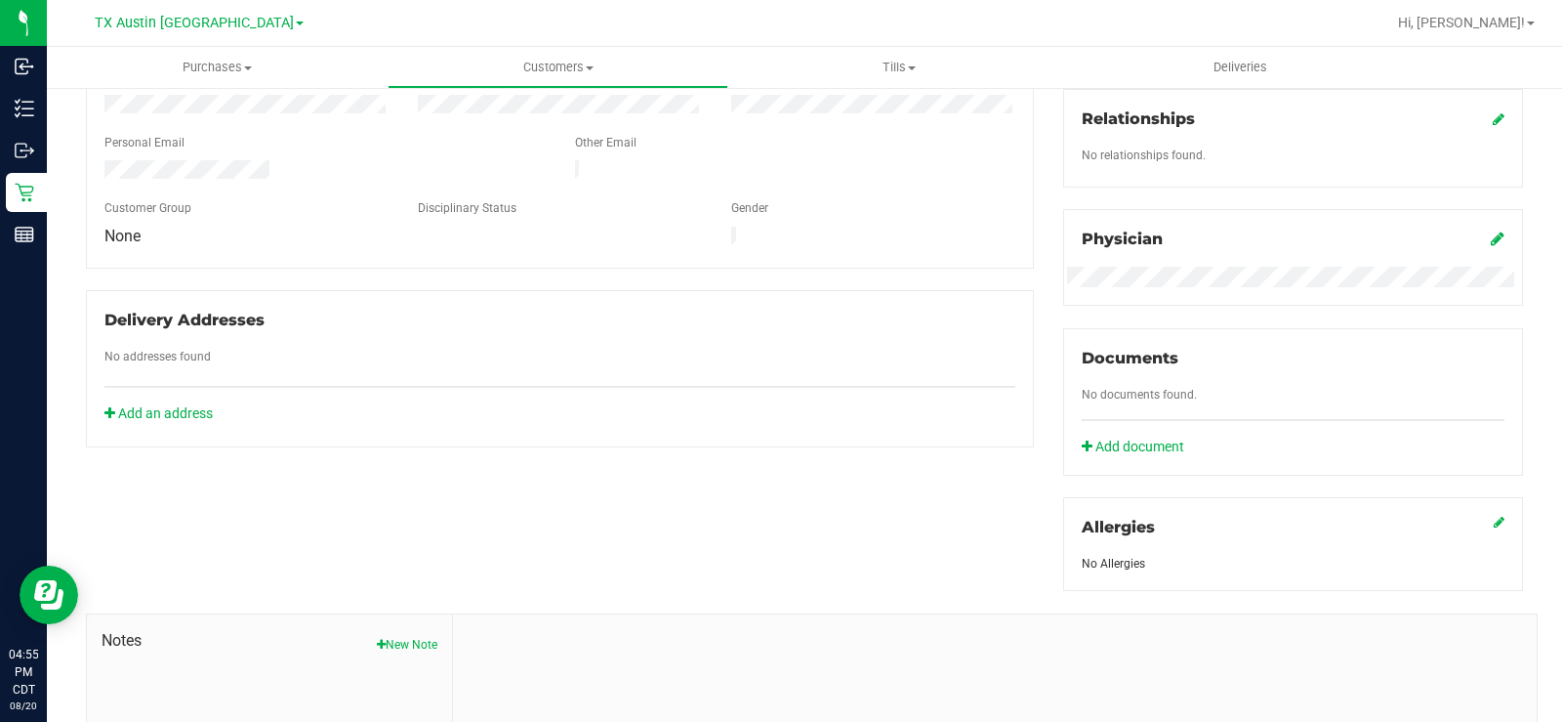
scroll to position [586, 0]
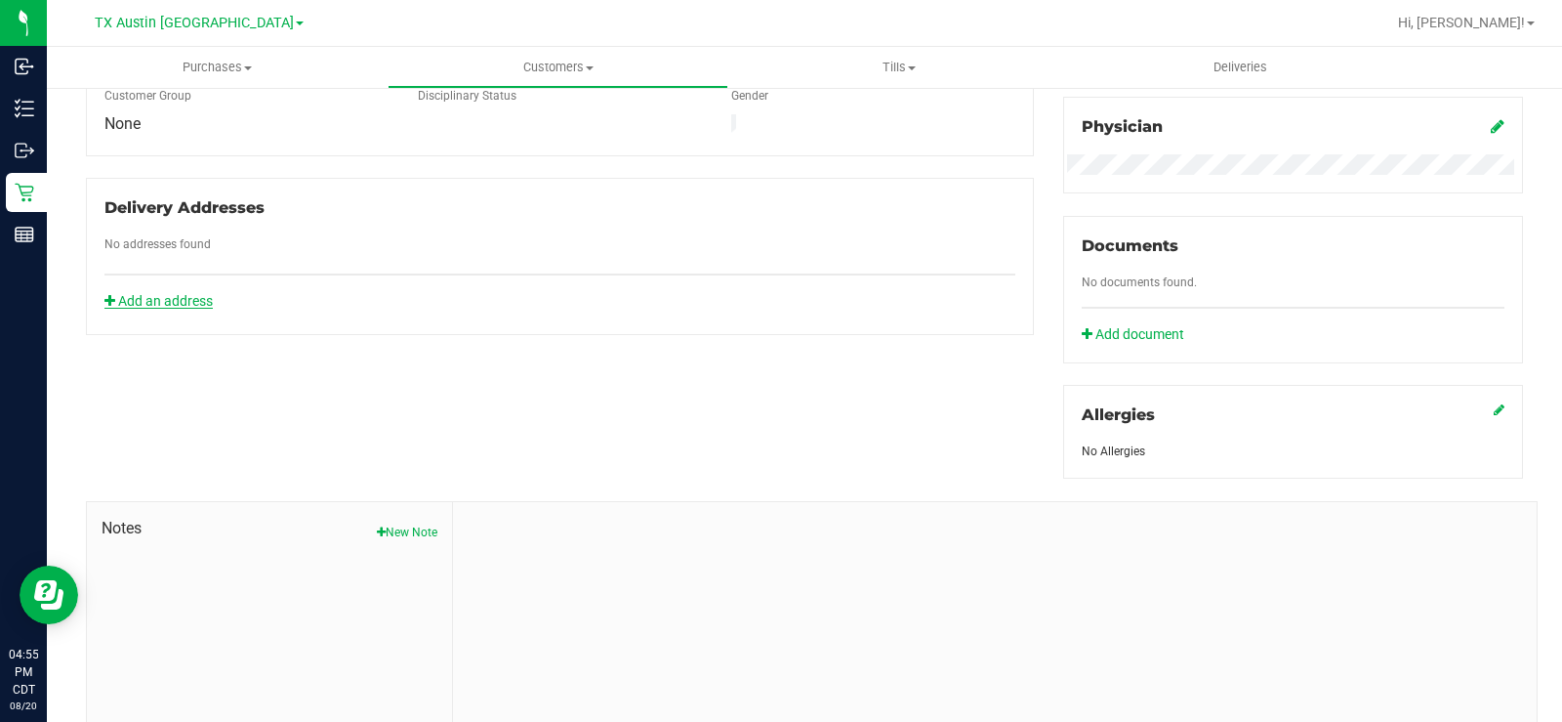
click at [199, 293] on link "Add an address" at bounding box center [158, 301] width 108 height 16
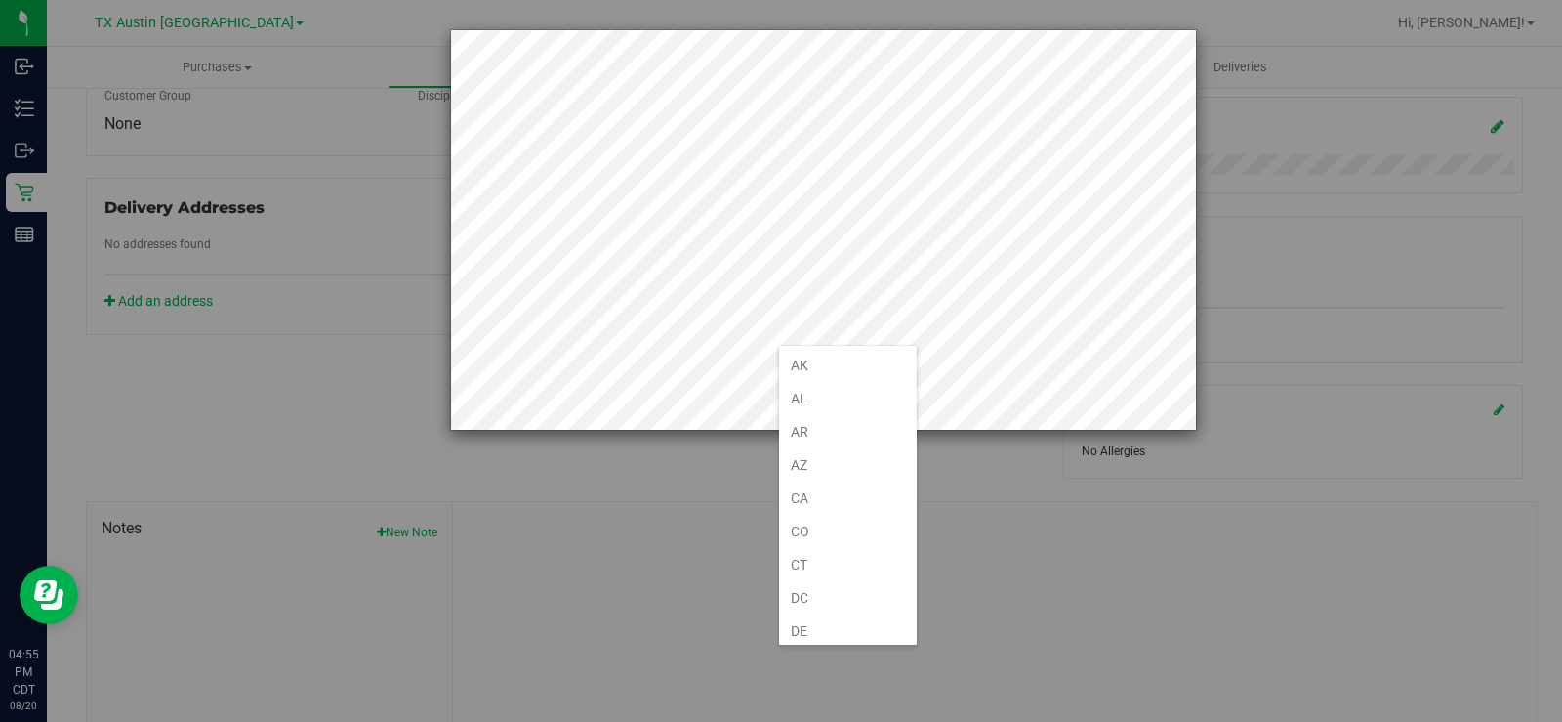
scroll to position [1201, 0]
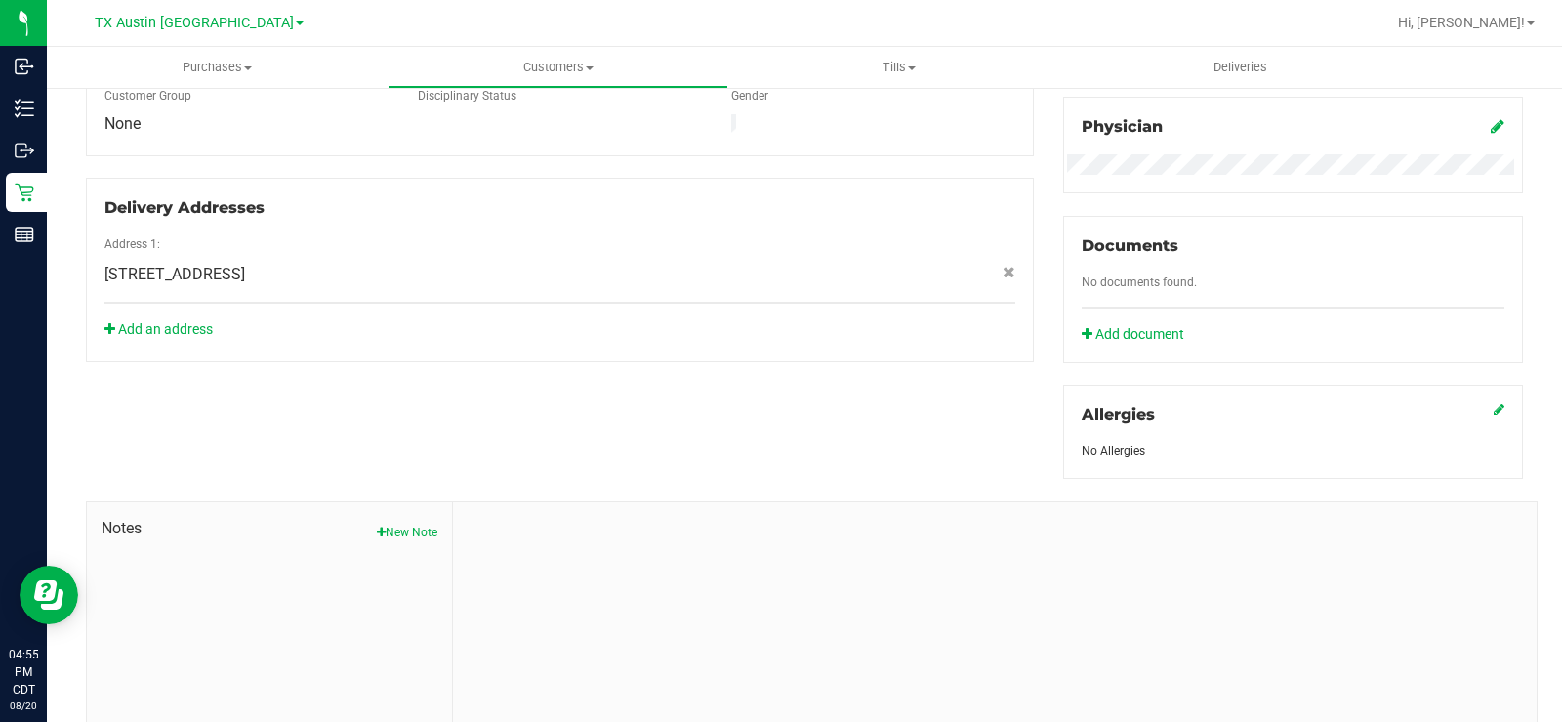
click at [430, 427] on div "Member Info * First Name * Last Name Preferred Name * Date of Birth (MM/DD/YYYY…" at bounding box center [804, 265] width 1467 height 999
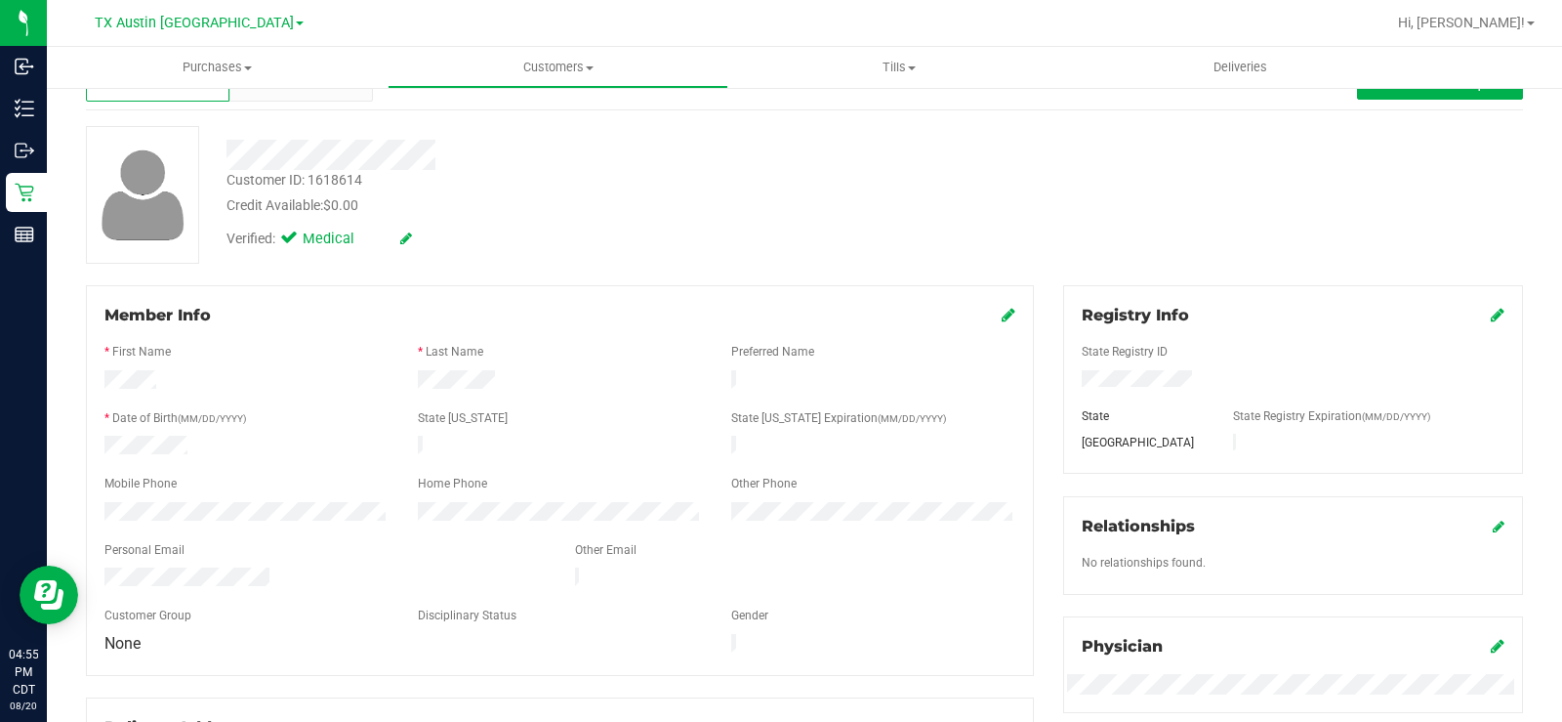
scroll to position [0, 0]
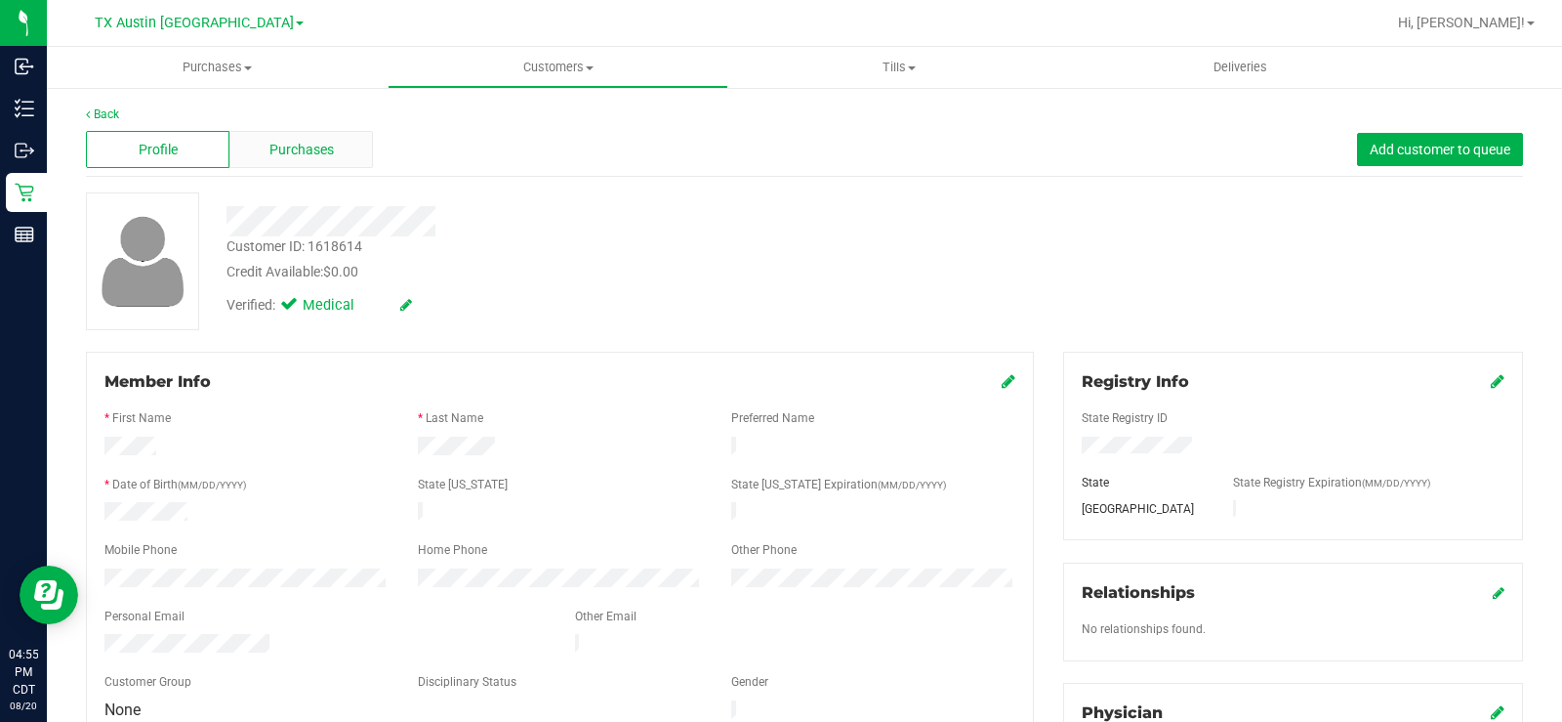
click at [349, 158] on div "Purchases" at bounding box center [301, 149] width 144 height 37
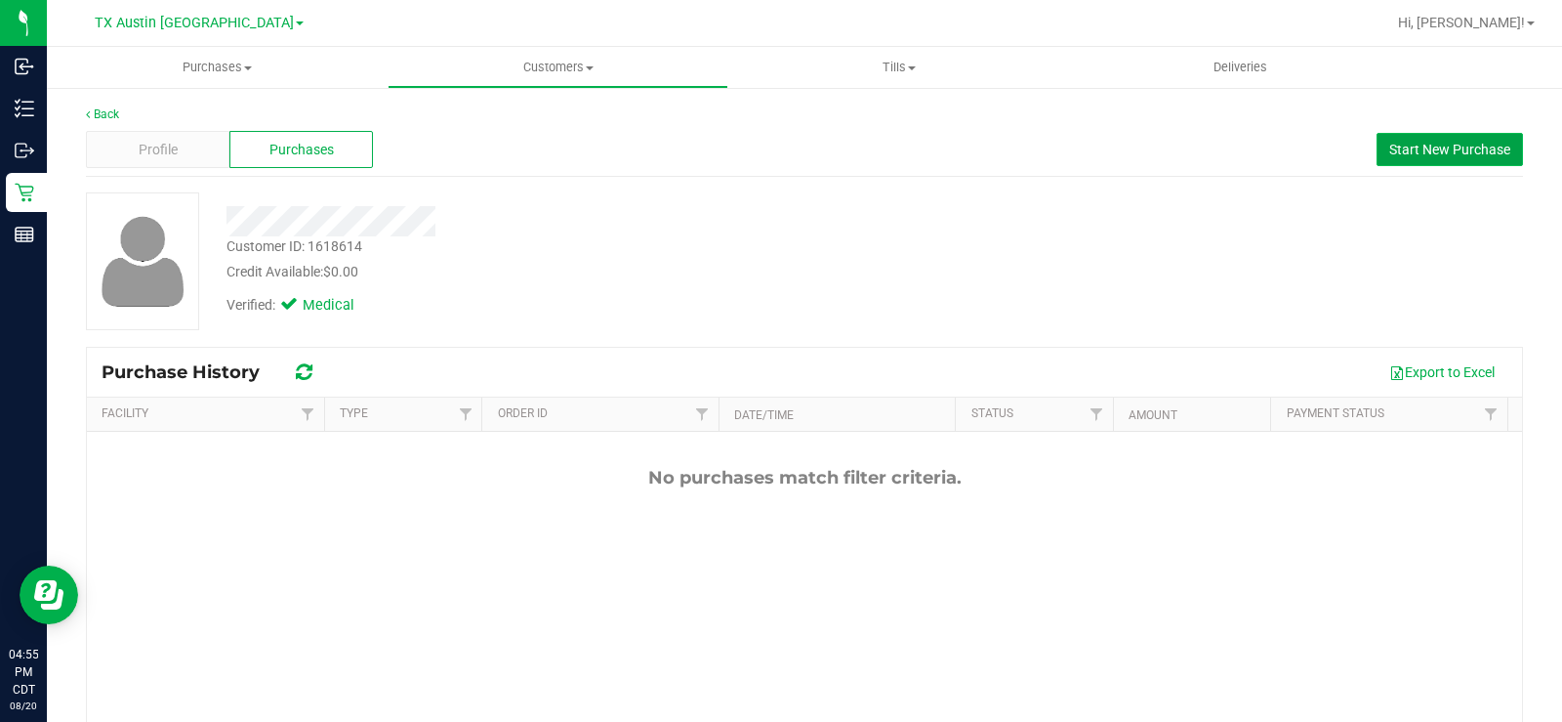
click at [1427, 145] on span "Start New Purchase" at bounding box center [1449, 150] width 121 height 16
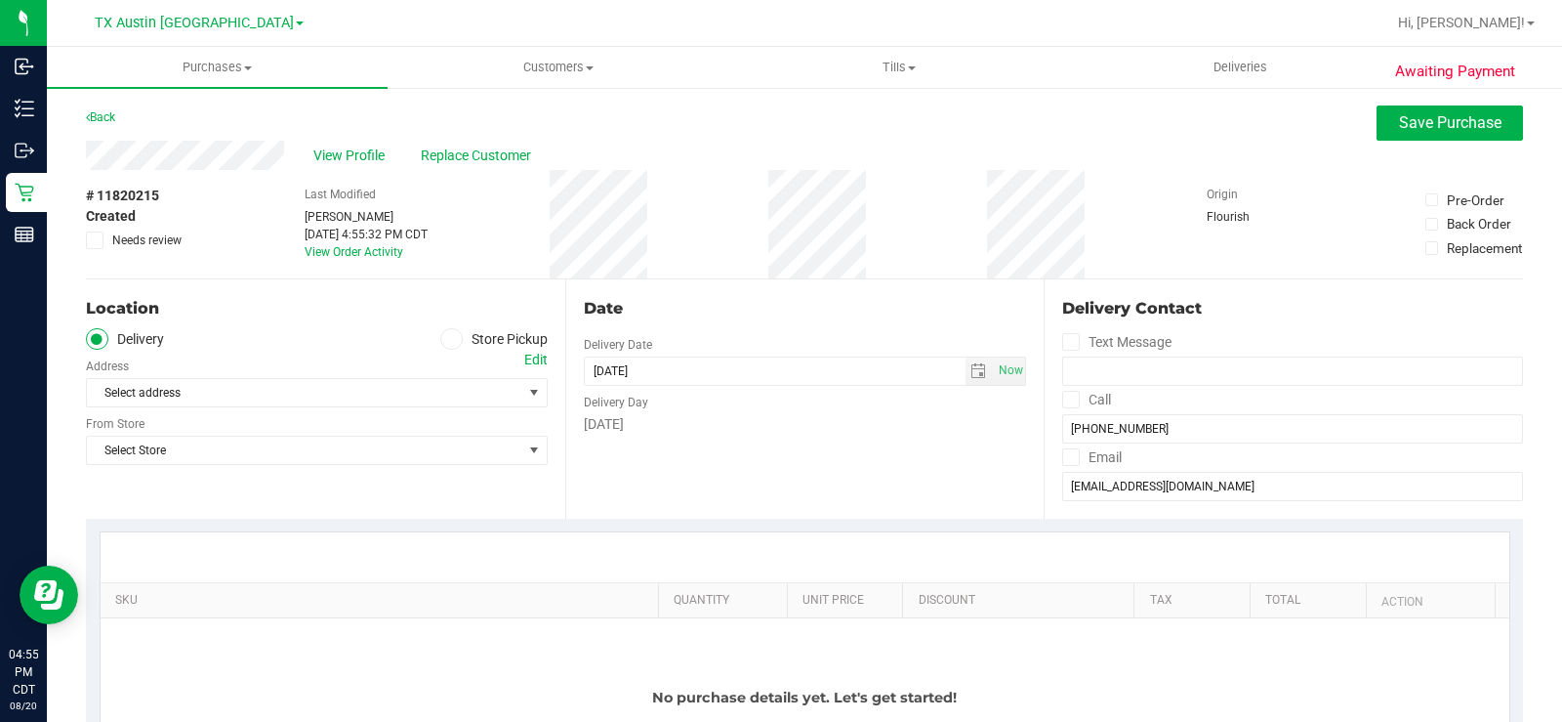
drag, startPoint x: 444, startPoint y: 339, endPoint x: 421, endPoint y: 347, distance: 24.7
click at [445, 339] on icon at bounding box center [451, 339] width 12 height 0
click at [0, 0] on input "Store Pickup" at bounding box center [0, 0] width 0 height 0
click at [97, 339] on icon at bounding box center [97, 339] width 12 height 0
click at [0, 0] on input "Delivery" at bounding box center [0, 0] width 0 height 0
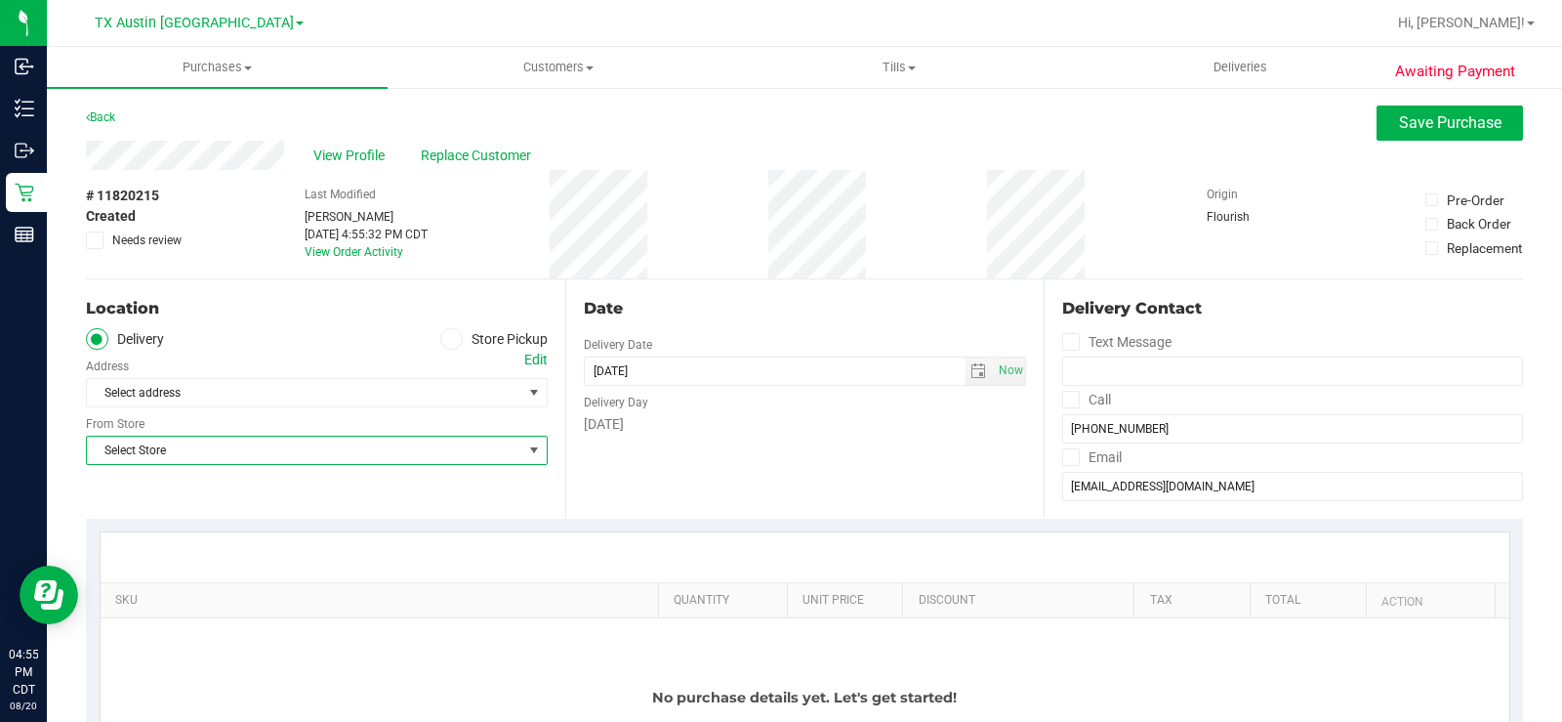
click at [179, 439] on span "Select Store" at bounding box center [304, 449] width 435 height 27
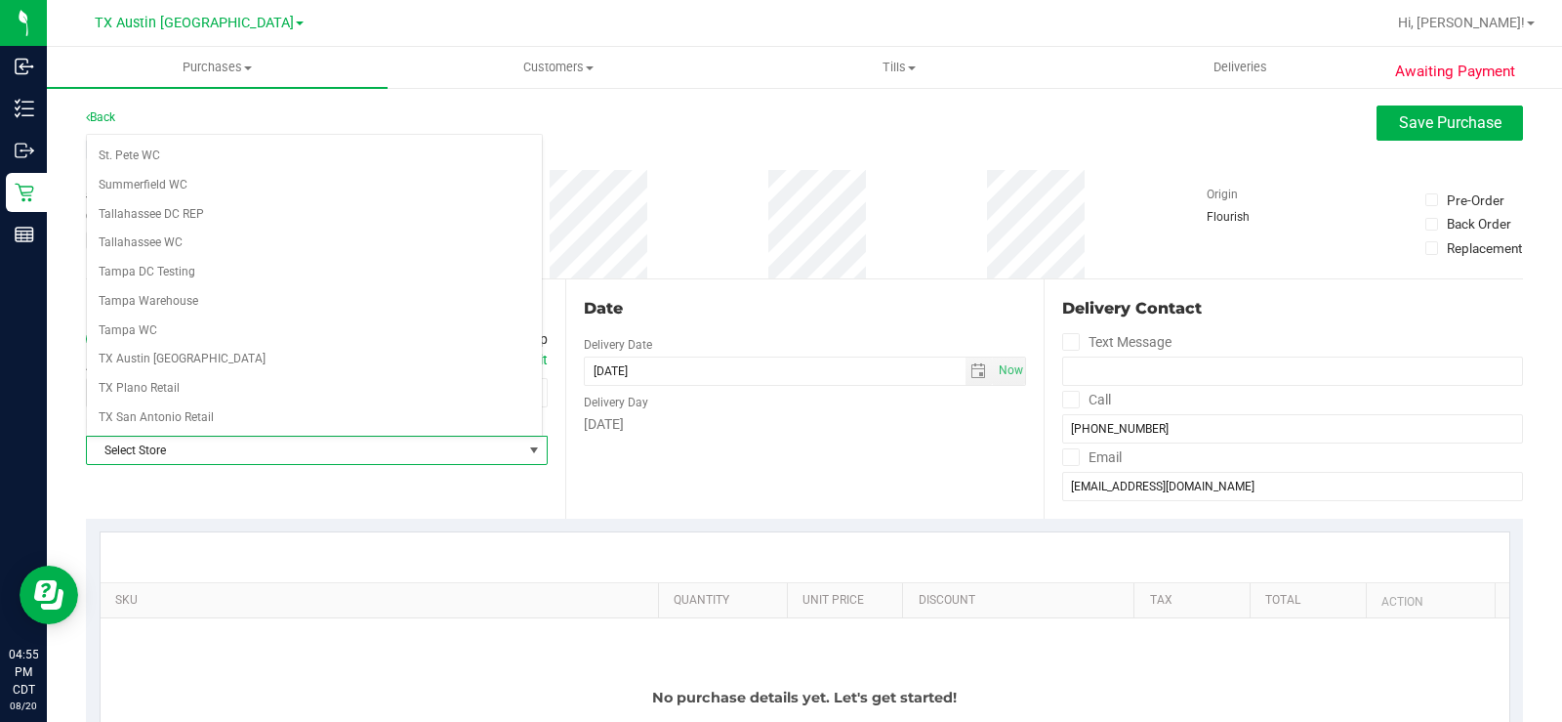
scroll to position [1419, 0]
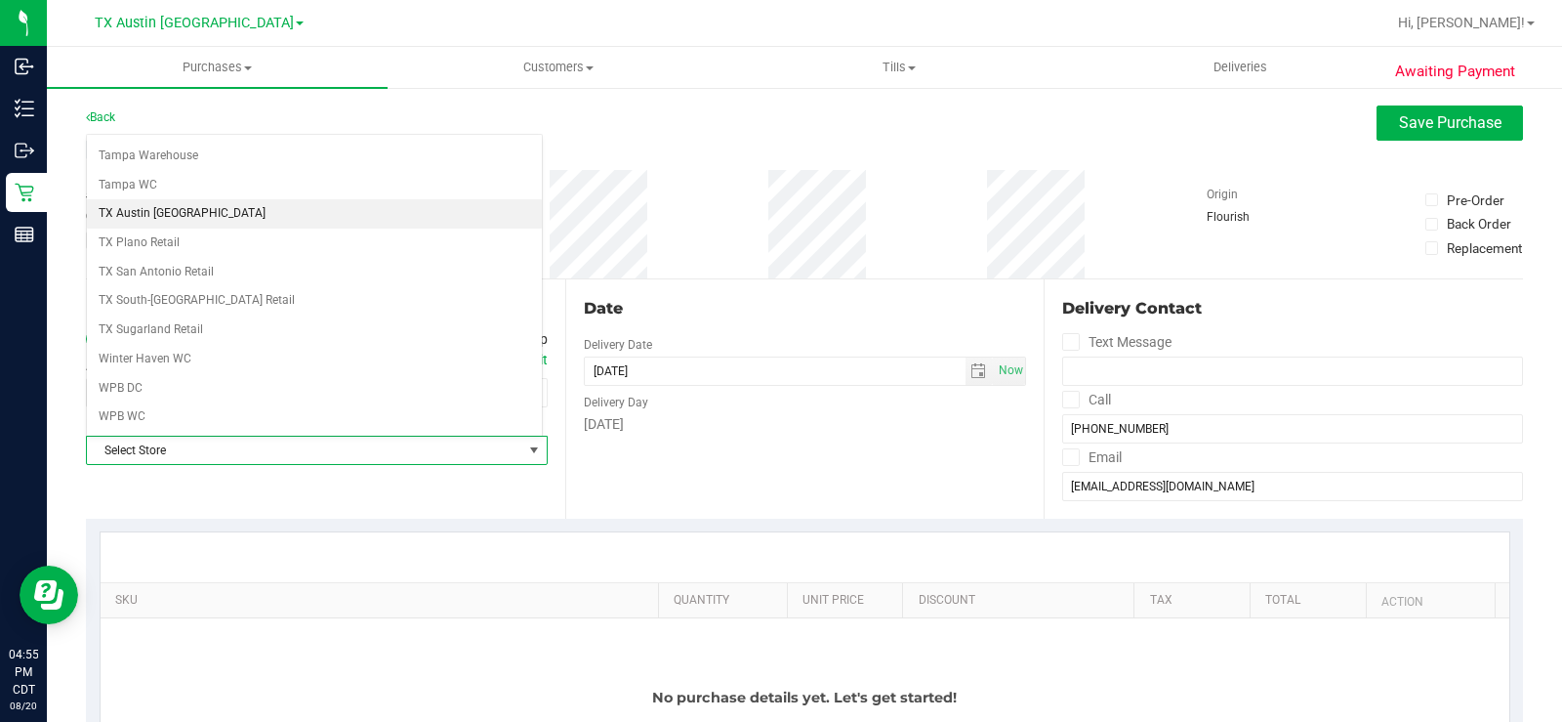
drag, startPoint x: 161, startPoint y: 220, endPoint x: 181, endPoint y: 251, distance: 36.8
click at [161, 219] on li "TX Austin [GEOGRAPHIC_DATA]" at bounding box center [314, 213] width 455 height 29
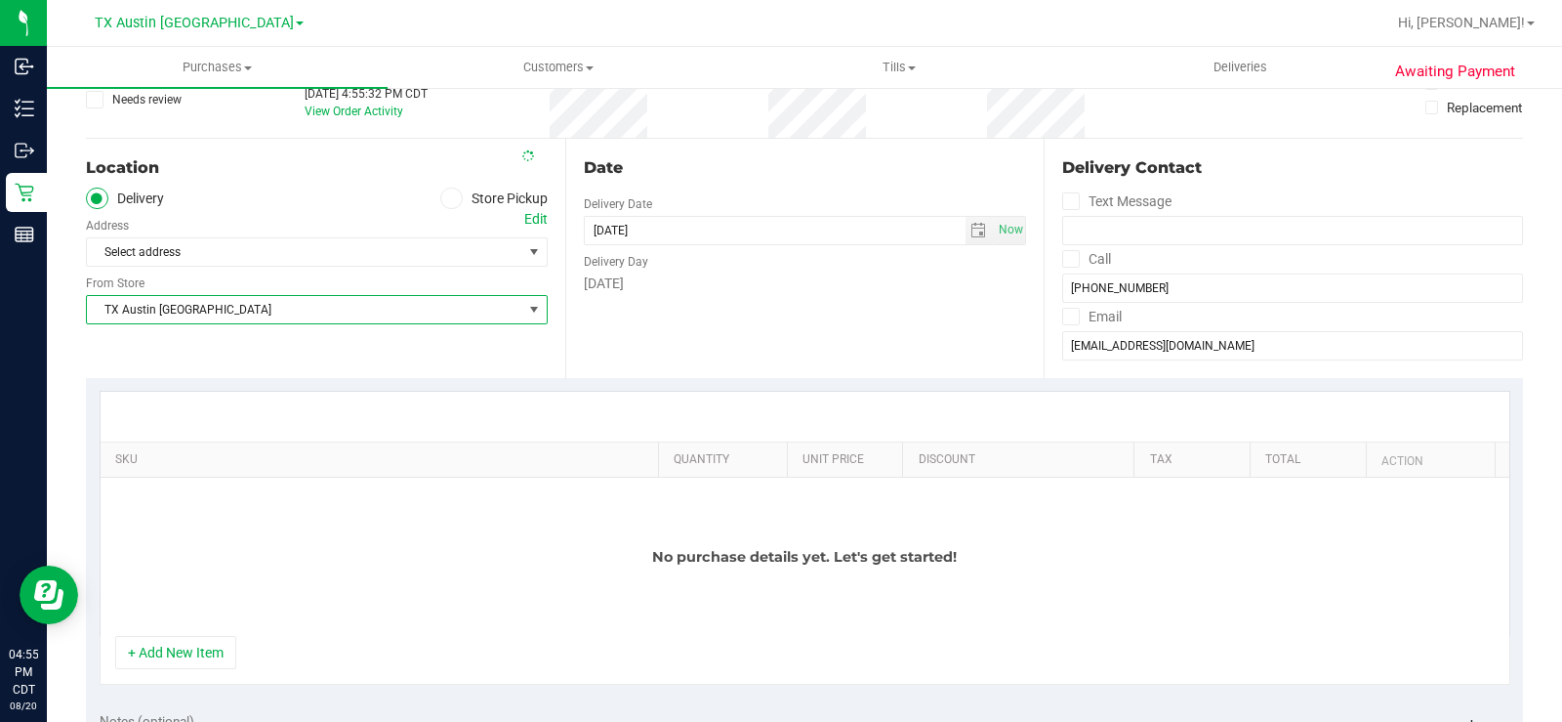
scroll to position [293, 0]
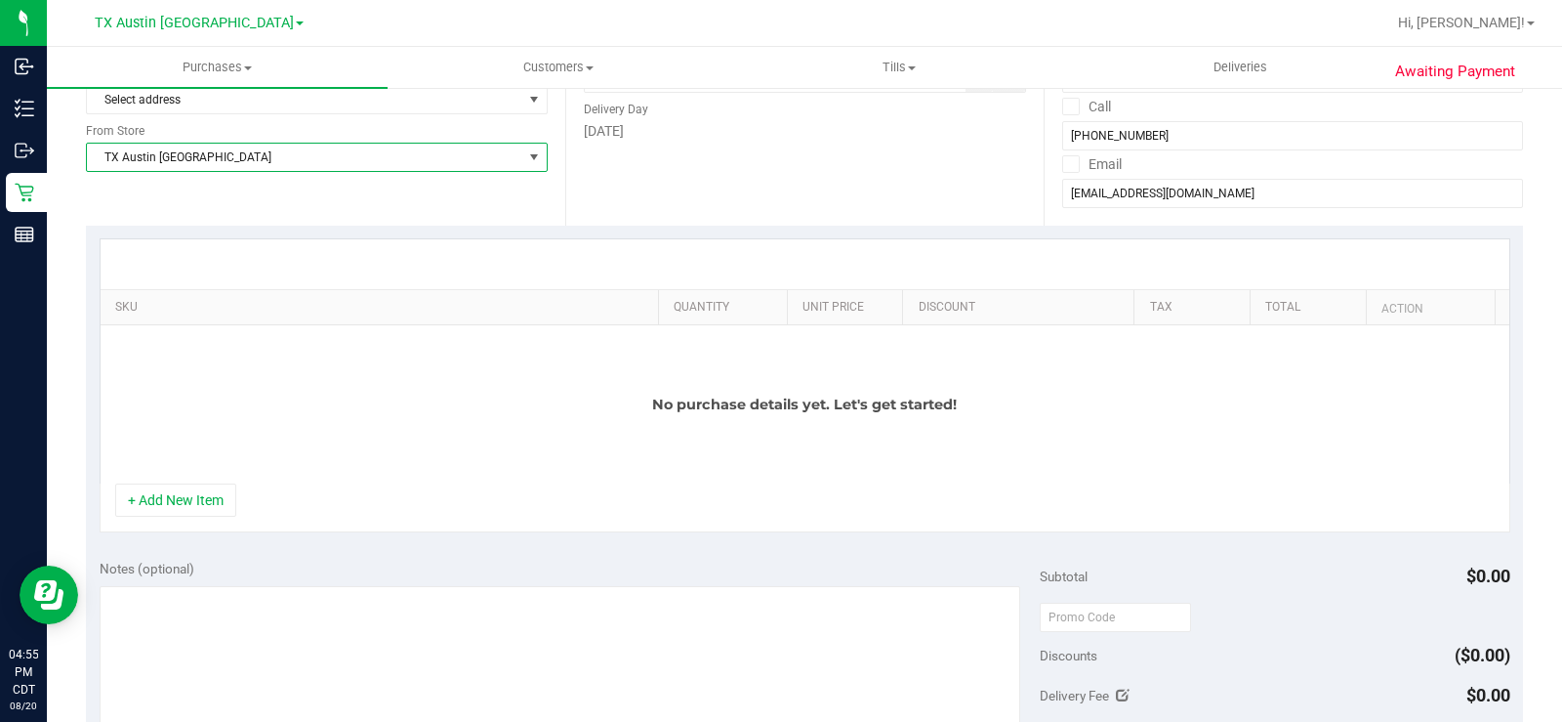
drag, startPoint x: 376, startPoint y: 211, endPoint x: 351, endPoint y: 237, distance: 36.6
click at [375, 210] on div "Location Delivery Store Pickup Address Edit Select address Select address From …" at bounding box center [325, 105] width 479 height 239
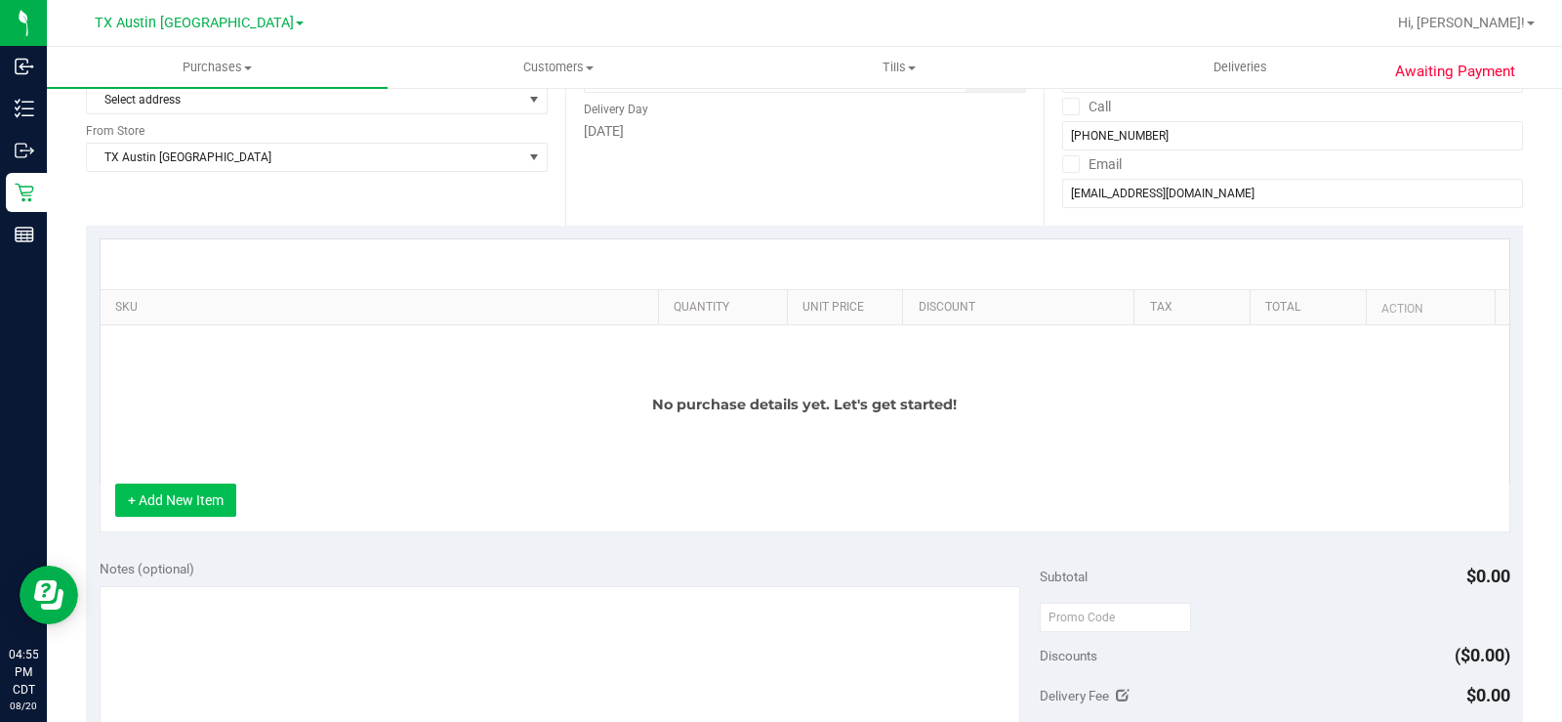
click at [211, 507] on button "+ Add New Item" at bounding box center [175, 499] width 121 height 33
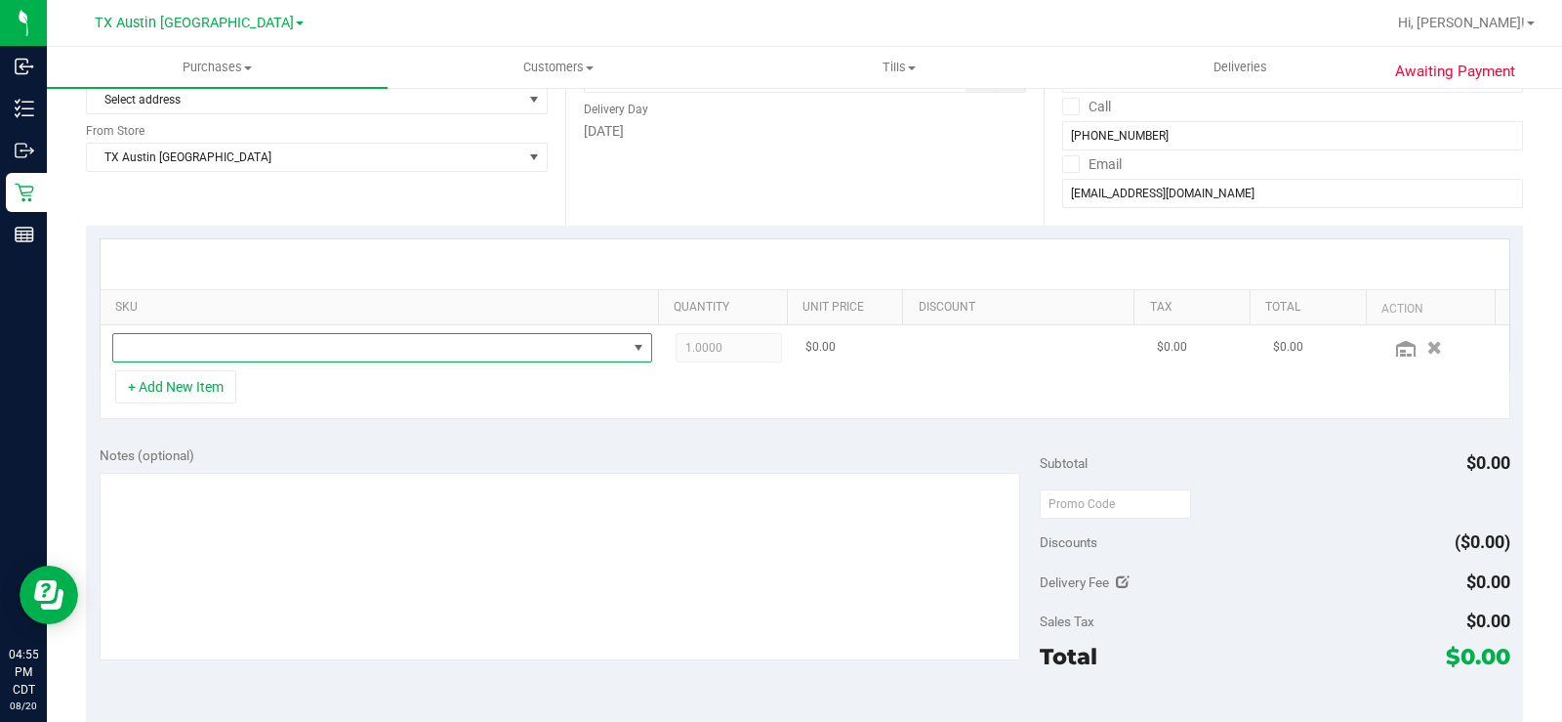
click at [295, 352] on span "NO DATA FOUND" at bounding box center [370, 347] width 514 height 27
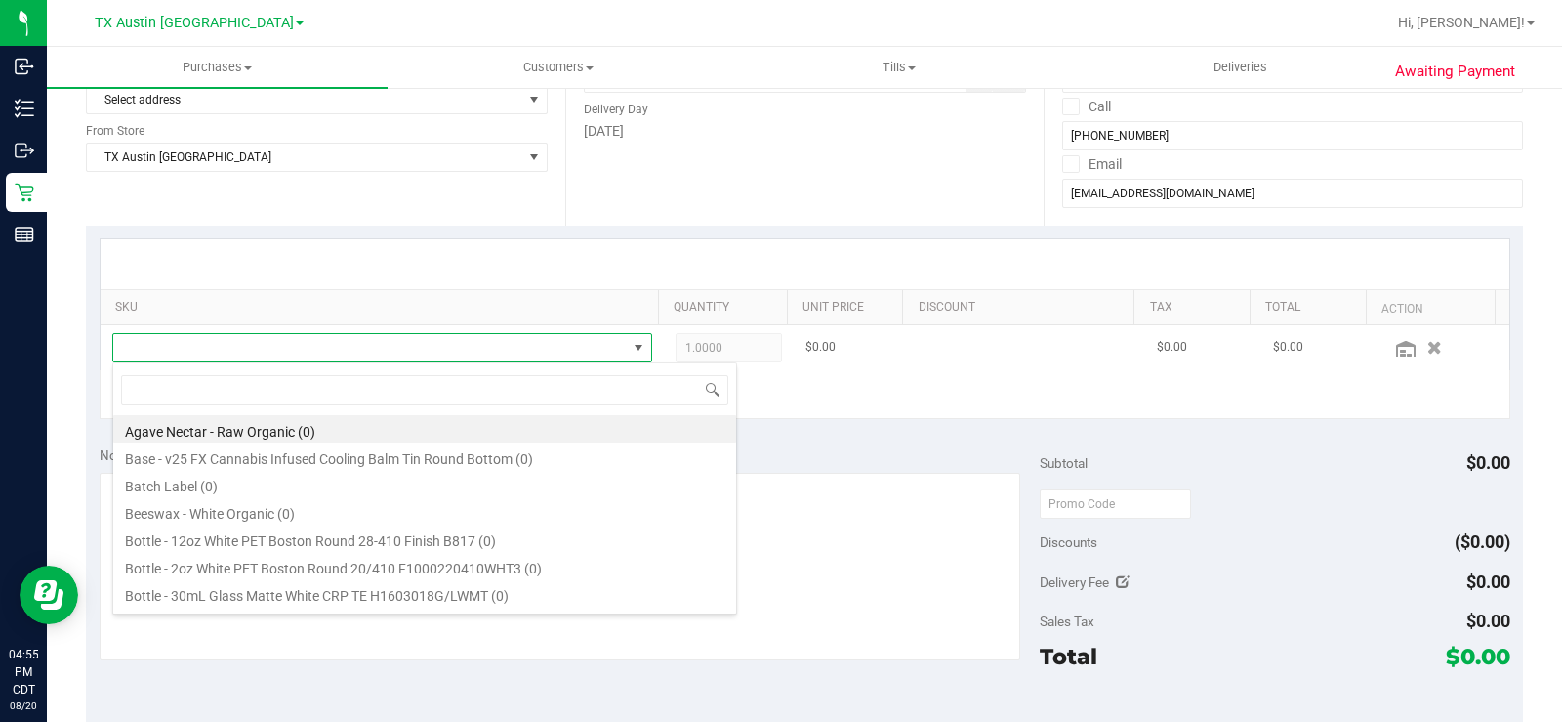
scroll to position [29, 522]
type input "balm"
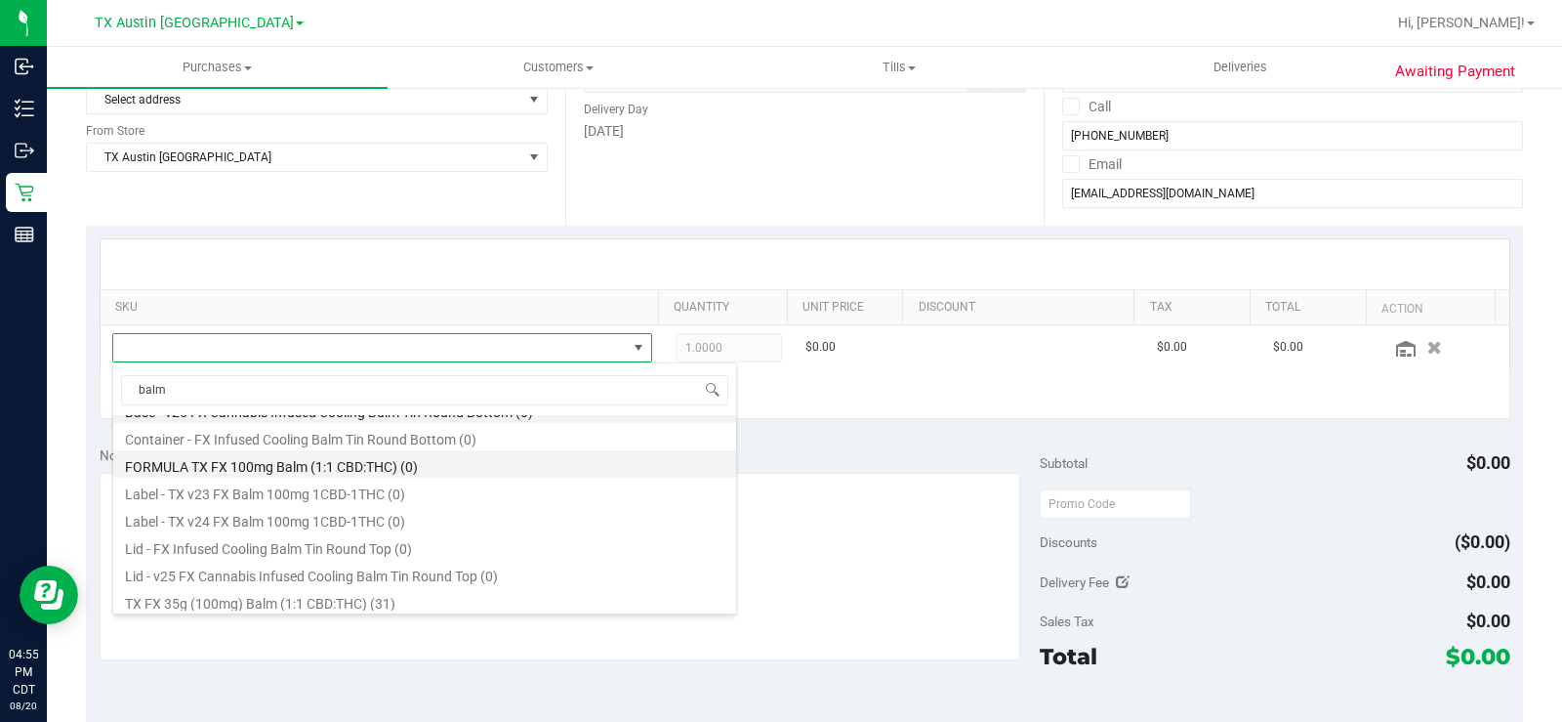
scroll to position [23, 0]
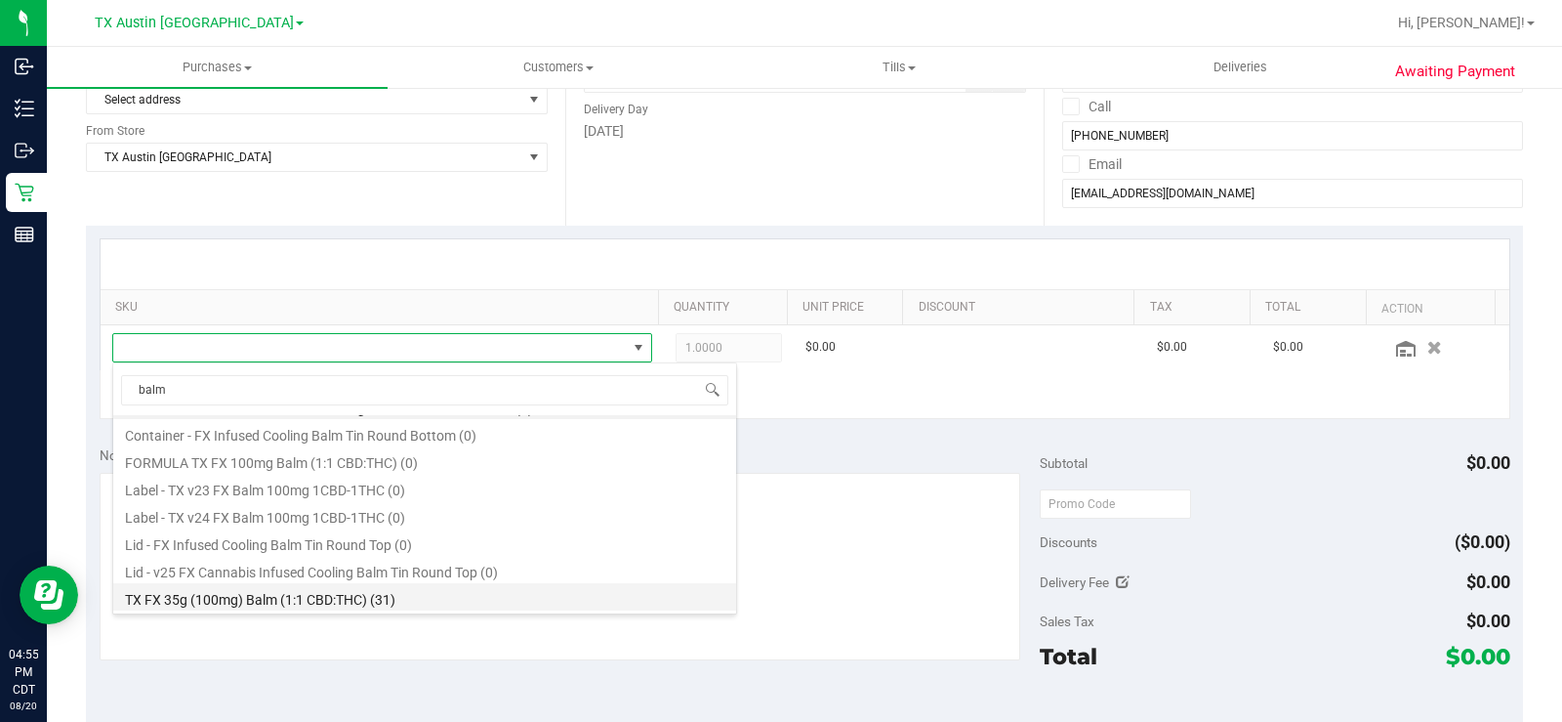
click at [382, 591] on li "TX FX 35g (100mg) Balm (1:1 CBD:THC) (31)" at bounding box center [424, 596] width 623 height 27
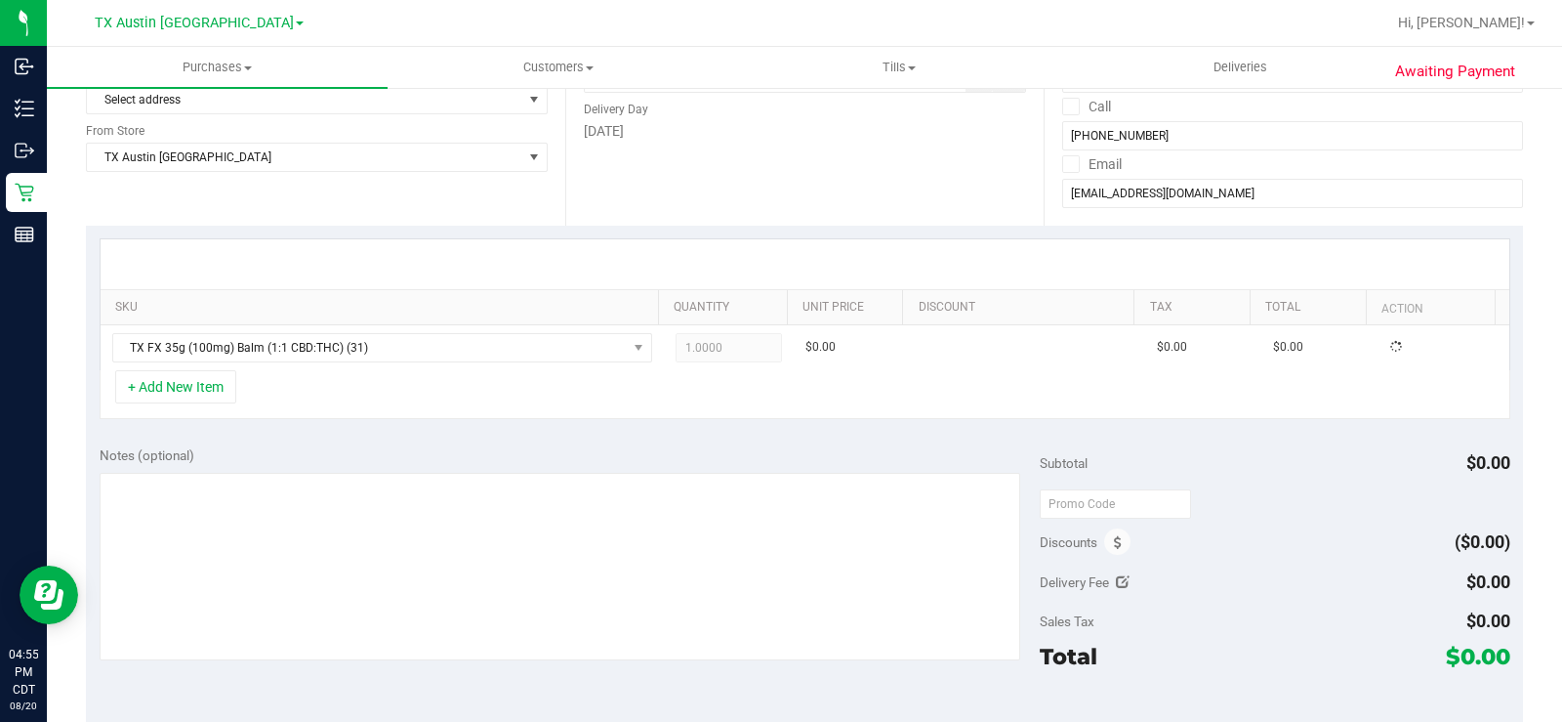
drag, startPoint x: 606, startPoint y: 470, endPoint x: 593, endPoint y: 471, distance: 13.7
click at [600, 471] on div "Notes (optional)" at bounding box center [570, 554] width 940 height 219
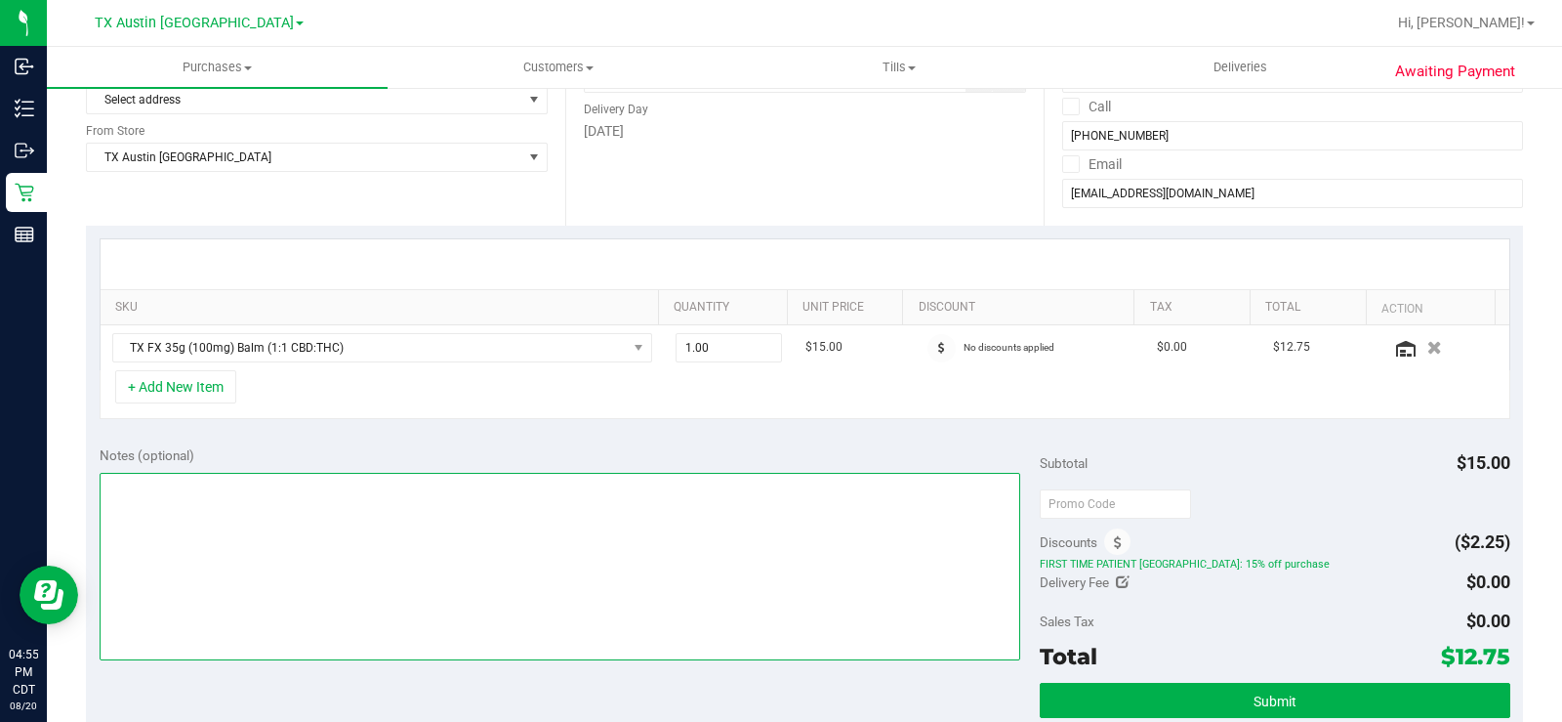
click at [291, 506] on textarea at bounding box center [560, 566] width 921 height 187
type textarea "NORTH AUSTIN PU 08/21- MB"
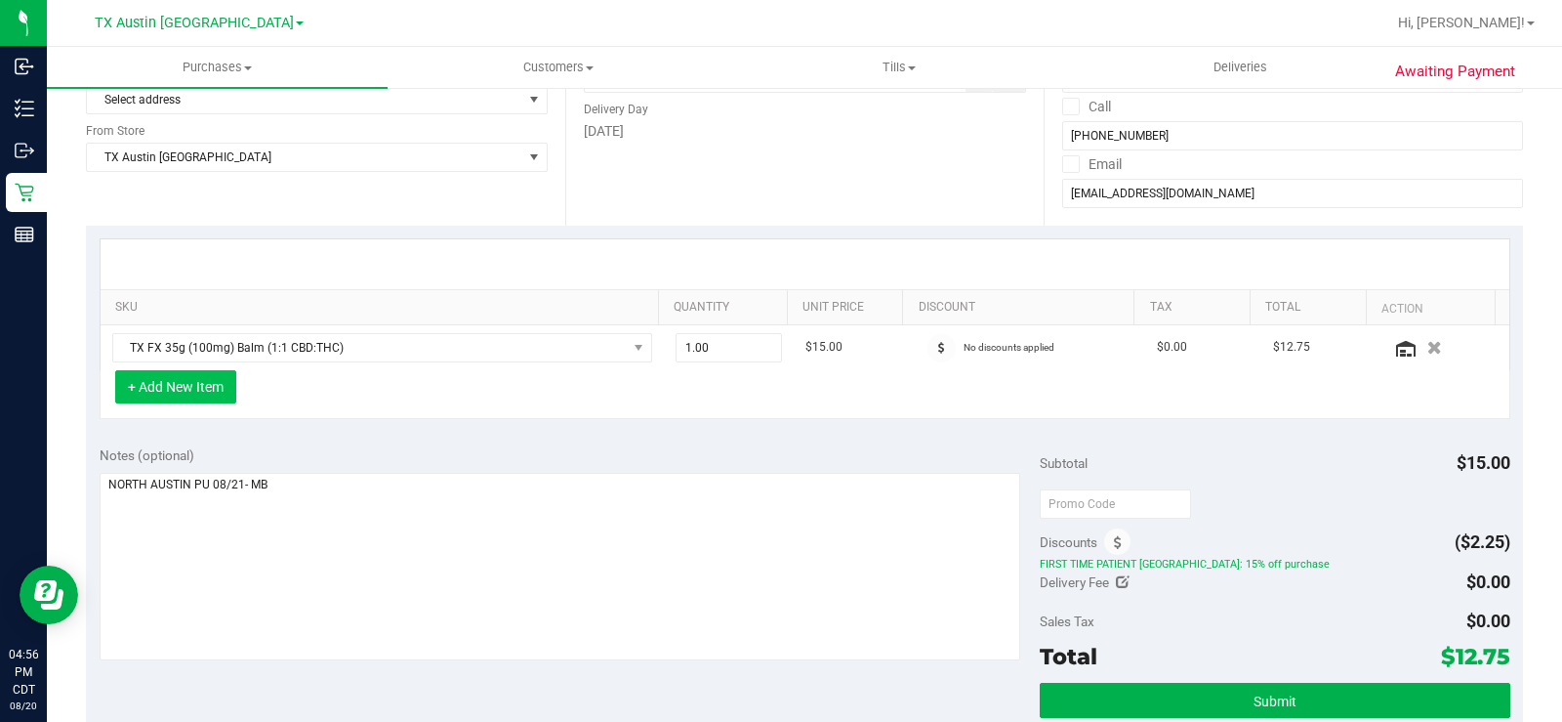
click at [219, 383] on button "+ Add New Item" at bounding box center [175, 386] width 121 height 33
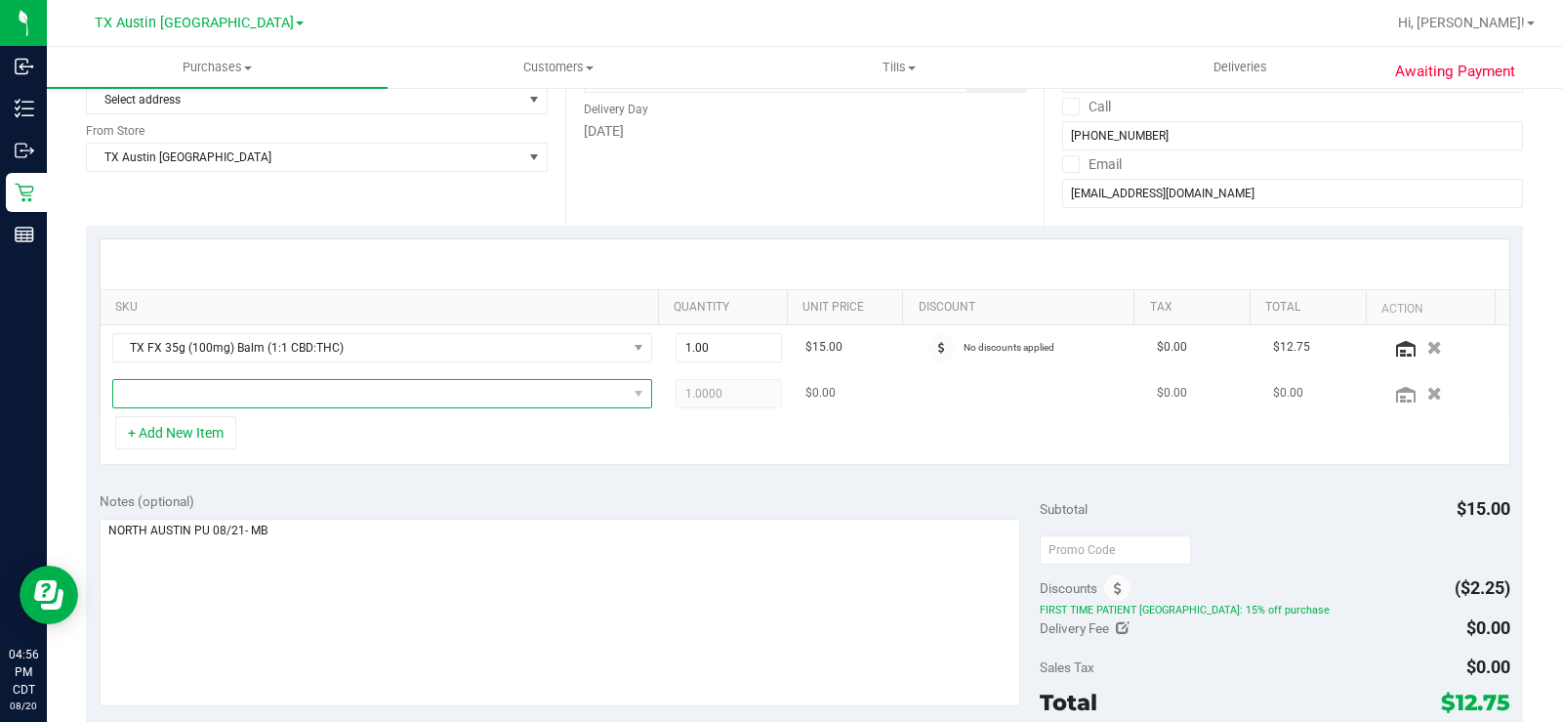
click at [218, 397] on span "NO DATA FOUND" at bounding box center [370, 393] width 514 height 27
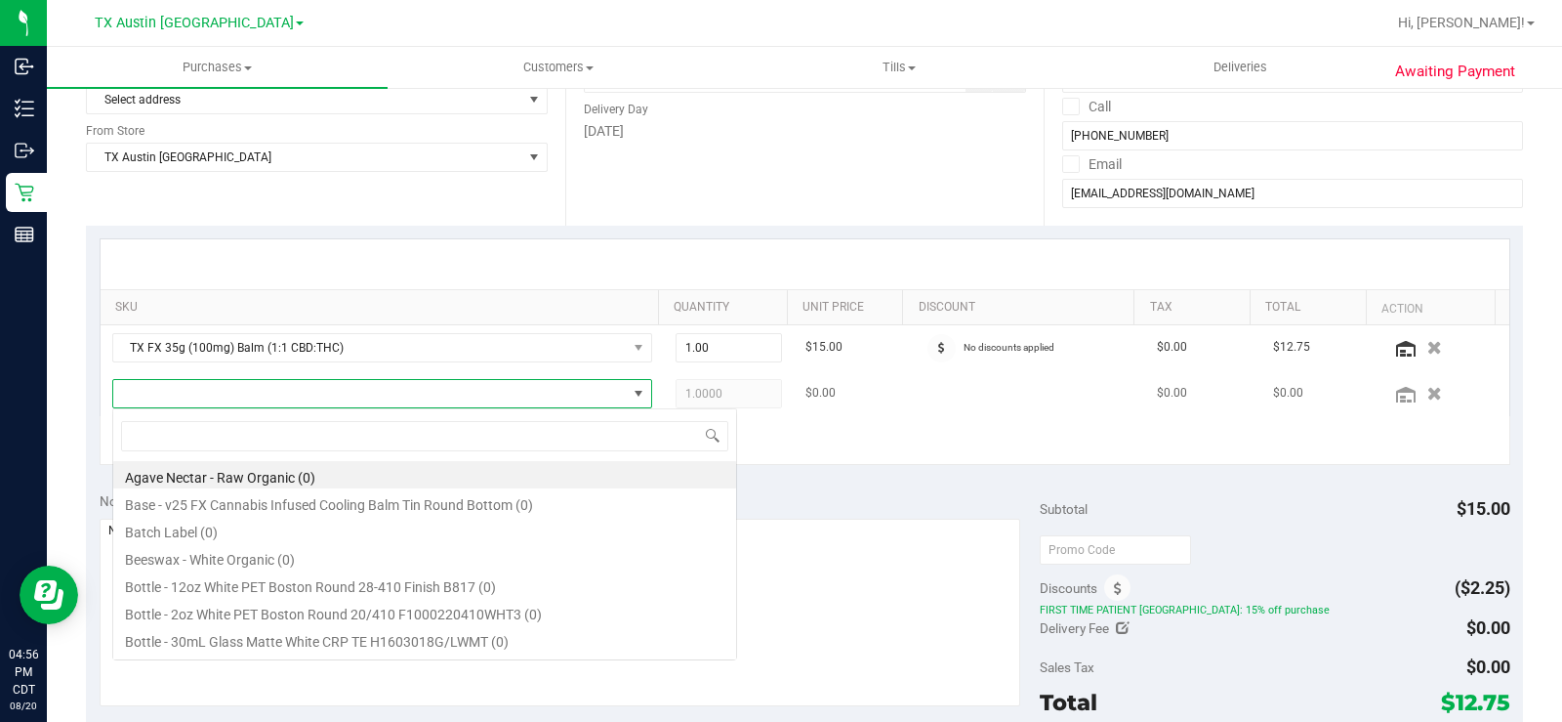
scroll to position [29, 522]
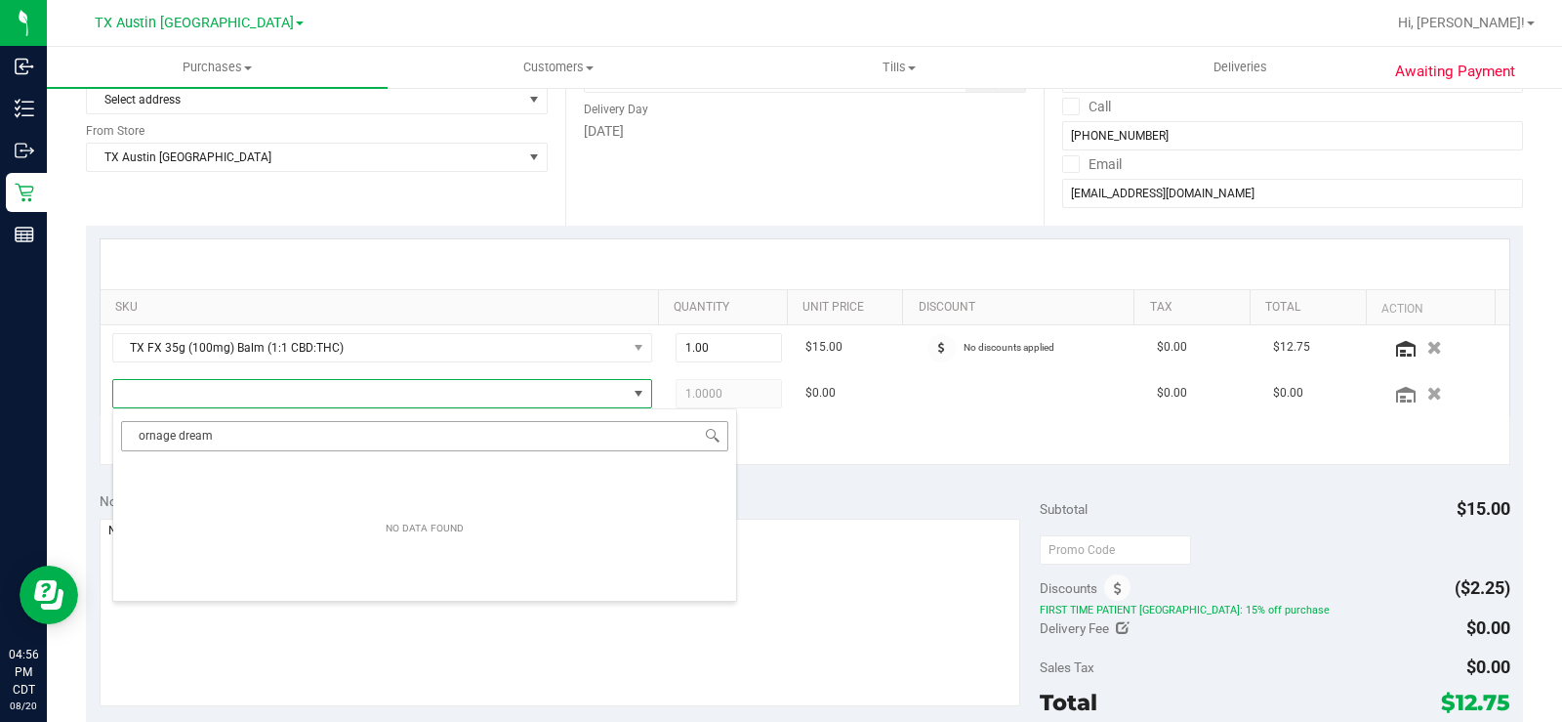
type input "orange dream"
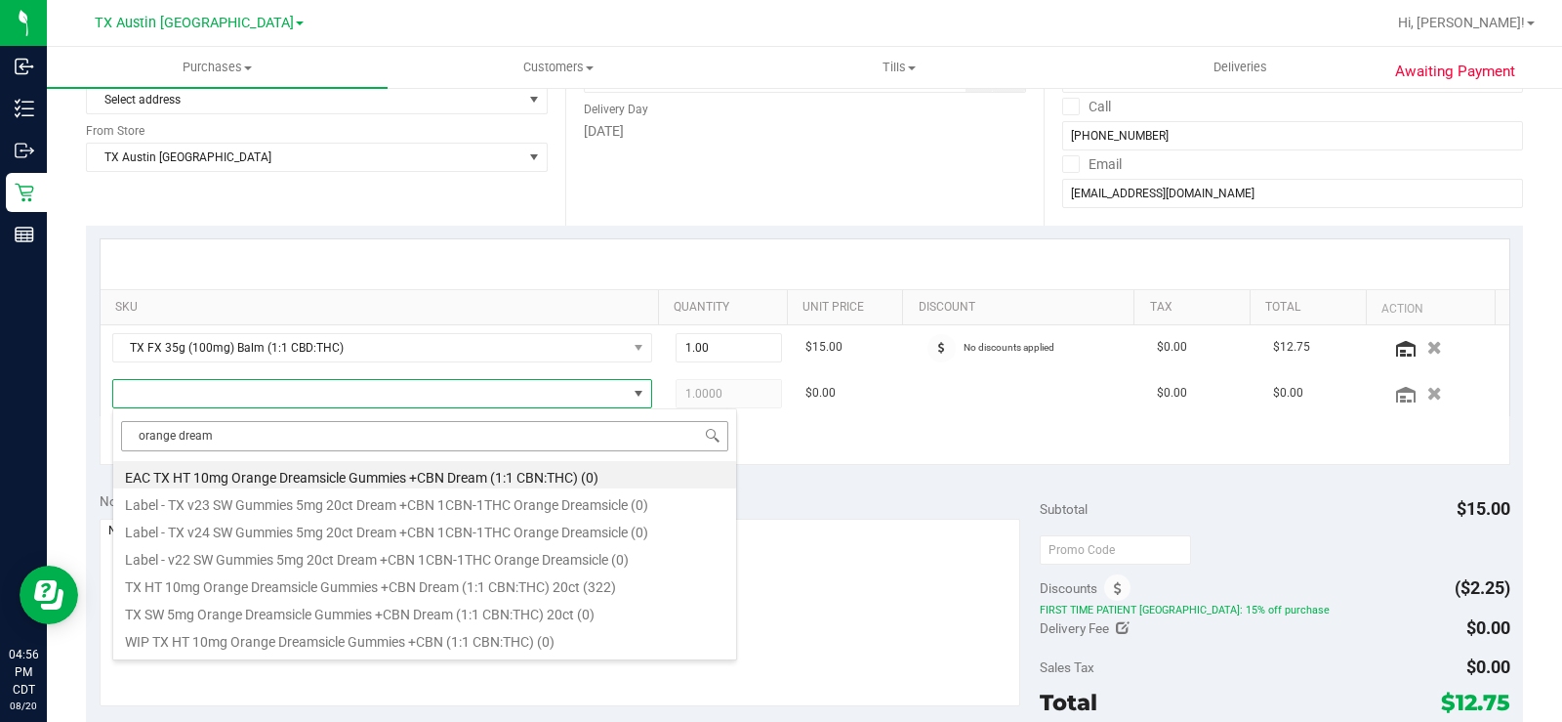
click at [274, 421] on input "orange dream" at bounding box center [424, 436] width 607 height 30
click at [485, 589] on li "TX HT 10mg Orange Dreamsicle Gummies +CBN Dream (1:1 CBN:THC) 20ct (322)" at bounding box center [424, 583] width 623 height 27
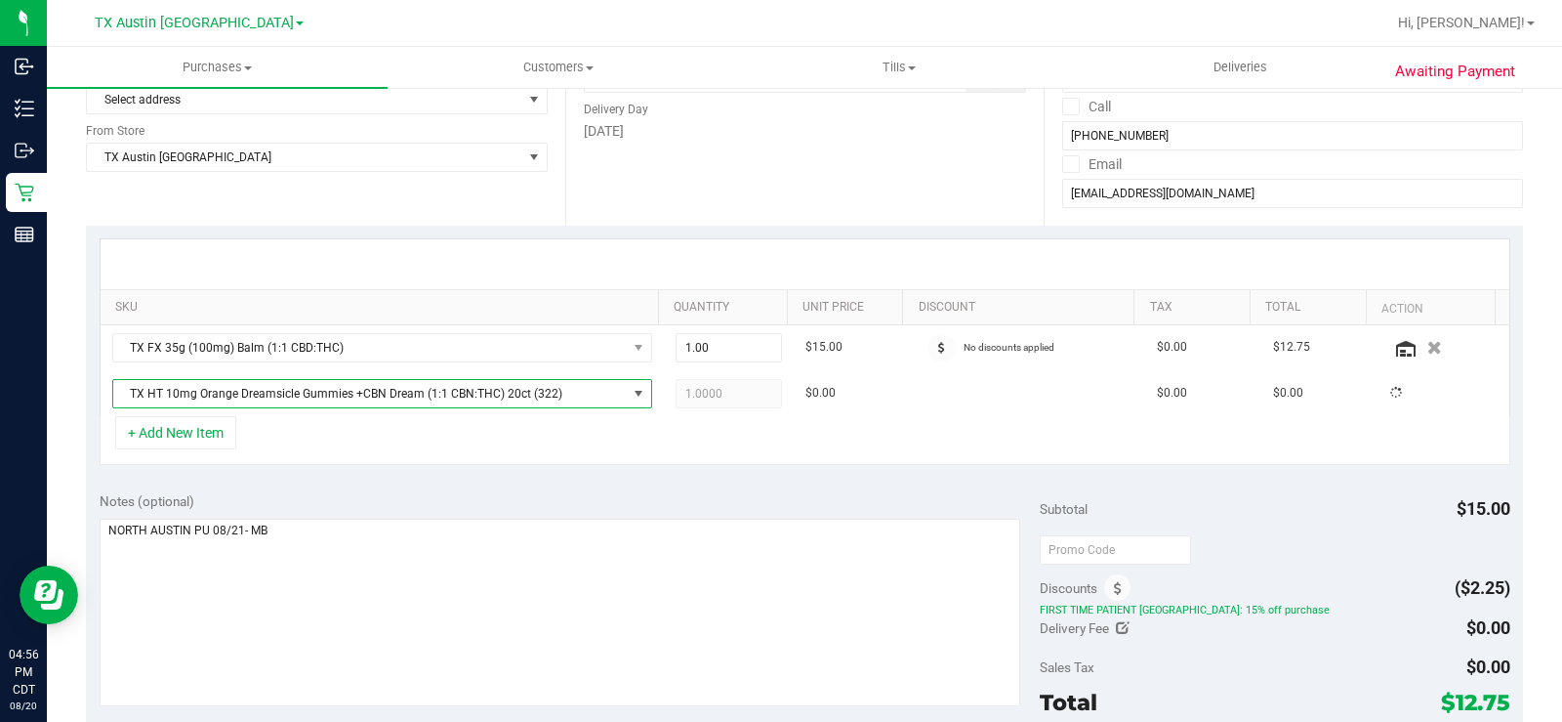
click at [902, 445] on div "+ Add New Item" at bounding box center [805, 440] width 1411 height 49
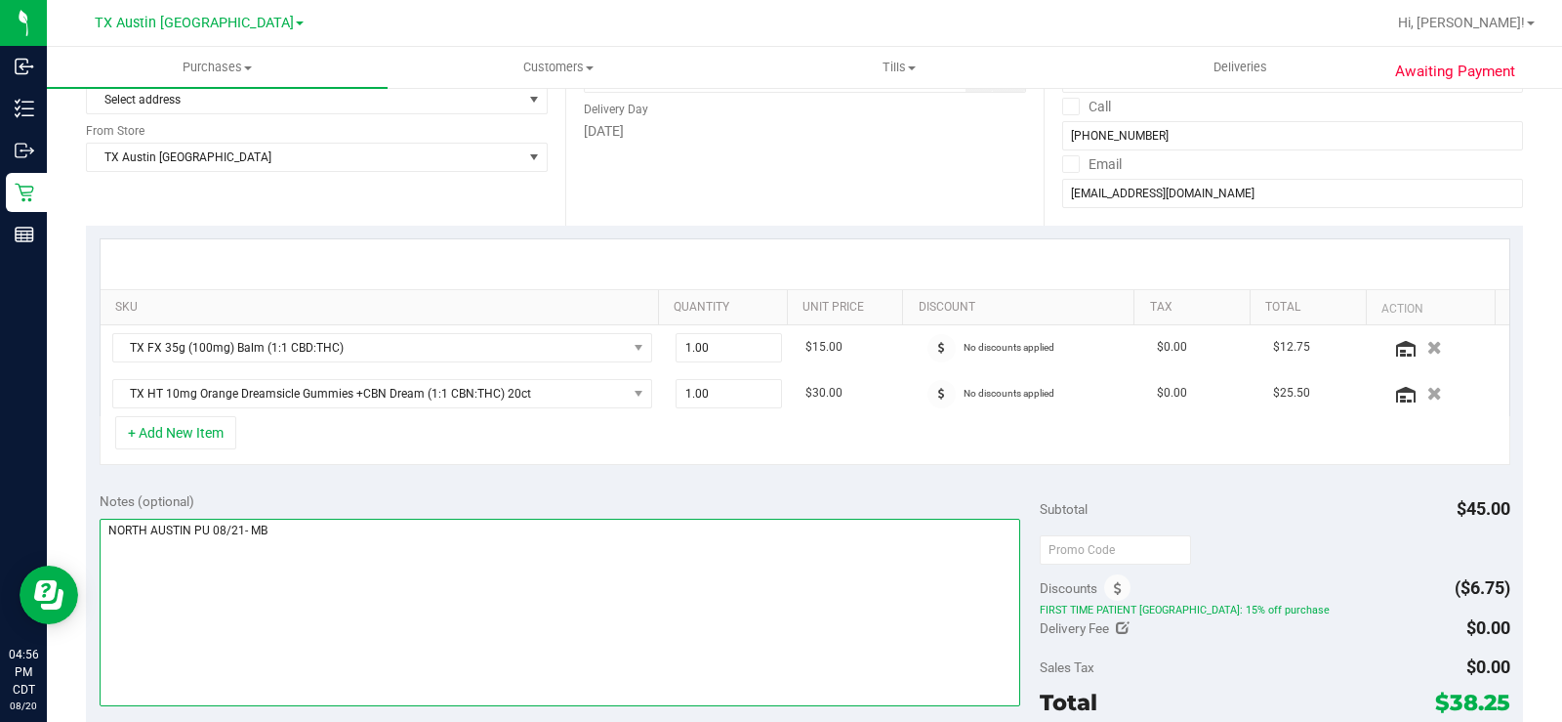
click at [376, 569] on textarea at bounding box center [560, 611] width 921 height 187
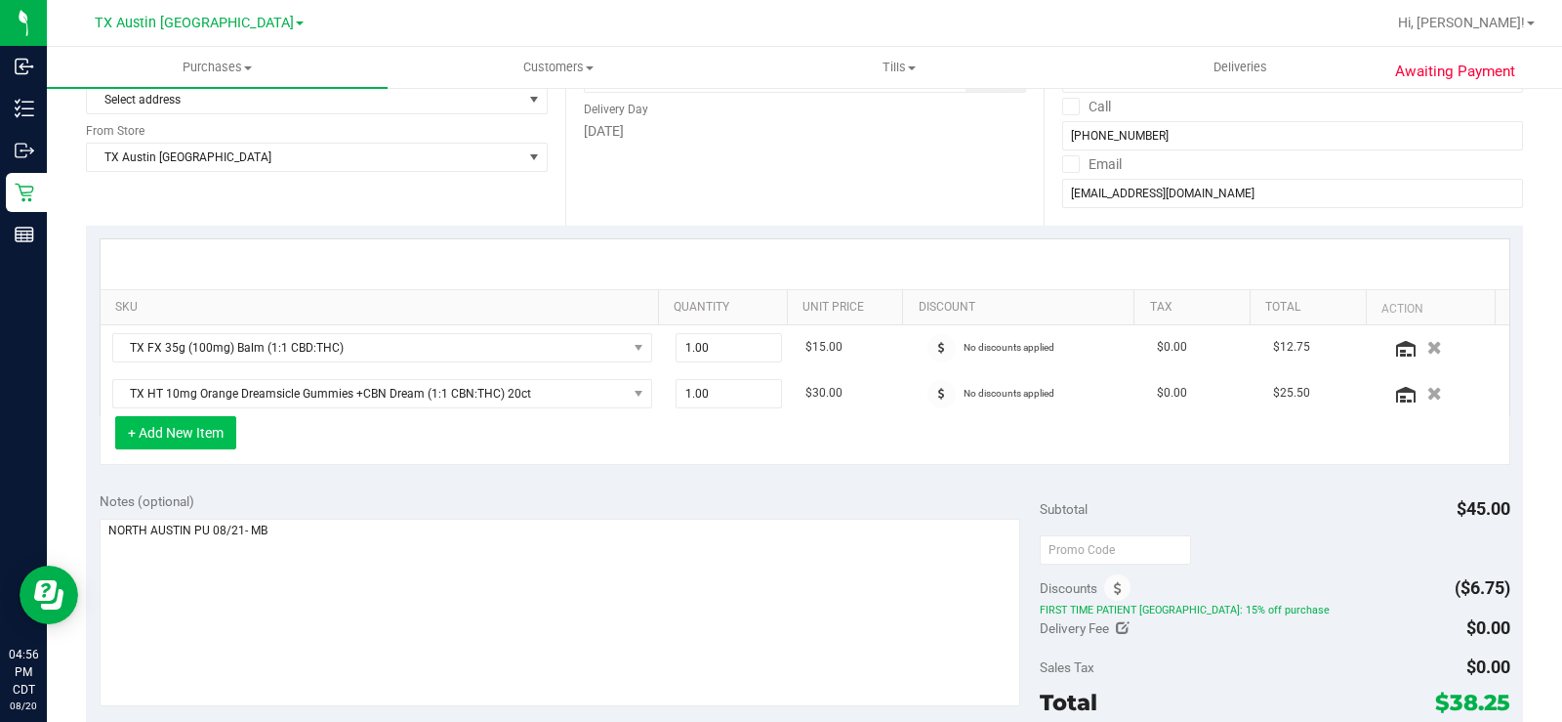
click at [209, 434] on button "+ Add New Item" at bounding box center [175, 432] width 121 height 33
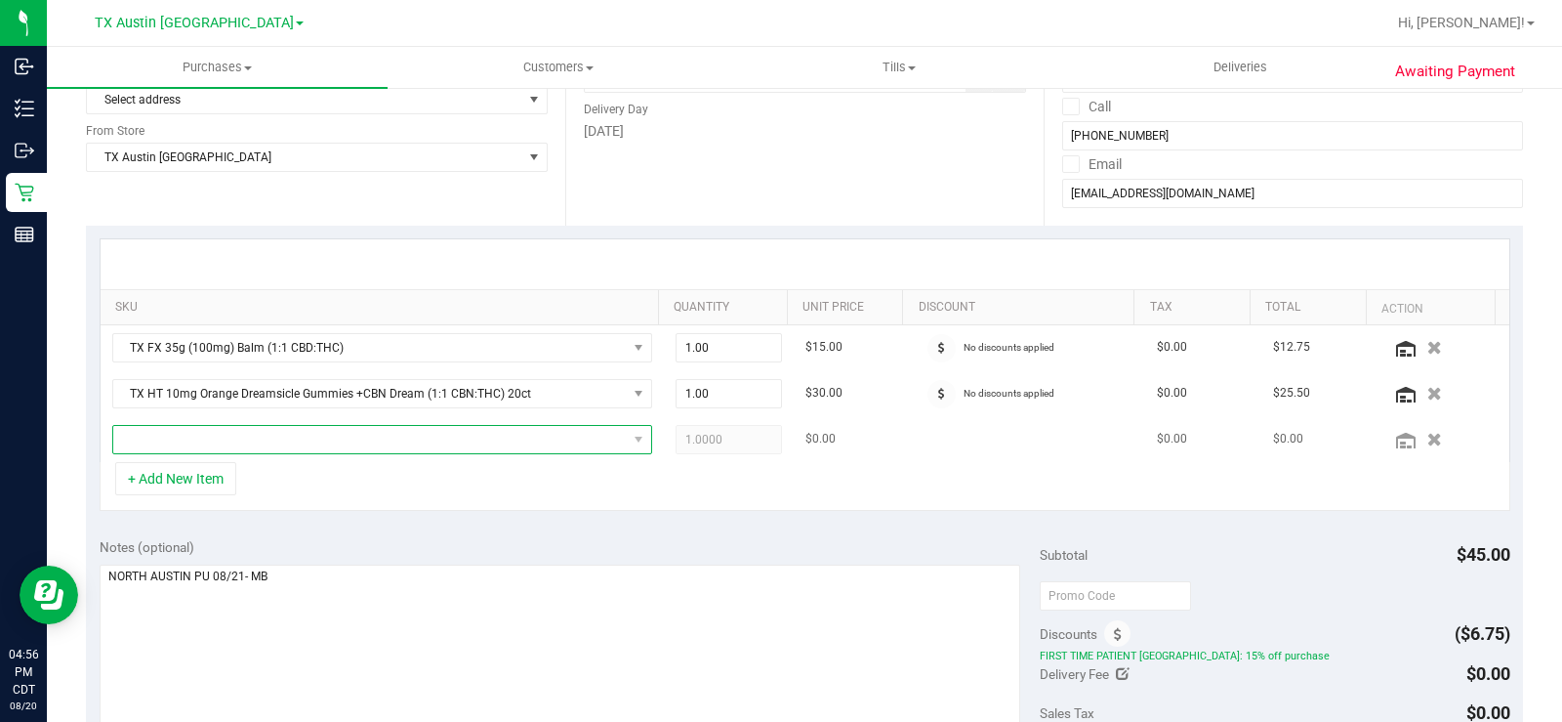
click at [261, 438] on span "NO DATA FOUND" at bounding box center [370, 439] width 514 height 27
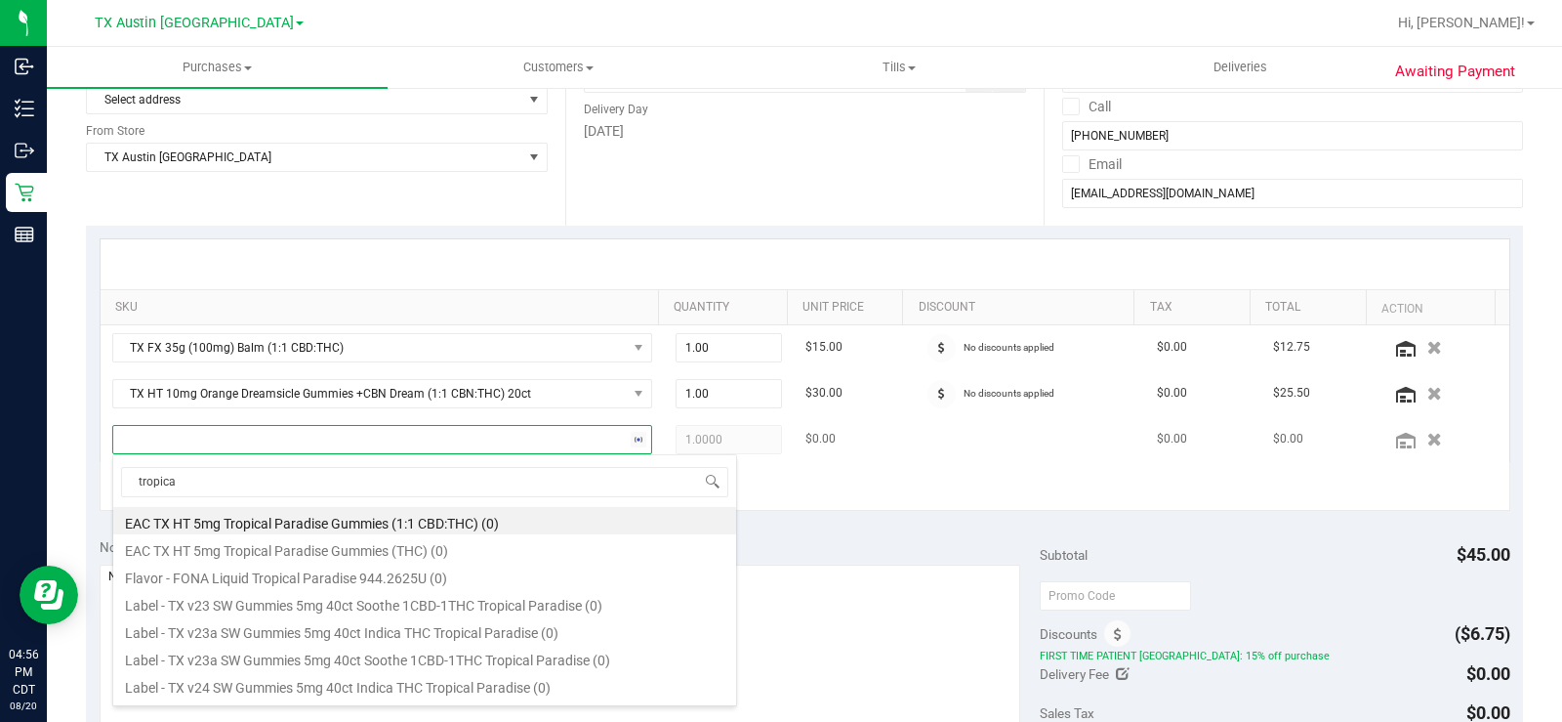
type input "tropical"
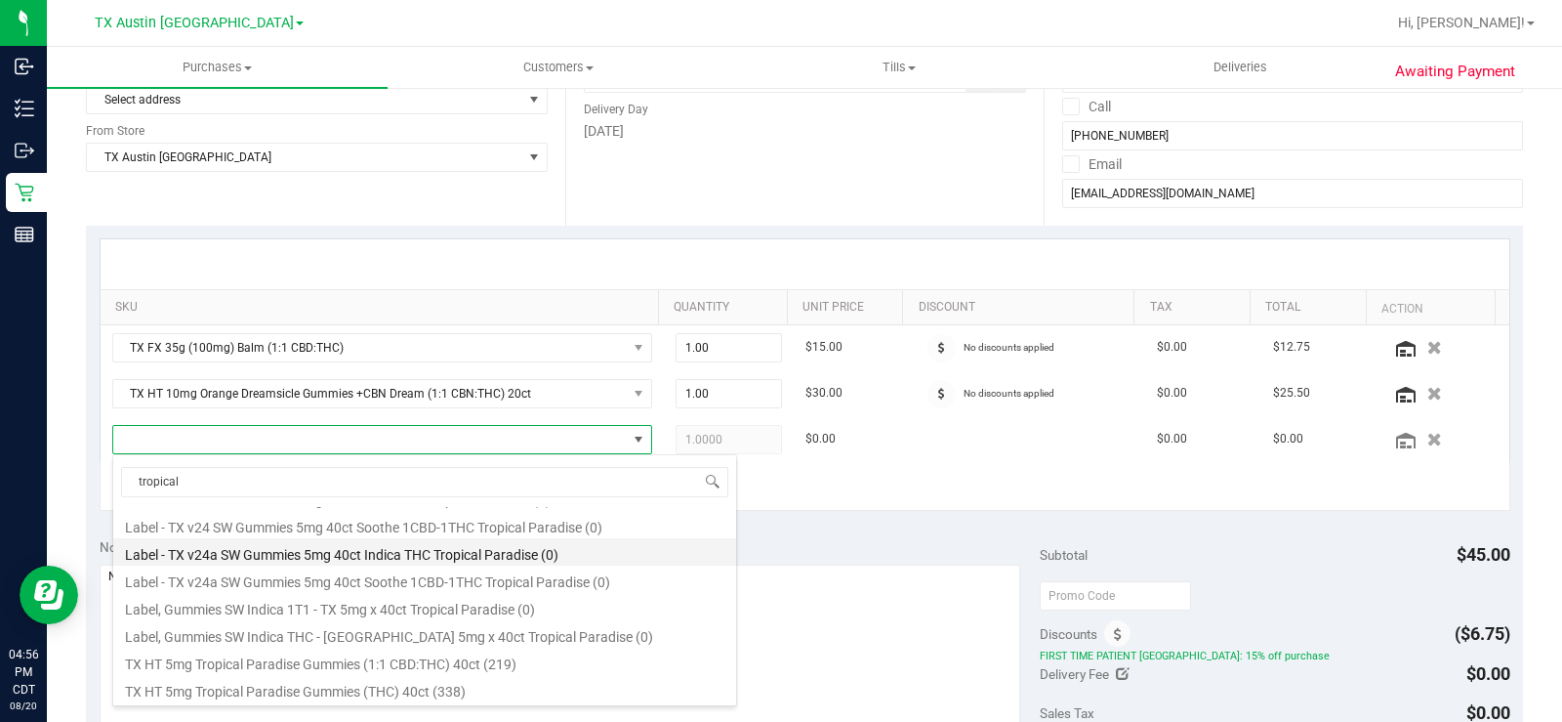
scroll to position [195, 0]
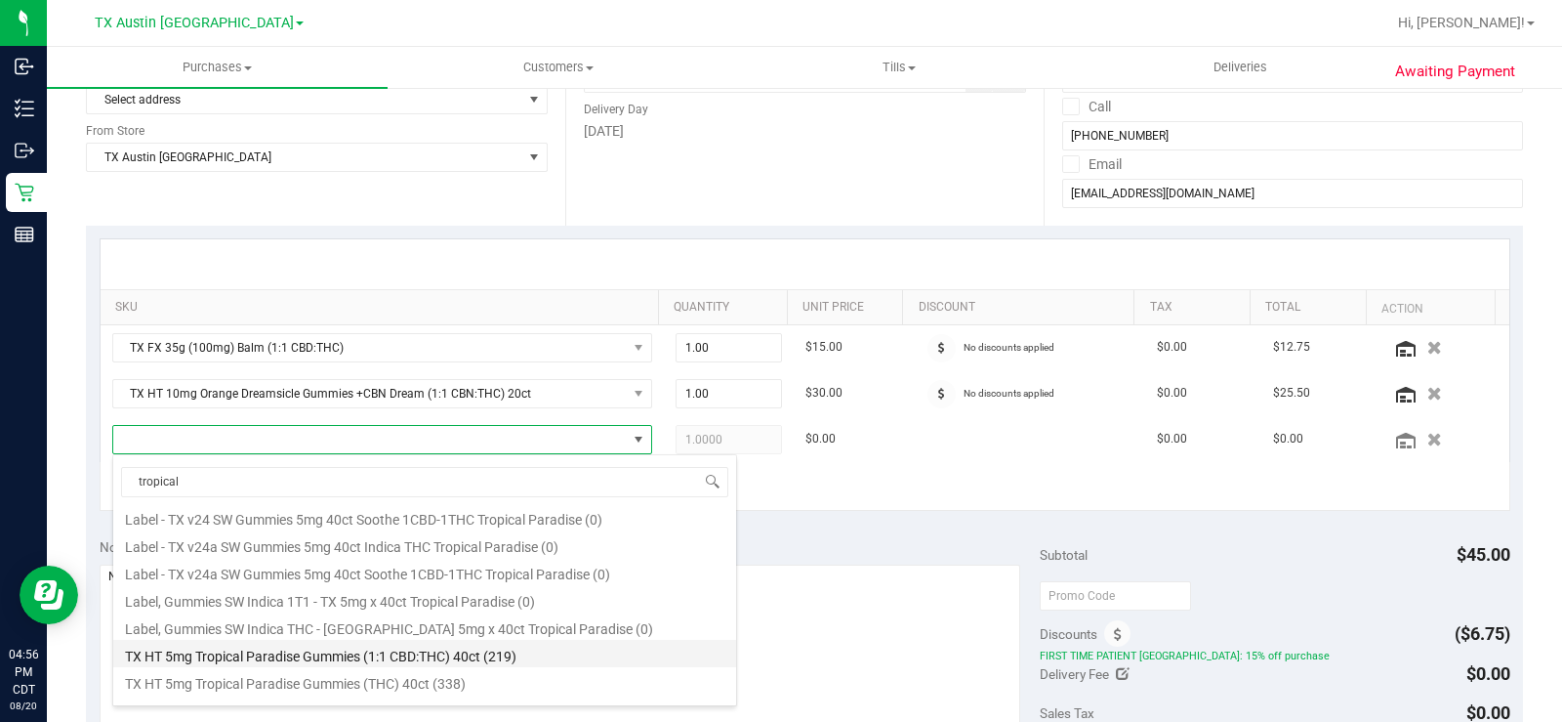
click at [496, 644] on li "TX HT 5mg Tropical Paradise Gummies (1:1 CBD:THC) 40ct (219)" at bounding box center [424, 653] width 623 height 27
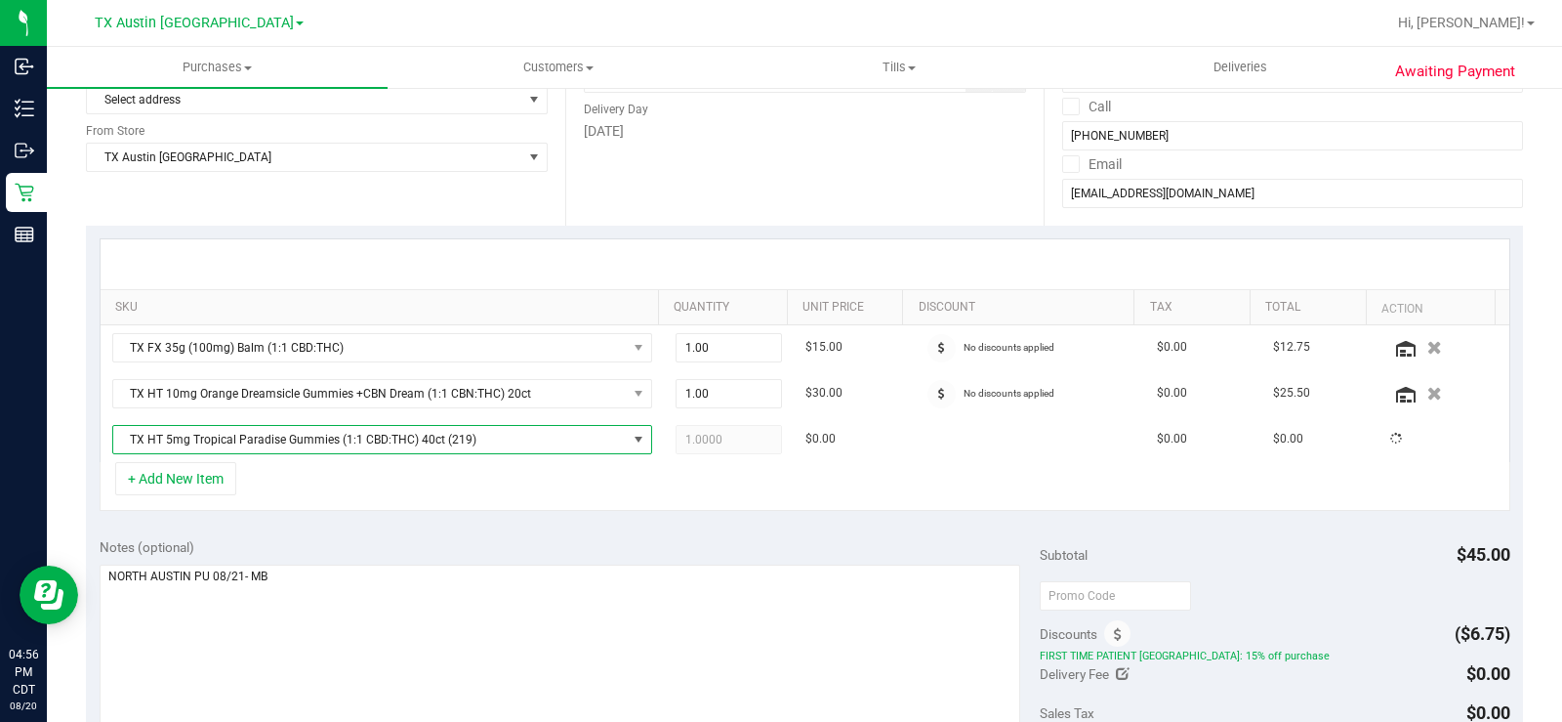
click at [789, 471] on div "+ Add New Item" at bounding box center [805, 486] width 1411 height 49
click at [805, 510] on div "+ Add New Item" at bounding box center [805, 486] width 1411 height 49
click at [713, 533] on div "Notes (optional) Subtotal $75.00 Discounts ($11.25) FIRST TIME PATIENT TX: 15% …" at bounding box center [804, 699] width 1437 height 351
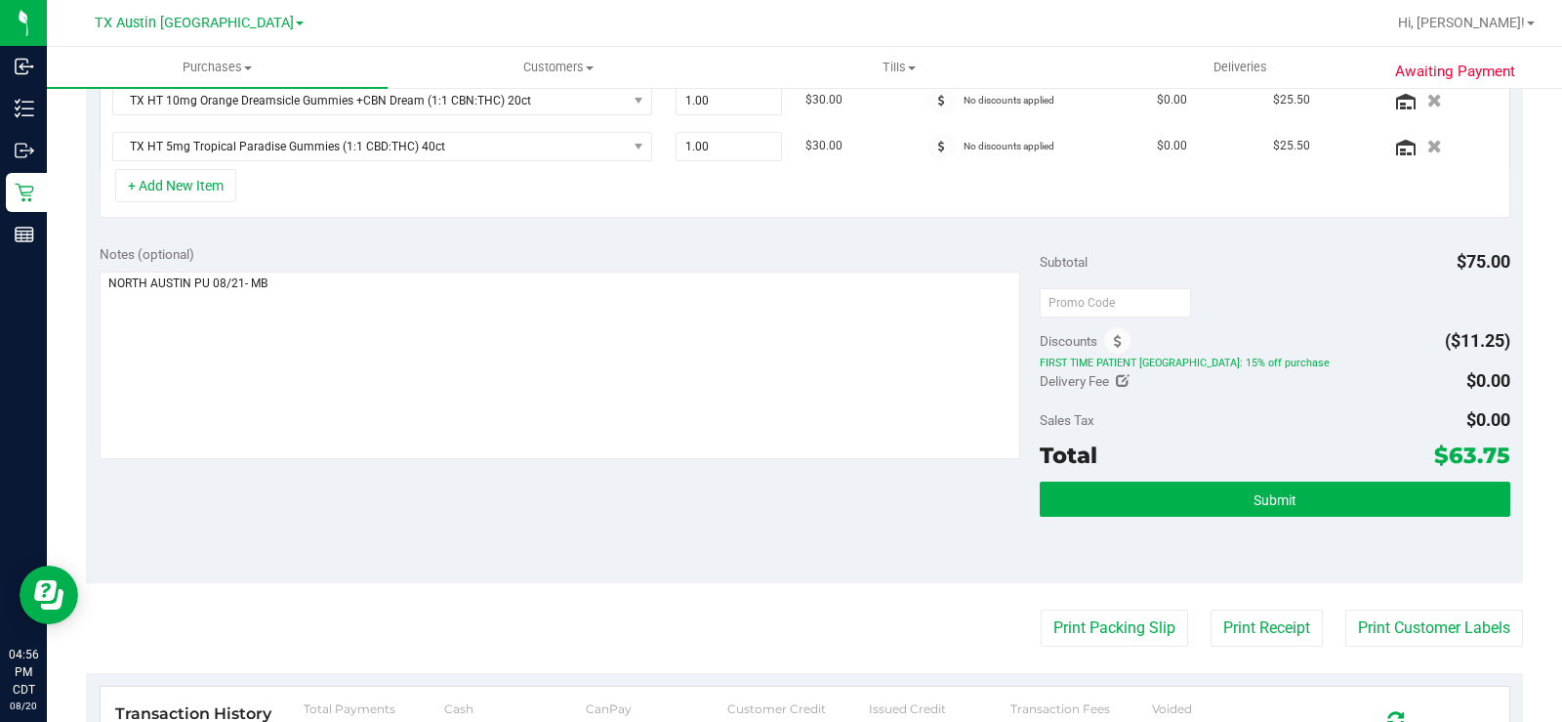
drag, startPoint x: 677, startPoint y: 464, endPoint x: 723, endPoint y: 465, distance: 46.9
click at [680, 464] on div "Notes (optional) Subtotal $75.00 Discounts ($11.25) FIRST TIME PATIENT TX: 15% …" at bounding box center [804, 406] width 1437 height 351
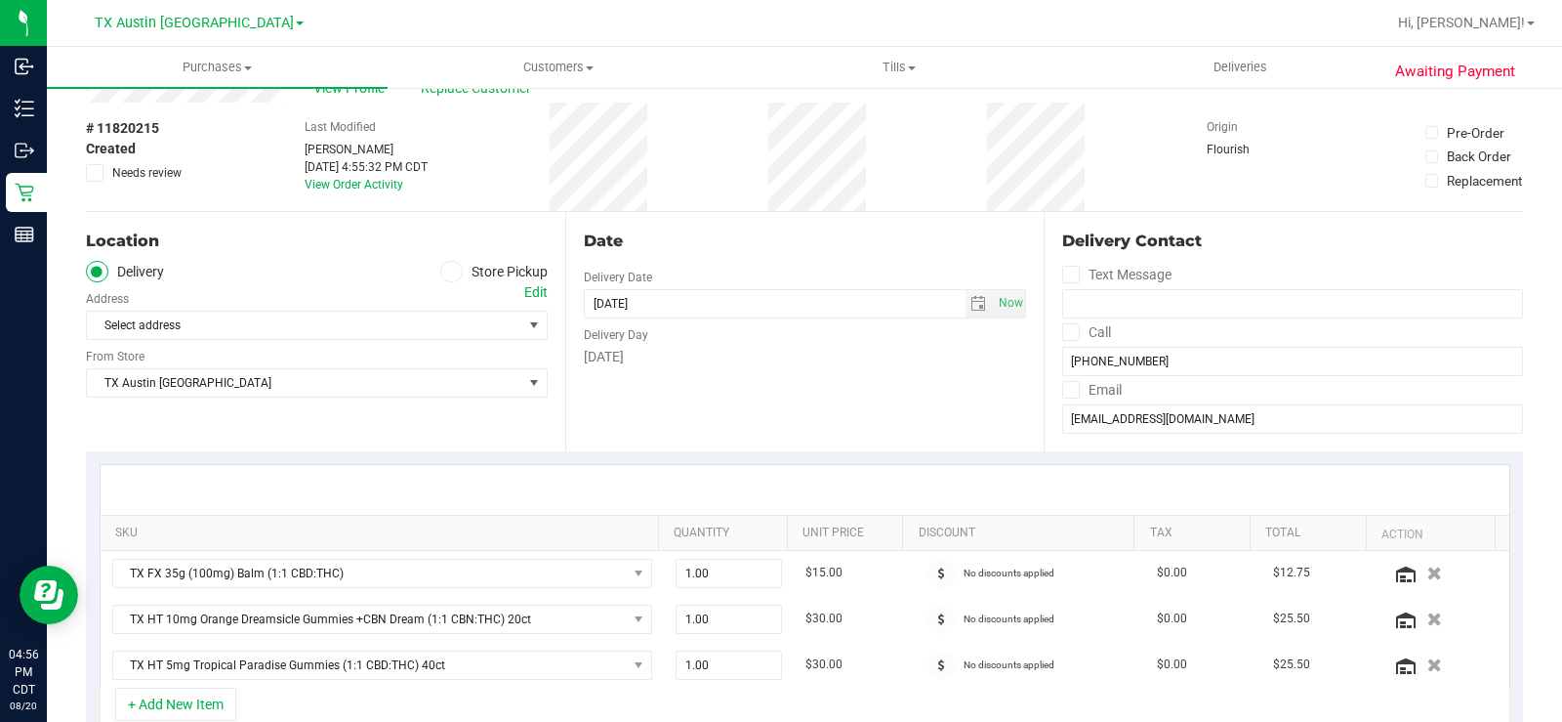
scroll to position [0, 0]
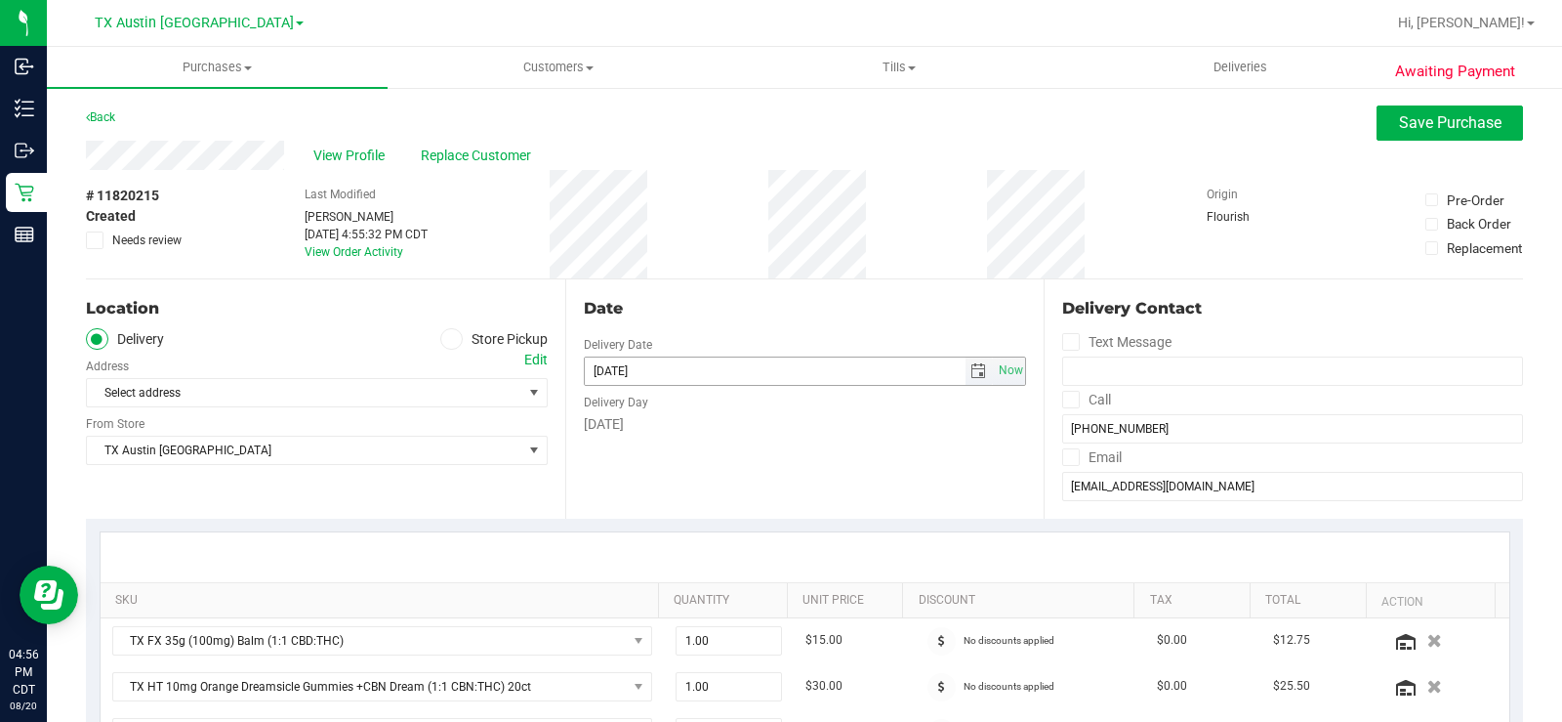
click at [971, 371] on span "select" at bounding box center [979, 371] width 16 height 16
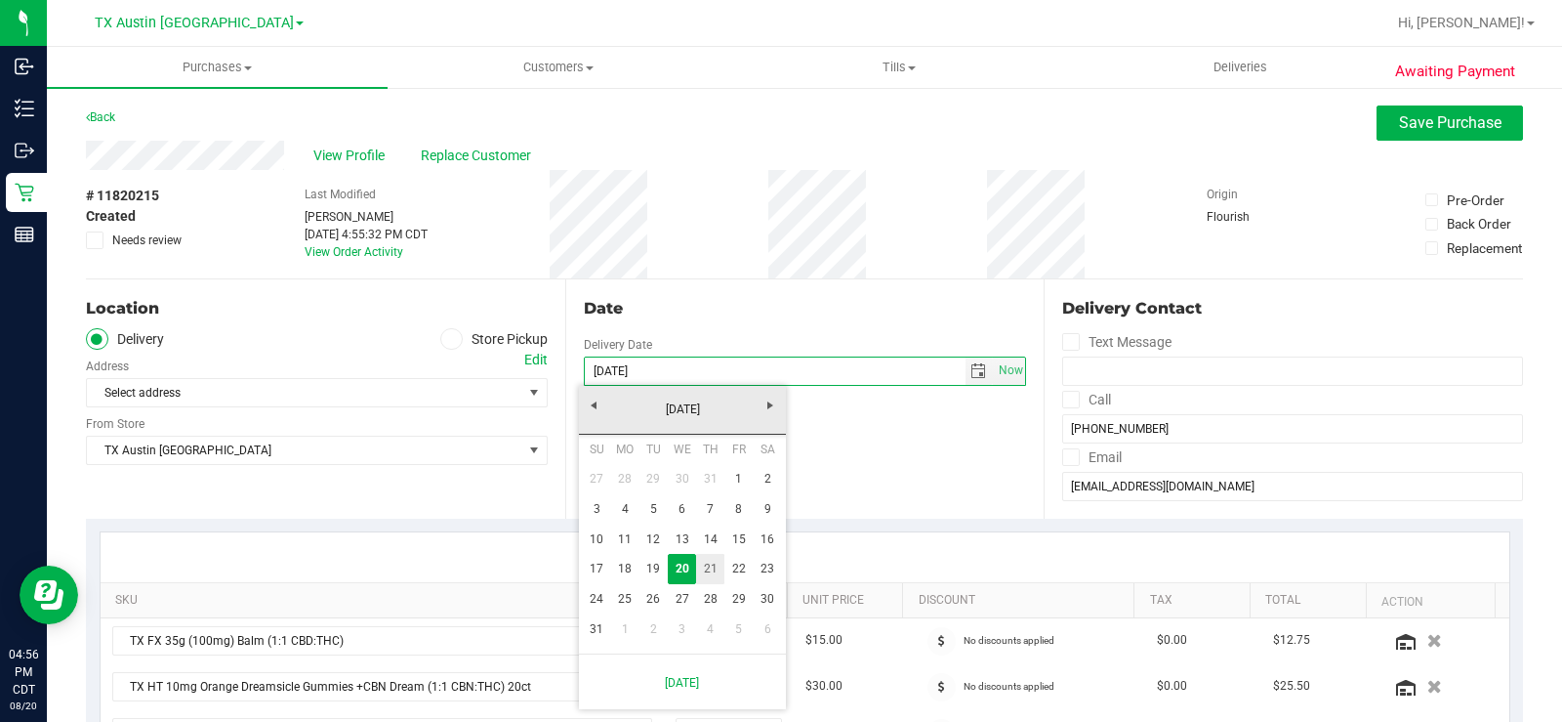
click at [708, 569] on link "21" at bounding box center [710, 569] width 28 height 30
type input "08/21/2025"
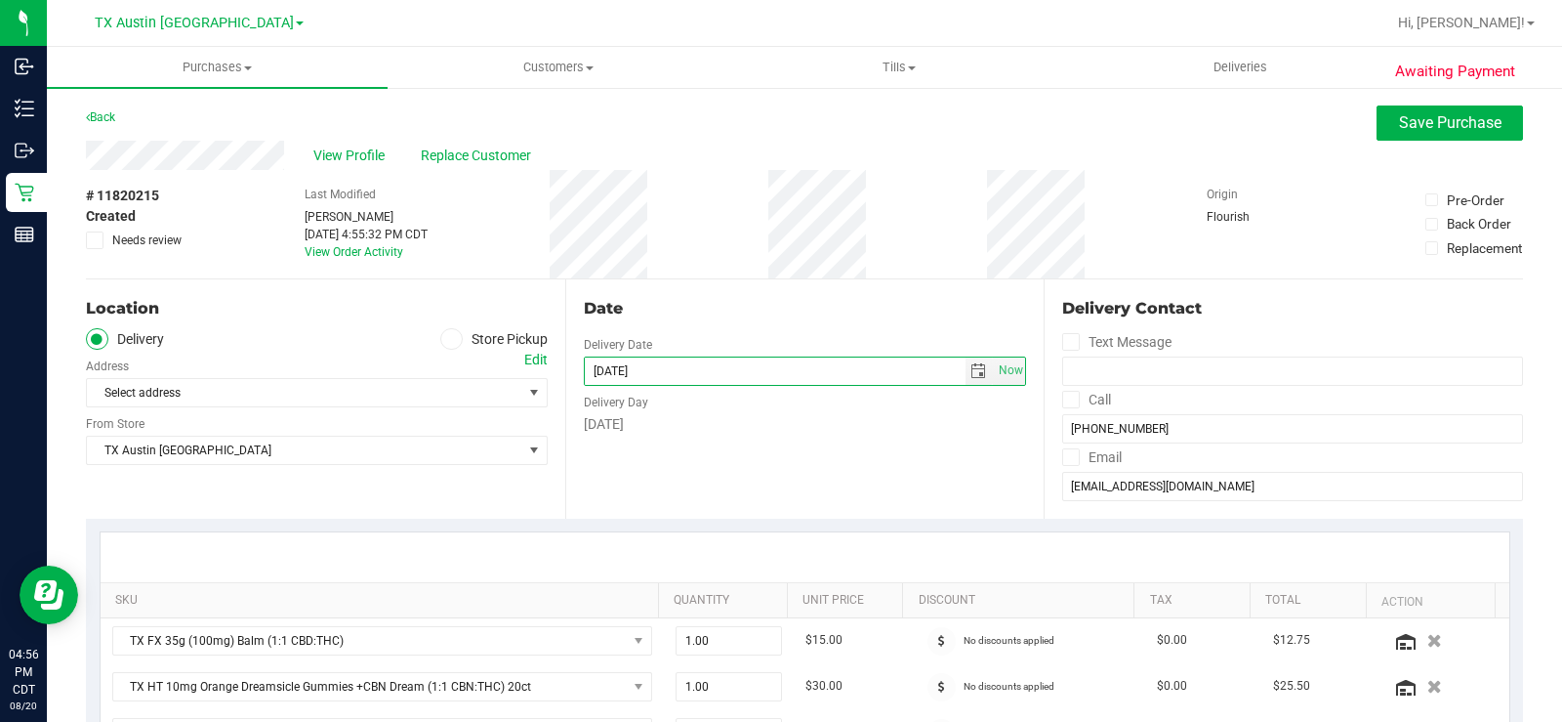
click at [820, 479] on div "Date Delivery Date 08/21/2025 Now 08/21/2025 08:00 AM Now Delivery Day Thursday" at bounding box center [804, 398] width 479 height 239
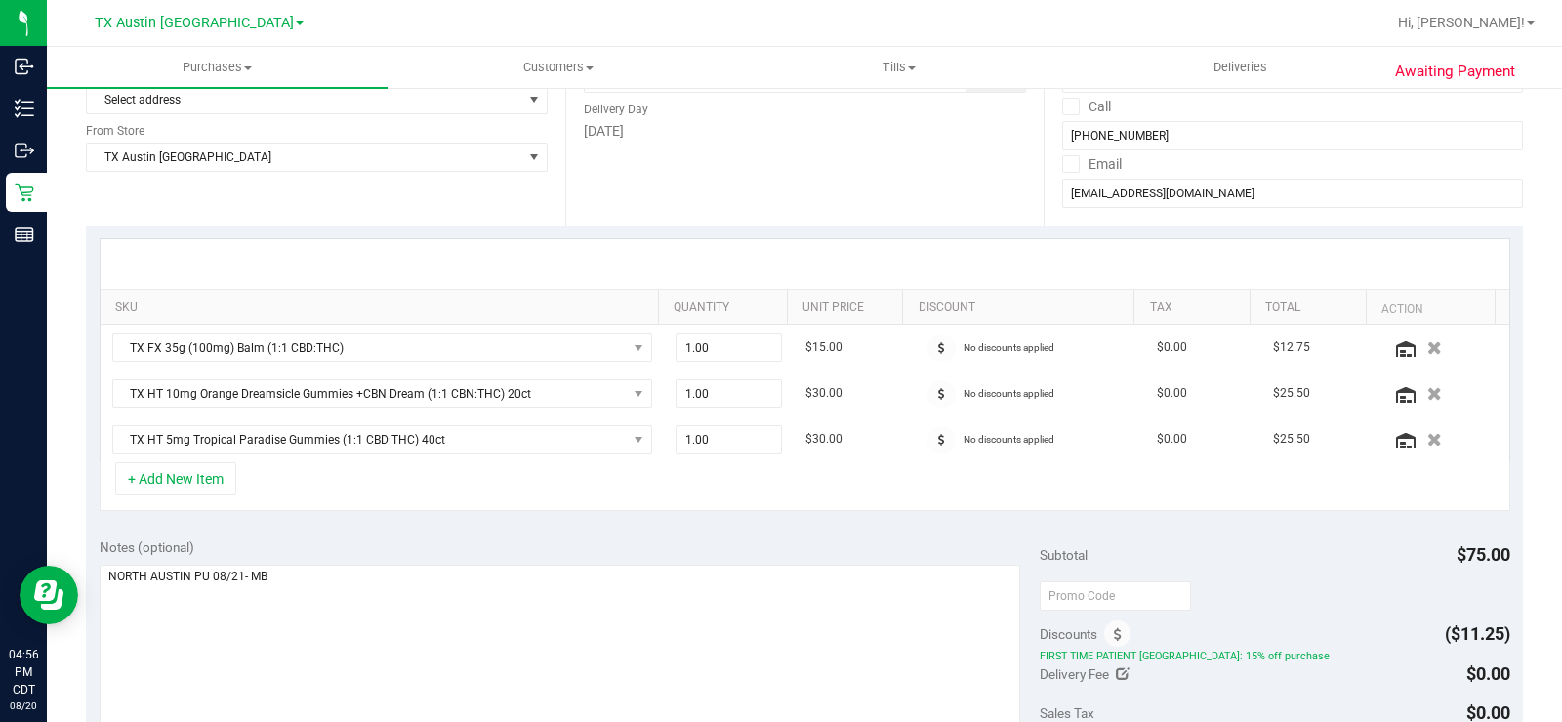
click at [730, 562] on div "Notes (optional)" at bounding box center [570, 646] width 940 height 219
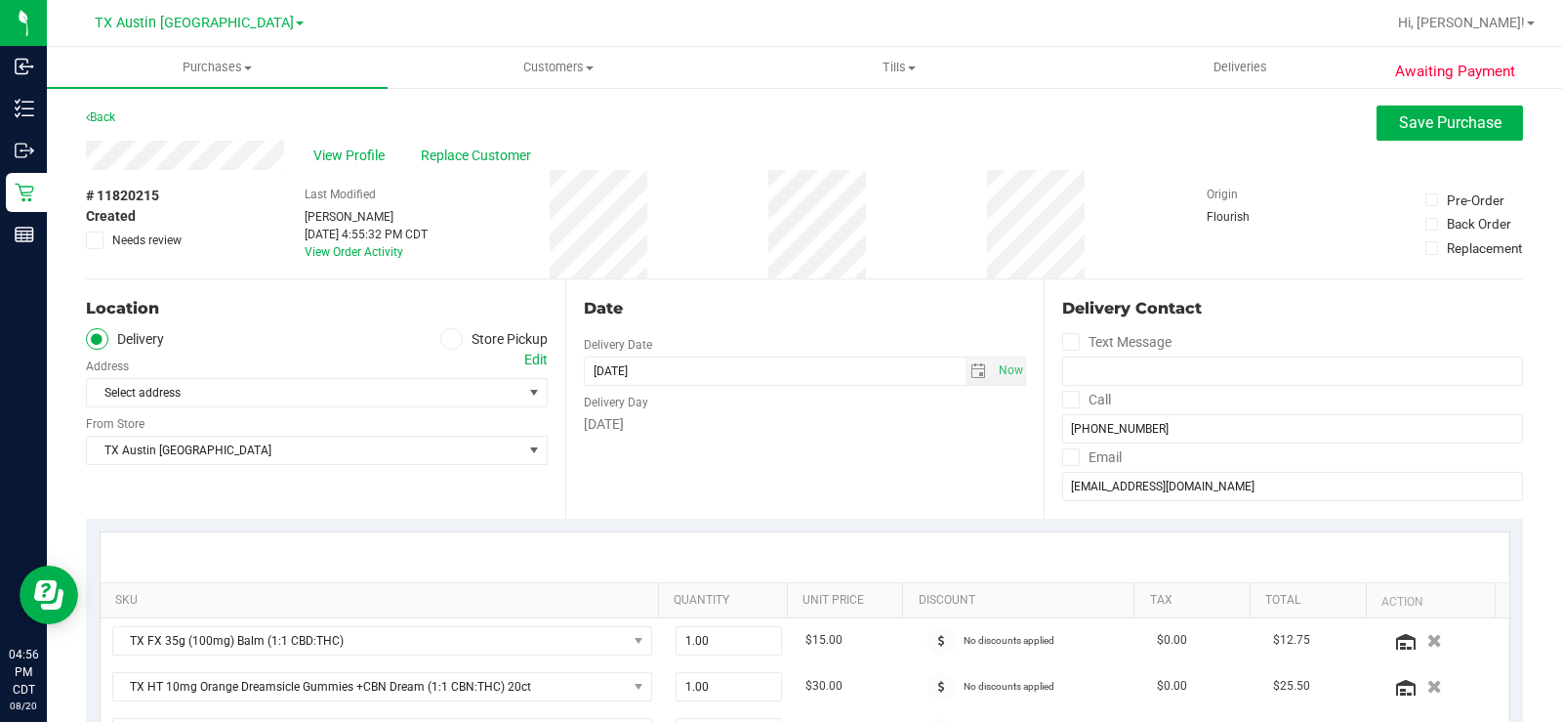
click at [874, 470] on div "Date Delivery Date 08/21/2025 Now 08/21/2025 08:00 AM Now Delivery Day Thursday" at bounding box center [804, 398] width 479 height 239
click at [513, 391] on span "Select address" at bounding box center [317, 392] width 462 height 29
click at [350, 394] on span "Select address" at bounding box center [293, 392] width 413 height 27
click at [531, 361] on div "Edit" at bounding box center [535, 360] width 23 height 21
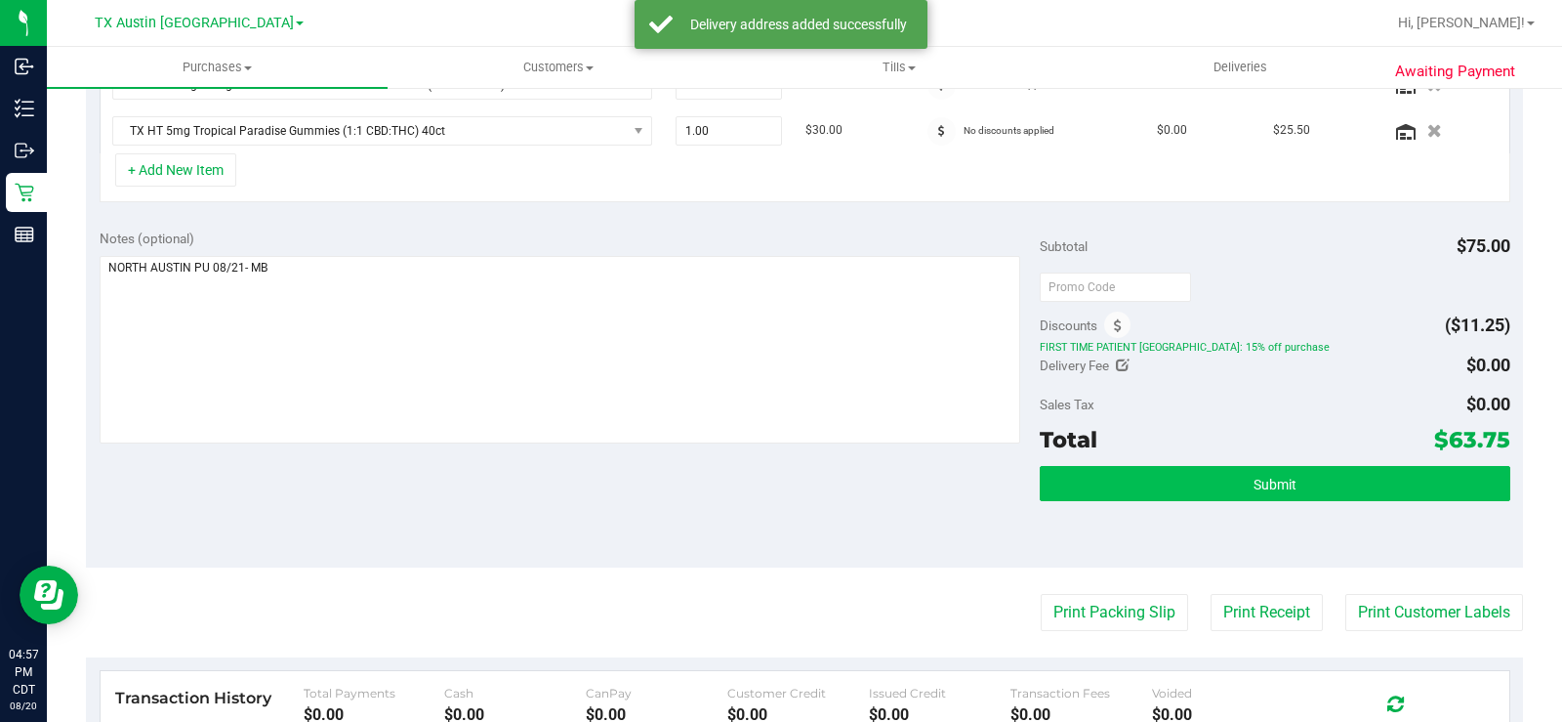
scroll to position [683, 0]
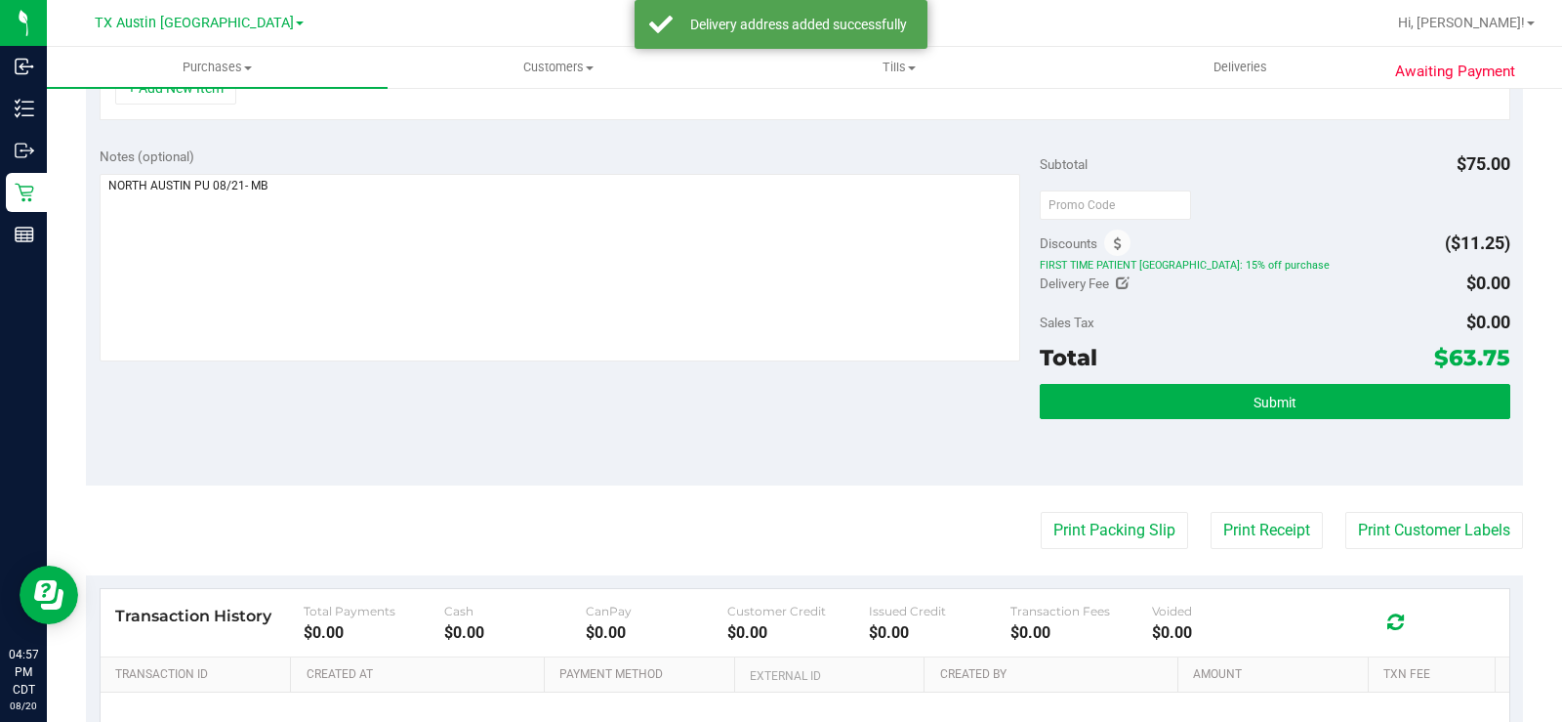
drag, startPoint x: 1415, startPoint y: 353, endPoint x: 1467, endPoint y: 357, distance: 51.9
click at [1506, 351] on div "Notes (optional) Subtotal $75.00 Discounts ($11.25) FIRST TIME PATIENT TX: 15% …" at bounding box center [804, 309] width 1437 height 351
click at [1234, 404] on button "Submit" at bounding box center [1275, 401] width 471 height 35
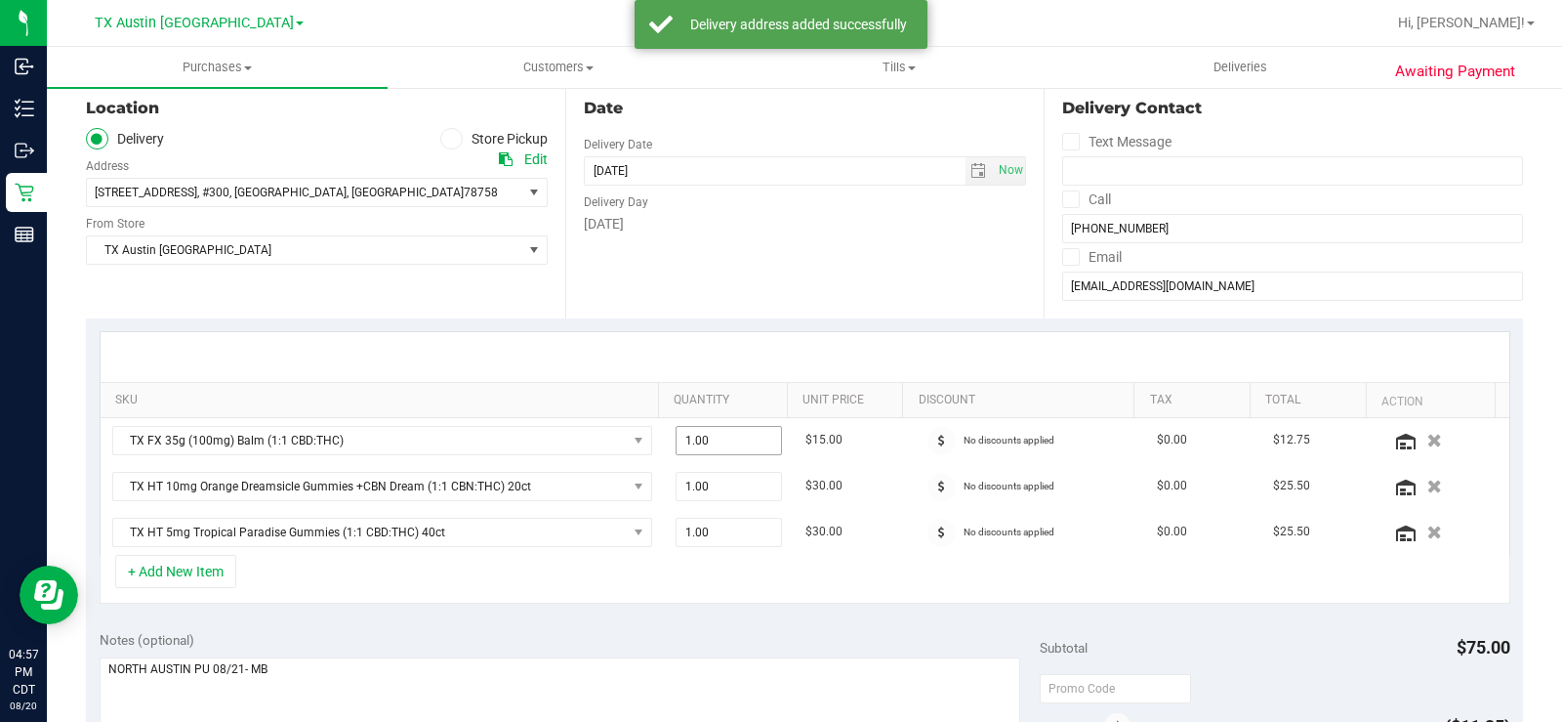
scroll to position [165, 0]
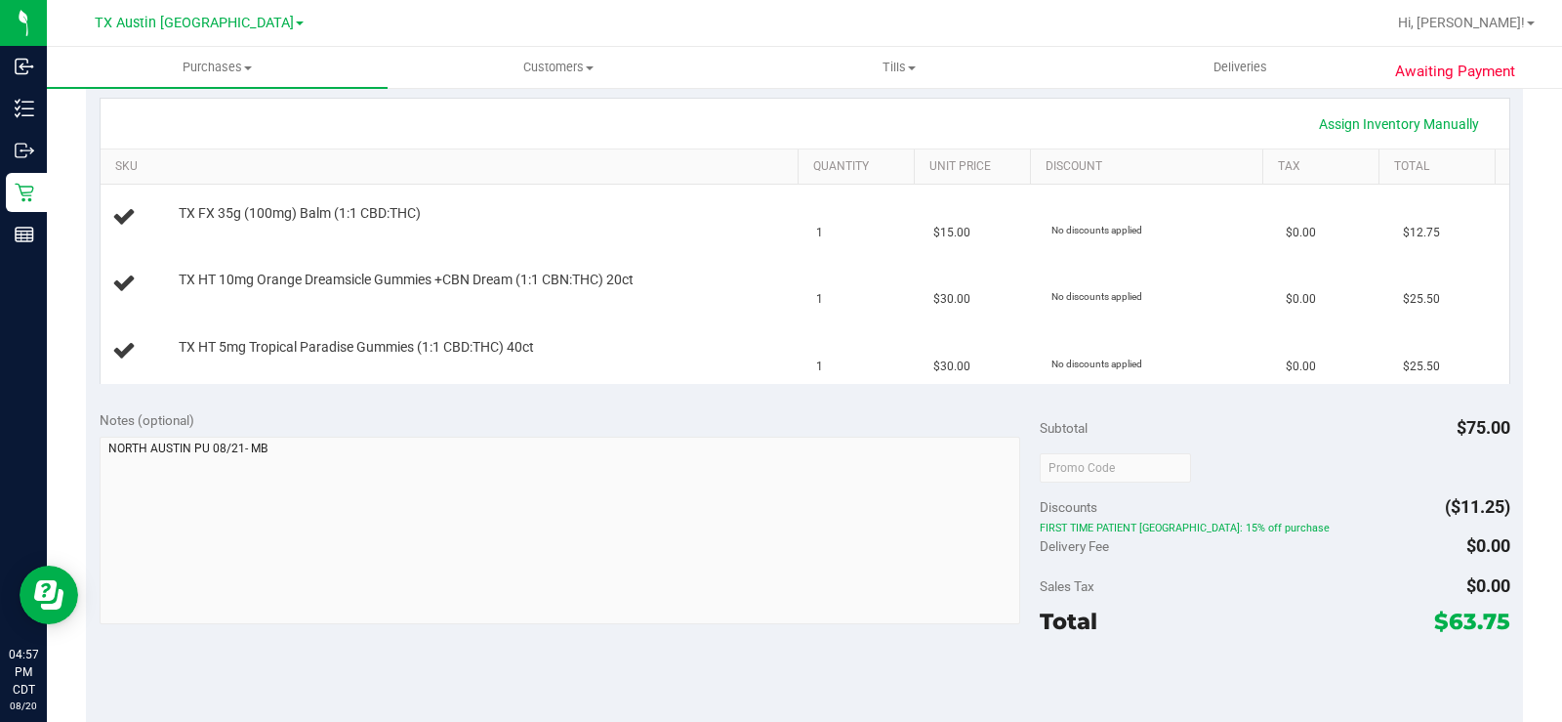
scroll to position [586, 0]
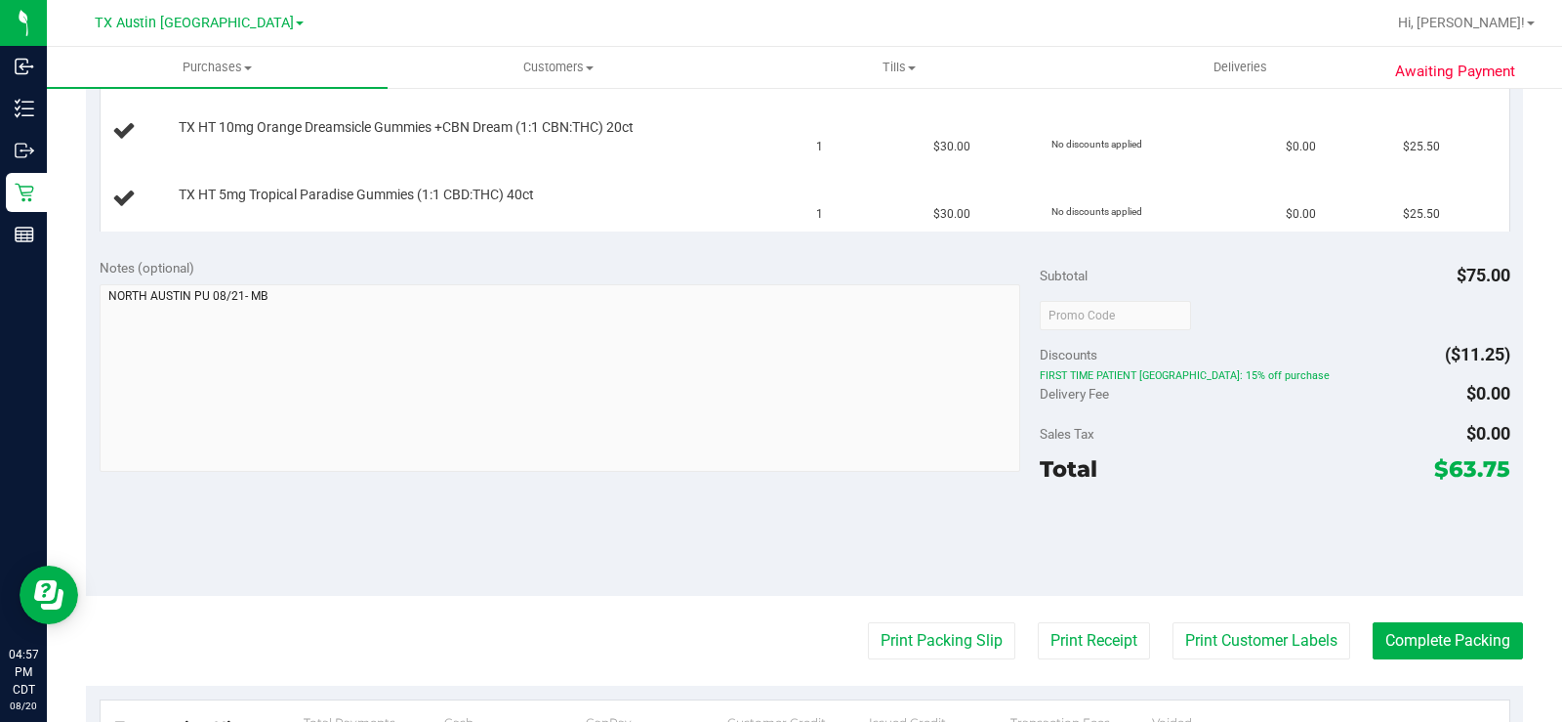
click at [1130, 515] on div at bounding box center [1275, 539] width 471 height 88
drag, startPoint x: 1107, startPoint y: 462, endPoint x: 1017, endPoint y: 468, distance: 90.0
click at [1017, 468] on div "Notes (optional) Subtotal $75.00 Discounts ($11.25) FIRST TIME PATIENT TX: 15% …" at bounding box center [804, 419] width 1437 height 351
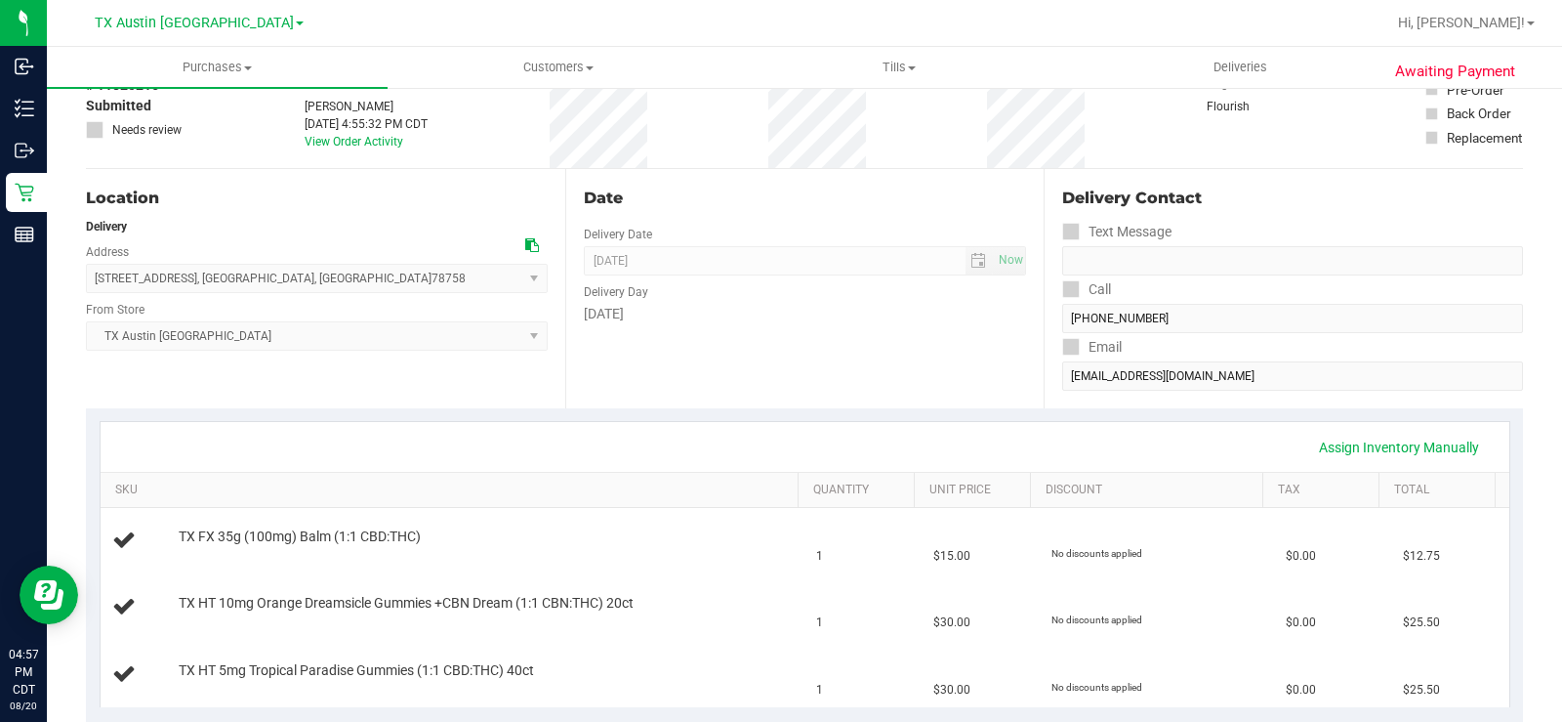
scroll to position [0, 0]
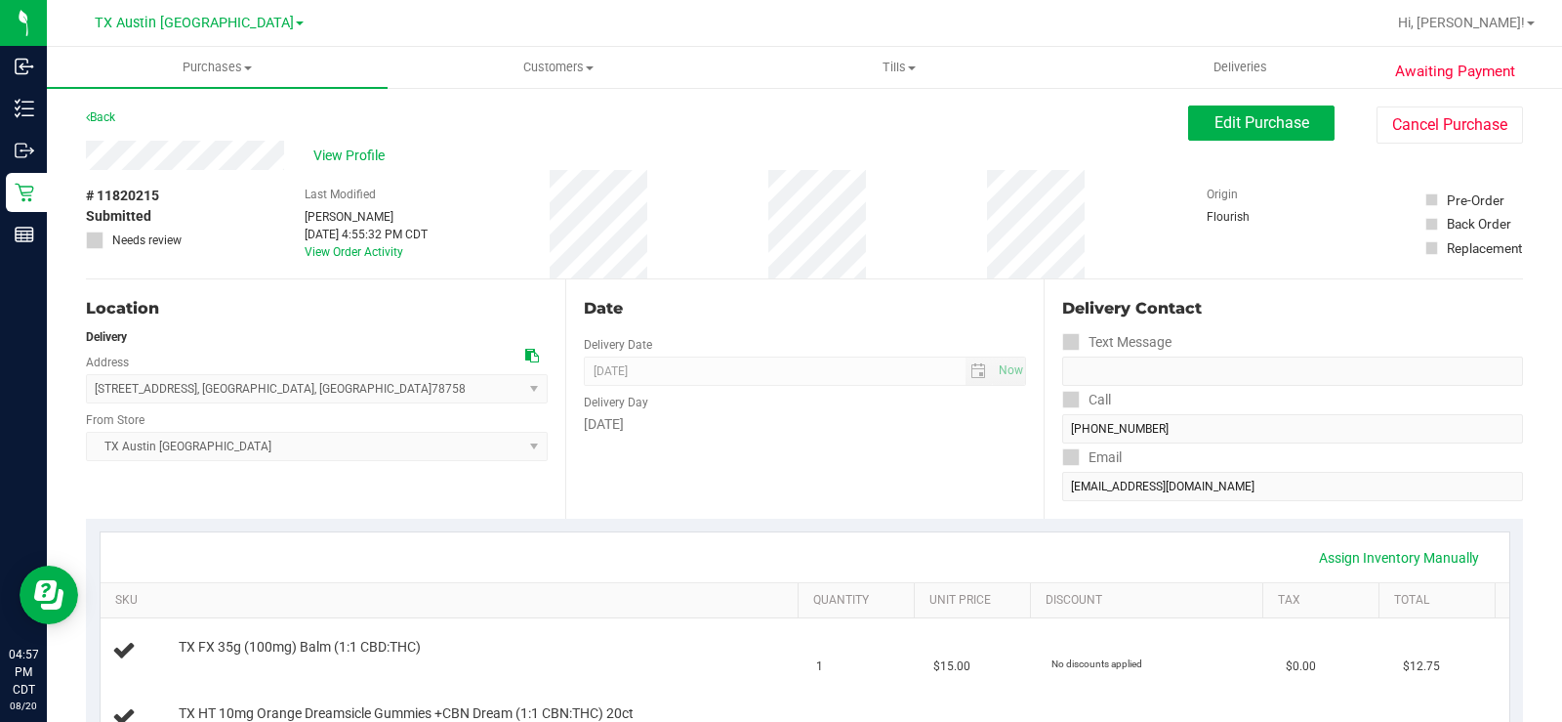
click at [296, 153] on div "View Profile" at bounding box center [637, 155] width 1102 height 29
drag, startPoint x: 74, startPoint y: 149, endPoint x: 287, endPoint y: 164, distance: 213.4
click at [1003, 513] on div "Date Delivery Date 08/21/2025 Now 08/21/2025 08:00 AM Now Delivery Day Thursday" at bounding box center [804, 398] width 479 height 239
click at [997, 139] on div "Back Edit Purchase Cancel Purchase" at bounding box center [804, 122] width 1437 height 35
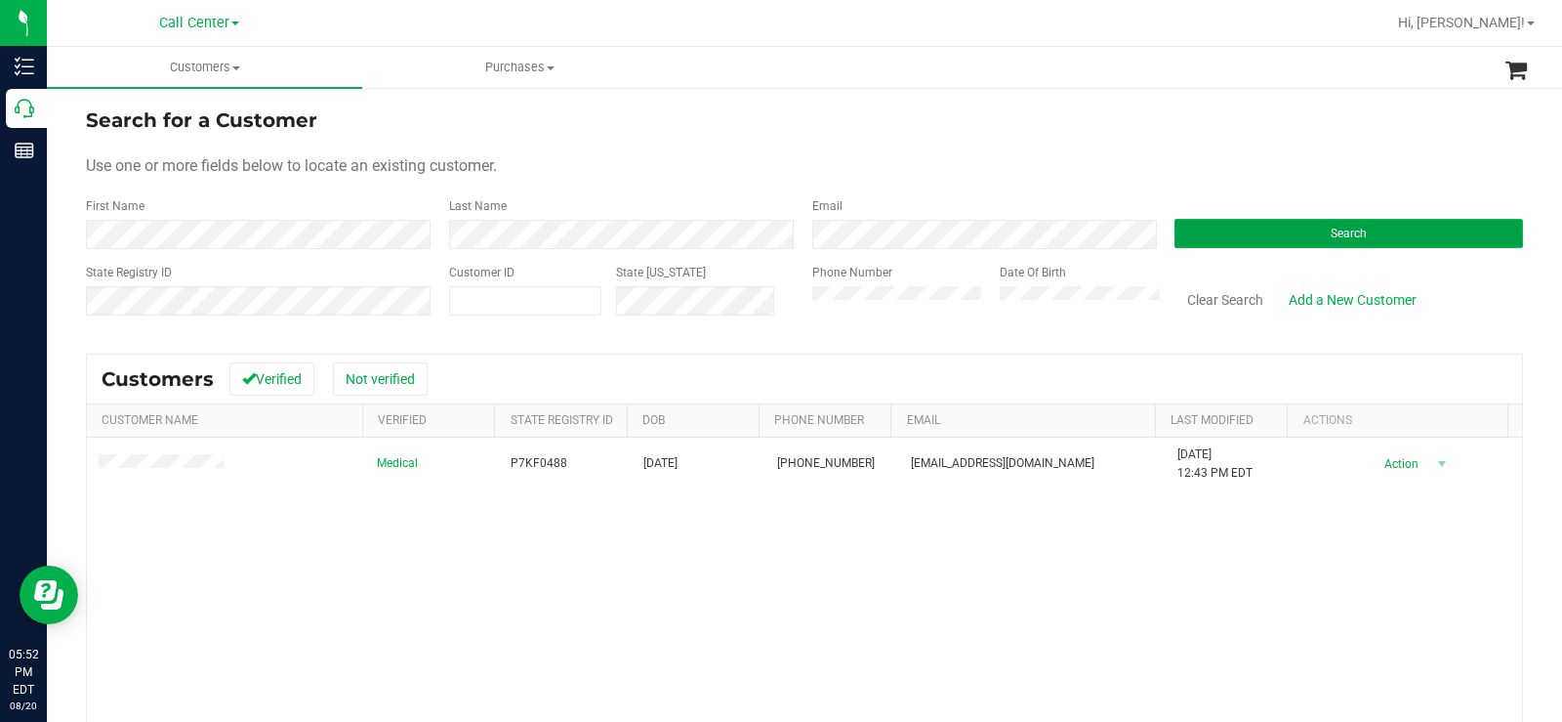
click at [1241, 230] on button "Search" at bounding box center [1349, 233] width 349 height 29
